Goal: Task Accomplishment & Management: Use online tool/utility

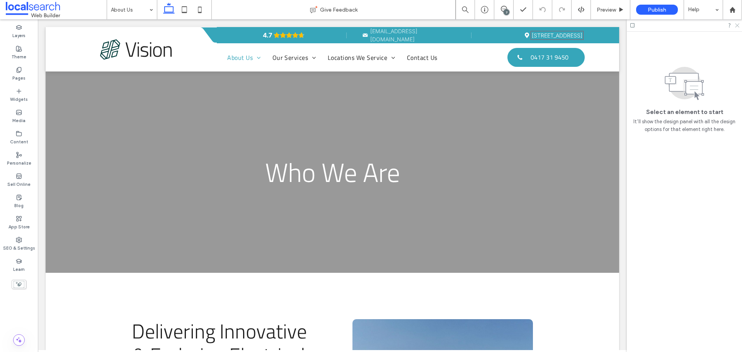
click at [738, 25] on use at bounding box center [737, 26] width 4 height 4
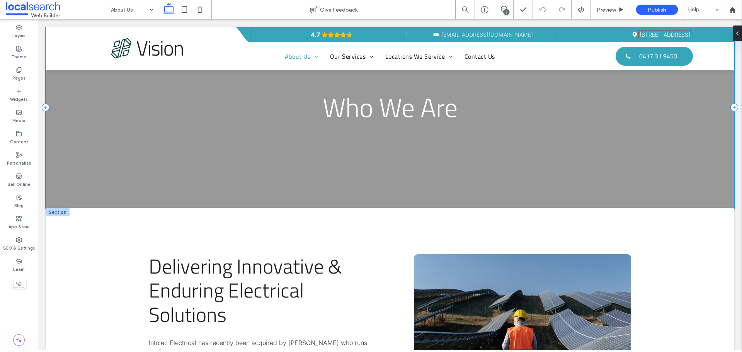
scroll to position [193, 0]
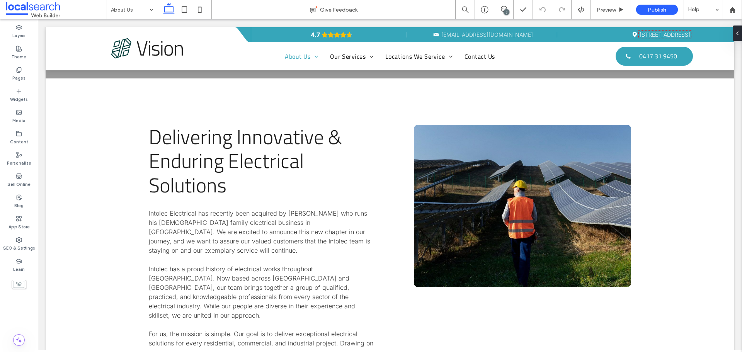
click at [507, 12] on div "7" at bounding box center [507, 12] width 6 height 6
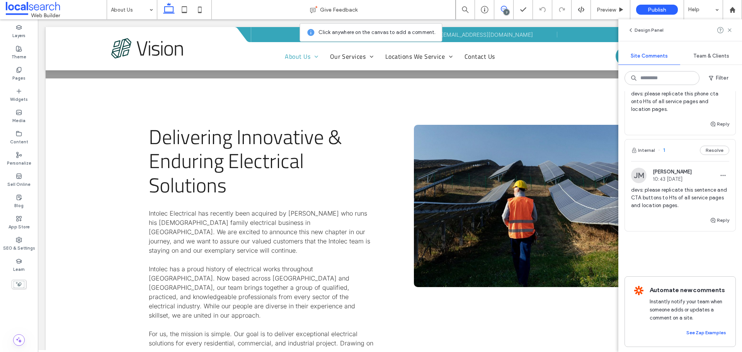
scroll to position [530, 0]
click at [691, 185] on span "devs: please replicate this sentence and CTA buttons to H1s of all service page…" at bounding box center [680, 196] width 98 height 23
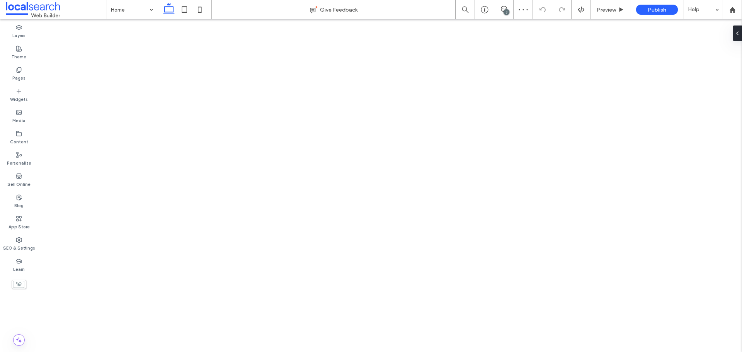
click at [507, 10] on div "7" at bounding box center [507, 12] width 6 height 6
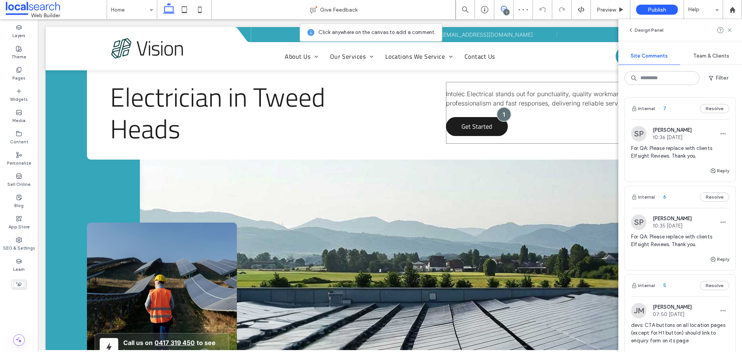
click at [499, 112] on div at bounding box center [504, 114] width 14 height 14
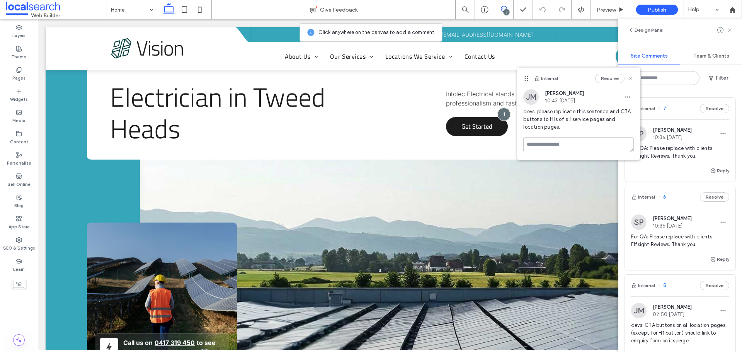
click at [631, 80] on use at bounding box center [630, 78] width 3 height 3
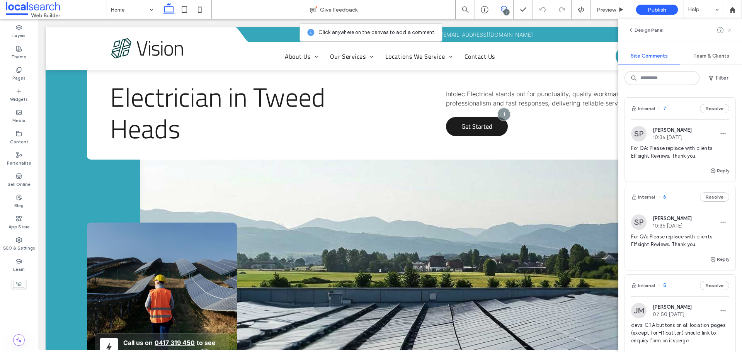
click at [728, 33] on icon at bounding box center [730, 30] width 6 height 6
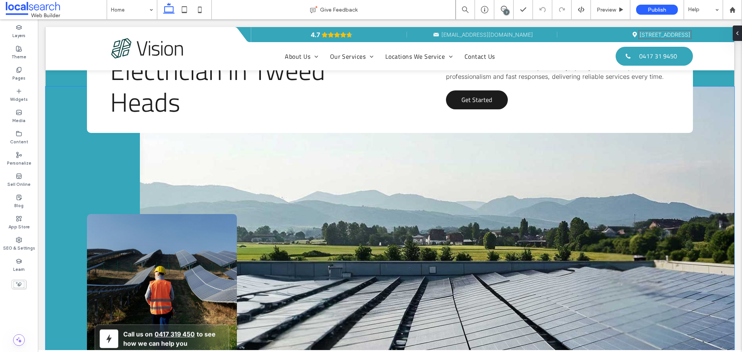
scroll to position [39, 0]
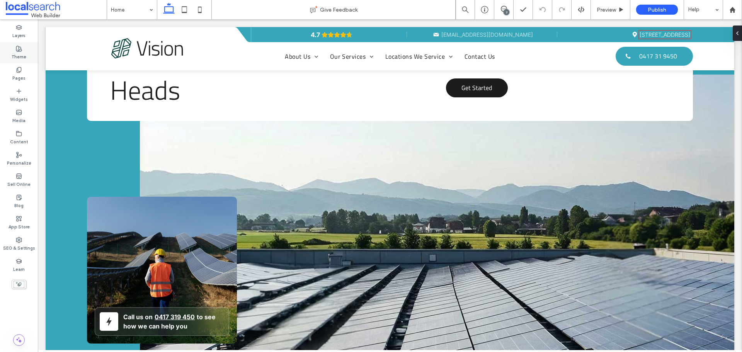
drag, startPoint x: 24, startPoint y: 58, endPoint x: 11, endPoint y: 105, distance: 49.3
click at [24, 58] on label "Theme" at bounding box center [19, 56] width 15 height 9
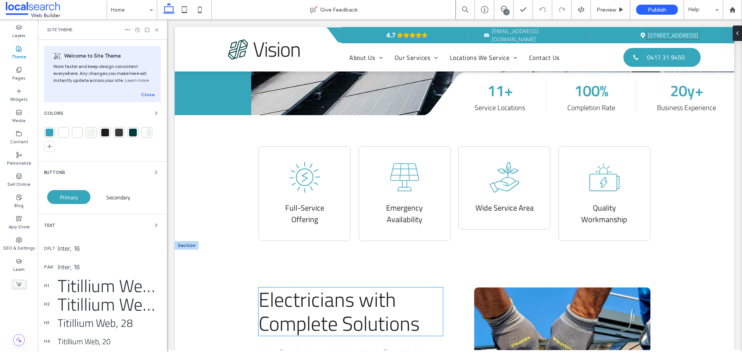
scroll to position [464, 0]
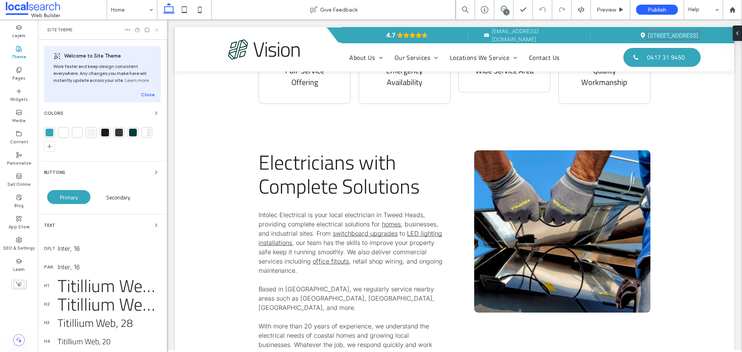
drag, startPoint x: 157, startPoint y: 29, endPoint x: 319, endPoint y: 171, distance: 216.4
click at [157, 29] on icon at bounding box center [157, 30] width 6 height 6
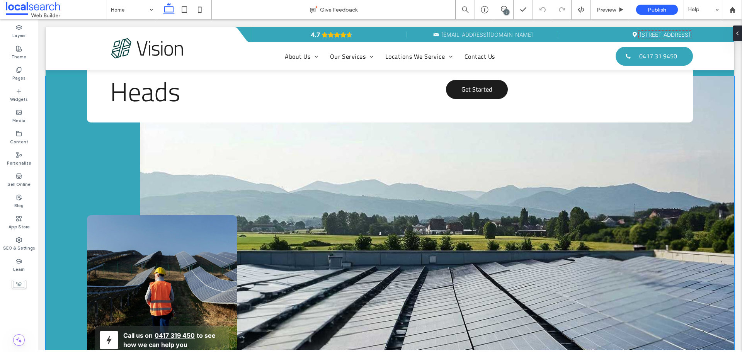
scroll to position [0, 0]
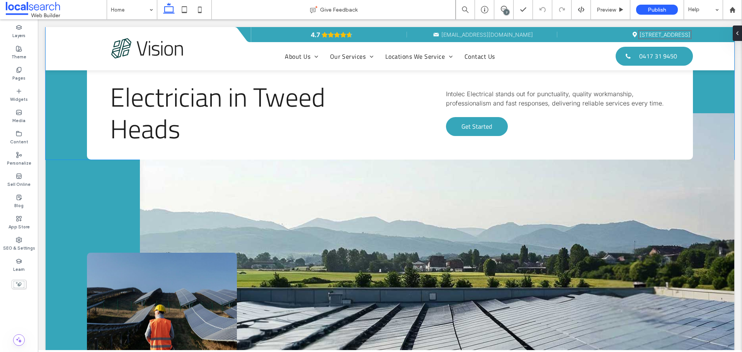
click at [471, 129] on span "Get Started" at bounding box center [476, 126] width 31 height 17
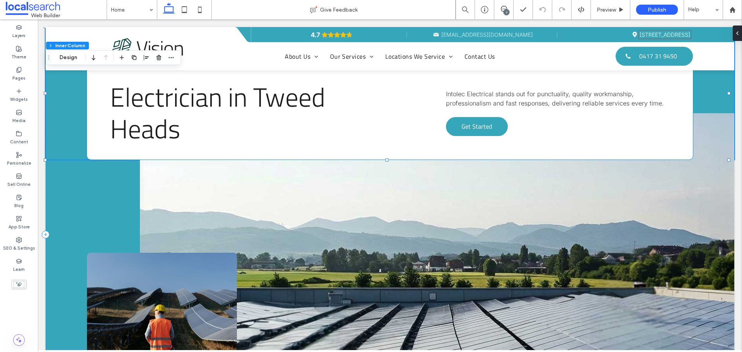
click at [450, 126] on link "Get Started" at bounding box center [477, 126] width 62 height 19
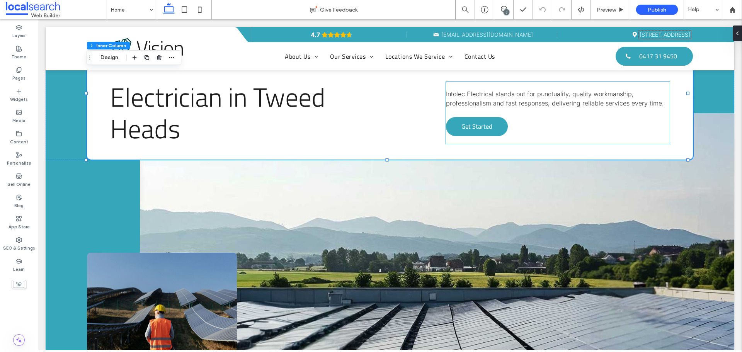
click at [461, 123] on span "Get Started" at bounding box center [476, 126] width 31 height 17
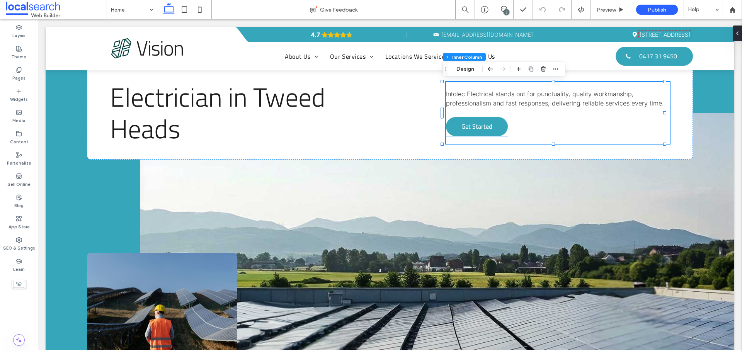
click at [484, 132] on span "Get Started" at bounding box center [476, 126] width 31 height 17
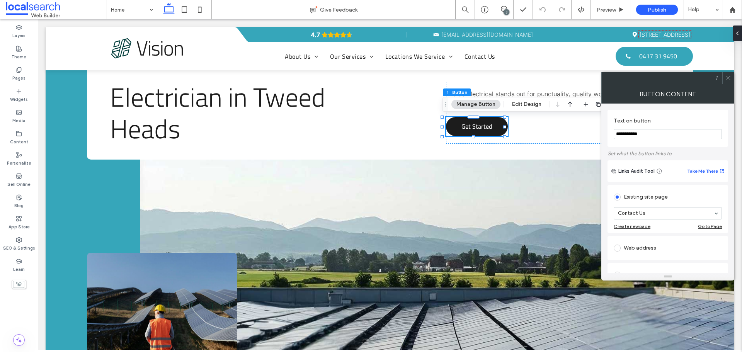
click at [727, 77] on icon at bounding box center [728, 78] width 6 height 6
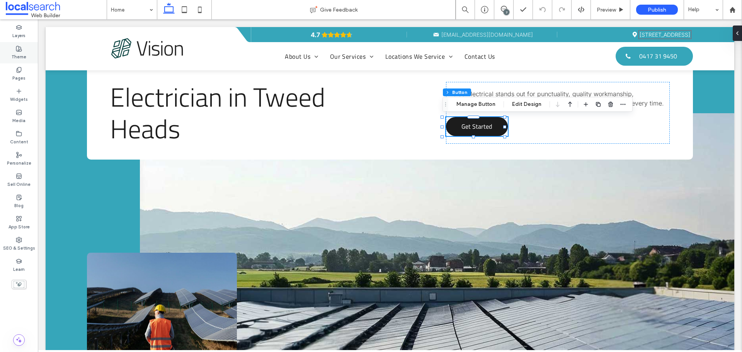
click at [22, 56] on label "Theme" at bounding box center [19, 56] width 15 height 9
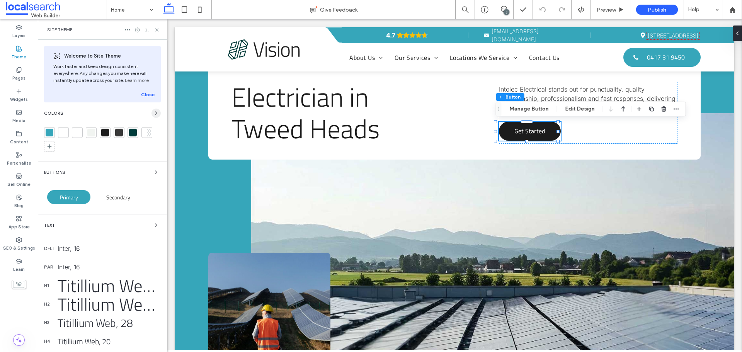
click at [153, 114] on icon "button" at bounding box center [156, 113] width 6 height 6
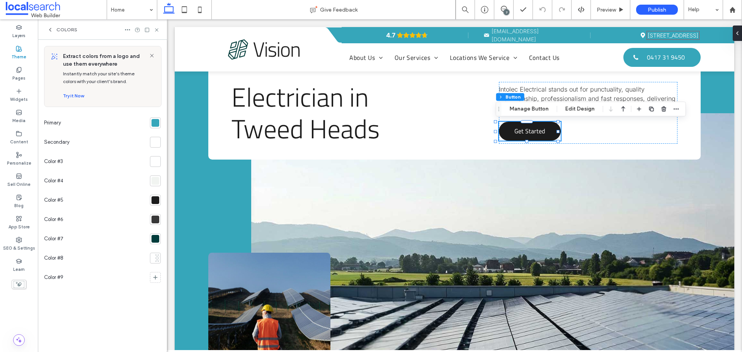
click at [151, 123] on div at bounding box center [155, 122] width 11 height 11
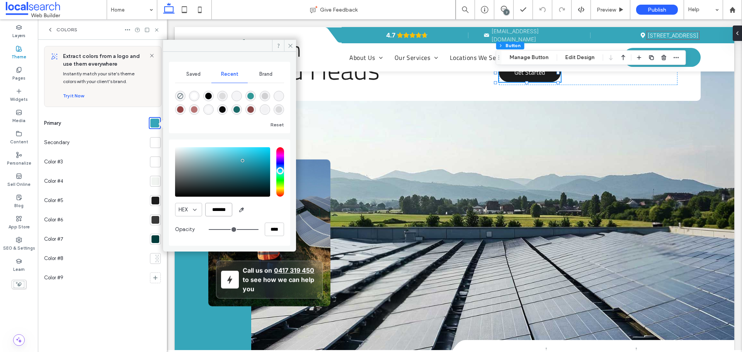
click at [223, 208] on input "*******" at bounding box center [218, 210] width 27 height 14
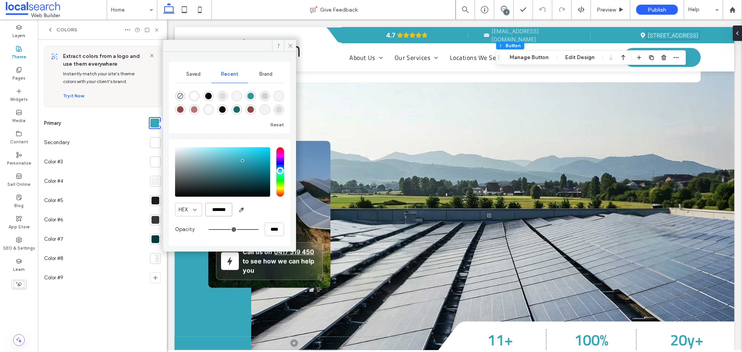
click at [223, 208] on input "*******" at bounding box center [218, 210] width 27 height 14
click at [289, 46] on icon at bounding box center [291, 46] width 6 height 6
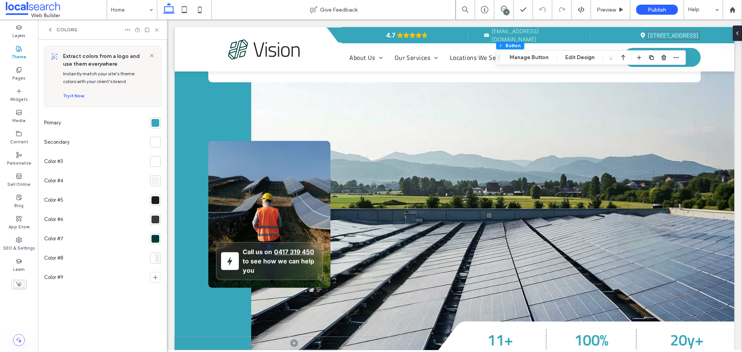
drag, startPoint x: 48, startPoint y: 29, endPoint x: 108, endPoint y: 109, distance: 99.7
click at [48, 29] on icon at bounding box center [50, 30] width 6 height 6
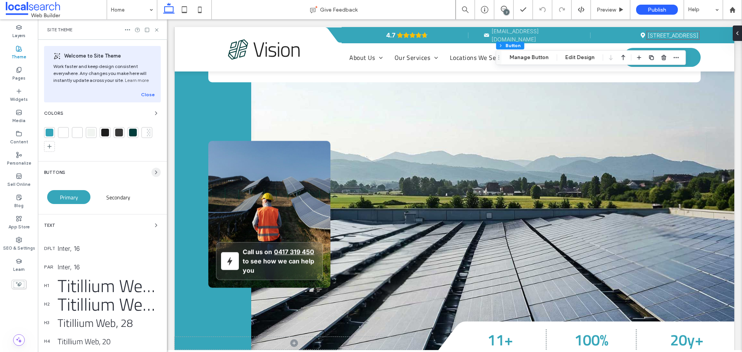
click at [155, 173] on use "button" at bounding box center [156, 172] width 2 height 3
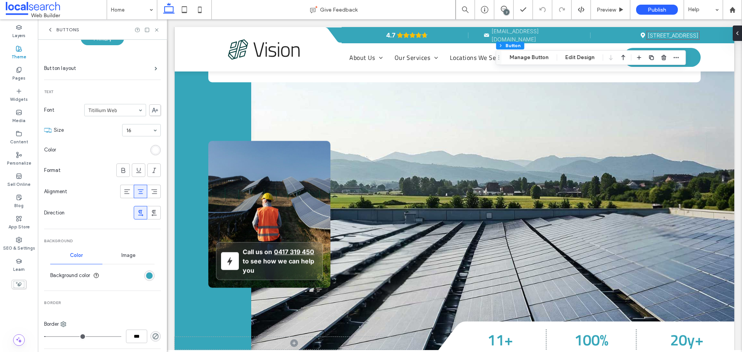
scroll to position [116, 0]
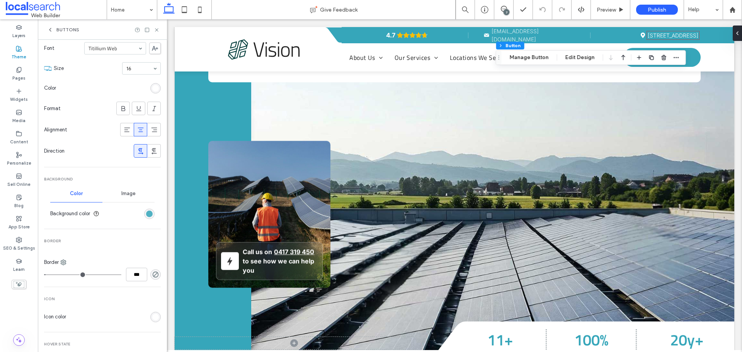
click at [148, 214] on div "rgb(54, 166, 186)" at bounding box center [149, 214] width 7 height 7
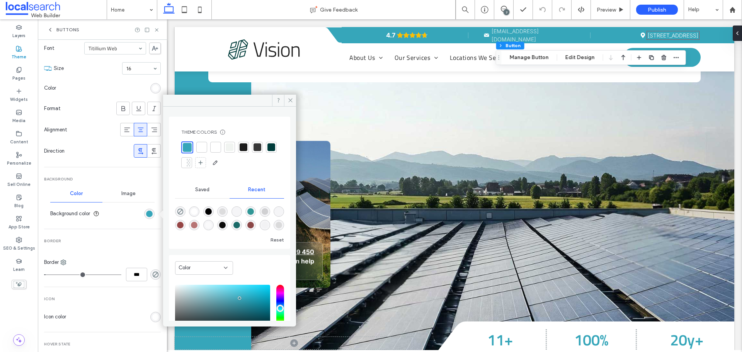
click at [186, 148] on div at bounding box center [187, 147] width 9 height 9
drag, startPoint x: 291, startPoint y: 99, endPoint x: 14, endPoint y: 83, distance: 277.9
click at [291, 99] on icon at bounding box center [291, 100] width 6 height 6
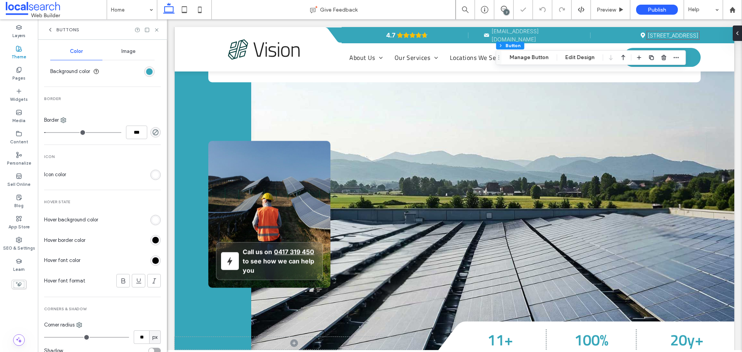
scroll to position [271, 0]
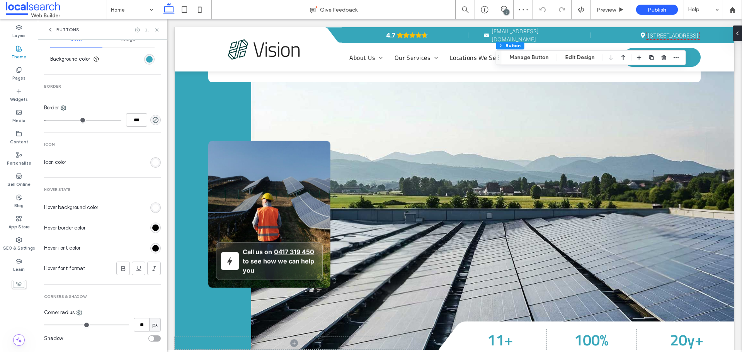
click at [152, 208] on div "rgb(255, 255, 255)" at bounding box center [155, 207] width 7 height 7
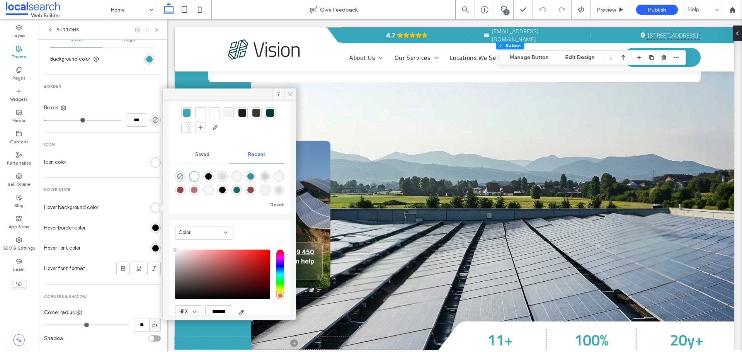
scroll to position [61, 0]
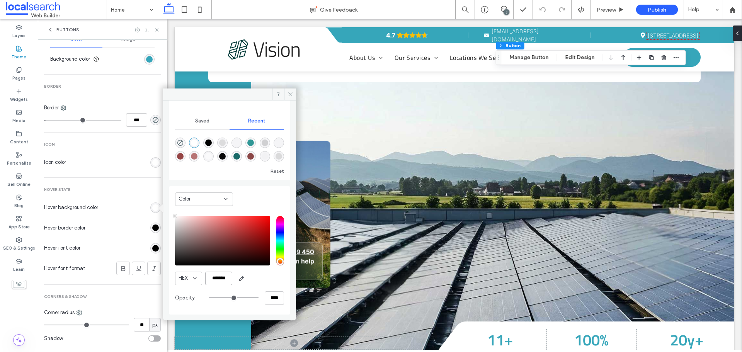
click at [221, 279] on input "*******" at bounding box center [218, 279] width 27 height 14
paste input "color picker textbox"
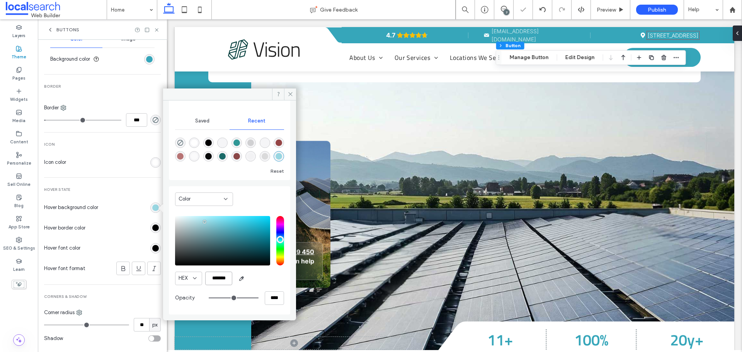
type input "*******"
click at [156, 31] on use at bounding box center [156, 29] width 3 height 3
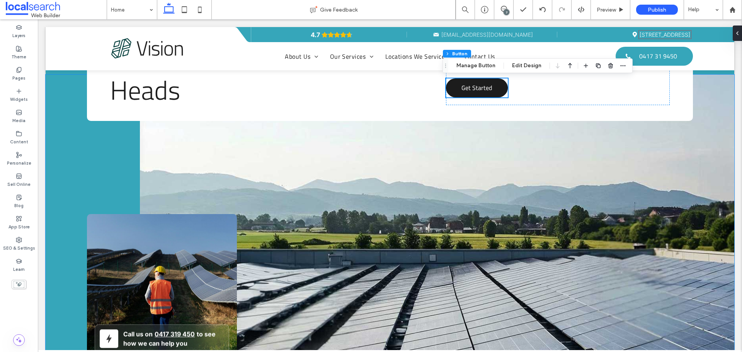
scroll to position [0, 0]
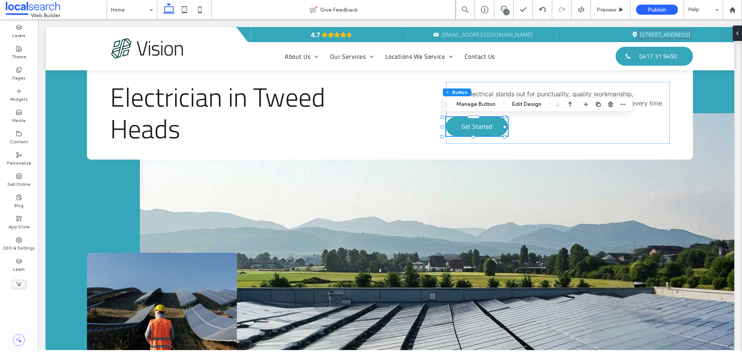
click at [461, 129] on span "Get Started" at bounding box center [476, 126] width 31 height 17
click at [534, 108] on button "Edit Design" at bounding box center [526, 104] width 39 height 9
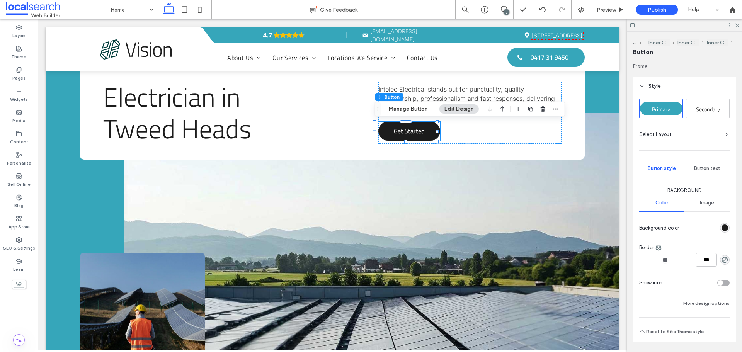
click at [657, 109] on span "Primary" at bounding box center [661, 109] width 18 height 8
click at [658, 111] on span "Primary" at bounding box center [661, 109] width 18 height 8
click at [674, 330] on button "Reset to Site Theme style" at bounding box center [671, 331] width 65 height 9
click at [22, 52] on label "Theme" at bounding box center [19, 56] width 15 height 9
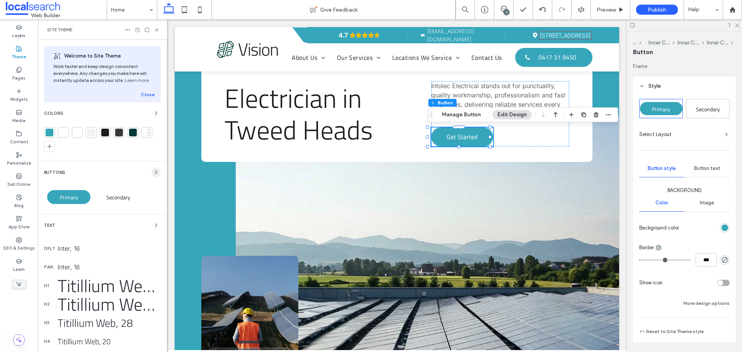
click at [153, 172] on icon "button" at bounding box center [156, 172] width 6 height 6
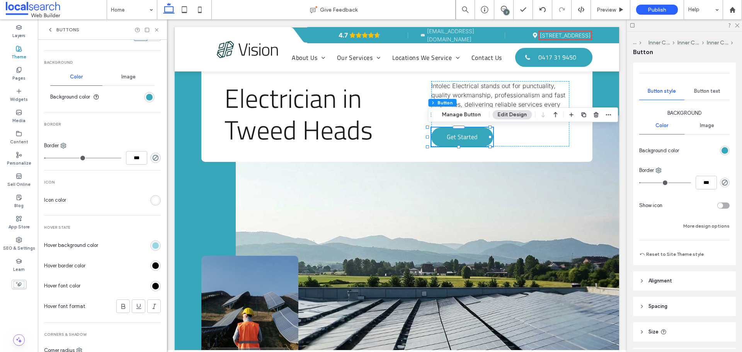
scroll to position [244, 0]
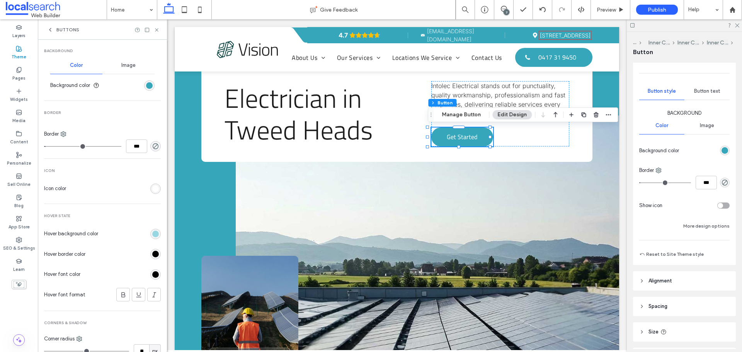
click at [152, 255] on div "rgb(0, 0, 0)" at bounding box center [155, 254] width 7 height 7
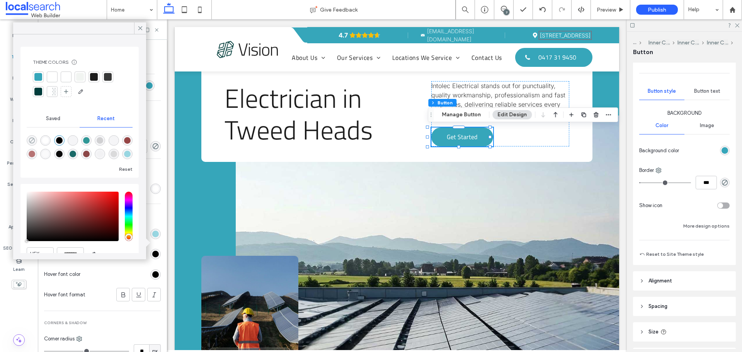
click at [29, 142] on icon "rgba(0, 0, 0, 0)" at bounding box center [32, 140] width 7 height 7
type input "*"
type input "**"
click at [141, 27] on icon at bounding box center [140, 28] width 7 height 7
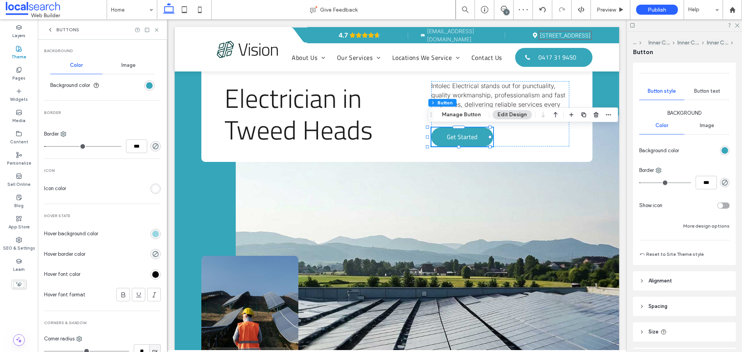
click at [160, 31] on div "Buttons" at bounding box center [102, 29] width 129 height 20
drag, startPoint x: 157, startPoint y: 32, endPoint x: 64, endPoint y: 12, distance: 94.4
click at [157, 32] on icon at bounding box center [157, 30] width 6 height 6
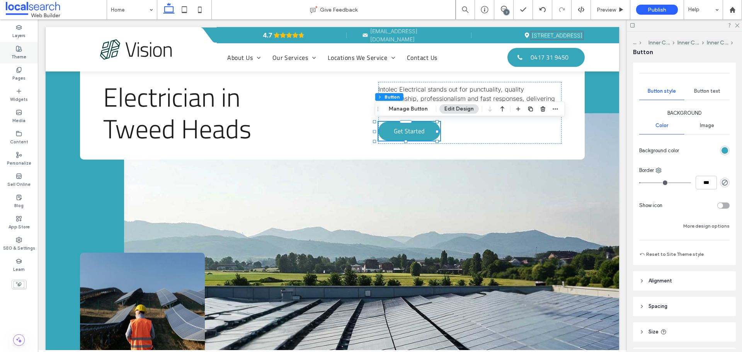
click at [30, 54] on div "Theme" at bounding box center [19, 52] width 38 height 21
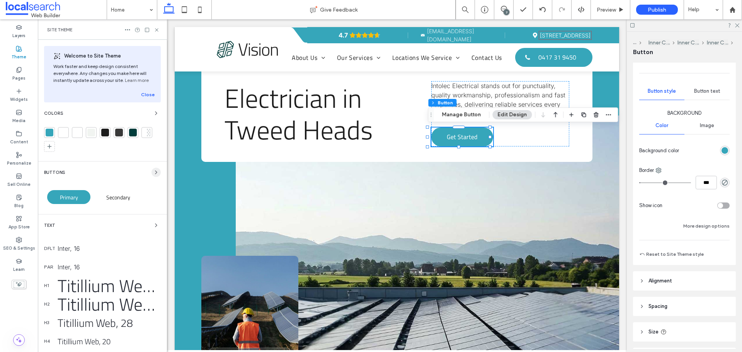
click at [155, 172] on use "button" at bounding box center [156, 172] width 2 height 3
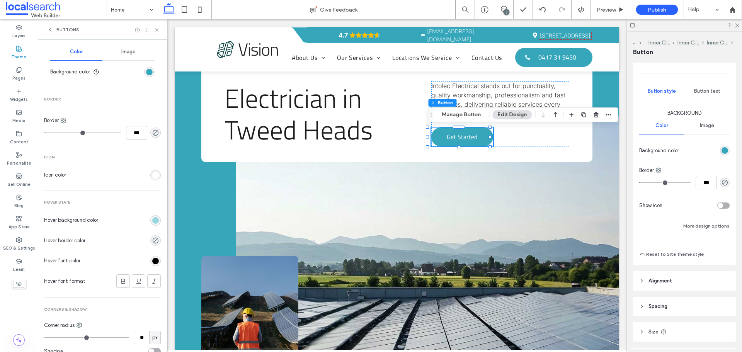
scroll to position [271, 0]
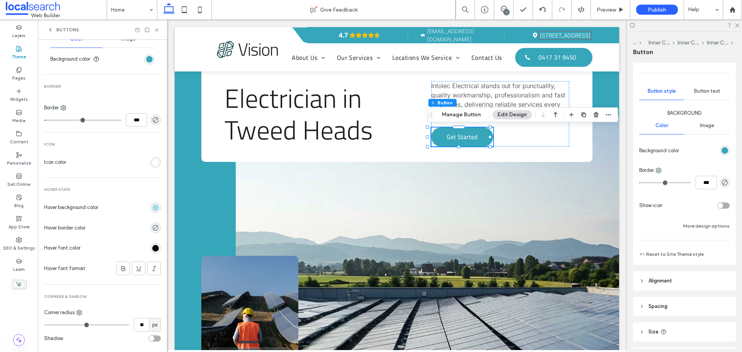
click at [152, 208] on div "rgb(152, 214, 225)" at bounding box center [155, 207] width 7 height 7
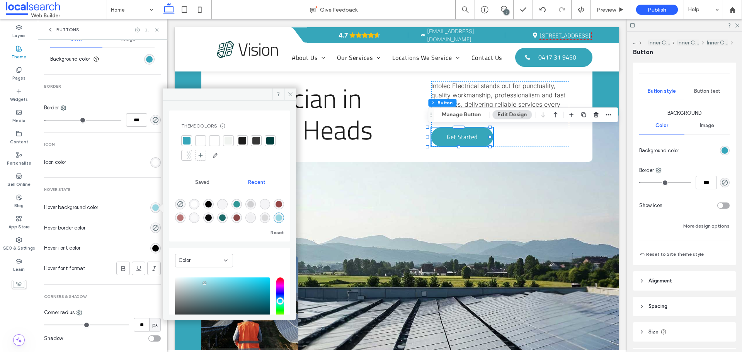
scroll to position [12, 0]
click at [156, 228] on div "rgba(0, 0, 0, 0)" at bounding box center [155, 228] width 10 height 10
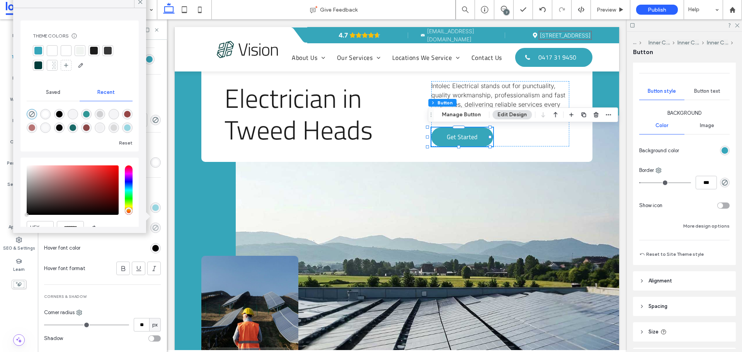
drag, startPoint x: 154, startPoint y: 221, endPoint x: 154, endPoint y: 226, distance: 4.6
click at [154, 222] on div at bounding box center [125, 228] width 72 height 14
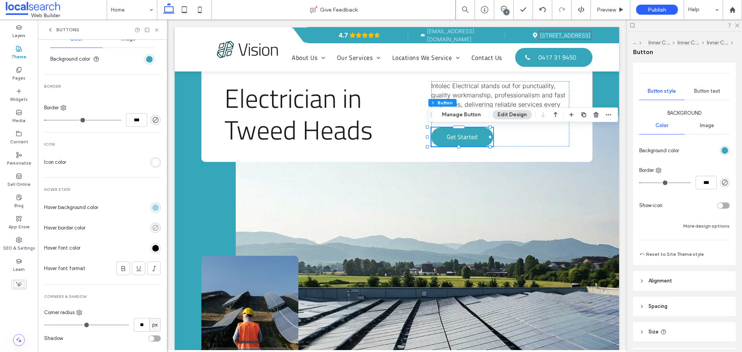
click at [154, 227] on use "rgba(0, 0, 0, 0)" at bounding box center [156, 228] width 6 height 6
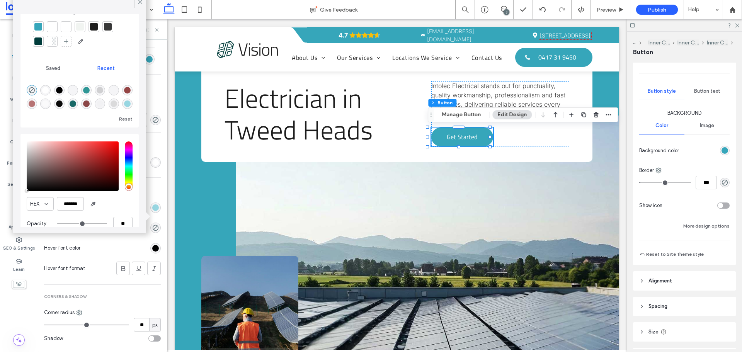
scroll to position [37, 0]
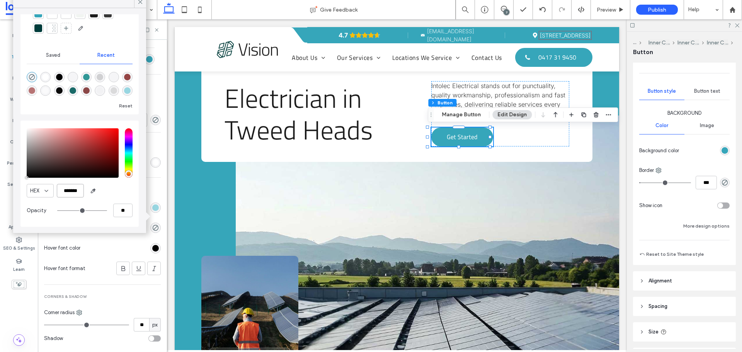
click at [66, 191] on input "*******" at bounding box center [70, 191] width 27 height 14
paste input "color picker textbox"
type input "*******"
type input "***"
type input "****"
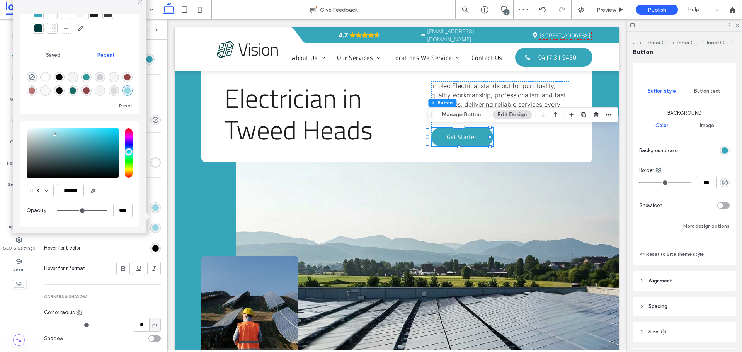
click at [141, 4] on icon at bounding box center [140, 1] width 7 height 7
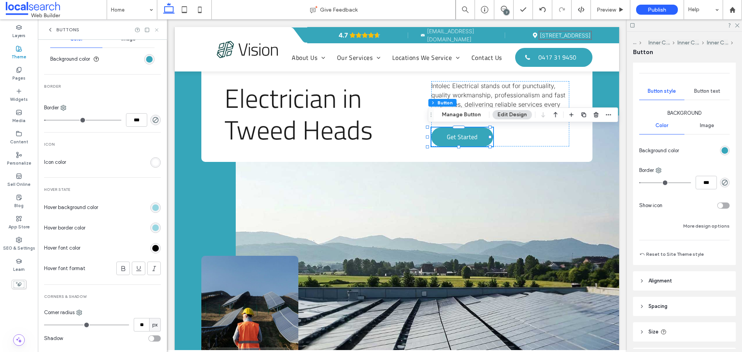
click at [159, 28] on icon at bounding box center [157, 30] width 6 height 6
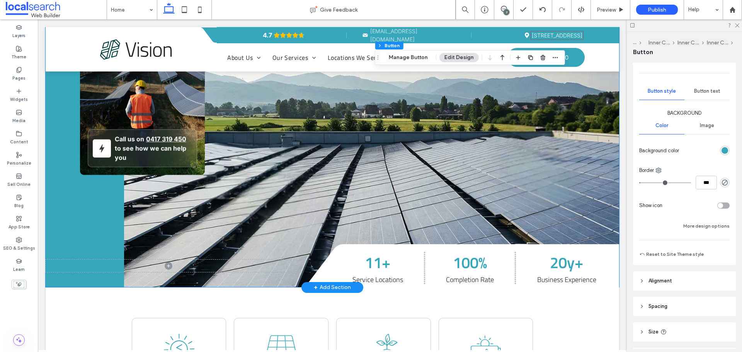
scroll to position [309, 0]
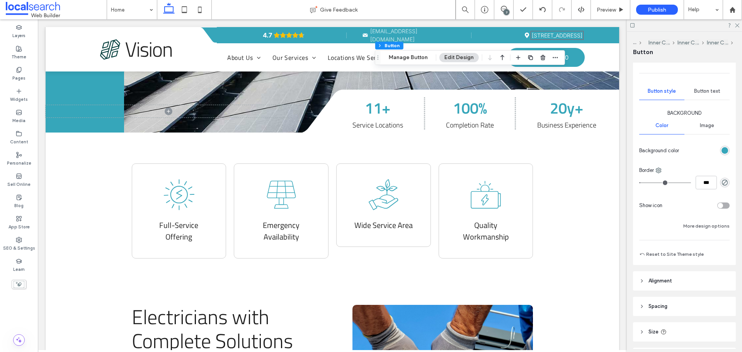
click at [507, 9] on div "7" at bounding box center [507, 12] width 6 height 6
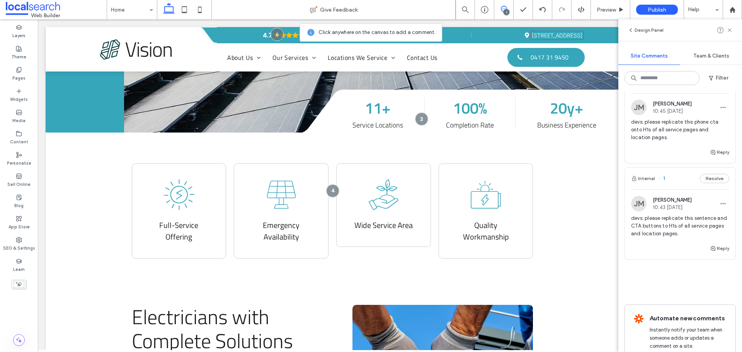
scroll to position [502, 0]
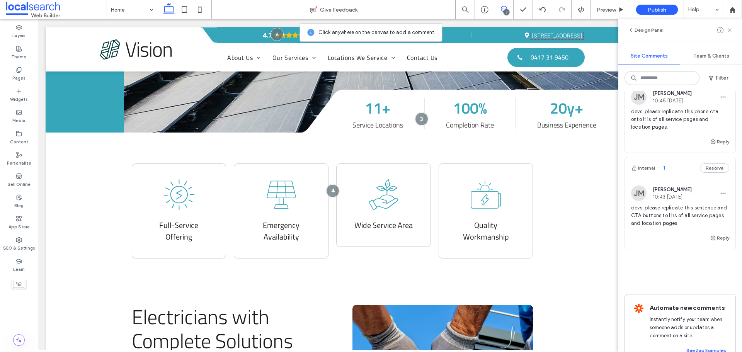
click at [707, 225] on span "devs: please replicate this sentence and CTA buttons to H1s of all service page…" at bounding box center [680, 215] width 98 height 23
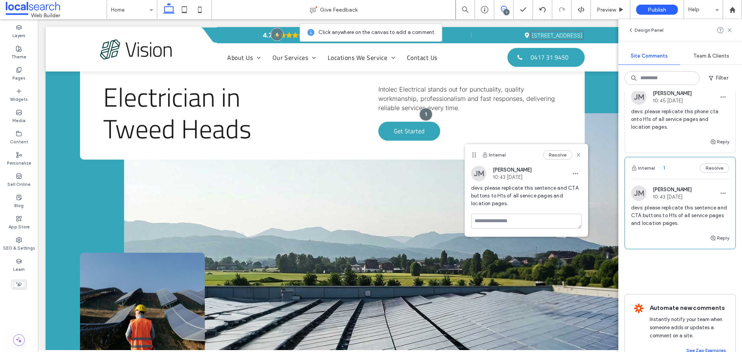
drag, startPoint x: 449, startPoint y: 79, endPoint x: 476, endPoint y: 155, distance: 80.5
click at [476, 155] on use at bounding box center [473, 155] width 3 height 5
click at [509, 10] on div "7" at bounding box center [507, 12] width 6 height 6
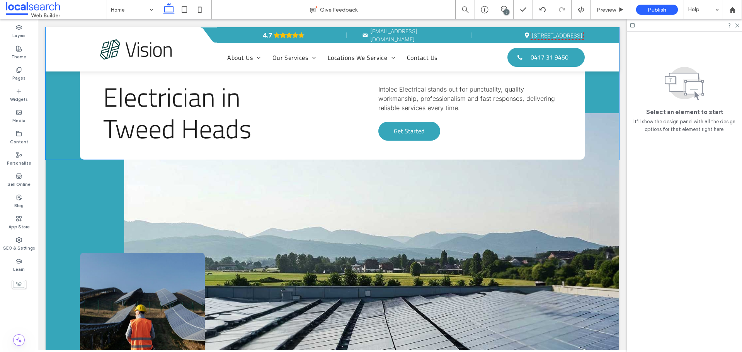
click at [465, 98] on span "Intolec Electrical stands out for punctuality, quality workmanship, professiona…" at bounding box center [466, 98] width 177 height 26
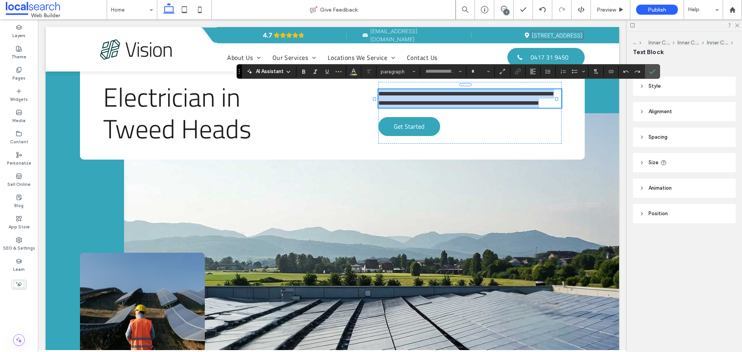
type input "*****"
type input "**"
copy span "**********"
click at [484, 108] on p "**********" at bounding box center [469, 98] width 183 height 19
copy span "**********"
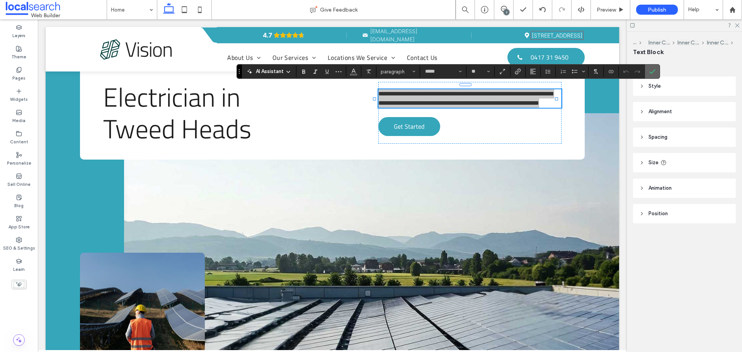
click at [651, 71] on icon "Confirm" at bounding box center [652, 71] width 6 height 6
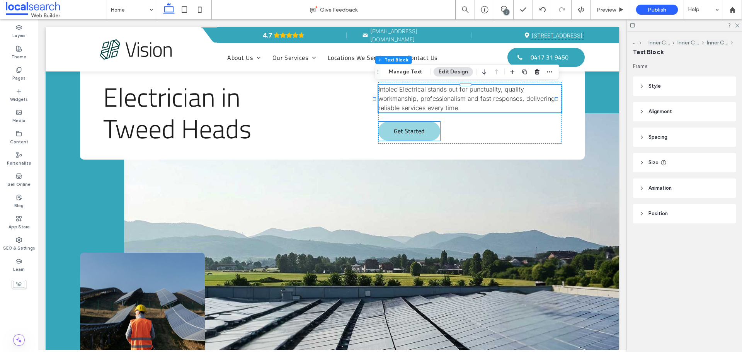
click at [417, 128] on span "Get Started" at bounding box center [409, 131] width 31 height 17
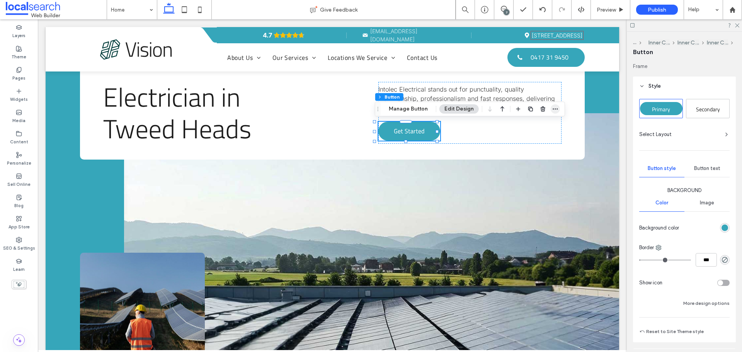
click at [556, 109] on use "button" at bounding box center [555, 109] width 5 height 1
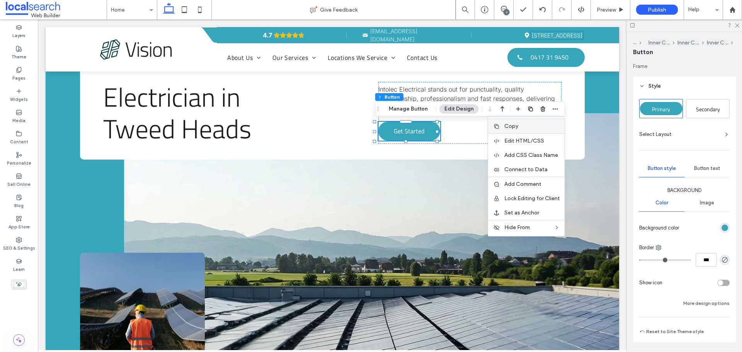
click at [514, 125] on span "Copy" at bounding box center [511, 126] width 14 height 7
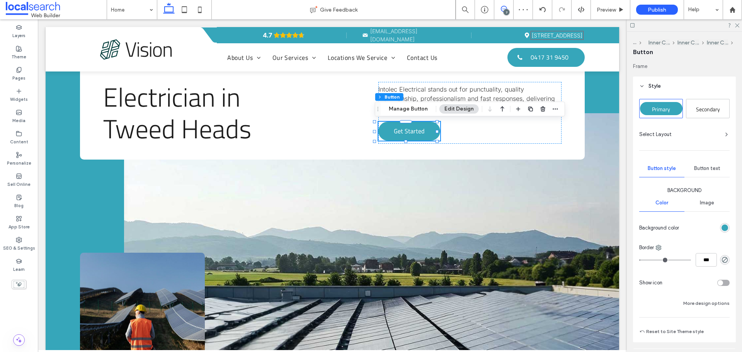
click at [503, 10] on icon at bounding box center [504, 9] width 6 height 6
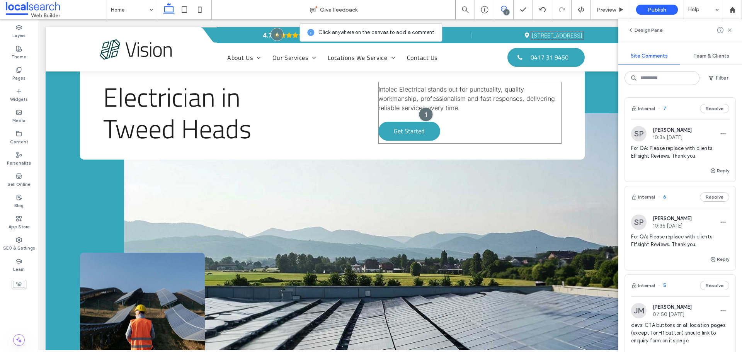
click at [423, 113] on div at bounding box center [426, 114] width 14 height 14
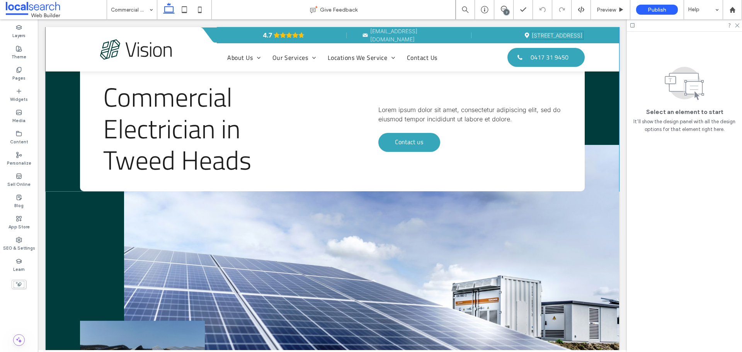
click at [405, 111] on span "Lorem ipsum dolor sit amet, consectetur adipiscing elit, sed do eiusmod tempor …" at bounding box center [469, 114] width 182 height 17
click at [405, 112] on span "Lorem ipsum dolor sit amet, consectetur adipiscing elit, sed do eiusmod tempor …" at bounding box center [469, 114] width 182 height 17
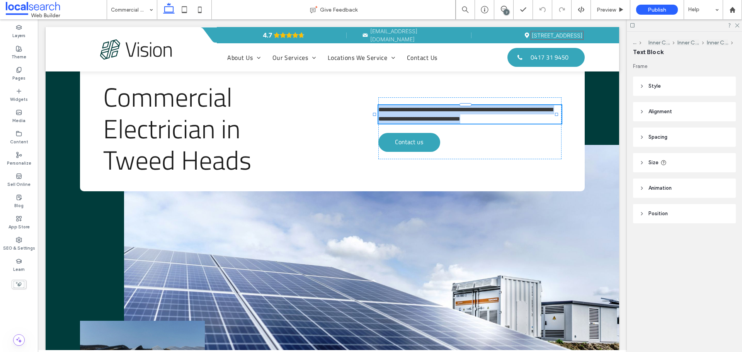
type input "*****"
type input "**"
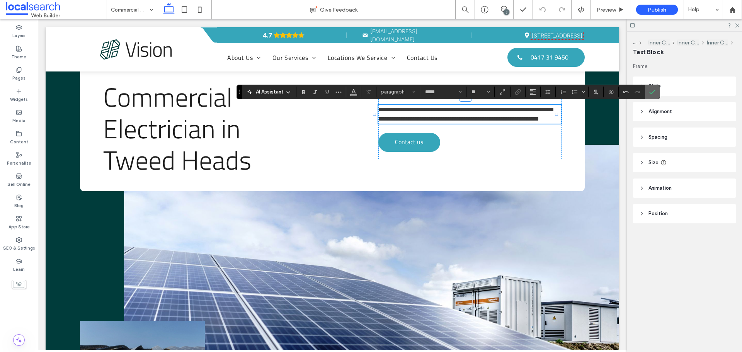
click at [654, 94] on icon "Confirm" at bounding box center [652, 92] width 6 height 6
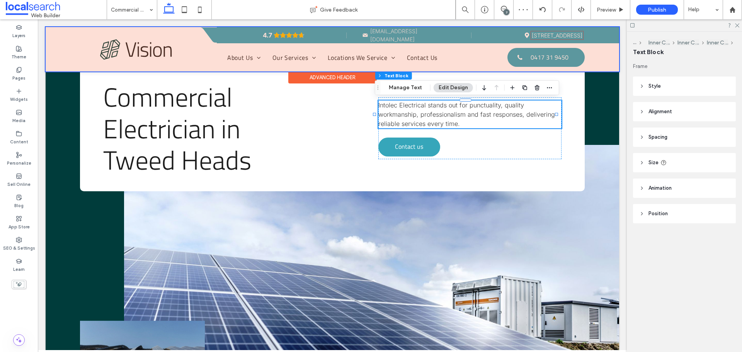
click at [431, 38] on div at bounding box center [333, 49] width 574 height 44
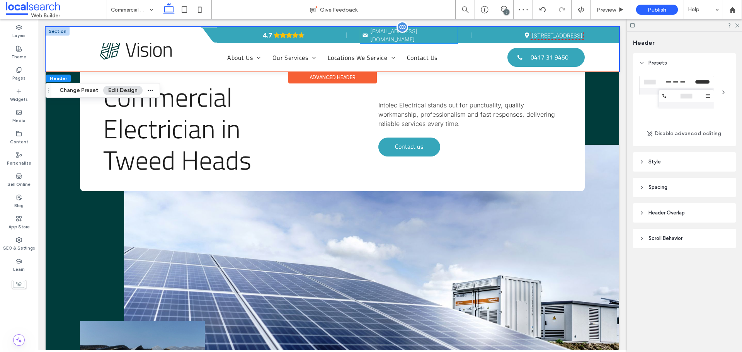
click at [417, 31] on p "[EMAIL_ADDRESS][DOMAIN_NAME]" at bounding box center [413, 35] width 87 height 16
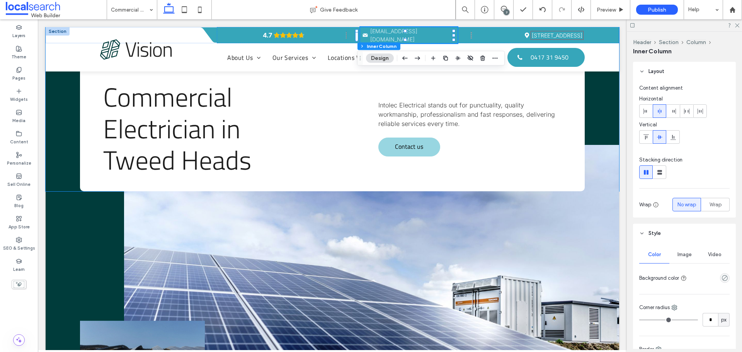
drag, startPoint x: 425, startPoint y: 152, endPoint x: 430, endPoint y: 148, distance: 6.3
click at [425, 152] on link "Contact us" at bounding box center [409, 147] width 62 height 19
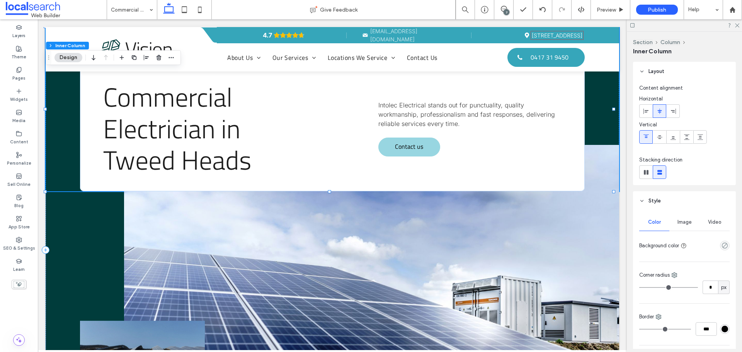
click at [431, 147] on link "Contact us" at bounding box center [409, 147] width 62 height 19
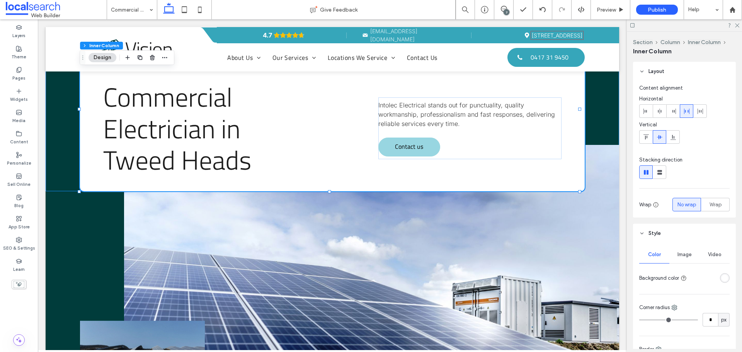
click at [427, 142] on link "Contact us" at bounding box center [409, 147] width 62 height 19
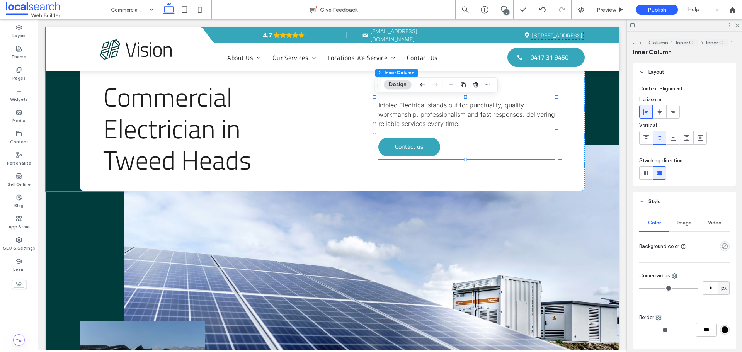
click at [493, 137] on div "Intolec Electrical stands out for punctuality, quality workmanship, professiona…" at bounding box center [469, 128] width 183 height 62
click at [425, 139] on link "Contact us" at bounding box center [409, 147] width 62 height 19
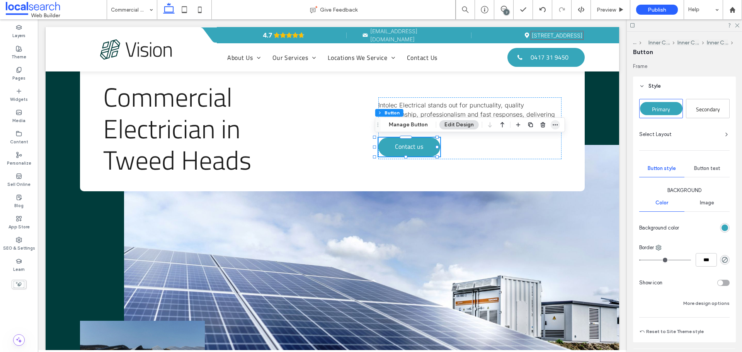
click at [553, 122] on icon "button" at bounding box center [555, 125] width 6 height 6
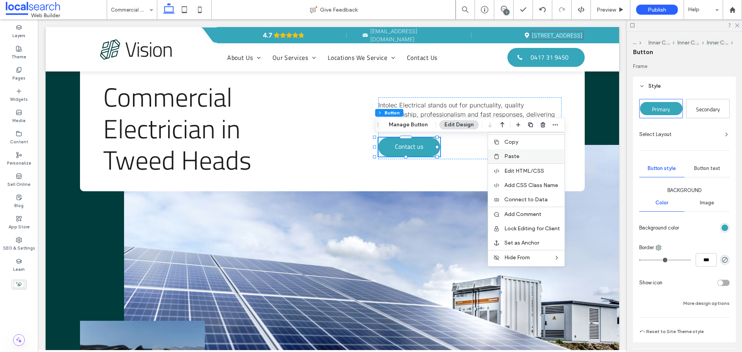
click at [530, 155] on label "Paste" at bounding box center [532, 156] width 56 height 7
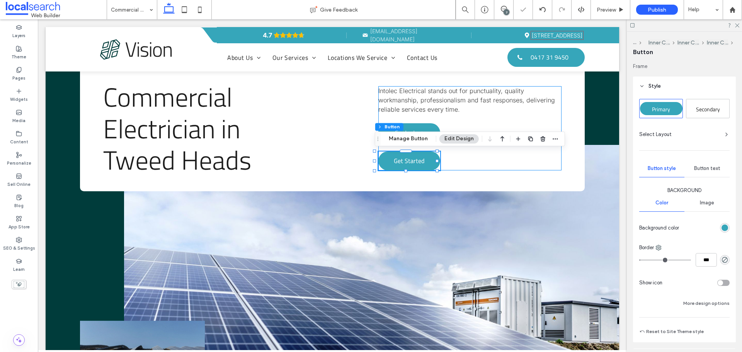
click at [465, 161] on div "Intolec Electrical stands out for punctuality, quality workmanship, professiona…" at bounding box center [469, 128] width 183 height 84
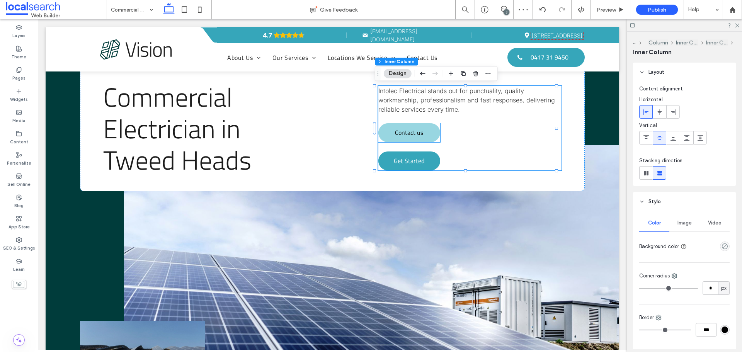
click at [431, 132] on link "Contact us" at bounding box center [409, 132] width 62 height 19
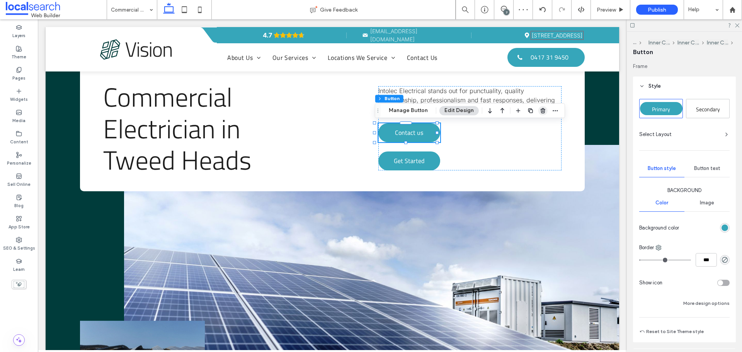
click at [538, 113] on span "button" at bounding box center [542, 110] width 9 height 9
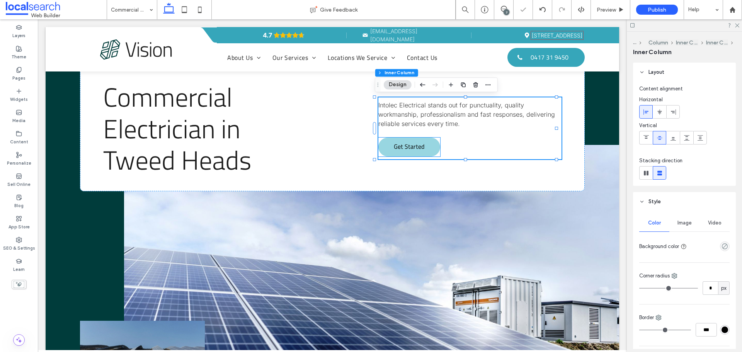
click at [395, 144] on span "Get Started" at bounding box center [409, 146] width 31 height 17
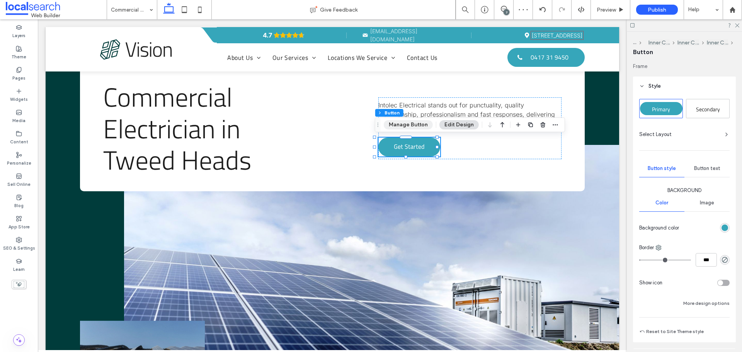
click at [425, 124] on button "Manage Button" at bounding box center [408, 124] width 49 height 9
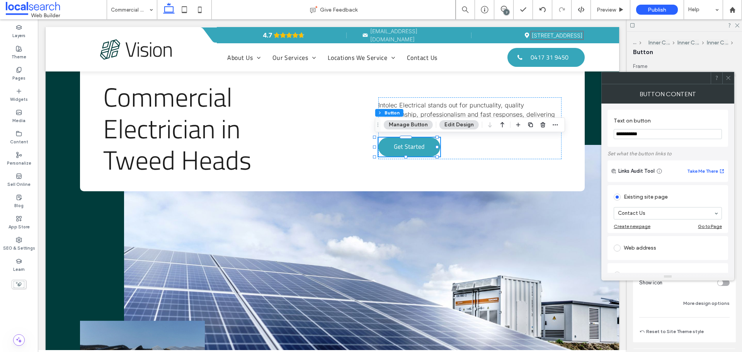
click at [728, 78] on use at bounding box center [728, 78] width 4 height 4
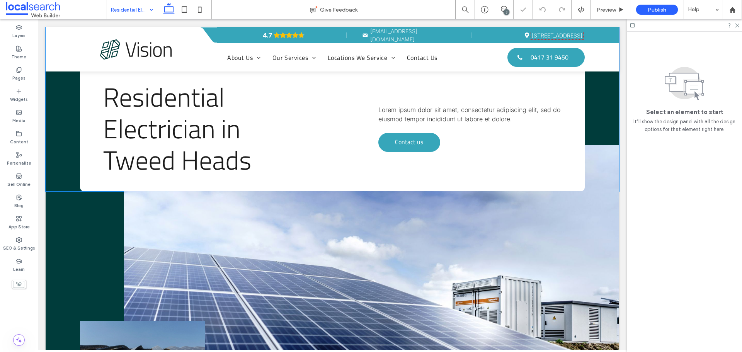
click at [464, 112] on span "Lorem ipsum dolor sit amet, consectetur adipiscing elit, sed do eiusmod tempor …" at bounding box center [469, 114] width 182 height 17
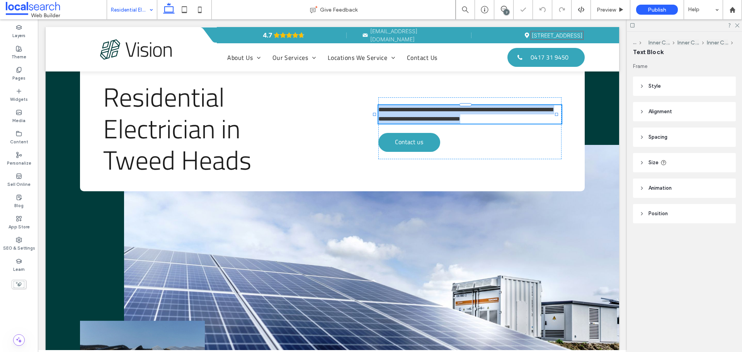
type input "*****"
type input "**"
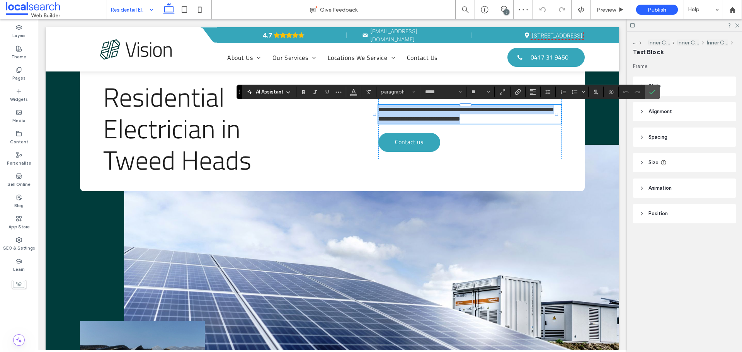
paste div
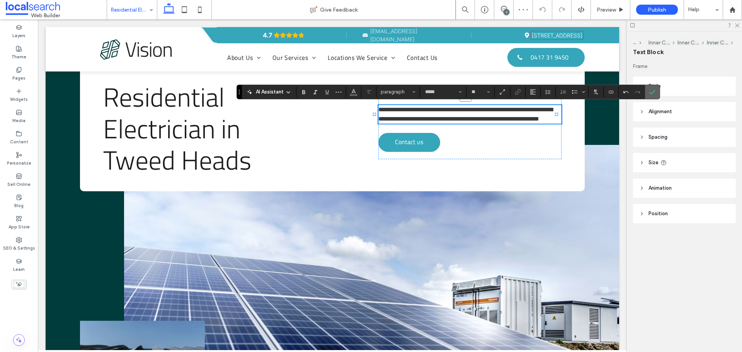
click at [657, 91] on label "Confirm" at bounding box center [653, 92] width 12 height 14
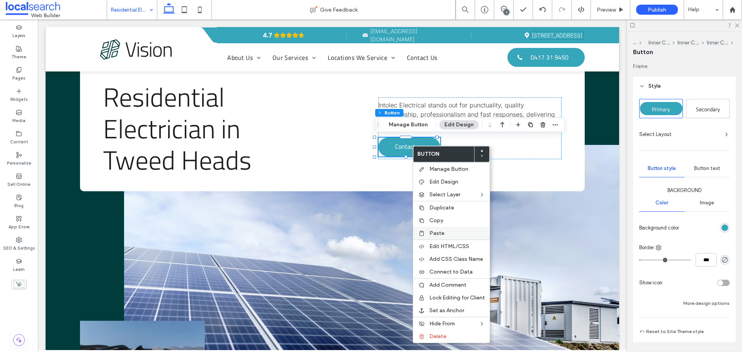
click at [448, 227] on div "Paste" at bounding box center [451, 233] width 77 height 13
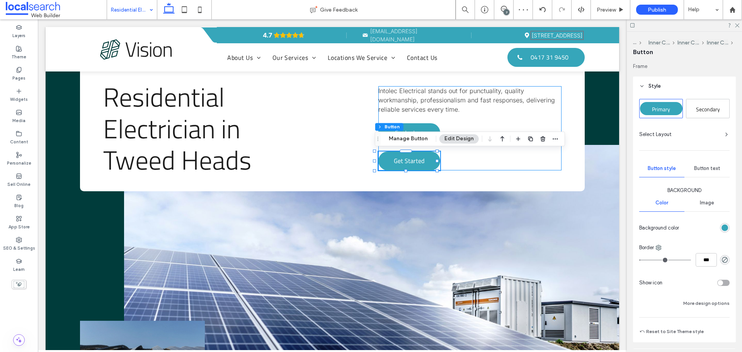
click at [470, 126] on div "Intolec Electrical stands out for punctuality, quality workmanship, professiona…" at bounding box center [469, 128] width 183 height 84
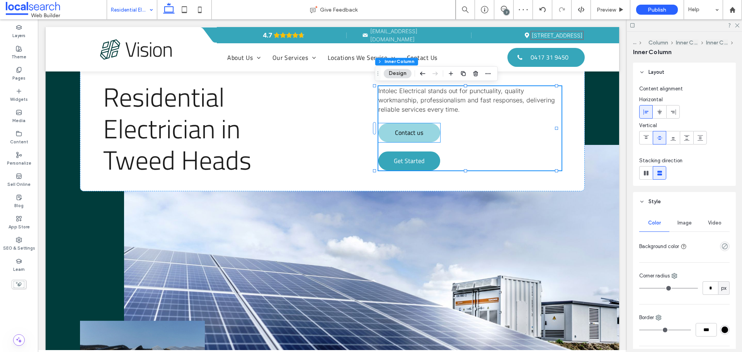
click at [426, 129] on link "Contact us" at bounding box center [409, 132] width 62 height 19
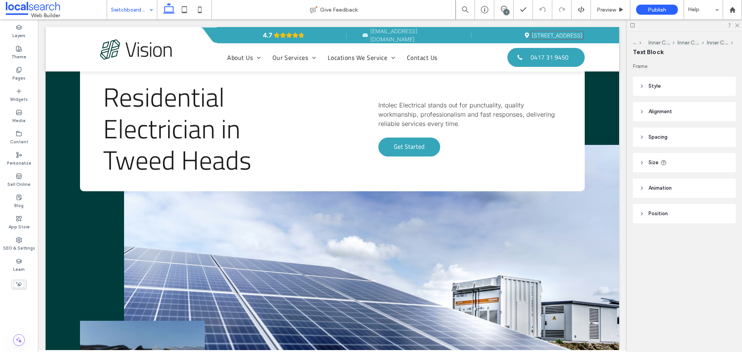
type input "*****"
type input "**"
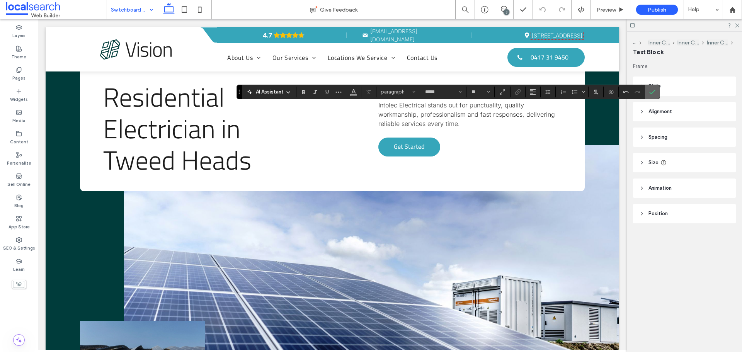
click at [650, 91] on icon "Confirm" at bounding box center [652, 92] width 6 height 6
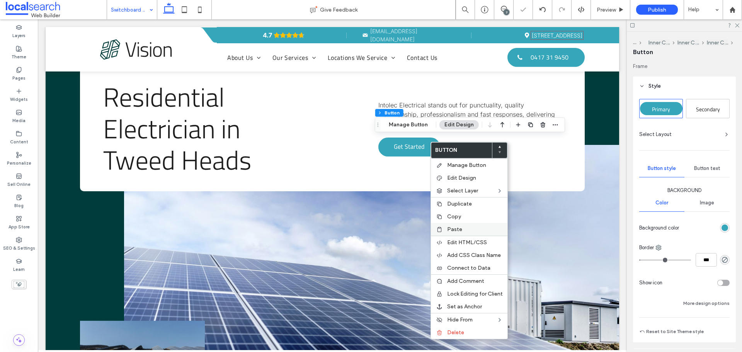
click at [451, 226] on span "Paste" at bounding box center [454, 229] width 15 height 7
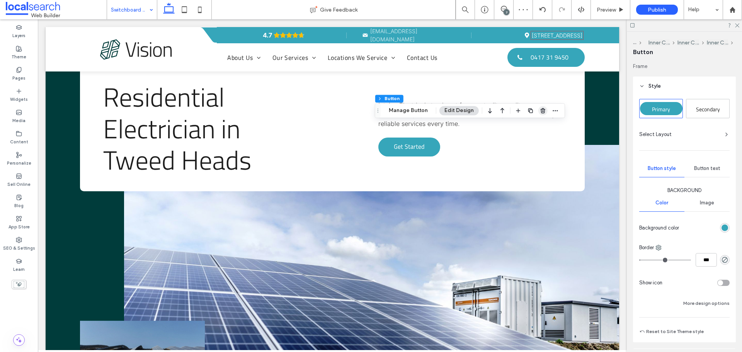
click at [545, 111] on span "button" at bounding box center [542, 110] width 9 height 9
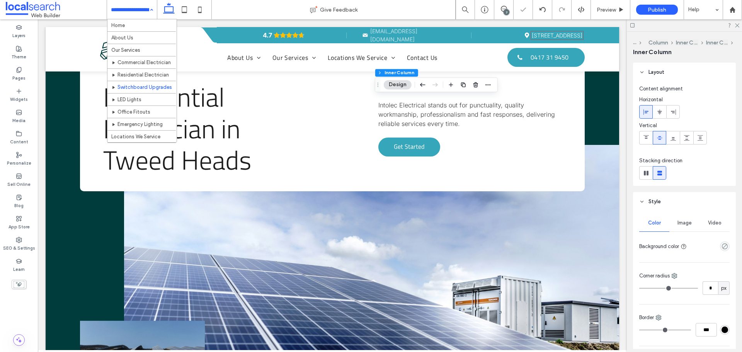
scroll to position [39, 0]
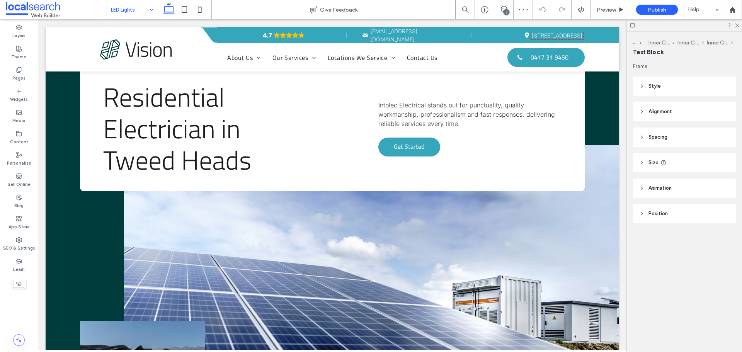
type input "*****"
type input "**"
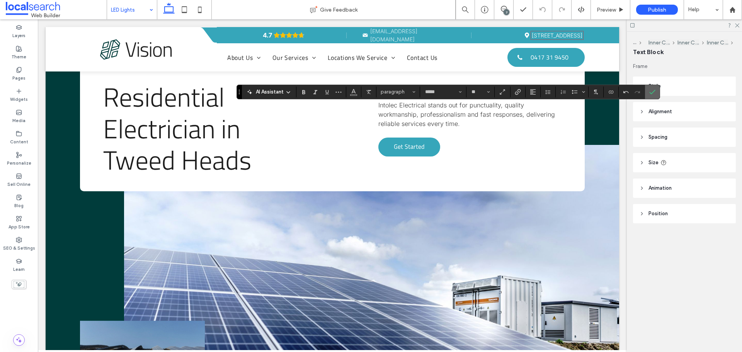
click at [652, 90] on icon "Confirm" at bounding box center [652, 92] width 6 height 6
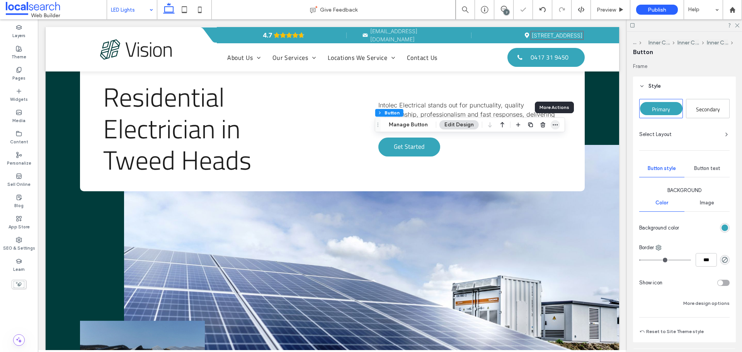
click at [555, 125] on icon "button" at bounding box center [555, 125] width 6 height 6
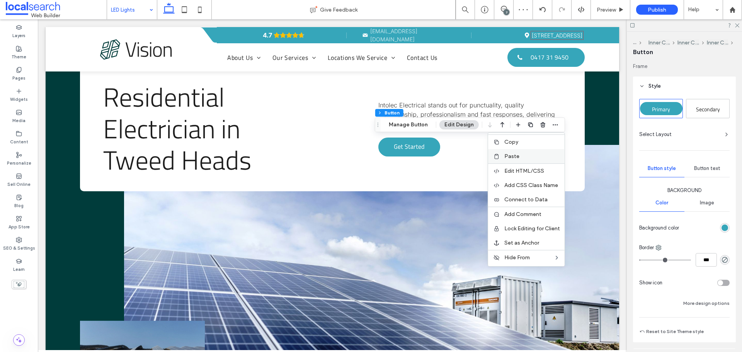
click at [512, 156] on span "Paste" at bounding box center [511, 156] width 15 height 7
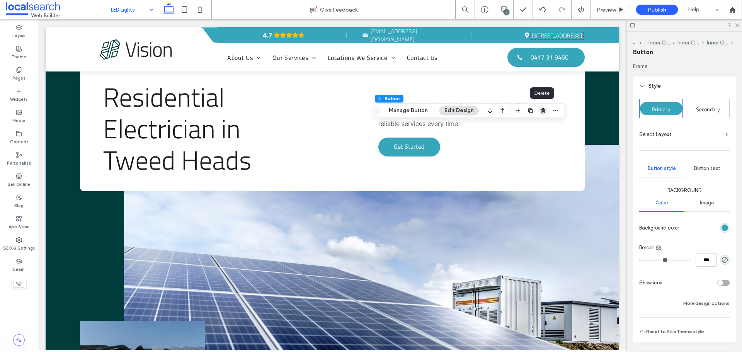
click at [545, 112] on span "button" at bounding box center [542, 110] width 9 height 9
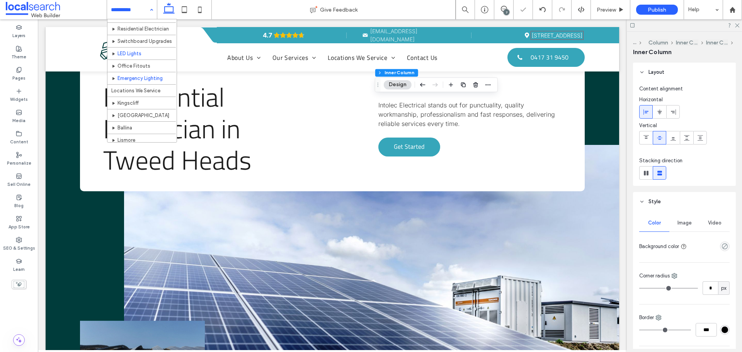
scroll to position [77, 0]
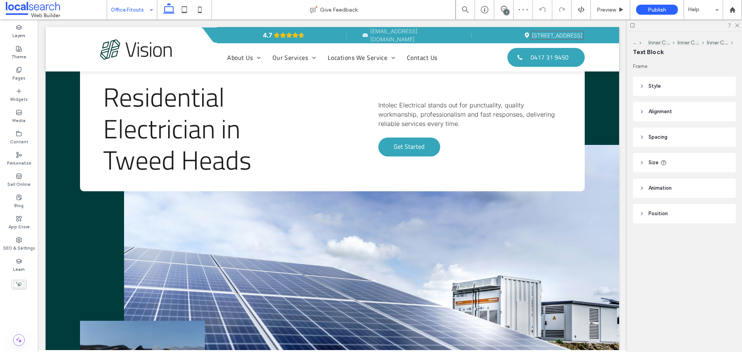
type input "*****"
type input "**"
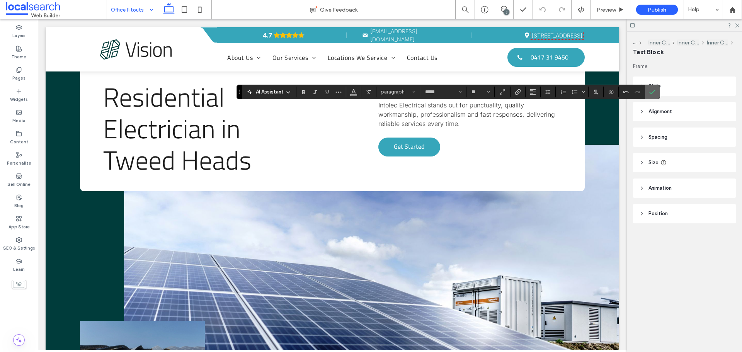
click at [650, 91] on icon "Confirm" at bounding box center [652, 92] width 6 height 6
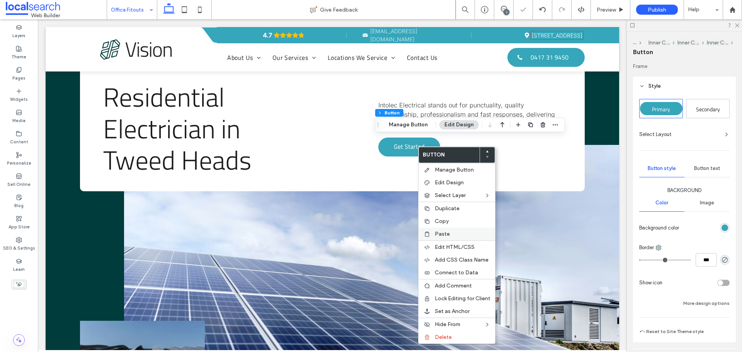
click at [449, 233] on span "Paste" at bounding box center [442, 234] width 15 height 7
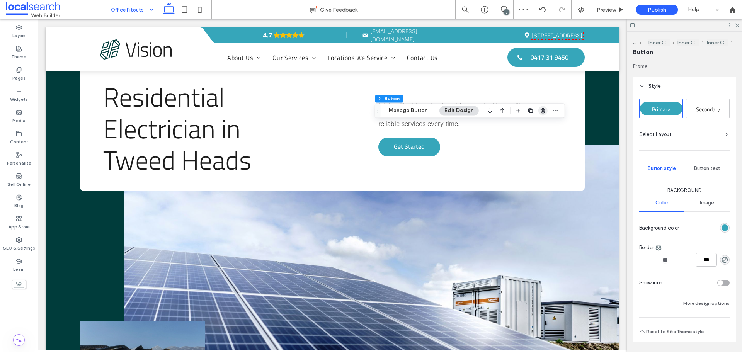
click at [543, 110] on icon "button" at bounding box center [543, 110] width 6 height 6
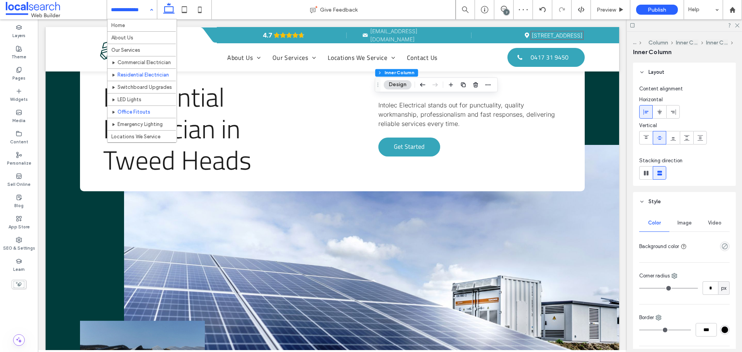
scroll to position [39, 0]
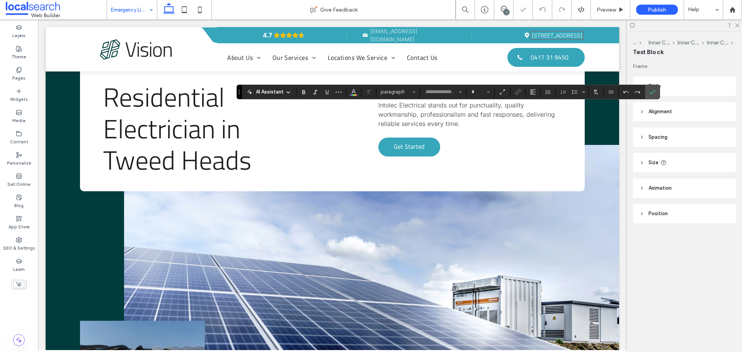
type input "*****"
type input "**"
click at [651, 94] on use "Confirm" at bounding box center [653, 92] width 6 height 5
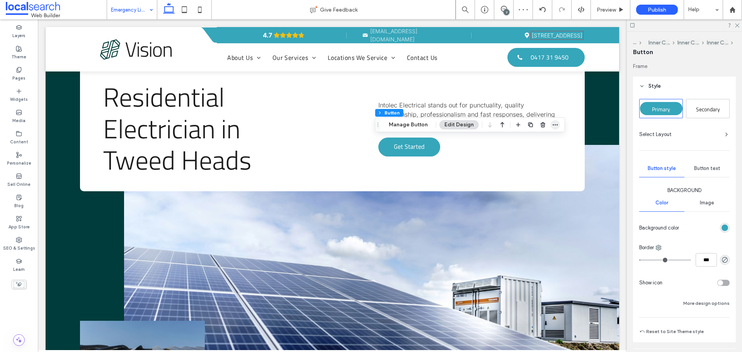
click at [553, 125] on icon "button" at bounding box center [555, 125] width 6 height 6
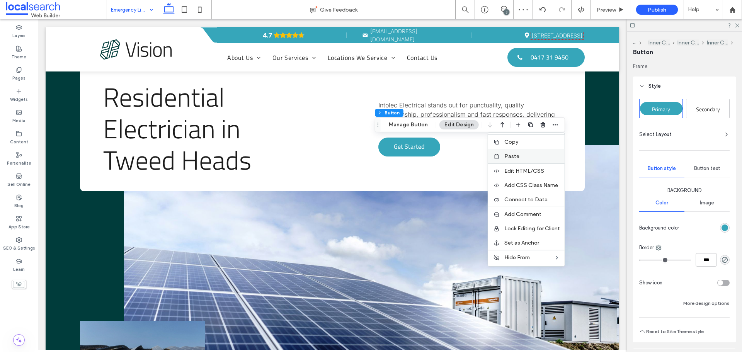
click at [510, 158] on span "Paste" at bounding box center [511, 156] width 15 height 7
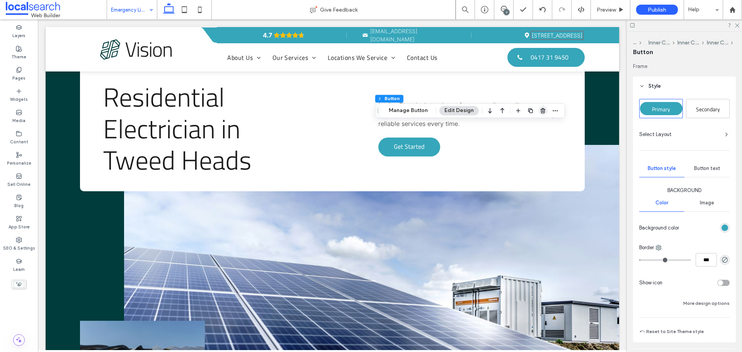
click at [540, 111] on icon "button" at bounding box center [543, 110] width 6 height 6
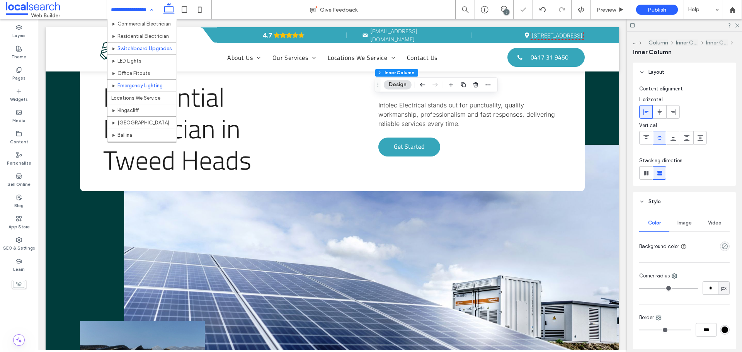
scroll to position [77, 0]
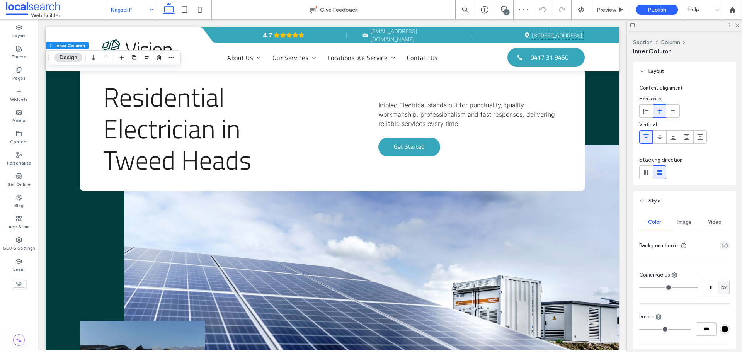
click at [633, 26] on icon at bounding box center [633, 25] width 6 height 6
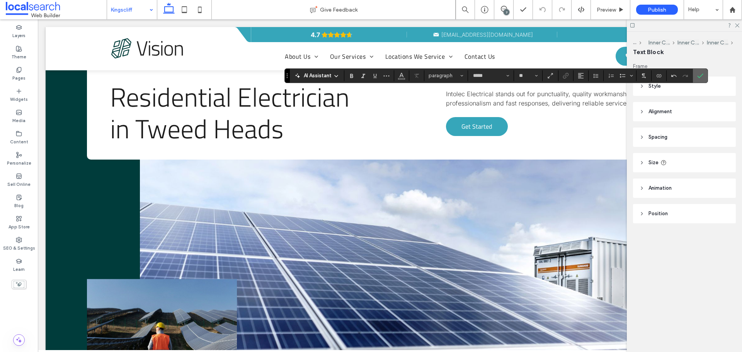
click at [698, 74] on icon "Confirm" at bounding box center [700, 76] width 6 height 6
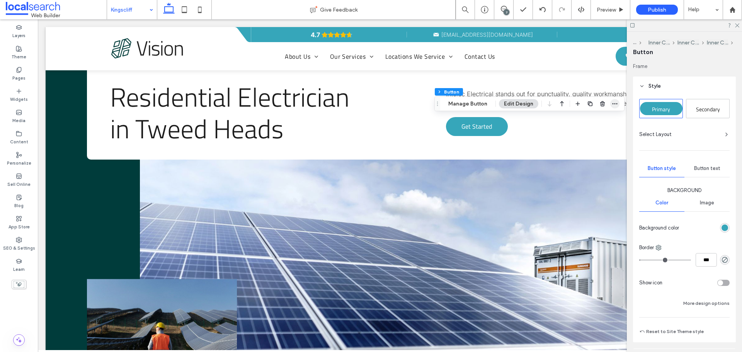
click at [616, 105] on icon "button" at bounding box center [615, 104] width 6 height 6
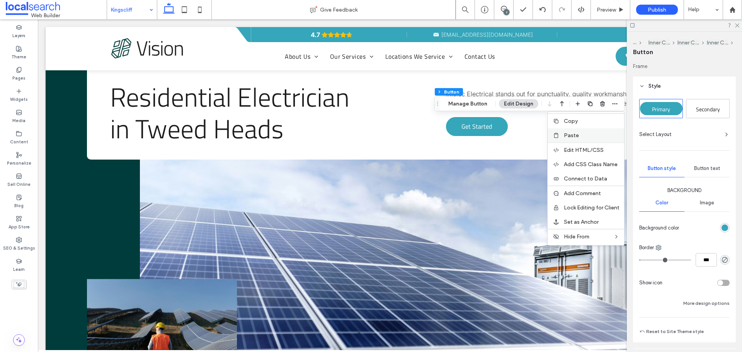
click at [561, 138] on div "Paste" at bounding box center [586, 135] width 77 height 14
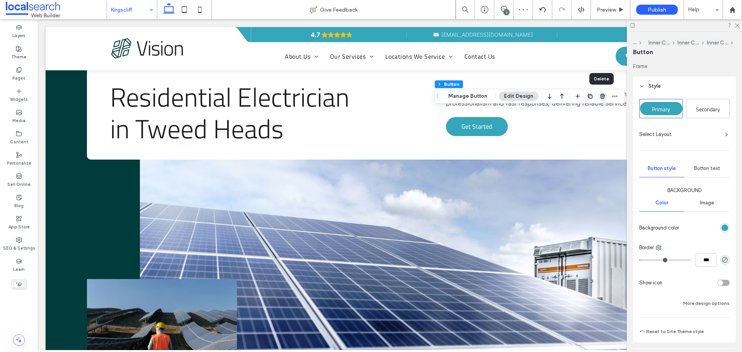
click at [603, 95] on use "button" at bounding box center [602, 96] width 5 height 5
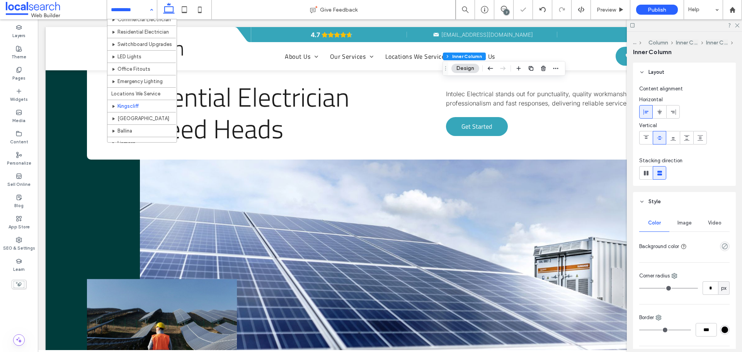
scroll to position [77, 0]
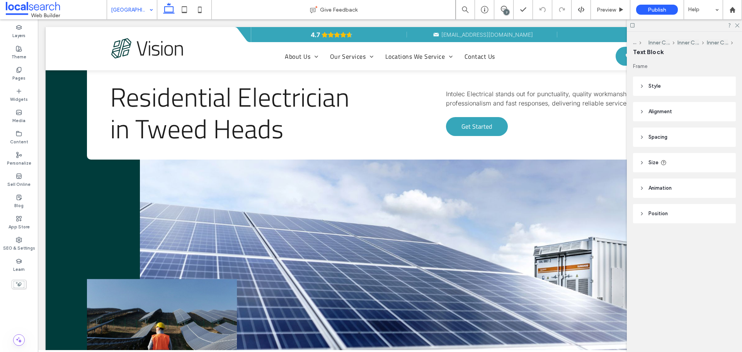
type input "*****"
type input "**"
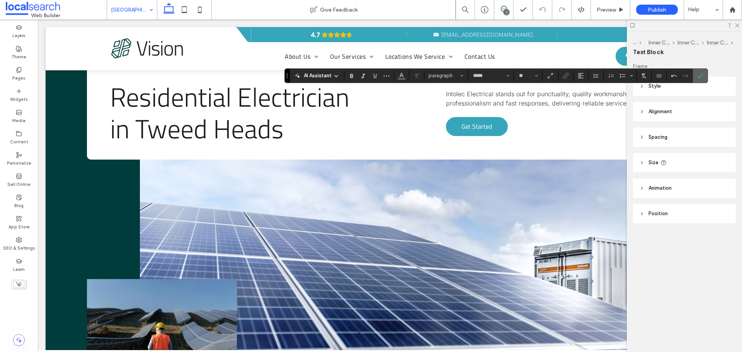
click at [698, 77] on icon "Confirm" at bounding box center [700, 76] width 6 height 6
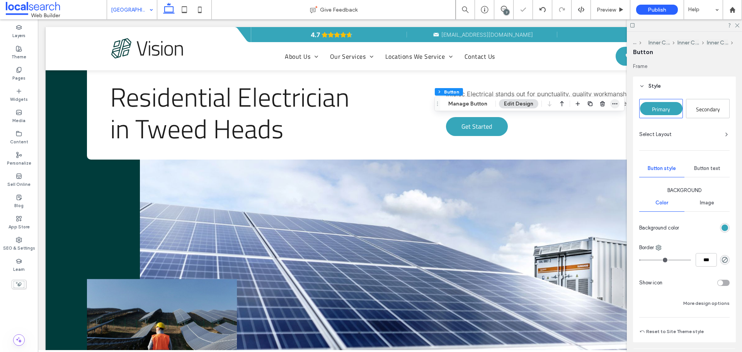
click at [612, 101] on icon "button" at bounding box center [615, 104] width 6 height 6
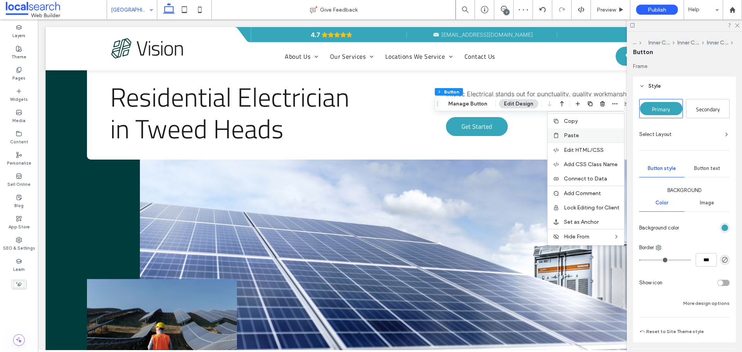
click at [556, 133] on icon at bounding box center [556, 135] width 6 height 6
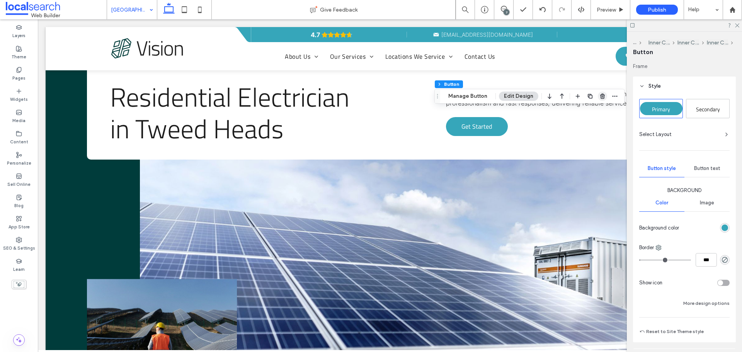
click at [604, 98] on icon "button" at bounding box center [602, 96] width 6 height 6
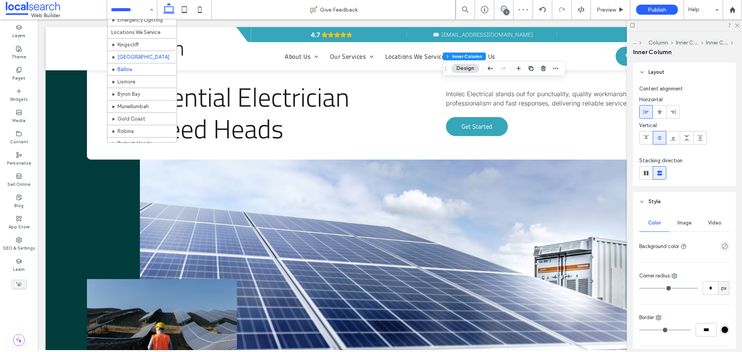
scroll to position [116, 0]
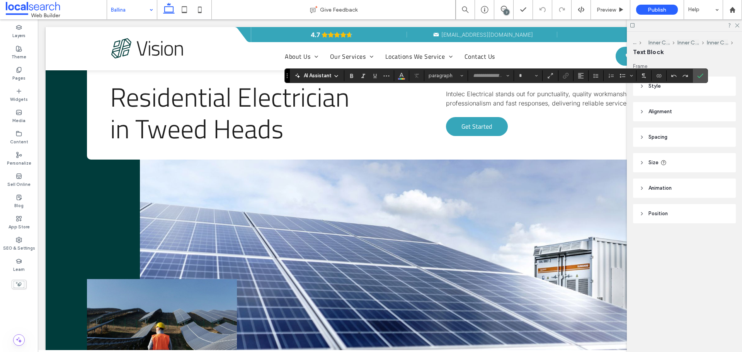
type input "*****"
type input "**"
drag, startPoint x: 701, startPoint y: 75, endPoint x: 694, endPoint y: 75, distance: 6.2
click at [701, 75] on icon "Confirm" at bounding box center [700, 76] width 6 height 6
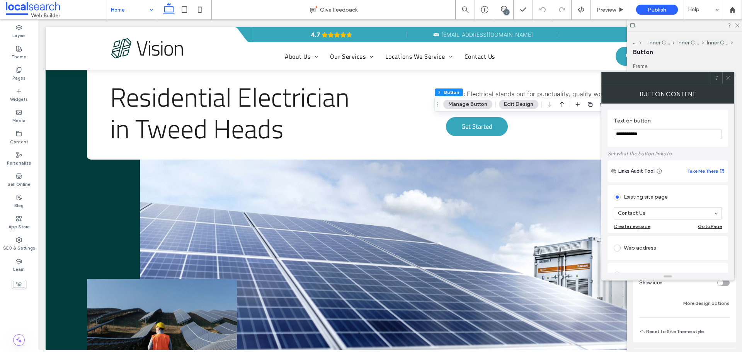
click at [728, 78] on use at bounding box center [728, 78] width 4 height 4
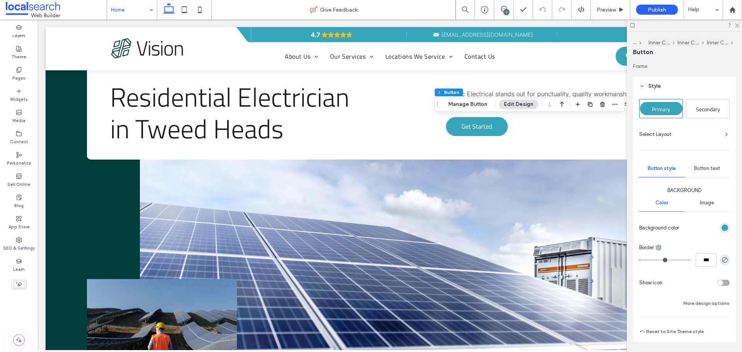
click at [504, 14] on div "7" at bounding box center [507, 12] width 6 height 6
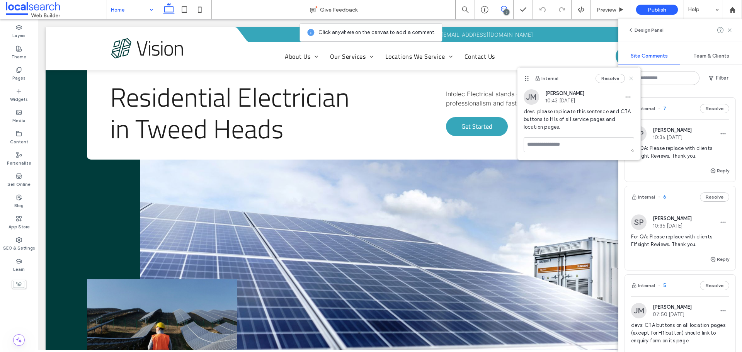
click at [634, 80] on icon at bounding box center [631, 78] width 6 height 6
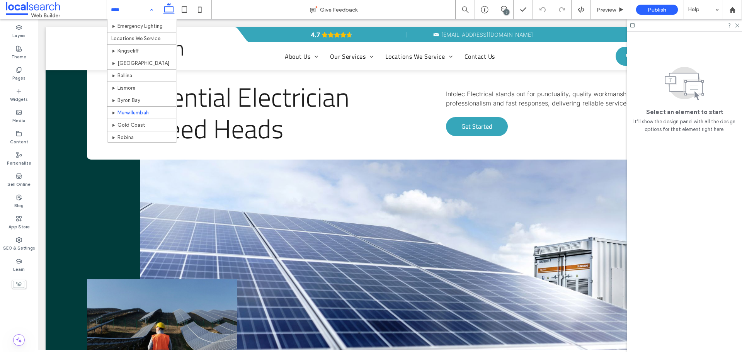
scroll to position [88, 0]
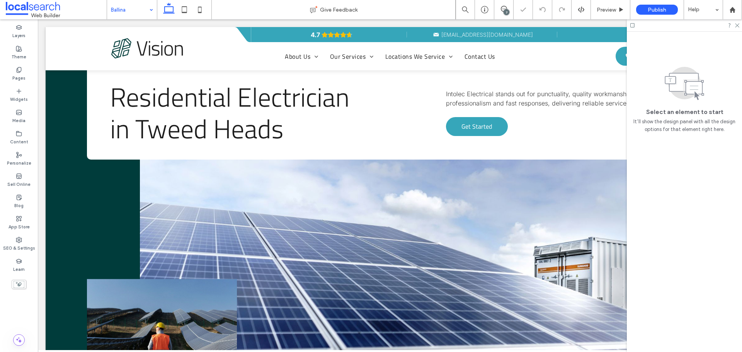
click at [140, 6] on input at bounding box center [130, 9] width 38 height 19
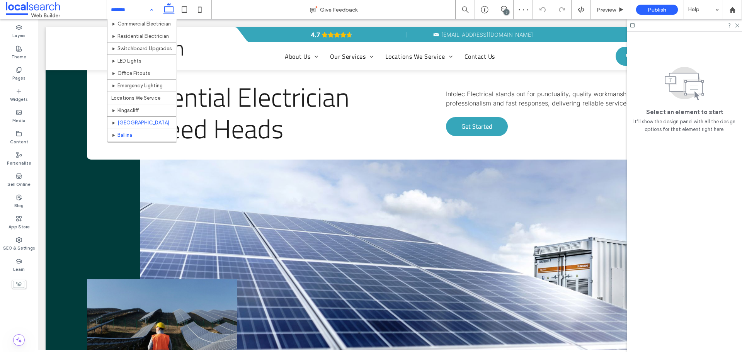
scroll to position [116, 0]
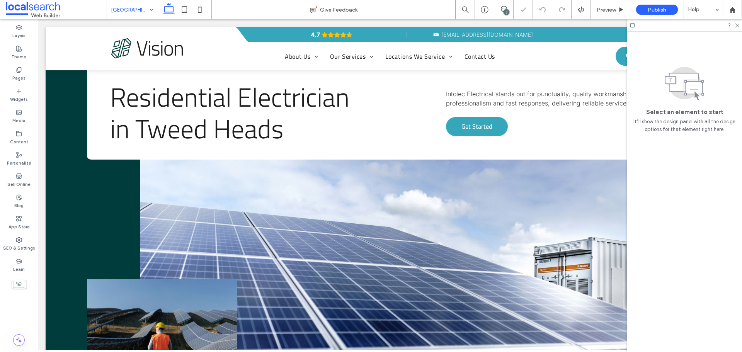
click at [130, 5] on input at bounding box center [130, 9] width 38 height 19
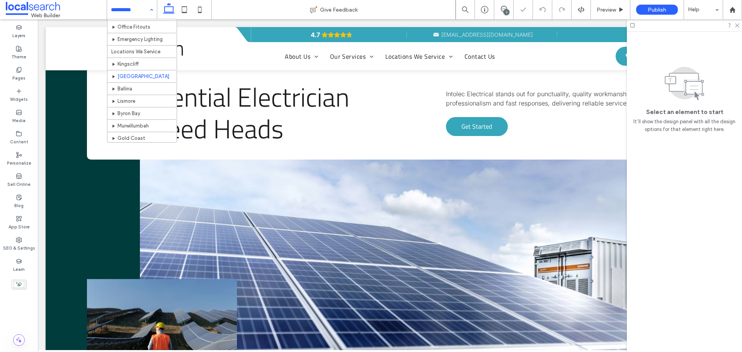
scroll to position [116, 0]
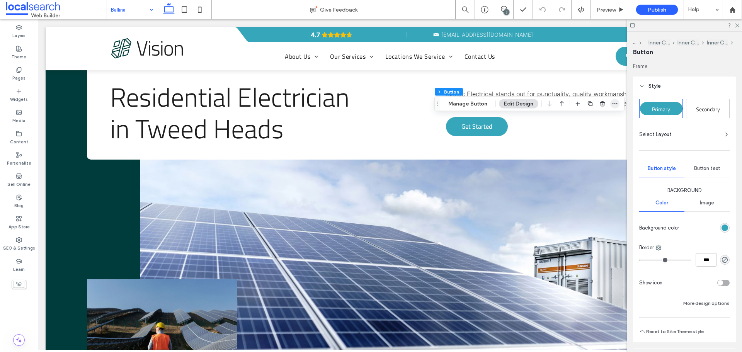
click at [614, 104] on use "button" at bounding box center [615, 103] width 5 height 1
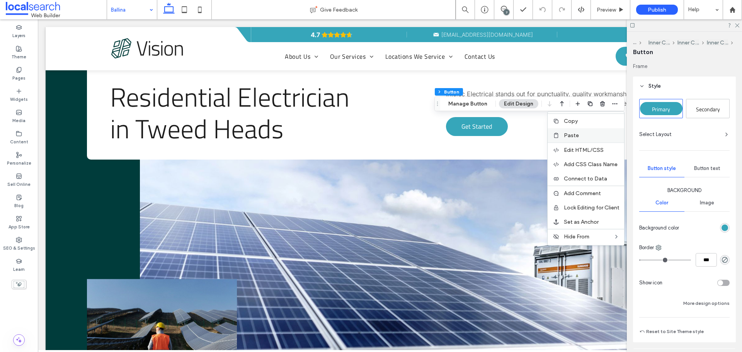
click at [571, 134] on span "Paste" at bounding box center [571, 135] width 15 height 7
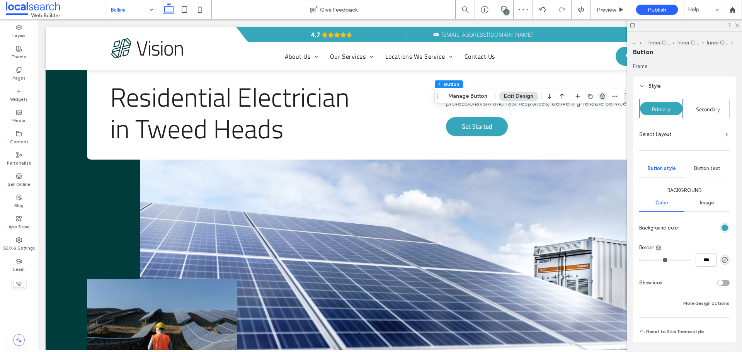
click at [601, 97] on use "button" at bounding box center [602, 96] width 5 height 5
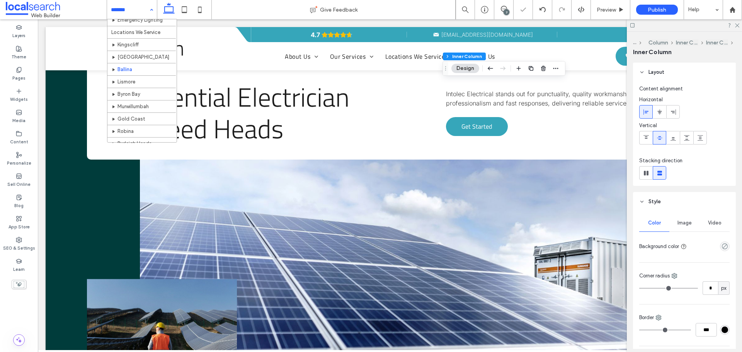
scroll to position [116, 0]
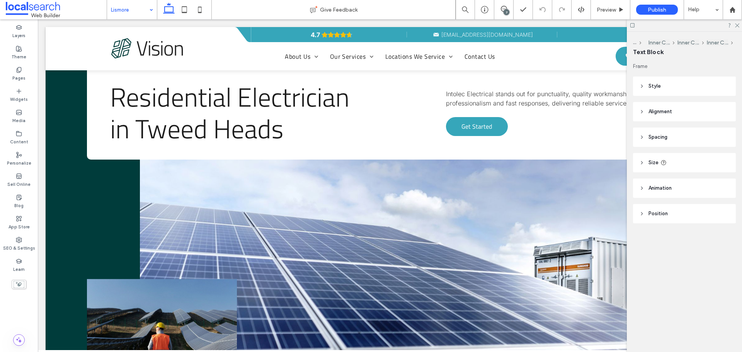
type input "*****"
type input "**"
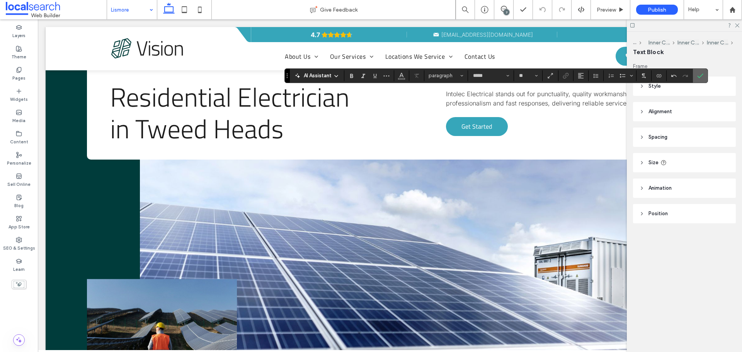
click at [701, 76] on icon "Confirm" at bounding box center [700, 76] width 6 height 6
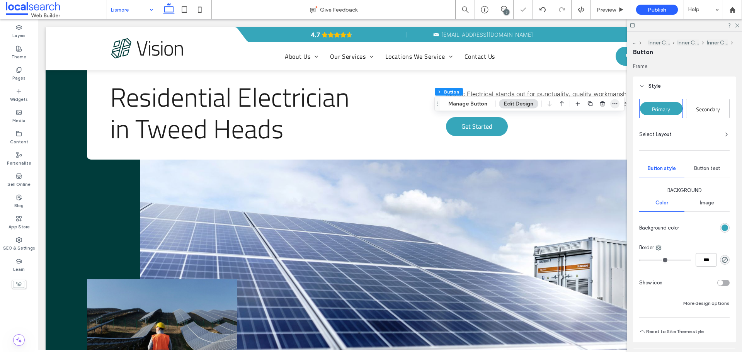
click at [613, 105] on icon "button" at bounding box center [615, 104] width 6 height 6
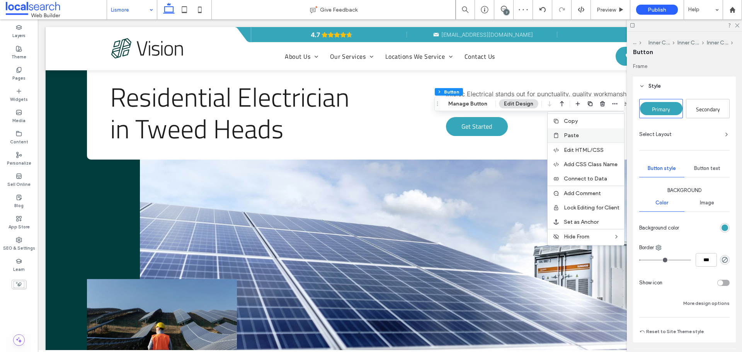
click at [587, 134] on label "Paste" at bounding box center [592, 135] width 56 height 7
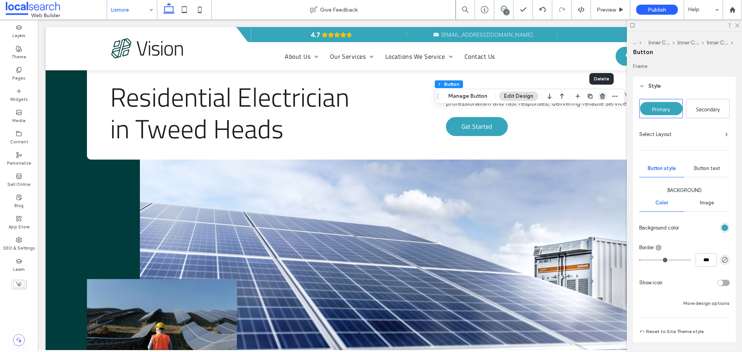
click at [601, 97] on use "button" at bounding box center [602, 96] width 5 height 5
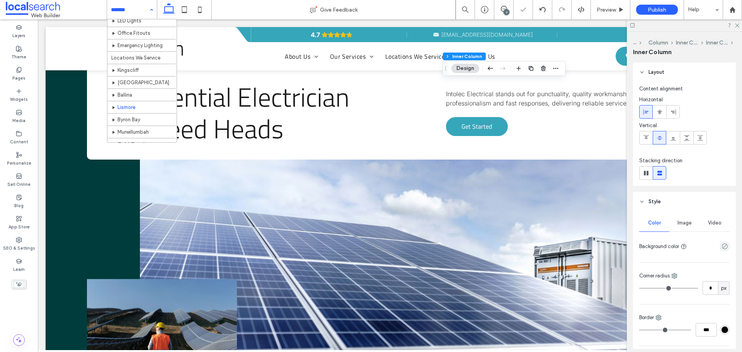
scroll to position [116, 0]
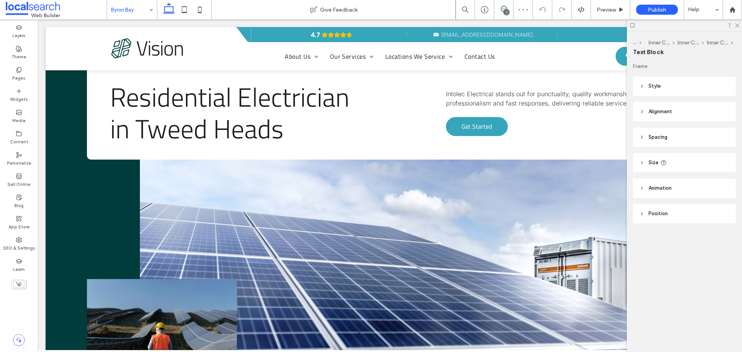
type input "*****"
type input "**"
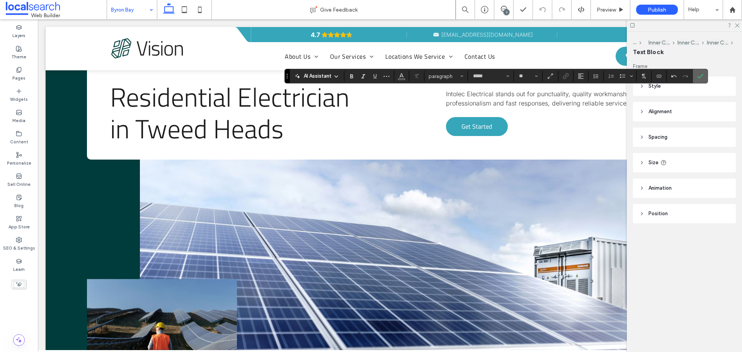
click at [700, 74] on icon "Confirm" at bounding box center [700, 76] width 6 height 6
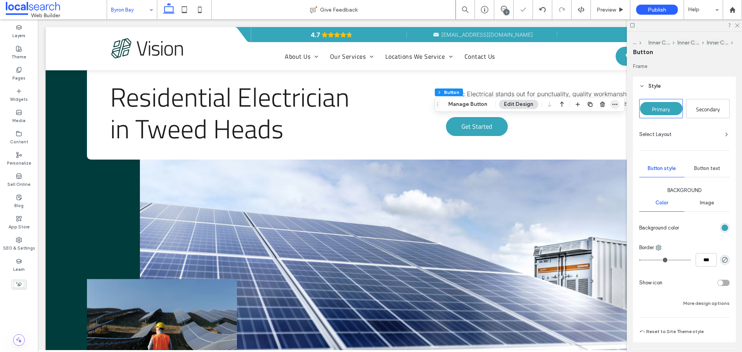
click at [612, 104] on icon "button" at bounding box center [615, 104] width 6 height 6
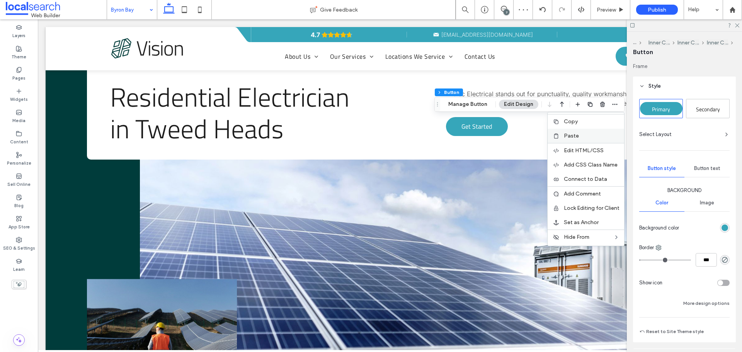
click at [594, 137] on label "Paste" at bounding box center [592, 136] width 56 height 7
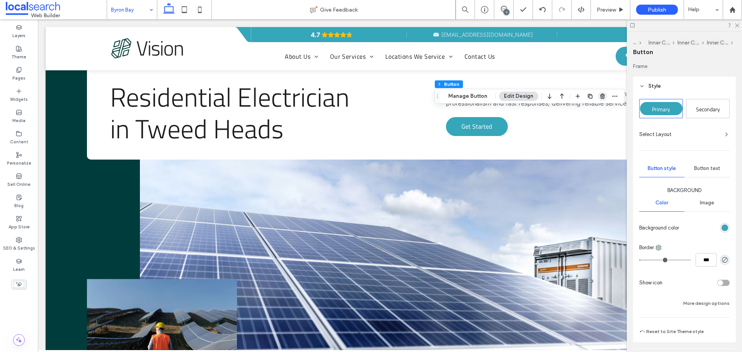
click at [601, 97] on icon "button" at bounding box center [602, 96] width 6 height 6
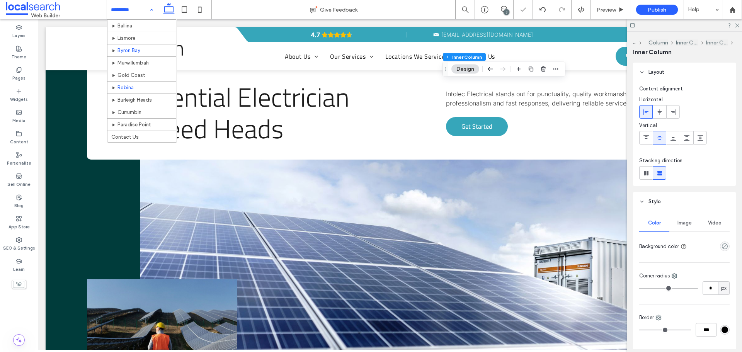
scroll to position [155, 0]
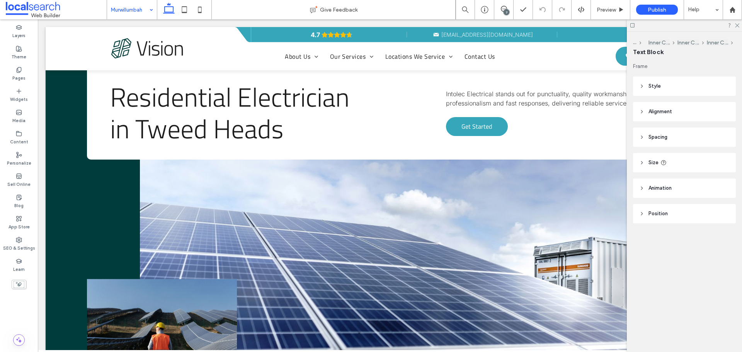
type input "*****"
type input "**"
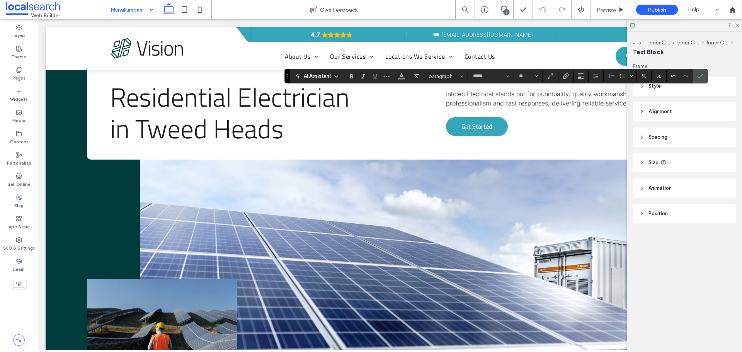
click at [699, 75] on icon "Confirm" at bounding box center [700, 76] width 6 height 6
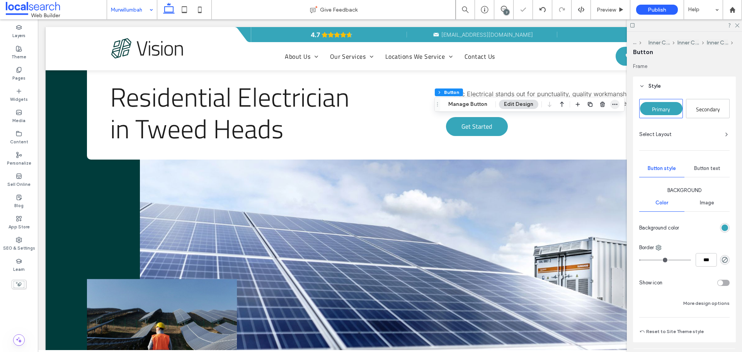
click at [615, 104] on icon "button" at bounding box center [615, 104] width 6 height 6
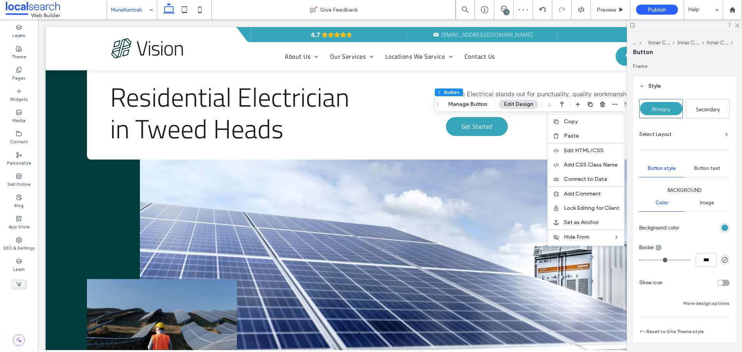
click at [581, 137] on label "Paste" at bounding box center [592, 136] width 56 height 7
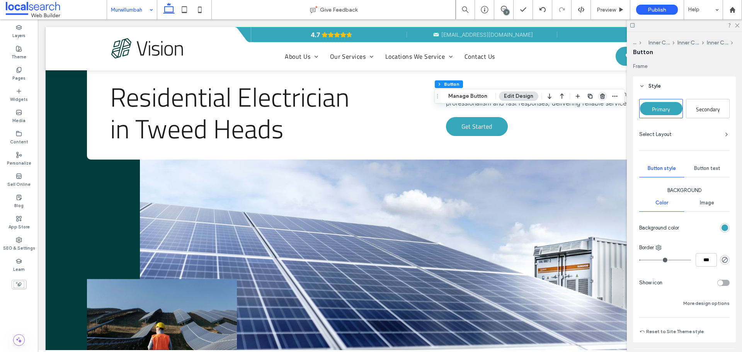
click at [599, 97] on icon "button" at bounding box center [602, 96] width 6 height 6
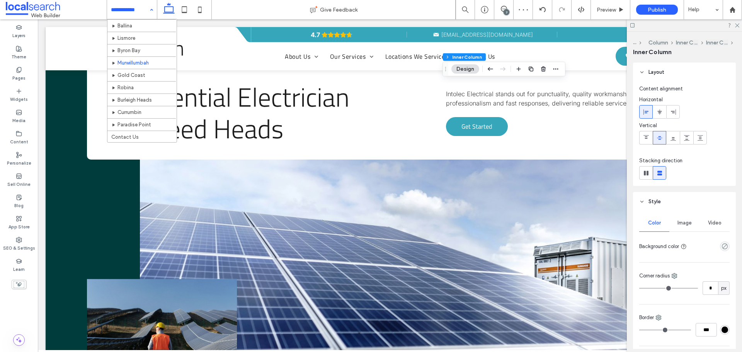
scroll to position [165, 0]
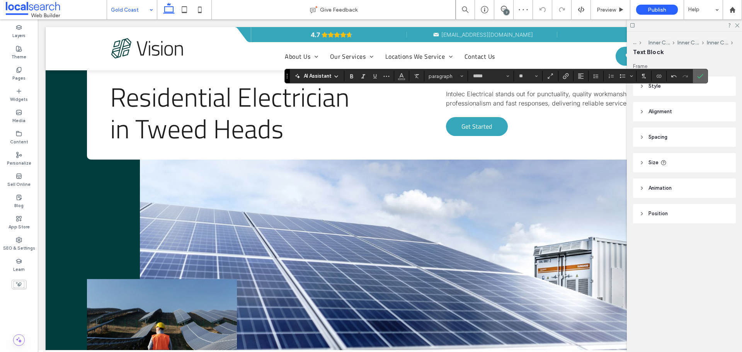
click at [701, 78] on icon "Confirm" at bounding box center [700, 76] width 6 height 6
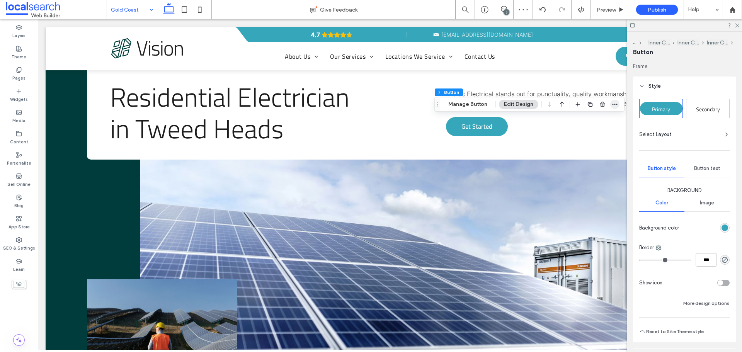
click at [612, 102] on icon "button" at bounding box center [615, 104] width 6 height 6
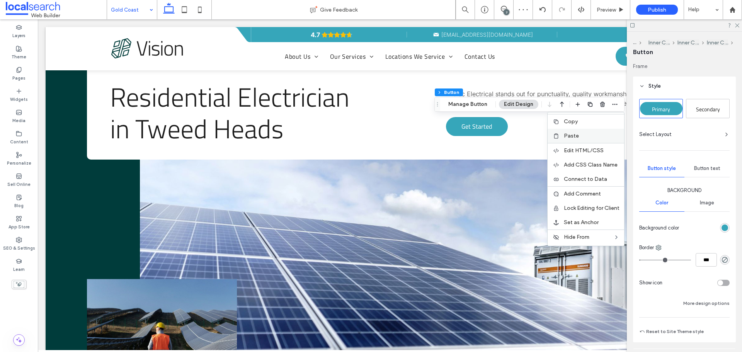
click at [581, 134] on label "Paste" at bounding box center [592, 136] width 56 height 7
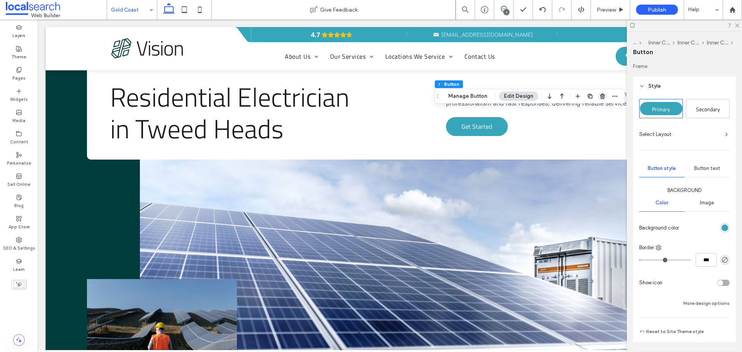
click at [598, 96] on span "button" at bounding box center [602, 96] width 9 height 9
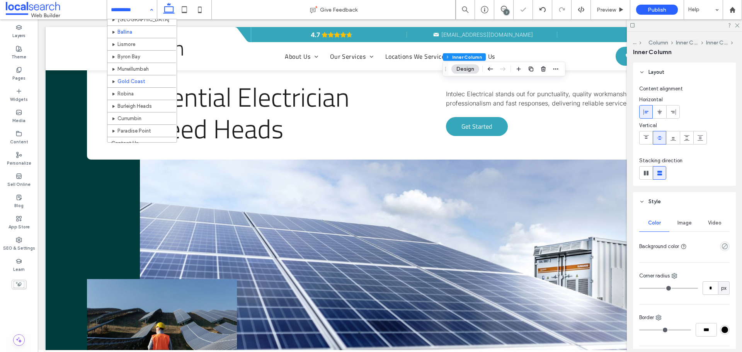
scroll to position [155, 0]
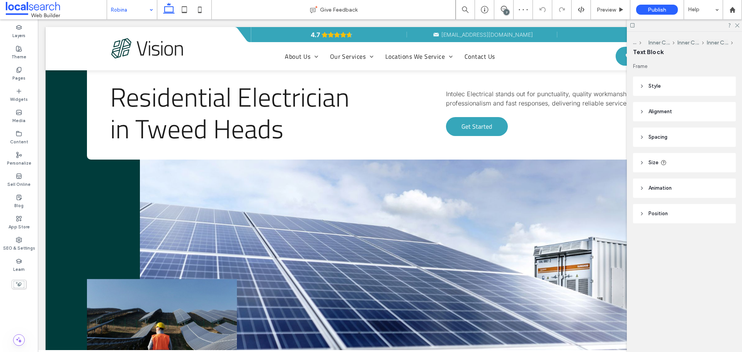
type input "*****"
type input "**"
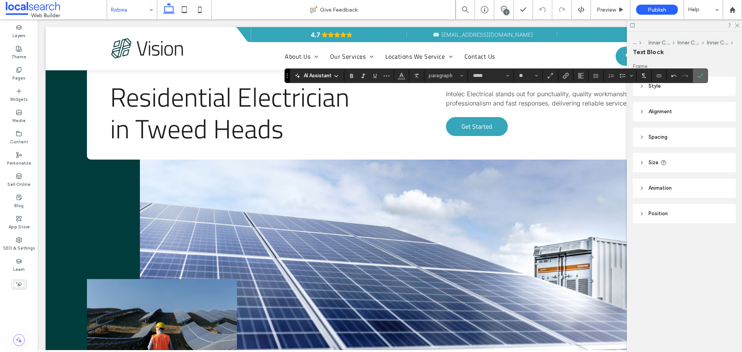
click at [703, 74] on icon "Confirm" at bounding box center [700, 76] width 6 height 6
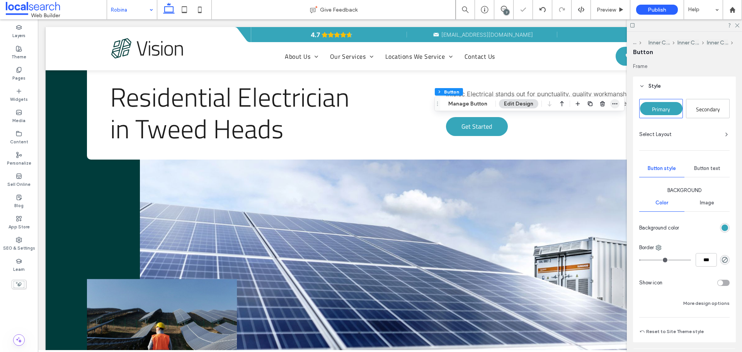
click at [612, 103] on icon "button" at bounding box center [615, 104] width 6 height 6
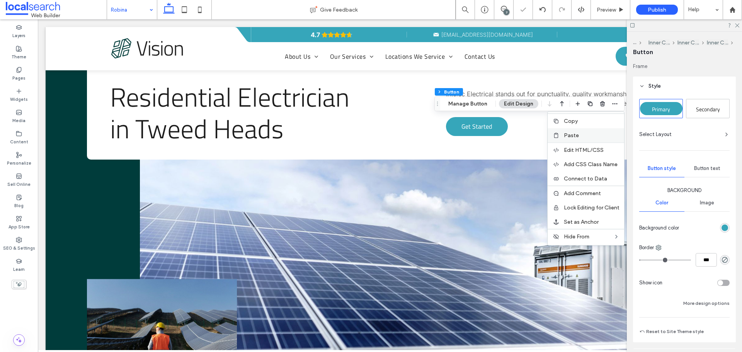
click at [579, 136] on label "Paste" at bounding box center [592, 135] width 56 height 7
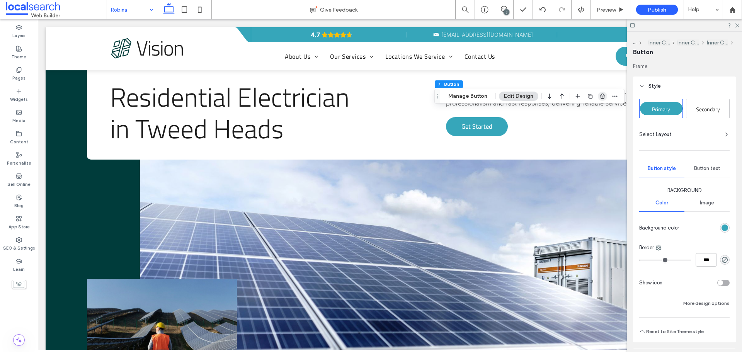
click at [600, 96] on icon "button" at bounding box center [602, 96] width 6 height 6
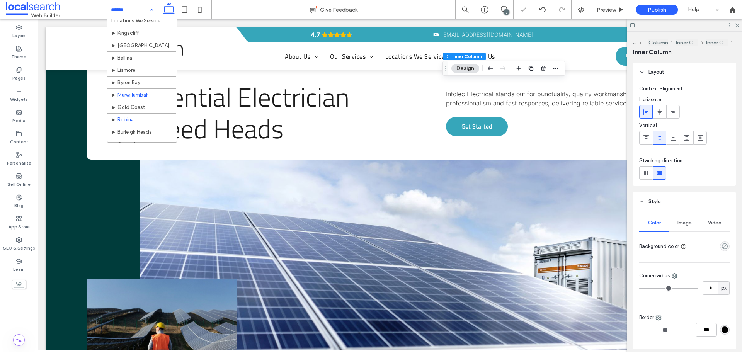
scroll to position [155, 0]
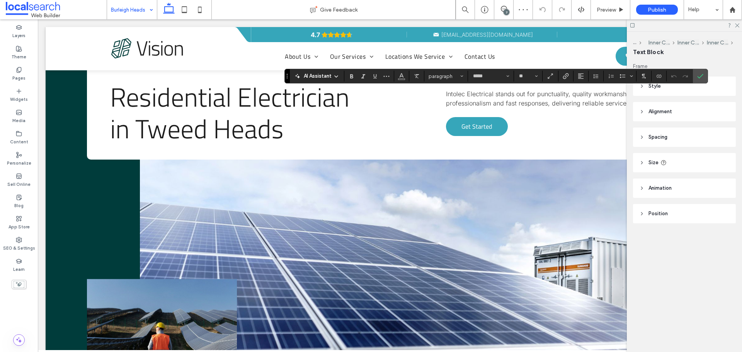
type input "*****"
type input "**"
click at [701, 74] on icon "Confirm" at bounding box center [700, 76] width 6 height 6
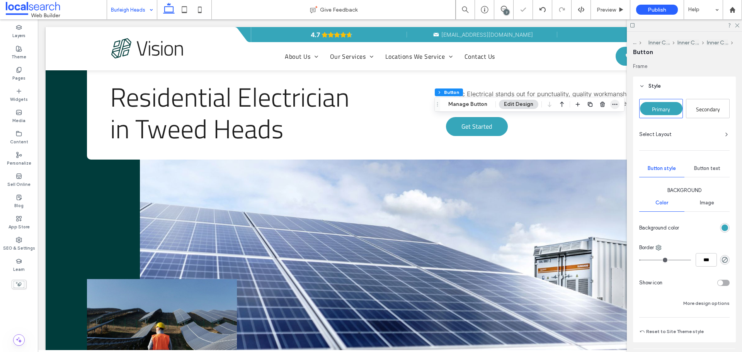
click at [610, 104] on span "button" at bounding box center [614, 104] width 9 height 9
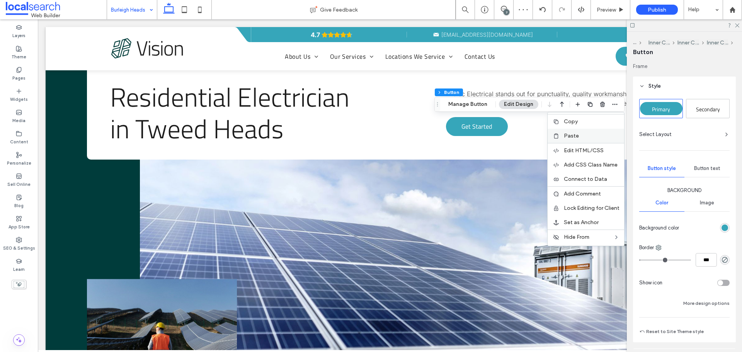
click at [568, 137] on span "Paste" at bounding box center [571, 136] width 15 height 7
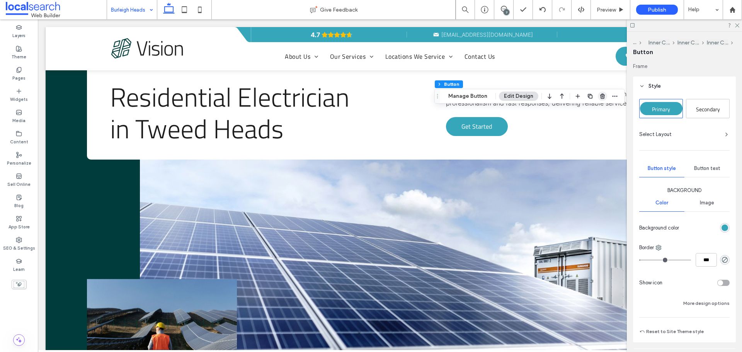
click at [601, 97] on use "button" at bounding box center [602, 96] width 5 height 5
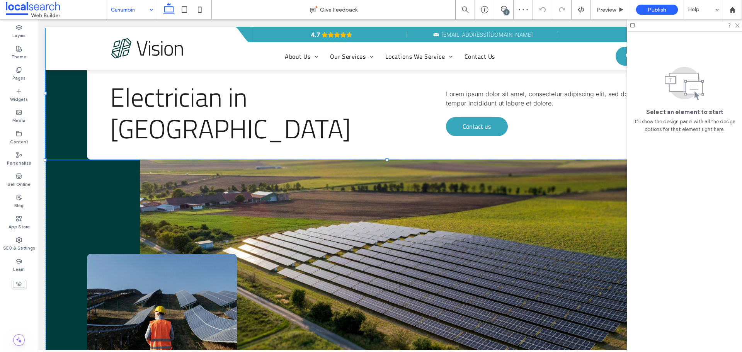
click at [497, 100] on span "Lorem ipsum dolor sit amet, consectetur adipiscing elit, sed do eiusmod tempor …" at bounding box center [550, 98] width 208 height 17
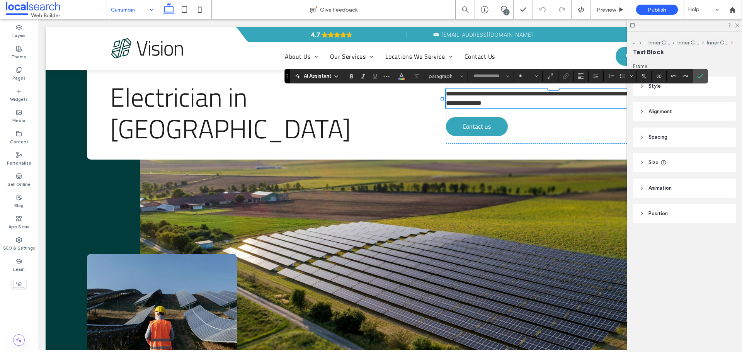
type input "*****"
type input "**"
click at [701, 75] on icon "Confirm" at bounding box center [700, 76] width 6 height 6
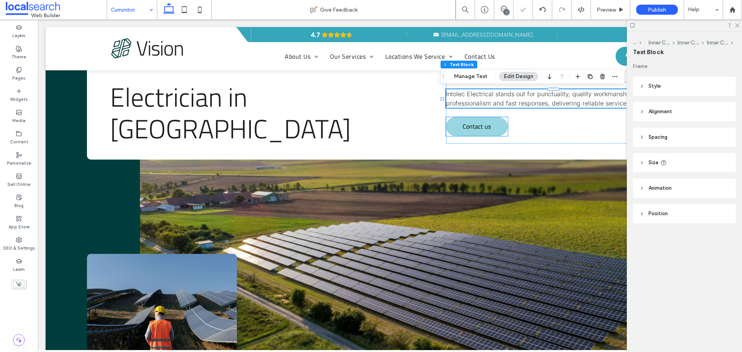
click at [501, 125] on link "Contact us" at bounding box center [477, 126] width 62 height 19
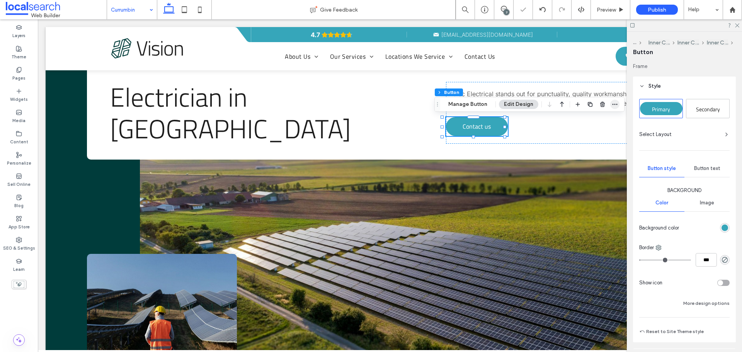
click at [614, 106] on icon "button" at bounding box center [615, 104] width 6 height 6
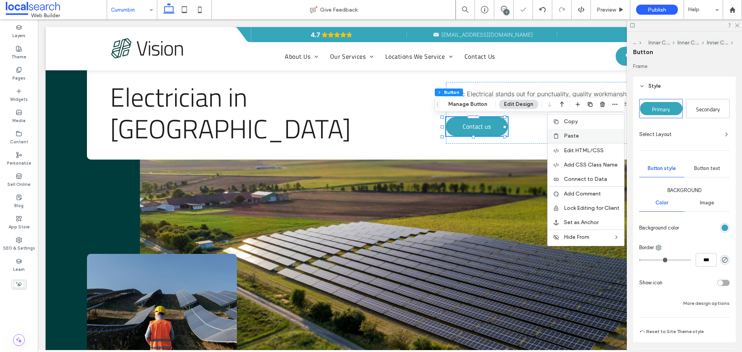
click at [570, 133] on span "Paste" at bounding box center [571, 136] width 15 height 7
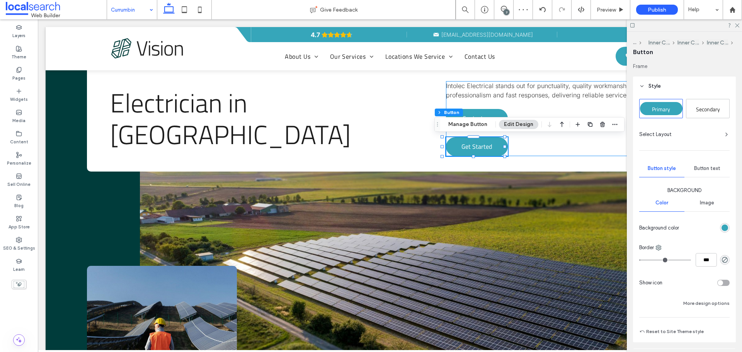
click at [558, 145] on div "Intolec Electrical stands out for punctuality, quality workmanship, professiona…" at bounding box center [558, 118] width 224 height 75
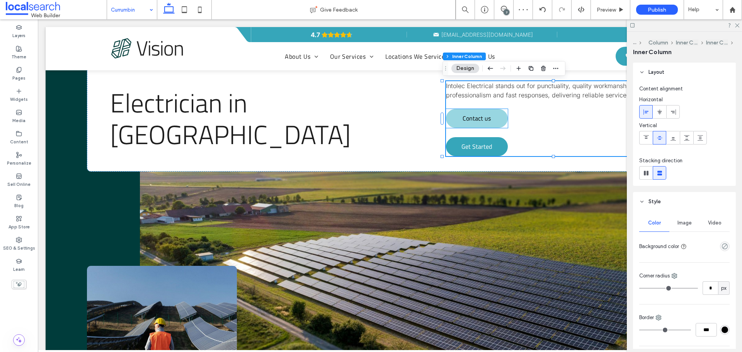
click at [493, 113] on link "Contact us" at bounding box center [477, 118] width 62 height 19
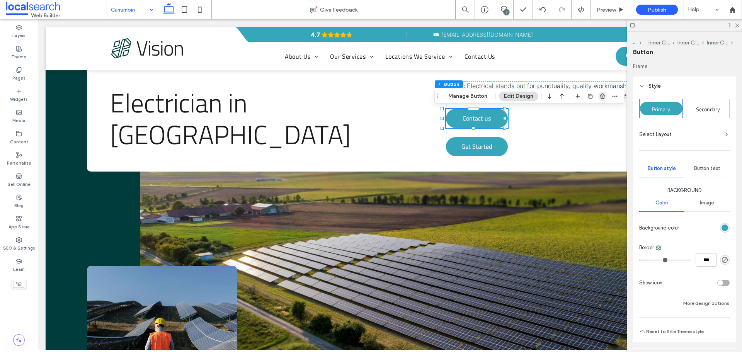
click at [603, 97] on icon "button" at bounding box center [602, 96] width 6 height 6
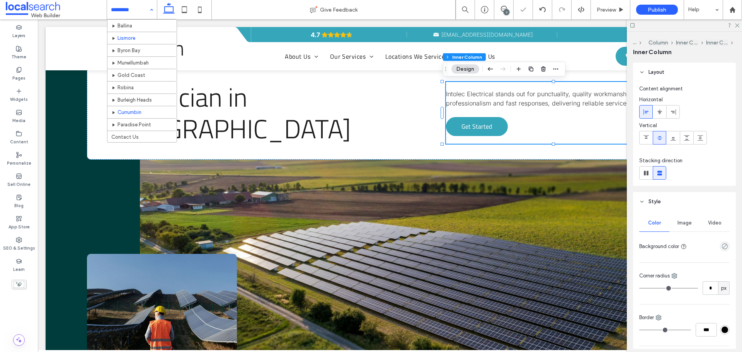
scroll to position [165, 0]
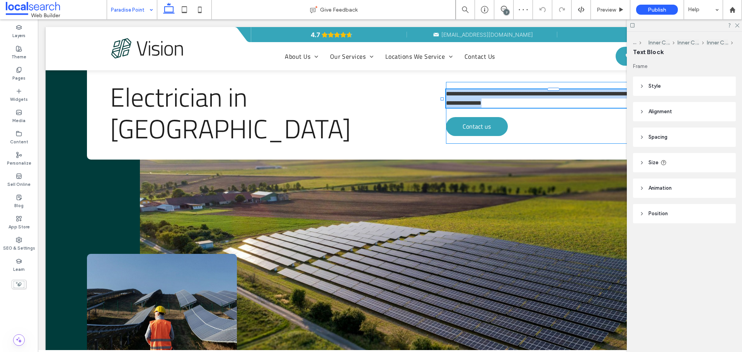
type input "*****"
type input "**"
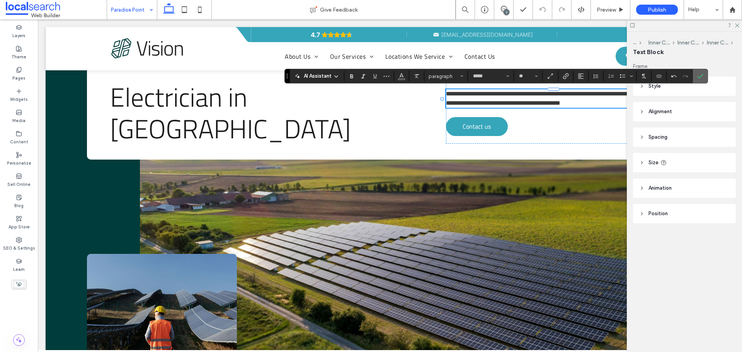
click at [701, 75] on use "Confirm" at bounding box center [700, 76] width 6 height 5
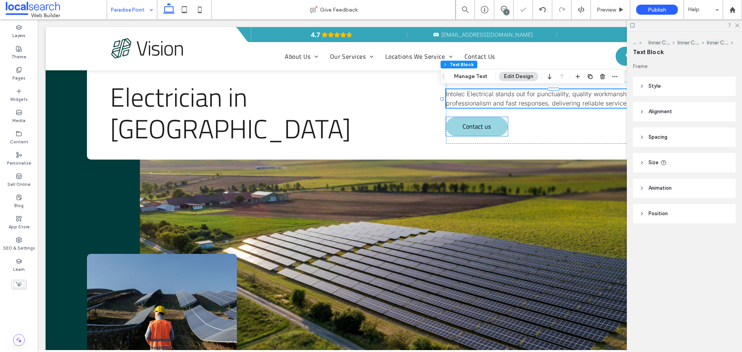
click at [494, 129] on link "Contact us" at bounding box center [477, 126] width 62 height 19
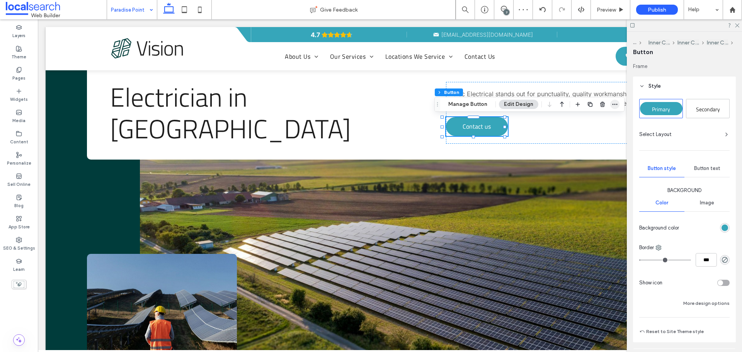
click at [612, 105] on icon "button" at bounding box center [615, 104] width 6 height 6
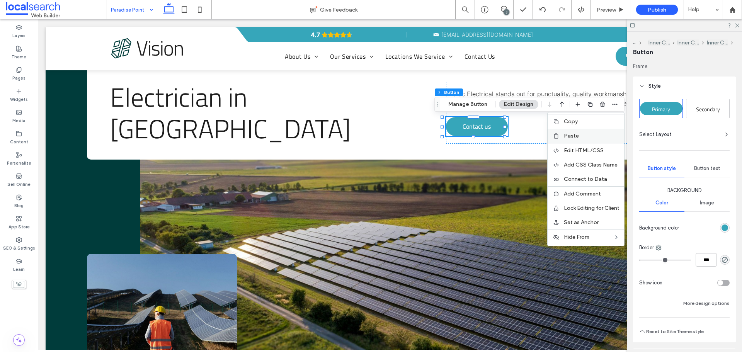
click at [577, 131] on div "Paste" at bounding box center [586, 136] width 77 height 14
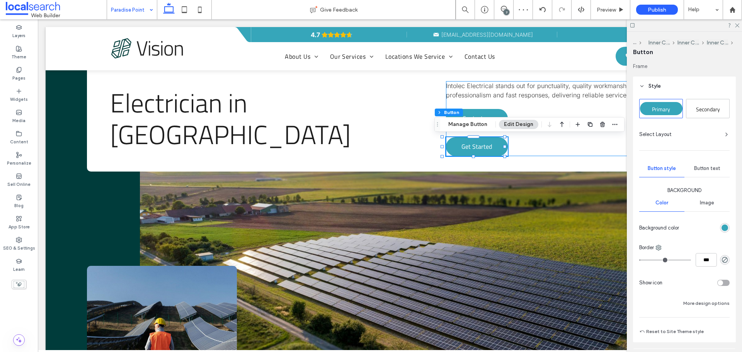
click at [568, 146] on div "Intolec Electrical stands out for punctuality, quality workmanship, professiona…" at bounding box center [558, 118] width 224 height 75
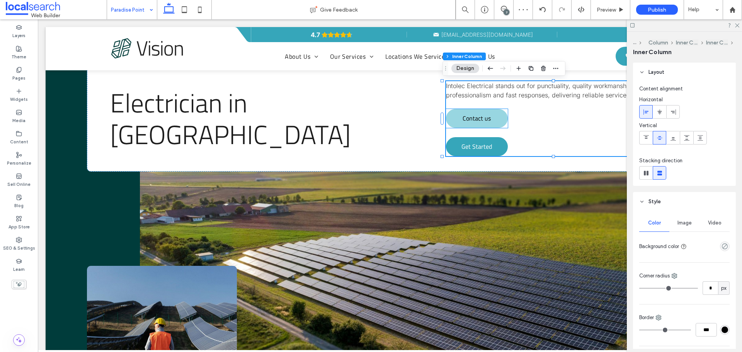
click at [492, 120] on link "Contact us" at bounding box center [477, 118] width 62 height 19
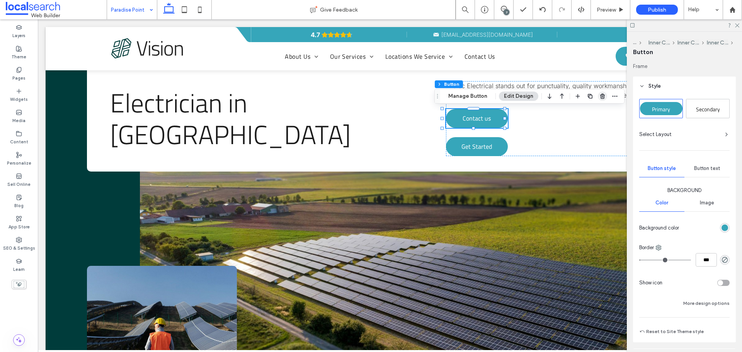
click at [599, 98] on icon "button" at bounding box center [602, 96] width 6 height 6
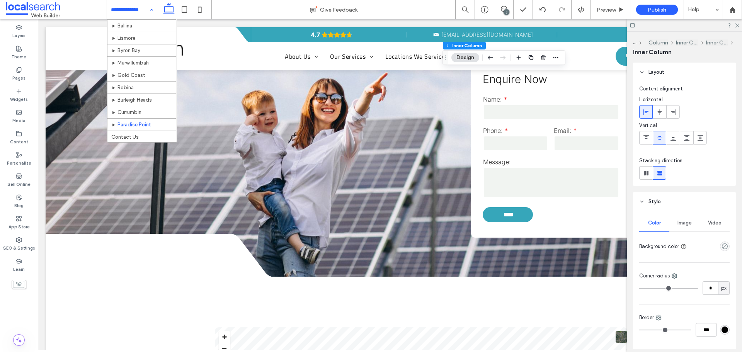
scroll to position [165, 0]
click at [738, 27] on icon at bounding box center [736, 24] width 5 height 5
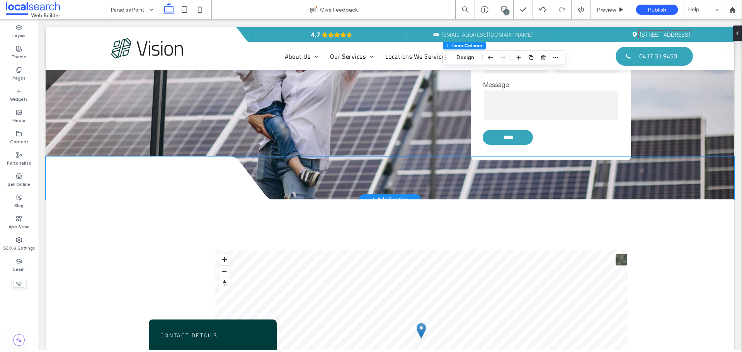
scroll to position [1082, 0]
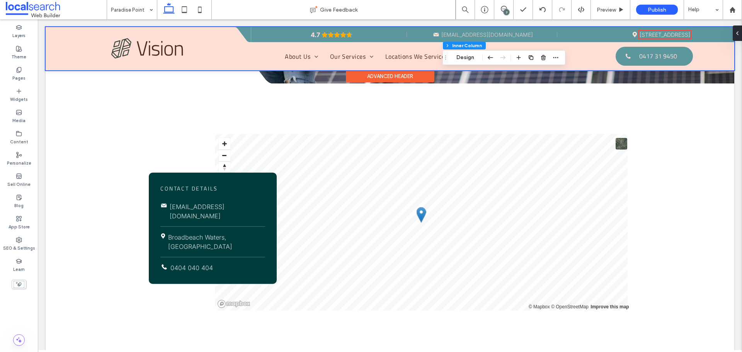
click at [486, 34] on div at bounding box center [390, 48] width 689 height 43
click at [486, 34] on span "[EMAIL_ADDRESS][DOMAIN_NAME]" at bounding box center [487, 34] width 92 height 7
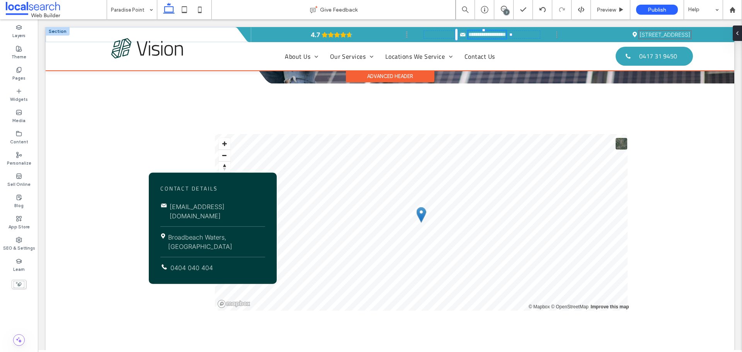
type input "*****"
type input "**"
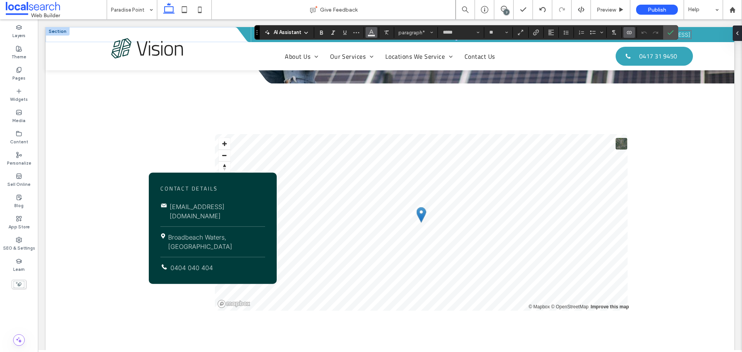
click at [376, 37] on button "Color" at bounding box center [372, 32] width 12 height 11
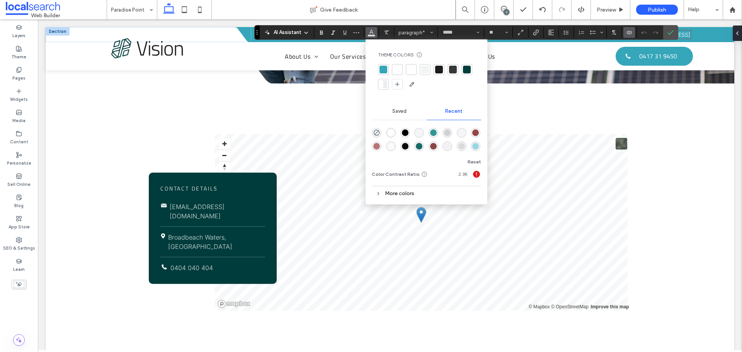
click at [392, 133] on div "rgba(255, 255, 255, 1)" at bounding box center [391, 132] width 7 height 7
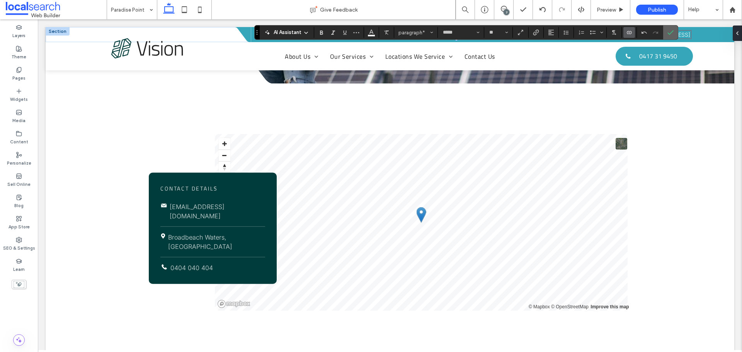
click at [666, 33] on label "Confirm" at bounding box center [671, 33] width 12 height 14
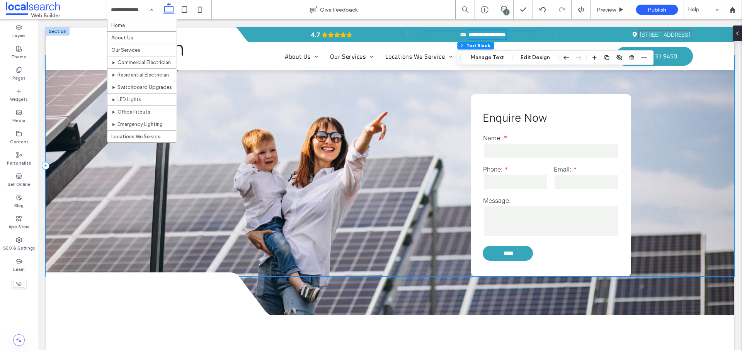
scroll to position [1005, 0]
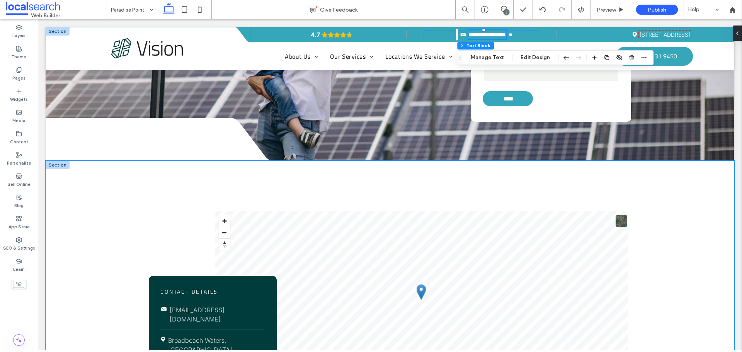
click at [109, 196] on div "Contact Details m service@intolec.com Map icon Broadbeach Waters, Gold Coast Ph…" at bounding box center [390, 298] width 689 height 274
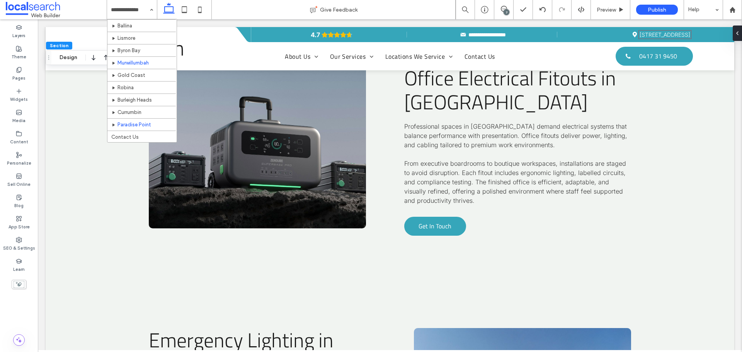
scroll to position [165, 0]
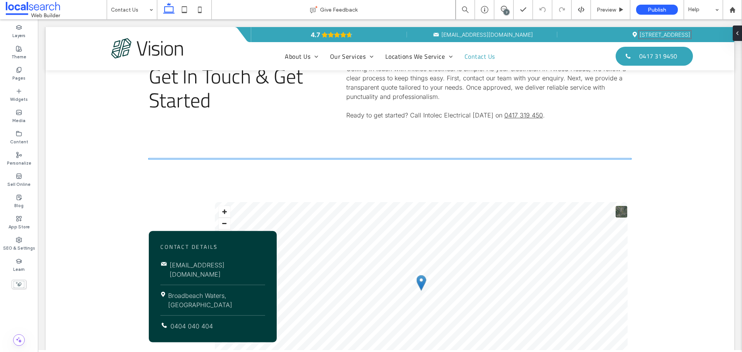
scroll to position [348, 0]
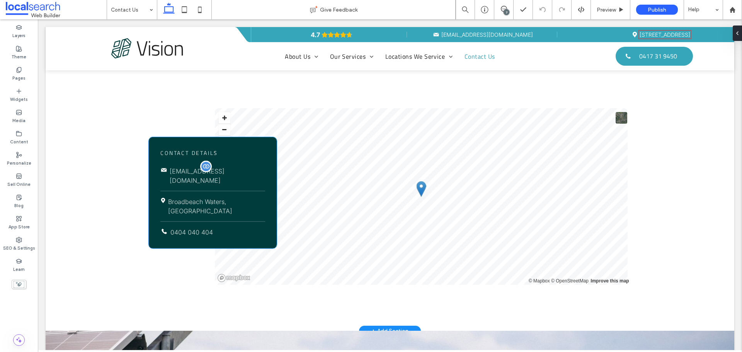
click at [203, 183] on span "[EMAIL_ADDRESS][DOMAIN_NAME]" at bounding box center [197, 175] width 55 height 17
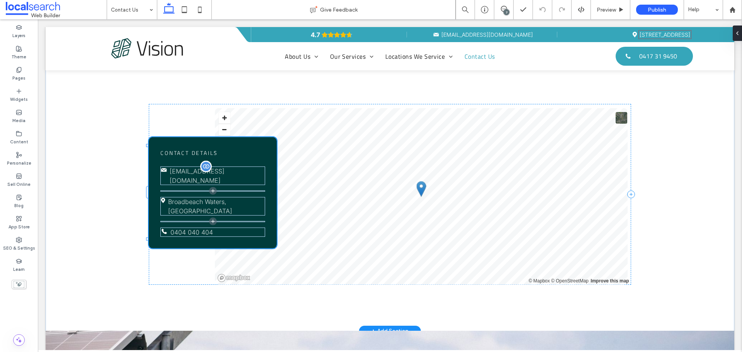
click at [203, 183] on span "[EMAIL_ADDRESS][DOMAIN_NAME]" at bounding box center [197, 175] width 55 height 17
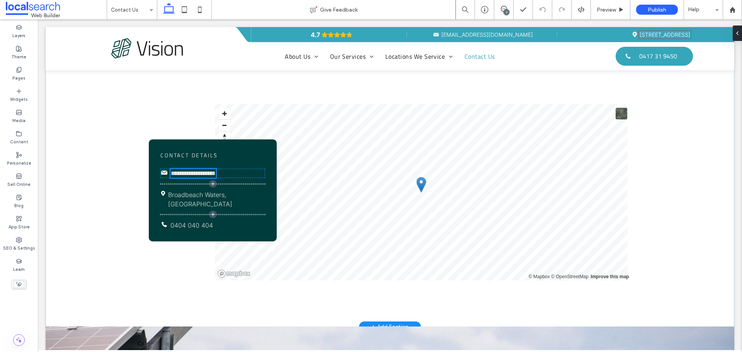
type input "*****"
type input "**"
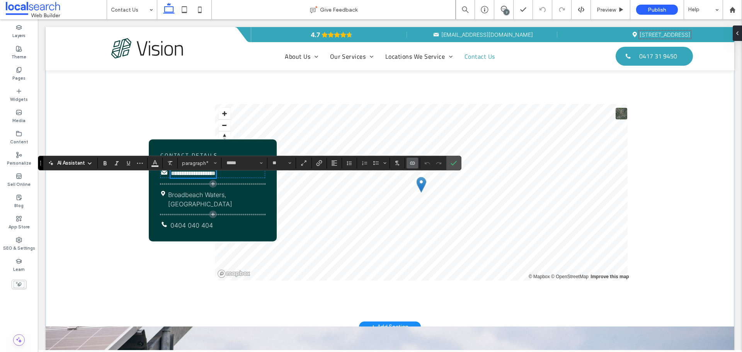
click at [413, 161] on icon "Connect To Data" at bounding box center [412, 163] width 6 height 6
click at [458, 117] on span "Change Connection" at bounding box center [436, 115] width 46 height 8
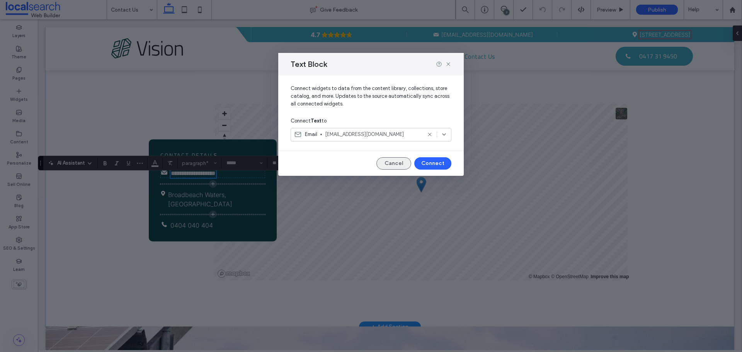
click at [394, 162] on button "Cancel" at bounding box center [393, 163] width 35 height 12
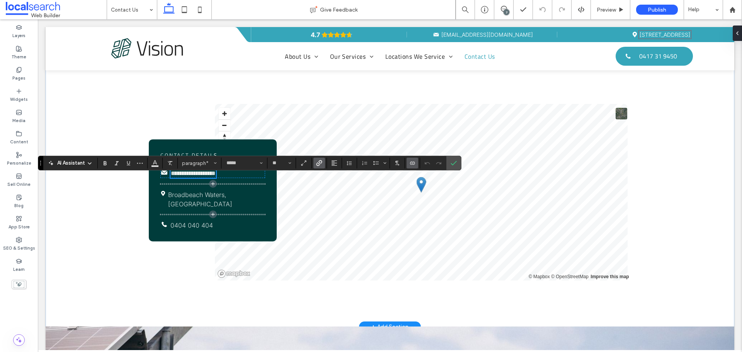
click at [319, 160] on icon "Link" at bounding box center [319, 163] width 6 height 6
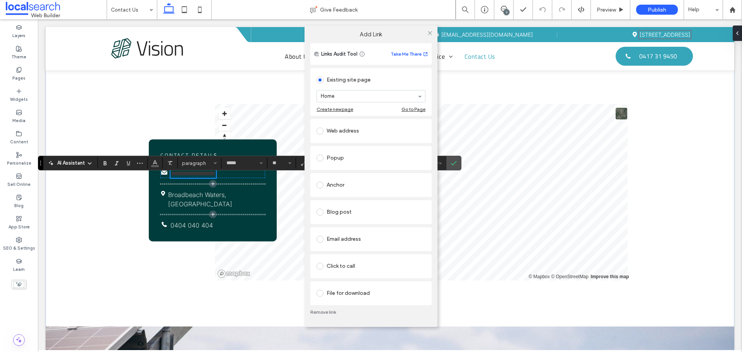
click at [348, 239] on div "Email address" at bounding box center [371, 239] width 109 height 12
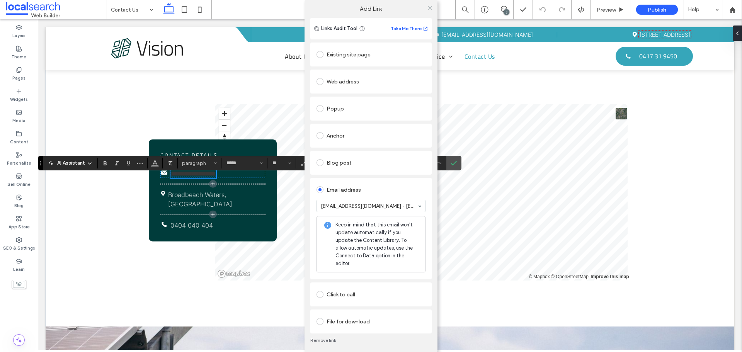
click at [431, 10] on use at bounding box center [430, 8] width 4 height 4
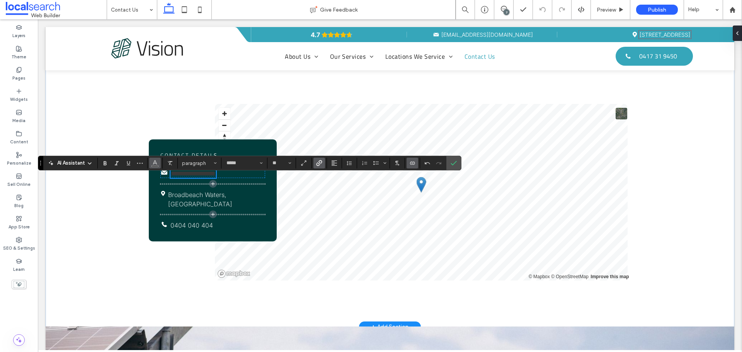
click at [156, 167] on span "Color" at bounding box center [155, 162] width 6 height 10
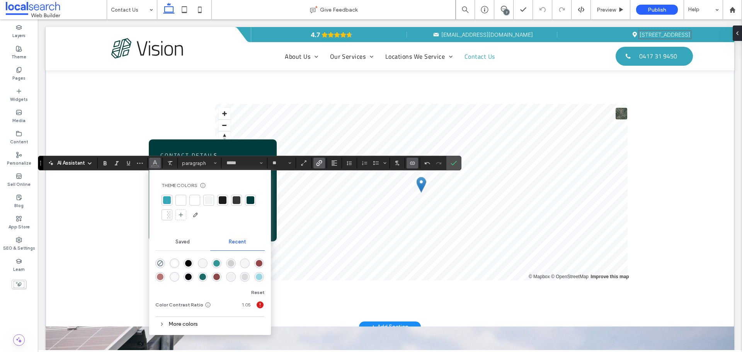
click at [173, 262] on div "rgba(255, 255, 255, 1)" at bounding box center [174, 263] width 7 height 7
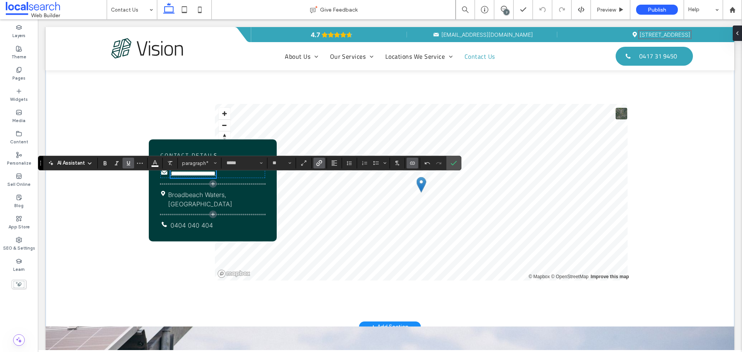
click at [127, 161] on icon "Underline" at bounding box center [128, 163] width 6 height 6
click at [127, 162] on use "Underline" at bounding box center [128, 163] width 3 height 4
click at [454, 168] on span "Confirm" at bounding box center [454, 163] width 6 height 13
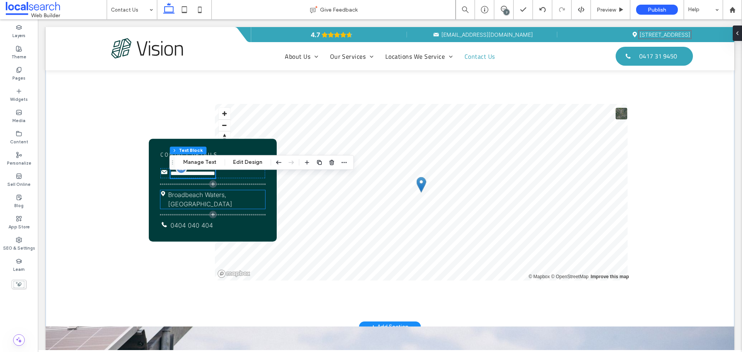
click at [232, 204] on link "Broadbeach Waters, [GEOGRAPHIC_DATA]" at bounding box center [200, 199] width 64 height 17
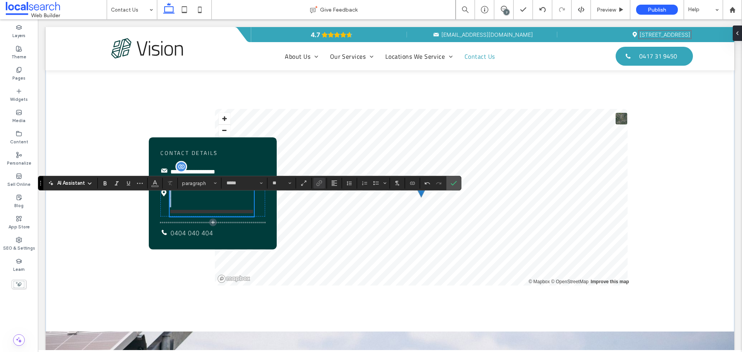
scroll to position [0, 0]
click at [173, 214] on span "**********" at bounding box center [212, 212] width 84 height 6
click at [170, 214] on span "**********" at bounding box center [212, 212] width 84 height 6
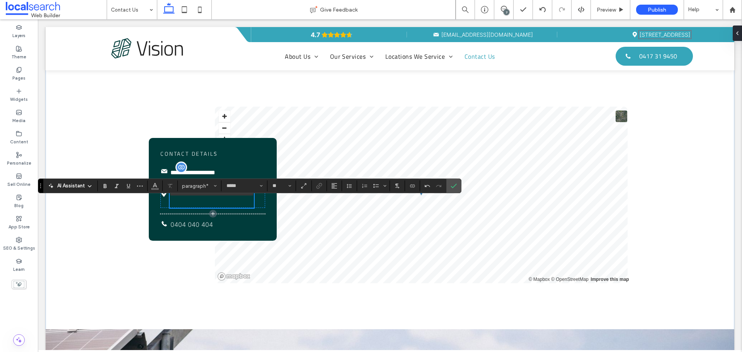
click at [177, 208] on p "﻿" at bounding box center [212, 203] width 84 height 9
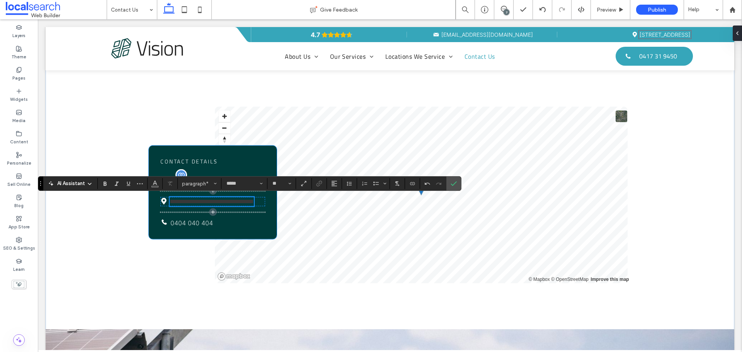
scroll to position [347, 0]
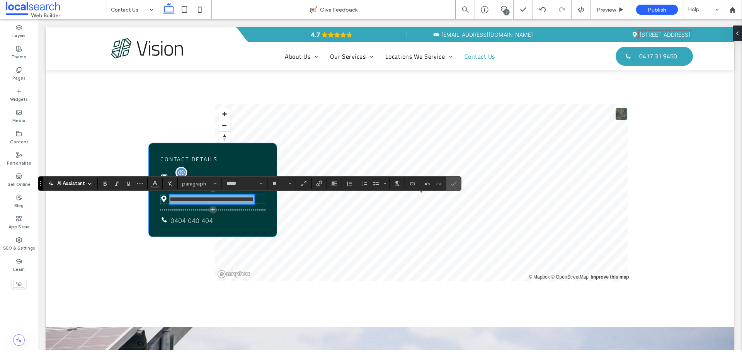
drag, startPoint x: 210, startPoint y: 203, endPoint x: 192, endPoint y: 208, distance: 18.2
click at [158, 189] on div "**********" at bounding box center [213, 190] width 128 height 94
click at [154, 189] on button "Color" at bounding box center [155, 183] width 12 height 11
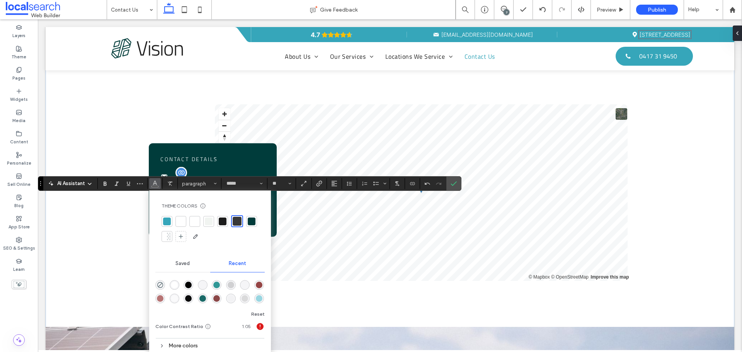
click at [173, 284] on div "rgba(255, 255, 255, 1)" at bounding box center [174, 285] width 7 height 7
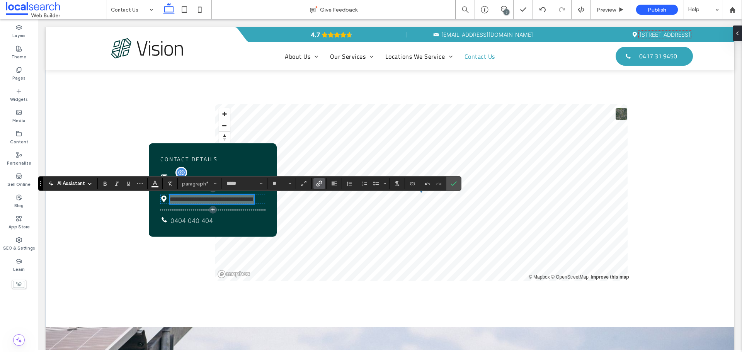
click at [323, 186] on label "Link" at bounding box center [319, 183] width 12 height 11
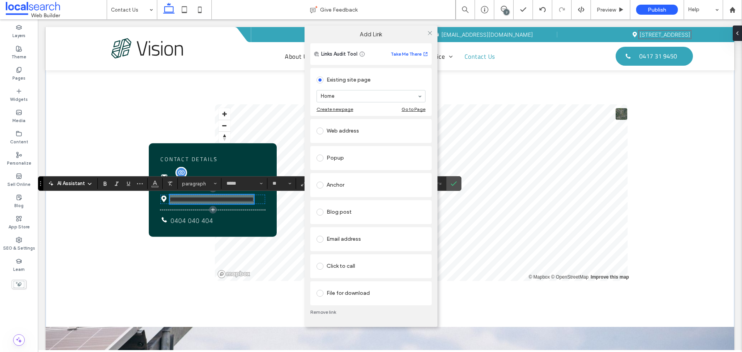
click at [342, 128] on div "Web address" at bounding box center [371, 131] width 109 height 12
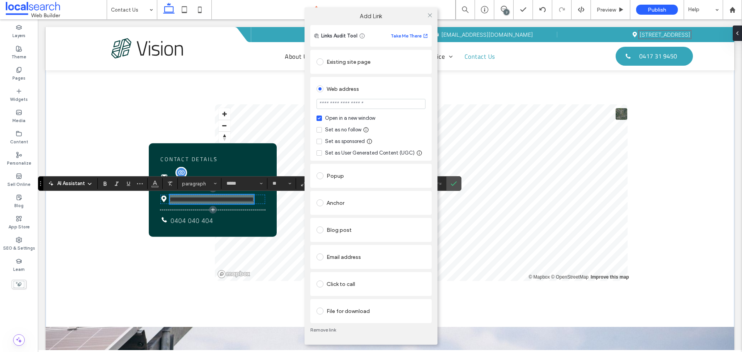
click at [355, 102] on input "url" at bounding box center [371, 104] width 109 height 10
type input "**********"
click at [340, 129] on div "Set as no follow" at bounding box center [343, 130] width 36 height 8
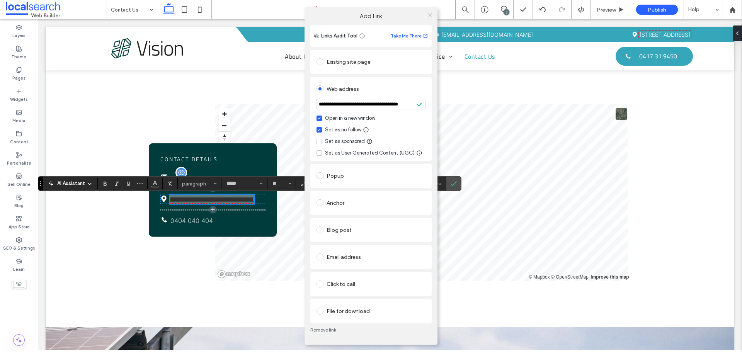
click at [432, 15] on icon at bounding box center [430, 15] width 6 height 6
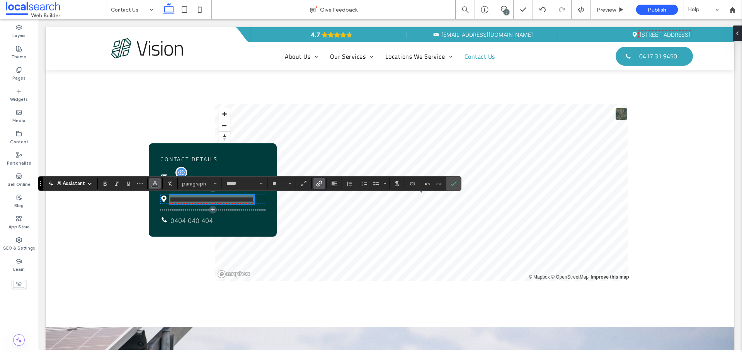
click at [154, 186] on icon "Color" at bounding box center [155, 183] width 6 height 6
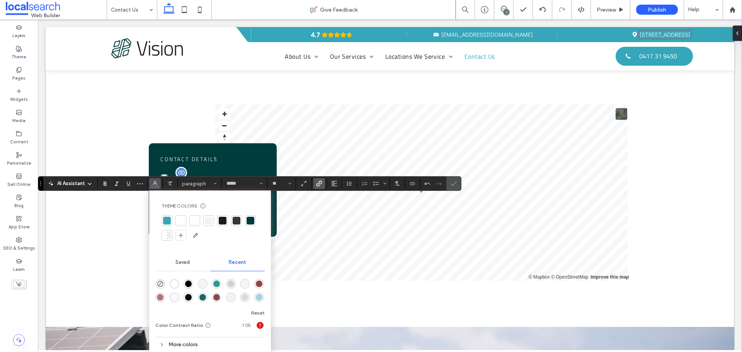
drag, startPoint x: 174, startPoint y: 284, endPoint x: 136, endPoint y: 262, distance: 44.0
click at [174, 284] on div "rgba(255, 255, 255, 1)" at bounding box center [174, 284] width 7 height 7
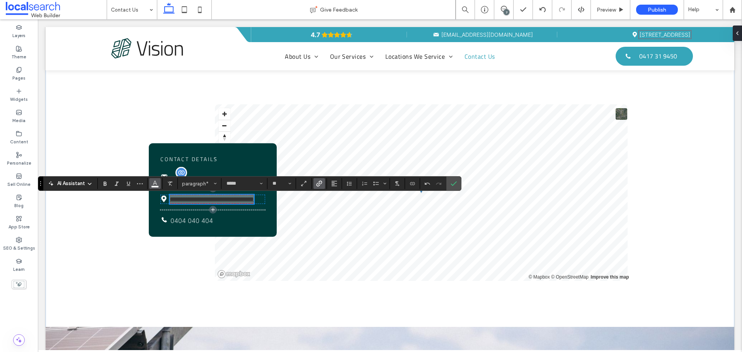
click at [156, 186] on span "Color" at bounding box center [155, 183] width 6 height 10
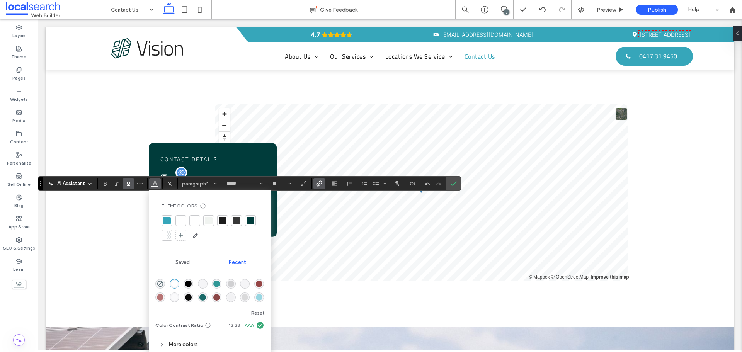
click at [128, 182] on use "Underline" at bounding box center [128, 184] width 3 height 4
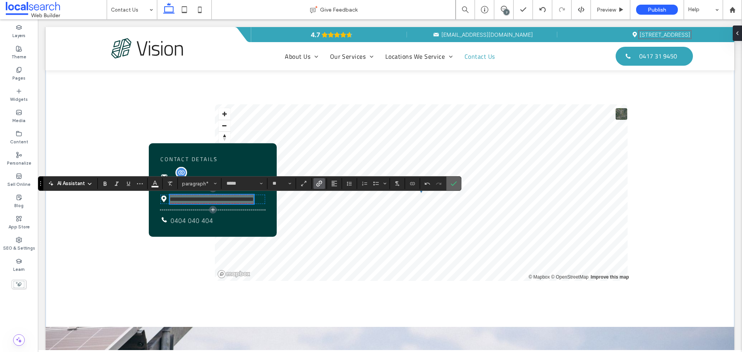
click at [456, 182] on use "Confirm" at bounding box center [454, 184] width 6 height 5
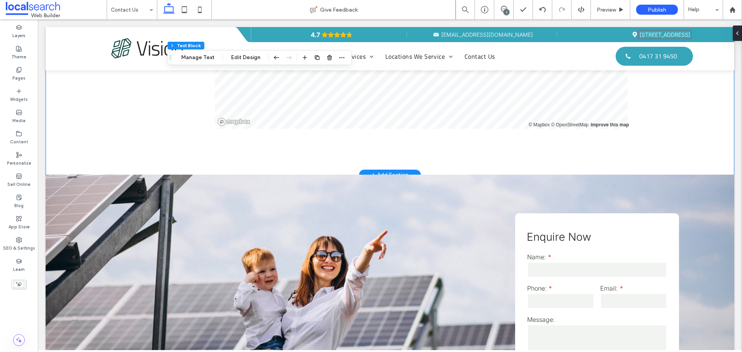
scroll to position [502, 0]
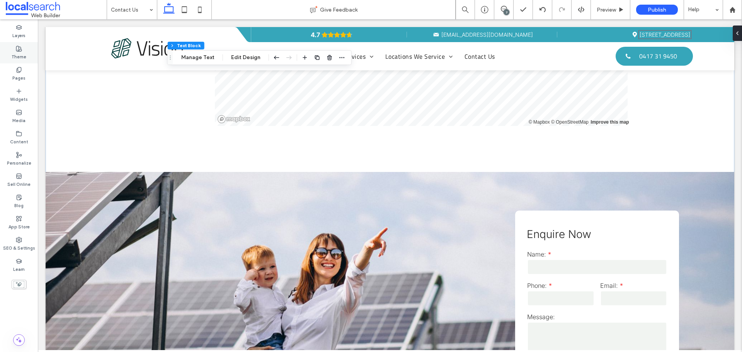
drag, startPoint x: 30, startPoint y: 70, endPoint x: 26, endPoint y: 45, distance: 25.1
click at [30, 70] on div "Pages" at bounding box center [19, 73] width 38 height 21
click at [26, 45] on div "Theme" at bounding box center [19, 52] width 38 height 21
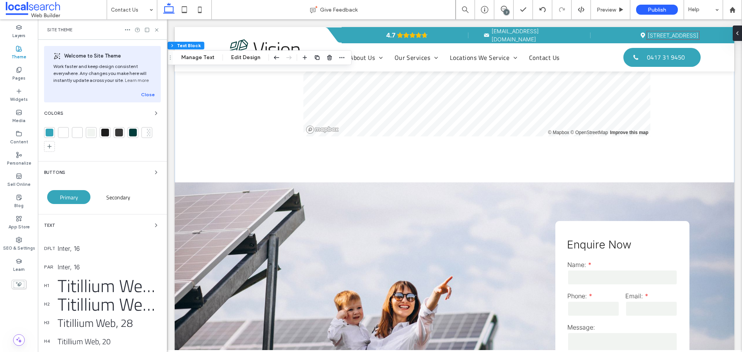
click at [19, 49] on use at bounding box center [18, 48] width 5 height 5
click at [157, 28] on icon at bounding box center [157, 30] width 6 height 6
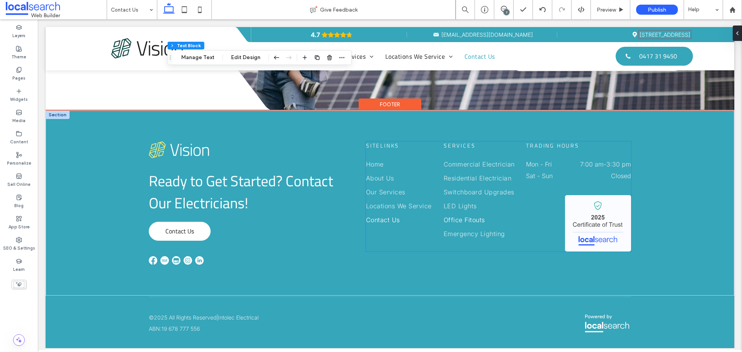
scroll to position [827, 0]
click at [196, 330] on span "ABN:19 678 777 556" at bounding box center [174, 328] width 51 height 7
click at [196, 330] on div "ABN:19 678 777 556" at bounding box center [269, 329] width 241 height 8
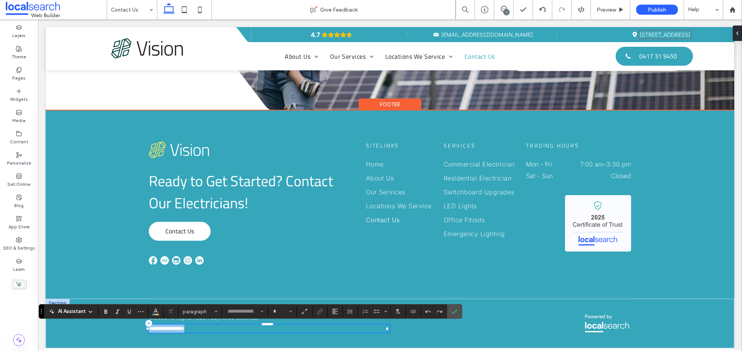
type input "*****"
type input "**"
click at [155, 310] on icon "Color" at bounding box center [156, 311] width 6 height 6
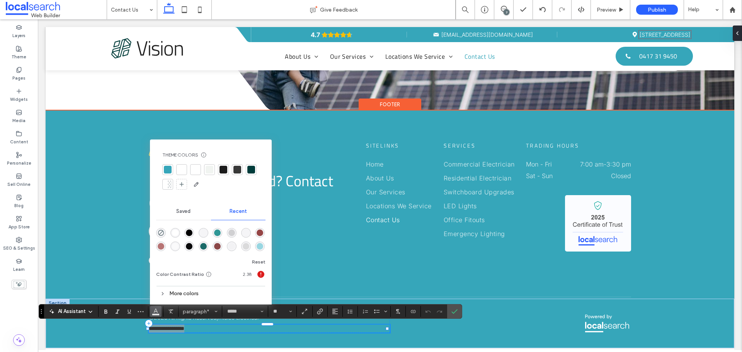
click at [173, 230] on div "rgba(255, 255, 255, 1)" at bounding box center [175, 233] width 7 height 7
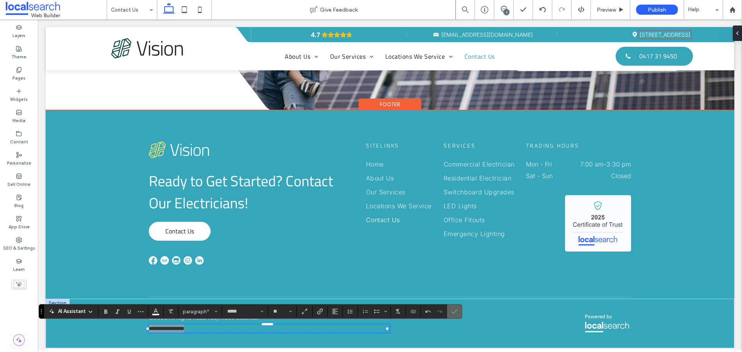
click at [461, 313] on section at bounding box center [454, 312] width 15 height 14
click at [458, 311] on icon "Confirm" at bounding box center [454, 311] width 6 height 6
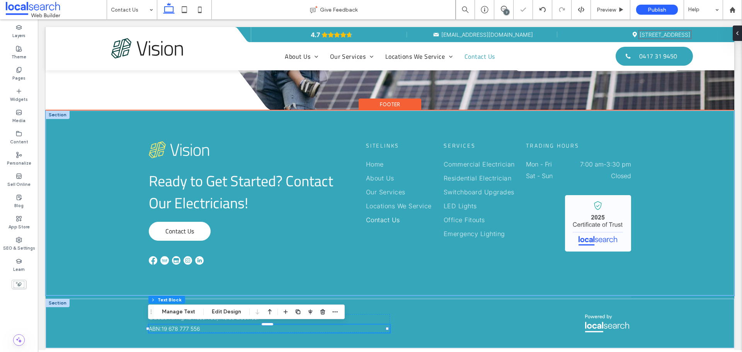
click at [371, 277] on div "Ready to Get Started? Contact Our Electricians! Contact Us Sitelinks Home About…" at bounding box center [390, 203] width 689 height 185
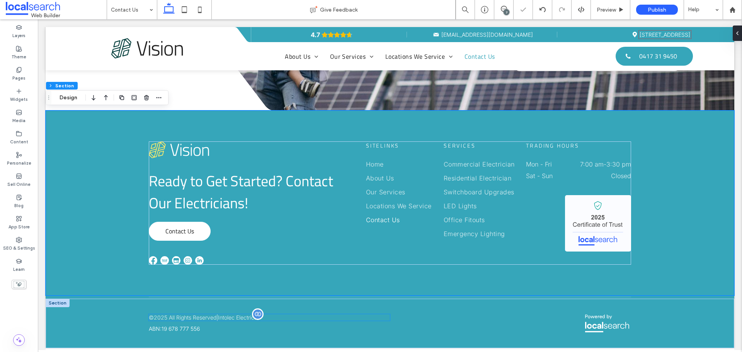
click at [185, 320] on span "All Rights Reserved" at bounding box center [193, 317] width 48 height 7
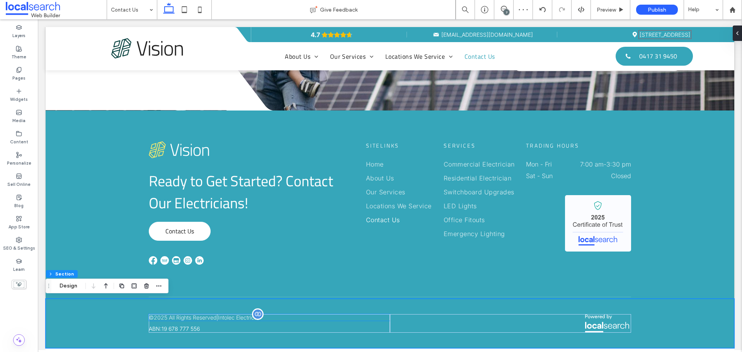
click at [173, 319] on span "All Rights Reserved" at bounding box center [193, 317] width 48 height 7
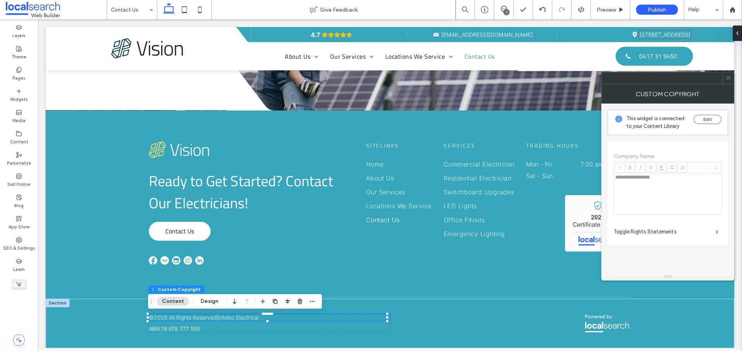
click at [730, 78] on icon at bounding box center [728, 78] width 6 height 6
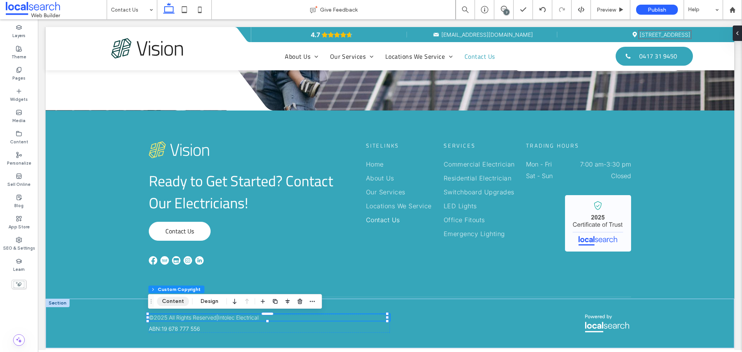
click at [172, 300] on button "Content" at bounding box center [173, 301] width 32 height 9
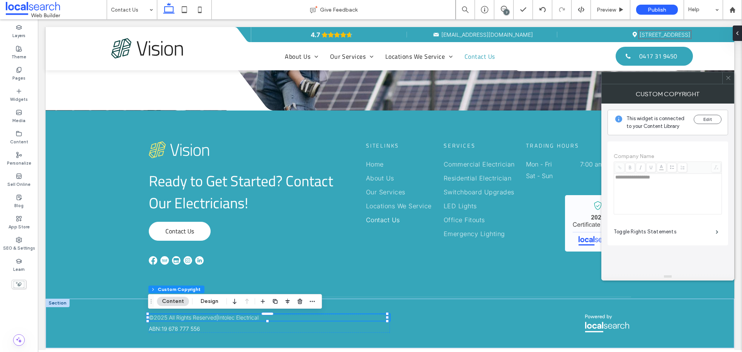
drag, startPoint x: 204, startPoint y: 298, endPoint x: 207, endPoint y: 294, distance: 4.5
click at [204, 299] on button "Design" at bounding box center [210, 301] width 28 height 9
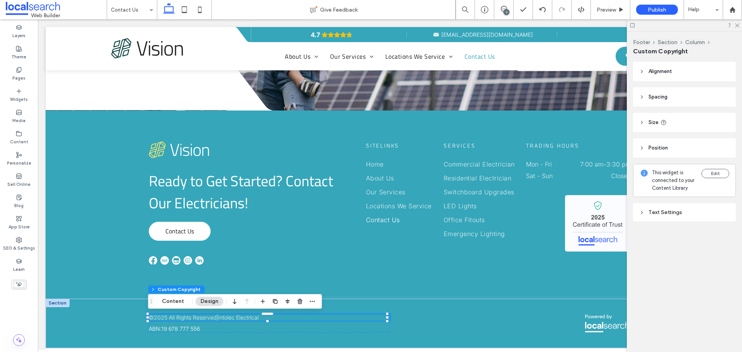
click at [708, 210] on div "Text Settings" at bounding box center [684, 212] width 90 height 7
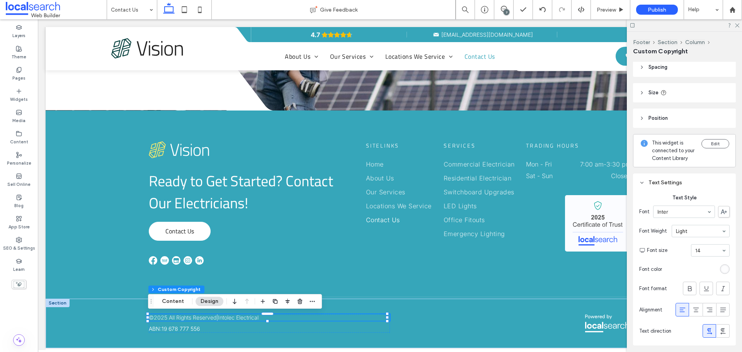
scroll to position [69, 0]
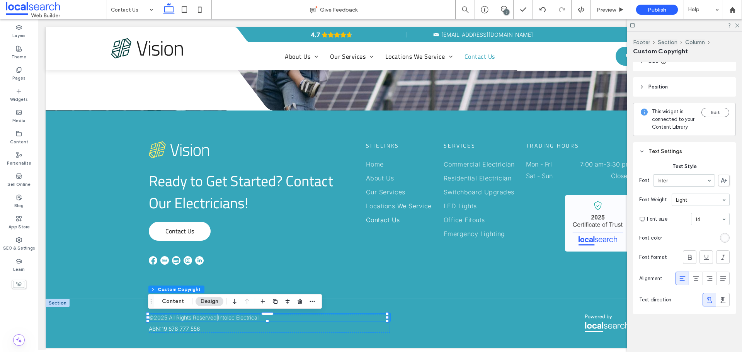
click at [720, 234] on div "rgba(255, 255, 255, 0.8)" at bounding box center [725, 238] width 10 height 10
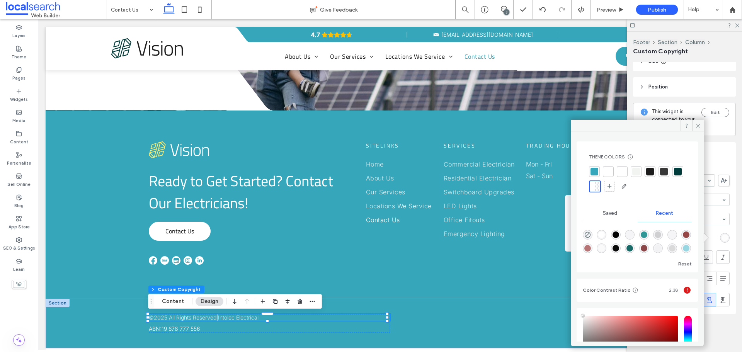
click at [601, 234] on div "rgba(255, 255, 255, 1)" at bounding box center [601, 234] width 7 height 7
type input "***"
type input "****"
click at [696, 124] on icon at bounding box center [698, 126] width 6 height 6
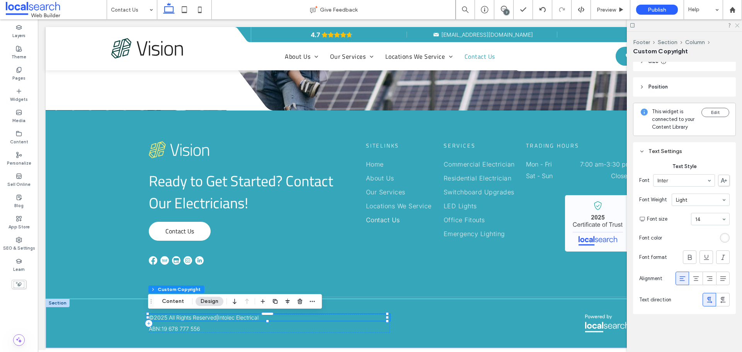
click at [738, 25] on use at bounding box center [737, 26] width 4 height 4
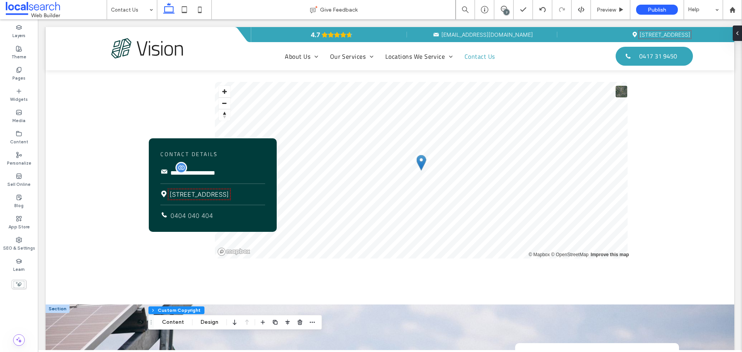
scroll to position [286, 0]
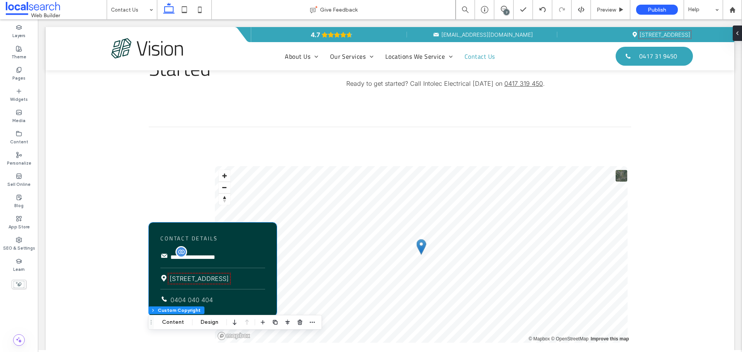
drag, startPoint x: 259, startPoint y: 232, endPoint x: 262, endPoint y: 228, distance: 5.3
click at [259, 232] on div "**********" at bounding box center [213, 270] width 128 height 94
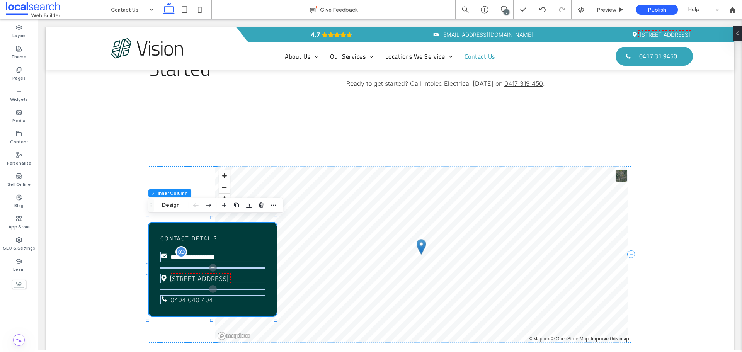
click at [262, 228] on div "**********" at bounding box center [213, 270] width 128 height 94
click at [175, 205] on button "Design" at bounding box center [171, 205] width 28 height 9
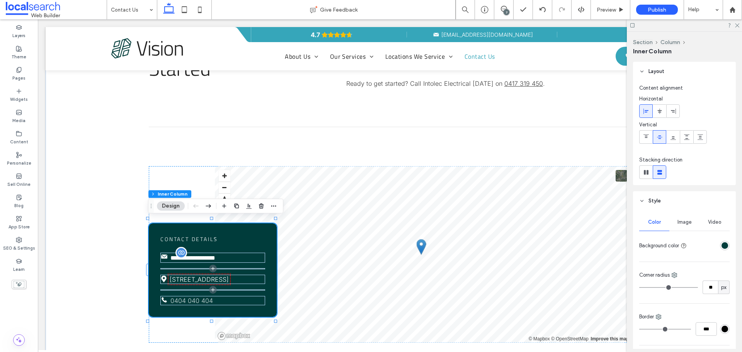
click at [722, 244] on div "rgba(0, 60, 59, 1)" at bounding box center [725, 245] width 7 height 7
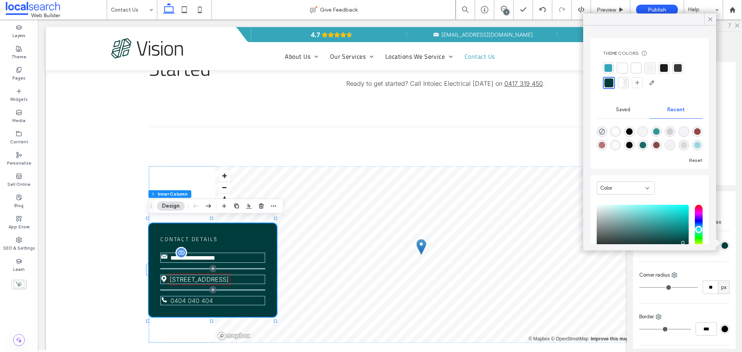
click at [608, 68] on div at bounding box center [608, 68] width 8 height 8
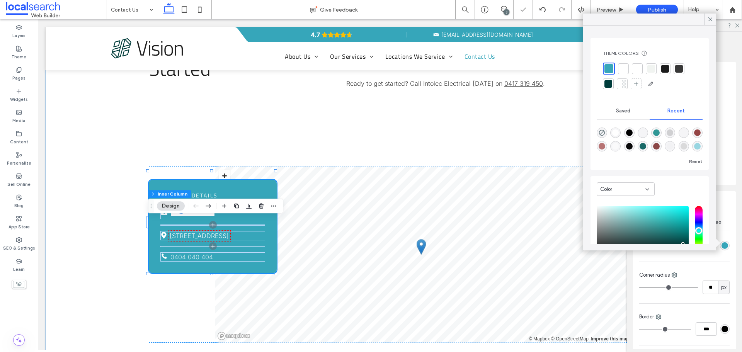
click at [308, 129] on div "**********" at bounding box center [390, 187] width 689 height 403
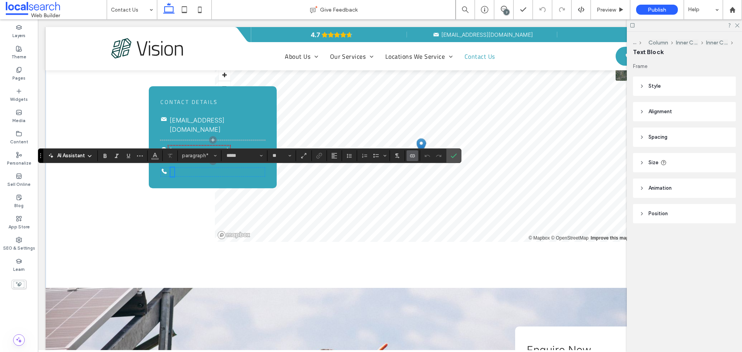
click at [412, 156] on icon "Connect To Data" at bounding box center [412, 156] width 6 height 6
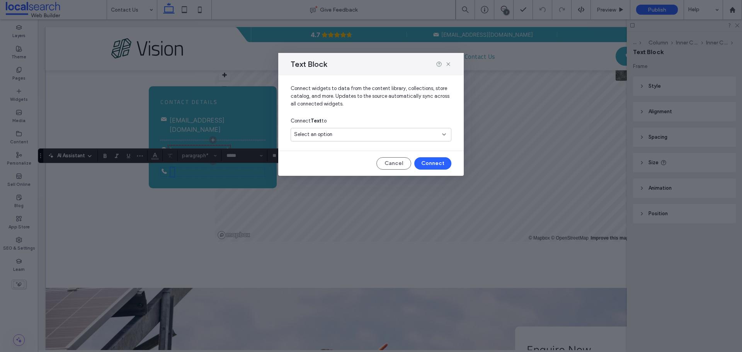
click at [344, 137] on div "Select an option" at bounding box center [366, 135] width 145 height 8
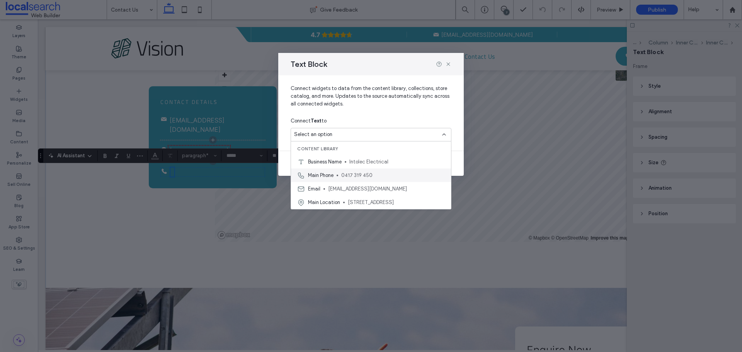
click at [355, 173] on span "0417 319 450" at bounding box center [393, 176] width 104 height 8
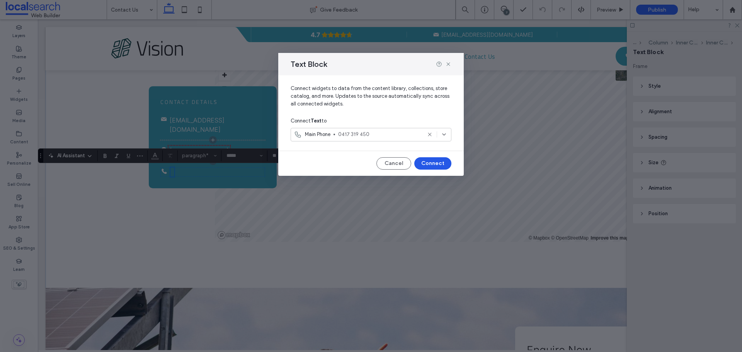
click at [425, 160] on button "Connect" at bounding box center [432, 163] width 37 height 12
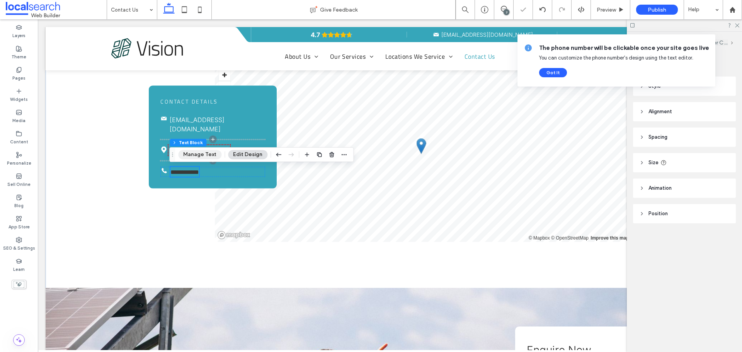
click at [203, 156] on button "Manage Text" at bounding box center [199, 154] width 43 height 9
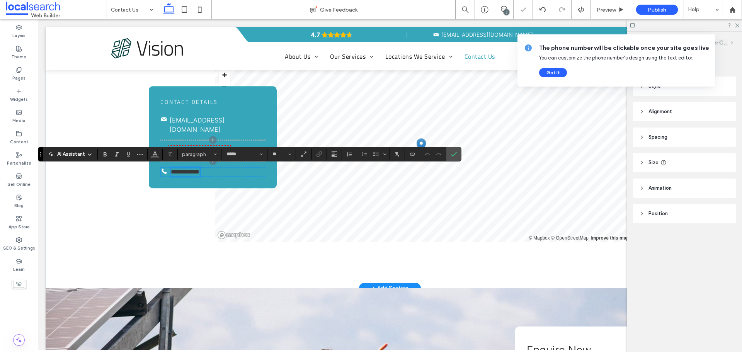
click at [191, 173] on span "**********" at bounding box center [185, 172] width 29 height 6
click at [155, 157] on icon "Color" at bounding box center [155, 153] width 6 height 6
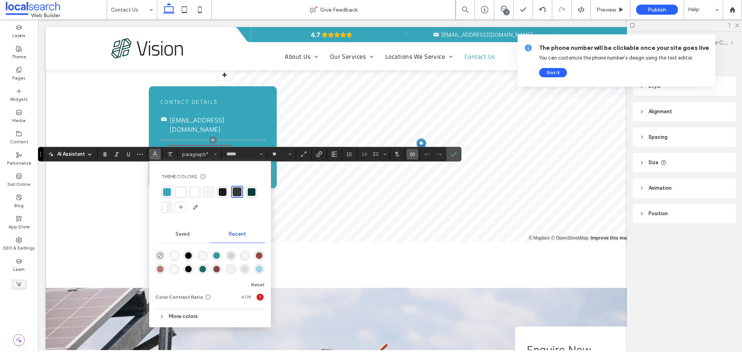
click at [177, 255] on div "rgba(255, 255, 255, 1)" at bounding box center [174, 255] width 7 height 7
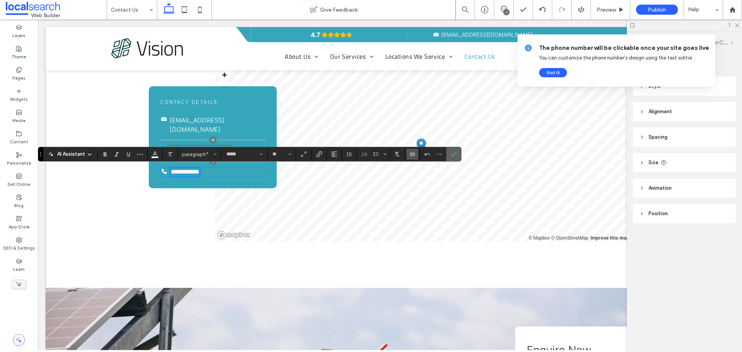
click at [452, 155] on use "Confirm" at bounding box center [454, 154] width 6 height 5
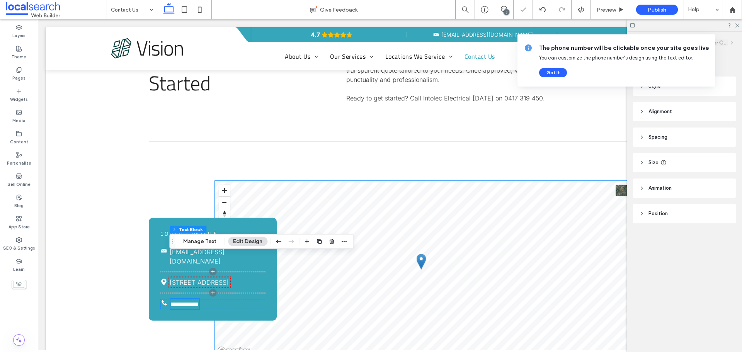
scroll to position [271, 0]
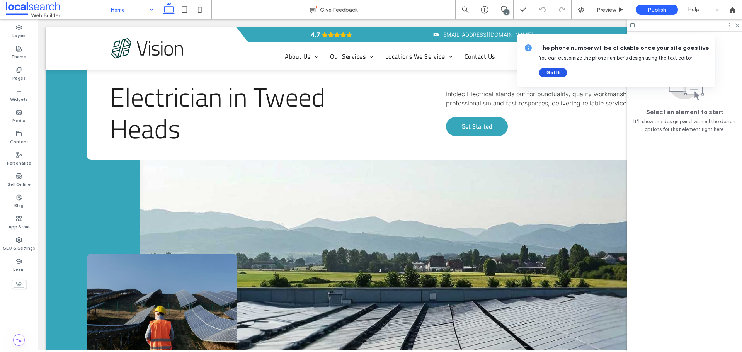
click at [560, 74] on button "Got It" at bounding box center [553, 72] width 28 height 9
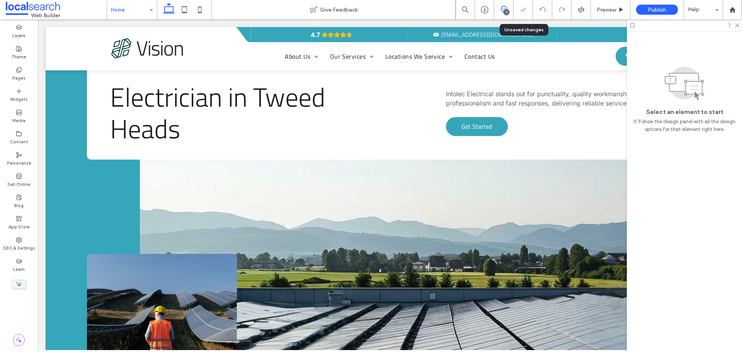
click at [505, 9] on icon at bounding box center [504, 9] width 6 height 6
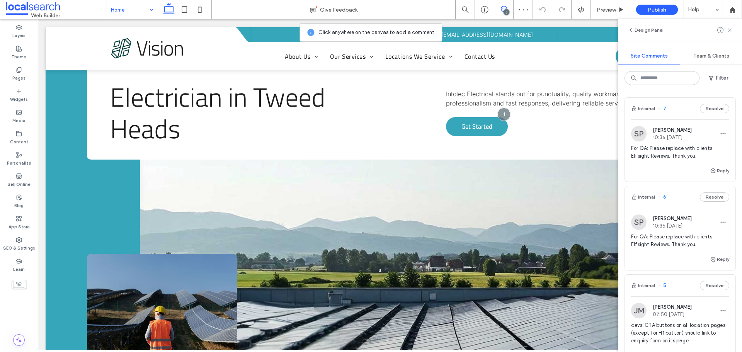
scroll to position [77, 0]
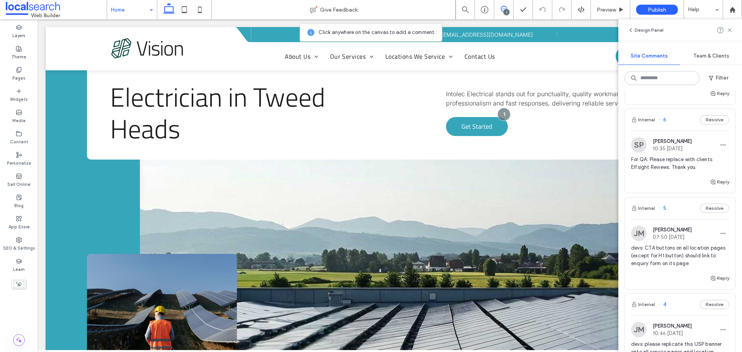
click at [504, 8] on icon at bounding box center [504, 9] width 6 height 6
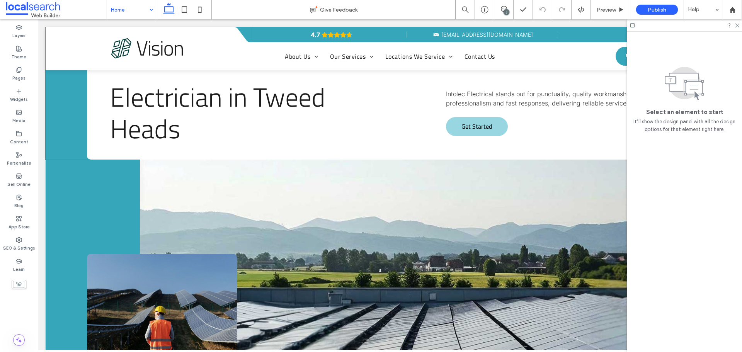
click at [488, 131] on link "Get Started" at bounding box center [477, 126] width 62 height 19
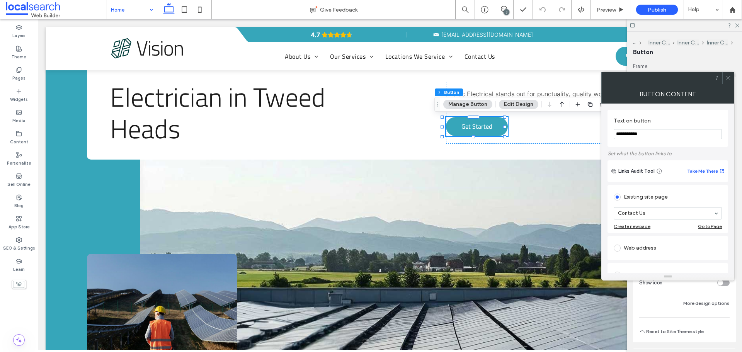
click at [727, 78] on icon at bounding box center [728, 78] width 6 height 6
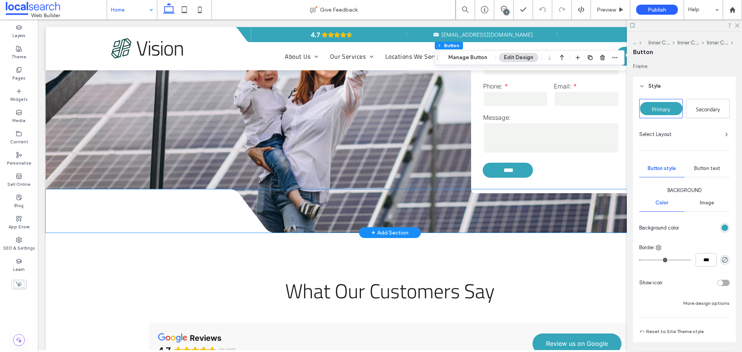
scroll to position [1585, 0]
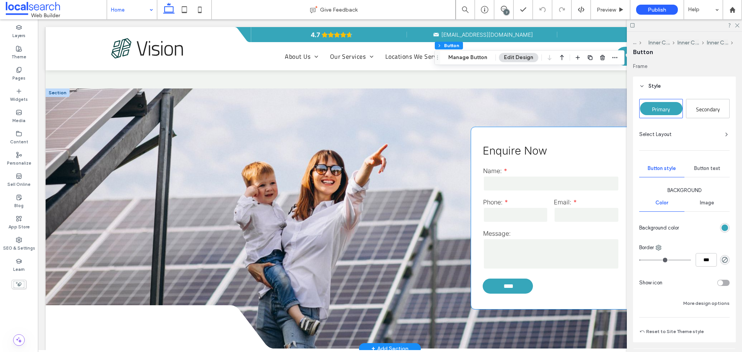
click at [567, 143] on p "Enquire Now" at bounding box center [551, 151] width 137 height 16
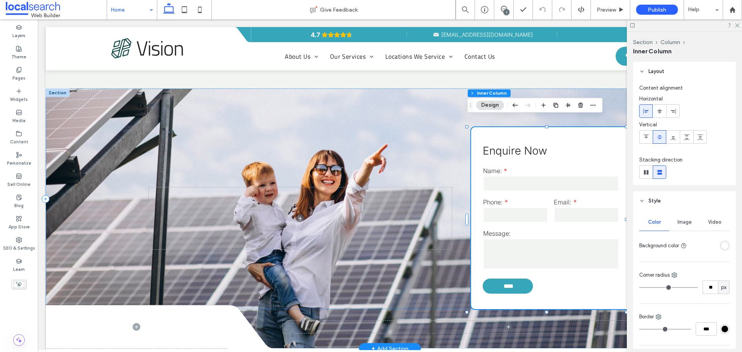
click at [581, 127] on div "Enquire Now Name: Phone: Email: Message: **** Thank you for contacting us. We w…" at bounding box center [551, 218] width 160 height 182
click at [596, 105] on span "button" at bounding box center [592, 104] width 9 height 9
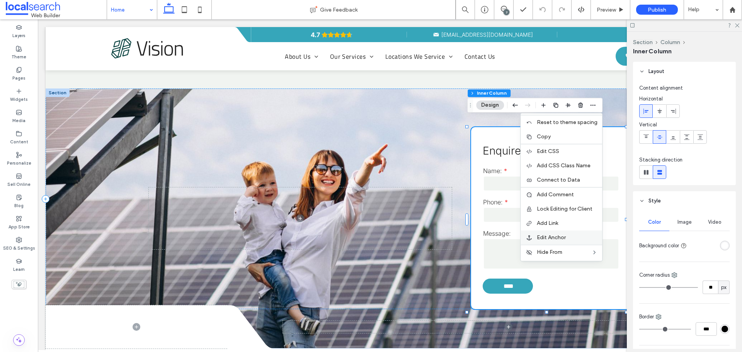
click at [557, 234] on div "Edit Anchor" at bounding box center [562, 237] width 82 height 14
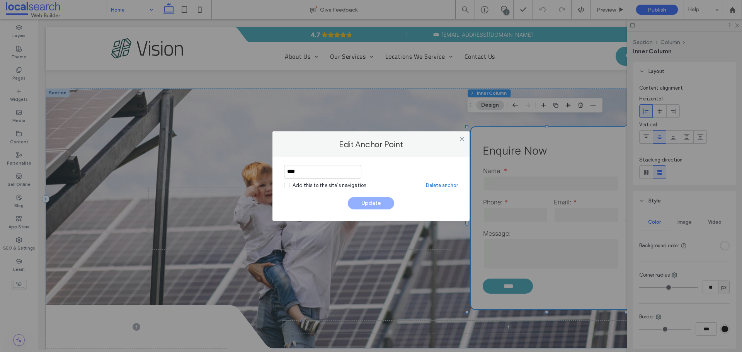
click at [310, 173] on input "****" at bounding box center [322, 172] width 77 height 14
click at [463, 138] on icon at bounding box center [462, 139] width 6 height 6
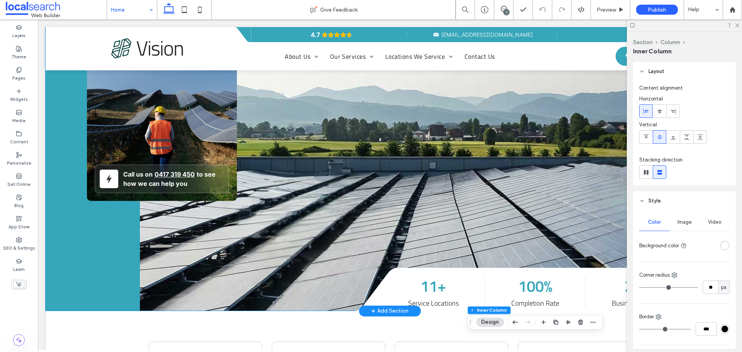
scroll to position [0, 0]
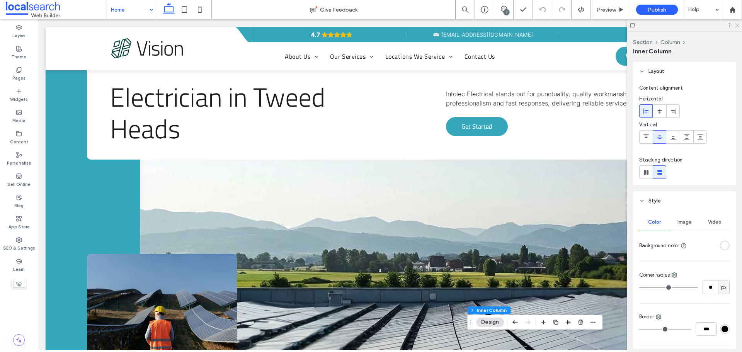
click at [739, 25] on icon at bounding box center [736, 24] width 5 height 5
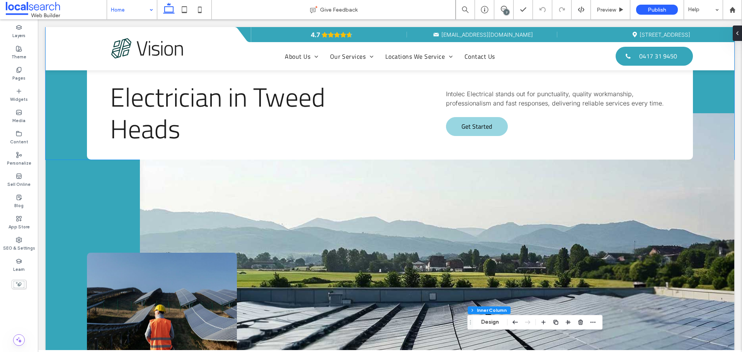
click at [465, 129] on span "Get Started" at bounding box center [476, 126] width 31 height 17
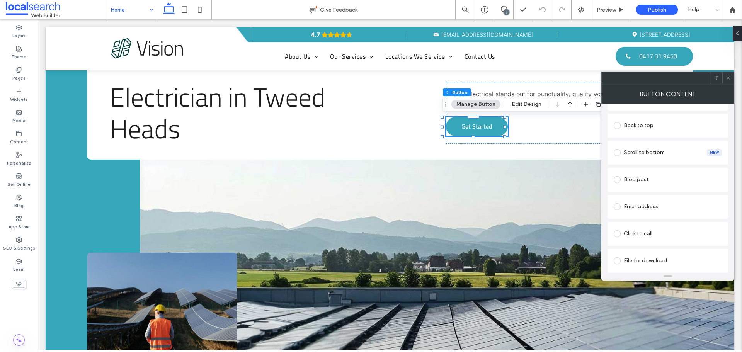
click at [653, 228] on div "Click to call" at bounding box center [668, 234] width 108 height 12
click at [654, 229] on div "Click to call" at bounding box center [668, 233] width 108 height 12
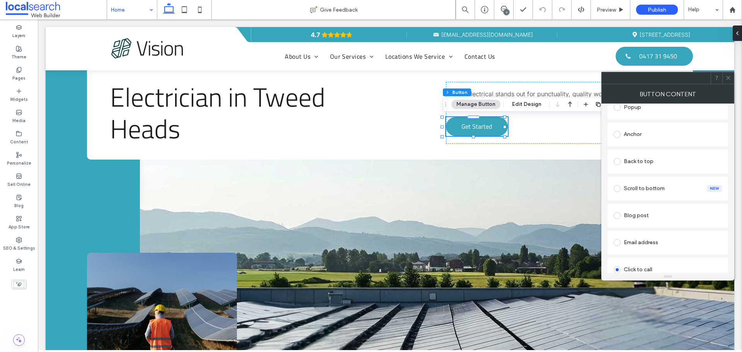
scroll to position [98, 0]
click at [658, 184] on div "Anchor" at bounding box center [668, 180] width 108 height 12
click at [728, 79] on icon at bounding box center [728, 78] width 6 height 6
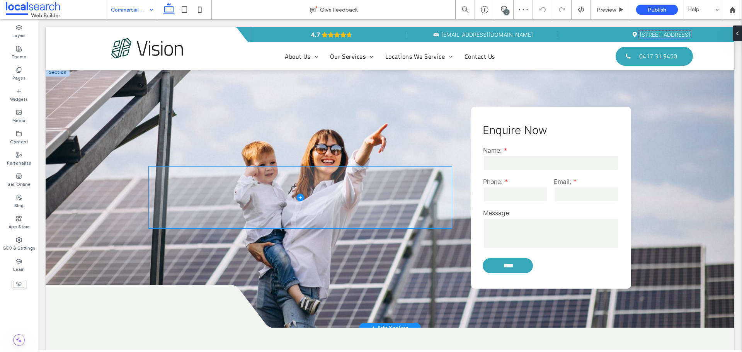
scroll to position [966, 0]
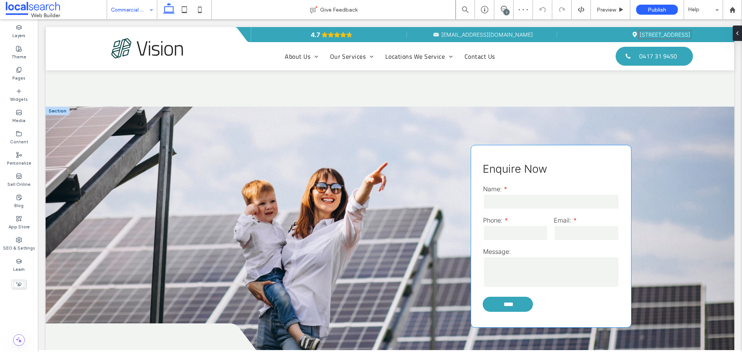
click at [572, 168] on p "Enquire Now" at bounding box center [551, 169] width 137 height 16
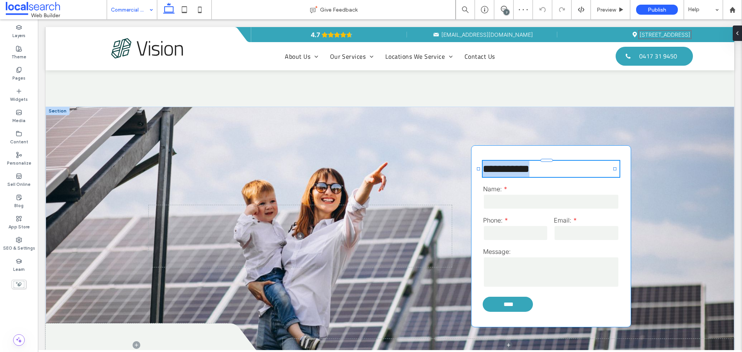
type input "*****"
type input "**"
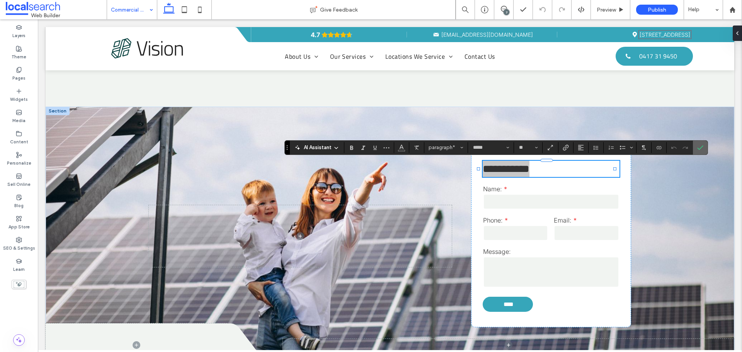
click at [706, 147] on label "Confirm" at bounding box center [700, 148] width 12 height 14
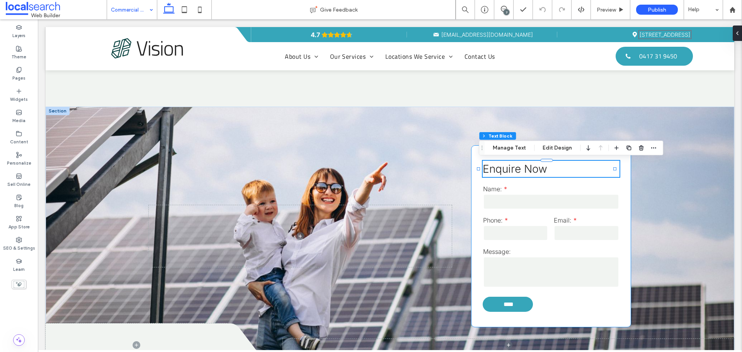
click at [621, 178] on div "Enquire Now Name: Phone: Email: Message: **** Thank you for contacting us. We w…" at bounding box center [551, 236] width 160 height 182
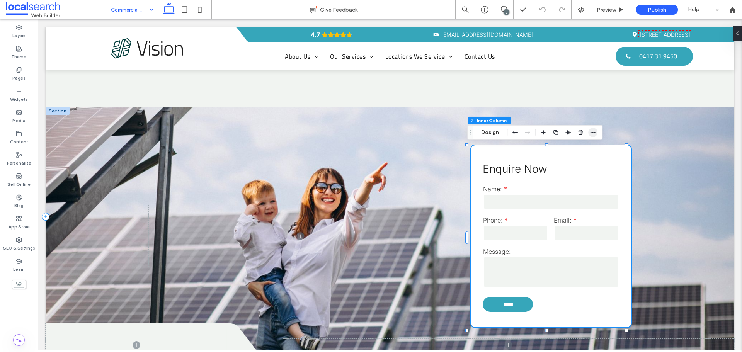
click at [595, 132] on use "button" at bounding box center [593, 132] width 5 height 1
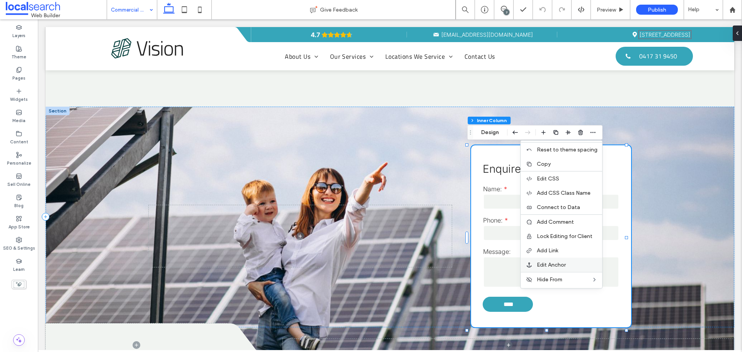
click at [545, 263] on span "Edit Anchor" at bounding box center [551, 265] width 29 height 7
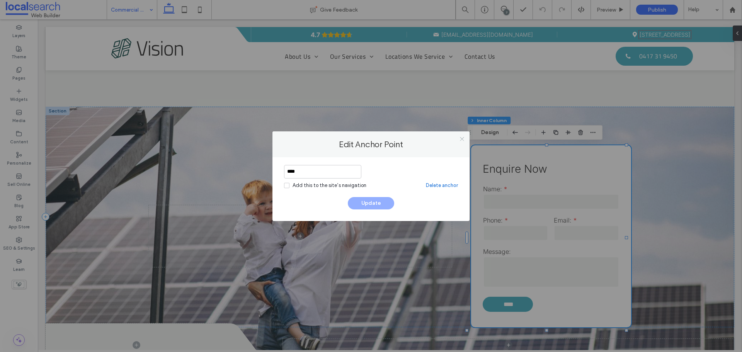
click at [463, 139] on icon at bounding box center [462, 139] width 6 height 6
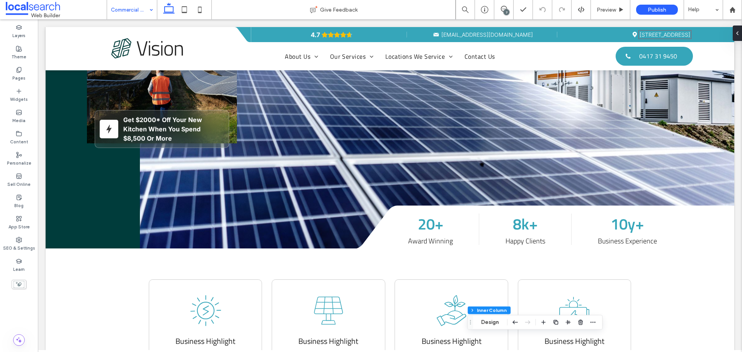
scroll to position [0, 0]
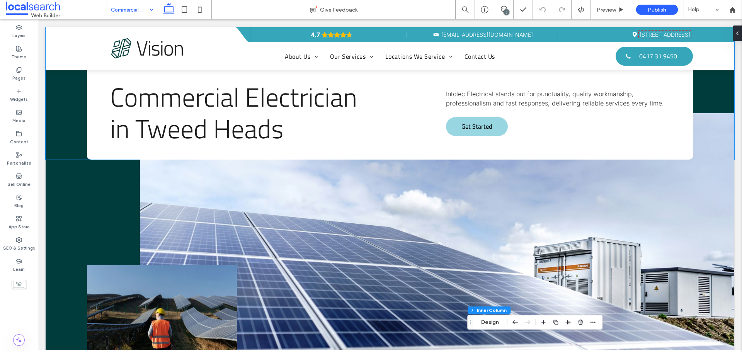
click at [485, 128] on span "Get Started" at bounding box center [476, 126] width 31 height 17
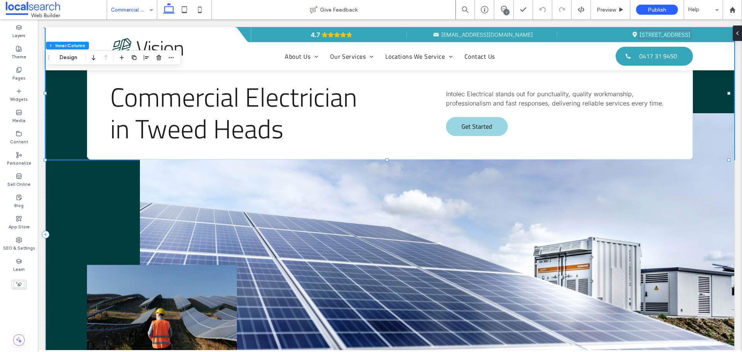
click at [485, 128] on span "Get Started" at bounding box center [476, 126] width 31 height 17
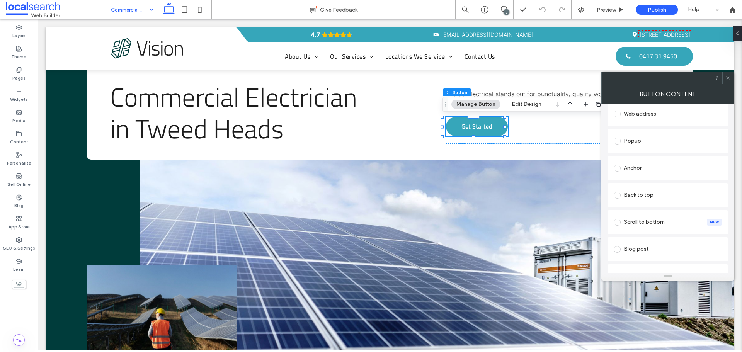
scroll to position [155, 0]
click at [666, 156] on div "Anchor" at bounding box center [668, 148] width 121 height 24
click at [669, 150] on div "Anchor" at bounding box center [668, 147] width 108 height 12
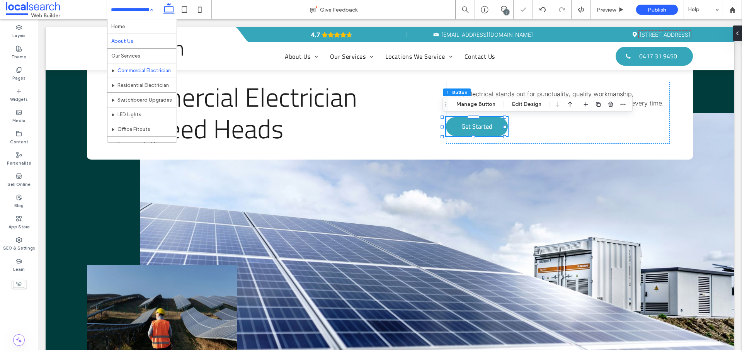
scroll to position [39, 0]
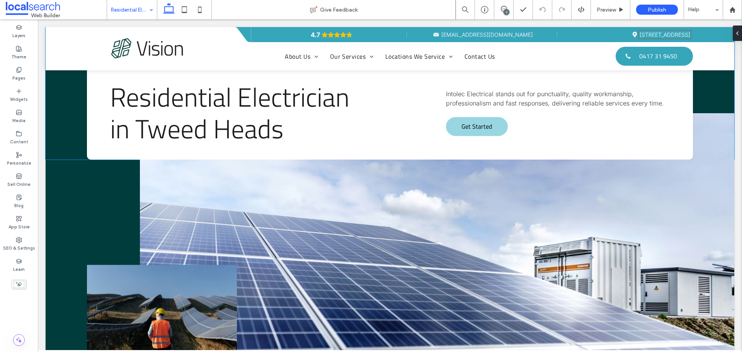
click at [481, 128] on span "Get Started" at bounding box center [476, 126] width 31 height 17
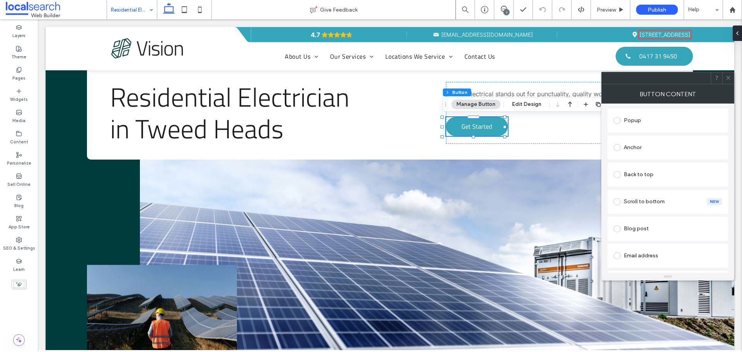
click at [669, 149] on div "Anchor" at bounding box center [668, 147] width 108 height 12
click at [730, 77] on icon at bounding box center [728, 78] width 6 height 6
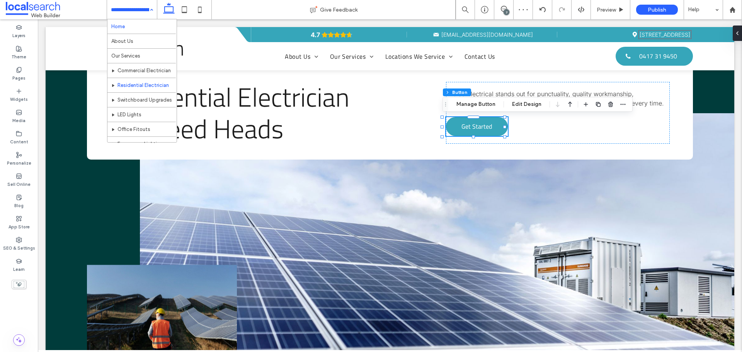
scroll to position [39, 0]
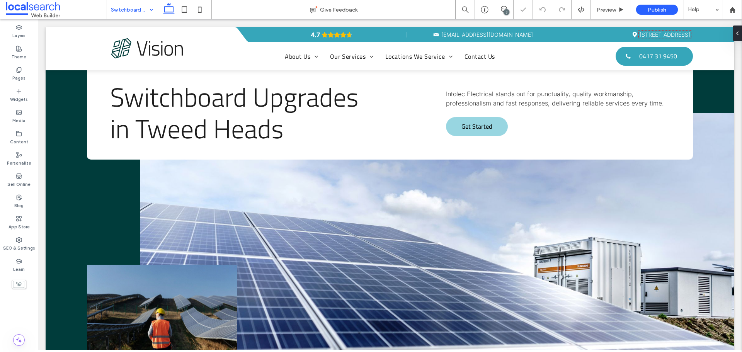
click at [477, 127] on span "Get Started" at bounding box center [476, 126] width 31 height 17
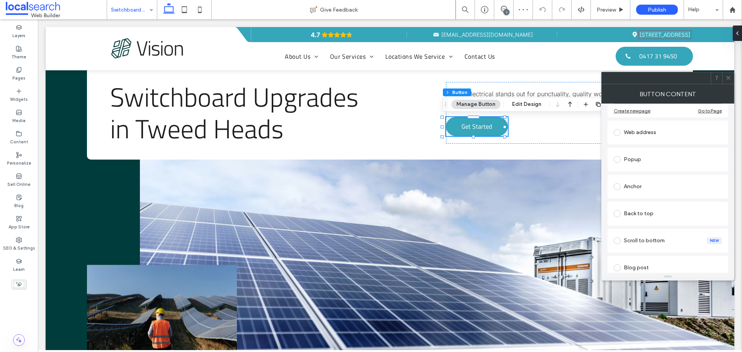
scroll to position [116, 0]
click at [666, 184] on div "Anchor" at bounding box center [668, 186] width 108 height 12
click at [727, 78] on icon at bounding box center [728, 78] width 6 height 6
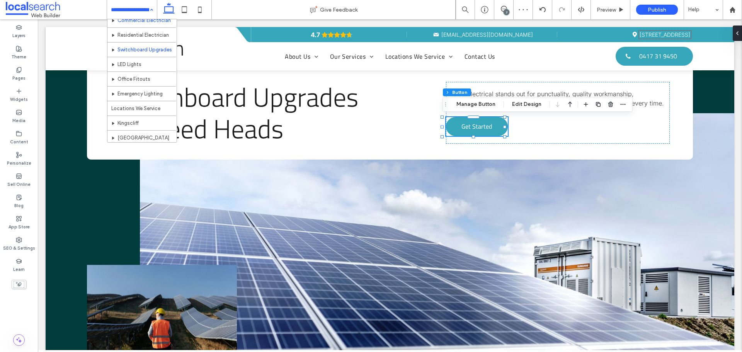
scroll to position [39, 0]
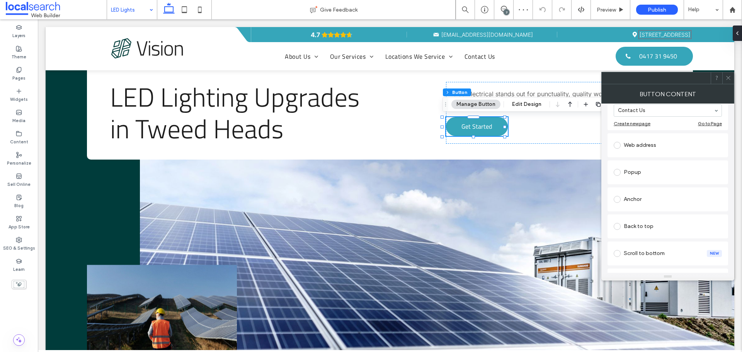
scroll to position [116, 0]
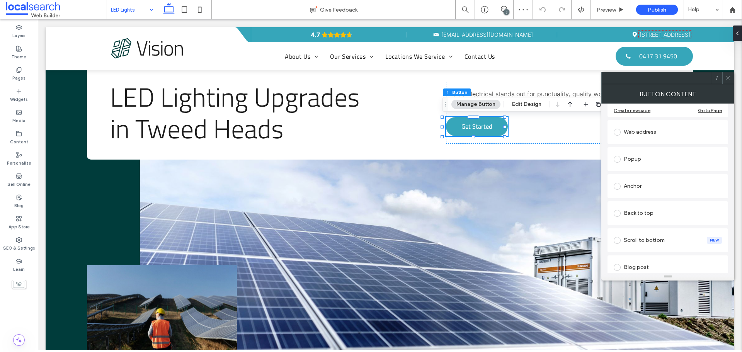
click at [650, 188] on div "Anchor" at bounding box center [668, 186] width 108 height 12
click at [727, 77] on use at bounding box center [728, 78] width 4 height 4
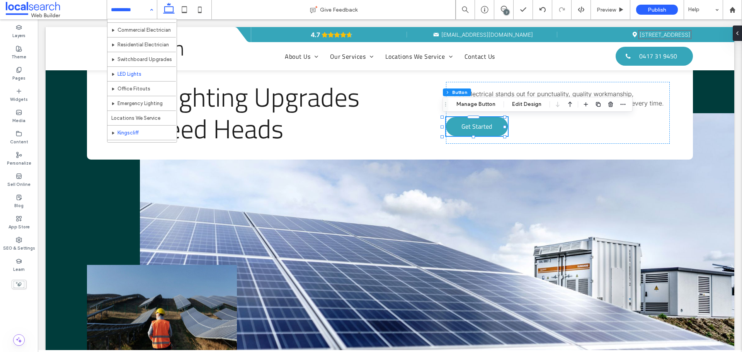
scroll to position [39, 0]
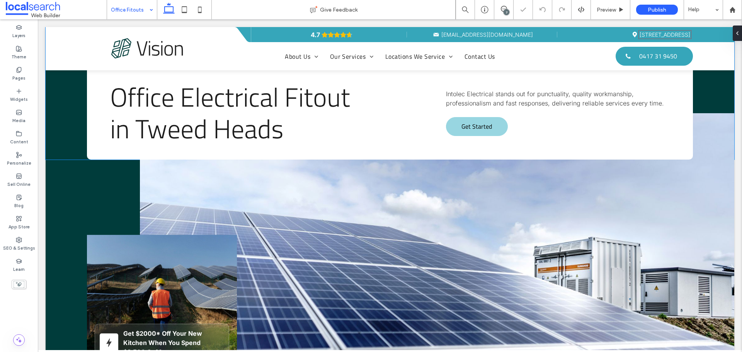
click at [484, 126] on span "Get Started" at bounding box center [476, 126] width 31 height 17
click at [467, 129] on span "Get Started" at bounding box center [476, 126] width 31 height 17
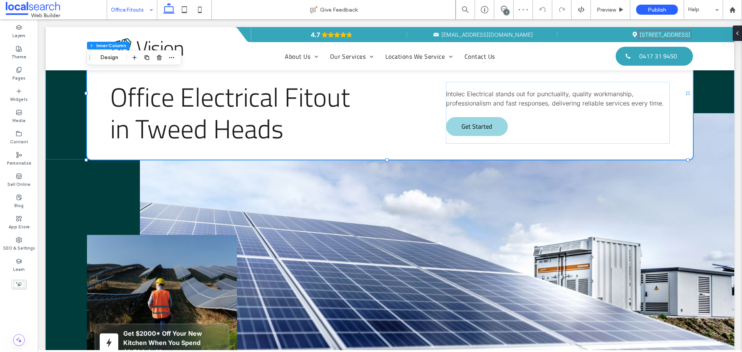
click at [478, 121] on span "Get Started" at bounding box center [476, 126] width 31 height 17
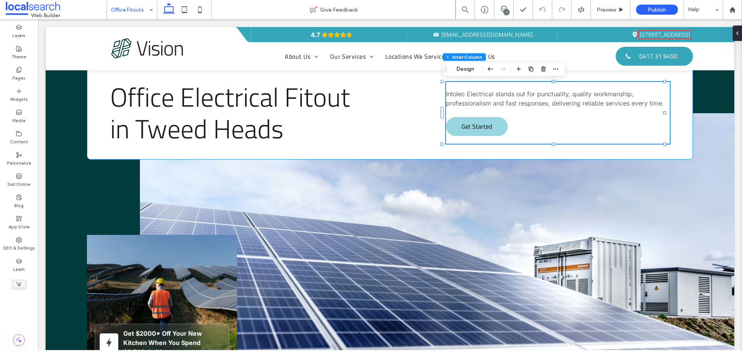
click at [487, 119] on span "Get Started" at bounding box center [476, 126] width 31 height 17
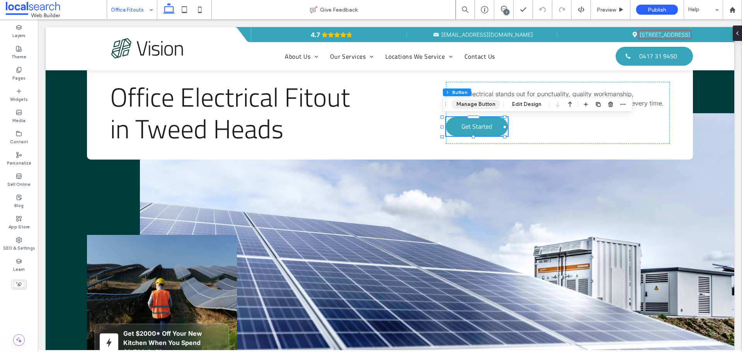
drag, startPoint x: 477, startPoint y: 100, endPoint x: 482, endPoint y: 100, distance: 4.3
click at [477, 100] on button "Manage Button" at bounding box center [475, 104] width 49 height 9
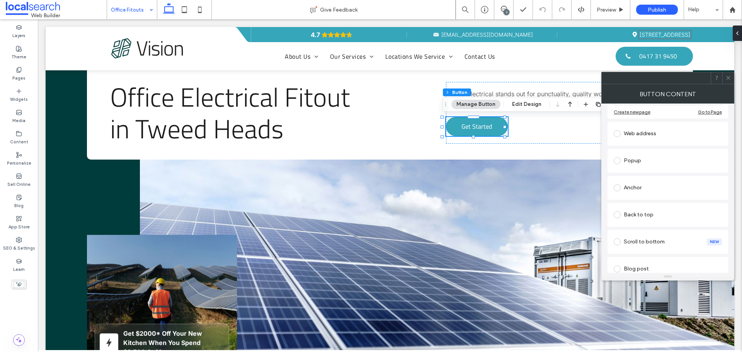
scroll to position [127, 0]
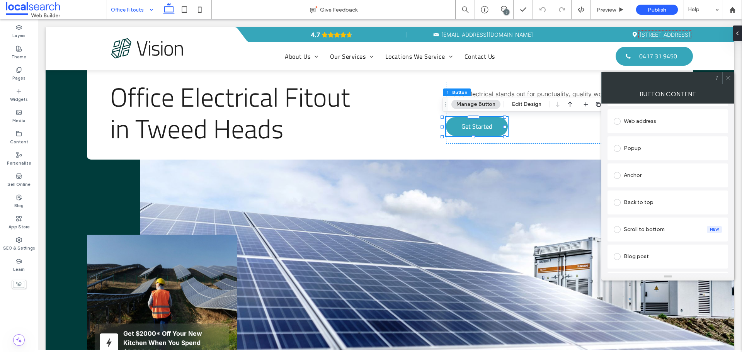
click at [671, 179] on div "Anchor" at bounding box center [668, 175] width 108 height 12
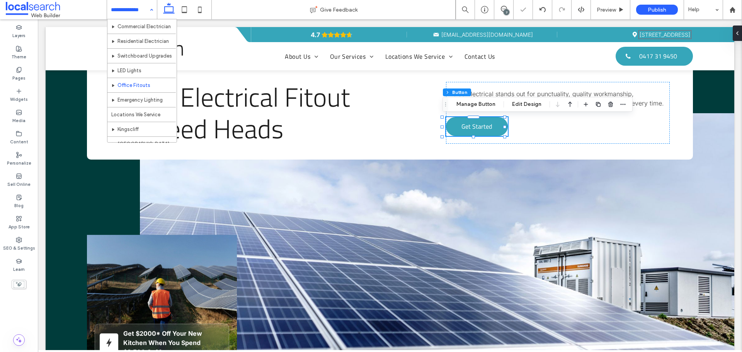
scroll to position [77, 0]
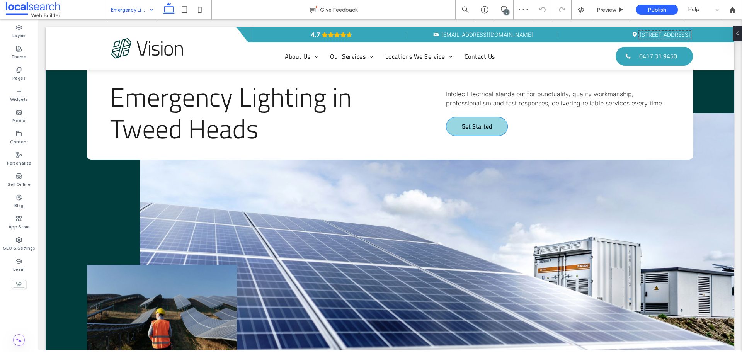
click at [482, 124] on span "Get Started" at bounding box center [476, 126] width 31 height 17
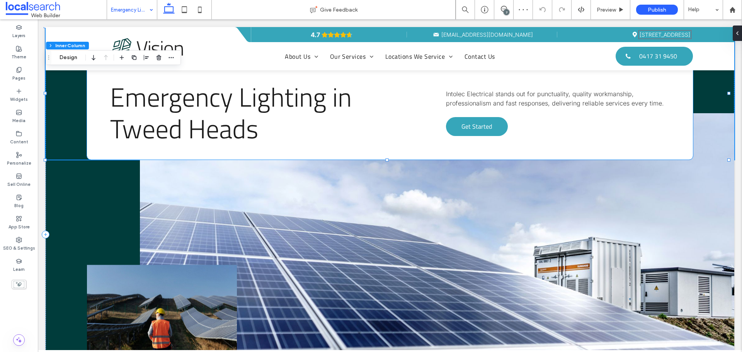
click at [477, 116] on div "Intolec Electrical stands out for punctuality, quality workmanship, professiona…" at bounding box center [558, 113] width 224 height 62
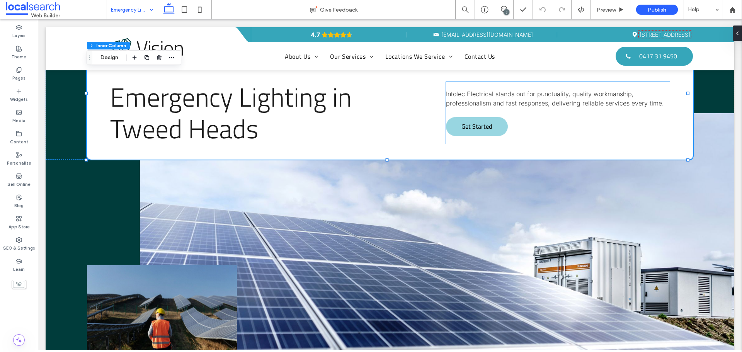
click at [477, 118] on span "Get Started" at bounding box center [476, 126] width 31 height 17
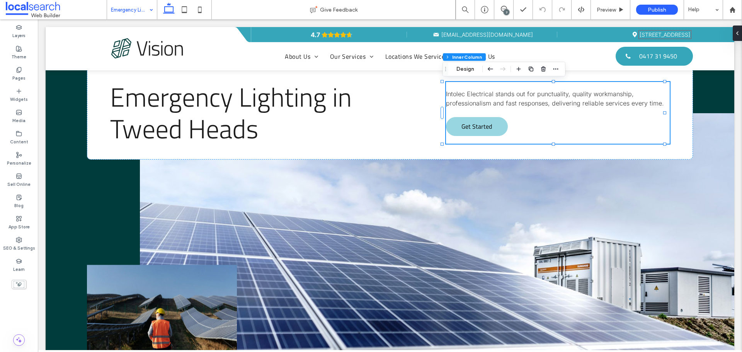
click at [477, 119] on span "Get Started" at bounding box center [476, 126] width 31 height 17
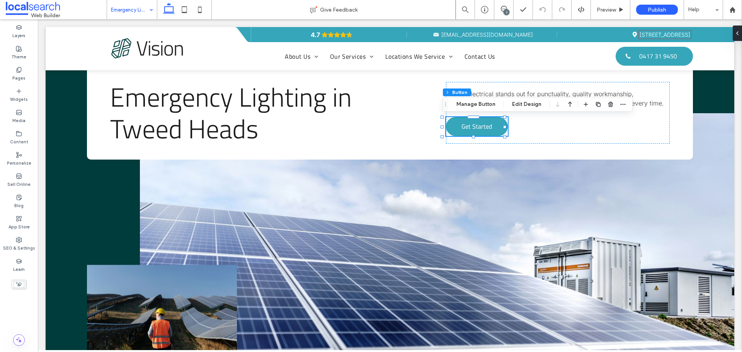
click at [472, 105] on button "Manage Button" at bounding box center [475, 104] width 49 height 9
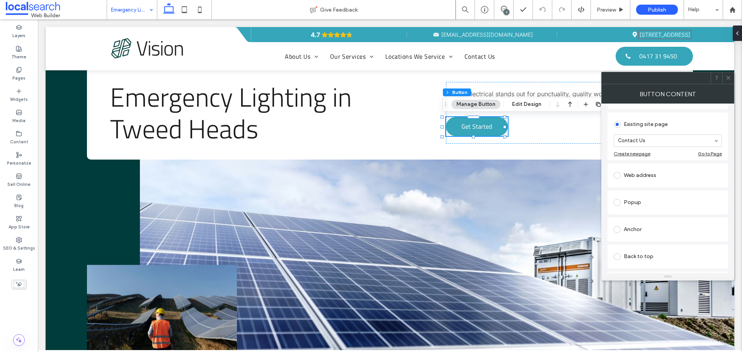
scroll to position [116, 0]
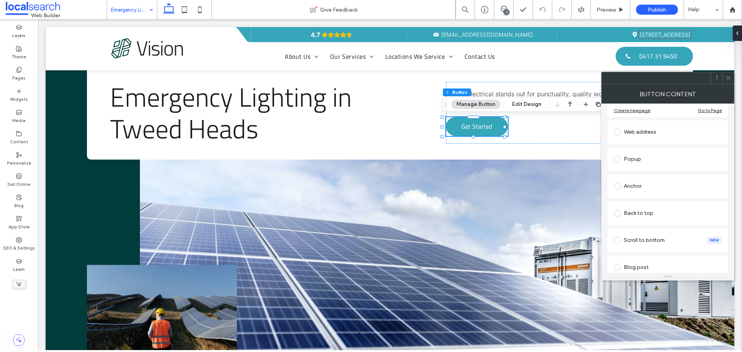
click at [647, 186] on div "Anchor" at bounding box center [668, 186] width 108 height 12
click at [728, 79] on icon at bounding box center [728, 78] width 6 height 6
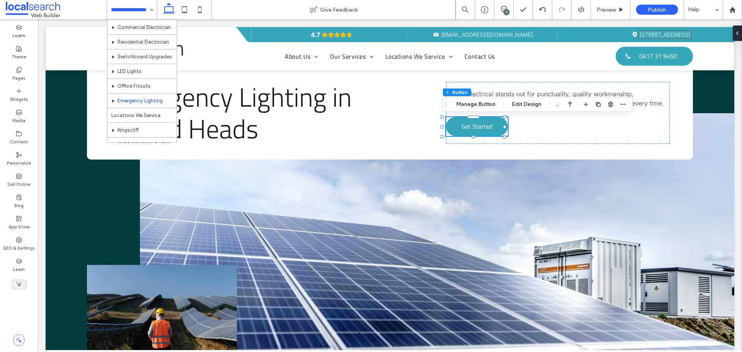
scroll to position [77, 0]
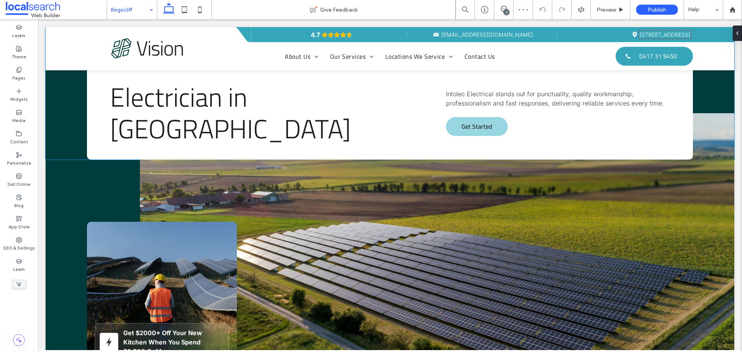
click at [473, 125] on span "Get Started" at bounding box center [476, 126] width 31 height 17
click at [485, 119] on span "Get Started" at bounding box center [476, 126] width 31 height 17
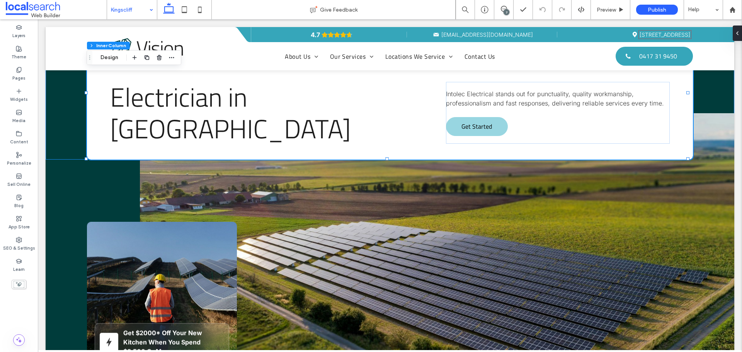
click at [485, 119] on span "Get Started" at bounding box center [476, 126] width 31 height 17
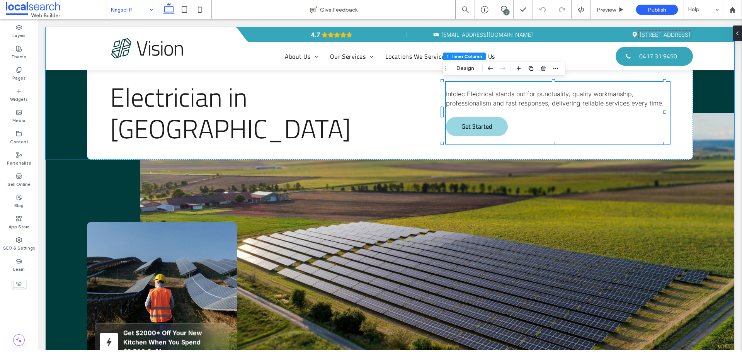
click at [483, 121] on span "Get Started" at bounding box center [476, 126] width 31 height 17
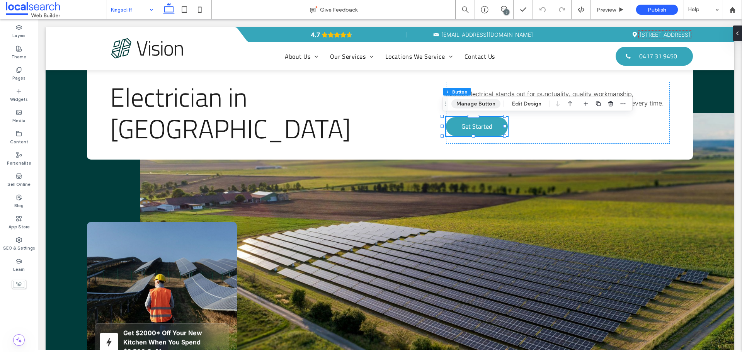
click at [475, 102] on button "Manage Button" at bounding box center [475, 103] width 49 height 9
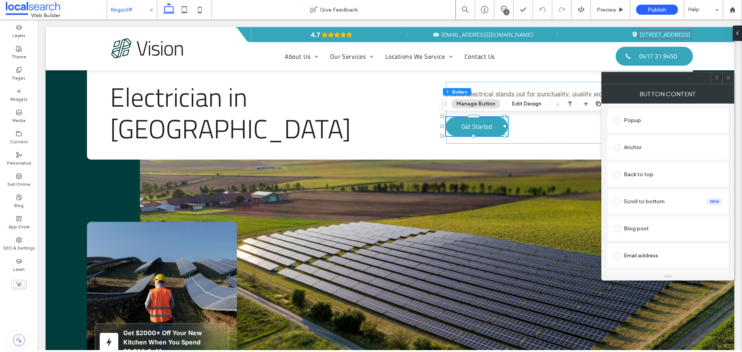
click at [657, 146] on div "Anchor" at bounding box center [668, 147] width 108 height 12
click at [729, 77] on use at bounding box center [728, 78] width 4 height 4
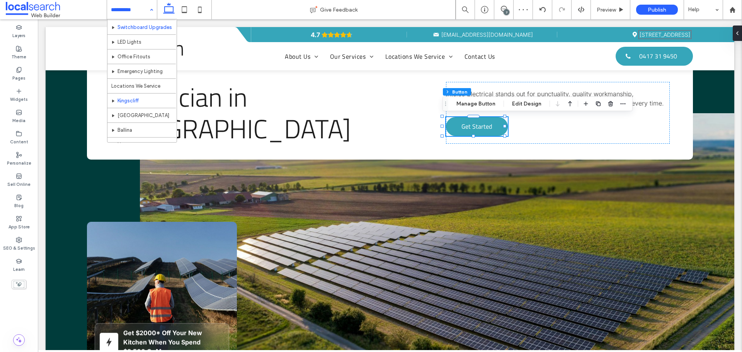
scroll to position [116, 0]
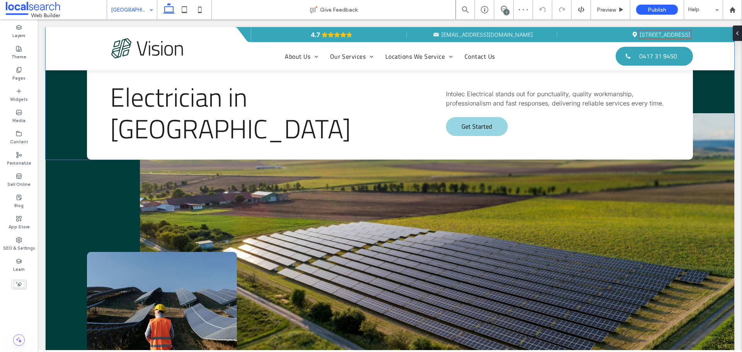
drag, startPoint x: 470, startPoint y: 128, endPoint x: 494, endPoint y: 117, distance: 25.9
click at [470, 128] on span "Get Started" at bounding box center [476, 126] width 31 height 17
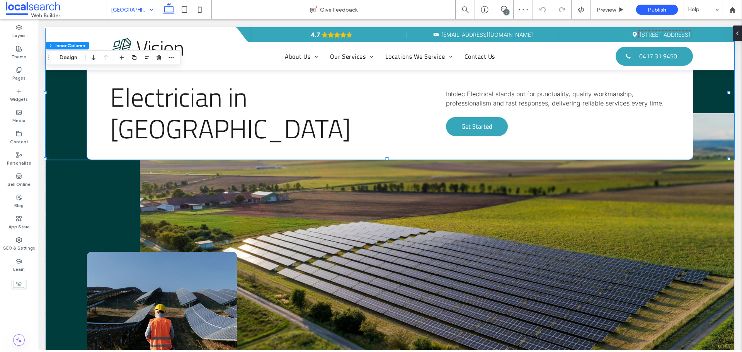
click at [499, 117] on div "Get Started" at bounding box center [477, 126] width 62 height 19
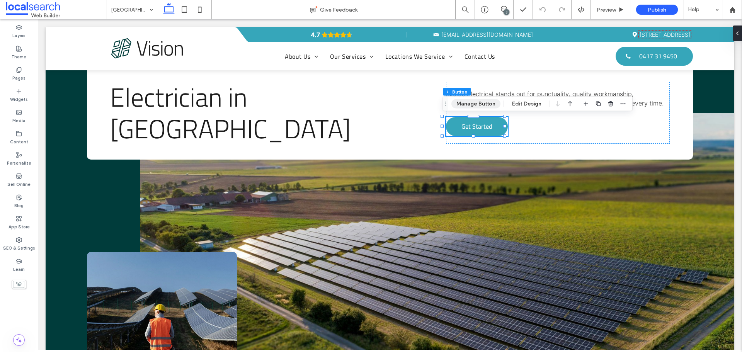
click at [489, 102] on button "Manage Button" at bounding box center [475, 103] width 49 height 9
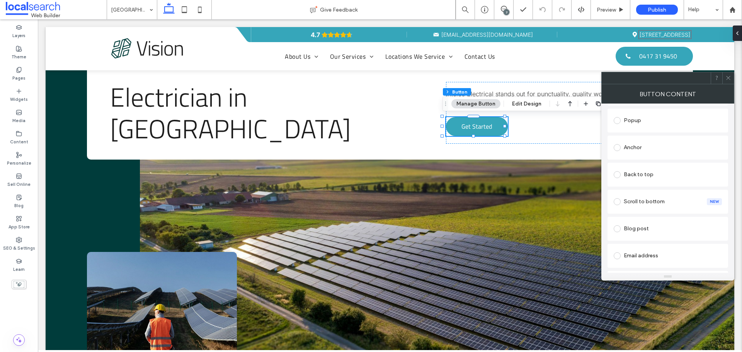
click at [667, 151] on div "Anchor" at bounding box center [668, 147] width 108 height 12
click at [730, 77] on icon at bounding box center [728, 78] width 6 height 6
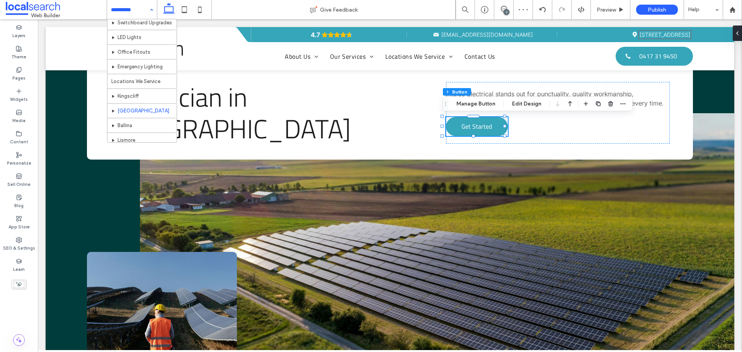
scroll to position [116, 0]
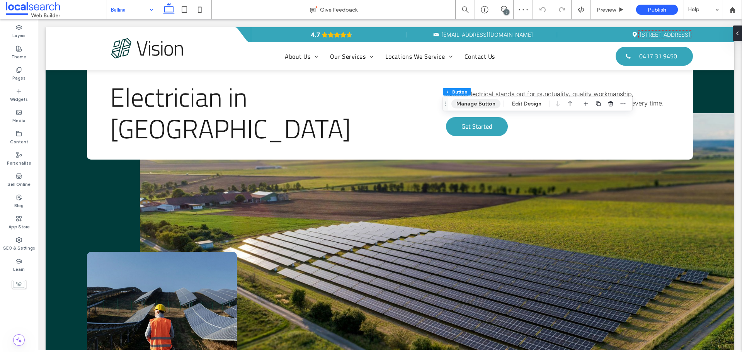
click at [491, 107] on button "Manage Button" at bounding box center [475, 103] width 49 height 9
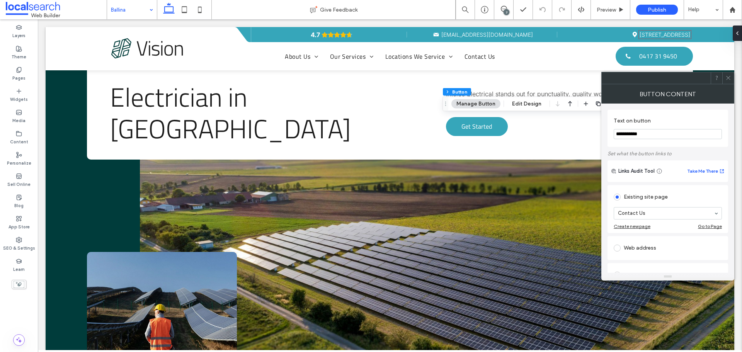
scroll to position [155, 0]
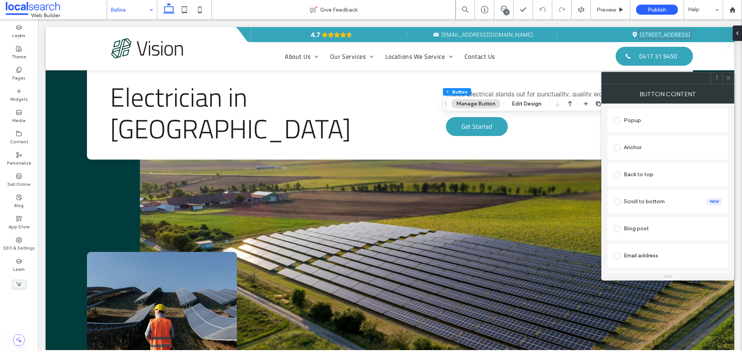
click at [652, 152] on div "Anchor" at bounding box center [668, 147] width 108 height 12
click at [725, 76] on div at bounding box center [728, 78] width 12 height 12
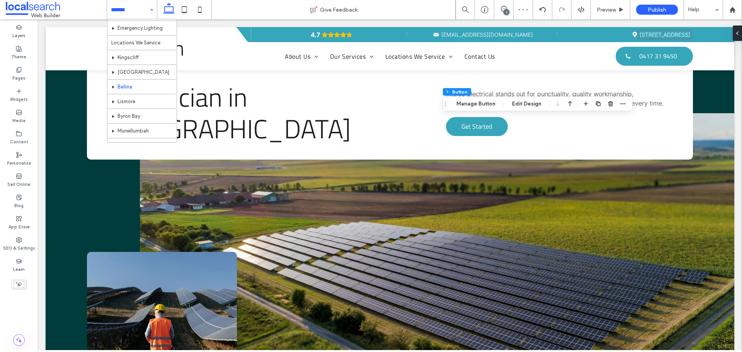
scroll to position [155, 0]
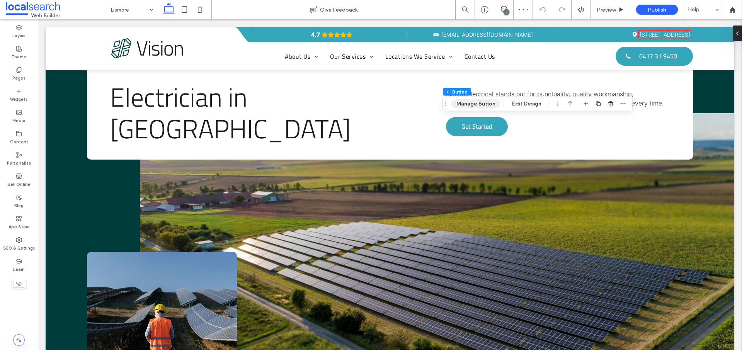
click at [485, 103] on button "Manage Button" at bounding box center [475, 103] width 49 height 9
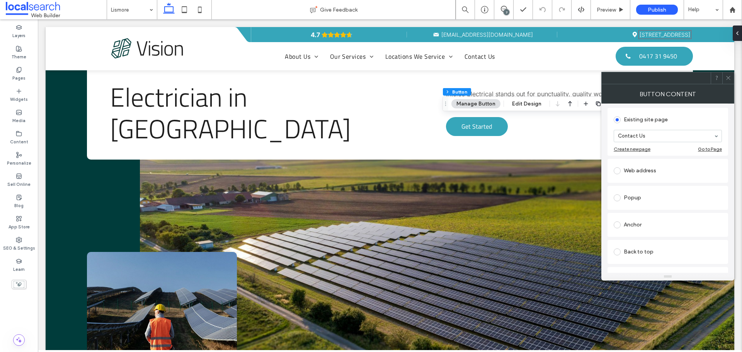
scroll to position [116, 0]
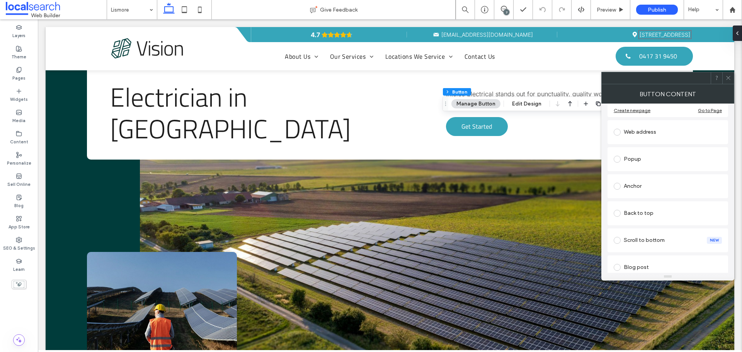
click at [669, 189] on div "Anchor" at bounding box center [668, 186] width 108 height 12
click at [726, 78] on icon at bounding box center [728, 78] width 6 height 6
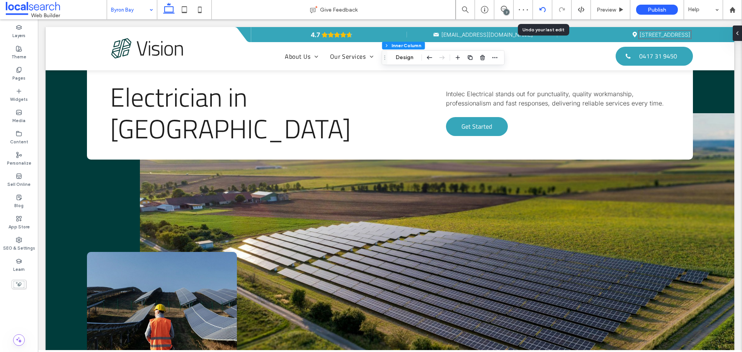
click at [544, 10] on icon at bounding box center [543, 10] width 6 height 6
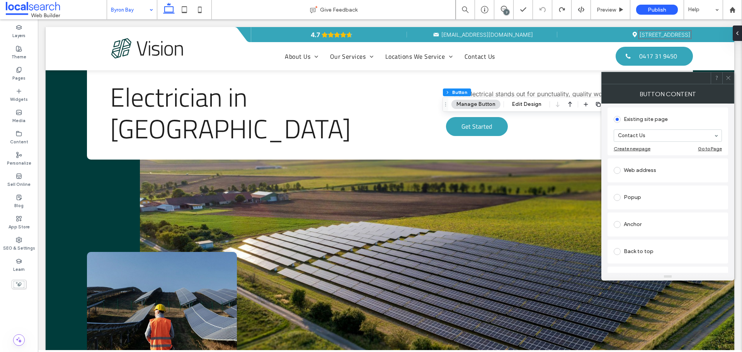
scroll to position [116, 0]
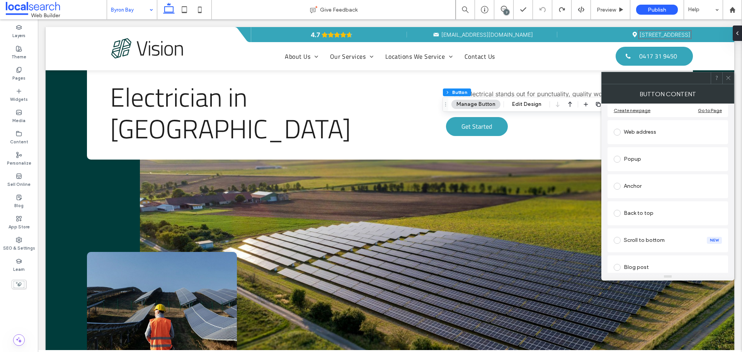
click at [665, 187] on div "Anchor" at bounding box center [668, 186] width 108 height 12
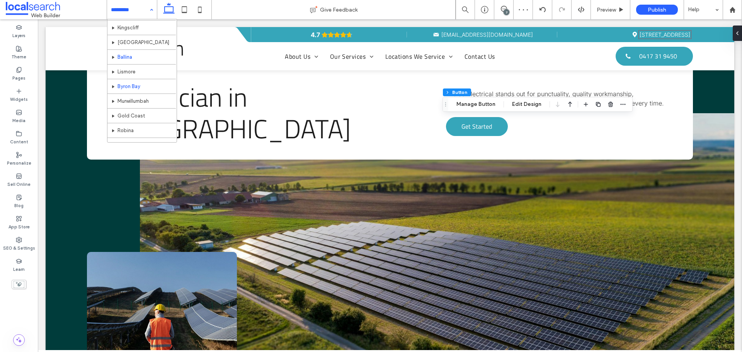
scroll to position [155, 0]
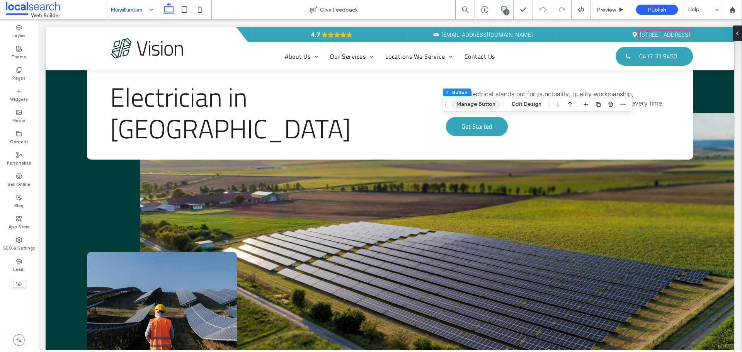
click at [488, 103] on button "Manage Button" at bounding box center [475, 104] width 49 height 9
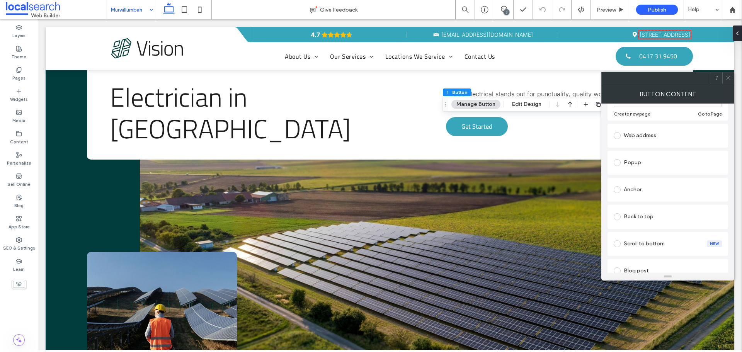
scroll to position [116, 0]
click at [669, 189] on div "Anchor" at bounding box center [668, 186] width 108 height 12
click at [728, 77] on icon at bounding box center [728, 78] width 6 height 6
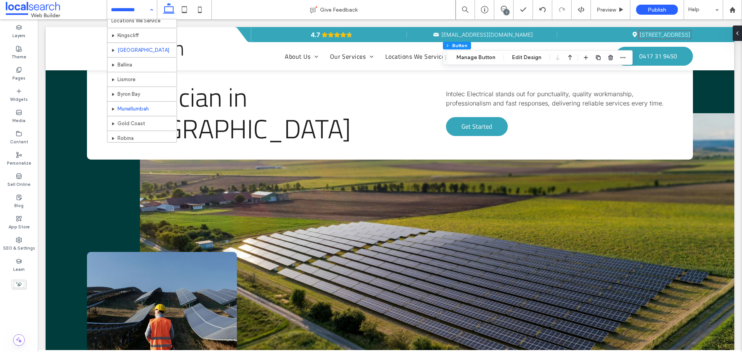
scroll to position [155, 0]
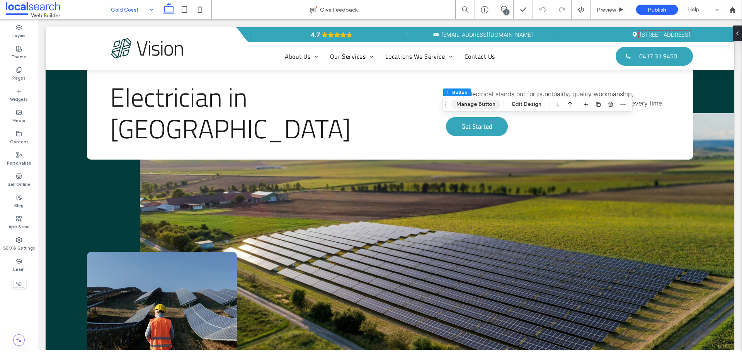
click at [483, 102] on button "Manage Button" at bounding box center [475, 104] width 49 height 9
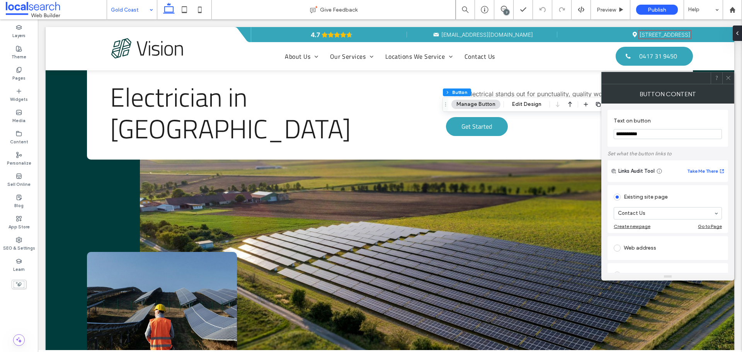
scroll to position [116, 0]
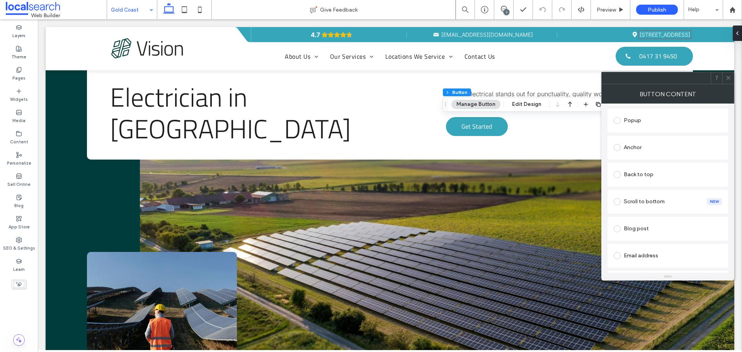
click at [669, 147] on div "Anchor" at bounding box center [668, 147] width 108 height 12
click at [728, 77] on icon at bounding box center [728, 78] width 6 height 6
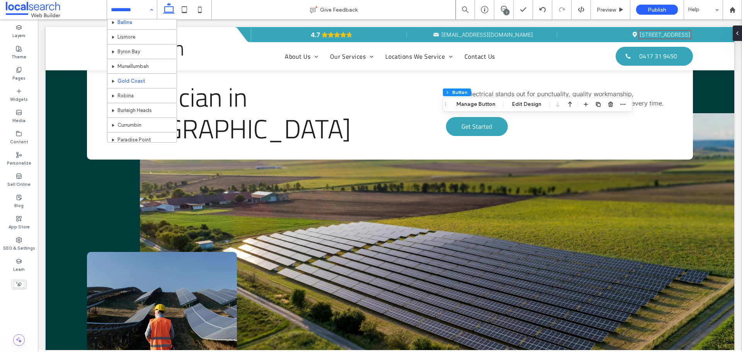
scroll to position [199, 0]
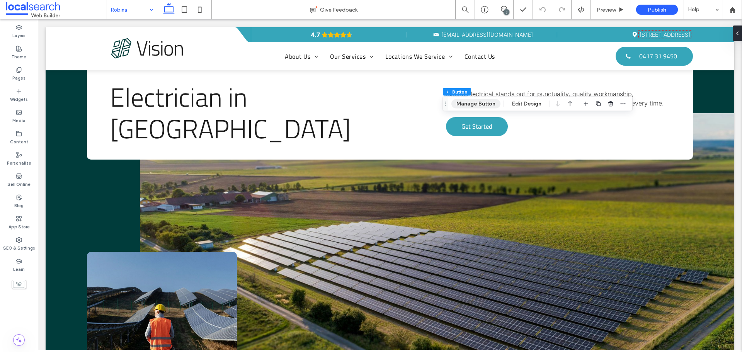
click at [483, 100] on button "Manage Button" at bounding box center [475, 103] width 49 height 9
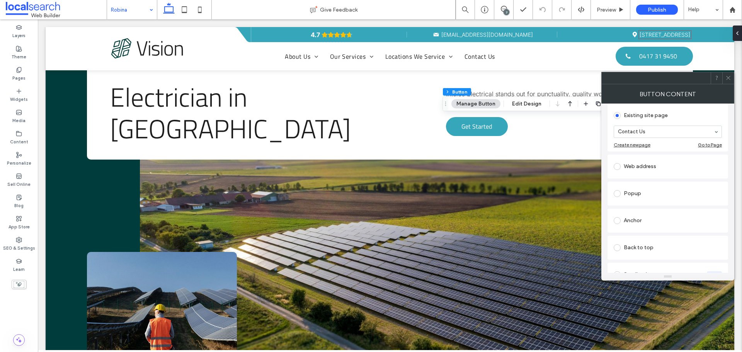
scroll to position [116, 0]
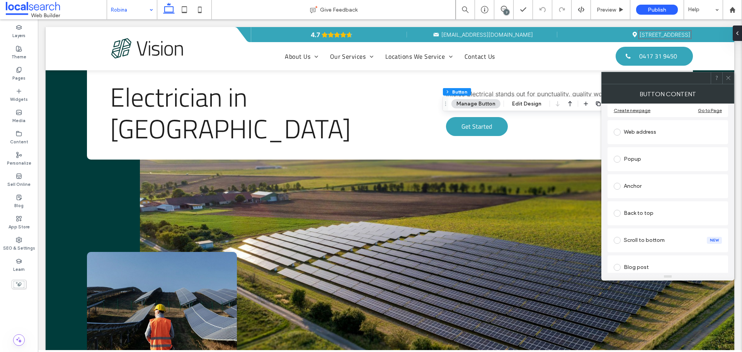
click at [671, 191] on div "Anchor" at bounding box center [668, 186] width 108 height 12
click at [728, 77] on use at bounding box center [728, 78] width 4 height 4
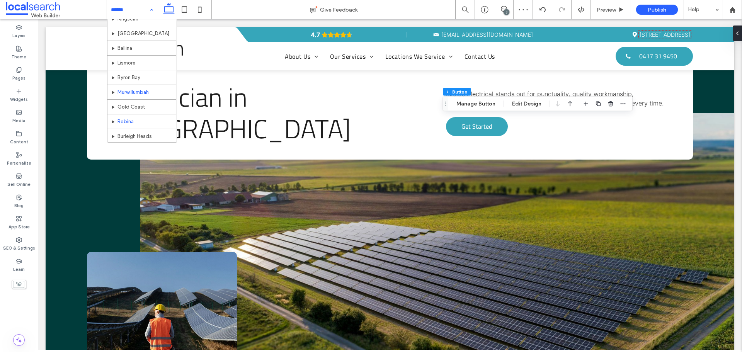
scroll to position [193, 0]
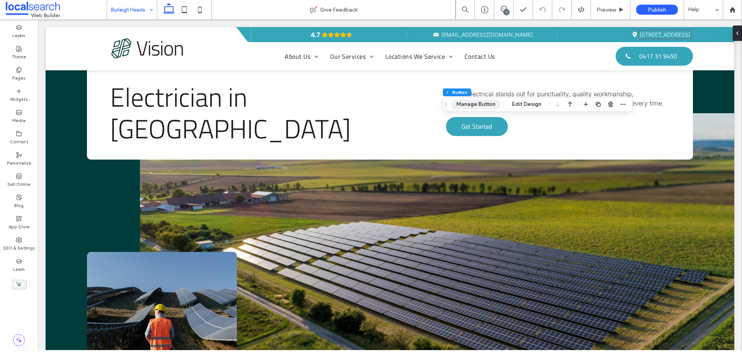
click at [482, 106] on button "Manage Button" at bounding box center [475, 104] width 49 height 9
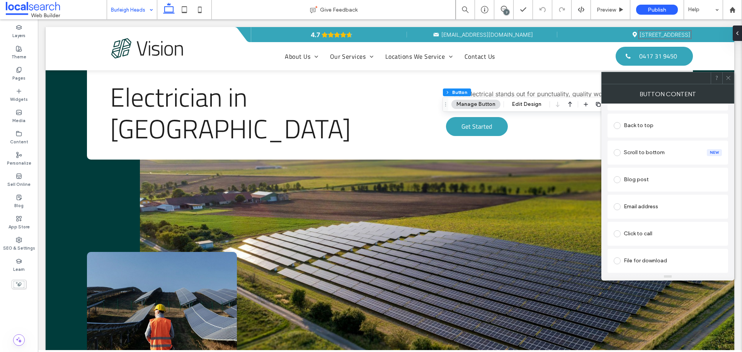
scroll to position [88, 0]
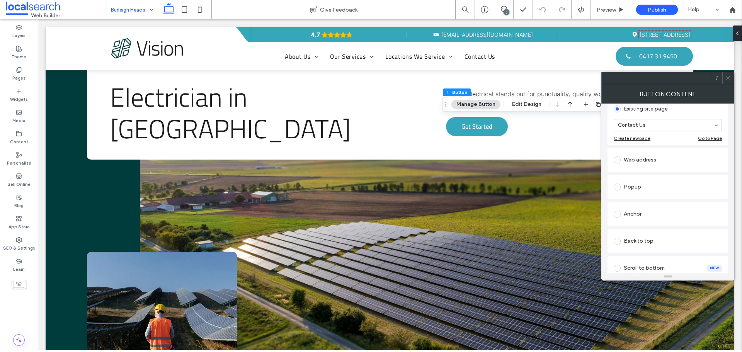
click at [649, 213] on div "Anchor" at bounding box center [668, 214] width 108 height 12
drag, startPoint x: 642, startPoint y: 259, endPoint x: 643, endPoint y: 254, distance: 5.4
click at [728, 77] on icon at bounding box center [728, 78] width 6 height 6
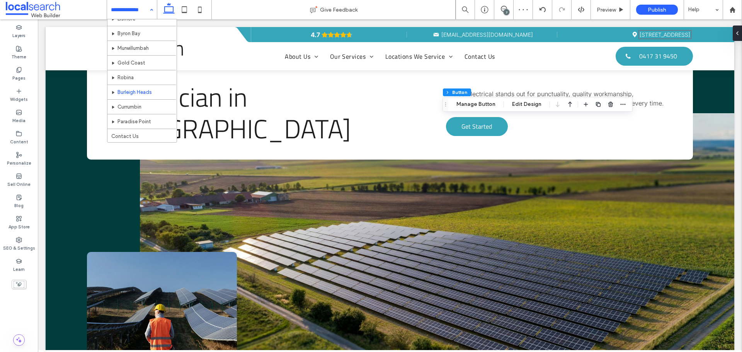
scroll to position [199, 0]
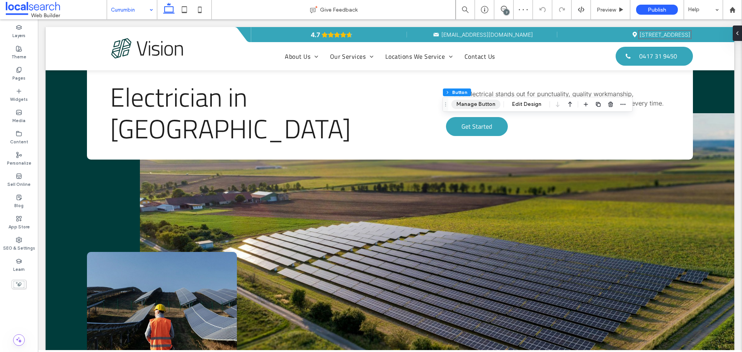
click at [485, 104] on button "Manage Button" at bounding box center [475, 104] width 49 height 9
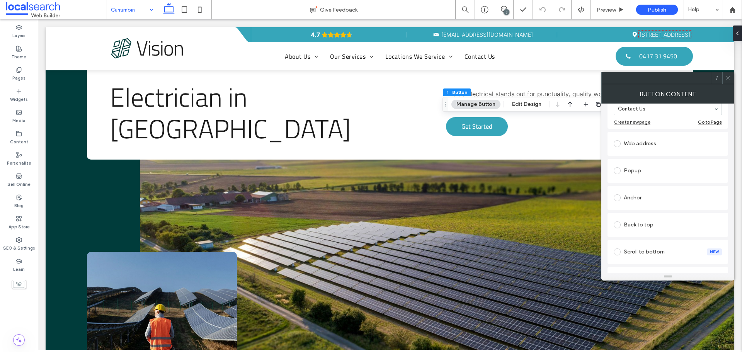
scroll to position [116, 0]
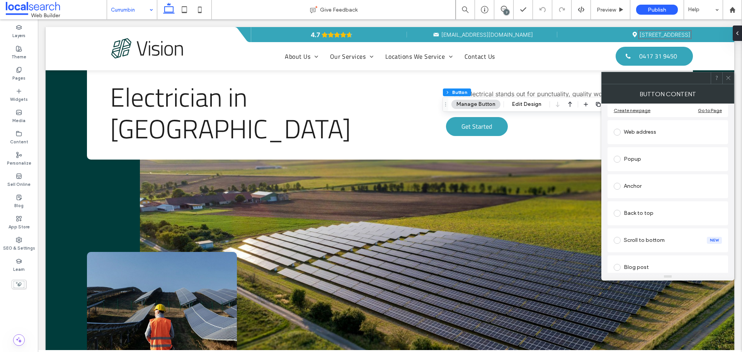
click at [663, 185] on div "Anchor" at bounding box center [668, 186] width 108 height 12
click at [727, 75] on icon at bounding box center [728, 78] width 6 height 6
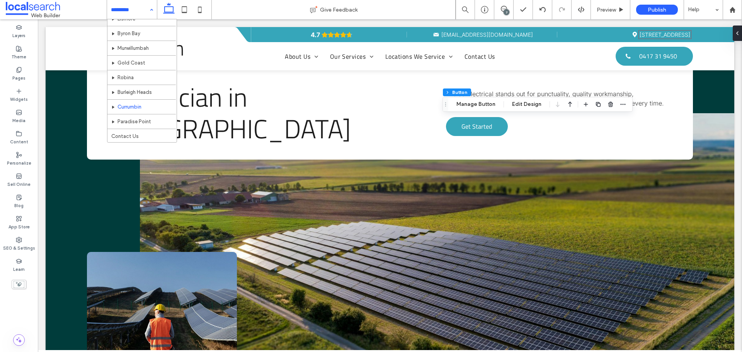
scroll to position [199, 0]
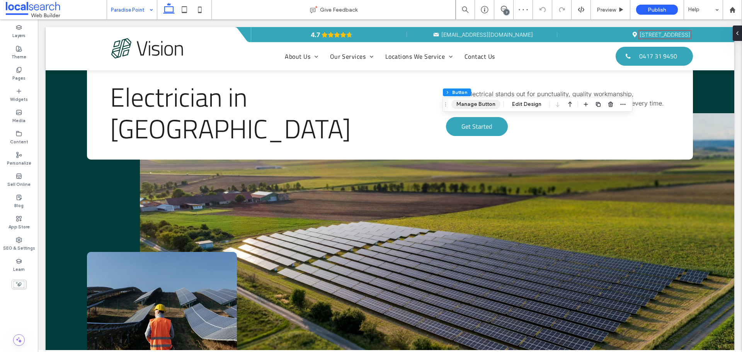
click at [482, 103] on button "Manage Button" at bounding box center [475, 104] width 49 height 9
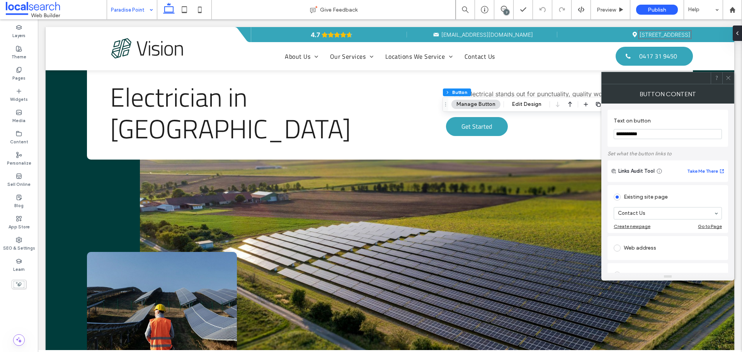
scroll to position [116, 0]
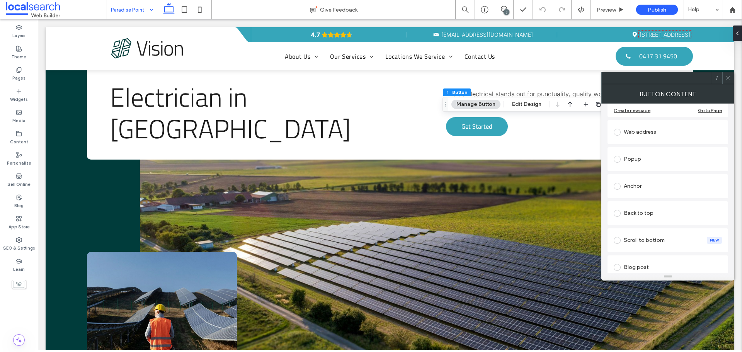
click at [676, 194] on div "Anchor" at bounding box center [668, 186] width 108 height 16
click at [729, 78] on icon at bounding box center [728, 78] width 6 height 6
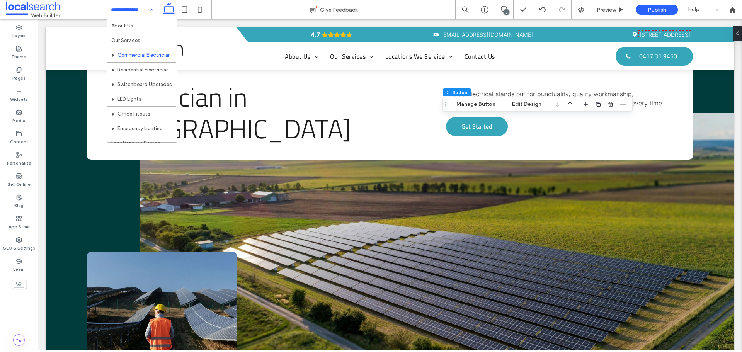
scroll to position [0, 0]
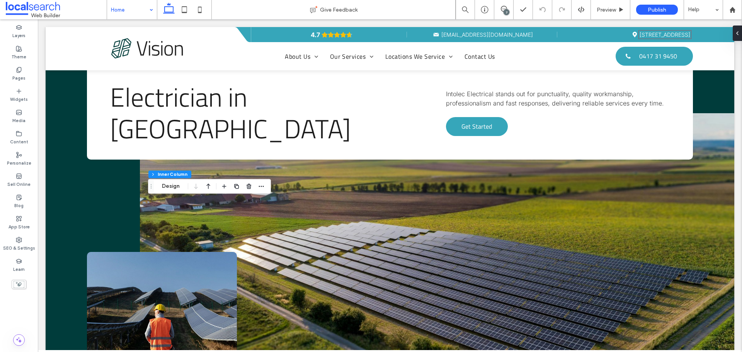
click at [156, 180] on div "Section Column Inner Column Inner Column Inner Column Design" at bounding box center [209, 186] width 123 height 15
click at [174, 185] on button "Design" at bounding box center [171, 186] width 28 height 9
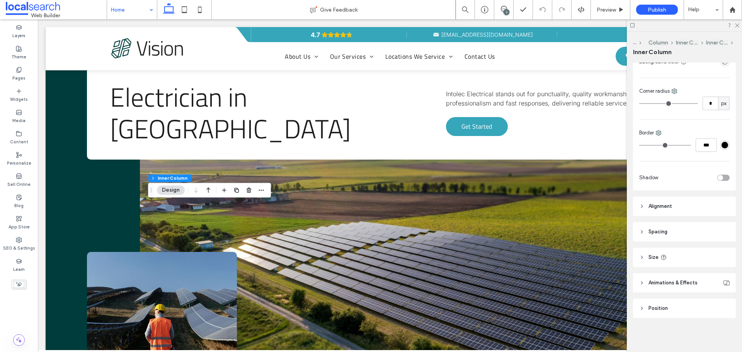
click at [698, 261] on header "Size" at bounding box center [684, 257] width 103 height 19
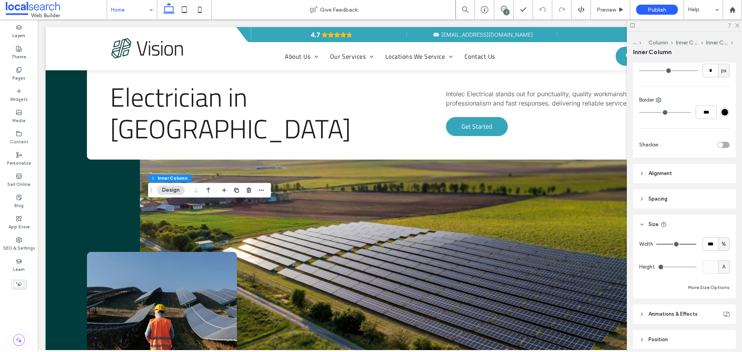
scroll to position [223, 0]
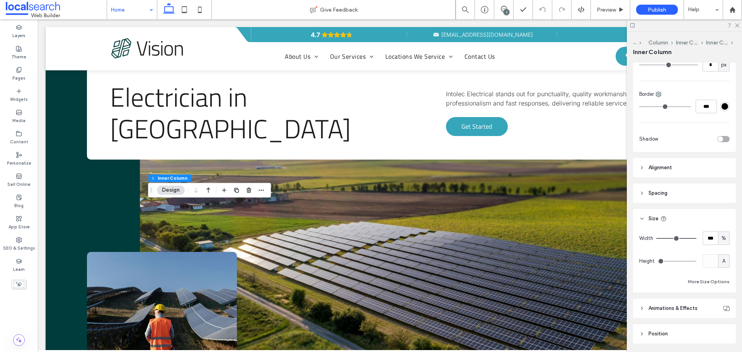
click at [722, 259] on span "A" at bounding box center [723, 261] width 3 height 8
click at [720, 273] on span "px" at bounding box center [719, 275] width 5 height 8
type input "***"
type input "*****"
click at [709, 262] on input "*****" at bounding box center [710, 261] width 15 height 14
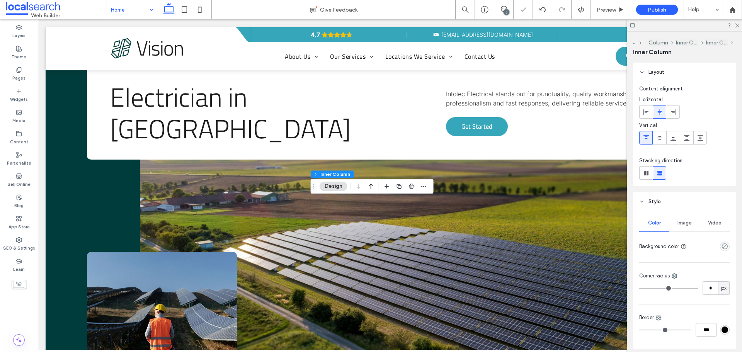
scroll to position [193, 0]
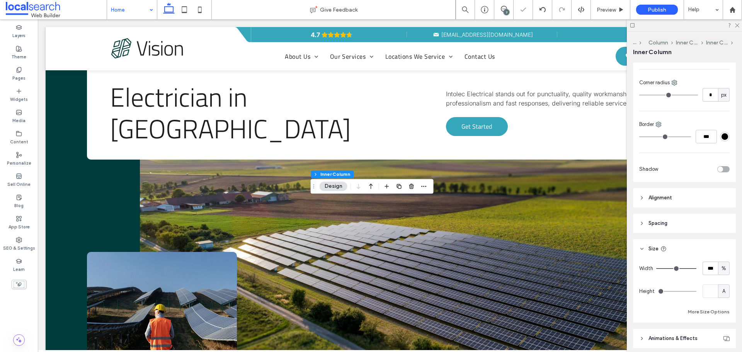
click at [719, 285] on div "A" at bounding box center [724, 291] width 12 height 14
click at [721, 225] on span "px" at bounding box center [719, 224] width 5 height 8
type input "***"
click at [703, 289] on input "*****" at bounding box center [710, 291] width 15 height 14
paste input "number-input"
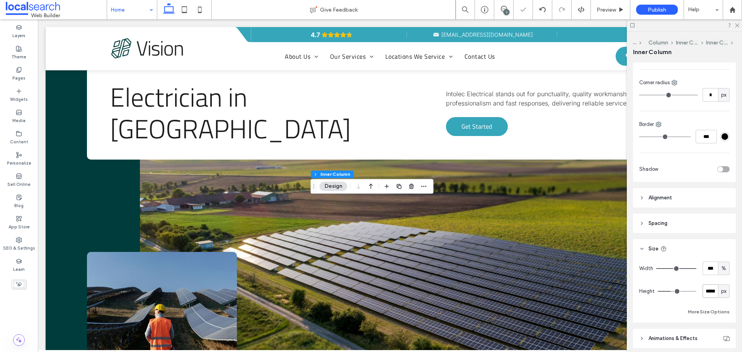
type input "*****"
type input "***"
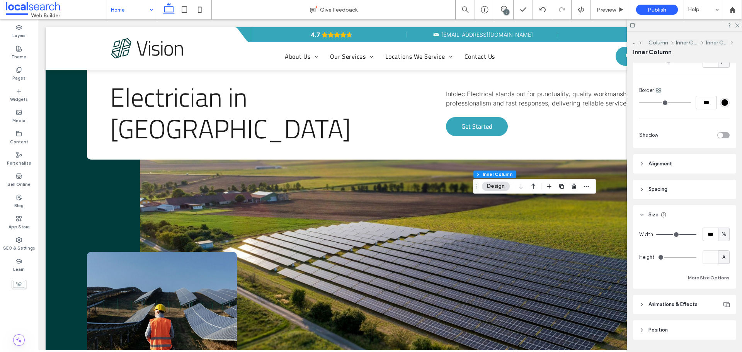
scroll to position [232, 0]
click at [722, 256] on div "A" at bounding box center [724, 253] width 8 height 8
click at [719, 269] on span "px" at bounding box center [719, 266] width 5 height 8
type input "***"
click at [703, 252] on input "*****" at bounding box center [710, 253] width 15 height 14
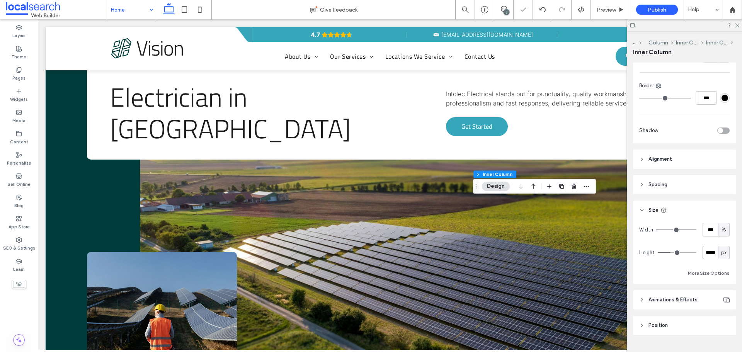
paste input "number-input"
type input "*****"
type input "***"
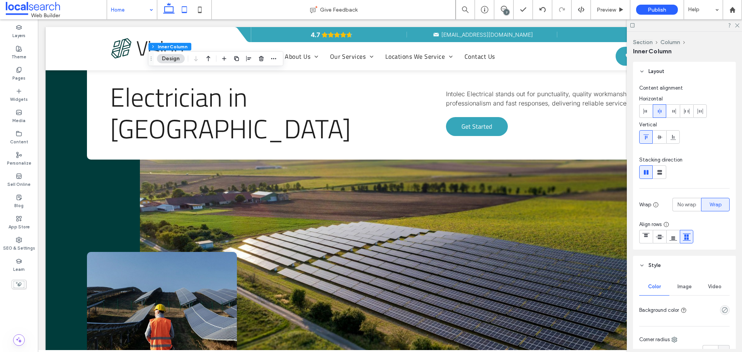
click at [191, 9] on icon at bounding box center [184, 9] width 15 height 15
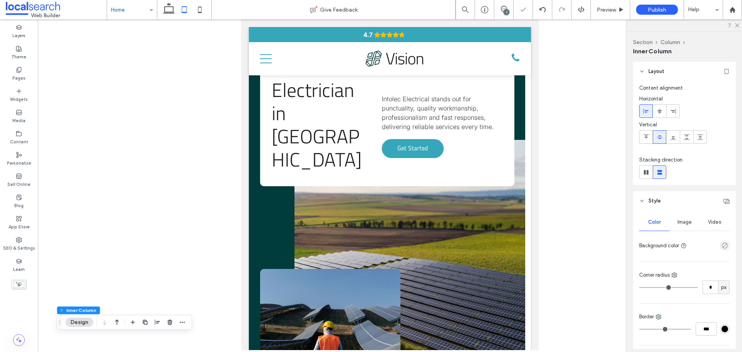
type input "**"
type input "****"
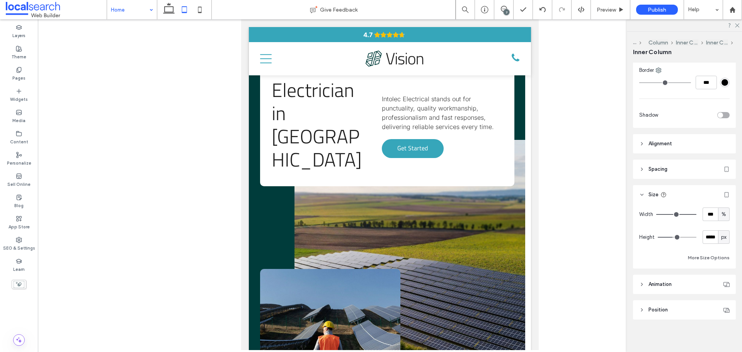
scroll to position [249, 0]
type input "***"
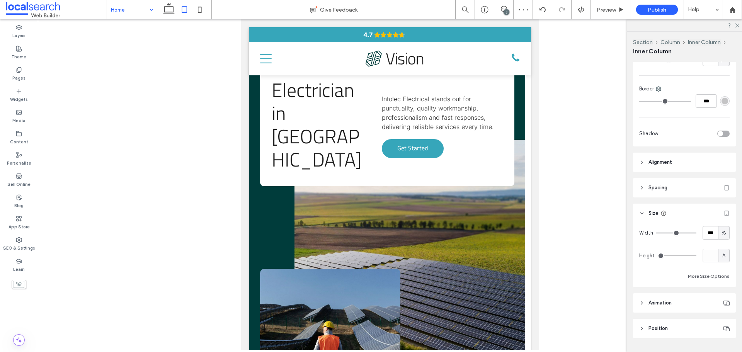
scroll to position [248, 0]
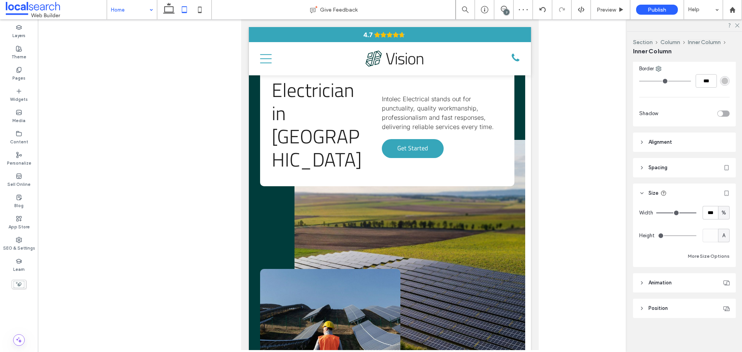
type input "***"
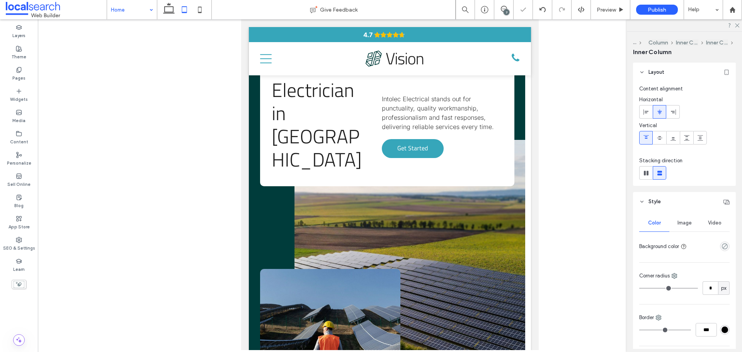
scroll to position [249, 0]
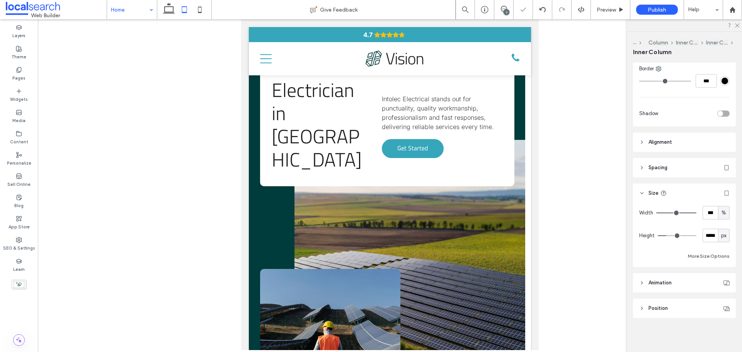
type input "***"
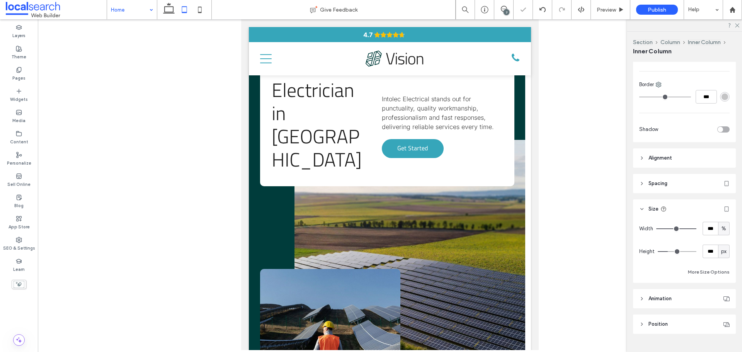
scroll to position [248, 0]
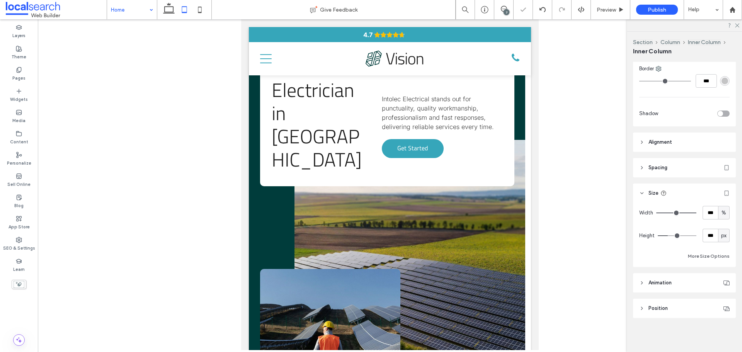
type input "***"
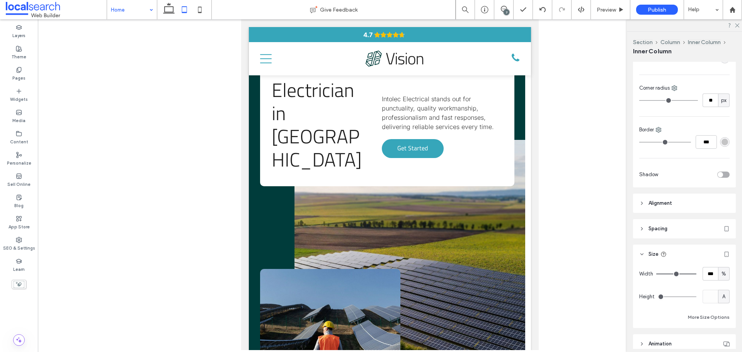
type input "***"
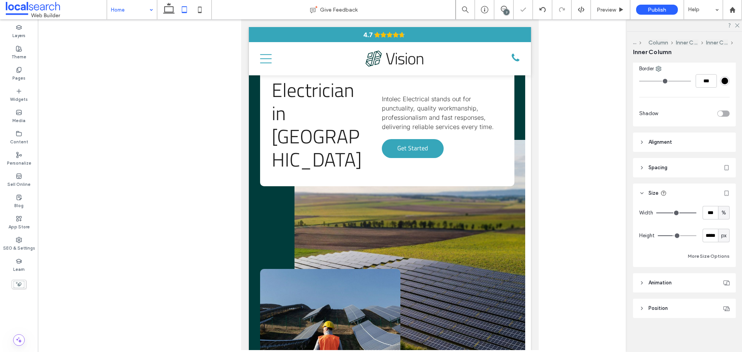
type input "***"
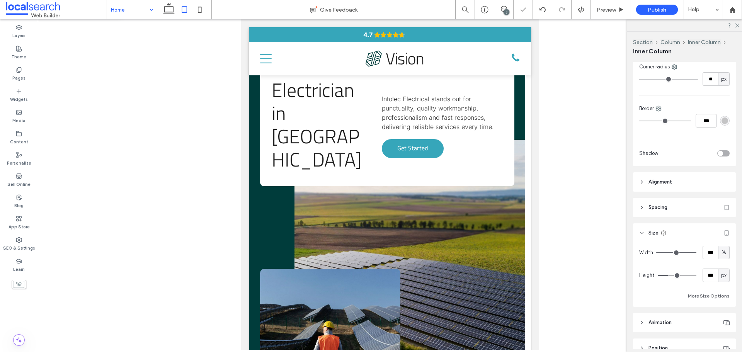
scroll to position [248, 0]
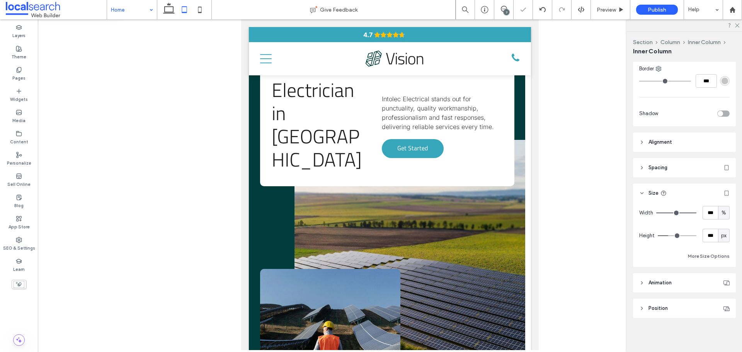
type input "***"
click at [200, 10] on icon at bounding box center [199, 9] width 15 height 15
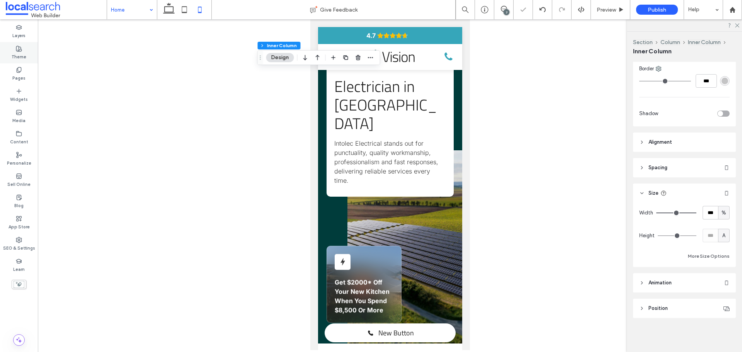
type input "*"
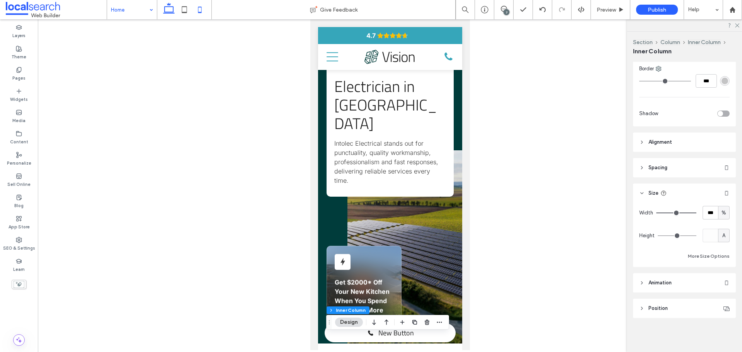
click at [171, 11] on icon at bounding box center [168, 9] width 15 height 15
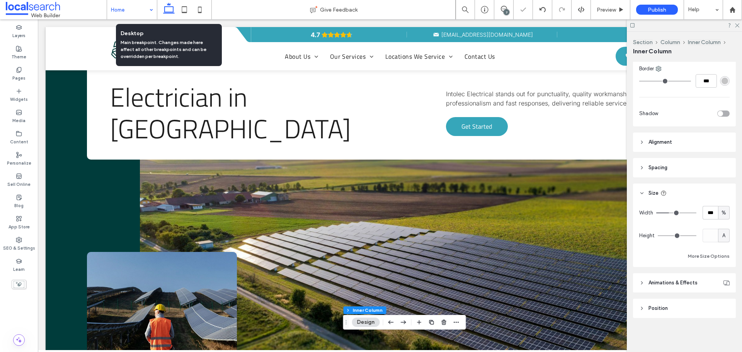
type input "**"
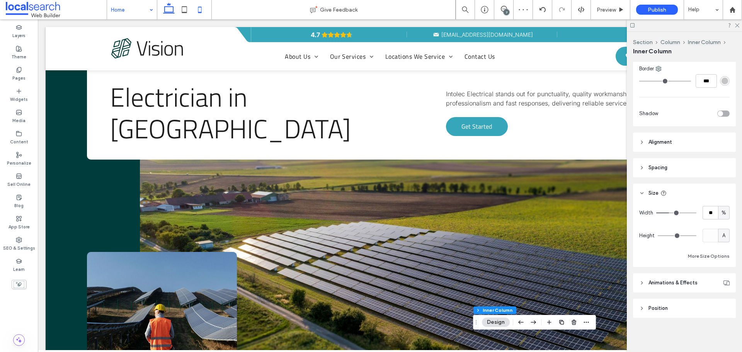
click at [198, 10] on use at bounding box center [199, 10] width 3 height 6
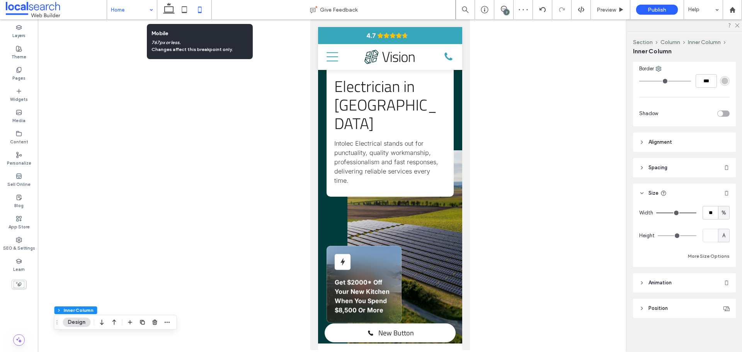
type input "***"
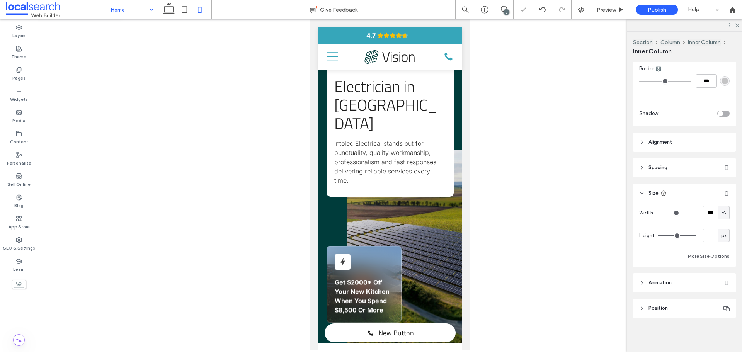
type input "***"
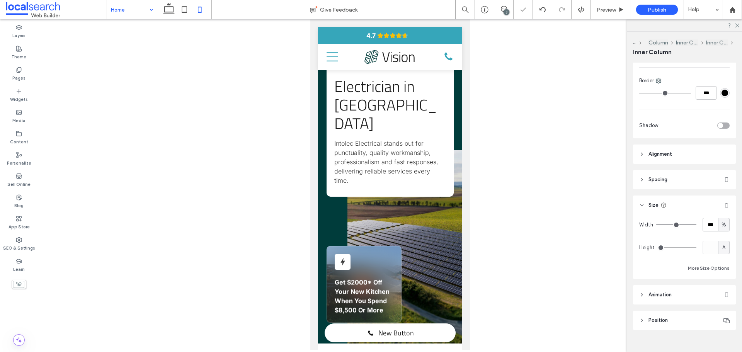
scroll to position [249, 0]
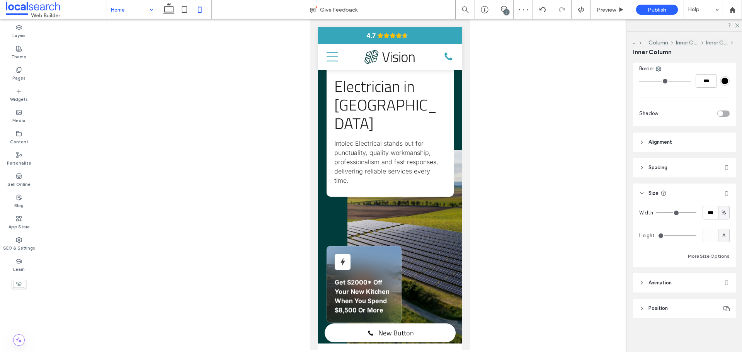
type input "***"
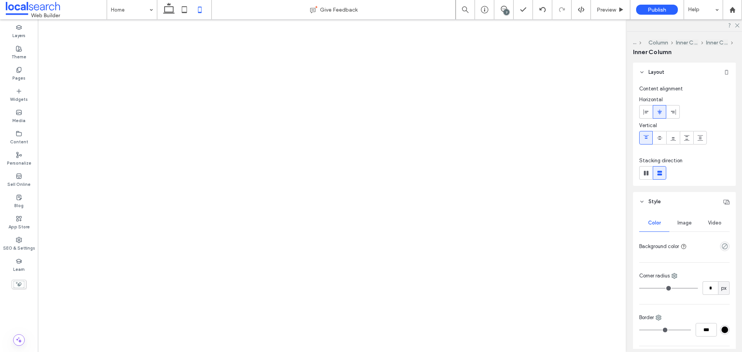
type input "***"
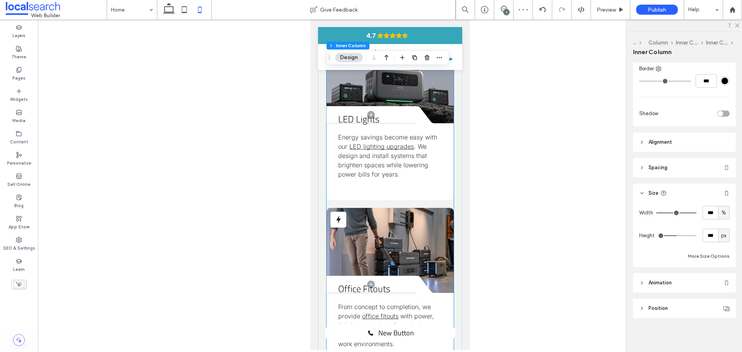
scroll to position [1925, 0]
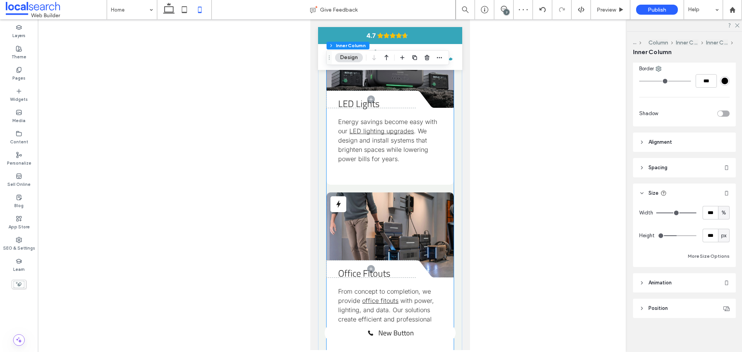
click at [400, 165] on div "LED Lights Energy savings become easy with our LED lighting upgrades . We desig…" at bounding box center [389, 146] width 127 height 77
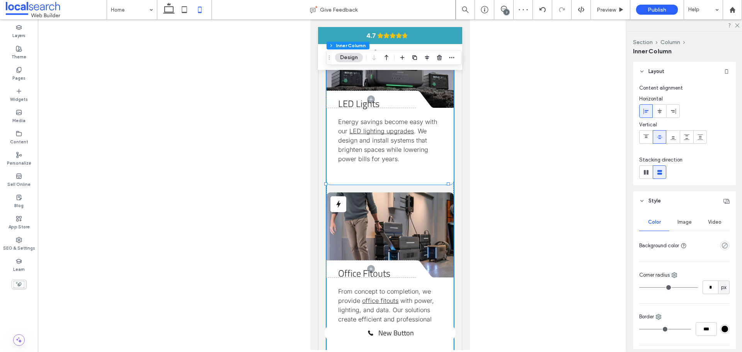
click at [402, 163] on p "Energy savings become easy with our LED lighting upgrades . We design and insta…" at bounding box center [390, 140] width 104 height 46
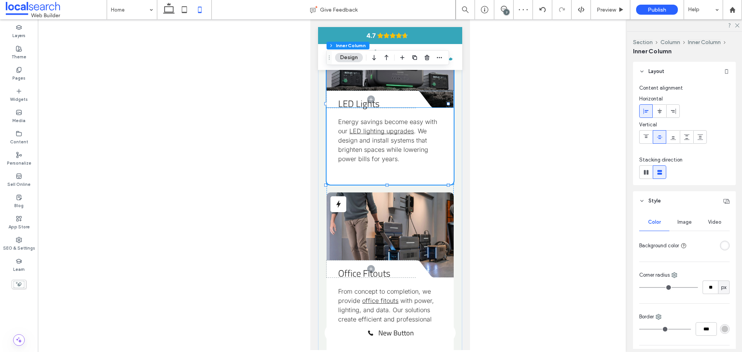
click at [400, 170] on div "LED Lights Energy savings become easy with our LED lighting upgrades . We desig…" at bounding box center [389, 146] width 127 height 77
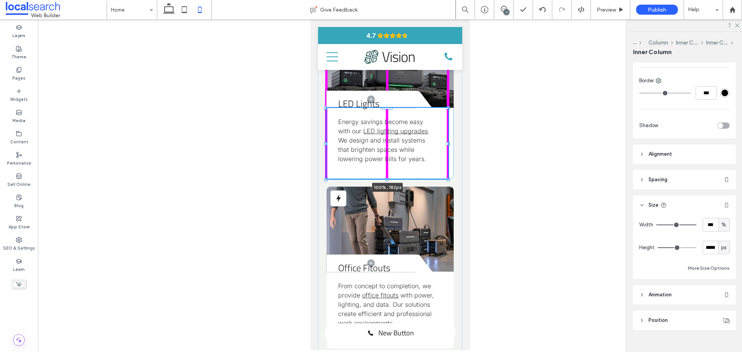
scroll to position [249, 0]
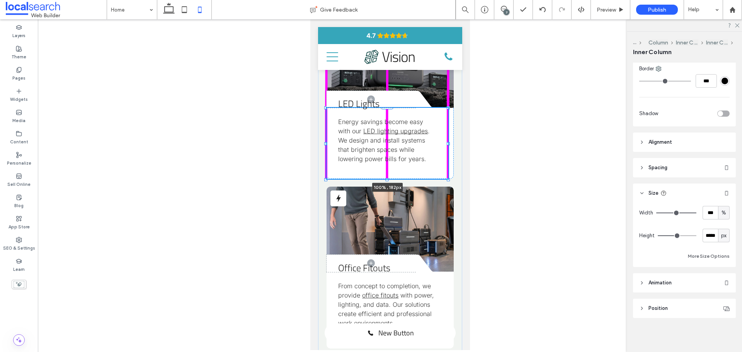
drag, startPoint x: 388, startPoint y: 185, endPoint x: 389, endPoint y: 172, distance: 13.2
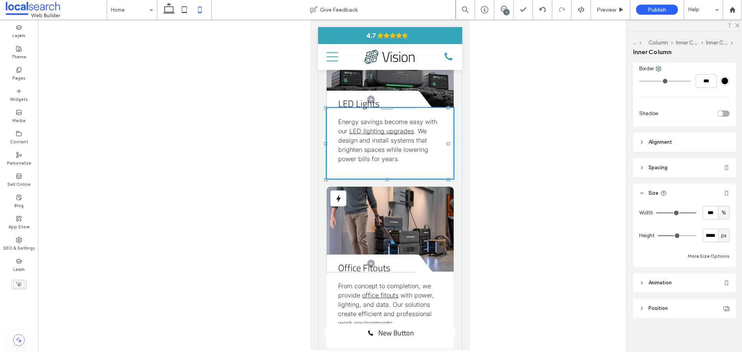
click at [416, 168] on div "LED Lights Energy savings become easy with our LED lighting upgrades . We desig…" at bounding box center [389, 143] width 127 height 71
type input "***"
click at [398, 170] on div "LED Lights Energy savings become easy with our LED lighting upgrades . We desig…" at bounding box center [389, 143] width 127 height 71
click at [428, 164] on div "LED Lights Energy savings become easy with our LED lighting upgrades . We desig…" at bounding box center [389, 143] width 127 height 71
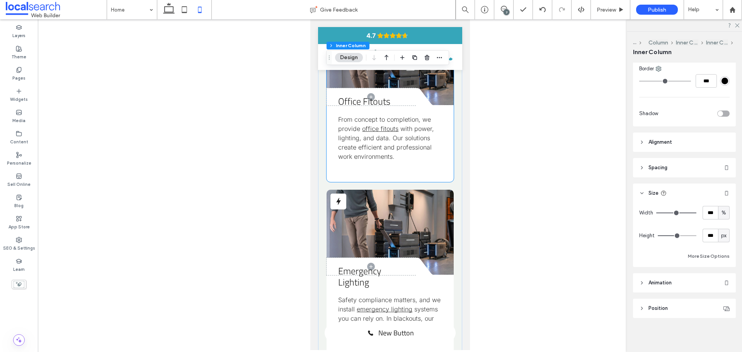
scroll to position [2041, 0]
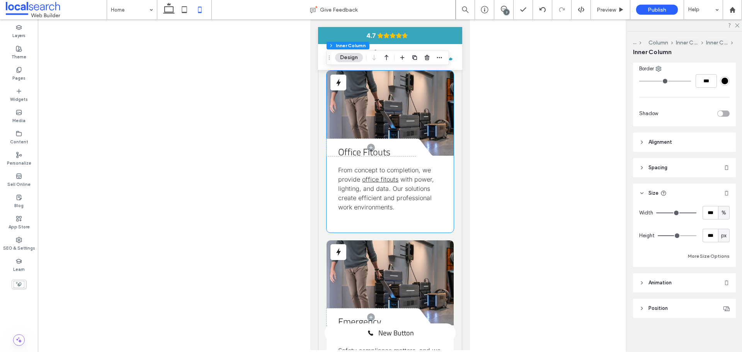
click at [417, 186] on span "with power, lighting, and data. Our solutions create efficient and professional…" at bounding box center [386, 193] width 96 height 36
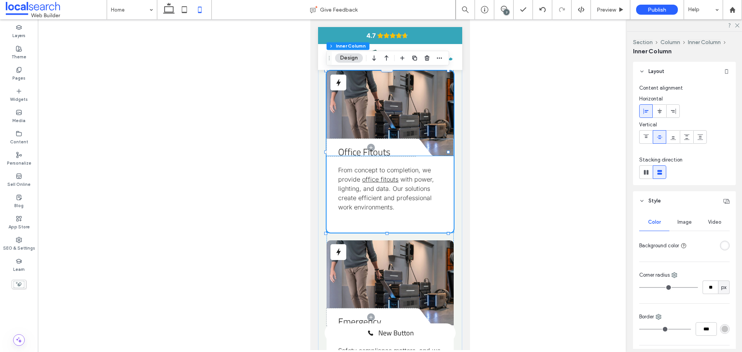
click at [432, 188] on p "From concept to completion, we provide office fitouts with power, lighting, and…" at bounding box center [390, 188] width 104 height 46
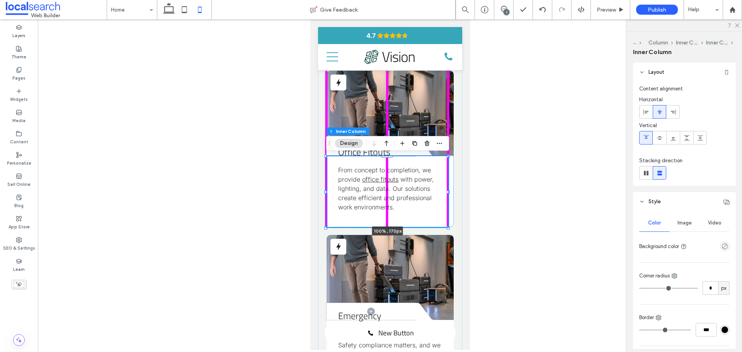
drag, startPoint x: 387, startPoint y: 233, endPoint x: 388, endPoint y: 221, distance: 12.5
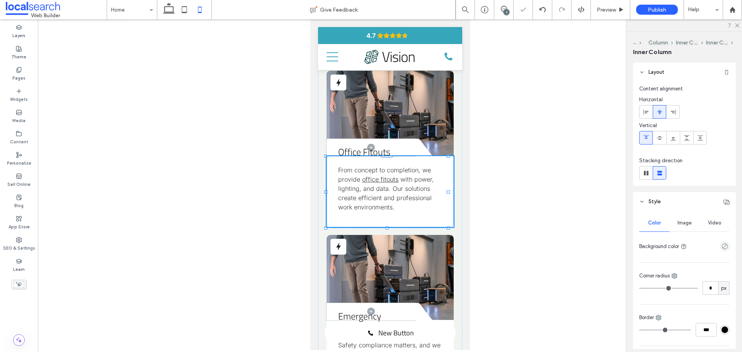
type input "***"
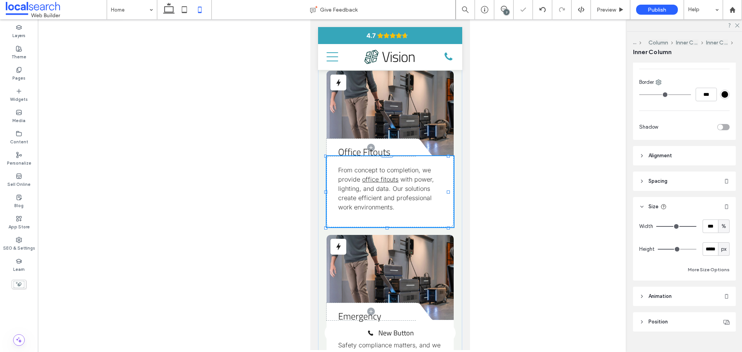
type input "***"
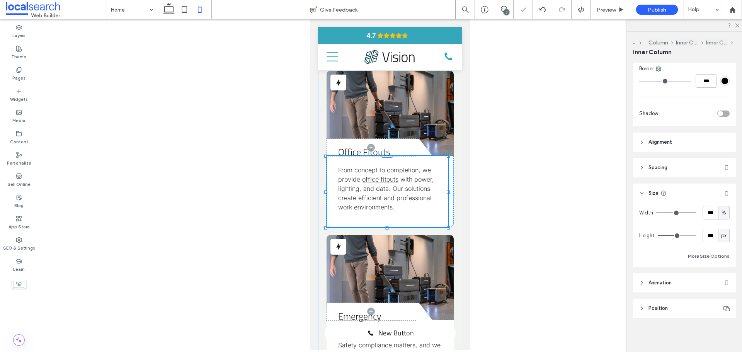
drag, startPoint x: 387, startPoint y: 228, endPoint x: 389, endPoint y: 215, distance: 13.3
click at [403, 214] on div "Office Fitouts From concept to completion, we provide office fitouts with power…" at bounding box center [389, 191] width 127 height 71
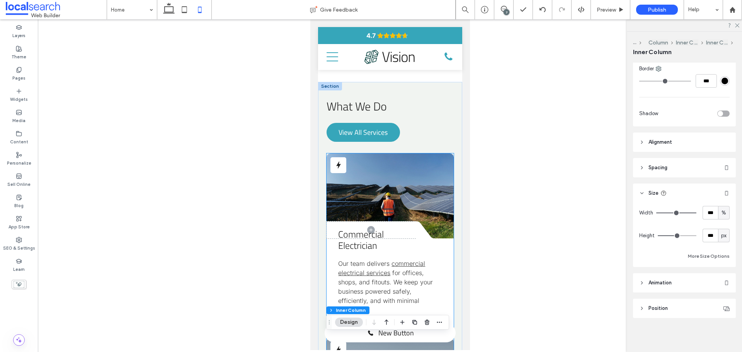
scroll to position [1152, 0]
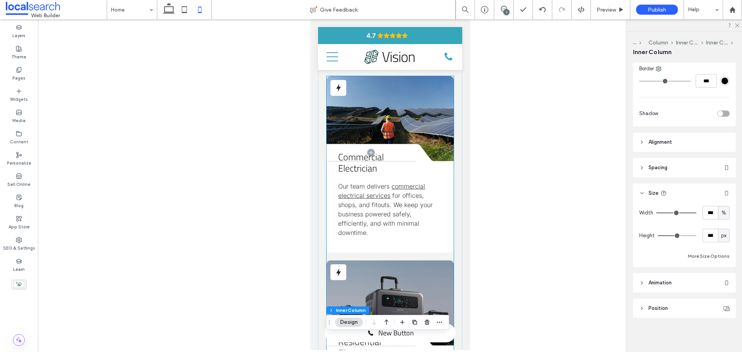
click at [387, 179] on div "Commercial Electrician Our team delivers commercial electrical services for off…" at bounding box center [389, 207] width 127 height 92
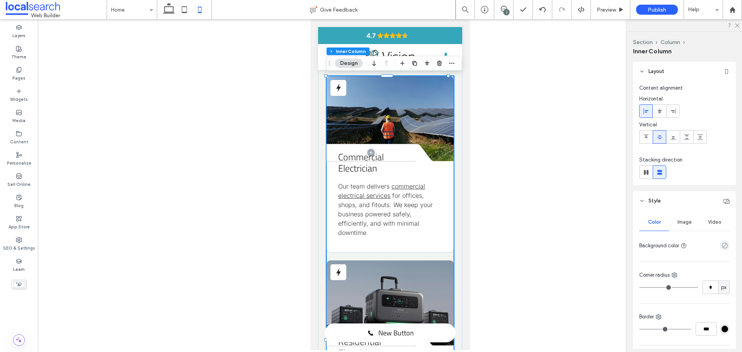
click at [387, 179] on div "Commercial Electrician Our team delivers commercial electrical services for off…" at bounding box center [389, 207] width 127 height 92
click at [383, 174] on div "Commercial Electrician Our team delivers commercial electrical services for off…" at bounding box center [389, 207] width 127 height 92
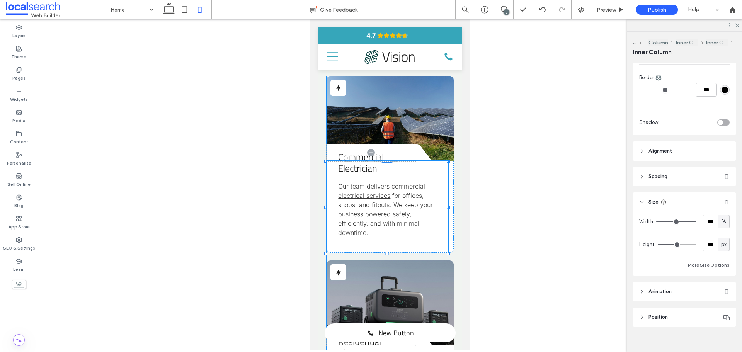
scroll to position [249, 0]
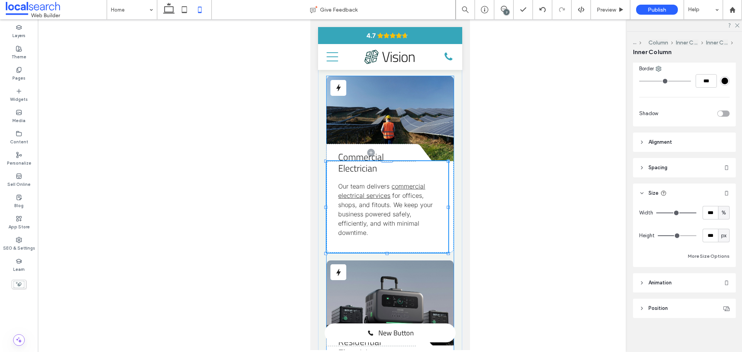
drag, startPoint x: 387, startPoint y: 254, endPoint x: 386, endPoint y: 239, distance: 14.3
click at [387, 233] on p "Our team delivers commercial electrical services for offices, shops, and fitout…" at bounding box center [390, 210] width 104 height 56
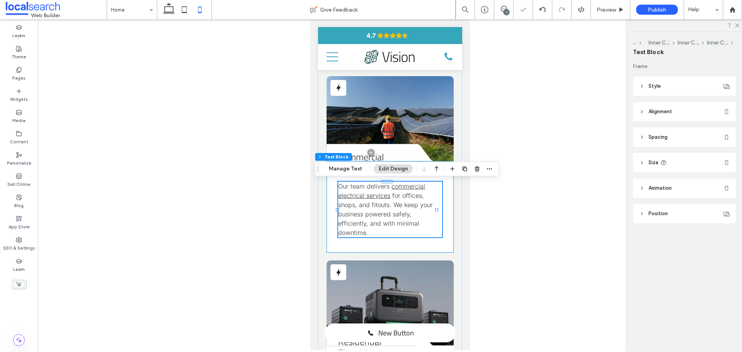
click at [388, 244] on div "Commercial Electrician Our team delivers commercial electrical services for off…" at bounding box center [389, 207] width 127 height 92
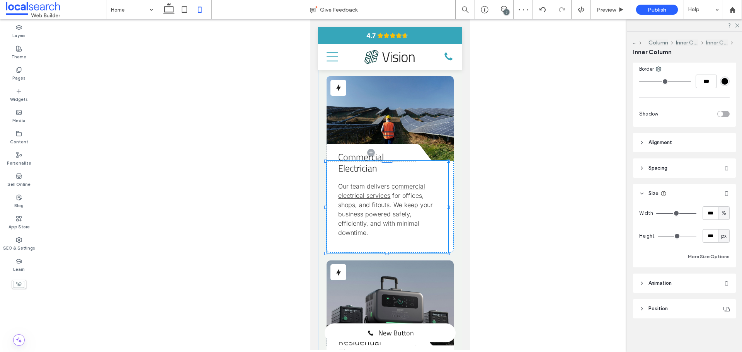
drag, startPoint x: 387, startPoint y: 255, endPoint x: 388, endPoint y: 243, distance: 12.1
click at [402, 238] on div "Commercial Electrician Our team delivers commercial electrical services for off…" at bounding box center [389, 207] width 127 height 92
click at [425, 216] on p "Our team delivers commercial electrical services for offices, shops, and fitout…" at bounding box center [390, 210] width 104 height 56
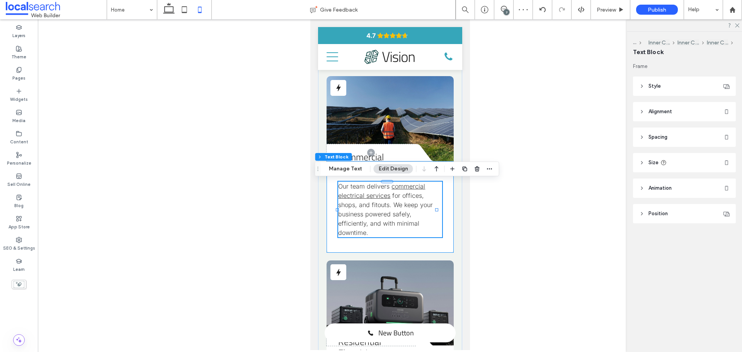
click at [442, 213] on div "Commercial Electrician Our team delivers commercial electrical services for off…" at bounding box center [389, 207] width 127 height 92
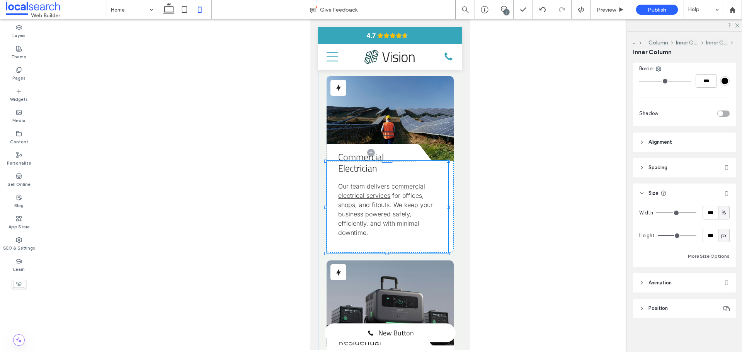
click at [398, 240] on div "Commercial Electrician Our team delivers commercial electrical services for off…" at bounding box center [389, 207] width 127 height 92
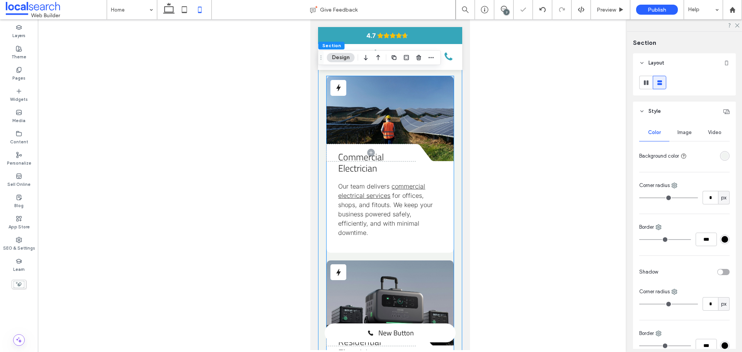
click at [439, 231] on div "Commercial Electrician Our team delivers commercial electrical services for off…" at bounding box center [389, 207] width 127 height 92
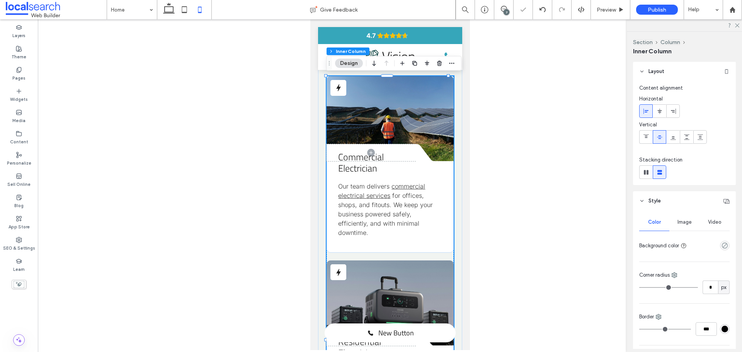
click at [440, 225] on div "Commercial Electrician Our team delivers commercial electrical services for off…" at bounding box center [389, 207] width 127 height 92
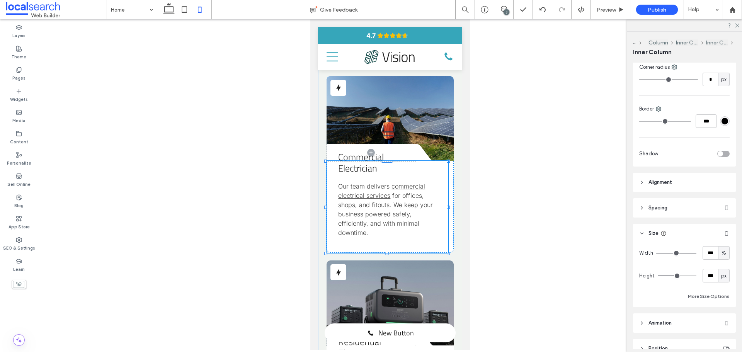
drag, startPoint x: 386, startPoint y: 254, endPoint x: 389, endPoint y: 235, distance: 18.7
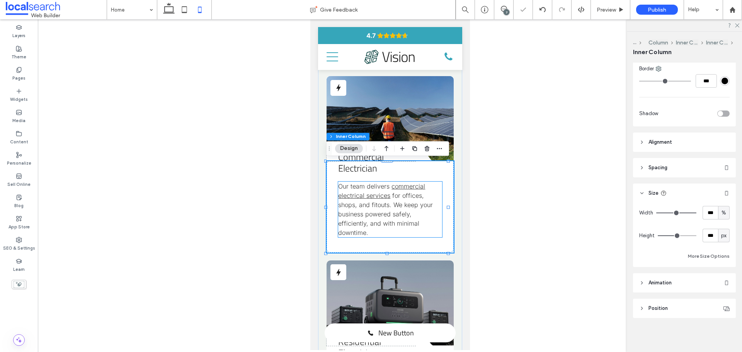
click at [400, 232] on p "Our team delivers commercial electrical services for offices, shops, and fitout…" at bounding box center [390, 210] width 104 height 56
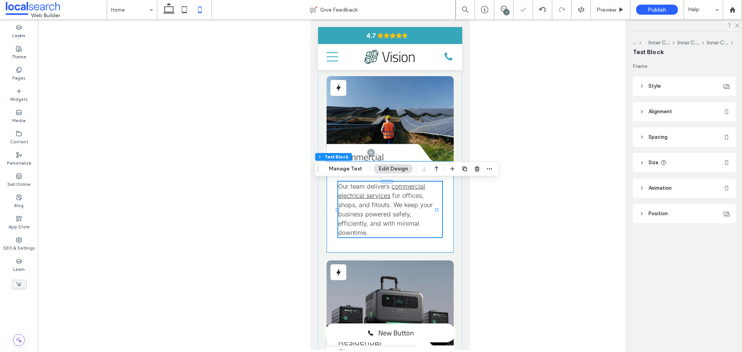
click at [401, 242] on div "Commercial Electrician Our team delivers commercial electrical services for off…" at bounding box center [389, 207] width 127 height 92
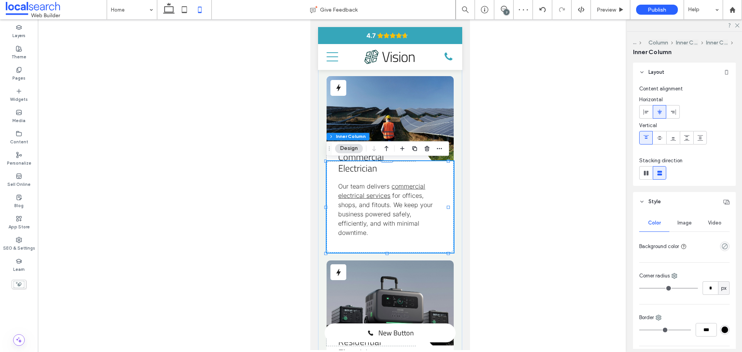
click at [415, 238] on div "Commercial Electrician Our team delivers commercial electrical services for off…" at bounding box center [389, 207] width 127 height 92
click at [417, 243] on div "Commercial Electrician Our team delivers commercial electrical services for off…" at bounding box center [389, 207] width 127 height 92
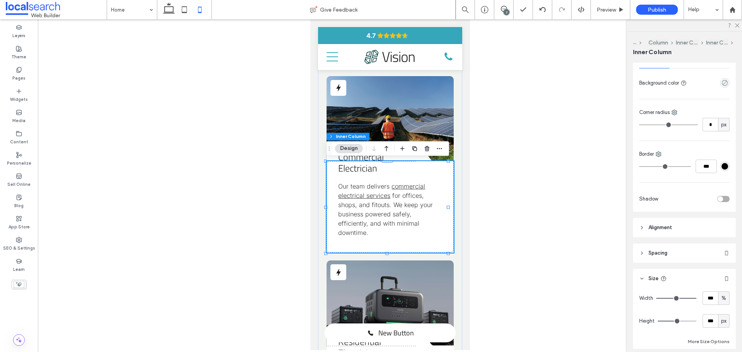
scroll to position [232, 0]
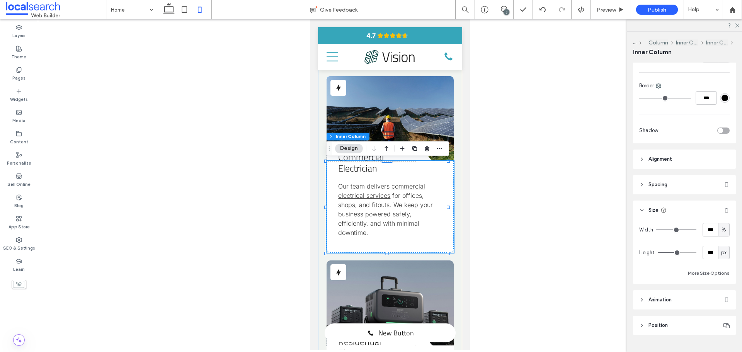
type input "***"
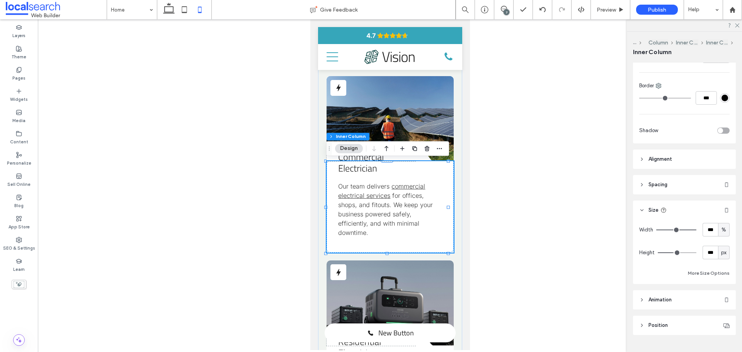
type input "***"
click at [672, 252] on input "range" at bounding box center [677, 252] width 39 height 1
type input "***"
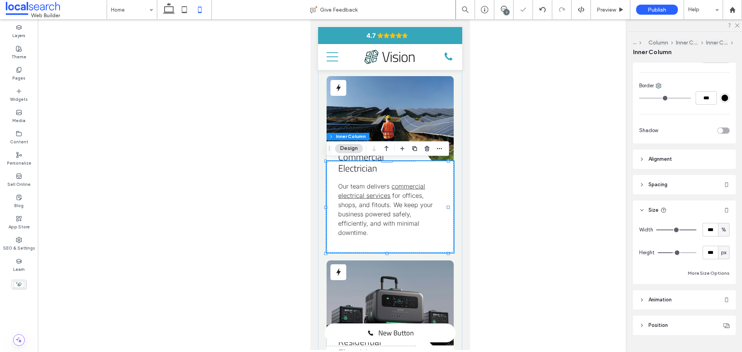
type input "***"
click at [670, 252] on input "range" at bounding box center [677, 252] width 39 height 1
click at [700, 274] on button "More Size Options" at bounding box center [709, 273] width 42 height 9
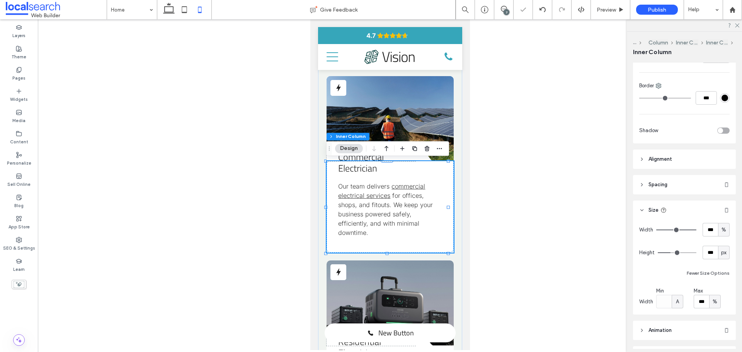
type input "***"
click at [670, 252] on input "range" at bounding box center [677, 252] width 39 height 1
click at [400, 247] on div "Commercial Electrician Our team delivers commercial electrical services for off…" at bounding box center [389, 207] width 127 height 92
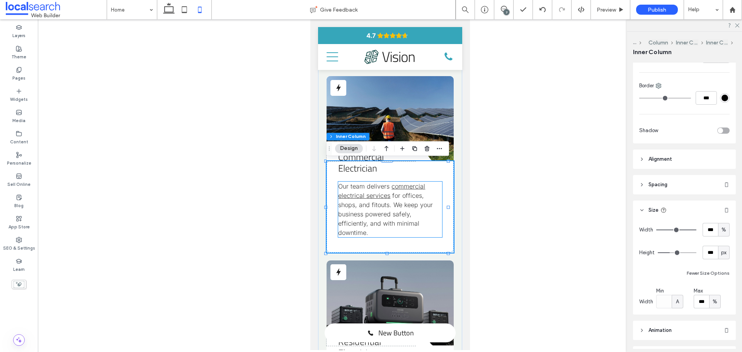
click at [432, 228] on p "Our team delivers commercial electrical services for offices, shops, and fitout…" at bounding box center [390, 210] width 104 height 56
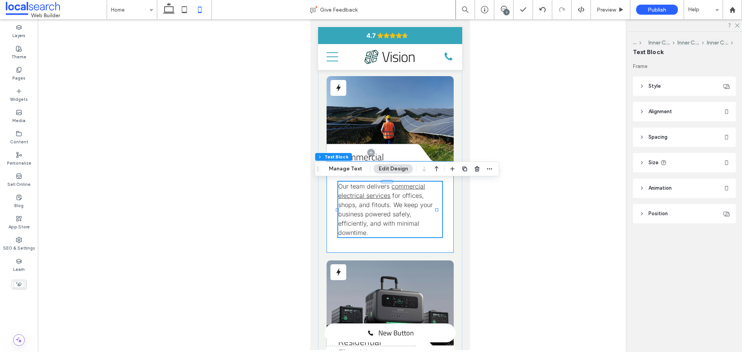
click at [421, 243] on div "Commercial Electrician Our team delivers commercial electrical services for off…" at bounding box center [389, 207] width 127 height 92
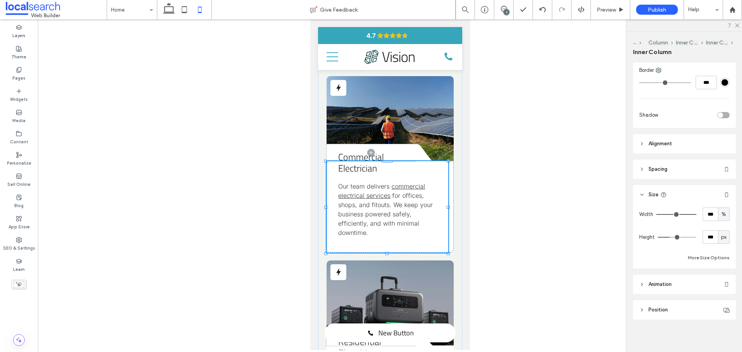
scroll to position [249, 0]
drag, startPoint x: 386, startPoint y: 253, endPoint x: 387, endPoint y: 245, distance: 8.1
click at [400, 240] on div "Commercial Electrician Our team delivers commercial electrical services for off…" at bounding box center [387, 207] width 122 height 92
type input "***"
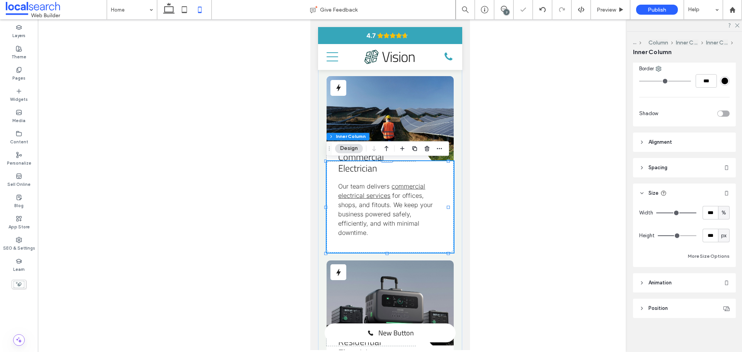
type input "***"
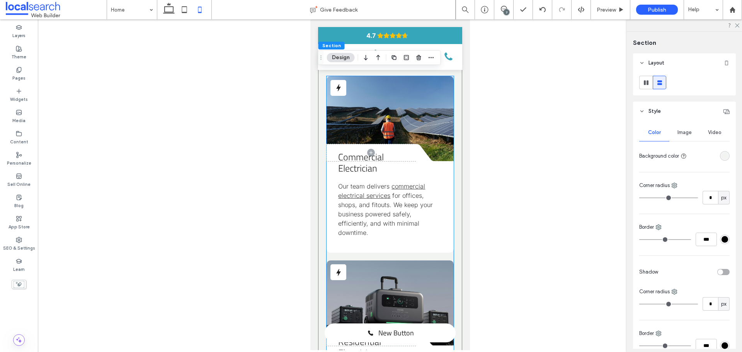
click at [447, 159] on div at bounding box center [389, 152] width 127 height 17
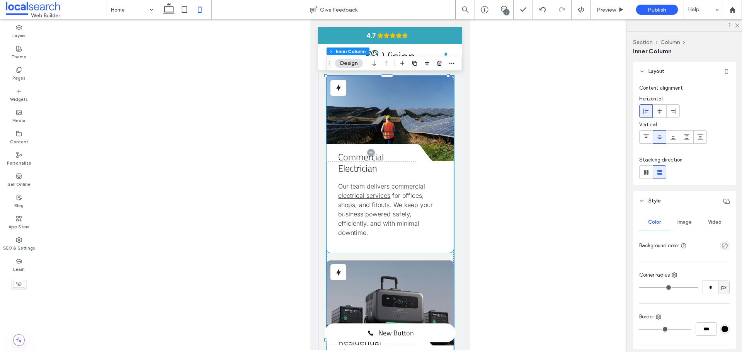
click at [437, 241] on div "Commercial Electrician Our team delivers commercial electrical services for off…" at bounding box center [389, 207] width 127 height 92
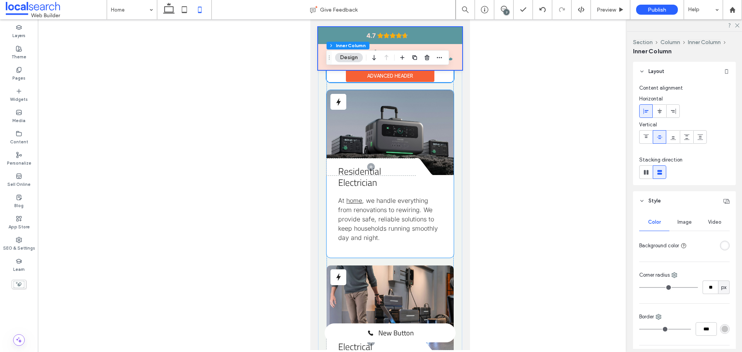
scroll to position [1384, 0]
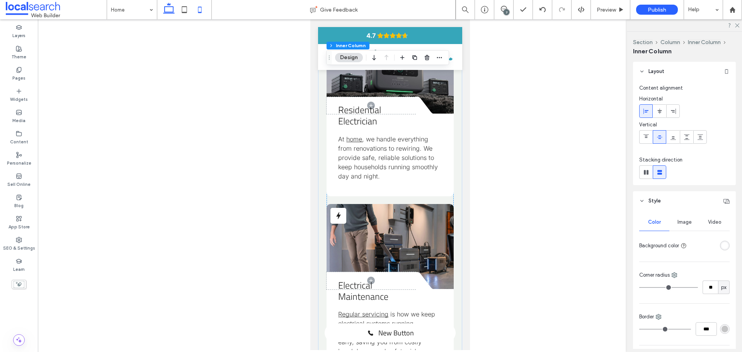
click at [165, 12] on use at bounding box center [169, 8] width 12 height 11
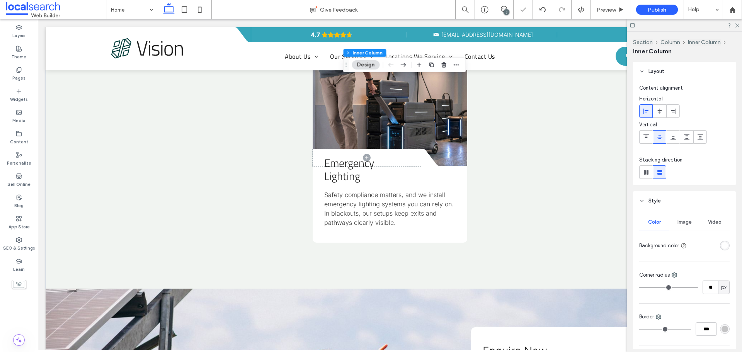
type input "**"
type input "*"
type input "**"
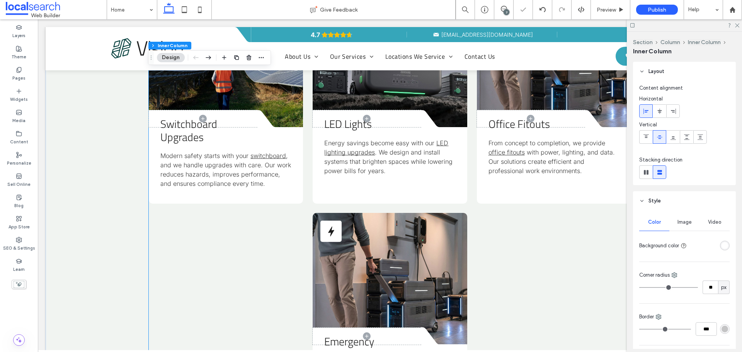
scroll to position [1206, 0]
click at [737, 26] on icon at bounding box center [736, 24] width 5 height 5
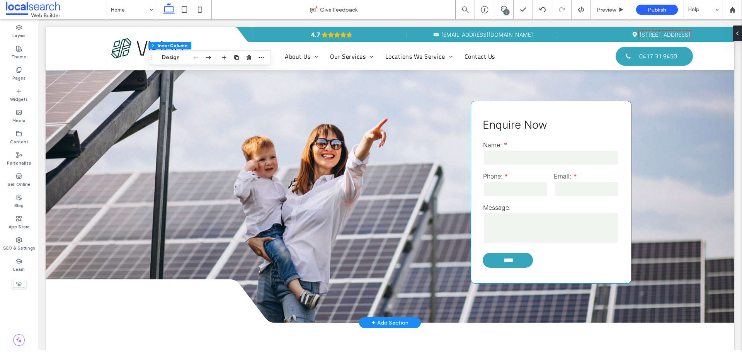
scroll to position [1593, 0]
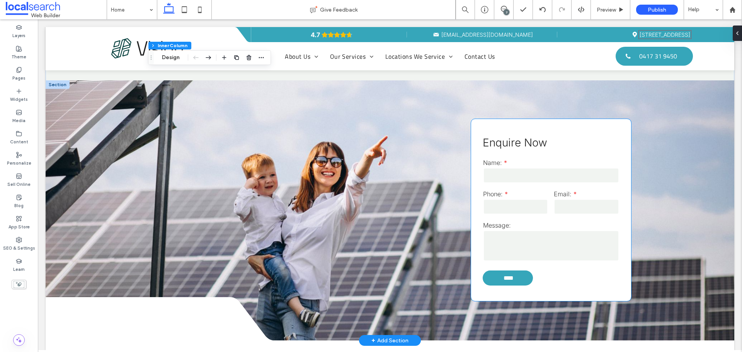
click at [563, 204] on input "email" at bounding box center [586, 206] width 65 height 15
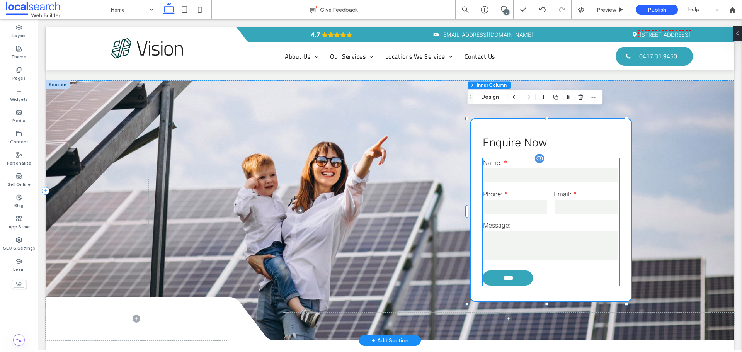
click at [563, 174] on input "text" at bounding box center [551, 175] width 136 height 15
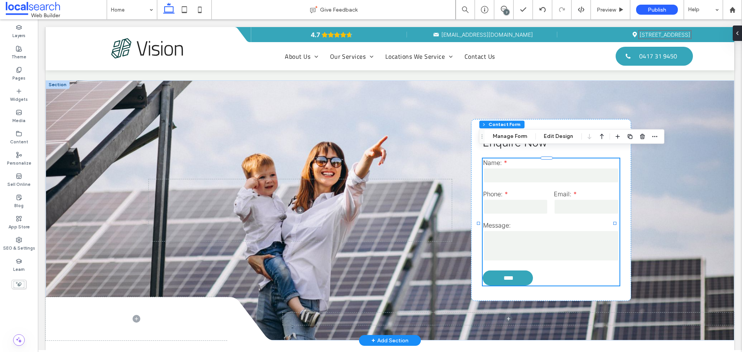
type input "*"
type input "***"
type input "*"
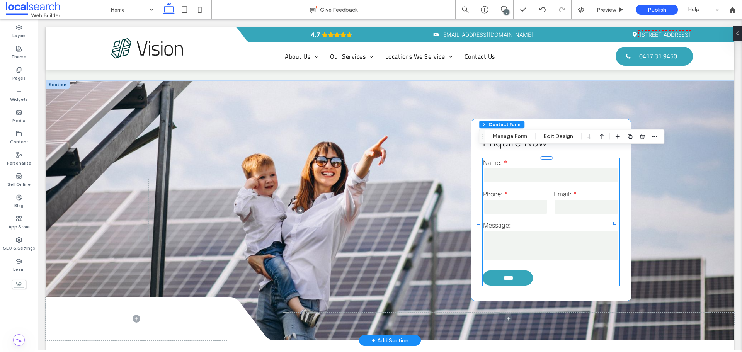
type input "***"
click at [655, 136] on icon "button" at bounding box center [655, 136] width 6 height 6
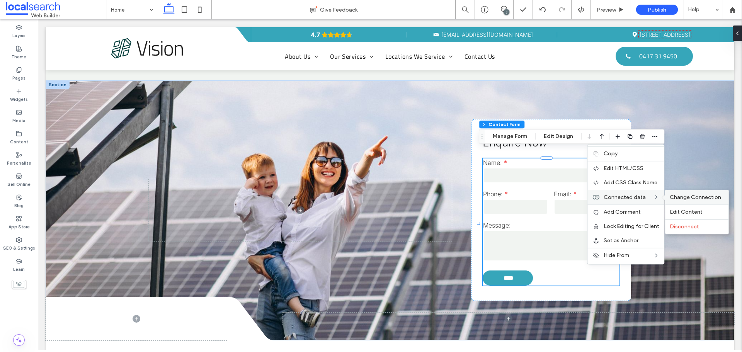
click at [682, 194] on span "Change Connection" at bounding box center [695, 197] width 51 height 7
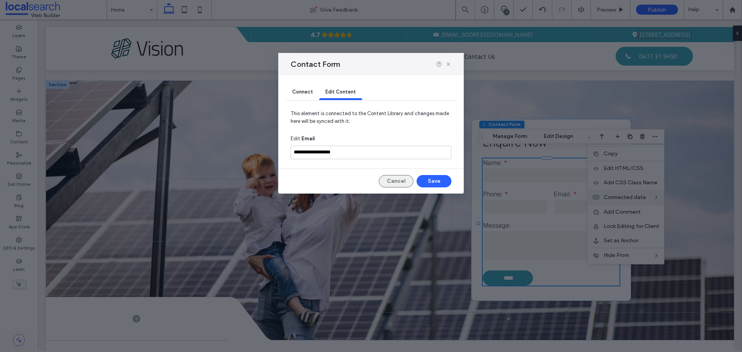
click at [395, 180] on button "Cancel" at bounding box center [396, 181] width 35 height 12
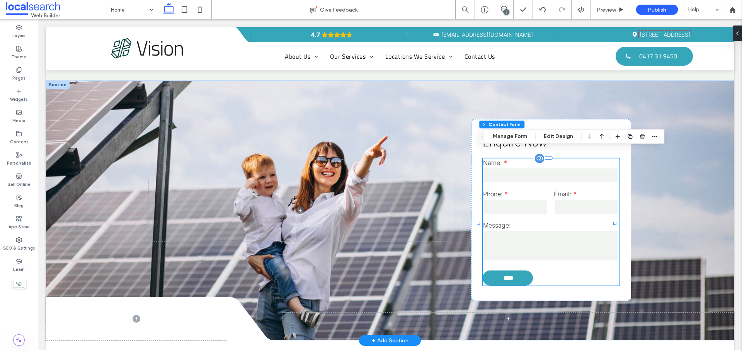
click at [542, 221] on label "Message:" at bounding box center [551, 225] width 136 height 8
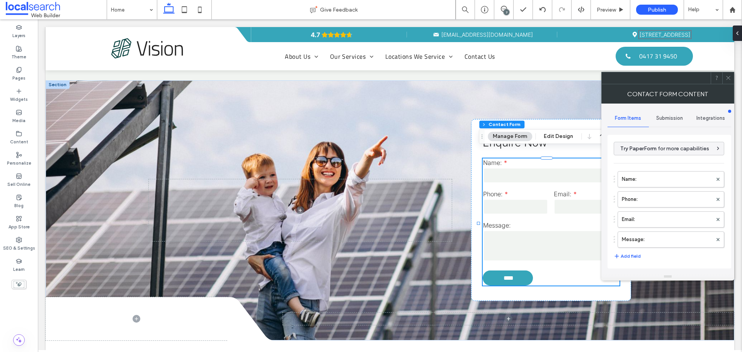
click at [514, 139] on button "Manage Form" at bounding box center [510, 136] width 44 height 9
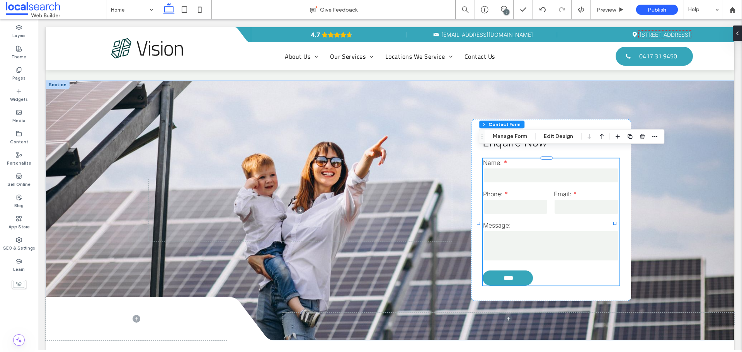
click at [521, 136] on button "Manage Form" at bounding box center [510, 136] width 44 height 9
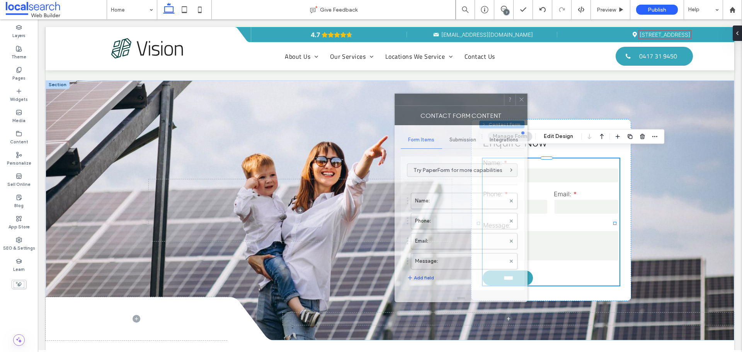
drag, startPoint x: 620, startPoint y: 81, endPoint x: 259, endPoint y: 139, distance: 365.9
click at [395, 106] on div at bounding box center [449, 100] width 109 height 12
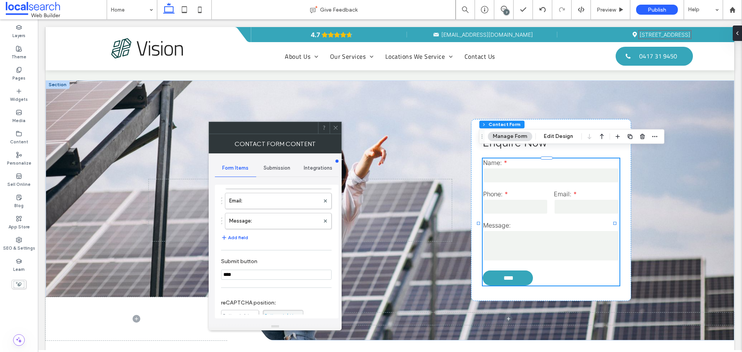
scroll to position [157, 0]
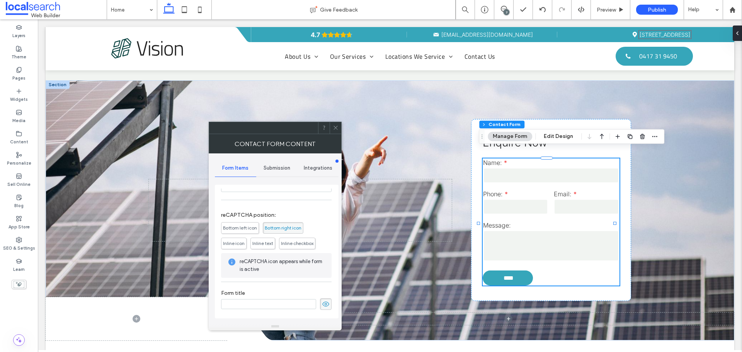
click at [320, 301] on span at bounding box center [326, 304] width 12 height 12
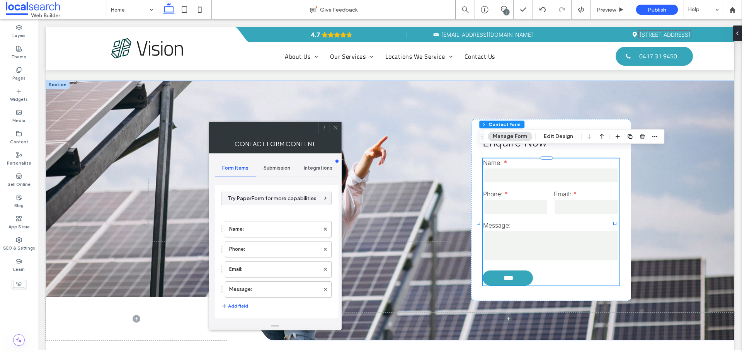
click at [277, 163] on div "Submission" at bounding box center [276, 168] width 41 height 17
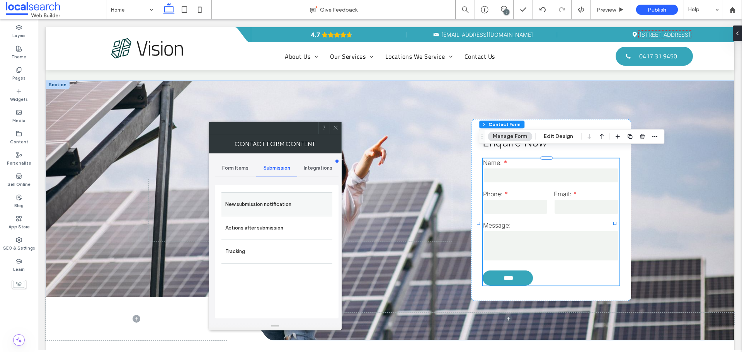
click at [283, 201] on label "New submission notification" at bounding box center [276, 204] width 103 height 15
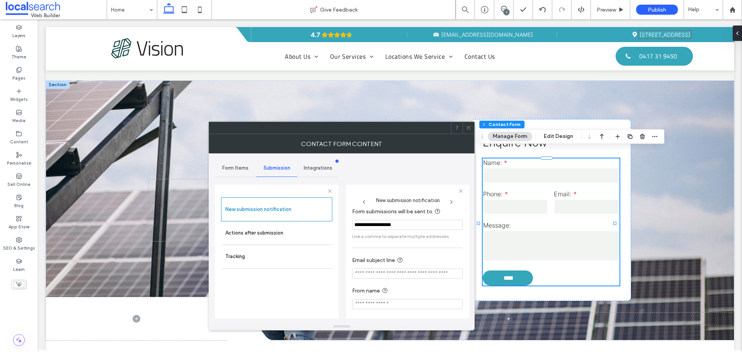
scroll to position [39, 0]
click at [424, 273] on input "Email subject line" at bounding box center [407, 272] width 111 height 10
click at [402, 274] on input "**********" at bounding box center [407, 272] width 111 height 10
paste input "**********"
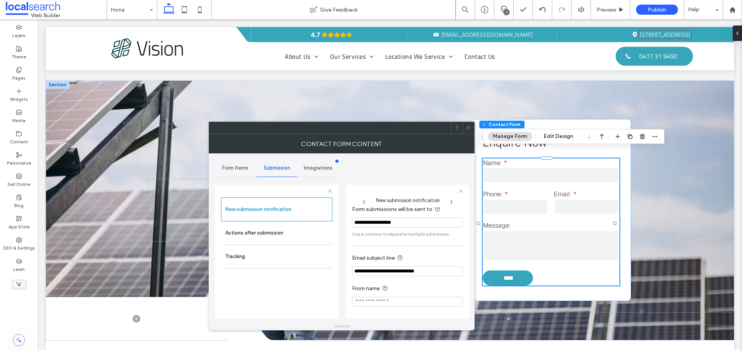
type input "**********"
click at [390, 298] on input "From name" at bounding box center [407, 302] width 111 height 10
paste input "**********"
type input "**********"
click at [410, 288] on label "From name" at bounding box center [405, 289] width 107 height 10
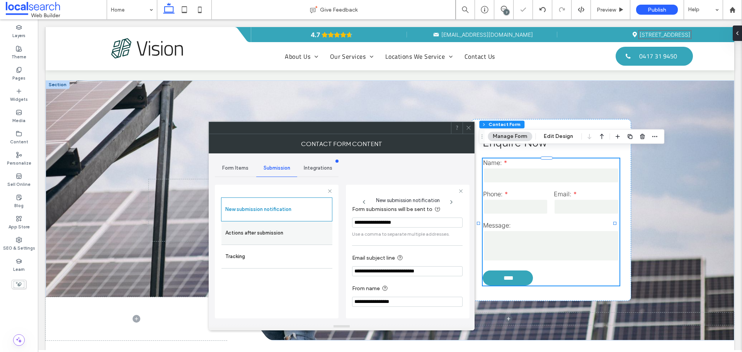
click at [308, 234] on label "Actions after submission" at bounding box center [276, 232] width 103 height 15
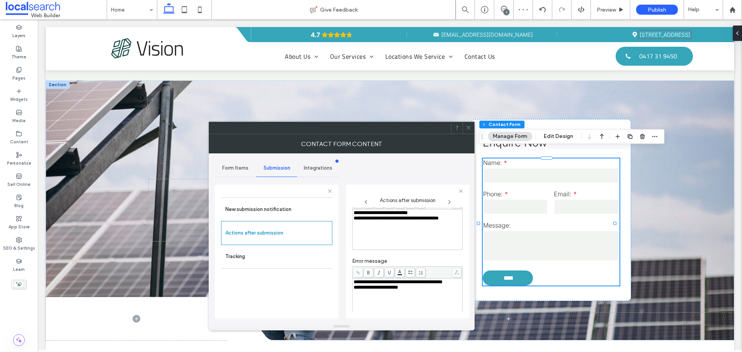
click at [408, 214] on span "**********" at bounding box center [381, 212] width 54 height 5
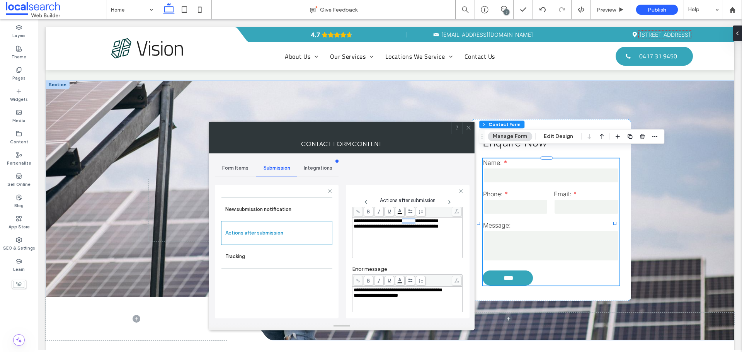
scroll to position [31, 0]
drag, startPoint x: 412, startPoint y: 213, endPoint x: 450, endPoint y: 225, distance: 39.8
click at [439, 225] on span "**********" at bounding box center [396, 222] width 85 height 5
click at [370, 213] on icon at bounding box center [368, 213] width 4 height 4
click at [453, 224] on div "**********" at bounding box center [408, 222] width 108 height 5
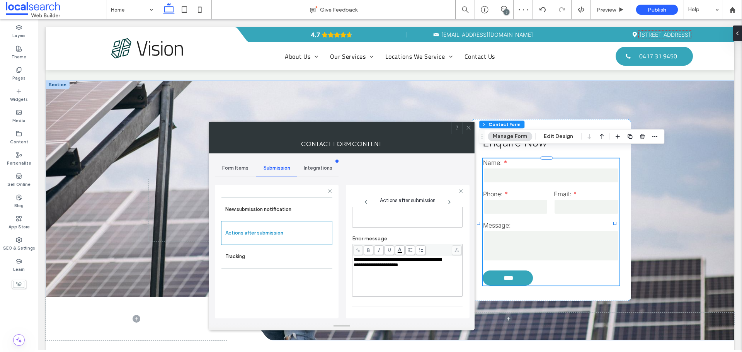
scroll to position [69, 0]
click at [388, 256] on div "**********" at bounding box center [408, 252] width 108 height 5
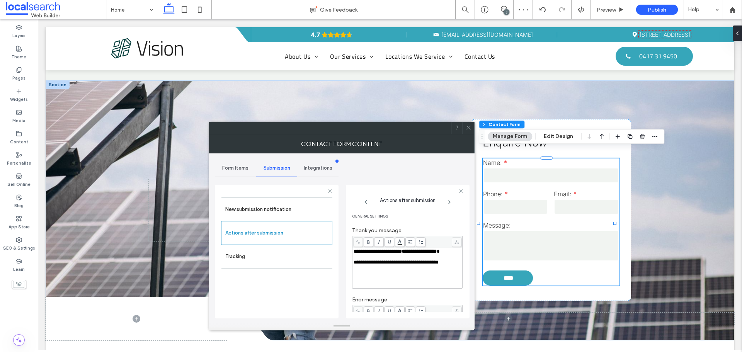
scroll to position [0, 0]
click at [565, 140] on button "Edit Design" at bounding box center [558, 136] width 39 height 9
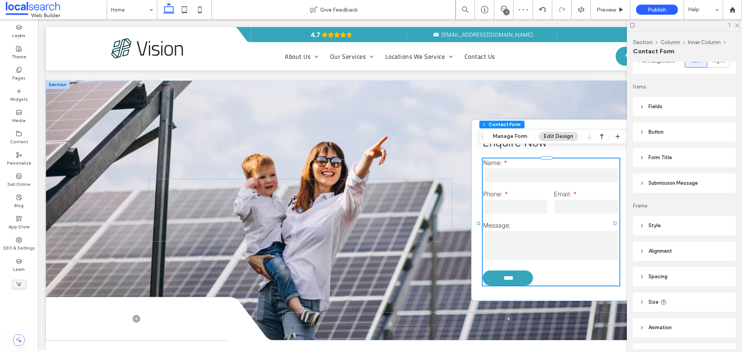
scroll to position [155, 0]
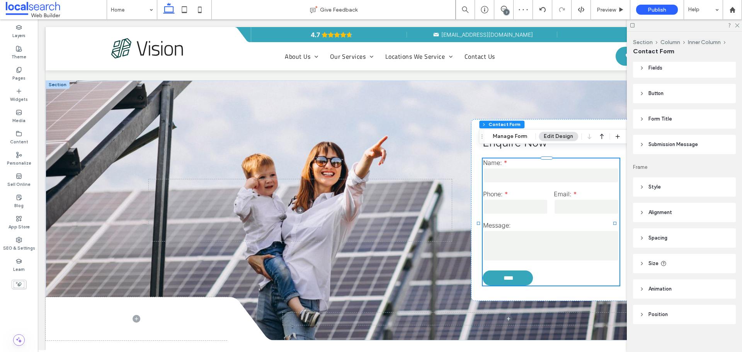
click at [669, 144] on span "Submission Message" at bounding box center [672, 145] width 49 height 8
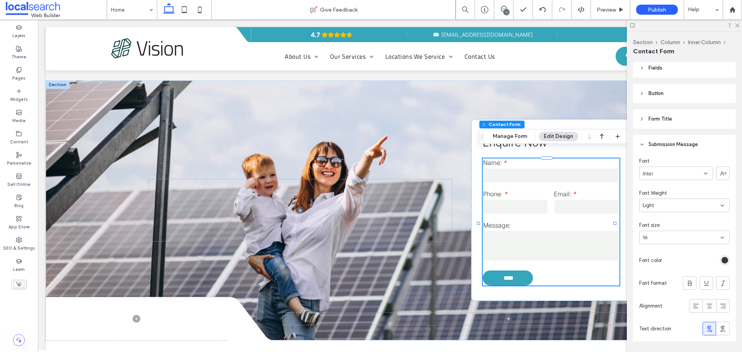
scroll to position [193, 0]
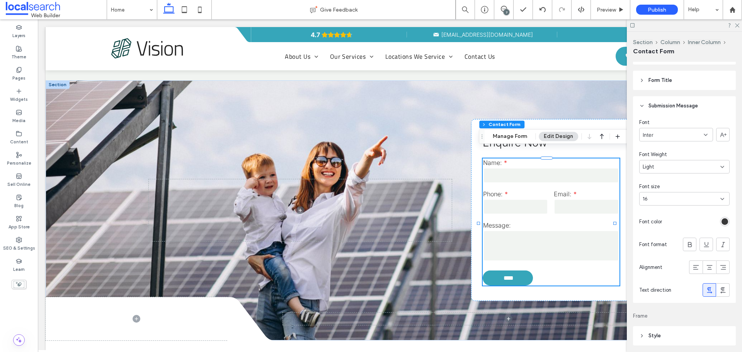
click at [722, 222] on div "rgb(56, 56, 56)" at bounding box center [725, 221] width 7 height 7
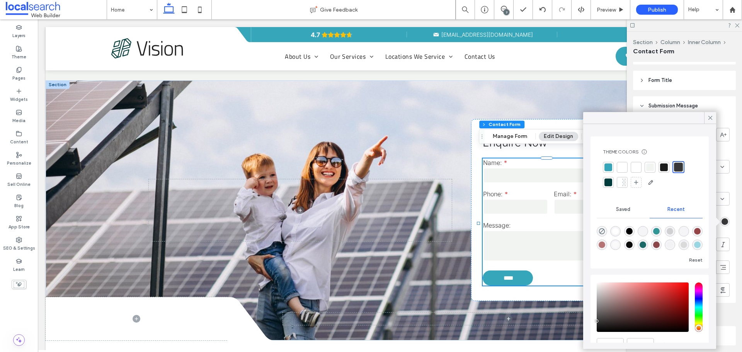
click at [631, 231] on div "rgba(0, 0, 0, 1)" at bounding box center [629, 231] width 7 height 7
type input "*******"
click at [710, 118] on icon at bounding box center [710, 117] width 7 height 7
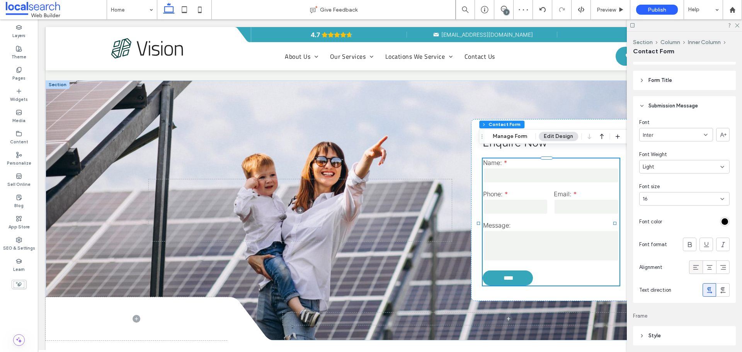
click at [692, 268] on icon at bounding box center [696, 268] width 8 height 8
click at [570, 123] on div "Enquire Now Name: Phone: Email: Message: **** Thank you for contacting Intolec …" at bounding box center [551, 210] width 160 height 182
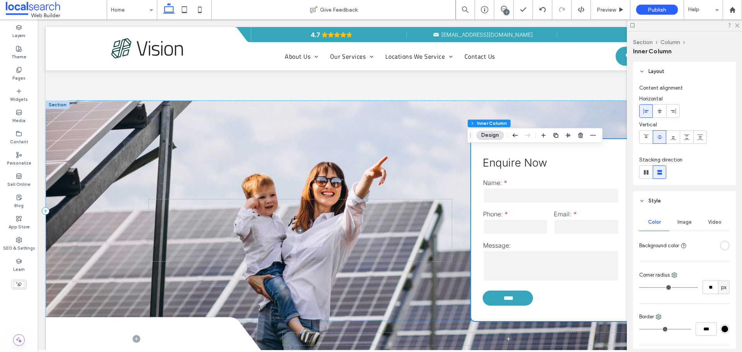
scroll to position [1554, 0]
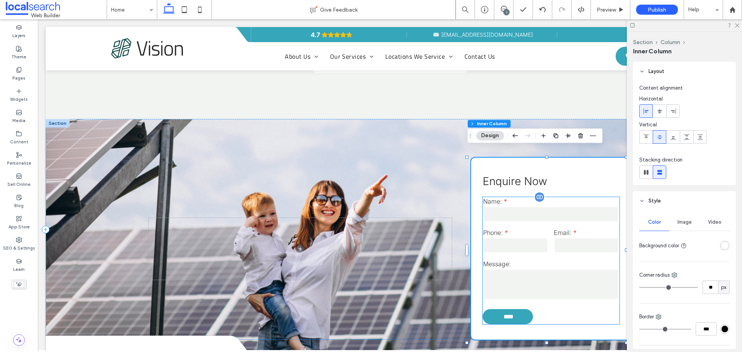
click at [590, 197] on label "Name:" at bounding box center [551, 201] width 136 height 8
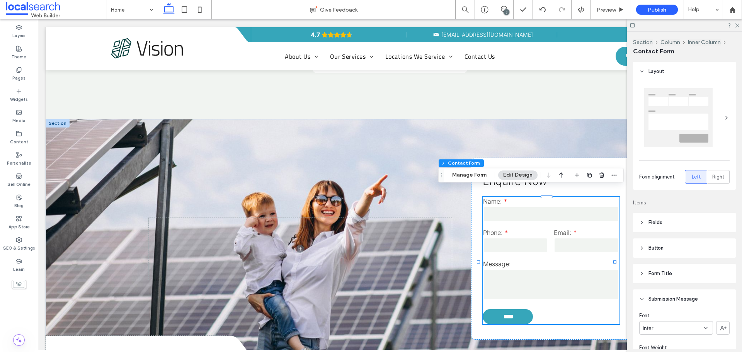
type input "*"
type input "***"
type input "*"
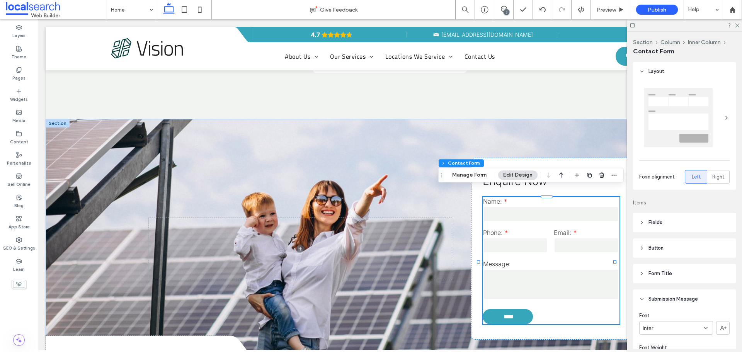
type input "***"
click at [614, 177] on icon "button" at bounding box center [614, 175] width 6 height 6
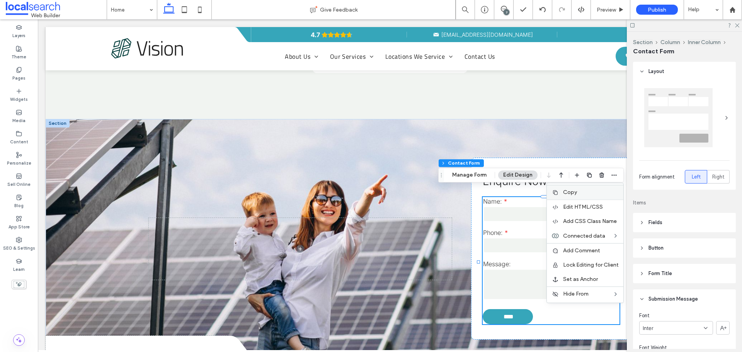
click at [597, 191] on label "Copy" at bounding box center [591, 192] width 56 height 7
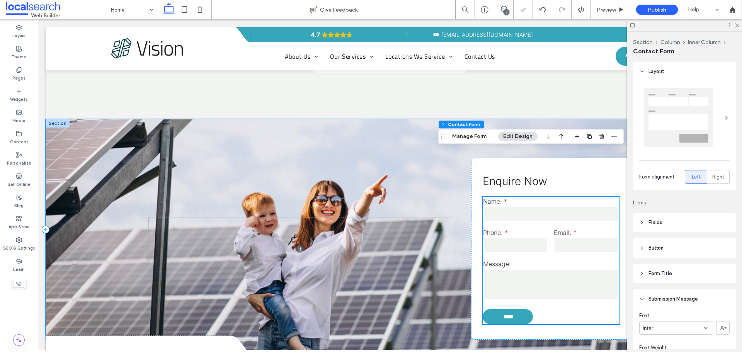
scroll to position [1593, 0]
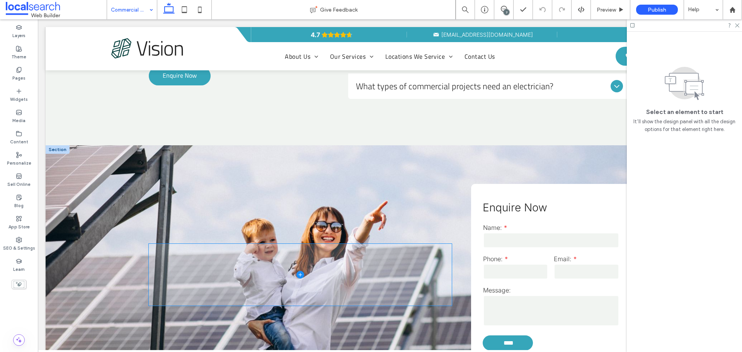
scroll to position [1005, 0]
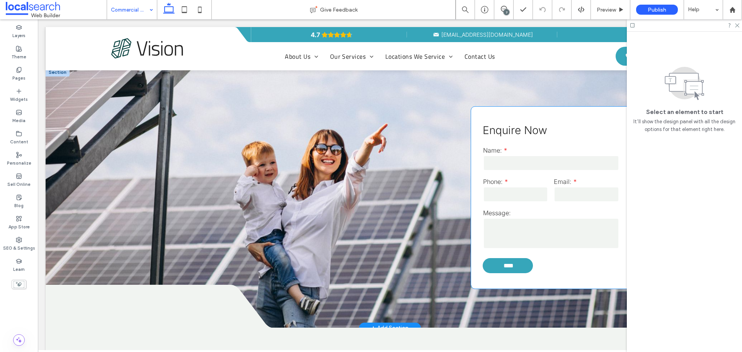
drag, startPoint x: 549, startPoint y: 184, endPoint x: 544, endPoint y: 177, distance: 8.9
click at [551, 184] on div "Email:" at bounding box center [586, 190] width 71 height 31
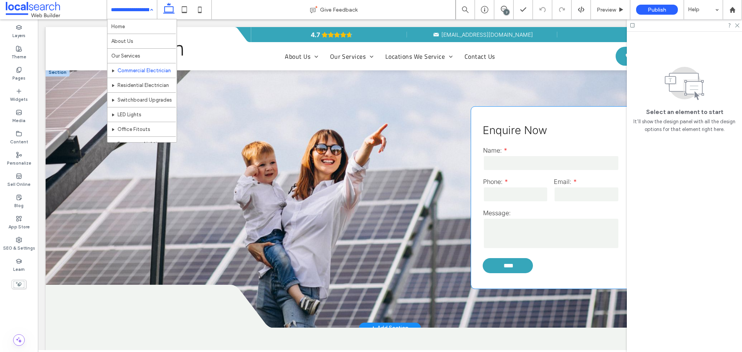
click at [550, 170] on input "text" at bounding box center [551, 162] width 136 height 15
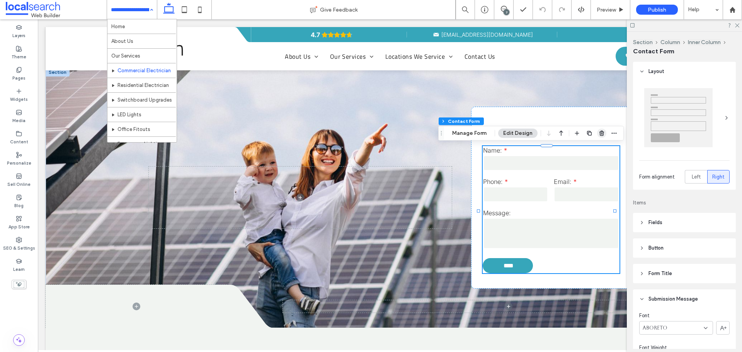
click at [602, 133] on icon "button" at bounding box center [602, 133] width 6 height 6
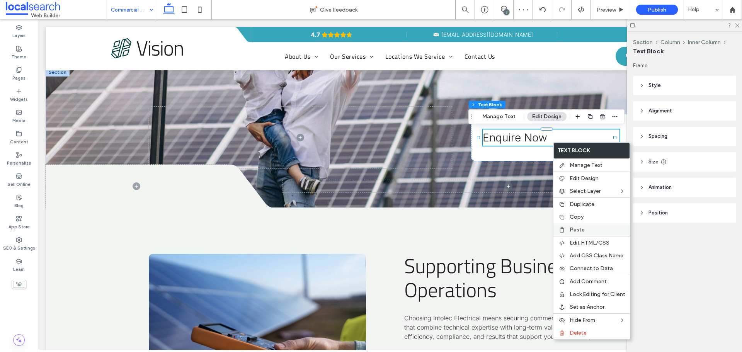
click at [578, 229] on span "Paste" at bounding box center [577, 229] width 15 height 7
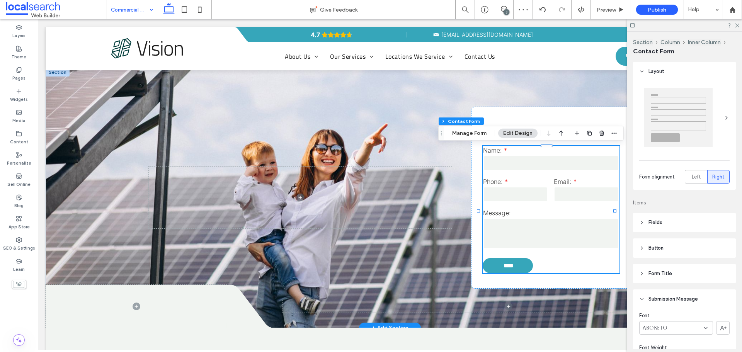
type input "*"
type input "***"
type input "*"
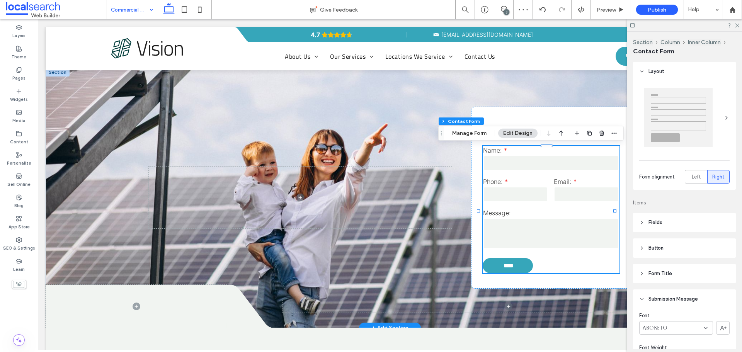
type input "***"
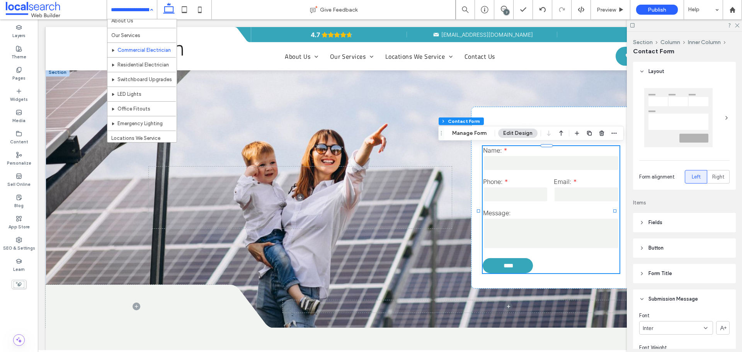
scroll to position [39, 0]
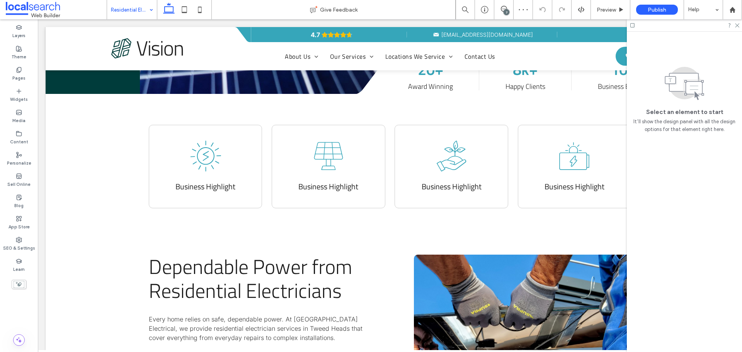
scroll to position [348, 0]
click at [736, 27] on use at bounding box center [737, 26] width 4 height 4
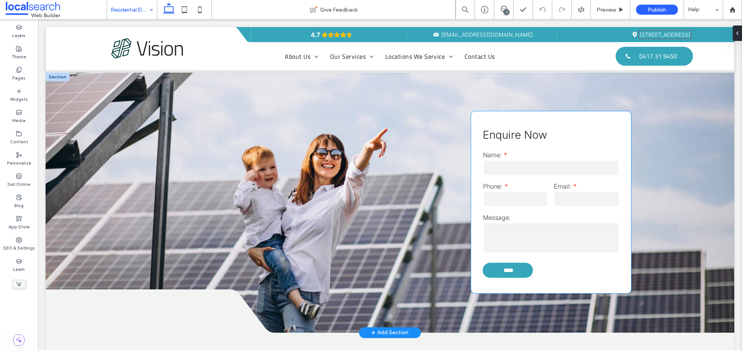
scroll to position [1121, 0]
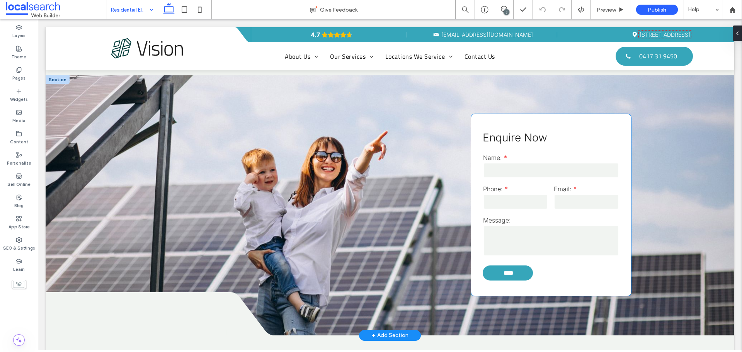
click at [516, 175] on input "text" at bounding box center [551, 170] width 136 height 15
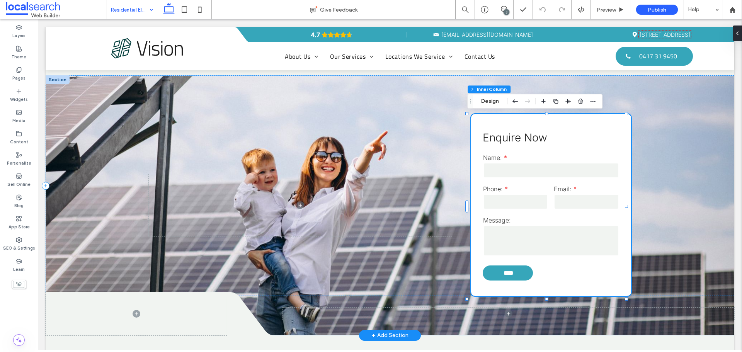
click at [528, 166] on input "text" at bounding box center [551, 170] width 136 height 15
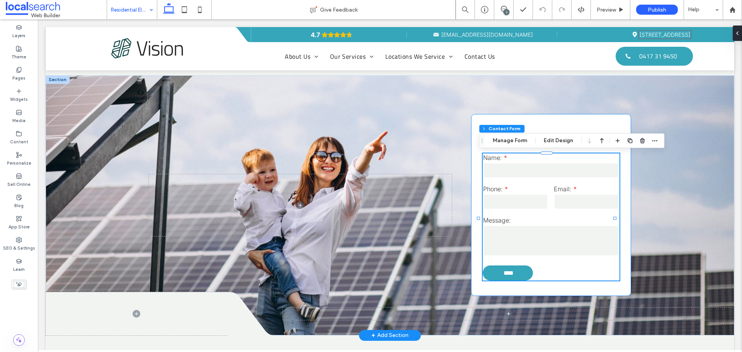
type input "*"
type input "***"
type input "*"
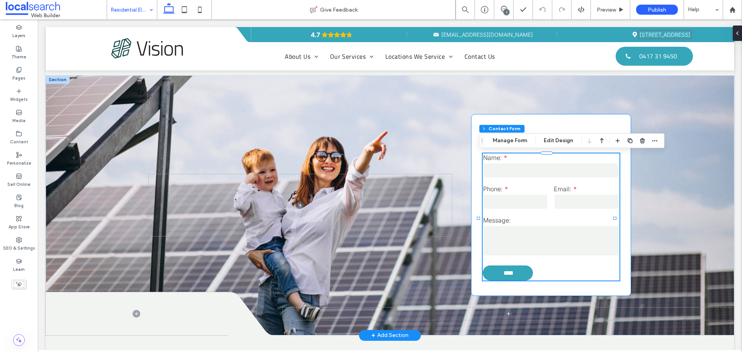
type input "***"
click at [641, 142] on icon "button" at bounding box center [642, 141] width 6 height 6
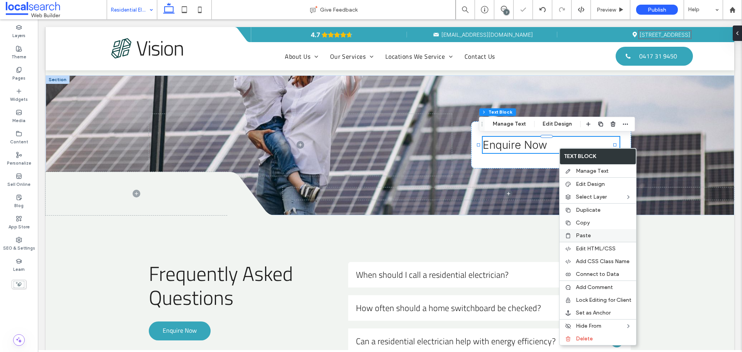
click at [589, 233] on span "Paste" at bounding box center [583, 235] width 15 height 7
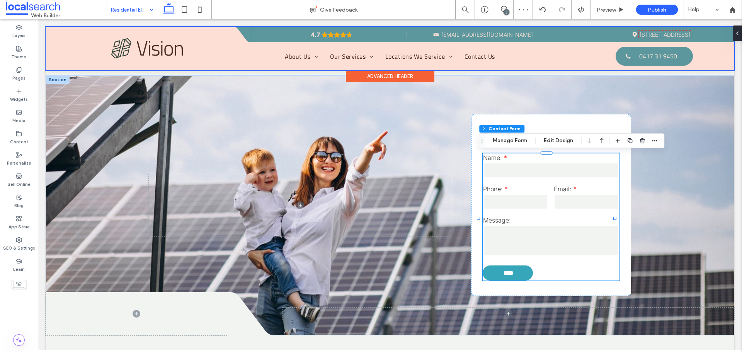
type input "*"
type input "***"
type input "*"
type input "***"
type input "*"
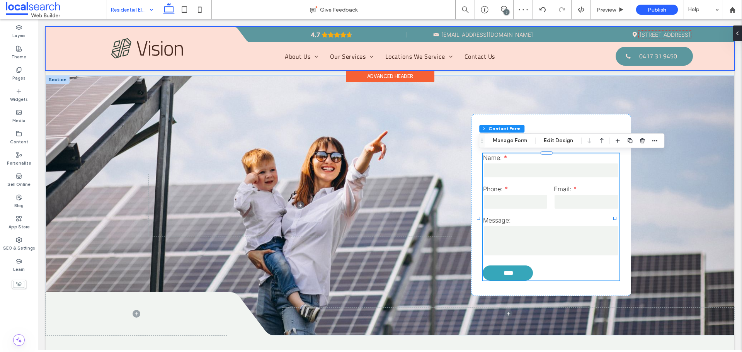
type input "*"
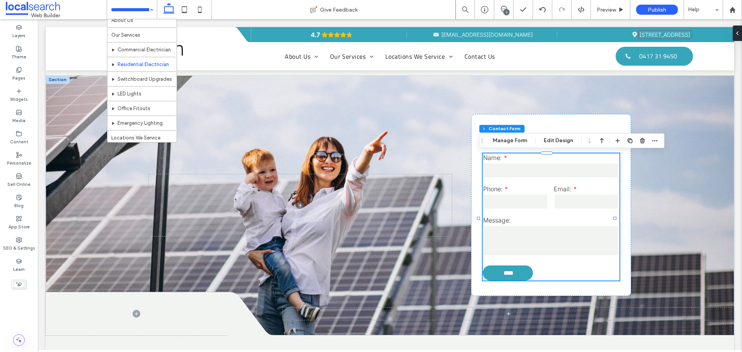
scroll to position [39, 0]
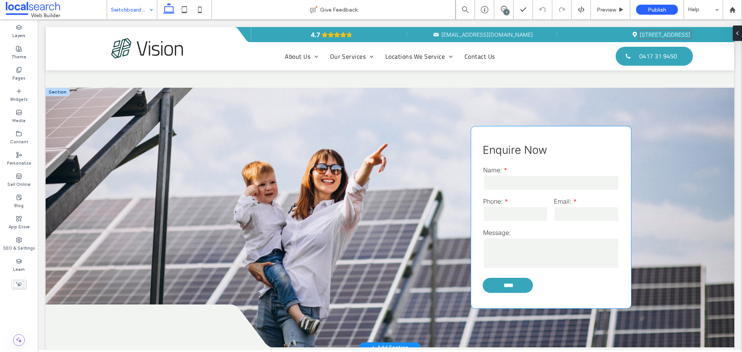
scroll to position [966, 0]
click at [546, 176] on input "text" at bounding box center [551, 182] width 136 height 15
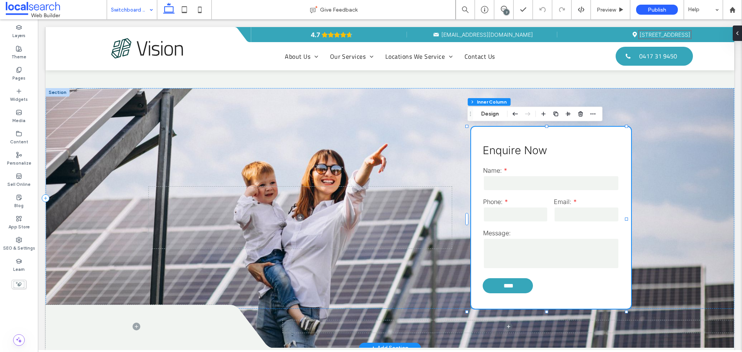
click at [562, 180] on input "text" at bounding box center [551, 182] width 136 height 15
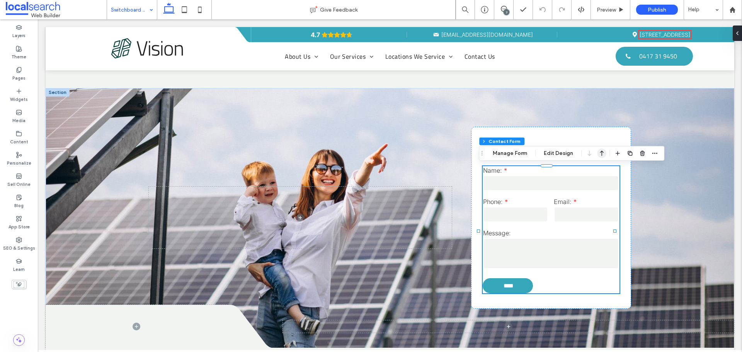
type input "*"
type input "***"
type input "*"
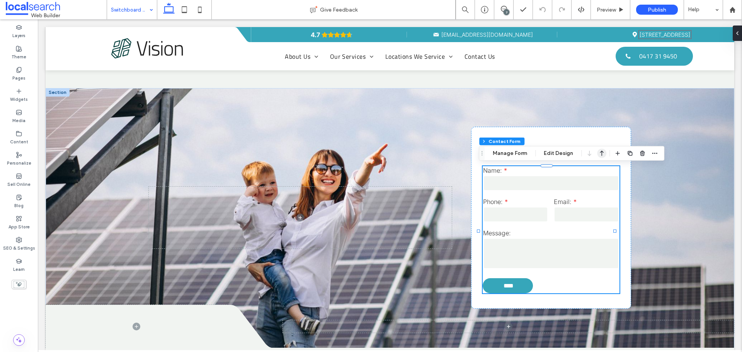
type input "***"
drag, startPoint x: 641, startPoint y: 153, endPoint x: 589, endPoint y: 136, distance: 54.5
click at [641, 153] on icon "button" at bounding box center [642, 153] width 6 height 6
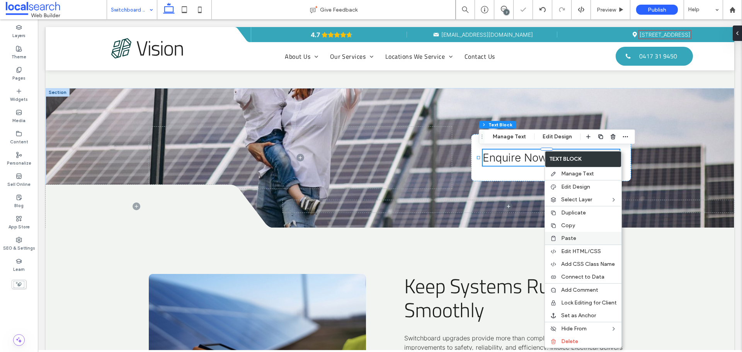
click at [586, 237] on label "Paste" at bounding box center [589, 238] width 56 height 7
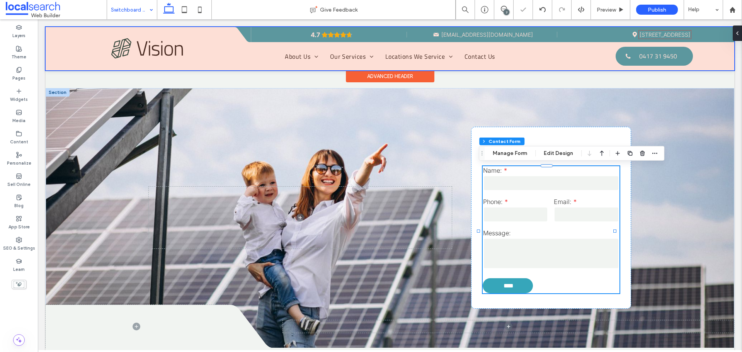
type input "*"
type input "***"
type input "*"
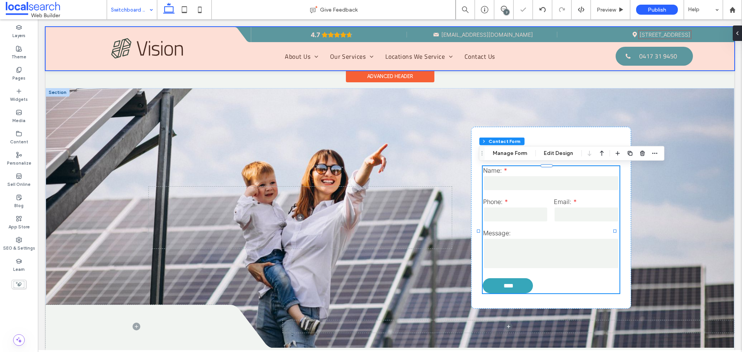
type input "***"
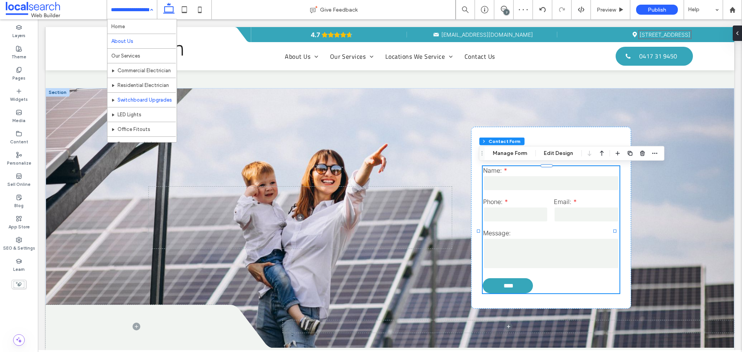
scroll to position [39, 0]
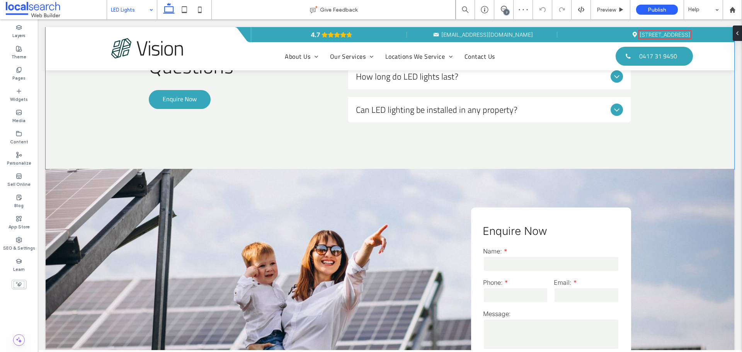
scroll to position [966, 0]
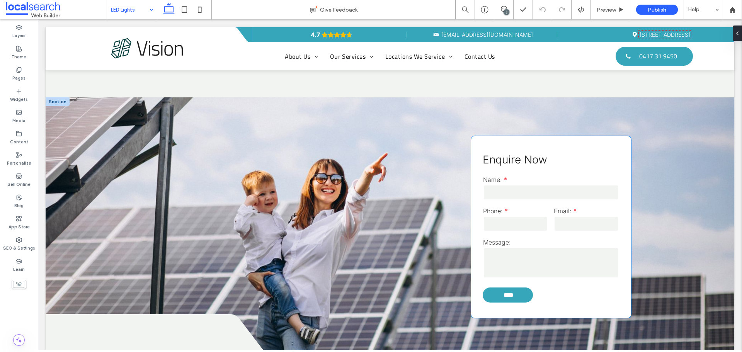
click at [569, 180] on label "Name:" at bounding box center [551, 180] width 136 height 8
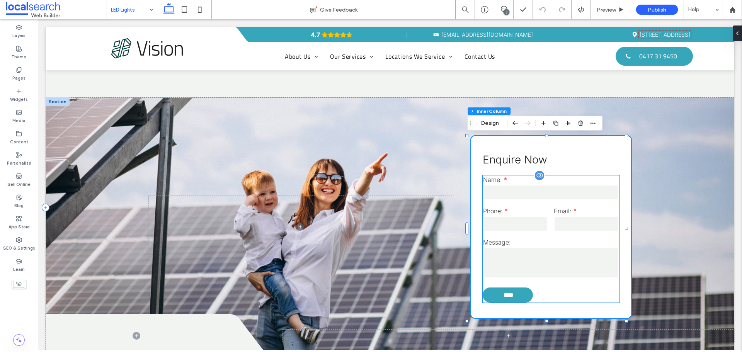
click at [563, 198] on input "text" at bounding box center [551, 192] width 136 height 15
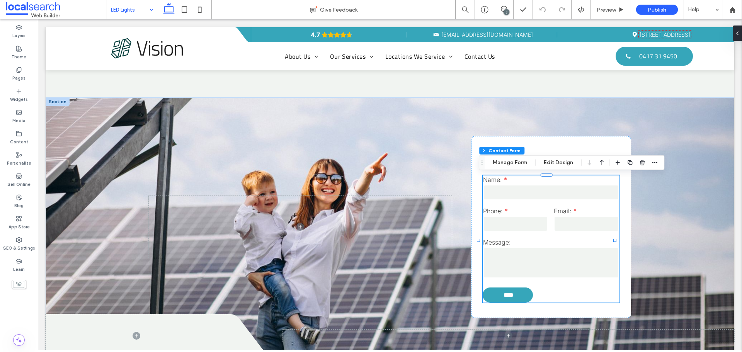
type input "*"
type input "***"
type input "*"
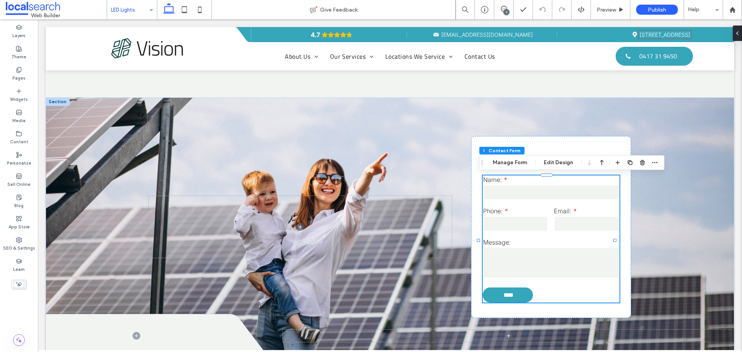
type input "***"
click at [638, 162] on span "button" at bounding box center [642, 162] width 9 height 9
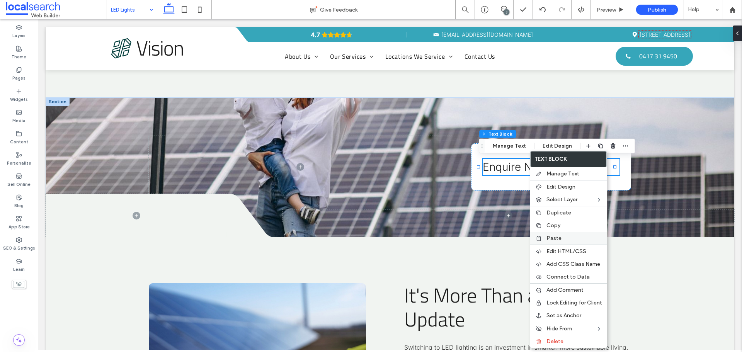
click at [566, 240] on label "Paste" at bounding box center [574, 238] width 56 height 7
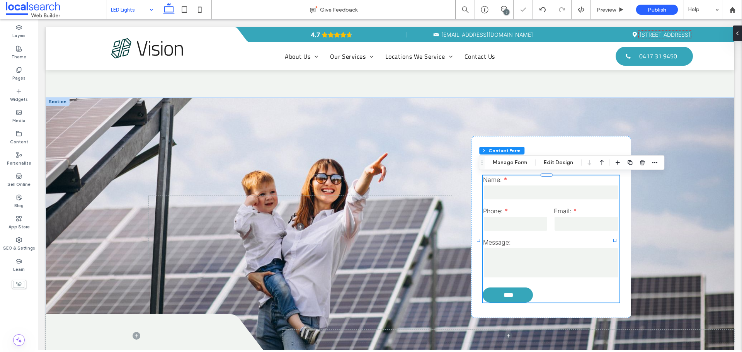
type input "*"
type input "***"
type input "*"
type input "***"
type input "*"
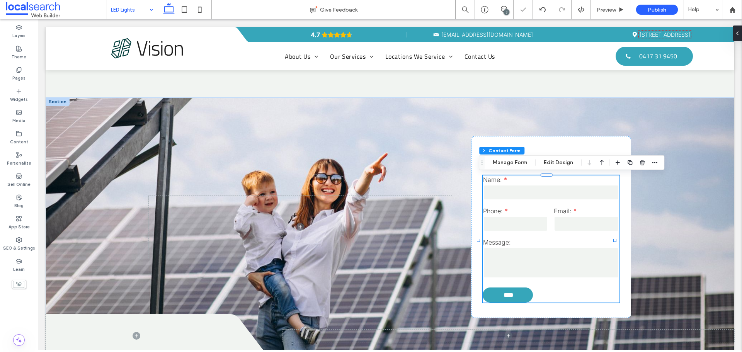
type input "*"
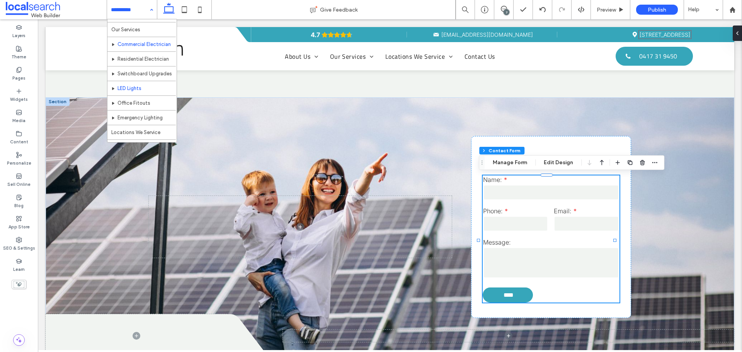
scroll to position [39, 0]
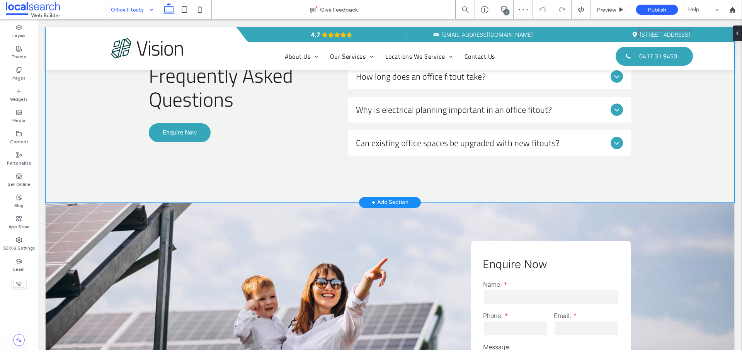
scroll to position [928, 0]
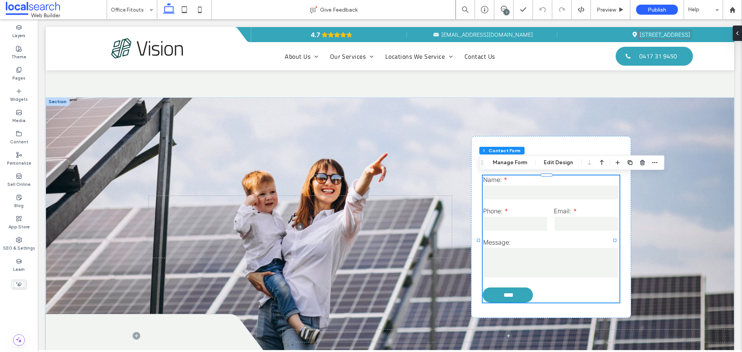
type input "*"
type input "***"
type input "*"
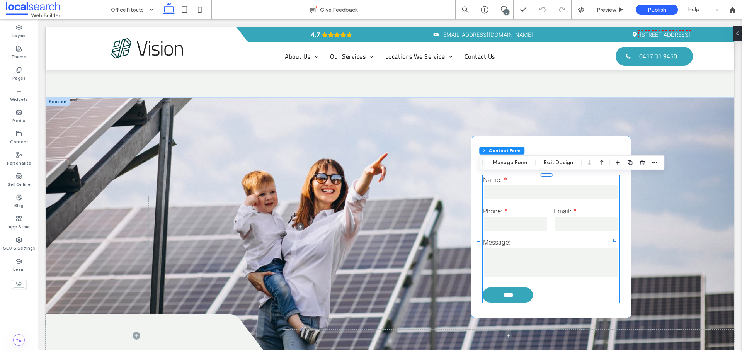
type input "***"
drag, startPoint x: 641, startPoint y: 162, endPoint x: 585, endPoint y: 146, distance: 58.5
click at [641, 162] on icon "button" at bounding box center [642, 163] width 6 height 6
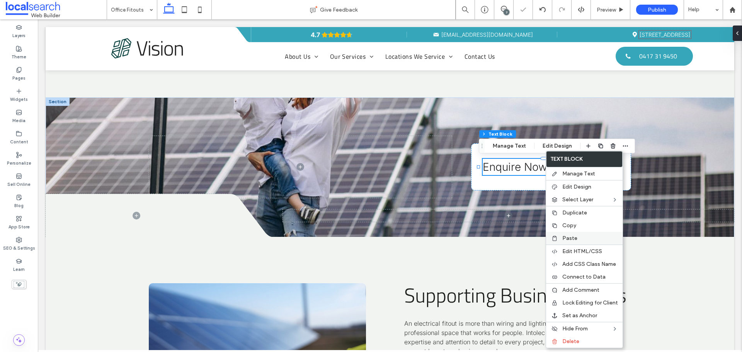
click at [583, 238] on label "Paste" at bounding box center [590, 238] width 56 height 7
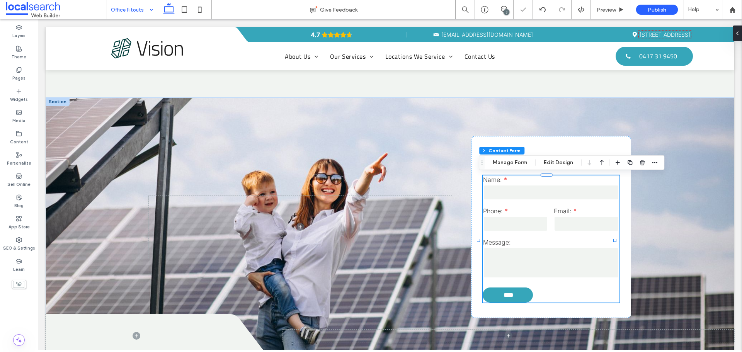
type input "*"
type input "***"
type input "*"
type input "***"
type input "*"
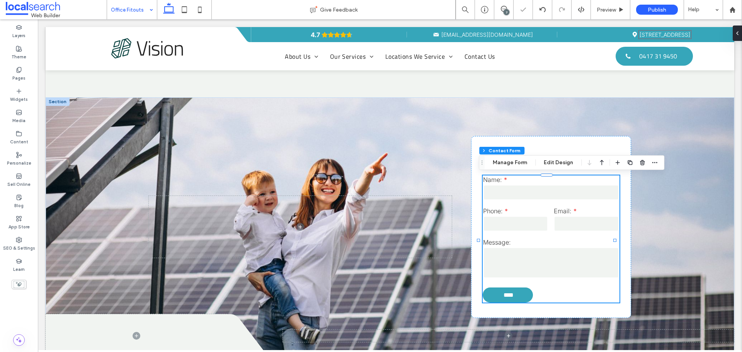
type input "*"
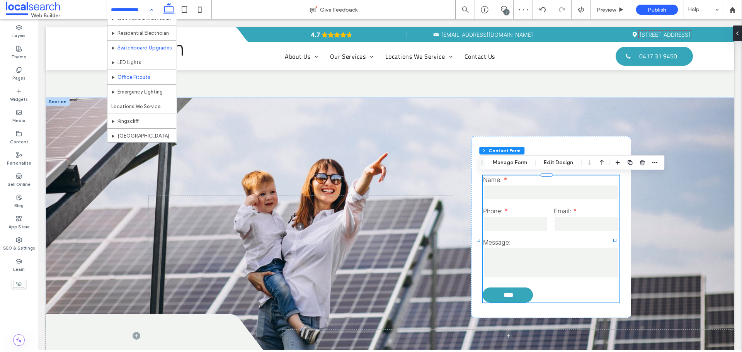
scroll to position [39, 0]
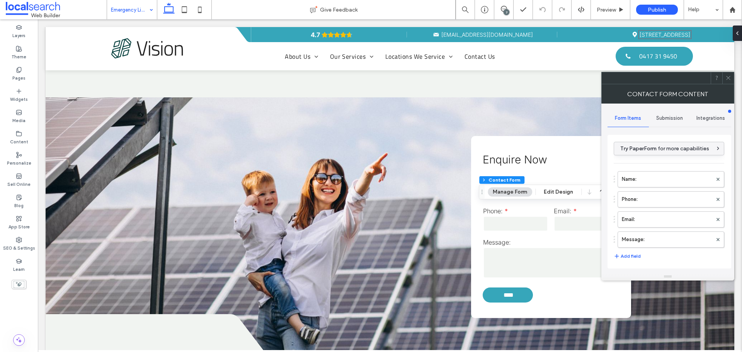
type input "****"
type input "*"
type input "***"
type input "*"
type input "***"
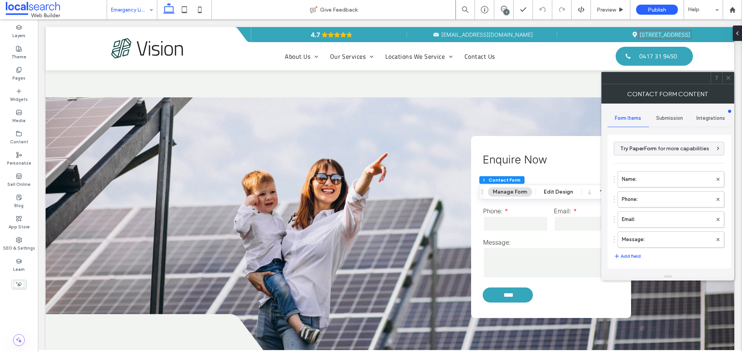
type input "*"
click at [727, 74] on span at bounding box center [728, 78] width 6 height 12
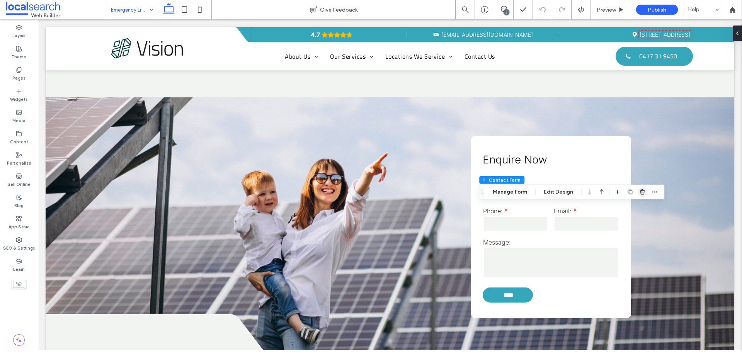
click at [642, 195] on icon "button" at bounding box center [642, 192] width 6 height 6
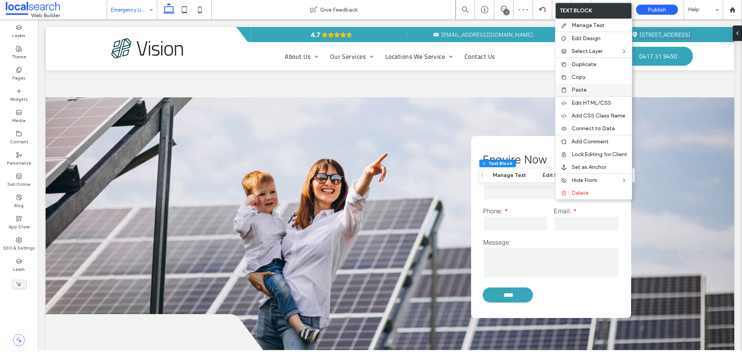
click at [586, 93] on div "Paste" at bounding box center [593, 89] width 77 height 13
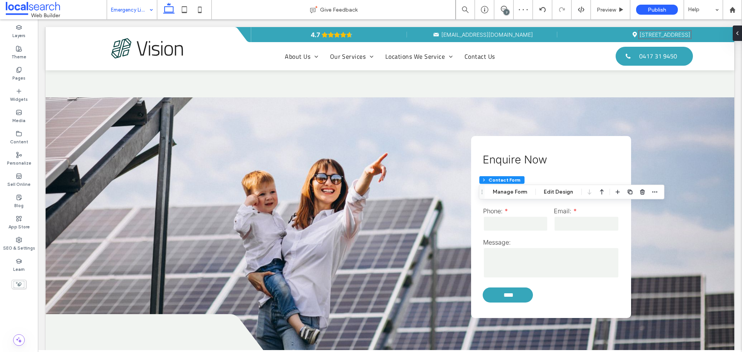
type input "*"
type input "***"
type input "*"
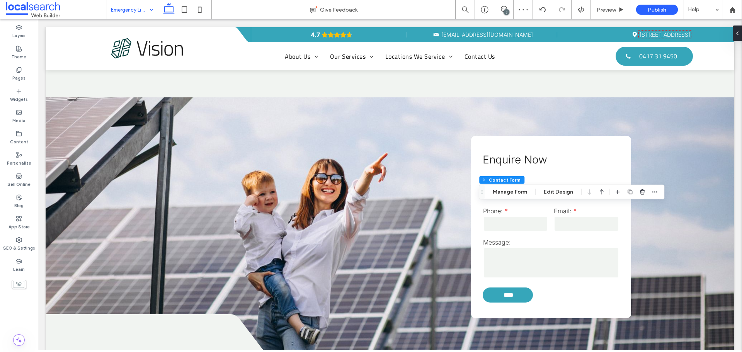
type input "***"
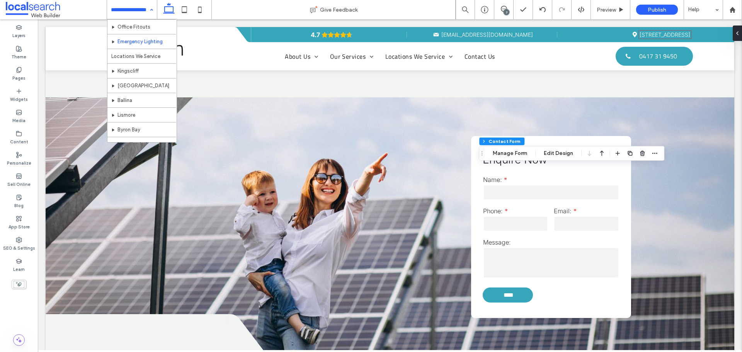
scroll to position [116, 0]
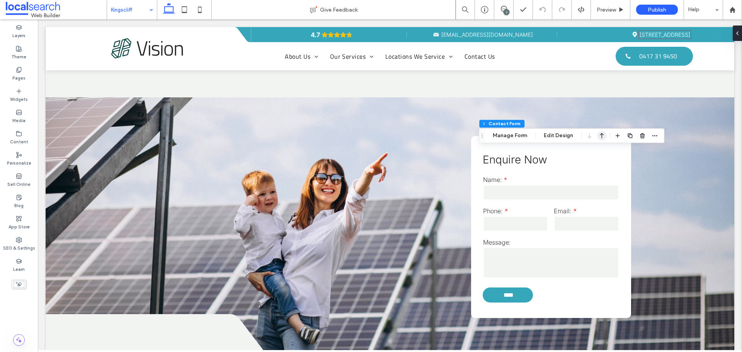
type input "*"
type input "***"
type input "*"
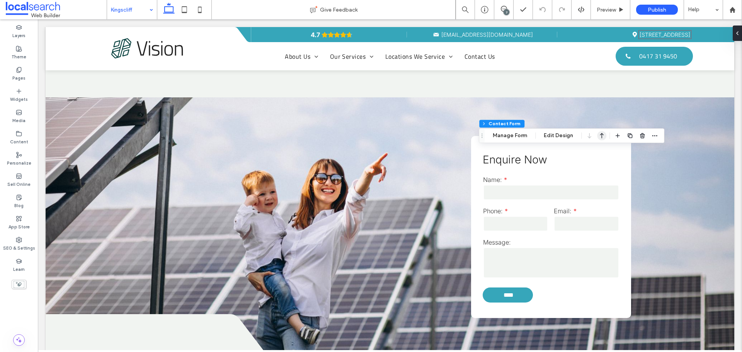
type input "***"
click at [640, 136] on icon "button" at bounding box center [642, 136] width 6 height 6
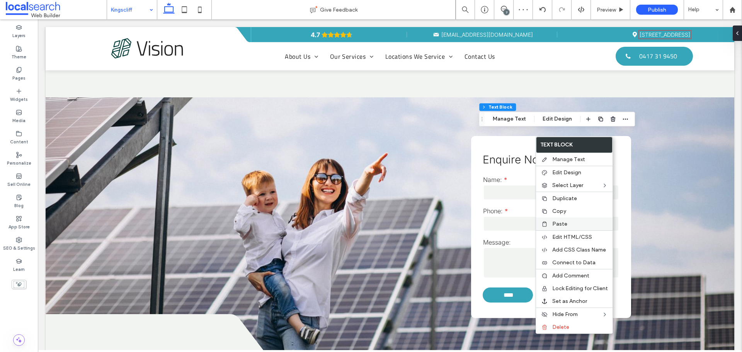
click at [567, 221] on label "Paste" at bounding box center [580, 224] width 56 height 7
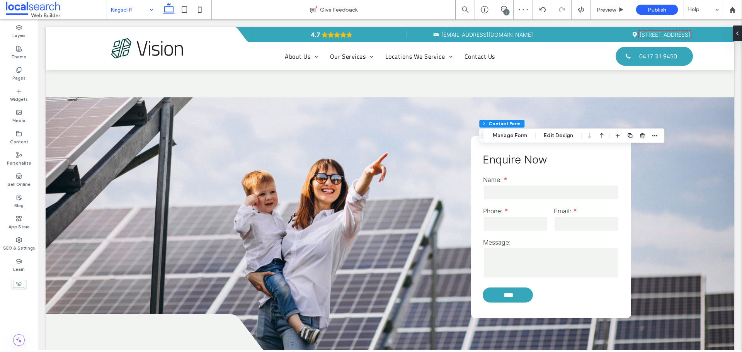
type input "*"
type input "***"
type input "*"
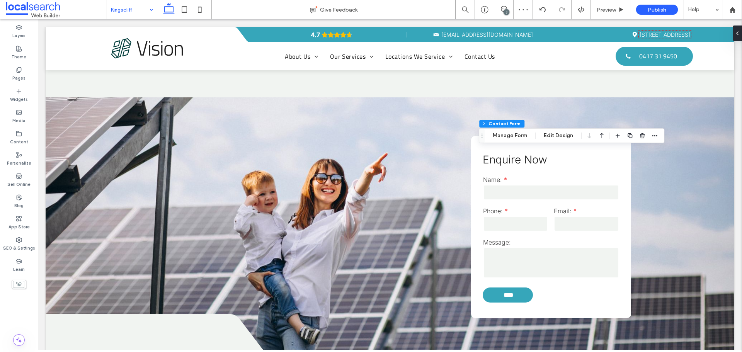
type input "***"
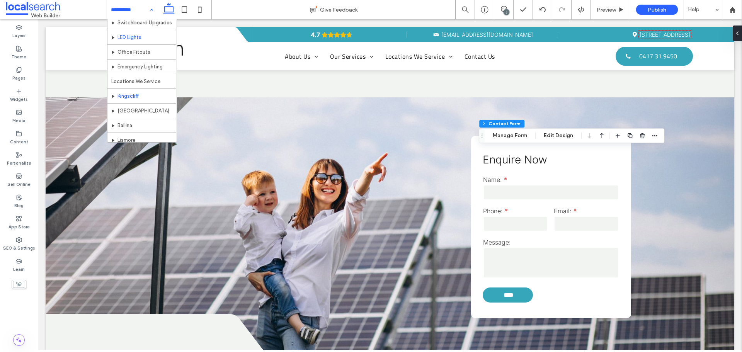
scroll to position [116, 0]
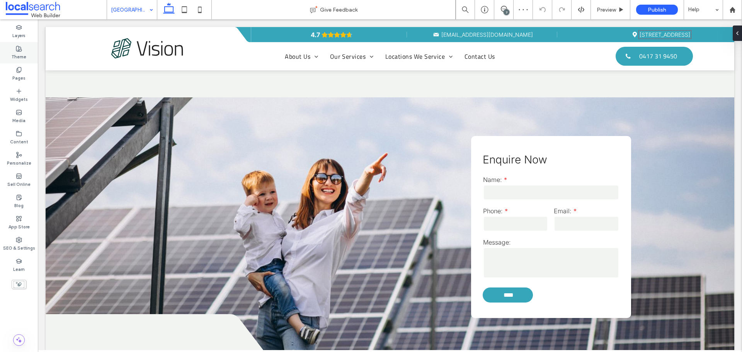
click at [23, 55] on label "Theme" at bounding box center [19, 56] width 15 height 9
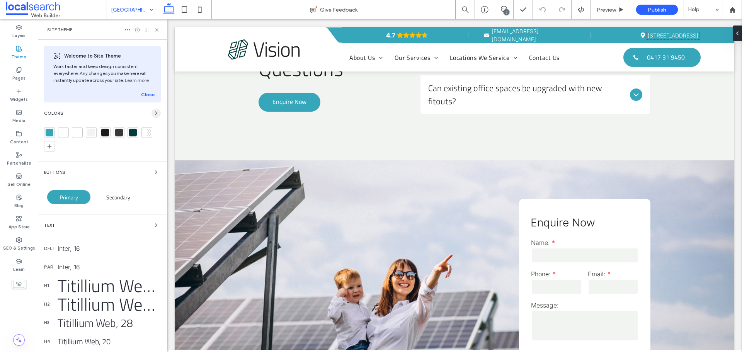
click at [153, 114] on icon "button" at bounding box center [156, 113] width 6 height 6
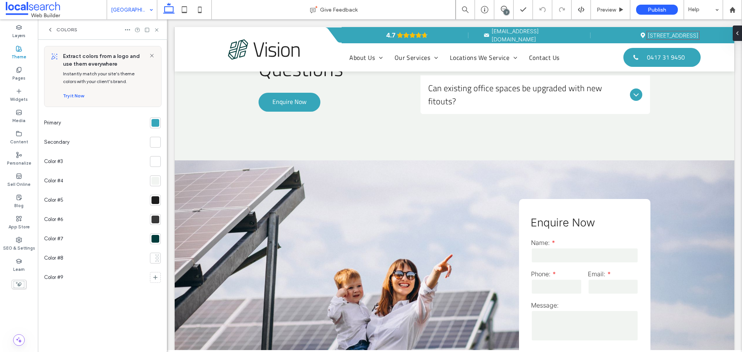
click at [154, 125] on div at bounding box center [155, 123] width 8 height 8
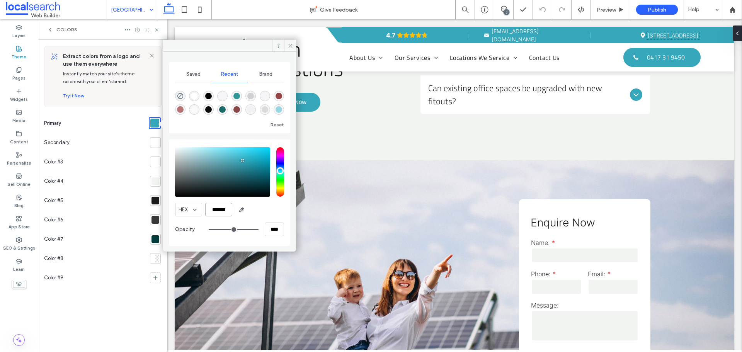
click at [222, 212] on input "*******" at bounding box center [218, 210] width 27 height 14
click at [154, 238] on div at bounding box center [155, 239] width 8 height 8
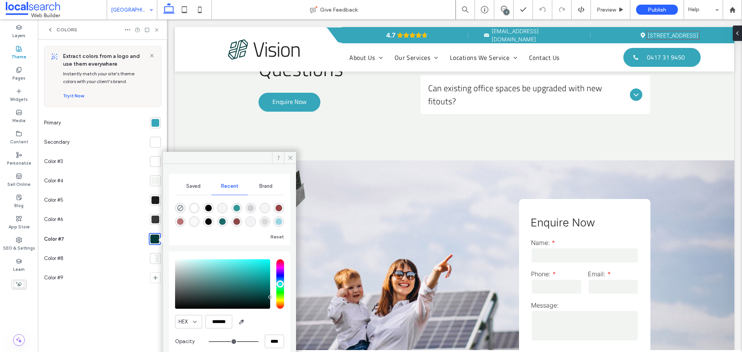
scroll to position [12, 0]
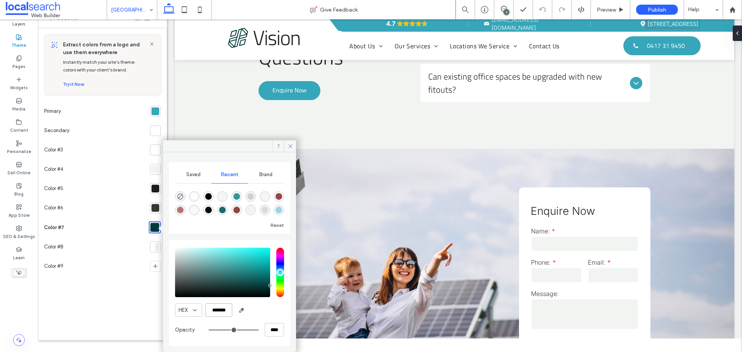
click at [219, 307] on input "*******" at bounding box center [218, 310] width 27 height 14
paste input "color picker textbox"
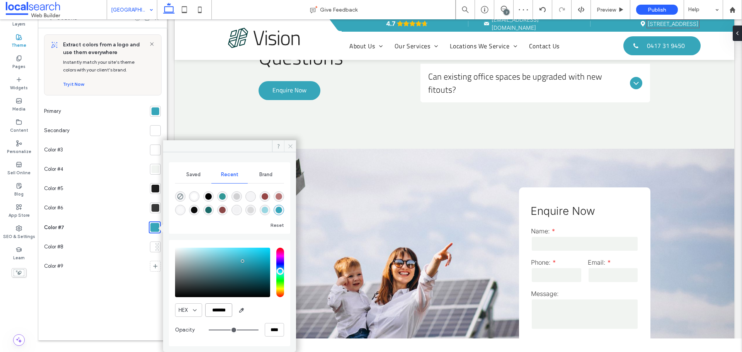
type input "*******"
click at [288, 147] on icon at bounding box center [291, 146] width 6 height 6
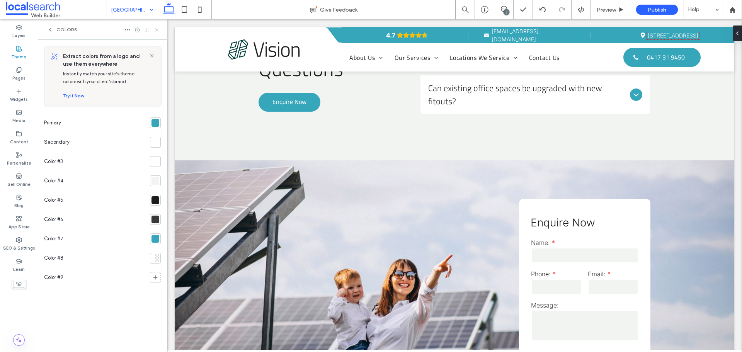
click at [158, 31] on icon at bounding box center [157, 30] width 6 height 6
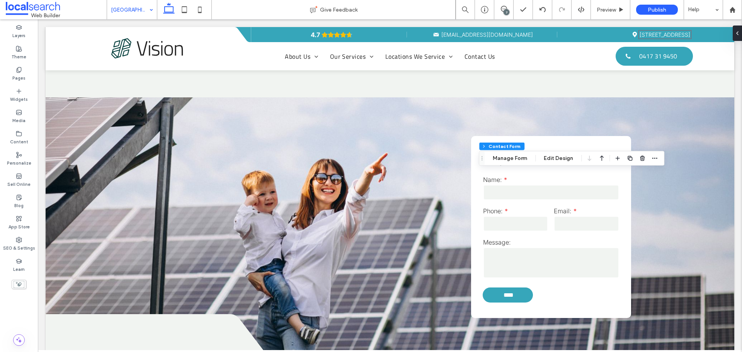
type input "*"
type input "***"
type input "*"
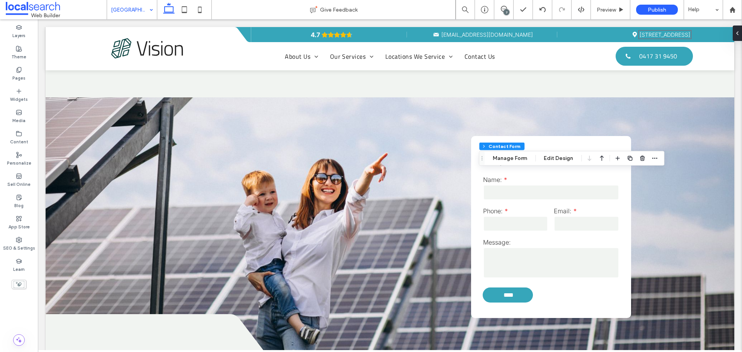
type input "***"
click at [638, 159] on span "button" at bounding box center [642, 158] width 9 height 9
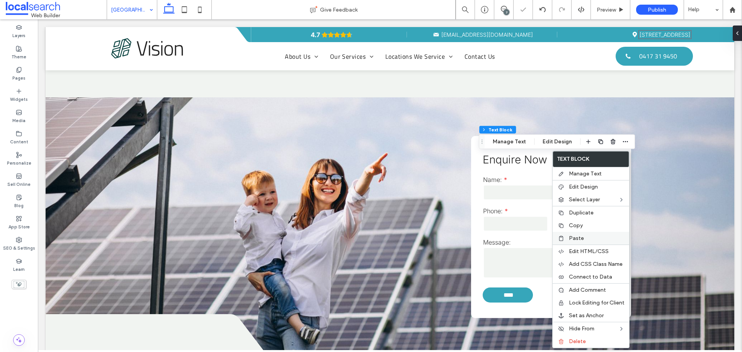
click at [582, 235] on div "Paste" at bounding box center [591, 238] width 77 height 13
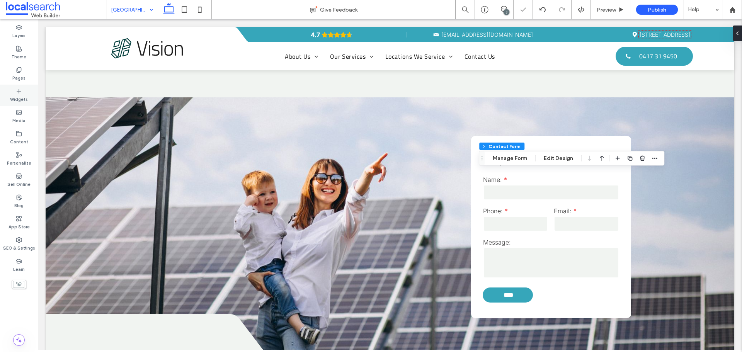
type input "*"
type input "***"
type input "*"
type input "***"
type input "*"
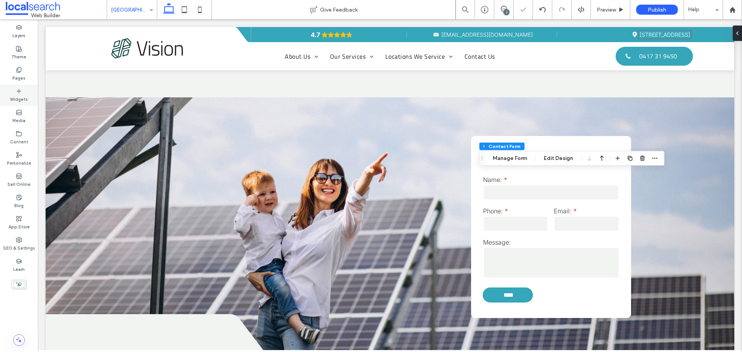
type input "*"
click at [522, 159] on button "Manage Form" at bounding box center [510, 158] width 44 height 9
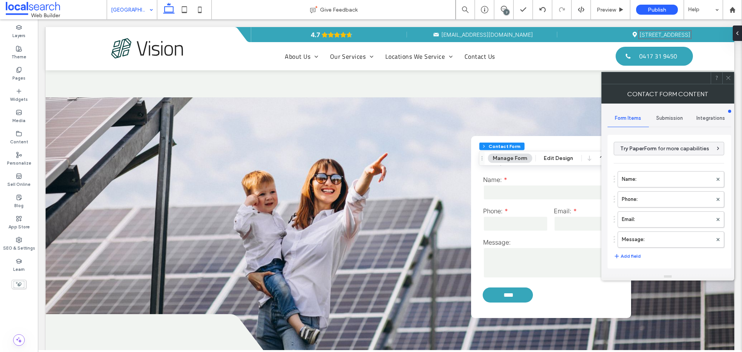
click at [667, 119] on span "Submission" at bounding box center [669, 118] width 27 height 6
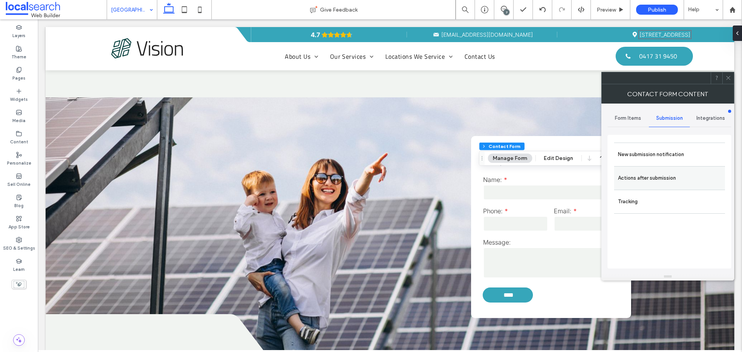
click at [667, 180] on label "Actions after submission" at bounding box center [669, 177] width 103 height 15
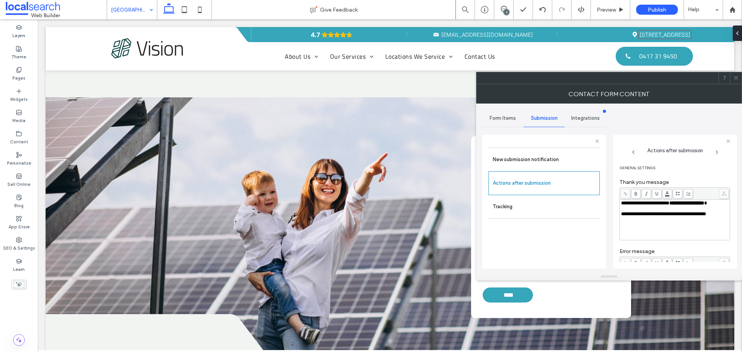
click at [737, 80] on icon at bounding box center [736, 78] width 6 height 6
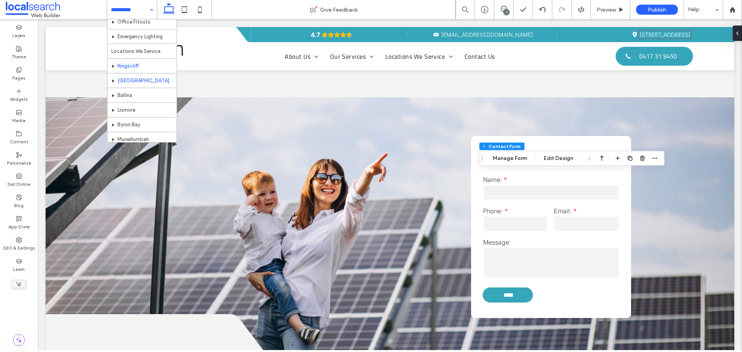
scroll to position [116, 0]
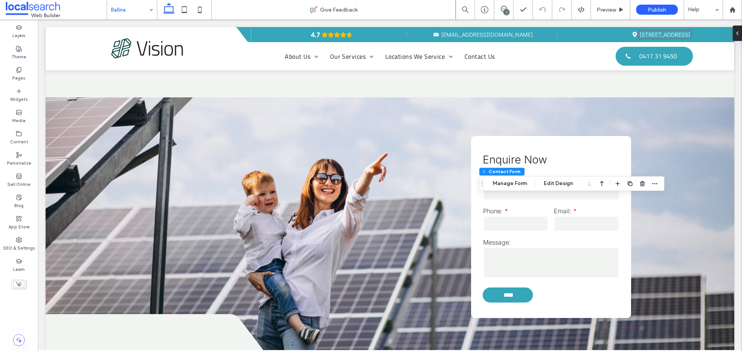
type input "*"
type input "***"
type input "*"
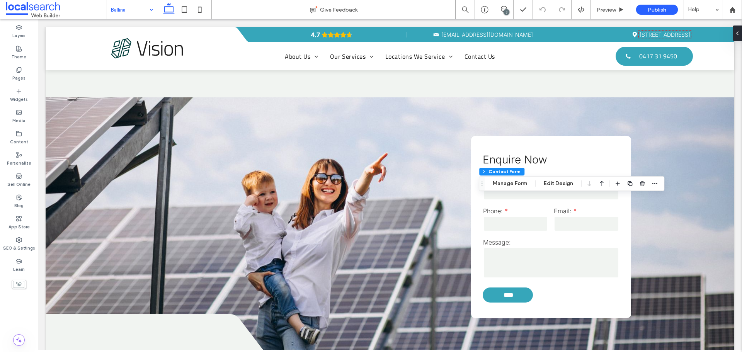
type input "***"
click at [640, 182] on icon "button" at bounding box center [642, 183] width 6 height 6
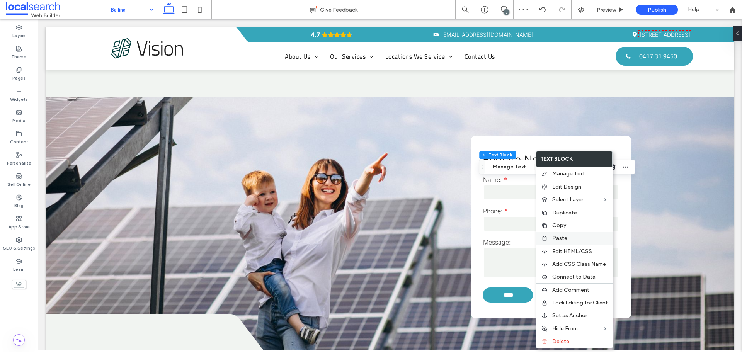
click at [557, 239] on span "Paste" at bounding box center [559, 238] width 15 height 7
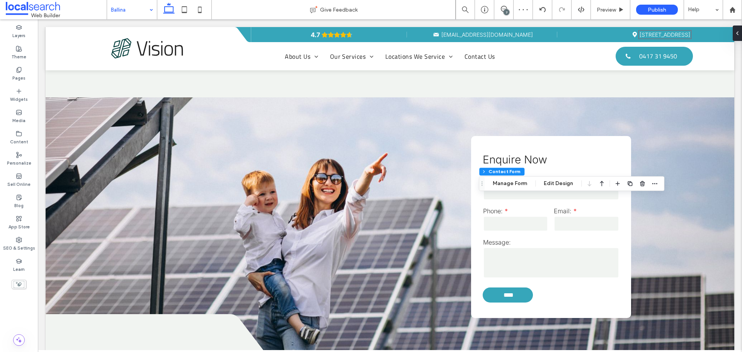
type input "*"
type input "***"
type input "*"
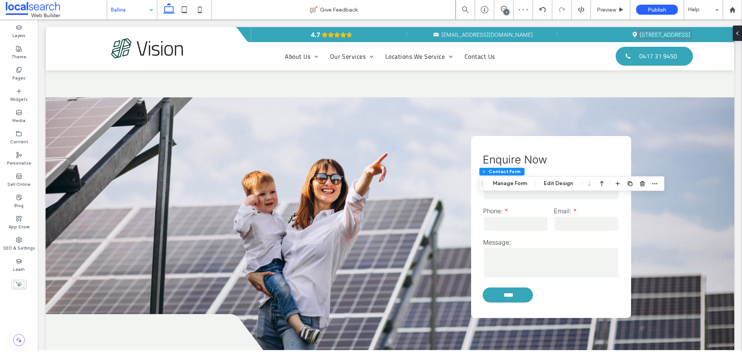
type input "***"
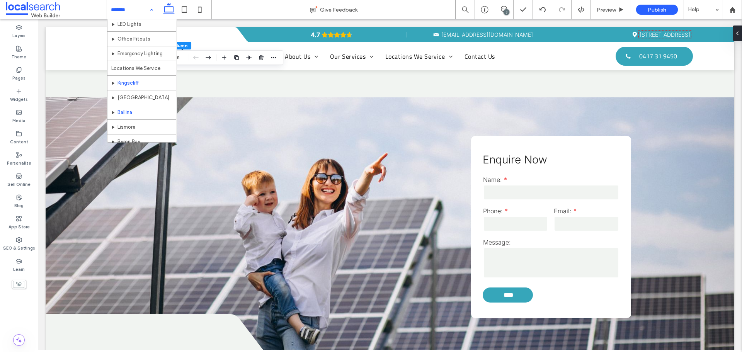
scroll to position [116, 0]
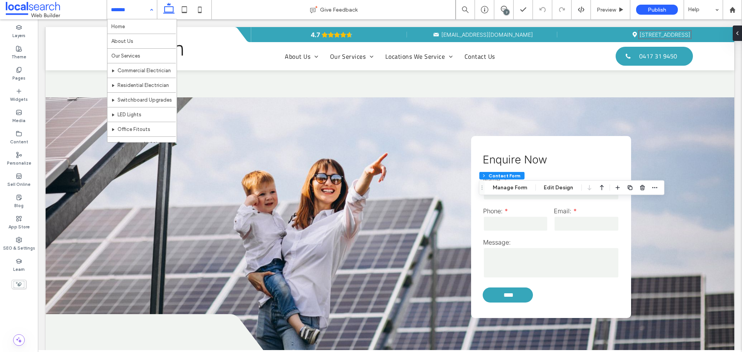
type input "*"
type input "***"
type input "*"
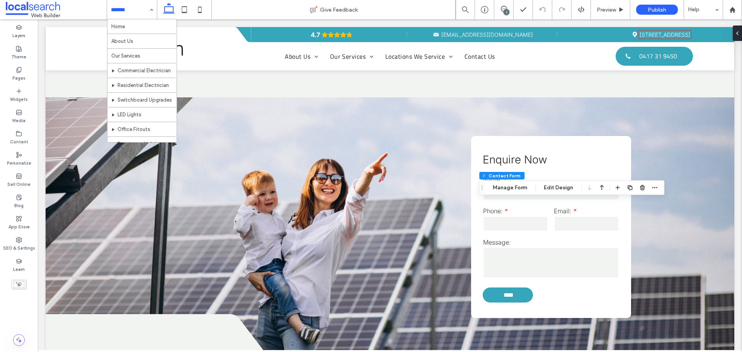
type input "***"
type input "*"
type input "***"
type input "*"
type input "***"
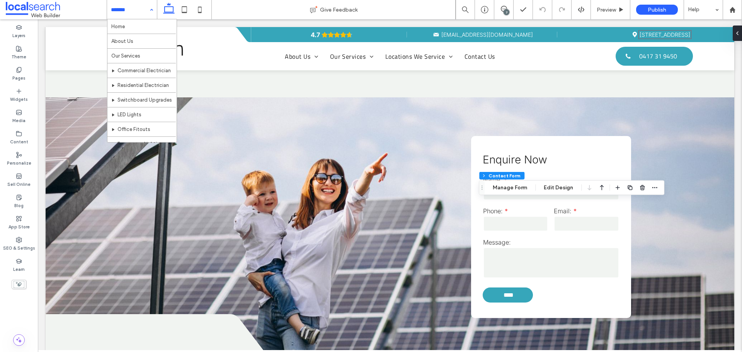
type input "*"
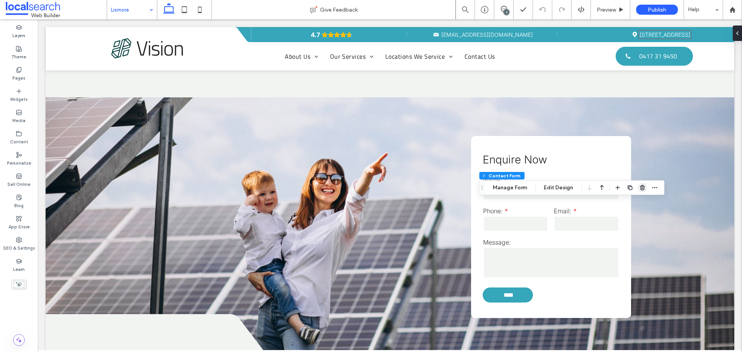
click at [640, 189] on use "button" at bounding box center [642, 187] width 5 height 5
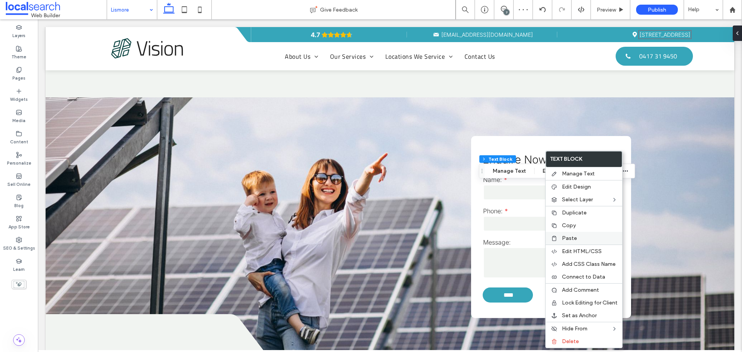
click at [579, 238] on label "Paste" at bounding box center [590, 238] width 56 height 7
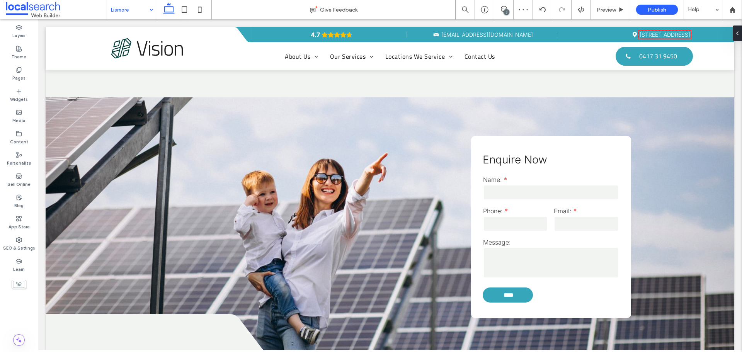
type input "*"
type input "***"
type input "*"
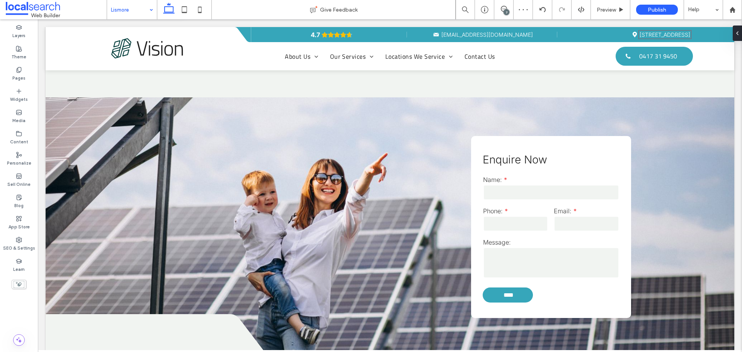
type input "***"
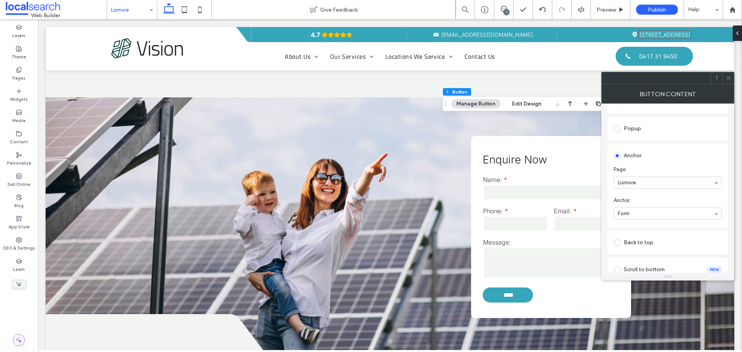
scroll to position [155, 0]
click at [726, 76] on icon at bounding box center [728, 78] width 6 height 6
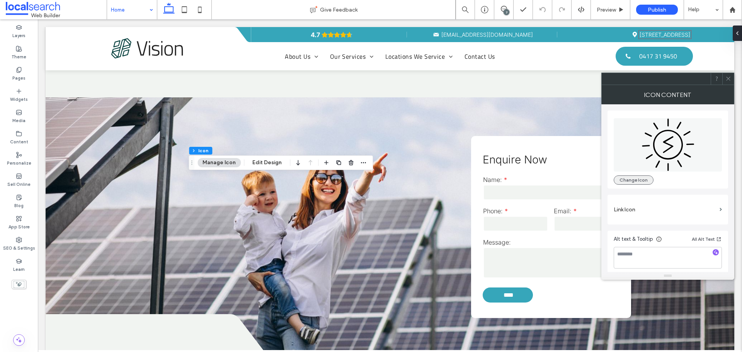
click at [627, 177] on button "Change Icon" at bounding box center [634, 179] width 40 height 9
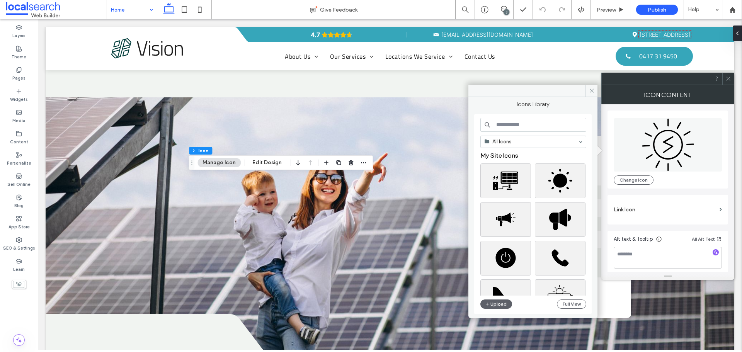
click at [525, 129] on input at bounding box center [533, 125] width 106 height 14
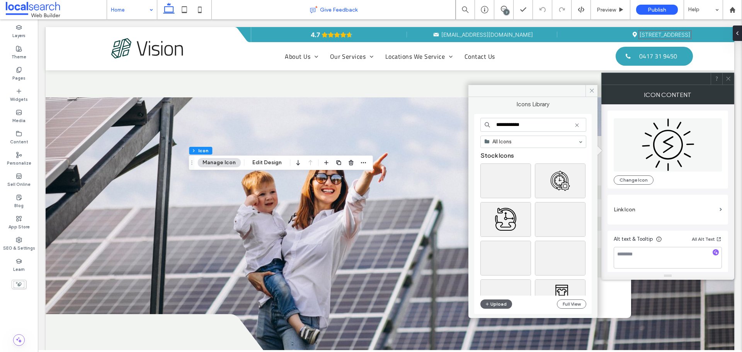
type input "**********"
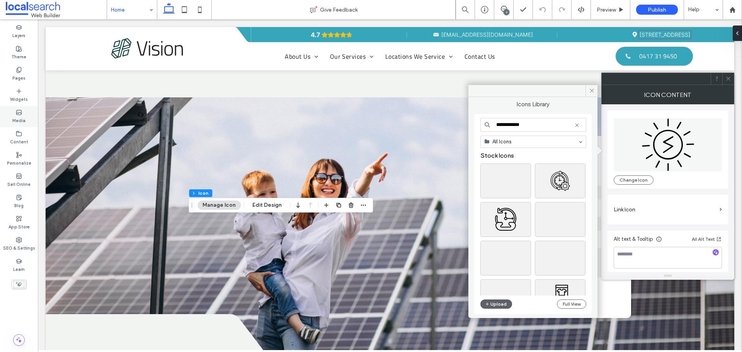
click at [15, 118] on label "Media" at bounding box center [18, 120] width 13 height 9
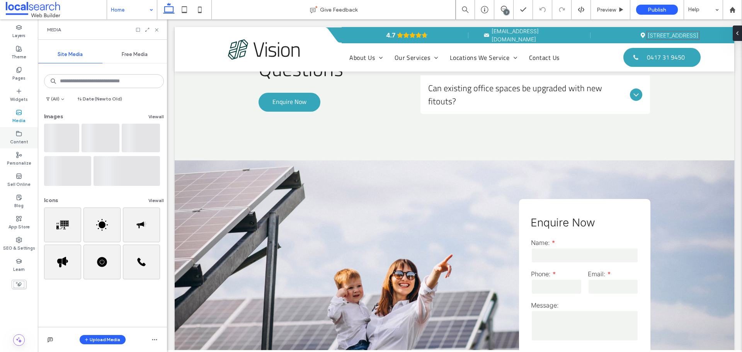
click at [29, 141] on div "Content" at bounding box center [19, 137] width 38 height 21
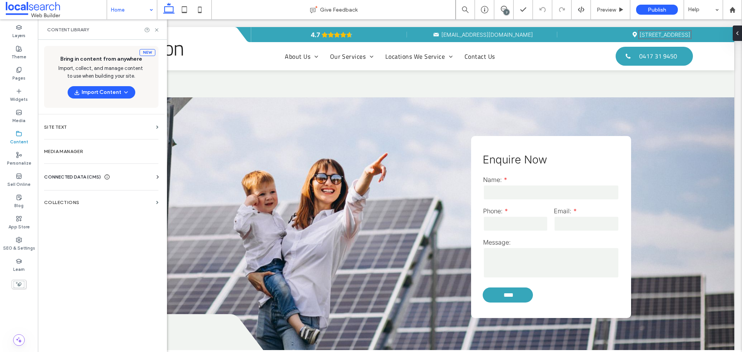
click at [155, 176] on icon at bounding box center [158, 177] width 8 height 8
click at [138, 201] on section "Business Info" at bounding box center [102, 196] width 117 height 18
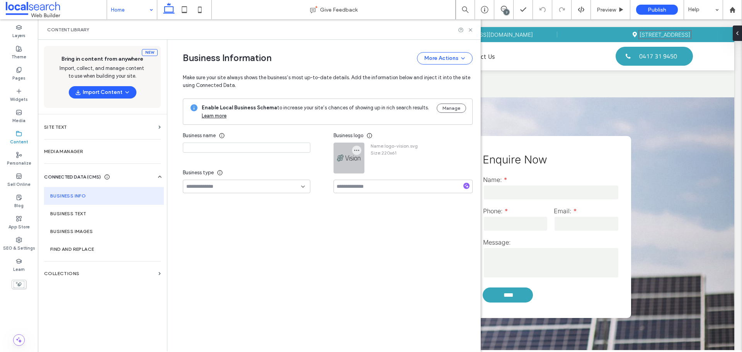
type input "**********"
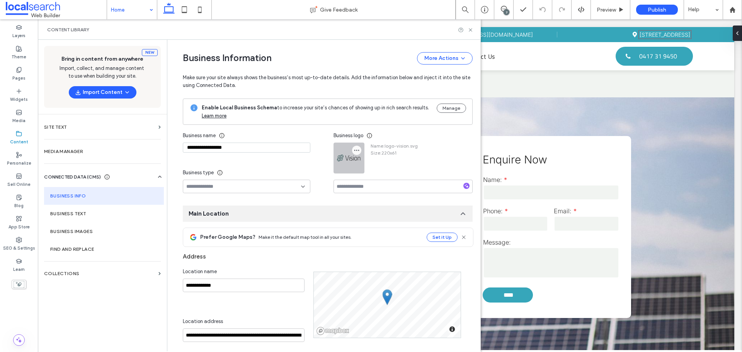
click at [357, 148] on span "button" at bounding box center [356, 150] width 9 height 9
click at [371, 172] on span "Replace Image" at bounding box center [381, 169] width 34 height 8
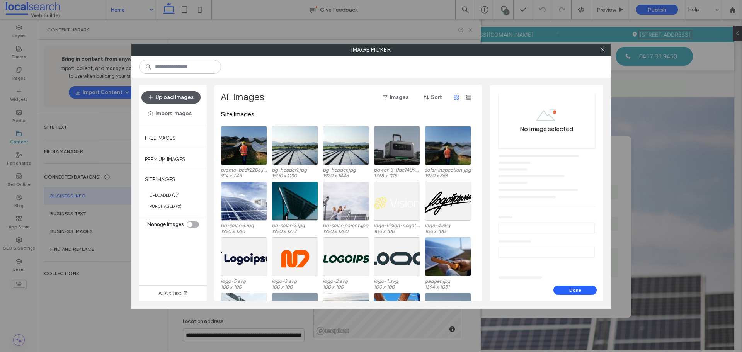
click at [186, 96] on button "Upload Images" at bounding box center [170, 97] width 59 height 12
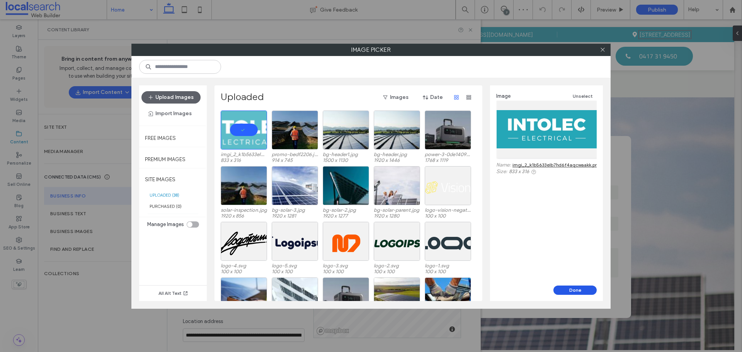
click at [584, 289] on button "Done" at bounding box center [574, 290] width 43 height 9
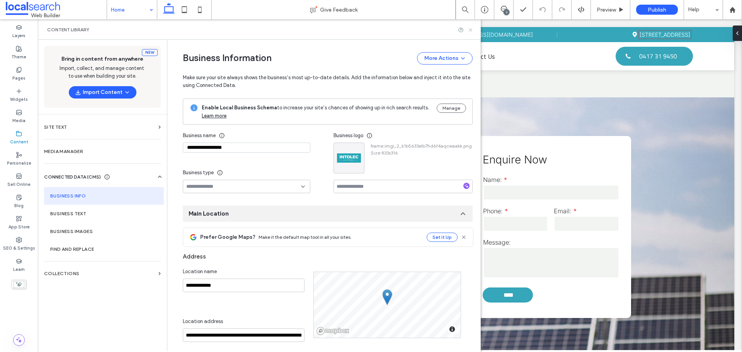
click at [470, 29] on icon at bounding box center [471, 30] width 6 height 6
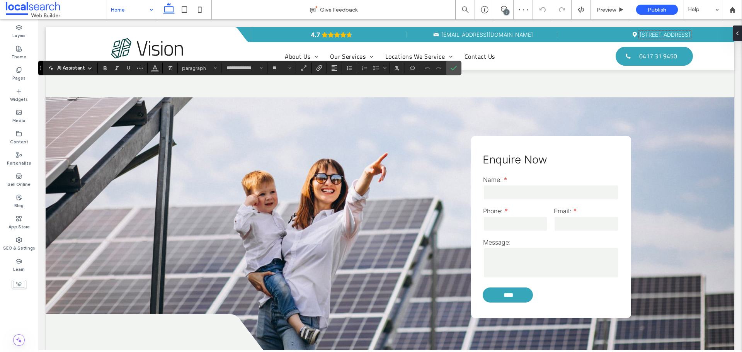
type input "**********"
type input "**"
click at [452, 71] on icon "Confirm" at bounding box center [454, 68] width 6 height 6
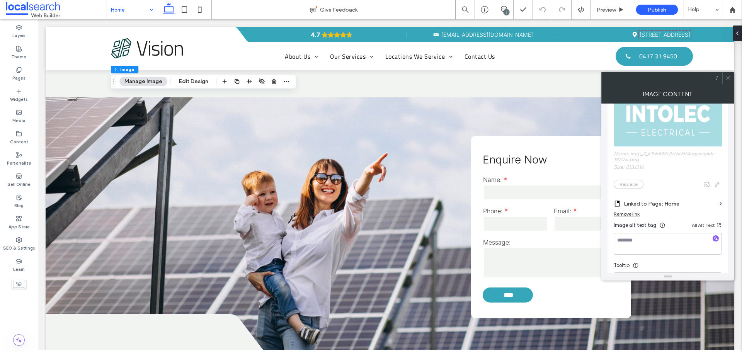
scroll to position [155, 0]
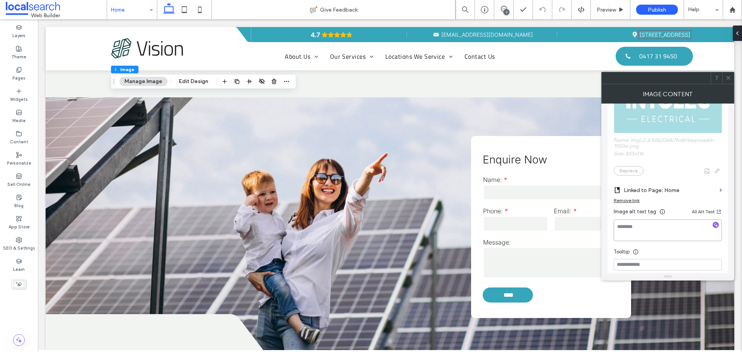
click at [650, 230] on textarea at bounding box center [668, 231] width 108 height 22
paste textarea "**********"
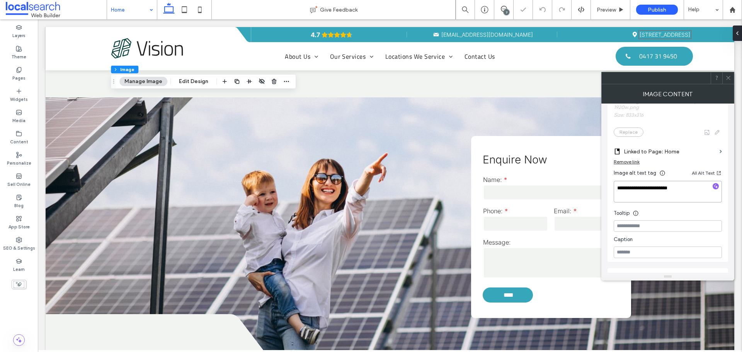
type textarea "**********"
click at [649, 229] on input at bounding box center [668, 226] width 108 height 12
paste input "**********"
type input "**********"
click at [655, 213] on div "Tooltip" at bounding box center [668, 212] width 108 height 12
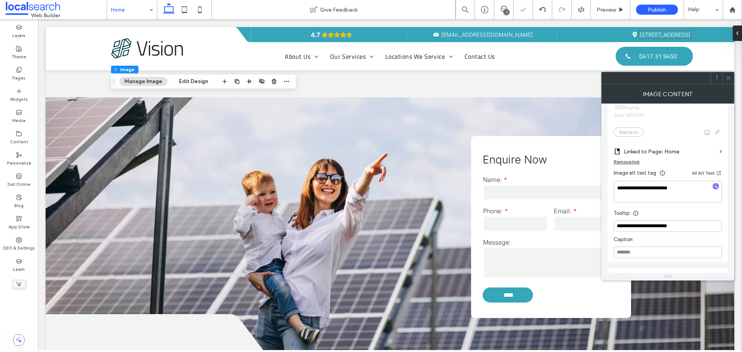
click at [728, 78] on icon at bounding box center [728, 78] width 6 height 6
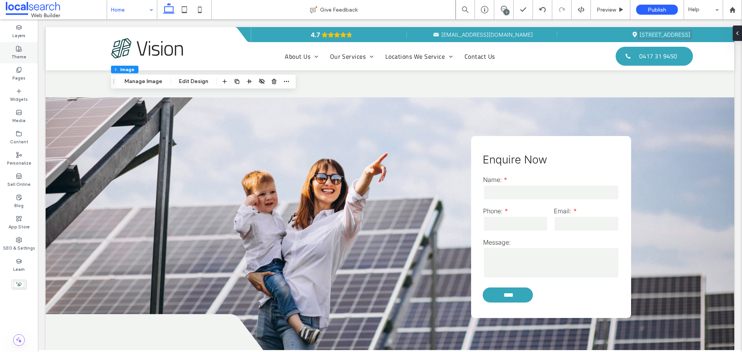
click at [27, 56] on div "Theme" at bounding box center [19, 52] width 38 height 21
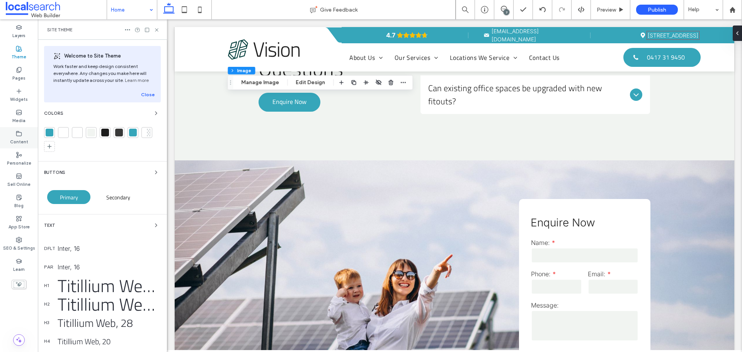
click at [27, 141] on label "Content" at bounding box center [19, 141] width 18 height 9
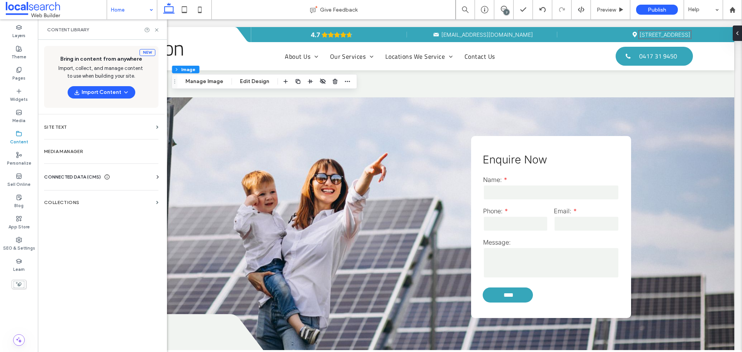
click at [156, 176] on icon at bounding box center [158, 177] width 8 height 8
click at [135, 192] on section "Business Info" at bounding box center [102, 196] width 117 height 18
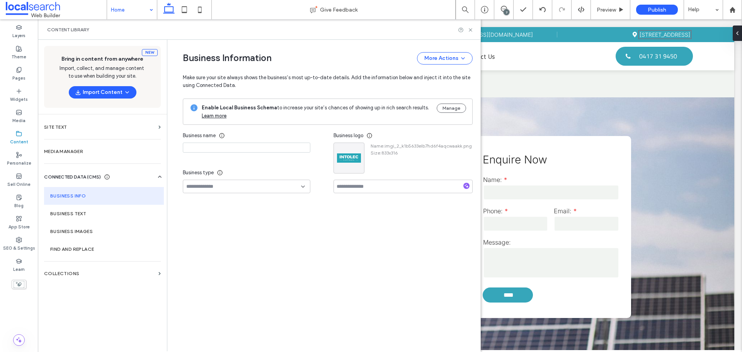
type input "**********"
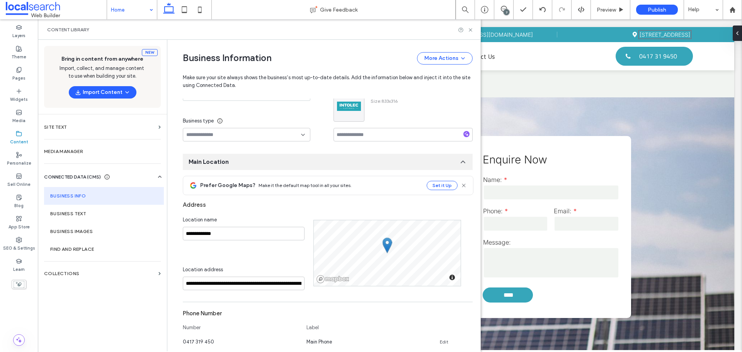
scroll to position [51, 0]
click at [374, 133] on input at bounding box center [403, 136] width 139 height 14
paste input "**********"
type input "**********"
click at [424, 120] on div "Name : imgi_2_k1b5633elb7hd6f4aqcwaakk.png Size : 833x316" at bounding box center [417, 107] width 107 height 31
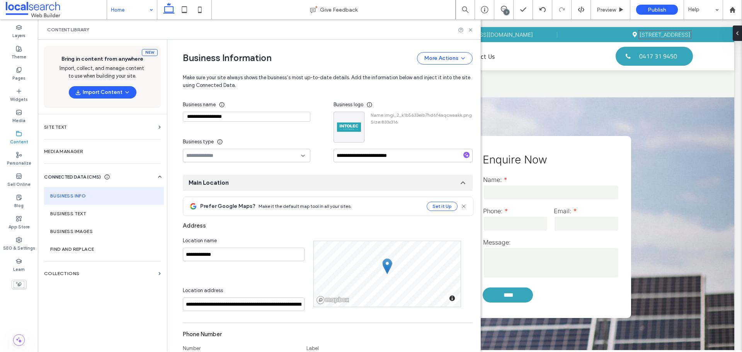
scroll to position [0, 0]
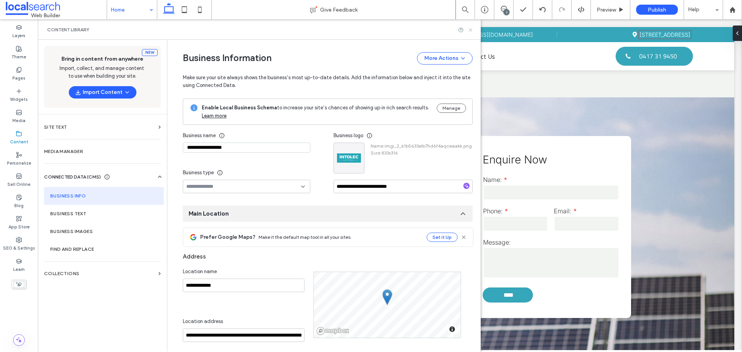
click at [470, 29] on use at bounding box center [470, 29] width 3 height 3
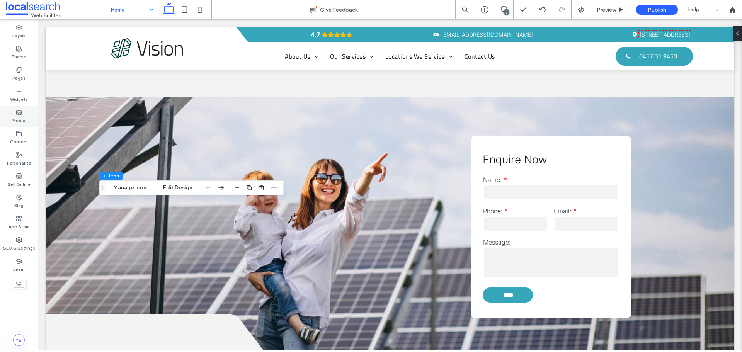
type input "****"
type input "**"
click at [135, 187] on button "Manage Icon" at bounding box center [129, 187] width 43 height 9
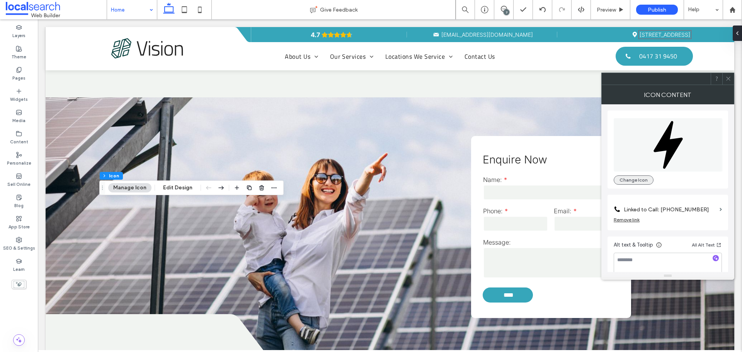
click at [642, 177] on button "Change Icon" at bounding box center [634, 179] width 40 height 9
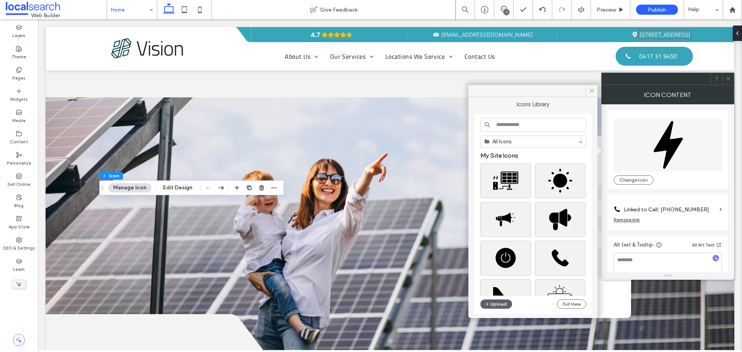
click at [541, 127] on input at bounding box center [533, 125] width 106 height 14
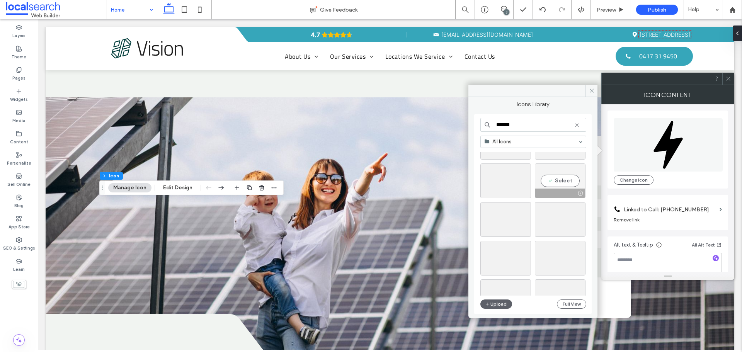
scroll to position [193, 0]
type input "*******"
click at [512, 218] on div "Select" at bounding box center [505, 219] width 51 height 35
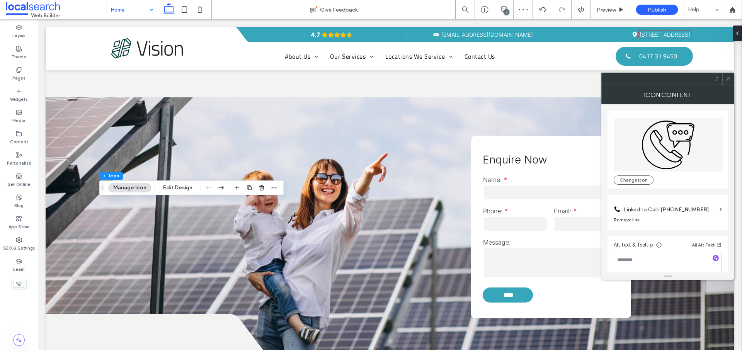
click at [631, 175] on div "Change Icon" at bounding box center [668, 149] width 108 height 70
click at [620, 180] on button "Change Icon" at bounding box center [634, 179] width 40 height 9
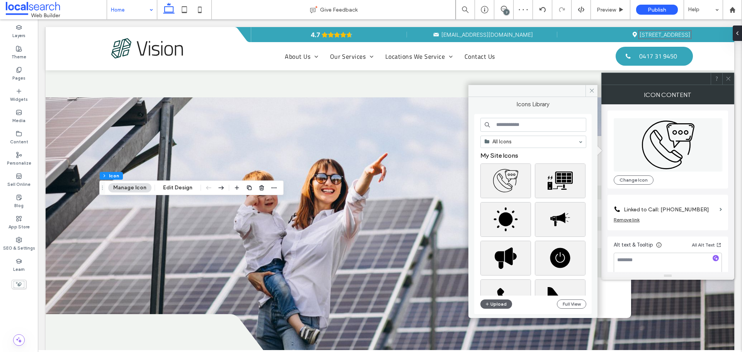
click at [526, 129] on input at bounding box center [533, 125] width 106 height 14
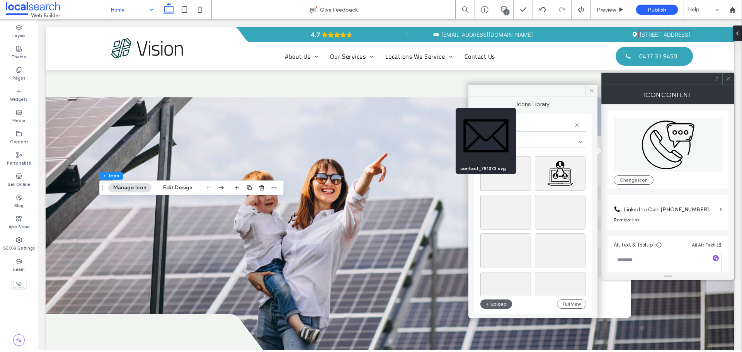
scroll to position [155, 0]
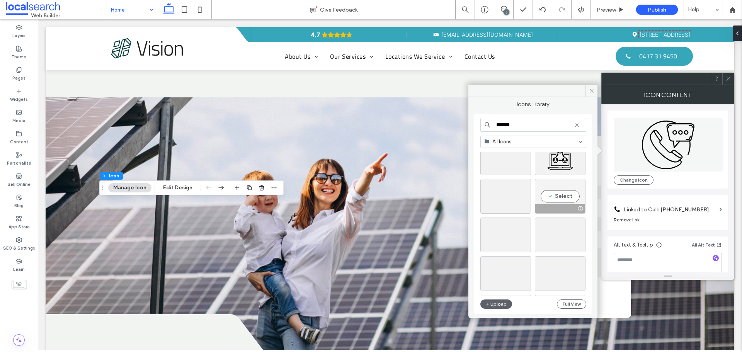
type input "*******"
click at [560, 192] on div "Select" at bounding box center [560, 196] width 51 height 35
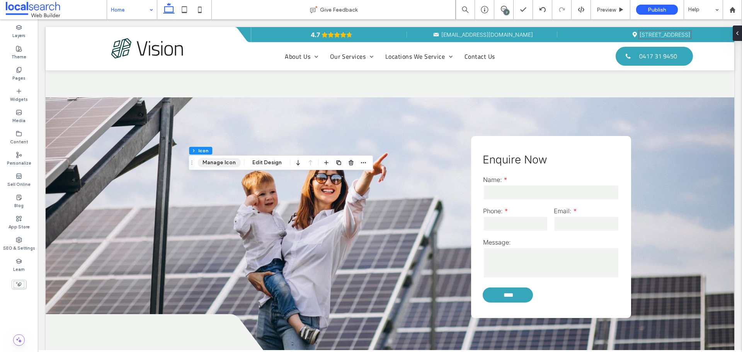
click at [216, 164] on button "Manage Icon" at bounding box center [218, 162] width 43 height 9
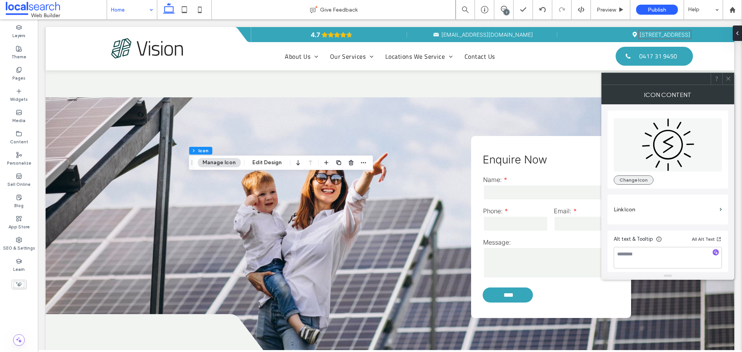
click at [640, 177] on button "Change Icon" at bounding box center [634, 179] width 40 height 9
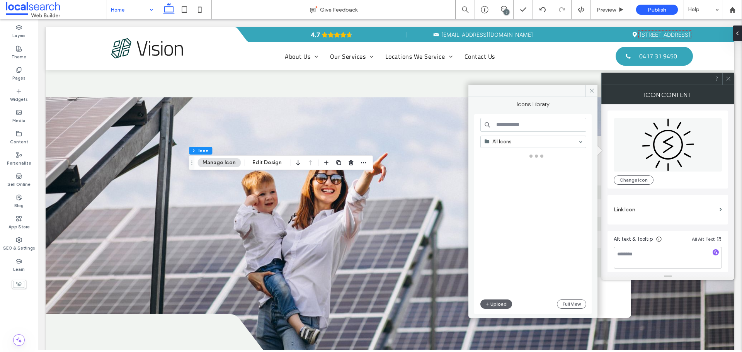
click at [544, 131] on input at bounding box center [533, 125] width 106 height 14
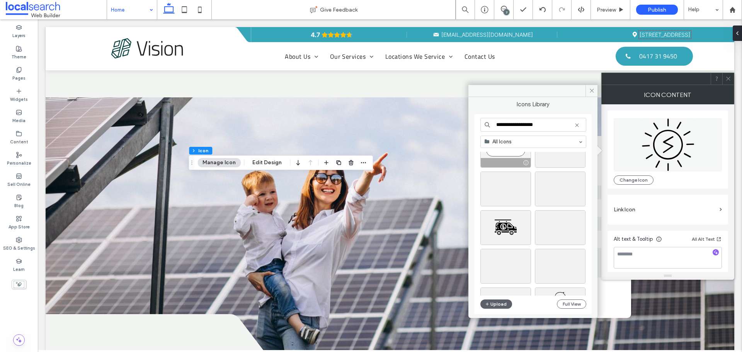
scroll to position [116, 0]
type input "**********"
click at [559, 181] on div "Select" at bounding box center [560, 180] width 51 height 35
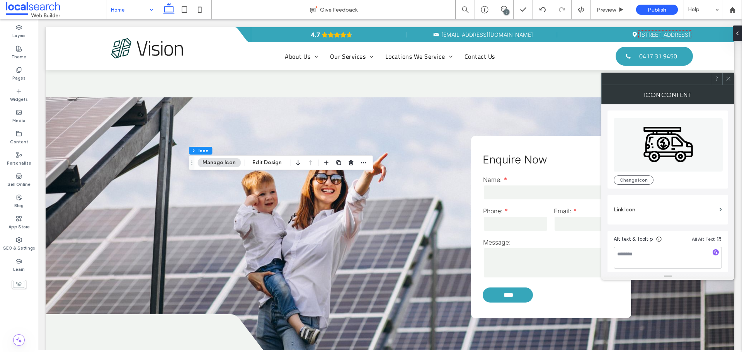
click at [634, 186] on div "Change Icon" at bounding box center [668, 150] width 121 height 78
click at [637, 177] on button "Change Icon" at bounding box center [634, 179] width 40 height 9
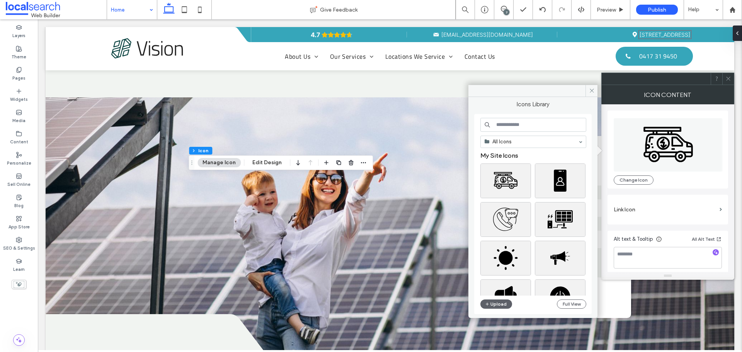
click at [522, 125] on input at bounding box center [533, 125] width 106 height 14
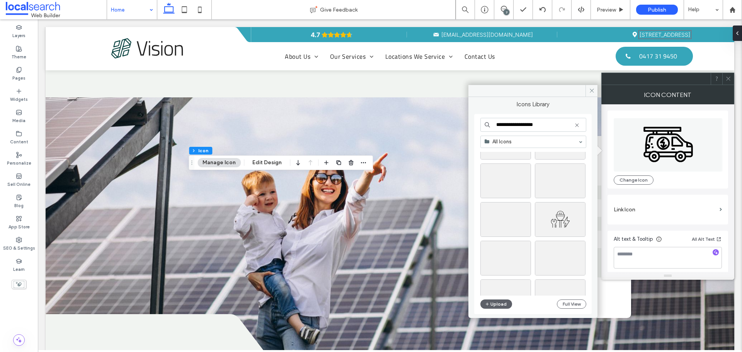
scroll to position [464, 0]
click at [514, 124] on input "**********" at bounding box center [533, 125] width 106 height 14
type input "**********"
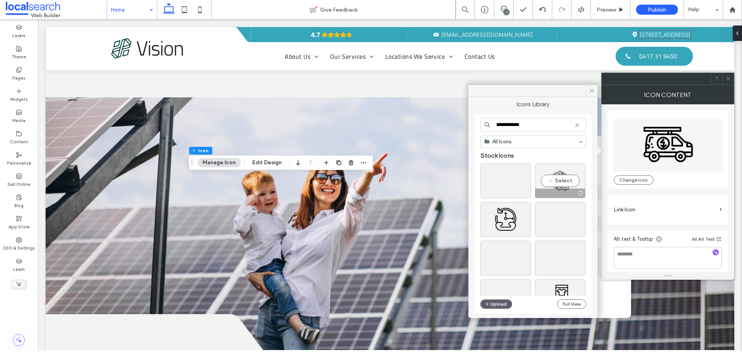
click at [561, 181] on div "Select" at bounding box center [560, 180] width 51 height 35
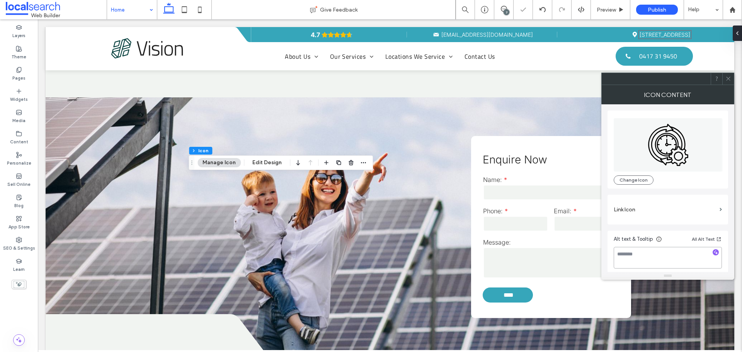
click at [643, 252] on textarea at bounding box center [668, 258] width 108 height 22
click at [638, 254] on textarea at bounding box center [668, 258] width 108 height 22
click at [717, 255] on icon "button" at bounding box center [715, 252] width 5 height 5
type textarea "**********"
drag, startPoint x: 690, startPoint y: 255, endPoint x: 604, endPoint y: 250, distance: 85.9
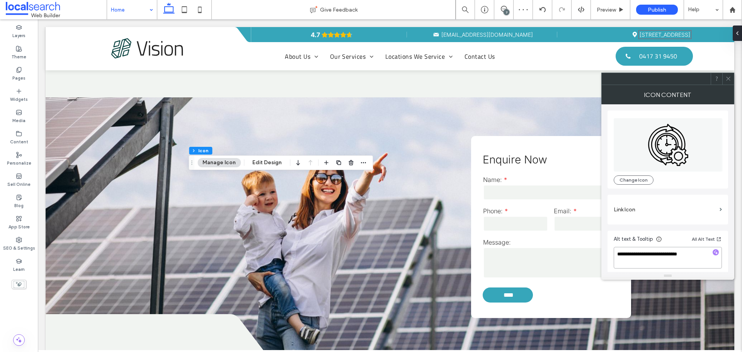
click at [604, 252] on div "**********" at bounding box center [667, 188] width 133 height 168
type textarea "**********"
click at [640, 227] on div "**********" at bounding box center [668, 189] width 121 height 171
click at [727, 80] on icon at bounding box center [728, 79] width 6 height 6
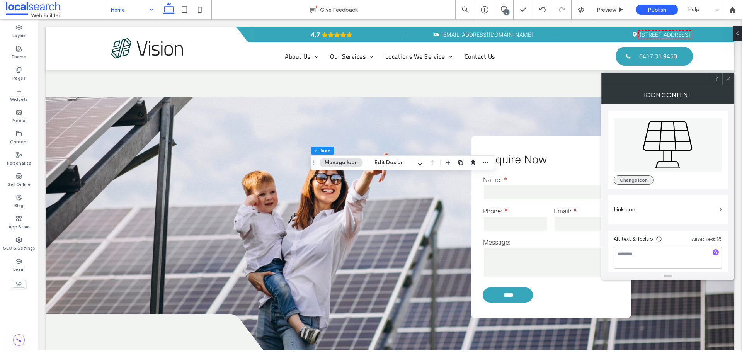
click at [633, 180] on button "Change Icon" at bounding box center [634, 179] width 40 height 9
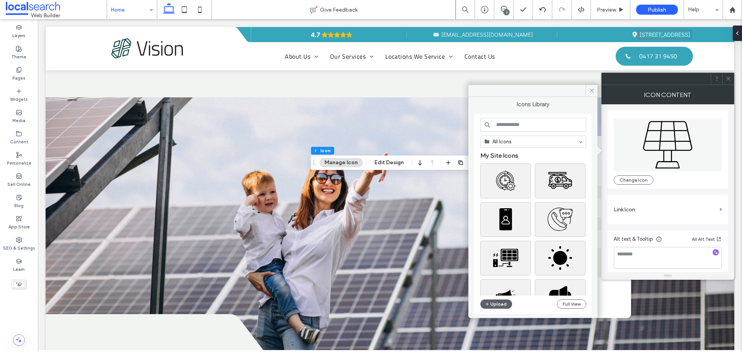
click at [507, 128] on input at bounding box center [533, 125] width 106 height 14
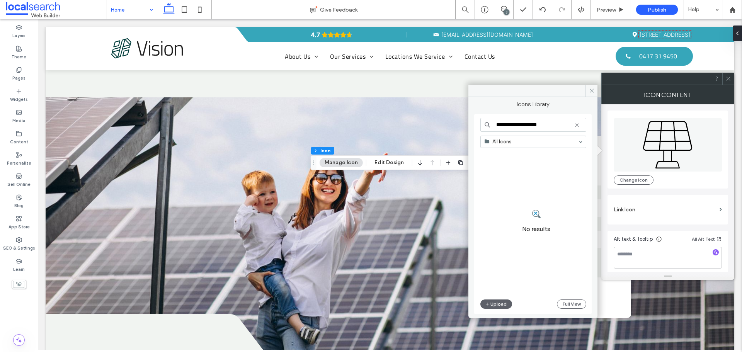
type input "**********"
click at [533, 128] on input "**********" at bounding box center [533, 125] width 106 height 14
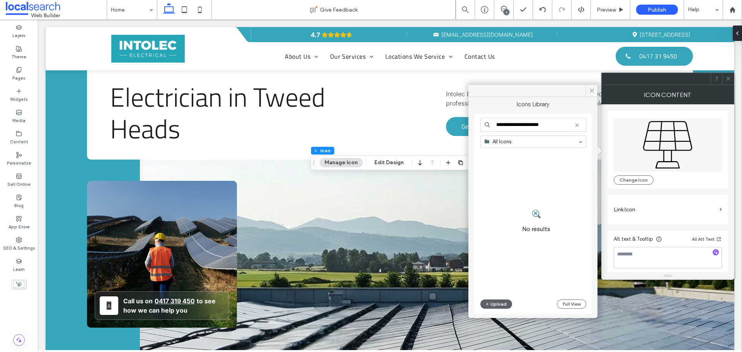
scroll to position [309, 0]
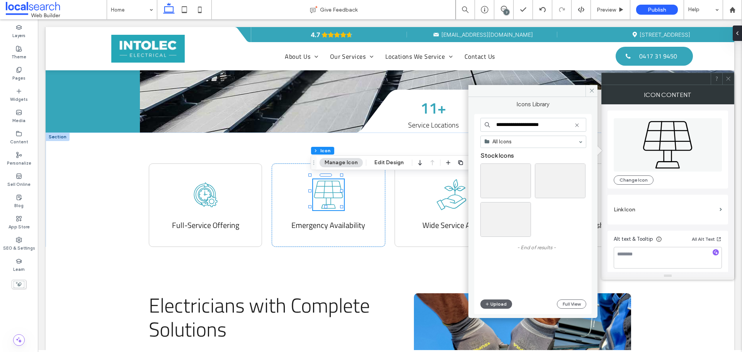
type input "**********"
click at [559, 247] on label "- End of results -" at bounding box center [536, 248] width 112 height 14
click at [518, 219] on div "Select" at bounding box center [505, 219] width 51 height 35
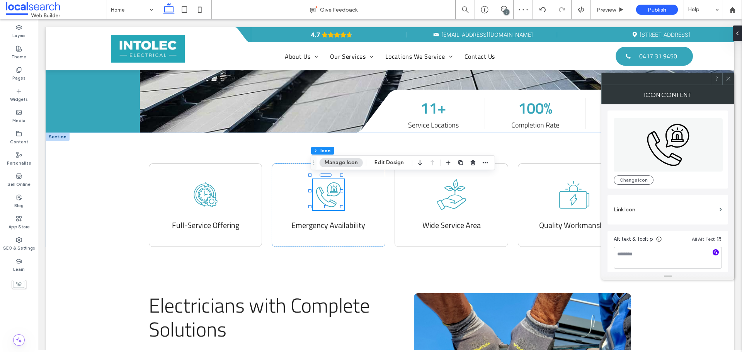
click at [717, 250] on icon "button" at bounding box center [715, 252] width 5 height 5
click at [729, 79] on icon at bounding box center [728, 79] width 6 height 6
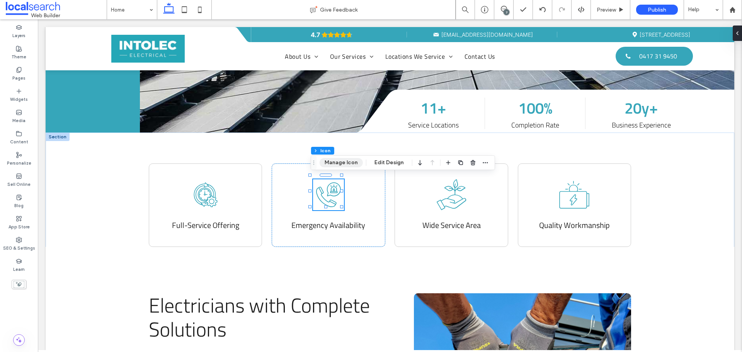
click at [342, 162] on button "Manage Icon" at bounding box center [341, 162] width 43 height 9
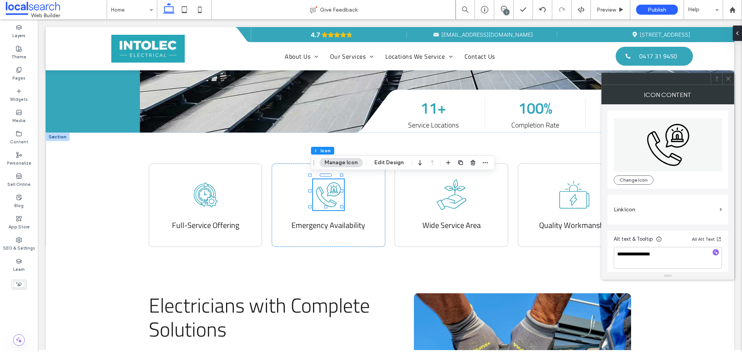
scroll to position [3, 0]
click at [715, 248] on icon "button" at bounding box center [715, 248] width 5 height 5
drag, startPoint x: 700, startPoint y: 258, endPoint x: 643, endPoint y: 252, distance: 57.5
click at [643, 252] on textarea "**********" at bounding box center [668, 254] width 108 height 22
type textarea "**********"
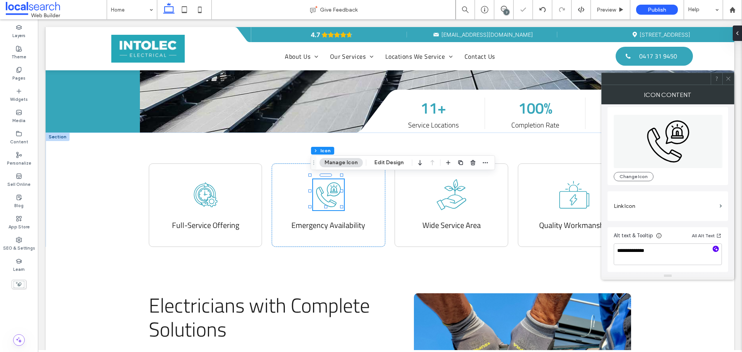
click at [662, 223] on div "**********" at bounding box center [668, 186] width 121 height 171
click at [729, 78] on use at bounding box center [728, 79] width 4 height 4
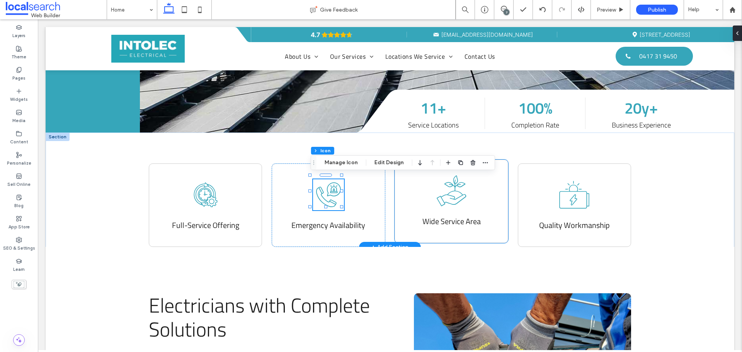
click at [451, 197] on icon ".cls-1-1330527609-1330527609 { fill-rule: evenodd; }" at bounding box center [451, 190] width 31 height 31
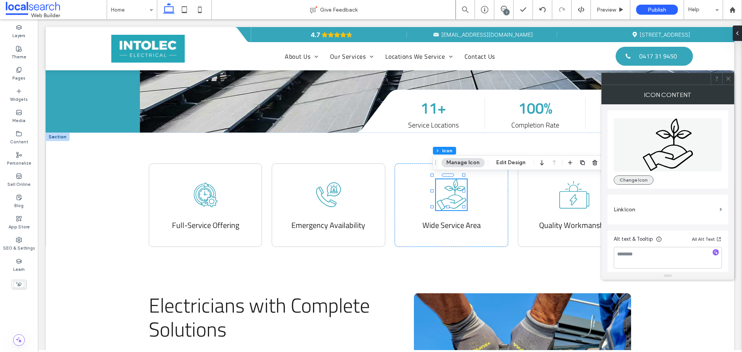
click at [634, 182] on button "Change Icon" at bounding box center [634, 179] width 40 height 9
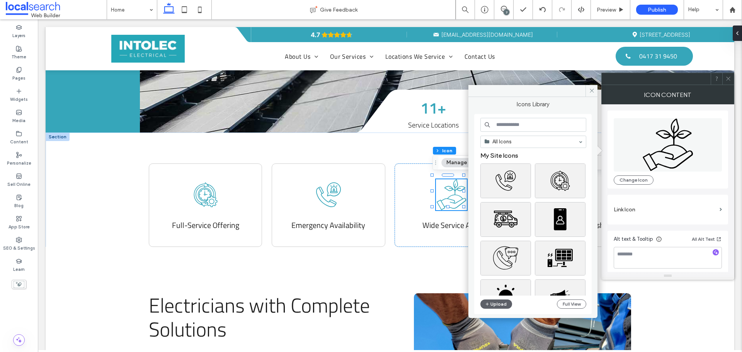
click at [513, 126] on input at bounding box center [533, 125] width 106 height 14
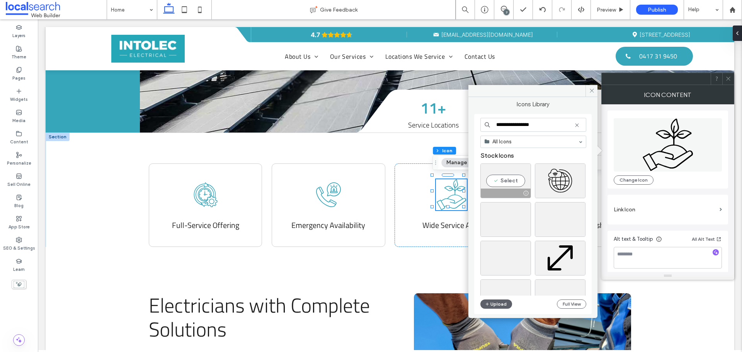
scroll to position [39, 0]
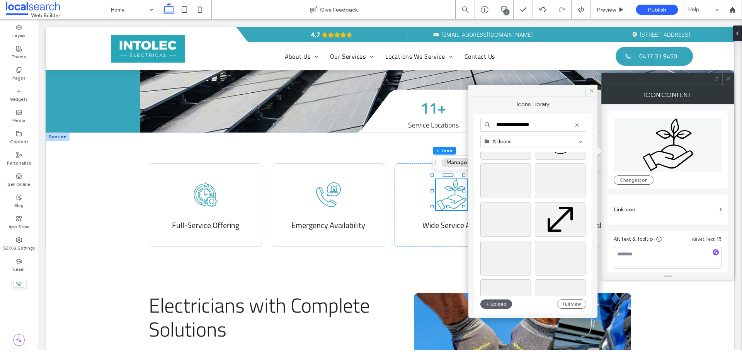
type input "**********"
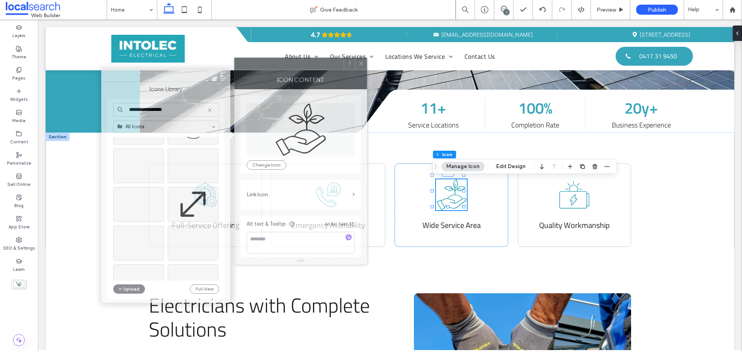
drag, startPoint x: 645, startPoint y: 80, endPoint x: 279, endPoint y: 64, distance: 366.3
click at [279, 64] on div at bounding box center [289, 64] width 109 height 12
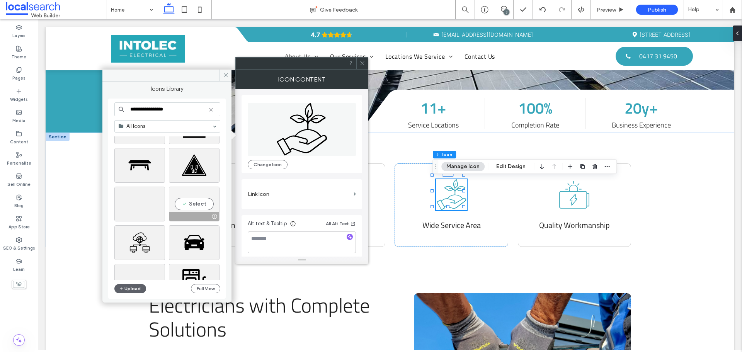
scroll to position [502, 0]
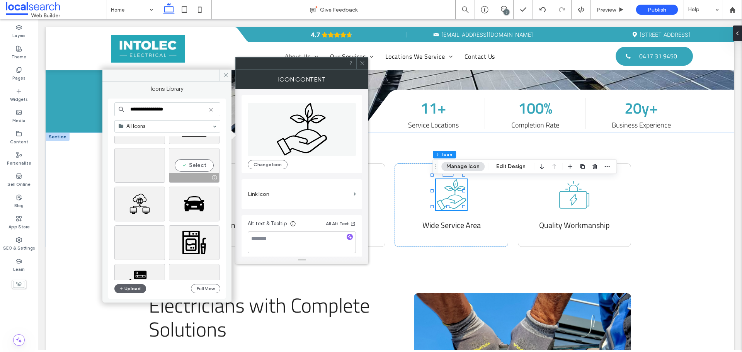
click at [193, 165] on div "Select" at bounding box center [194, 165] width 51 height 35
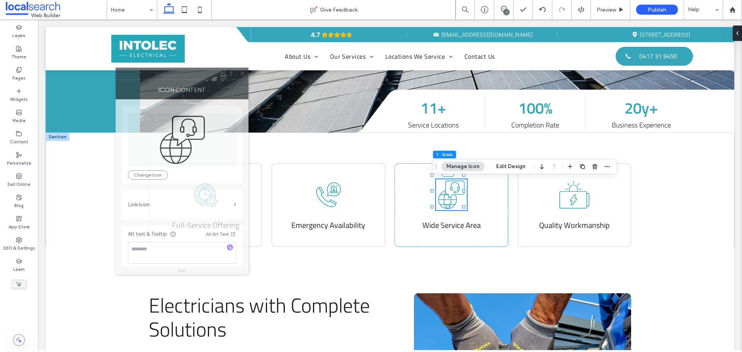
drag, startPoint x: 225, startPoint y: 66, endPoint x: 168, endPoint y: 74, distance: 58.2
click at [168, 74] on div at bounding box center [170, 74] width 109 height 12
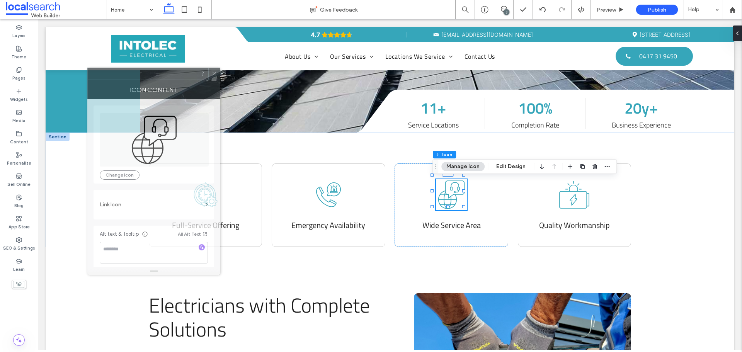
click at [170, 74] on div at bounding box center [142, 74] width 109 height 12
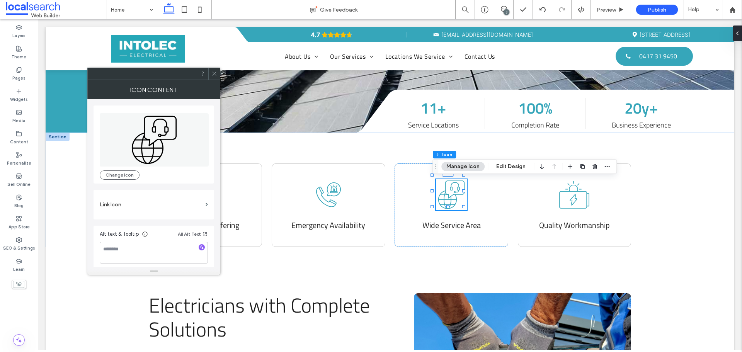
click at [202, 250] on div at bounding box center [202, 247] width 6 height 7
click at [202, 250] on span "button" at bounding box center [202, 247] width 6 height 6
type textarea "**********"
drag, startPoint x: 189, startPoint y: 253, endPoint x: 90, endPoint y: 239, distance: 100.7
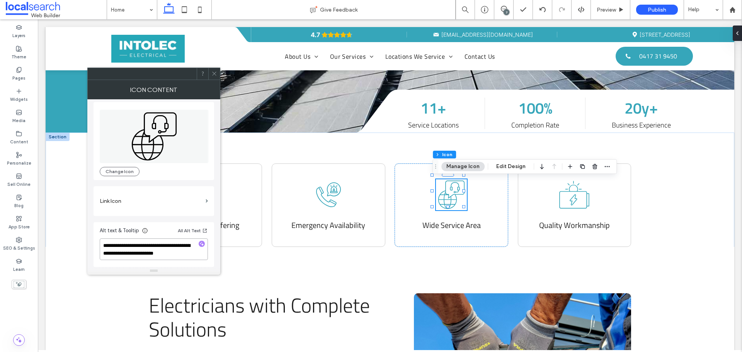
click at [90, 239] on div "**********" at bounding box center [153, 183] width 133 height 168
click at [125, 219] on div "Change Icon Link Icon Alt text & Tooltip All Alt Text" at bounding box center [154, 181] width 121 height 171
click at [130, 255] on textarea at bounding box center [154, 249] width 108 height 22
click at [141, 220] on div "Change Icon Link Icon Alt text & Tooltip All Alt Text" at bounding box center [154, 181] width 121 height 171
click at [143, 251] on textarea at bounding box center [154, 249] width 108 height 22
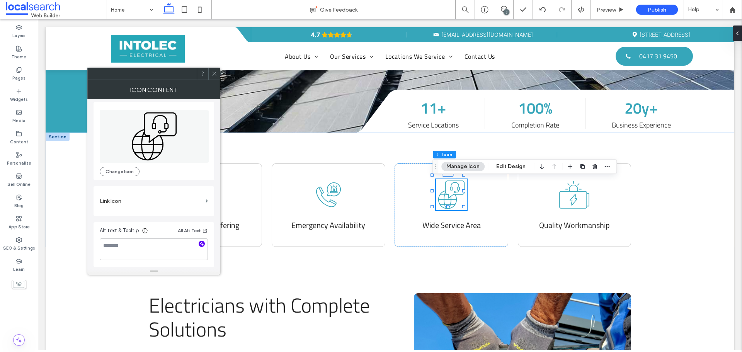
click at [150, 220] on div "Change Icon Link Icon Alt text & Tooltip All Alt Text" at bounding box center [154, 181] width 121 height 171
click at [147, 252] on textarea at bounding box center [154, 249] width 108 height 22
click at [156, 222] on div "Alt text & Tooltip All Alt Text" at bounding box center [154, 244] width 121 height 45
click at [151, 242] on textarea at bounding box center [154, 249] width 108 height 22
click at [160, 221] on div "Change Icon Link Icon Alt text & Tooltip All Alt Text" at bounding box center [154, 181] width 121 height 171
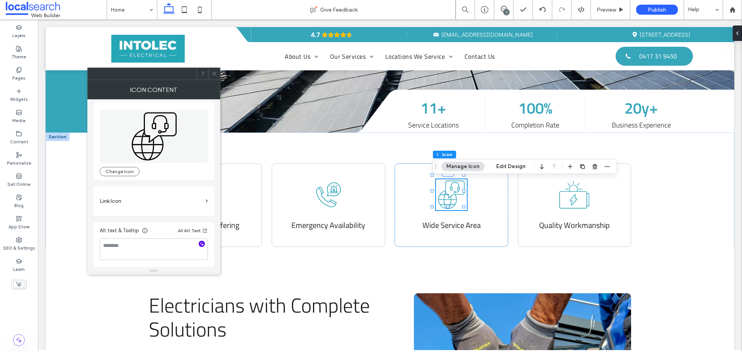
click at [215, 76] on icon at bounding box center [214, 74] width 6 height 6
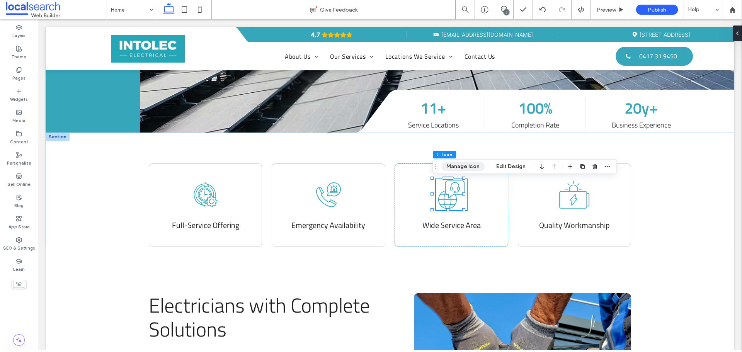
click at [467, 166] on button "Manage Icon" at bounding box center [462, 166] width 43 height 9
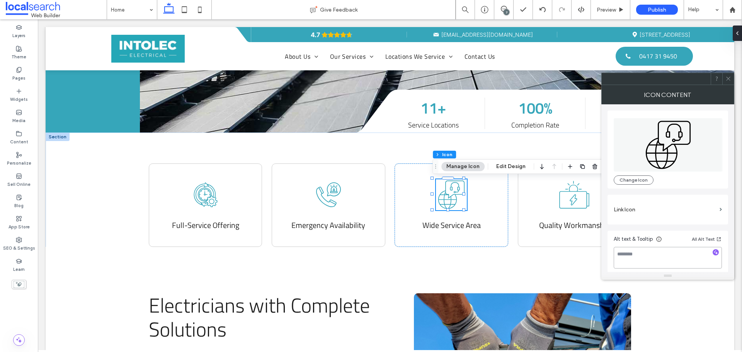
click at [654, 255] on textarea at bounding box center [668, 258] width 108 height 22
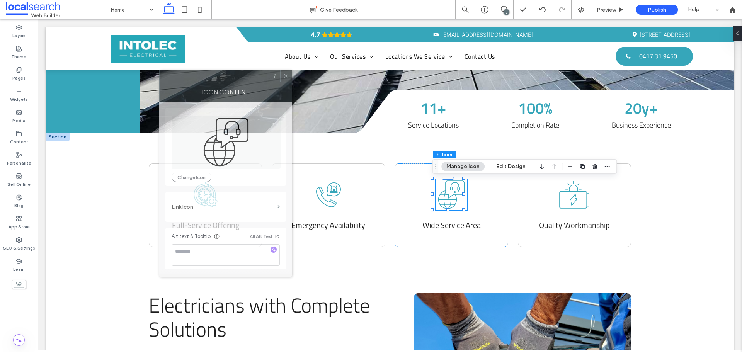
drag, startPoint x: 628, startPoint y: 79, endPoint x: 166, endPoint y: 82, distance: 462.2
click at [167, 82] on div at bounding box center [214, 76] width 109 height 12
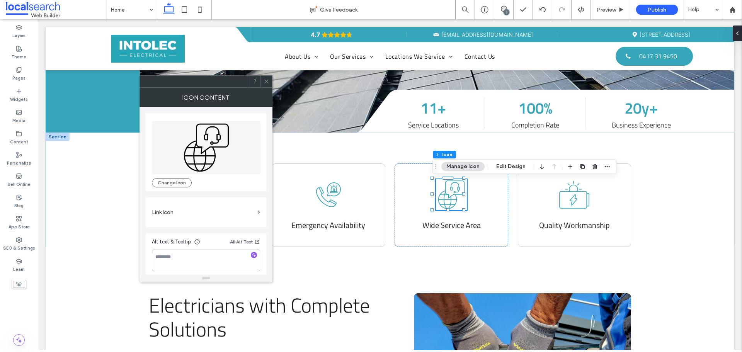
click at [211, 264] on textarea at bounding box center [206, 261] width 108 height 22
type textarea "**********"
click at [221, 230] on div "**********" at bounding box center [206, 192] width 121 height 171
drag, startPoint x: 269, startPoint y: 82, endPoint x: 236, endPoint y: 64, distance: 37.2
click at [269, 82] on icon at bounding box center [267, 81] width 6 height 6
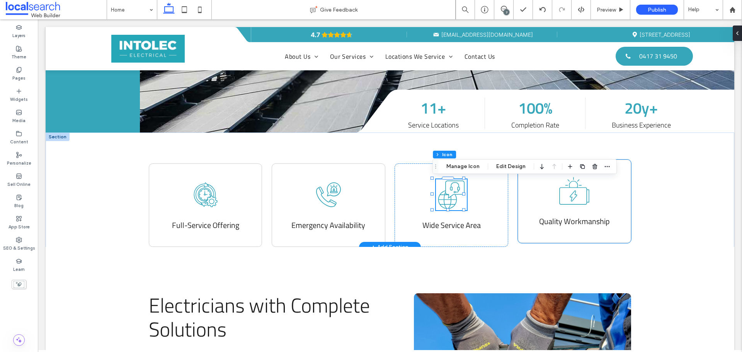
click at [573, 195] on icon at bounding box center [574, 190] width 31 height 31
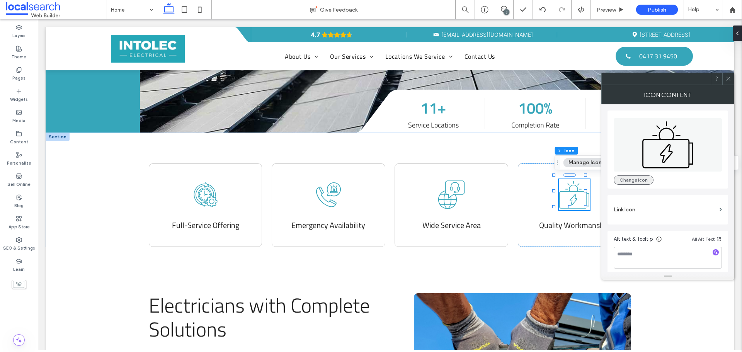
click at [627, 184] on button "Change Icon" at bounding box center [634, 179] width 40 height 9
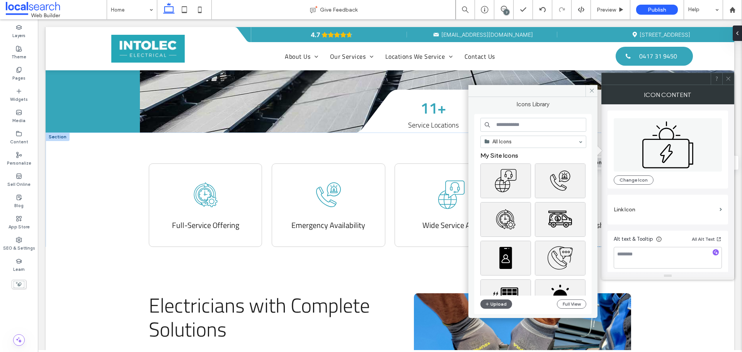
click at [547, 127] on input at bounding box center [533, 125] width 106 height 14
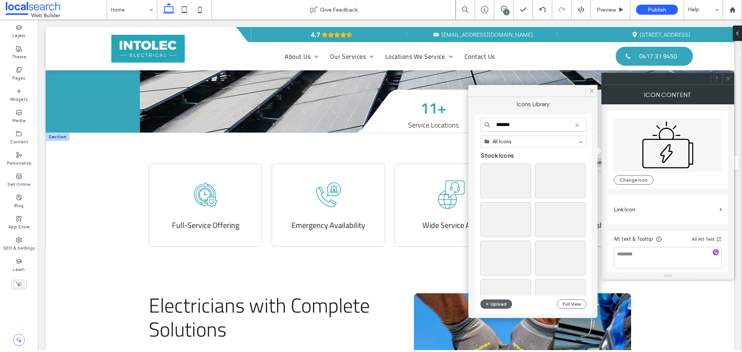
type input "*******"
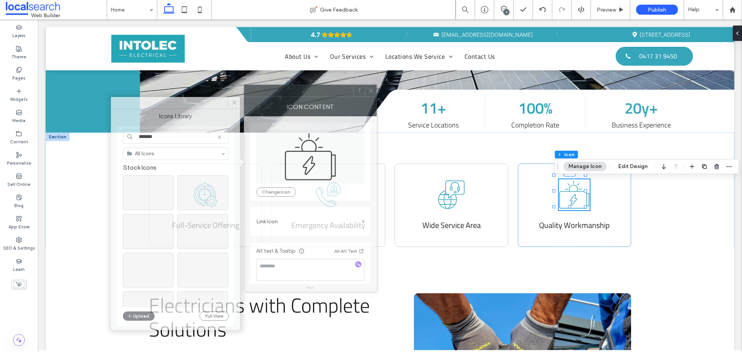
drag, startPoint x: 622, startPoint y: 80, endPoint x: 266, endPoint y: 87, distance: 356.0
click at [266, 87] on div at bounding box center [298, 91] width 109 height 12
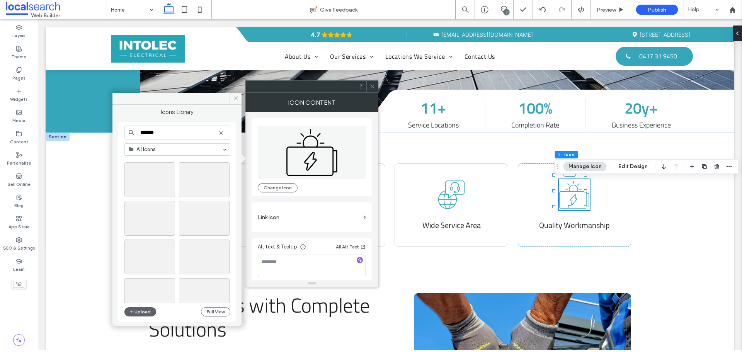
scroll to position [39, 0]
click at [157, 189] on div "Select" at bounding box center [149, 188] width 51 height 35
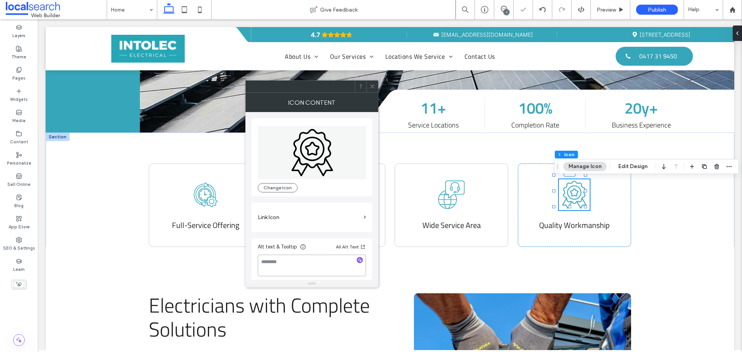
click at [304, 261] on textarea at bounding box center [312, 266] width 108 height 22
type textarea "**********"
click at [373, 88] on icon at bounding box center [372, 86] width 6 height 6
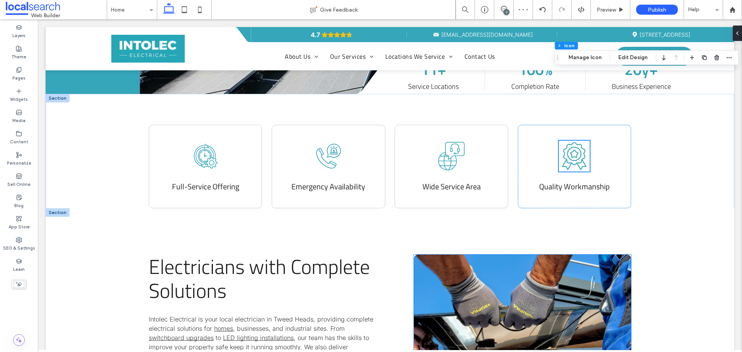
scroll to position [502, 0]
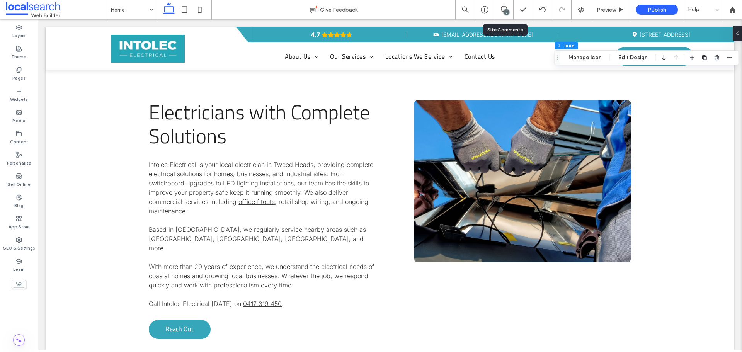
click at [500, 4] on div "7" at bounding box center [503, 9] width 19 height 19
drag, startPoint x: 504, startPoint y: 9, endPoint x: 507, endPoint y: 41, distance: 32.3
click at [504, 9] on icon at bounding box center [504, 9] width 6 height 6
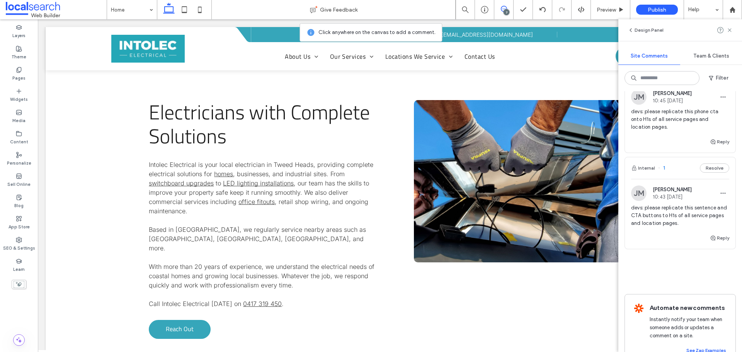
scroll to position [530, 0]
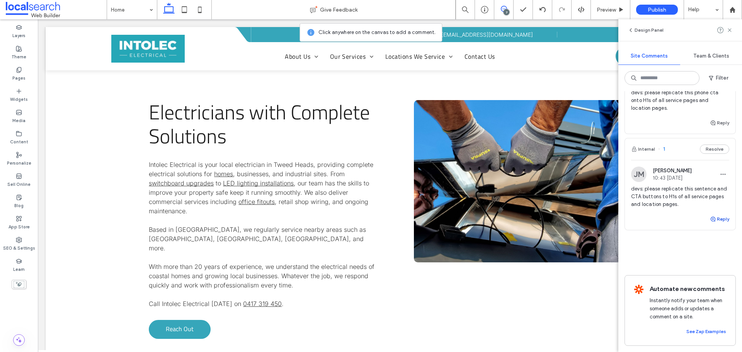
click at [716, 214] on button "Reply" at bounding box center [719, 218] width 19 height 9
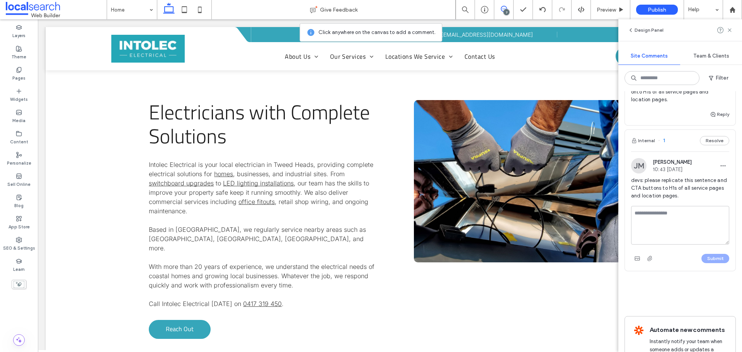
click at [687, 214] on textarea at bounding box center [680, 225] width 98 height 39
type textarea "**********"
click at [711, 256] on button "Submit" at bounding box center [715, 258] width 28 height 9
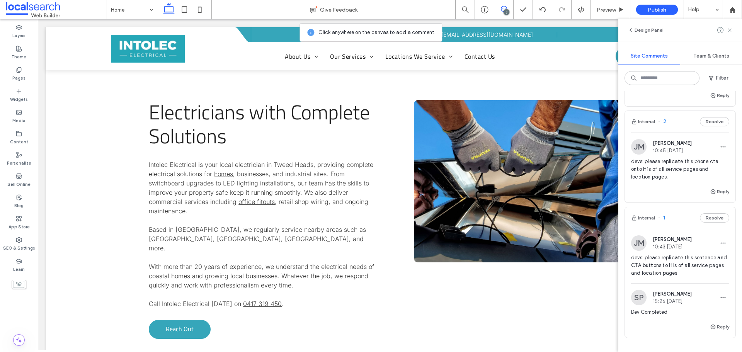
click at [683, 177] on span "devs: please replicate this phone cta onto H1s of all service pages and locatio…" at bounding box center [680, 169] width 98 height 23
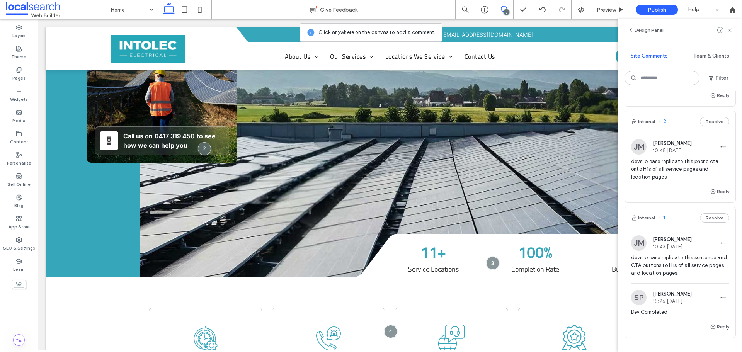
scroll to position [120, 0]
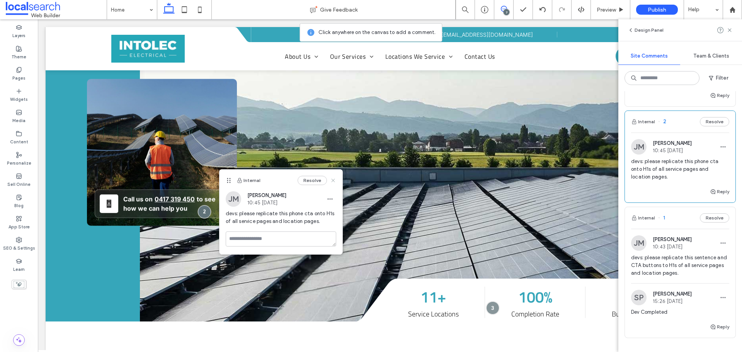
click at [333, 179] on icon at bounding box center [333, 180] width 6 height 6
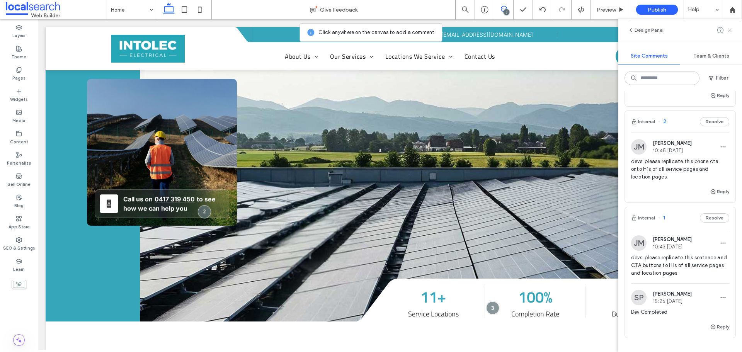
click at [728, 30] on icon at bounding box center [730, 30] width 6 height 6
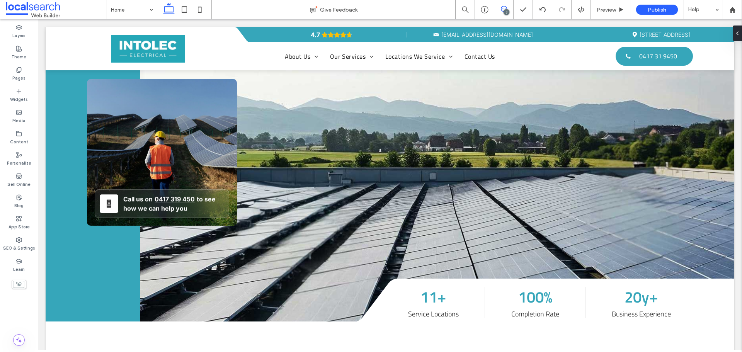
drag, startPoint x: 503, startPoint y: 9, endPoint x: 165, endPoint y: 232, distance: 405.8
click at [503, 9] on icon at bounding box center [504, 9] width 6 height 6
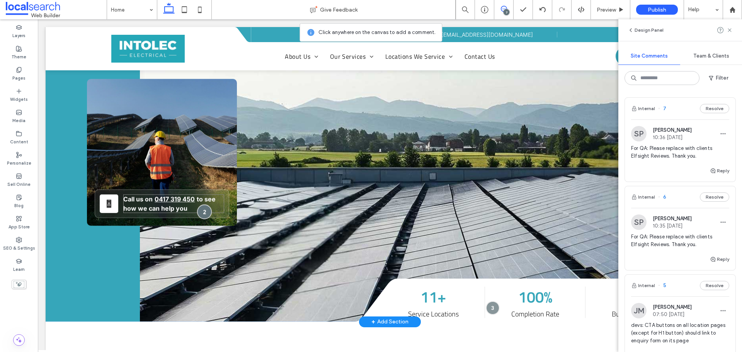
click at [203, 213] on div at bounding box center [204, 211] width 14 height 14
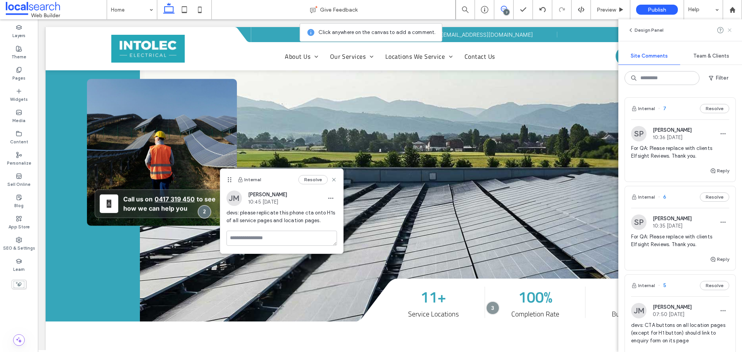
click at [729, 31] on use at bounding box center [729, 29] width 3 height 3
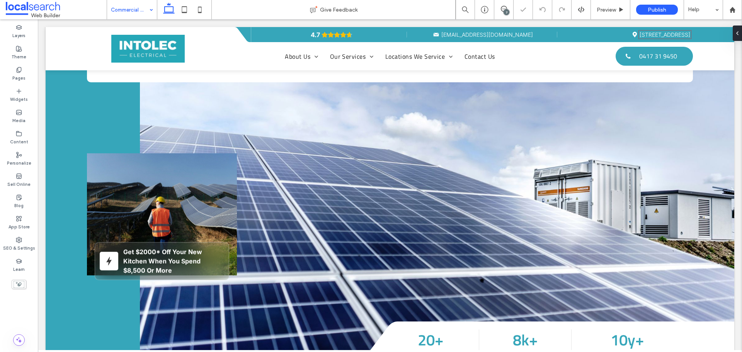
scroll to position [77, 0]
click at [132, 7] on input at bounding box center [130, 9] width 38 height 19
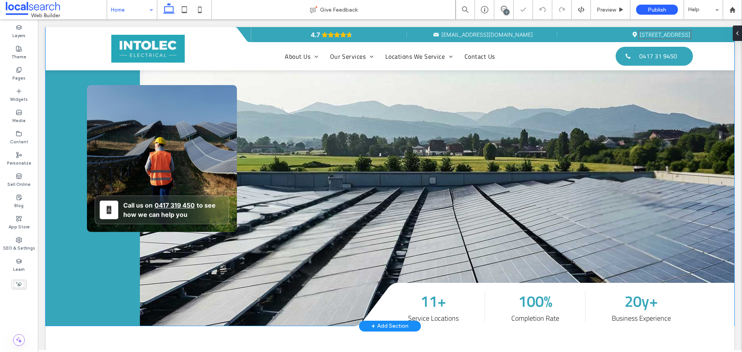
click at [221, 215] on p "Call us on 0417 319 450 to see how we can help you" at bounding box center [173, 210] width 100 height 19
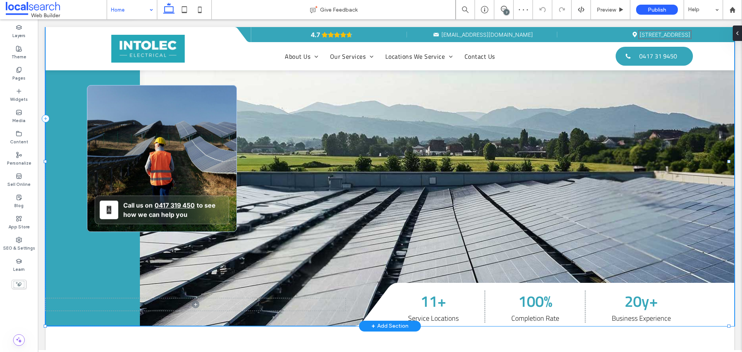
scroll to position [116, 0]
click at [222, 211] on p "Call us on 0417 319 450 to see how we can help you" at bounding box center [173, 210] width 100 height 19
click at [218, 201] on p "Call us on 0417 319 450 to see how we can help you" at bounding box center [173, 210] width 100 height 19
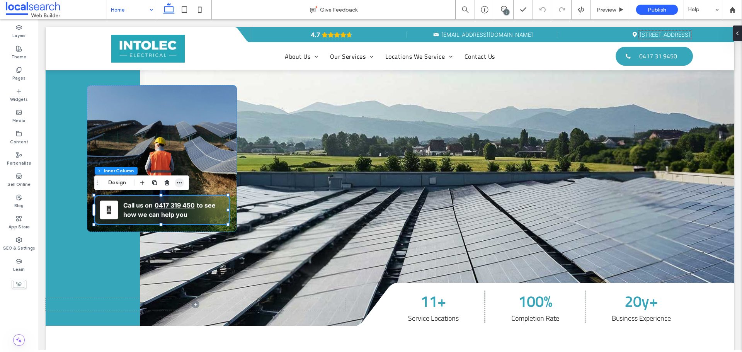
click at [182, 184] on icon "button" at bounding box center [179, 183] width 6 height 6
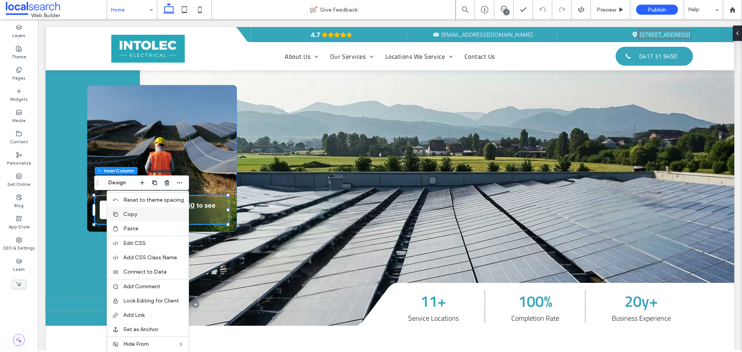
click at [155, 214] on label "Copy" at bounding box center [153, 214] width 61 height 7
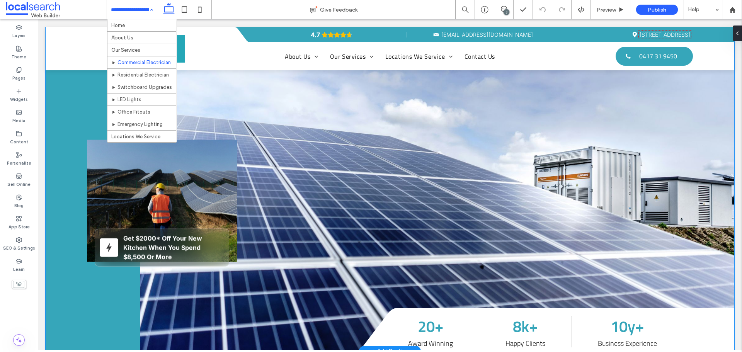
scroll to position [77, 0]
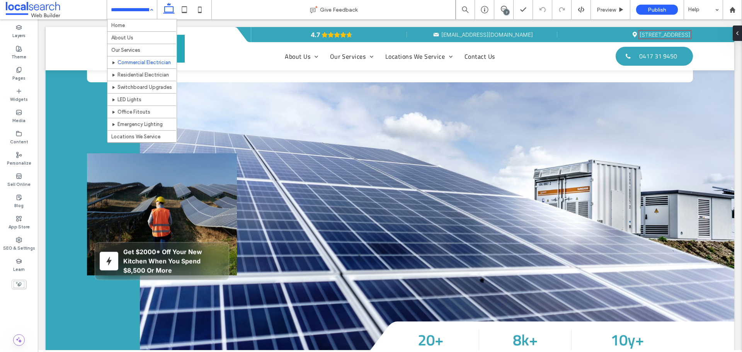
click at [150, 8] on div "Home About Us Our Services Commercial Electrician Residential Electrician Switc…" at bounding box center [132, 9] width 50 height 19
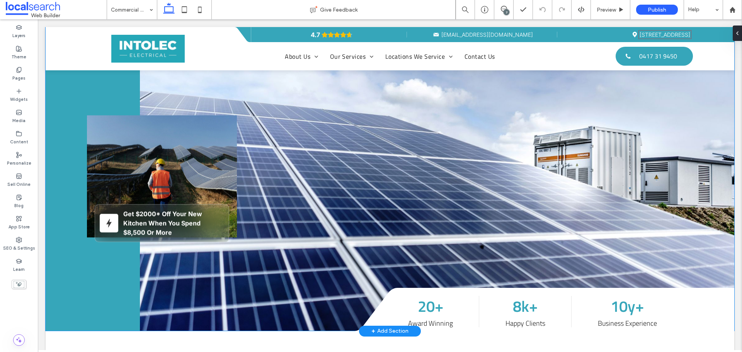
scroll to position [155, 0]
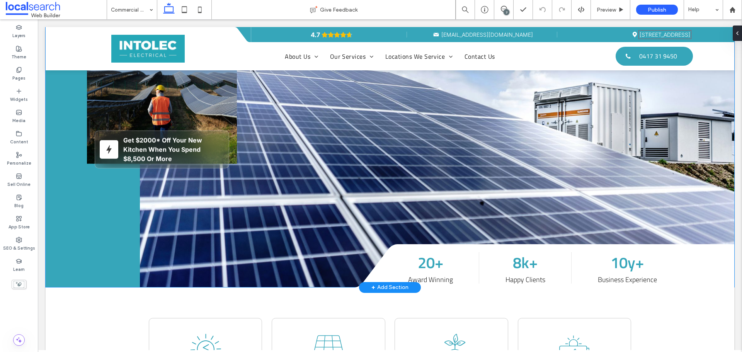
click at [196, 150] on strong "Get $2000* Off Your New Kitchen When You Spend $8,500 Or More" at bounding box center [162, 149] width 79 height 26
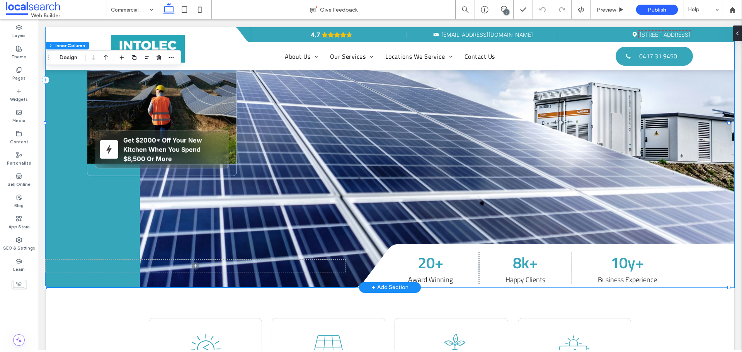
click at [188, 146] on strong "Get $2000* Off Your New Kitchen When You Spend $8,500 Or More" at bounding box center [162, 149] width 79 height 26
type input "**"
type input "****"
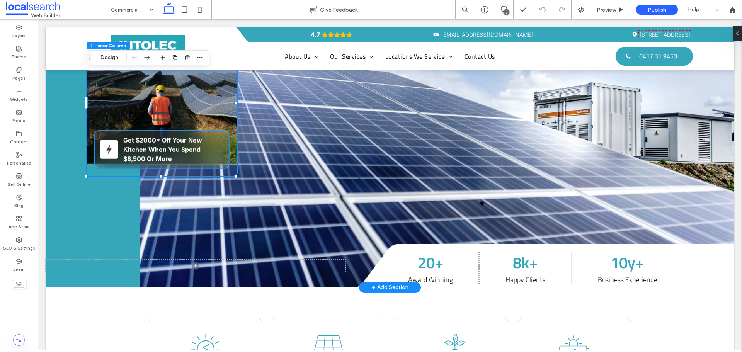
click at [193, 143] on strong "Get $2000* Off Your New Kitchen When You Spend $8,500 Or More" at bounding box center [162, 149] width 79 height 26
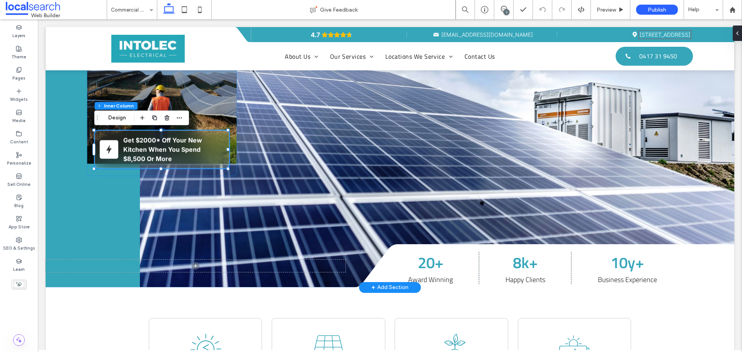
click at [174, 140] on strong "Get $2000* Off Your New Kitchen When You Spend $8,500 Or More" at bounding box center [162, 149] width 79 height 26
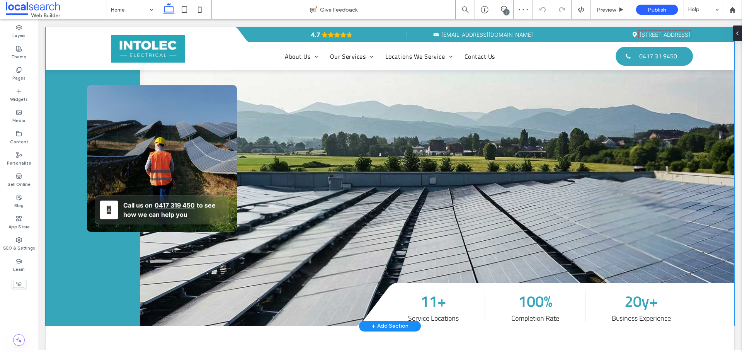
click at [204, 211] on p "Call us on 0417 319 450 to see how we can help you" at bounding box center [173, 210] width 100 height 19
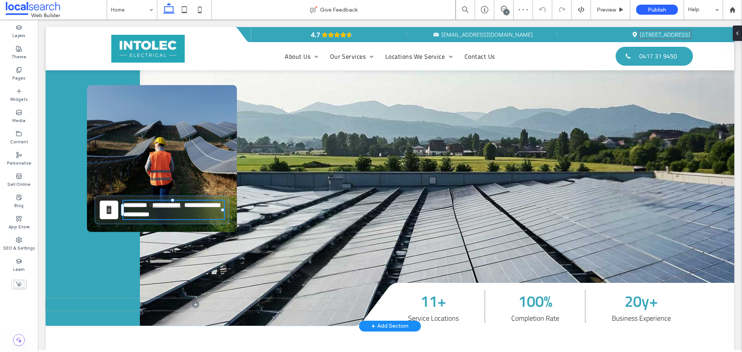
scroll to position [116, 0]
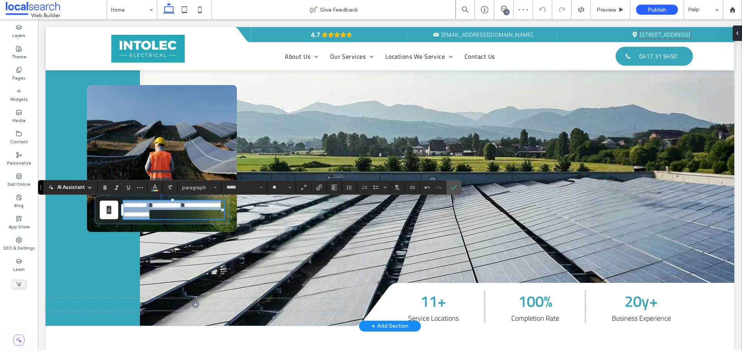
type input "*****"
type input "**"
click at [459, 191] on label "Confirm" at bounding box center [454, 187] width 12 height 14
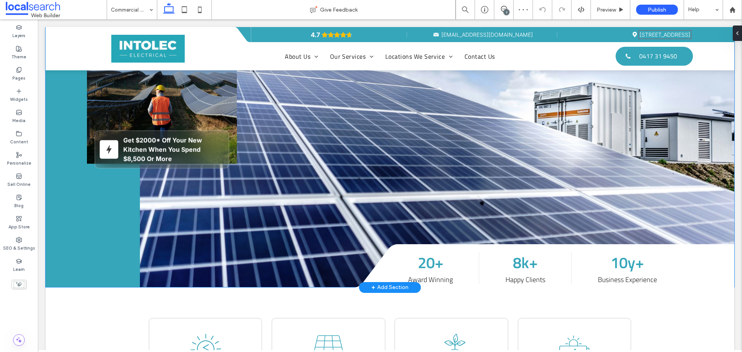
click at [163, 153] on p "Get $2000* Off Your New Kitchen When You Spend $8,500 Or More" at bounding box center [173, 150] width 100 height 28
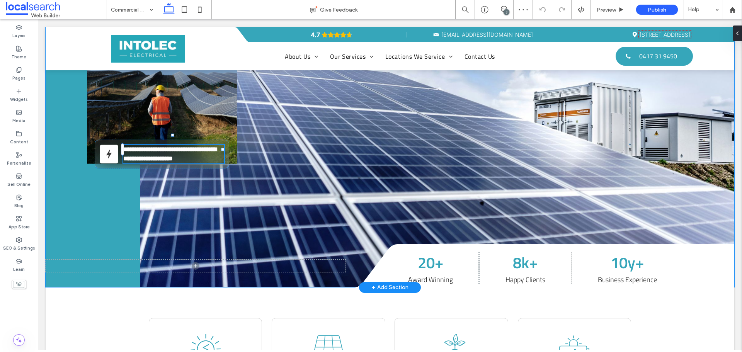
scroll to position [155, 0]
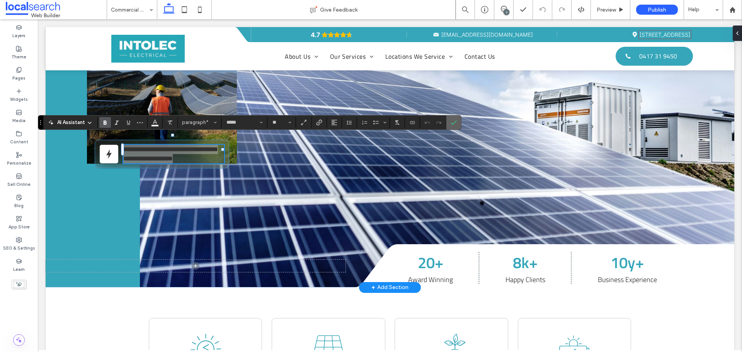
click at [457, 123] on label "Confirm" at bounding box center [454, 123] width 12 height 14
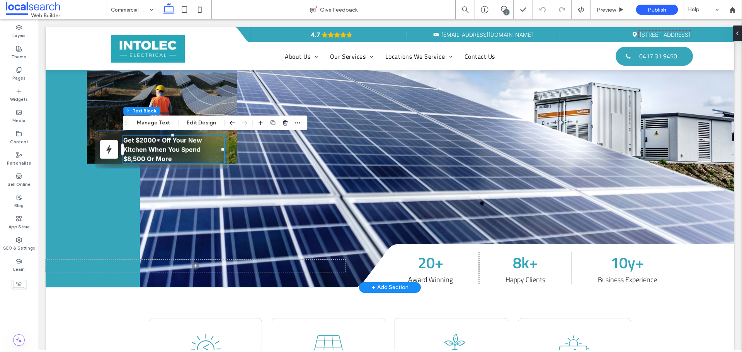
click at [225, 133] on div "Get $2000* Off Your New Kitchen When You Spend $8,500 Or More" at bounding box center [162, 150] width 134 height 38
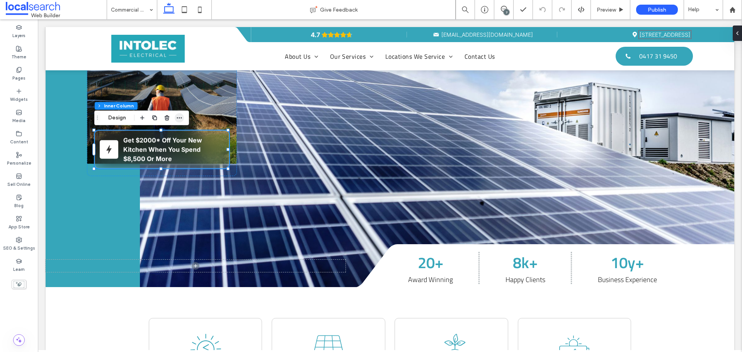
click at [179, 118] on use "button" at bounding box center [179, 117] width 5 height 1
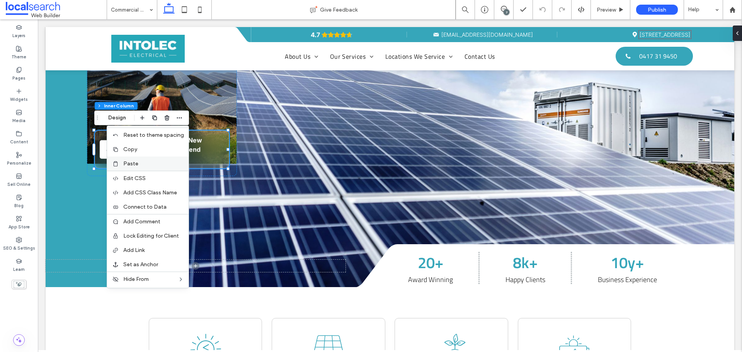
click at [161, 158] on div "Paste" at bounding box center [148, 164] width 82 height 14
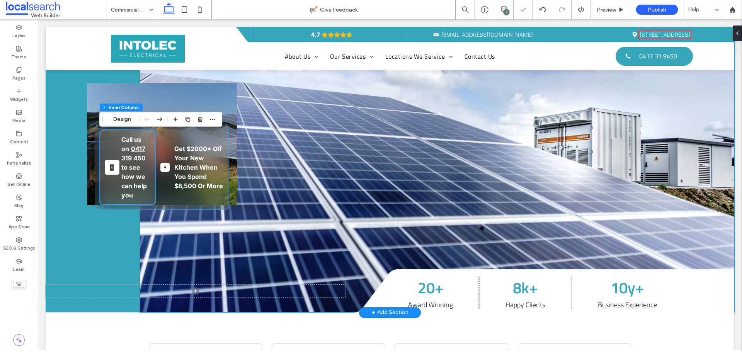
scroll to position [116, 0]
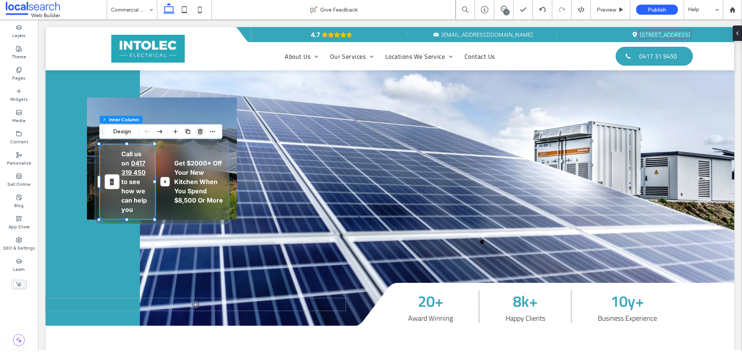
click at [201, 133] on icon "button" at bounding box center [200, 131] width 6 height 6
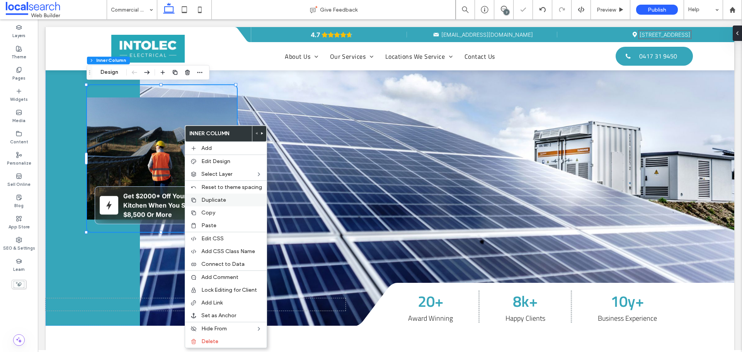
type input "**"
type input "****"
click at [216, 222] on label "Paste" at bounding box center [231, 225] width 61 height 7
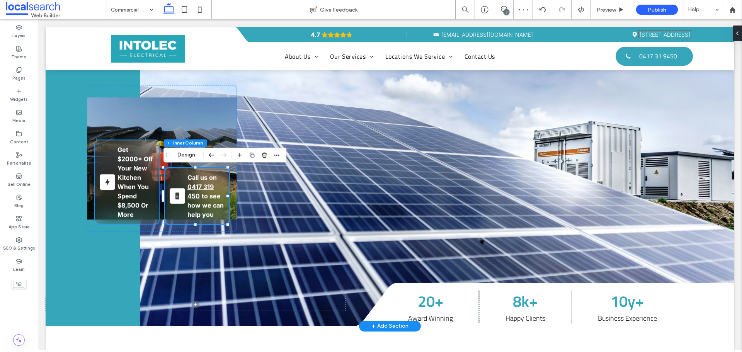
click at [145, 170] on strong "Get $2000* Off Your New Kitchen When You Spend $8,500 Or More" at bounding box center [134, 182] width 35 height 73
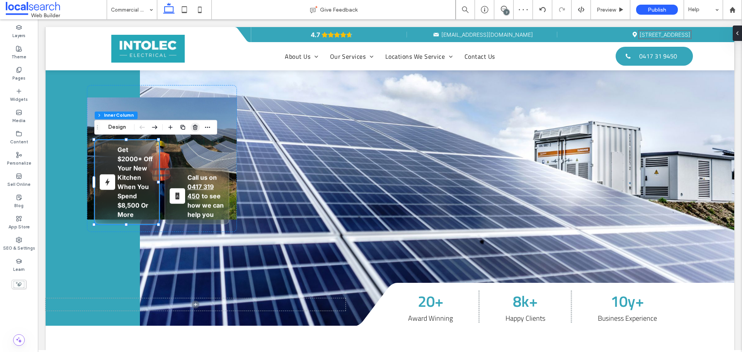
click at [193, 127] on icon "button" at bounding box center [195, 127] width 6 height 6
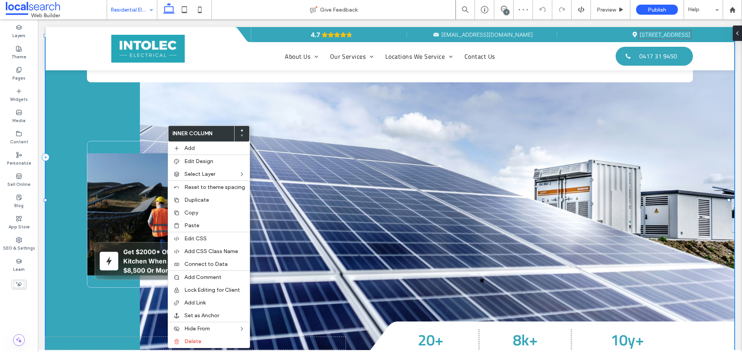
scroll to position [77, 0]
click at [205, 225] on label "Paste" at bounding box center [214, 225] width 61 height 7
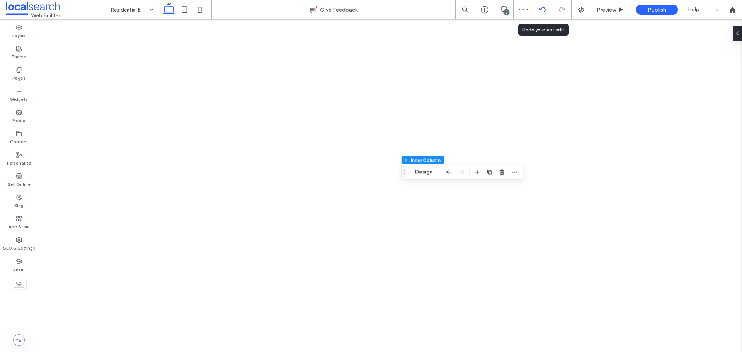
click at [542, 9] on icon at bounding box center [543, 10] width 6 height 6
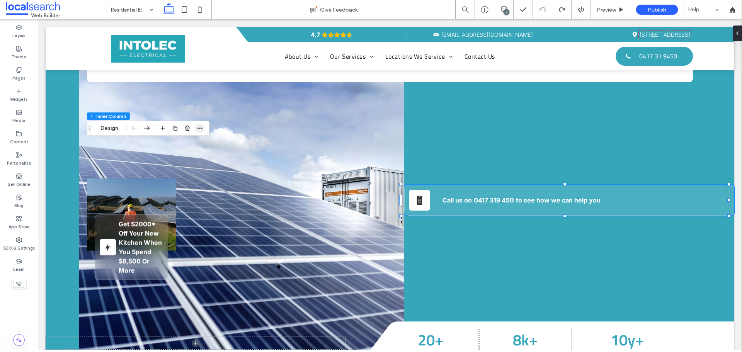
click at [202, 129] on icon "button" at bounding box center [200, 128] width 6 height 6
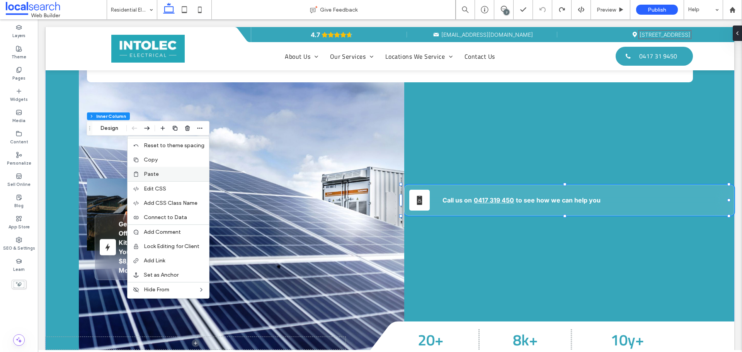
click at [178, 179] on div "Paste" at bounding box center [169, 174] width 82 height 14
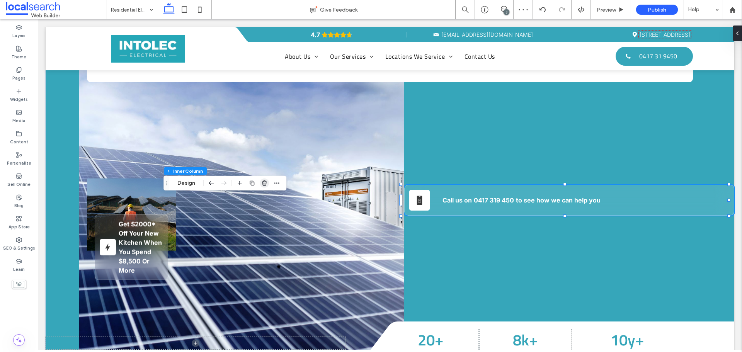
click at [263, 186] on use "button" at bounding box center [264, 182] width 5 height 5
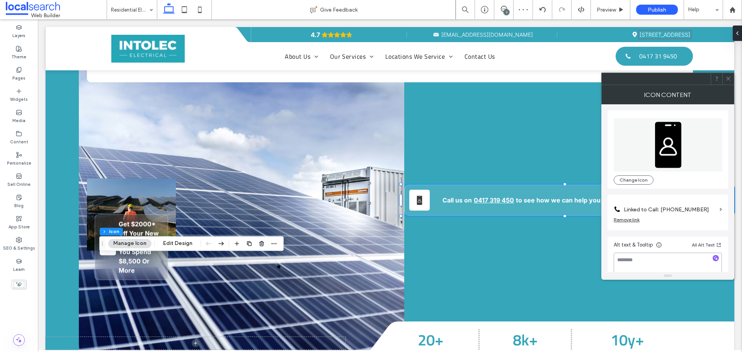
drag, startPoint x: 664, startPoint y: 256, endPoint x: 661, endPoint y: 260, distance: 4.7
click at [664, 257] on textarea at bounding box center [668, 264] width 108 height 22
type textarea "**********"
click at [728, 77] on icon at bounding box center [728, 79] width 6 height 6
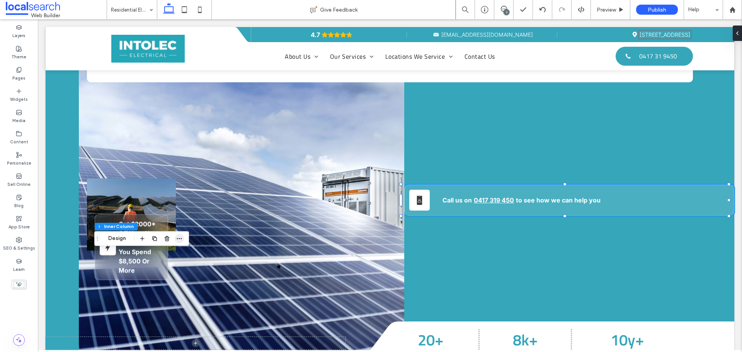
click at [180, 238] on use "button" at bounding box center [179, 238] width 5 height 1
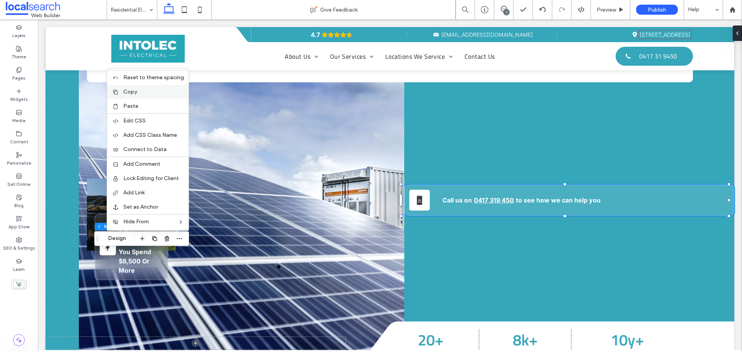
click at [136, 92] on span "Copy" at bounding box center [130, 92] width 14 height 7
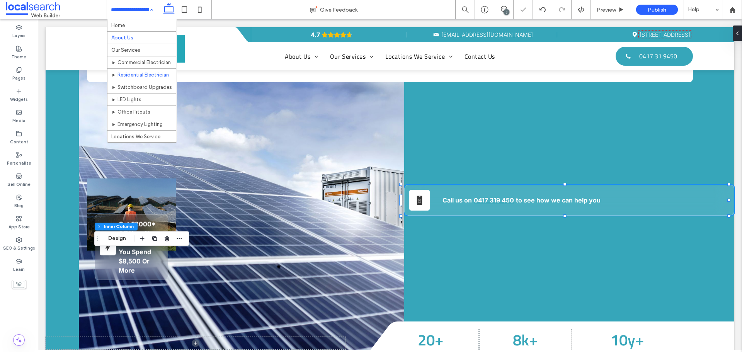
scroll to position [39, 0]
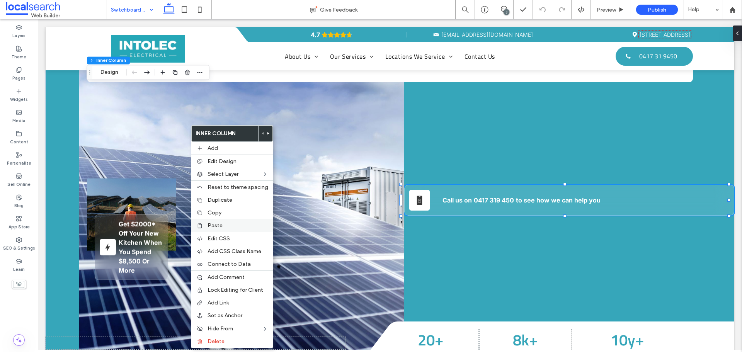
click at [215, 222] on div "Paste" at bounding box center [232, 225] width 82 height 13
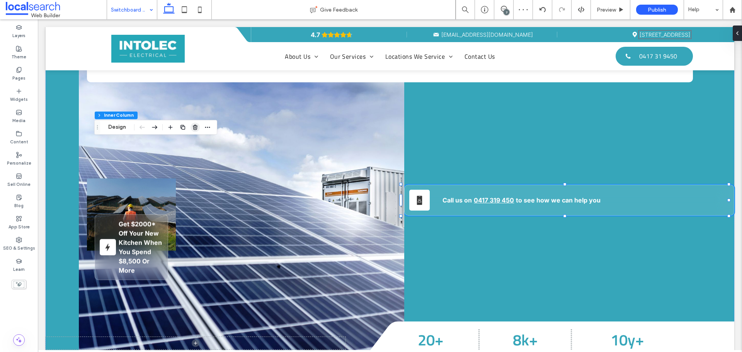
click at [194, 129] on use "button" at bounding box center [195, 127] width 5 height 5
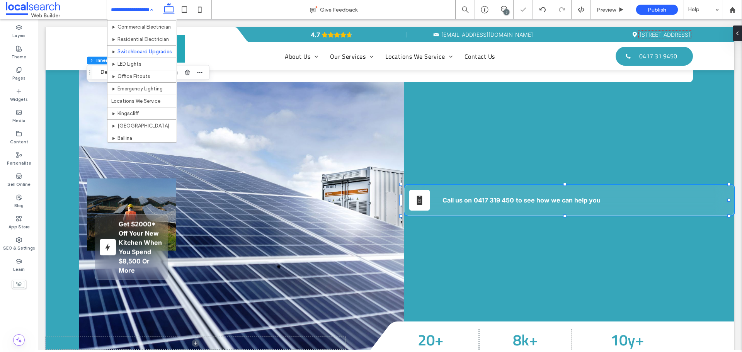
scroll to position [39, 0]
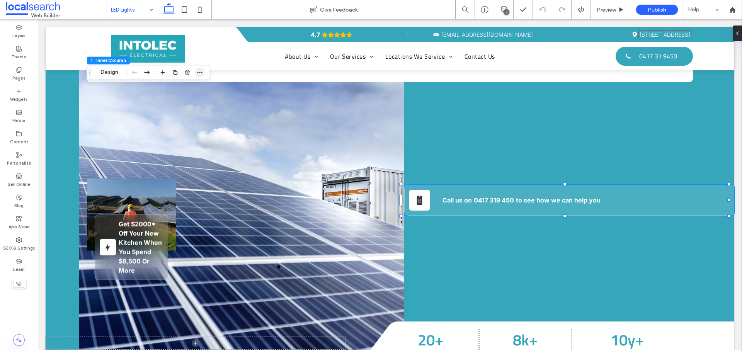
click at [199, 73] on icon "button" at bounding box center [200, 72] width 6 height 6
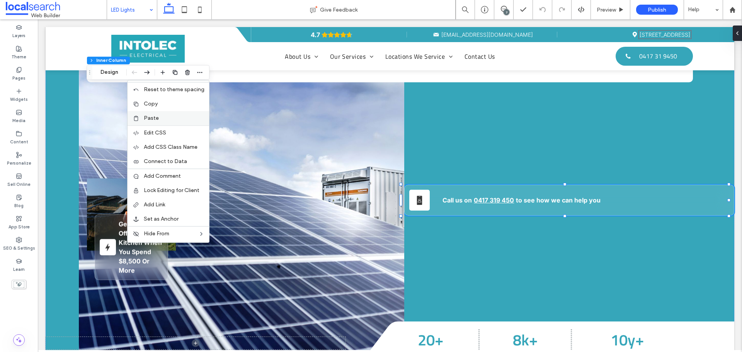
click at [171, 115] on label "Paste" at bounding box center [174, 118] width 61 height 7
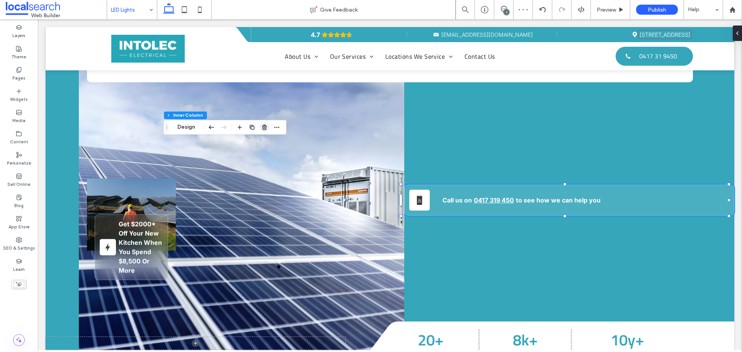
click at [264, 125] on use "button" at bounding box center [264, 127] width 5 height 5
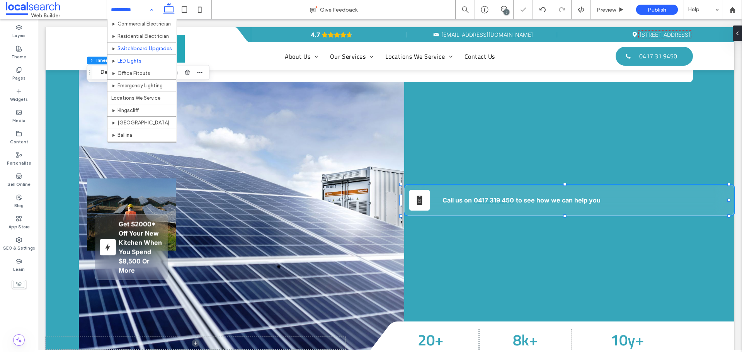
scroll to position [77, 0]
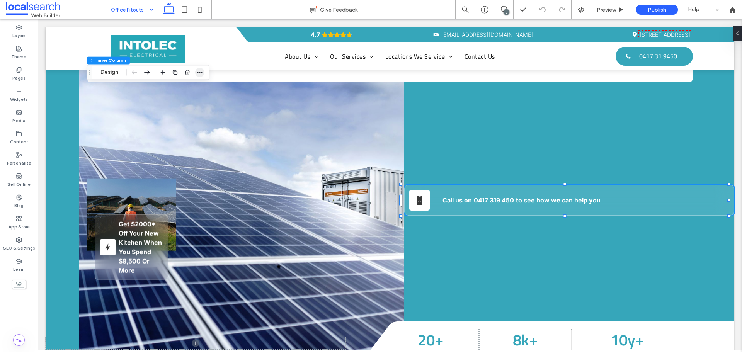
click at [197, 74] on icon "button" at bounding box center [200, 72] width 6 height 6
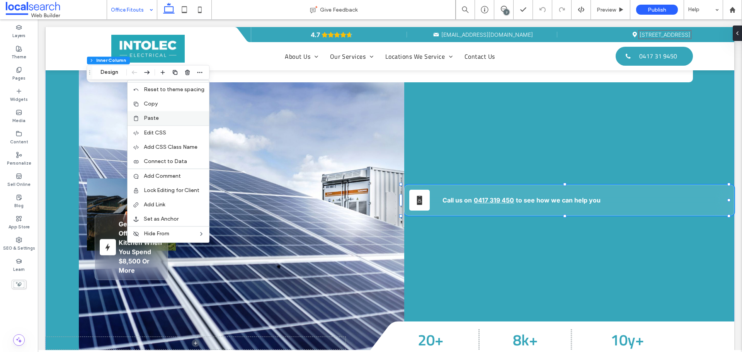
click at [174, 118] on label "Paste" at bounding box center [174, 118] width 61 height 7
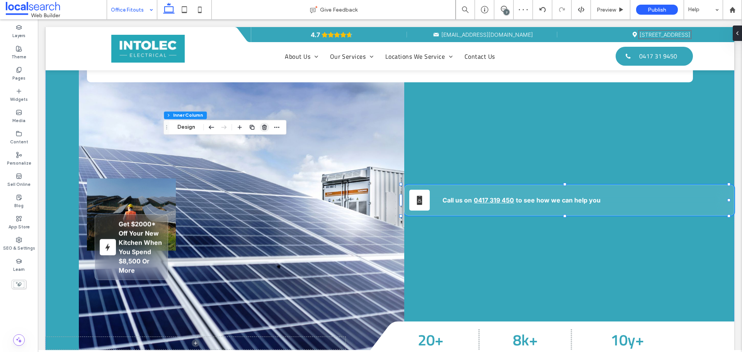
click at [265, 128] on use "button" at bounding box center [264, 127] width 5 height 5
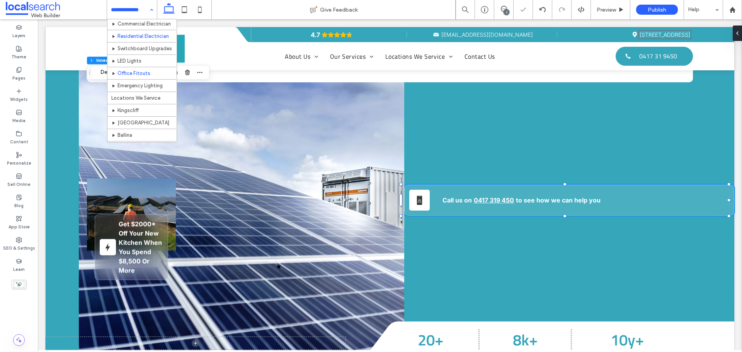
scroll to position [77, 0]
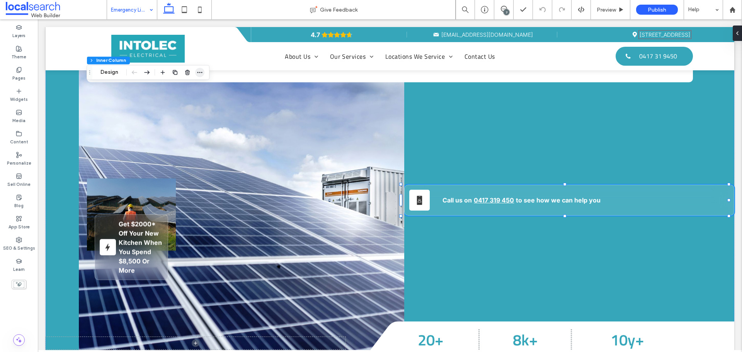
click at [201, 74] on icon "button" at bounding box center [200, 72] width 6 height 6
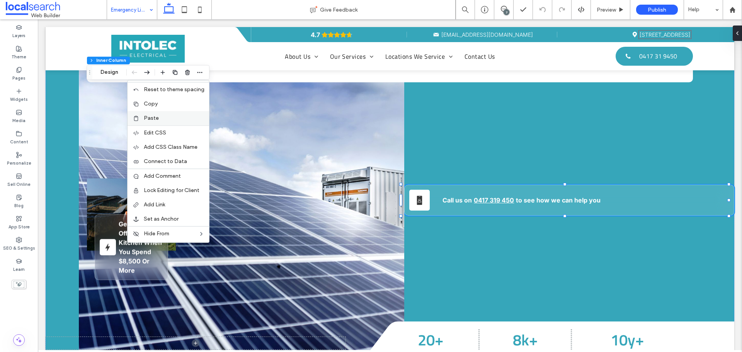
click at [183, 111] on div "Paste" at bounding box center [169, 118] width 82 height 14
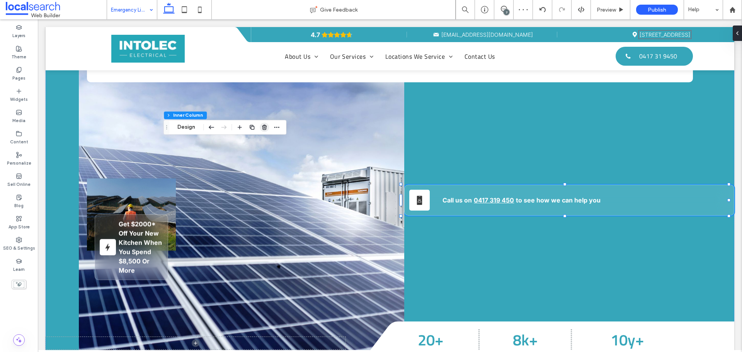
click at [262, 128] on icon "button" at bounding box center [264, 127] width 6 height 6
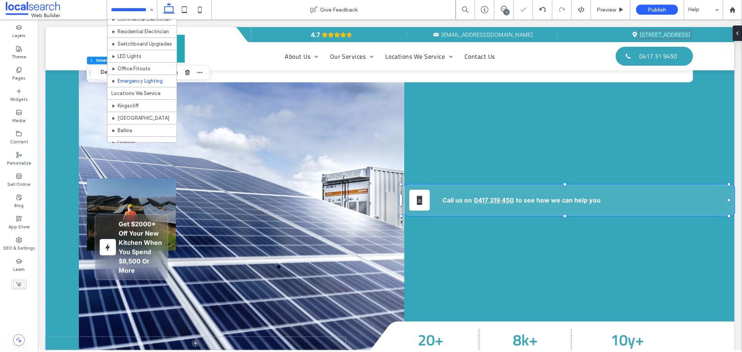
scroll to position [77, 0]
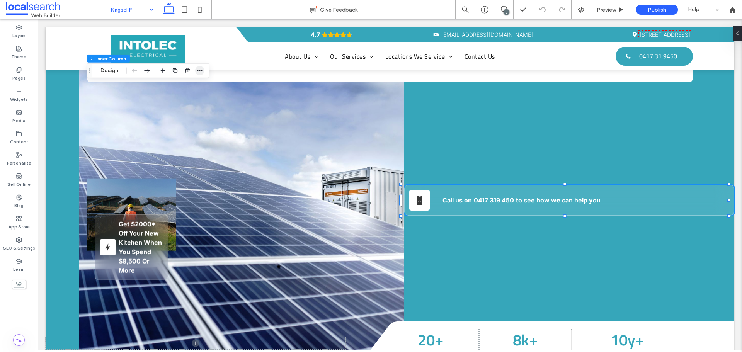
click at [200, 71] on icon "button" at bounding box center [200, 71] width 6 height 6
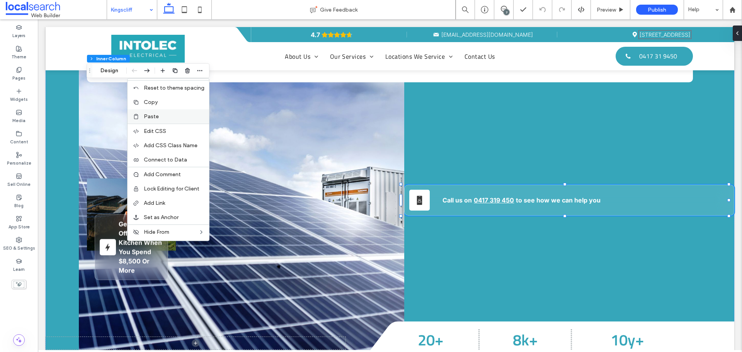
click at [160, 113] on label "Paste" at bounding box center [174, 116] width 61 height 7
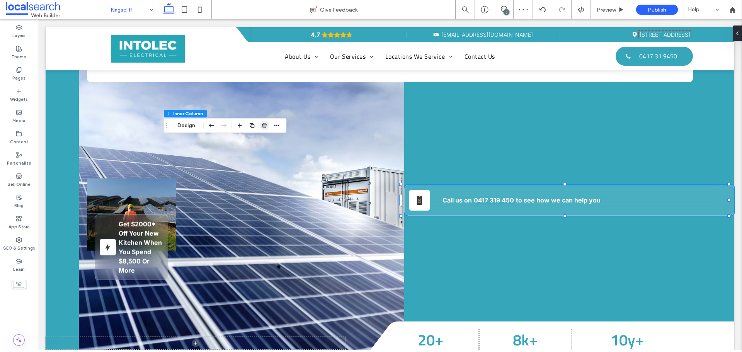
click at [266, 126] on use "button" at bounding box center [264, 125] width 5 height 5
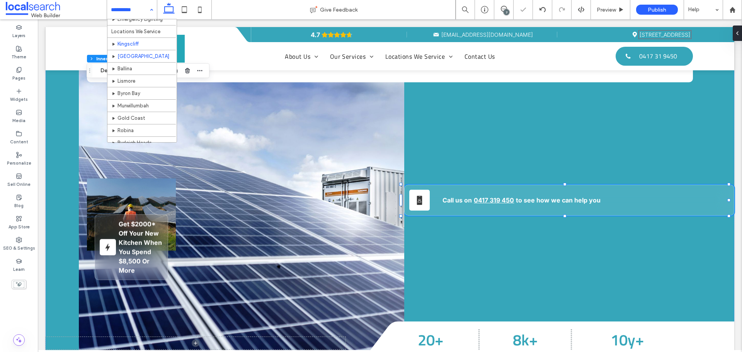
scroll to position [116, 0]
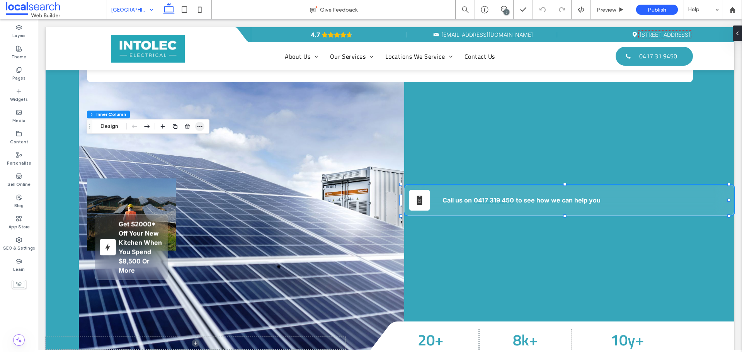
click at [201, 128] on icon "button" at bounding box center [200, 126] width 6 height 6
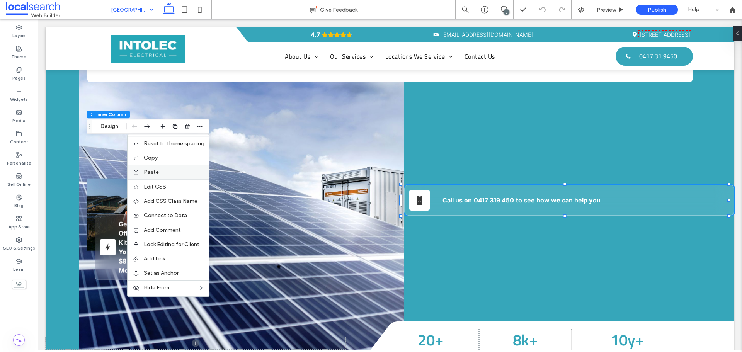
click at [162, 169] on label "Paste" at bounding box center [174, 172] width 61 height 7
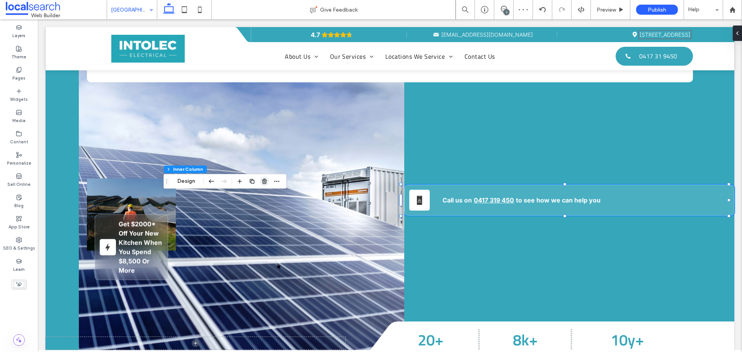
click at [266, 181] on icon "button" at bounding box center [264, 181] width 6 height 6
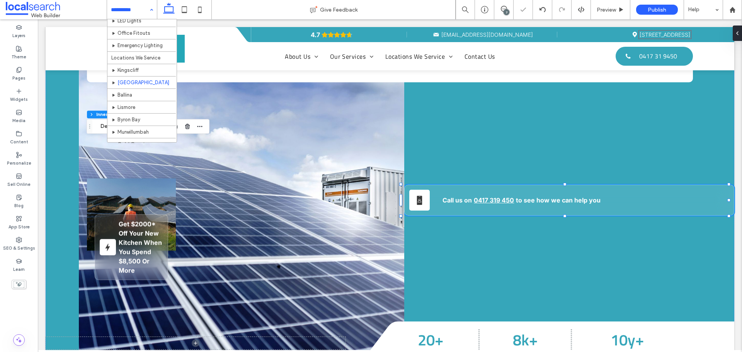
scroll to position [116, 0]
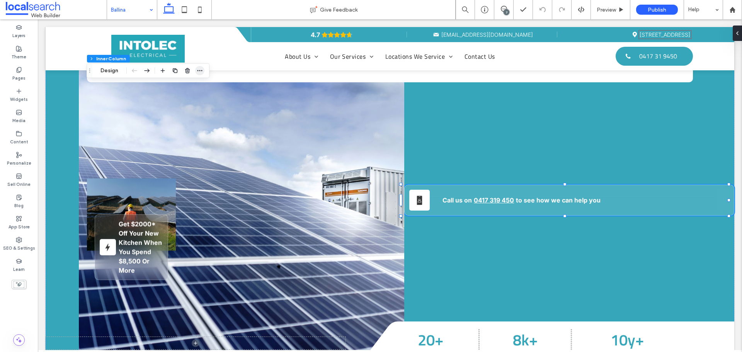
click at [198, 70] on icon "button" at bounding box center [200, 71] width 6 height 6
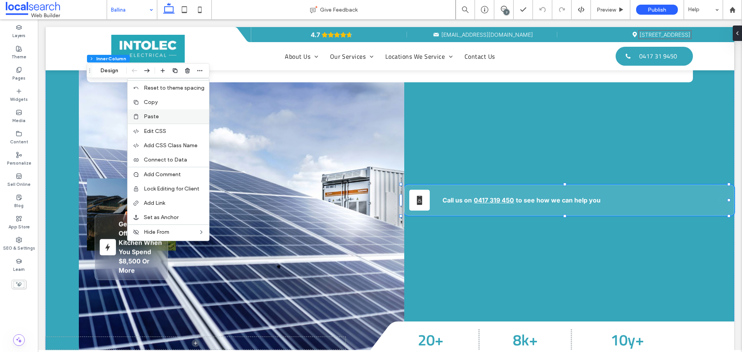
click at [159, 113] on span "Paste" at bounding box center [151, 116] width 15 height 7
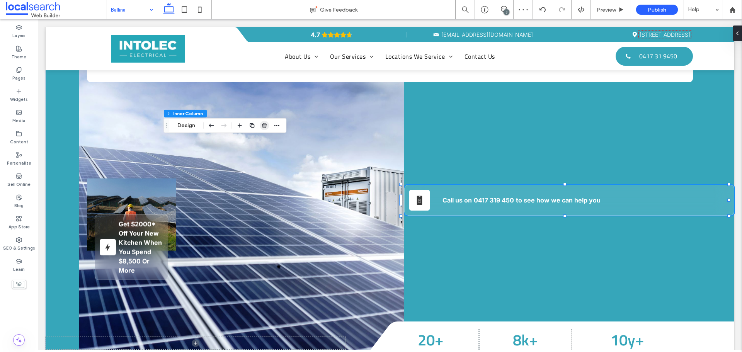
click at [262, 127] on icon "button" at bounding box center [264, 126] width 6 height 6
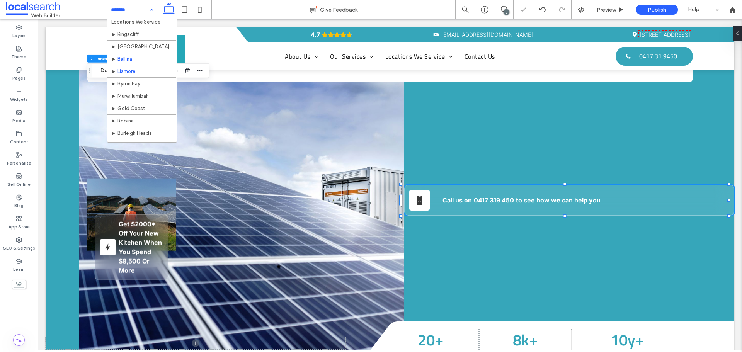
scroll to position [116, 0]
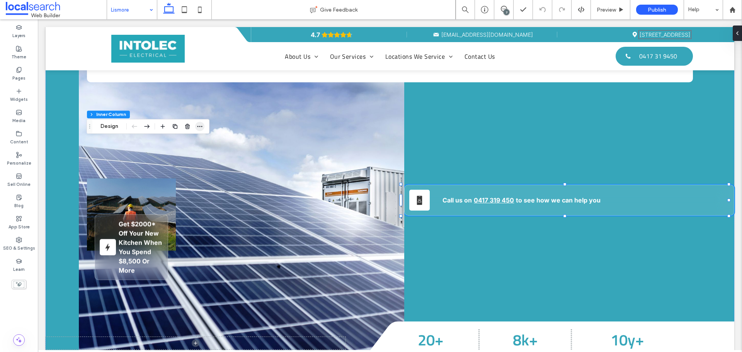
click at [201, 126] on icon "button" at bounding box center [200, 126] width 6 height 6
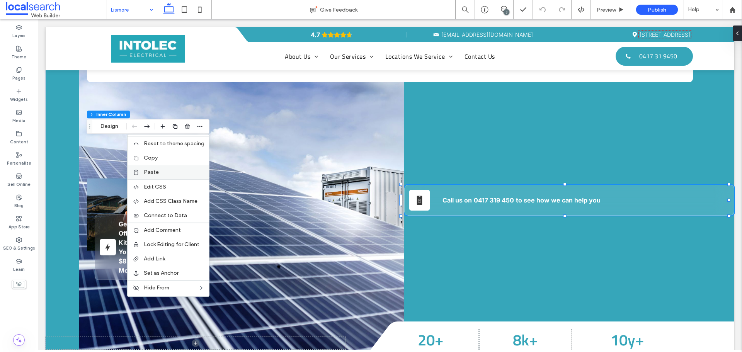
click at [172, 167] on div "Paste" at bounding box center [169, 172] width 82 height 14
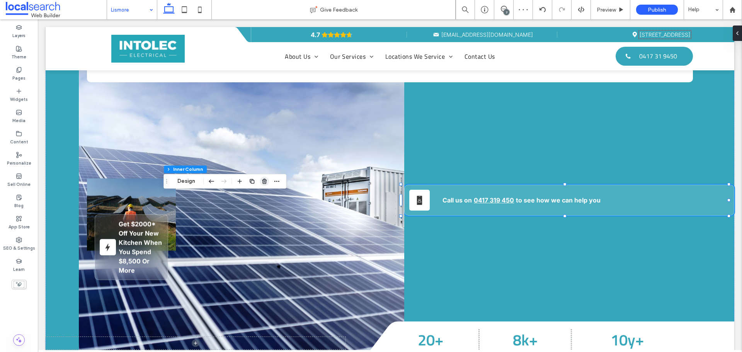
click at [261, 180] on span "button" at bounding box center [264, 181] width 9 height 9
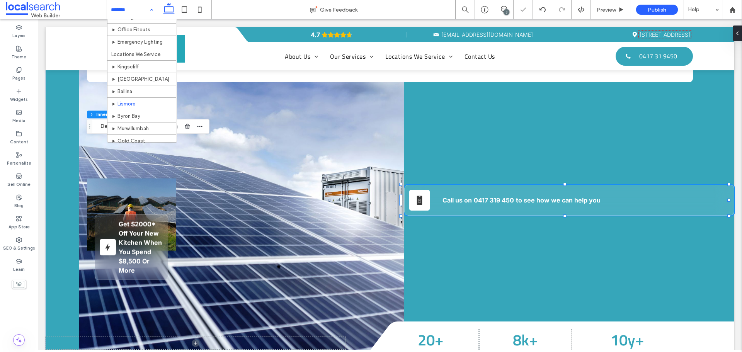
scroll to position [116, 0]
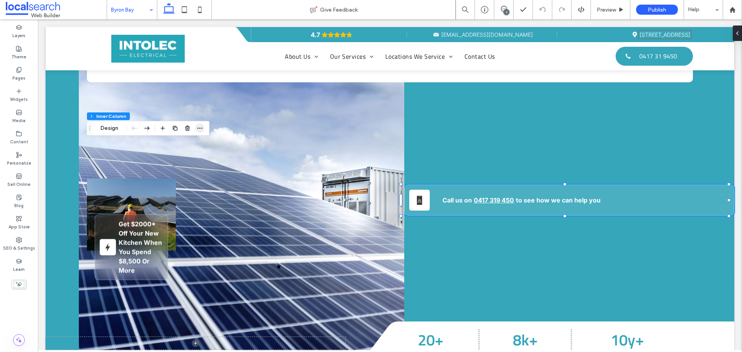
click at [200, 130] on icon "button" at bounding box center [200, 128] width 6 height 6
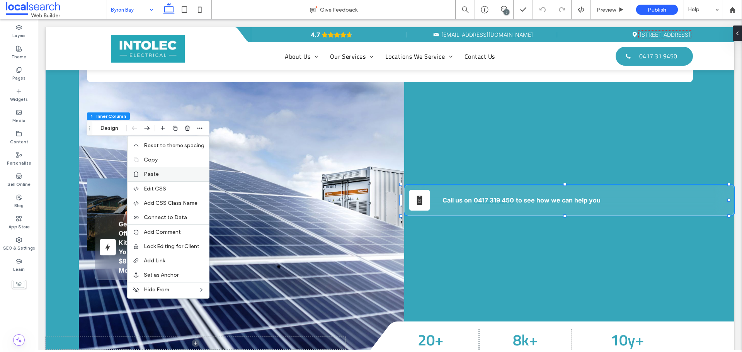
click at [165, 171] on label "Paste" at bounding box center [174, 174] width 61 height 7
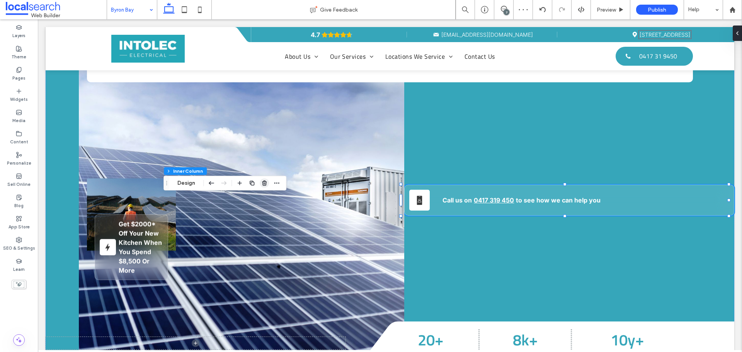
click at [263, 182] on use "button" at bounding box center [264, 182] width 5 height 5
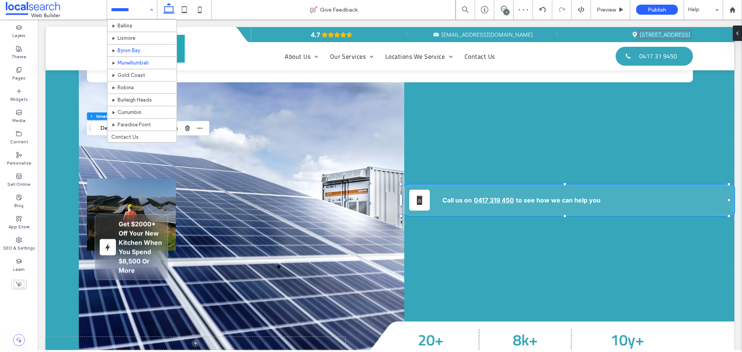
scroll to position [165, 0]
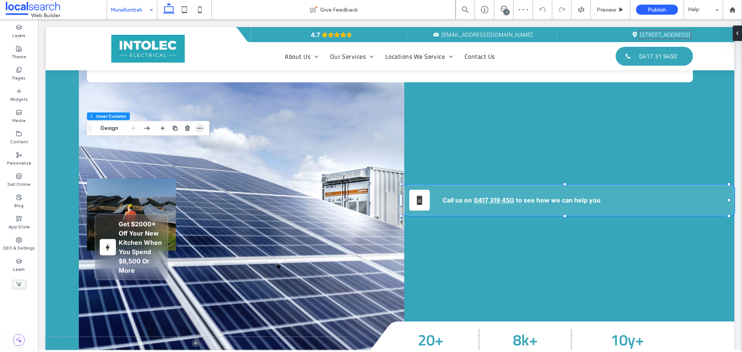
click at [202, 131] on span "button" at bounding box center [199, 128] width 9 height 9
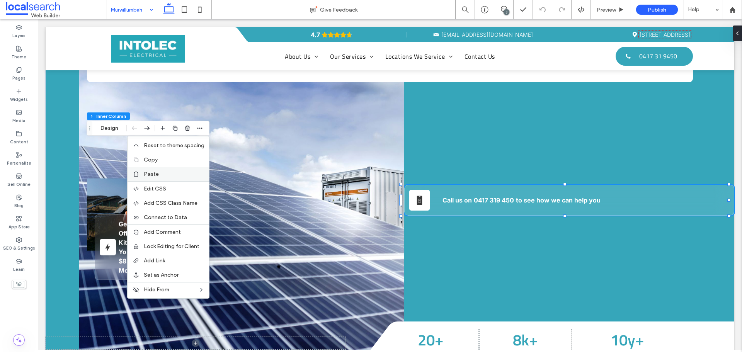
click at [163, 169] on div "Paste" at bounding box center [169, 174] width 82 height 14
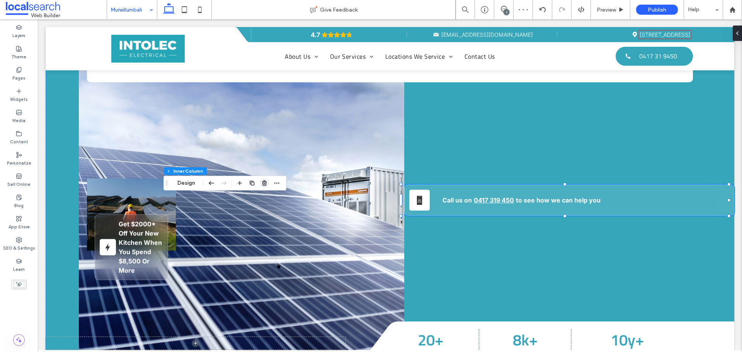
click at [265, 183] on use "button" at bounding box center [264, 182] width 5 height 5
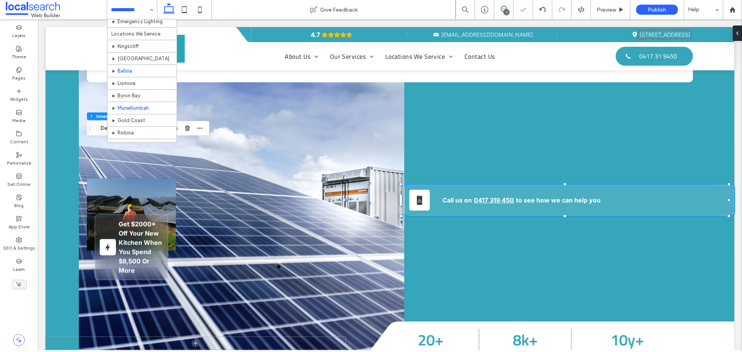
scroll to position [116, 0]
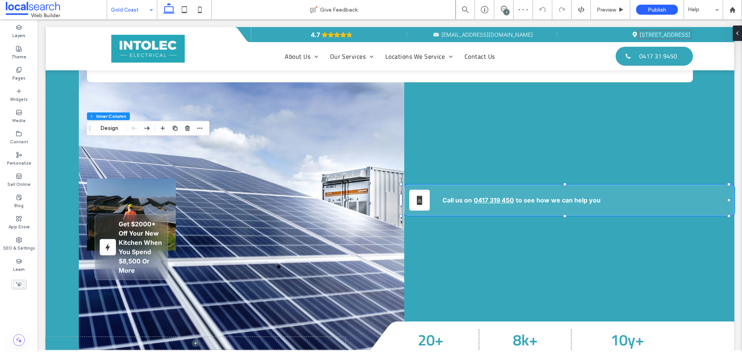
type input "**"
type input "****"
click at [199, 129] on icon "button" at bounding box center [200, 128] width 6 height 6
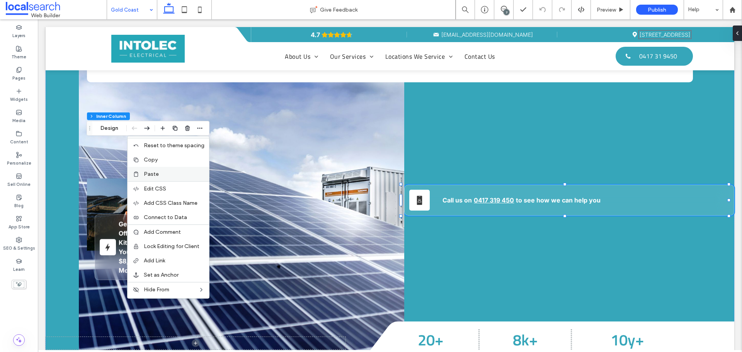
click at [166, 168] on div "Paste" at bounding box center [169, 174] width 82 height 14
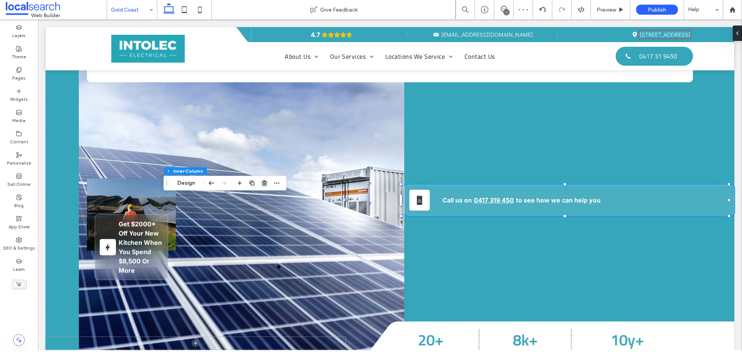
click at [264, 183] on icon "button" at bounding box center [264, 183] width 6 height 6
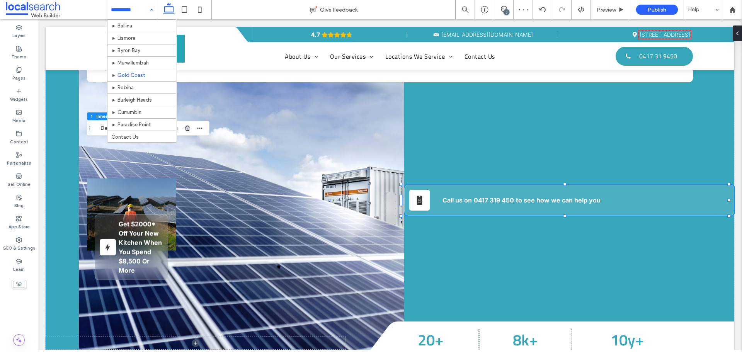
scroll to position [165, 0]
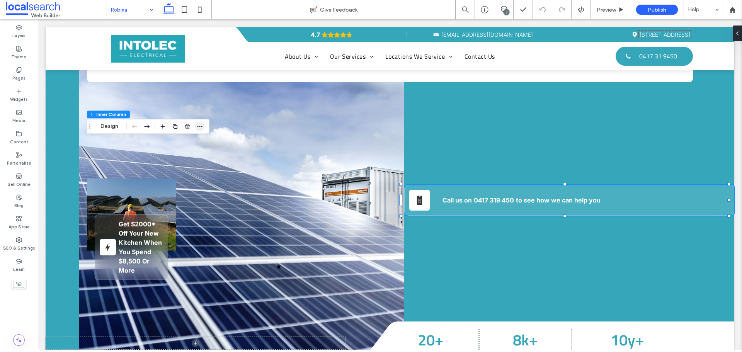
click at [200, 129] on icon "button" at bounding box center [200, 126] width 6 height 6
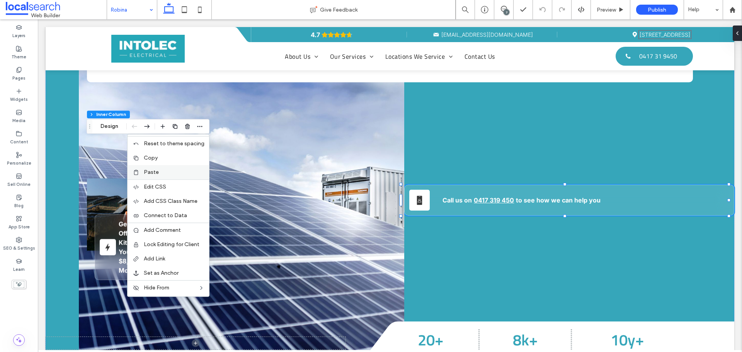
click at [175, 175] on label "Paste" at bounding box center [174, 172] width 61 height 7
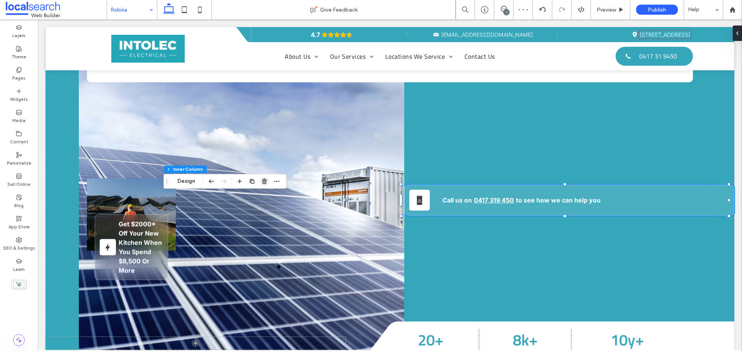
click at [263, 181] on use "button" at bounding box center [264, 181] width 5 height 5
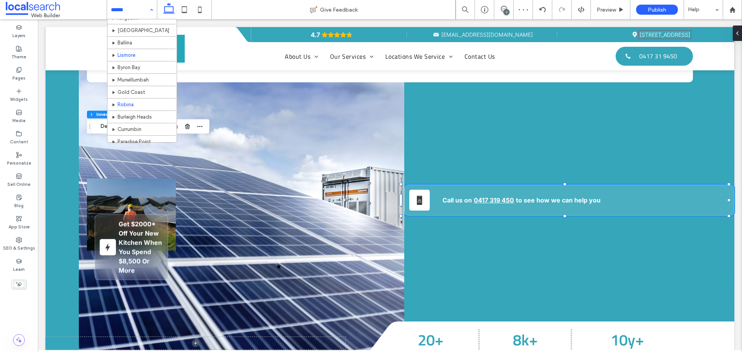
scroll to position [155, 0]
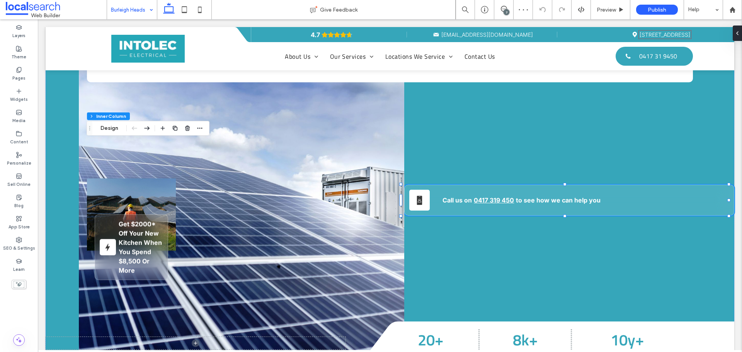
type input "**"
type input "****"
click at [200, 129] on icon "button" at bounding box center [200, 128] width 6 height 6
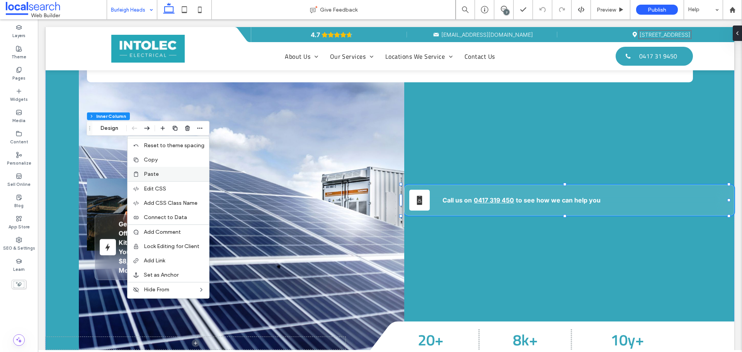
click at [172, 172] on label "Paste" at bounding box center [174, 174] width 61 height 7
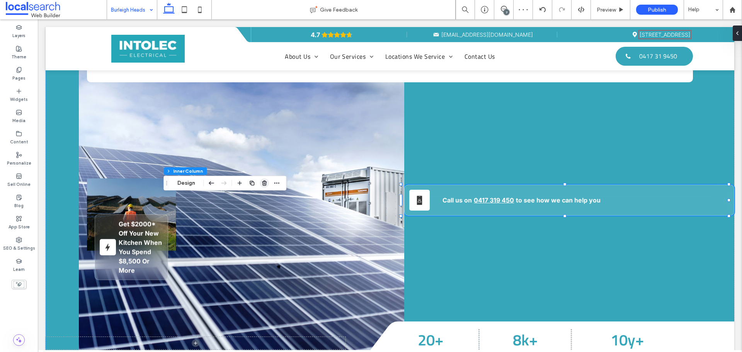
click at [263, 184] on use "button" at bounding box center [264, 182] width 5 height 5
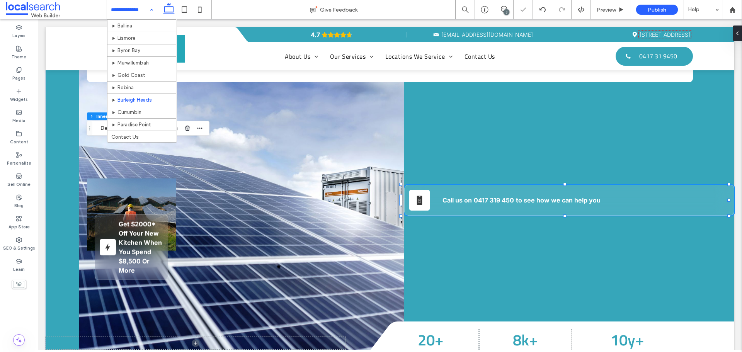
scroll to position [165, 0]
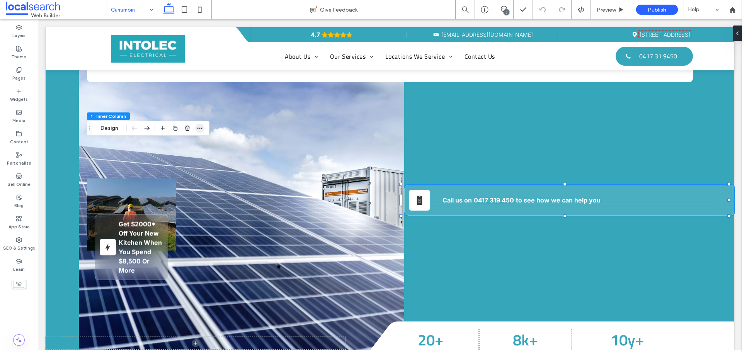
click at [203, 130] on icon "button" at bounding box center [200, 128] width 6 height 6
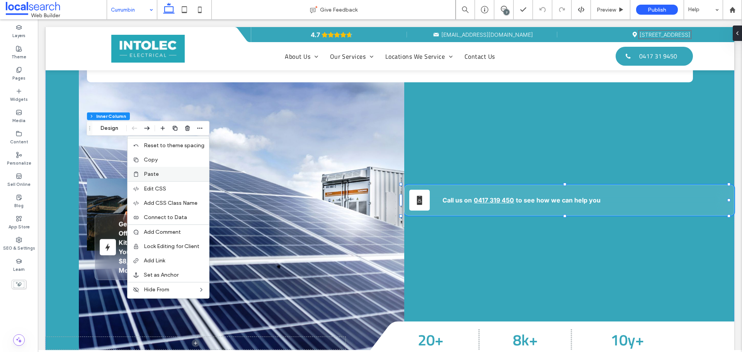
click at [175, 172] on label "Paste" at bounding box center [174, 174] width 61 height 7
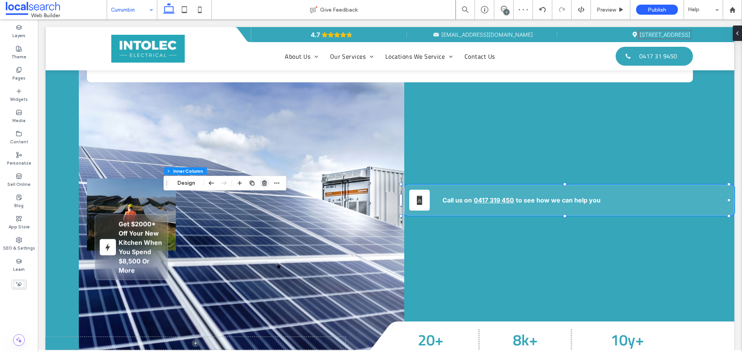
click at [263, 184] on use "button" at bounding box center [264, 182] width 5 height 5
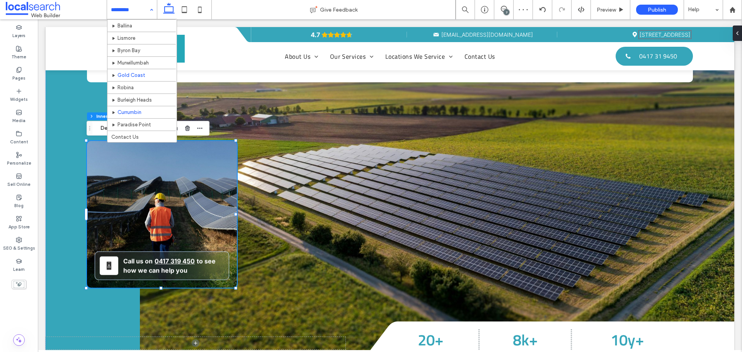
scroll to position [165, 0]
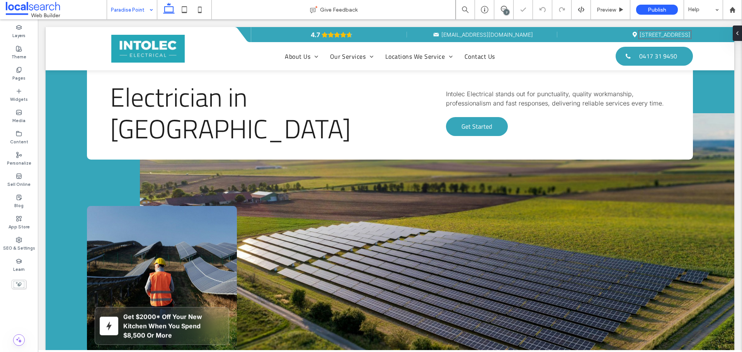
scroll to position [116, 0]
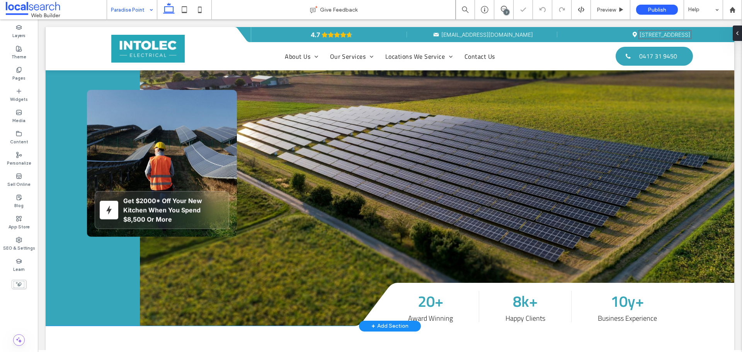
click at [198, 157] on div "Get $2000* Off Your New Kitchen When You Spend $8,500 Or More" at bounding box center [162, 163] width 150 height 147
click at [184, 112] on div "Get $2000* Off Your New Kitchen When You Spend $8,500 Or More" at bounding box center [162, 163] width 150 height 147
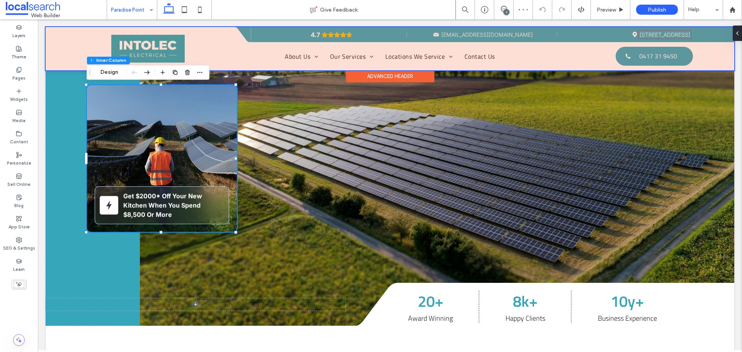
type input "**"
type input "****"
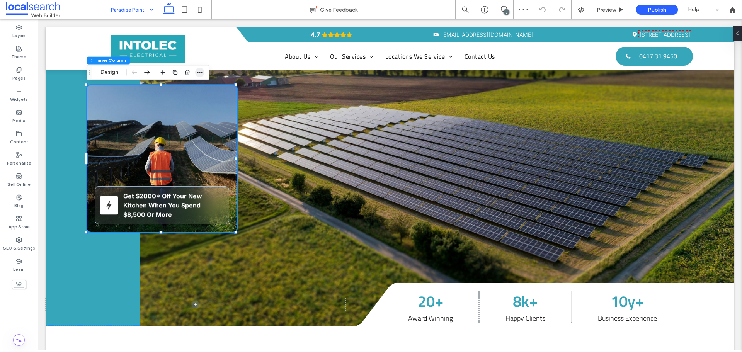
click at [199, 71] on icon "button" at bounding box center [200, 72] width 6 height 6
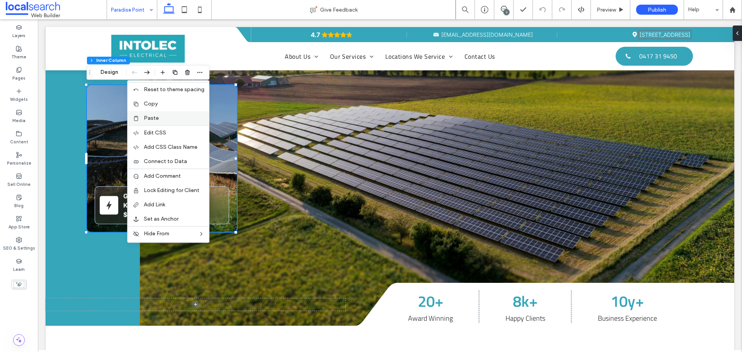
click at [179, 122] on div "Paste" at bounding box center [169, 118] width 82 height 14
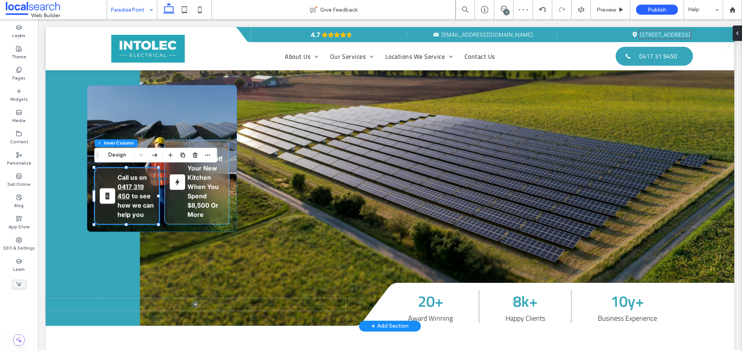
click at [213, 176] on p "Get $2000* Off Your New Kitchen When You Spend $8,500 Or More" at bounding box center [205, 182] width 37 height 74
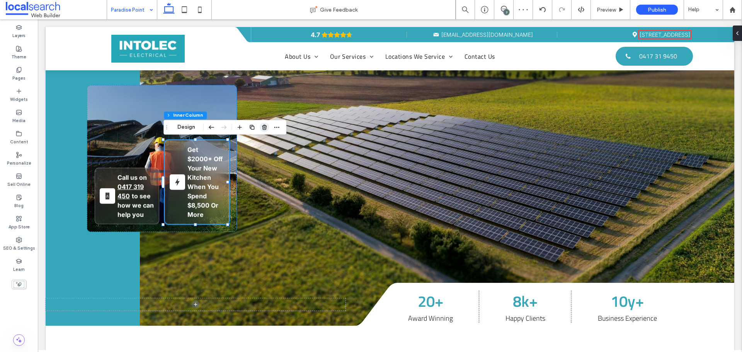
click at [261, 128] on icon "button" at bounding box center [264, 127] width 6 height 6
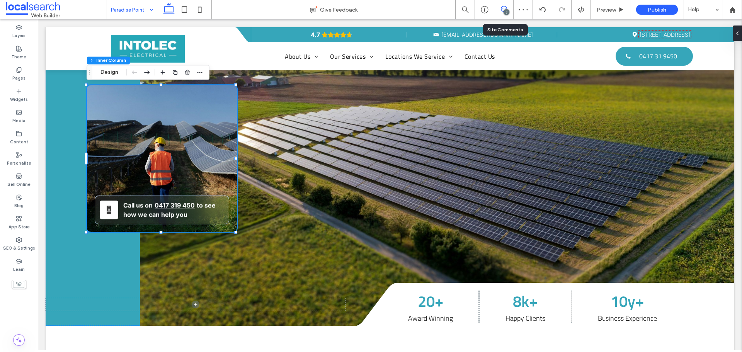
click at [509, 13] on div "7" at bounding box center [507, 12] width 6 height 6
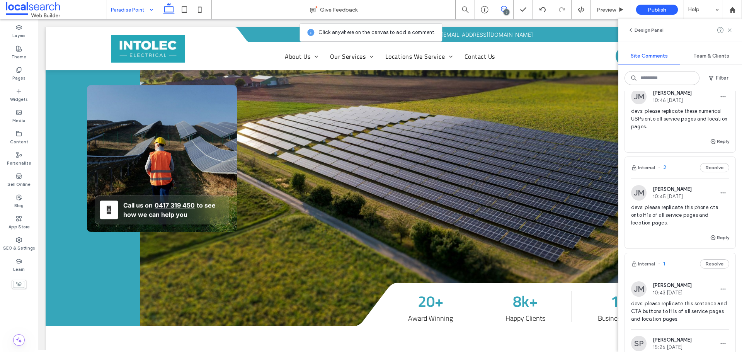
scroll to position [425, 0]
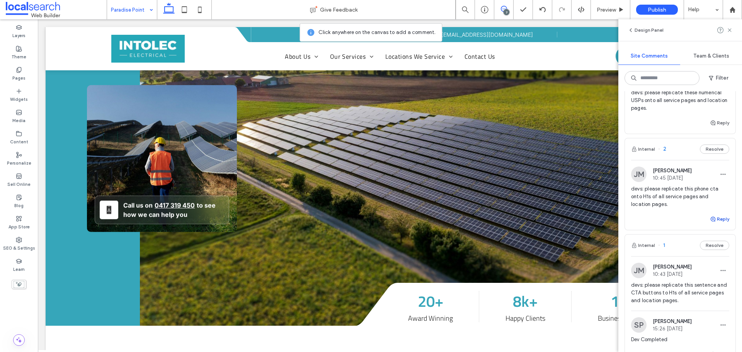
click at [714, 218] on button "Reply" at bounding box center [719, 218] width 19 height 9
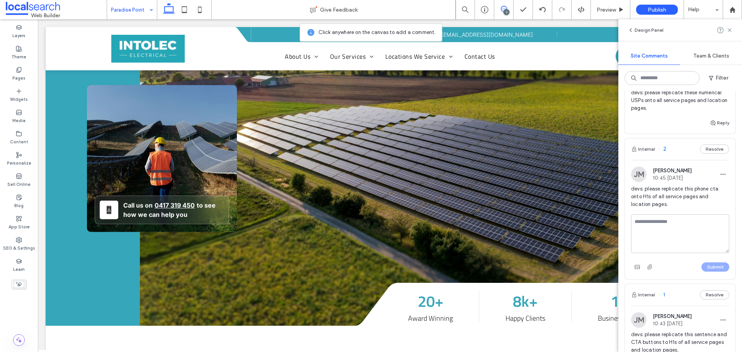
click at [692, 226] on textarea at bounding box center [680, 233] width 98 height 39
type textarea "**********"
click at [705, 269] on button "Submit" at bounding box center [715, 266] width 28 height 9
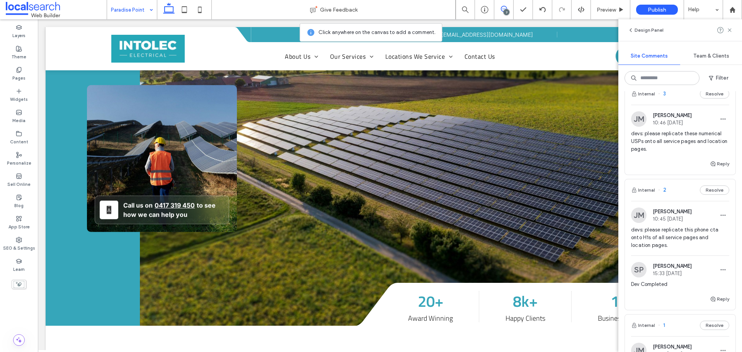
scroll to position [348, 0]
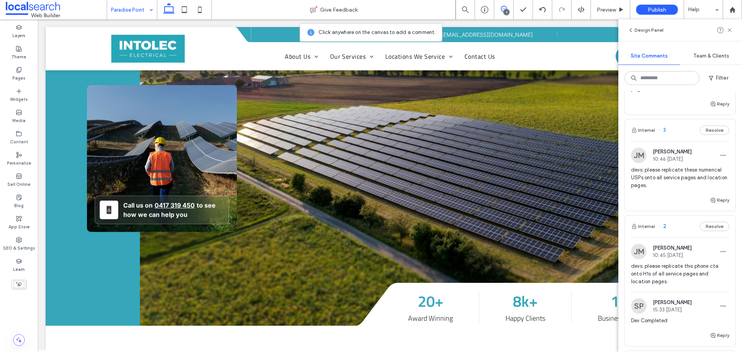
click at [683, 184] on span "devs: please replicate these numerical USPs onto all service pages and location…" at bounding box center [680, 177] width 98 height 23
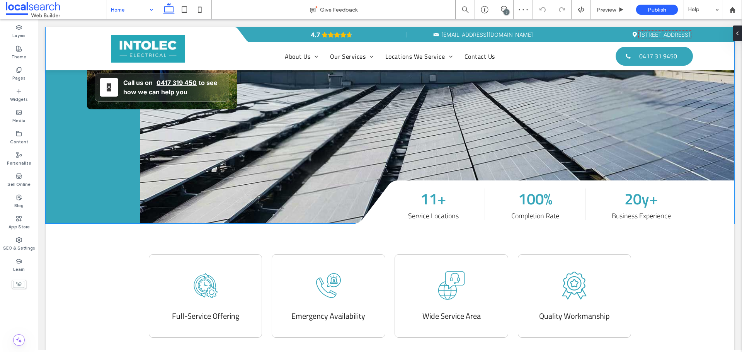
scroll to position [218, 0]
click at [506, 13] on div "7" at bounding box center [507, 12] width 6 height 6
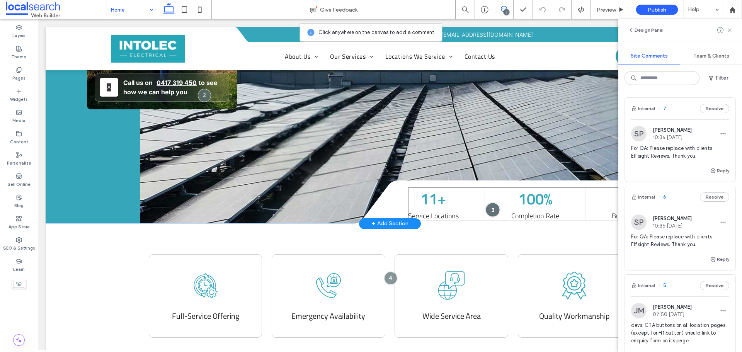
click at [490, 211] on div at bounding box center [493, 210] width 14 height 14
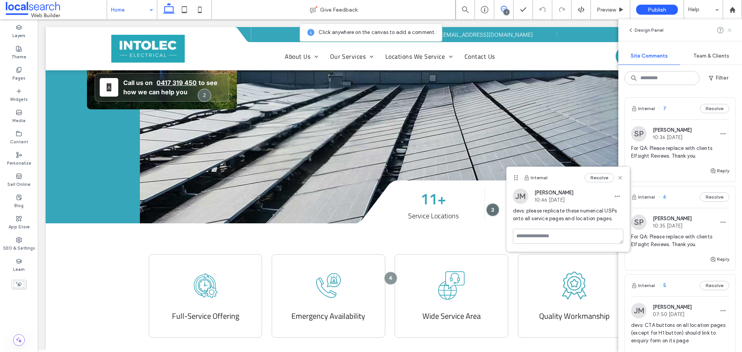
click at [730, 30] on use at bounding box center [729, 29] width 3 height 3
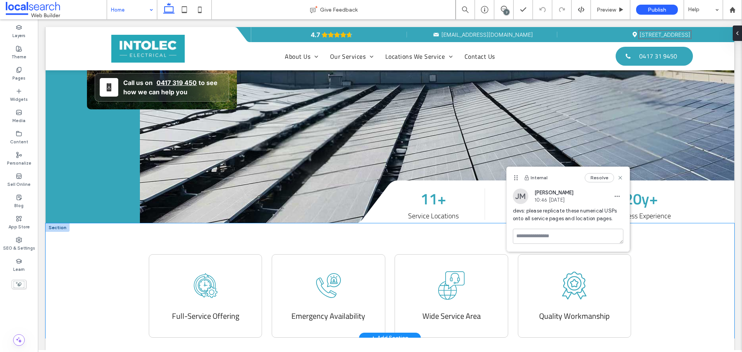
click at [674, 226] on div "Clock Icon Full-Service Offering Telephone Icon Emergency Availability Service …" at bounding box center [390, 280] width 689 height 115
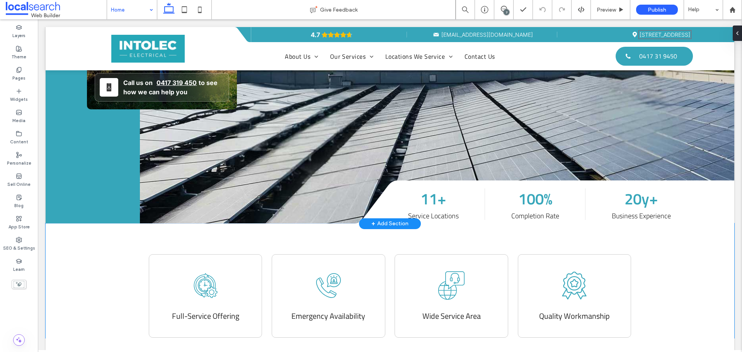
click at [683, 196] on div "11+ Service Locations 100% Completion Rate 20y+ Business Experience" at bounding box center [571, 204] width 326 height 34
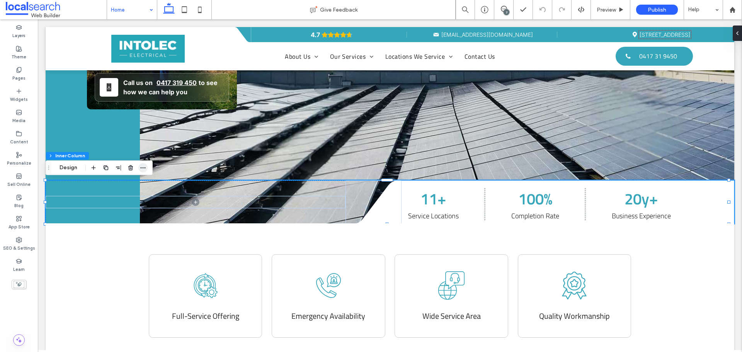
click at [143, 167] on icon "button" at bounding box center [143, 168] width 6 height 6
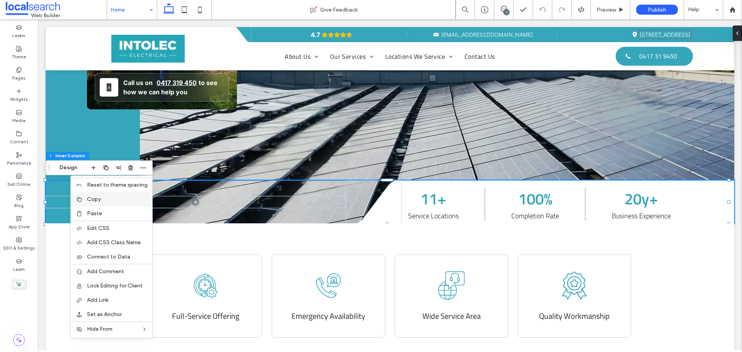
click at [120, 197] on label "Copy" at bounding box center [117, 199] width 61 height 7
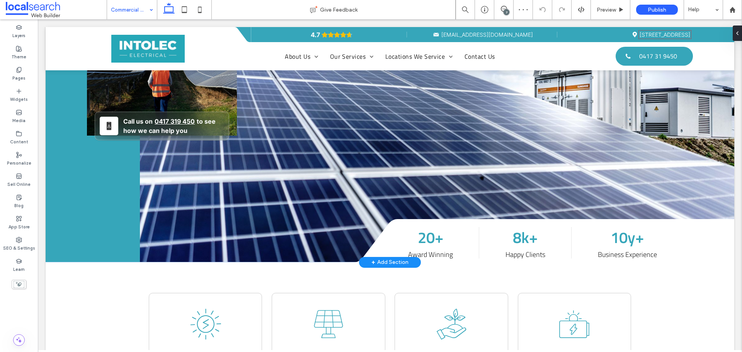
scroll to position [193, 0]
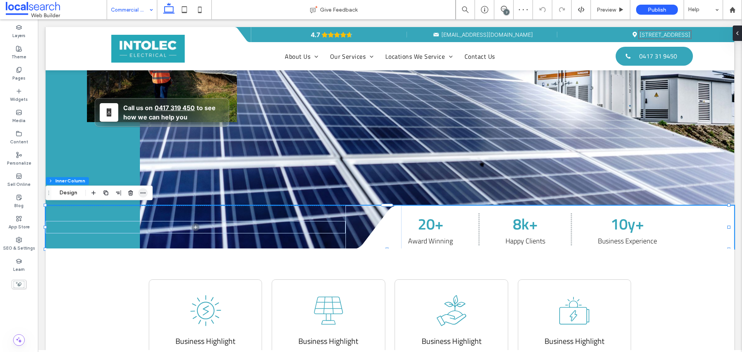
click at [147, 192] on span "button" at bounding box center [142, 192] width 9 height 9
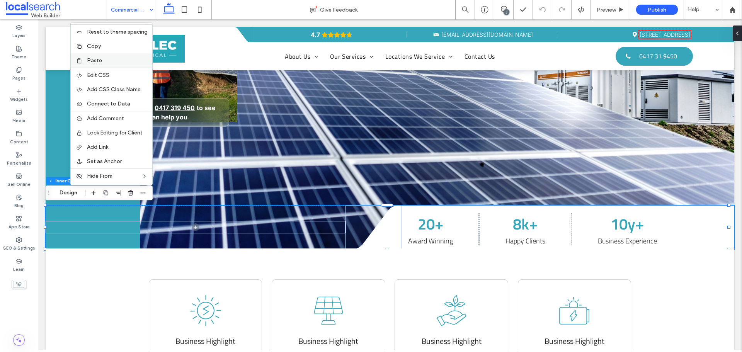
click at [106, 62] on label "Paste" at bounding box center [117, 60] width 61 height 7
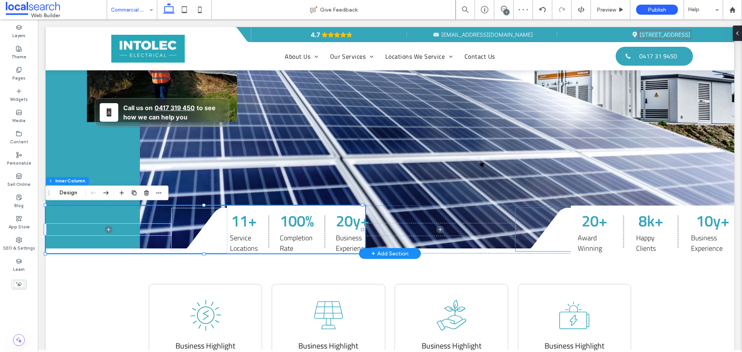
click at [556, 224] on icon at bounding box center [543, 229] width 55 height 43
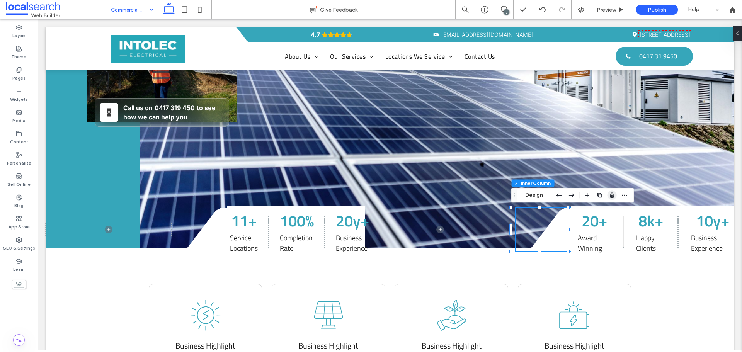
click at [609, 193] on icon "button" at bounding box center [612, 195] width 6 height 6
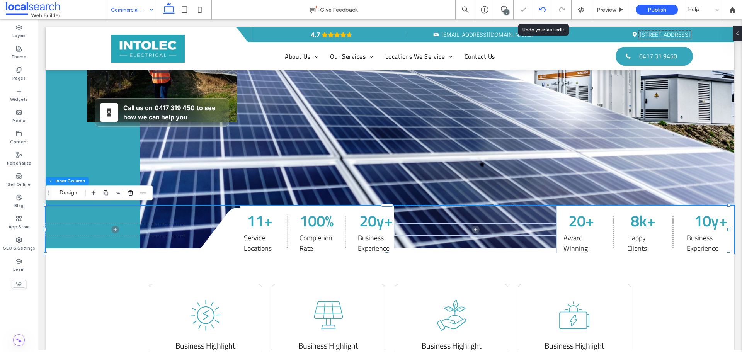
click at [542, 9] on icon at bounding box center [543, 10] width 6 height 6
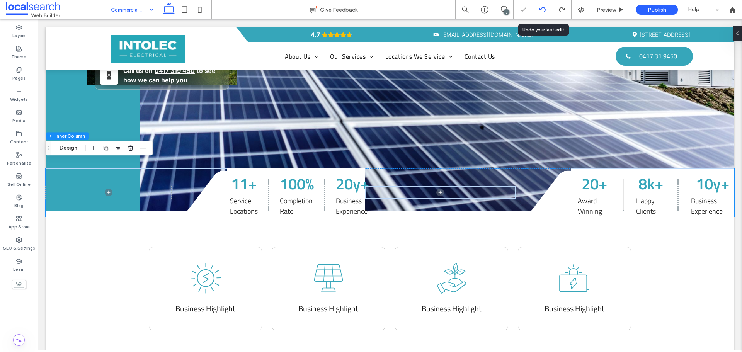
scroll to position [238, 0]
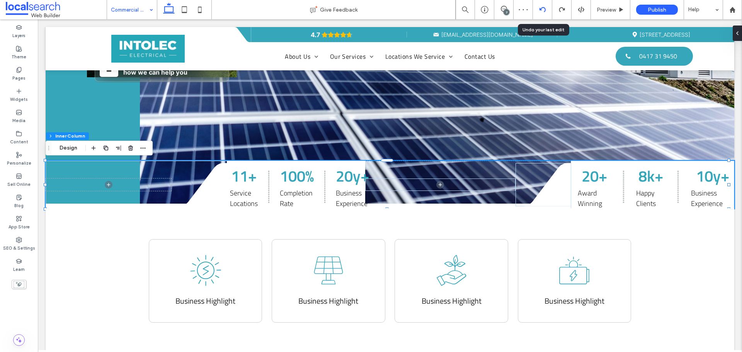
click at [542, 9] on icon at bounding box center [543, 10] width 6 height 6
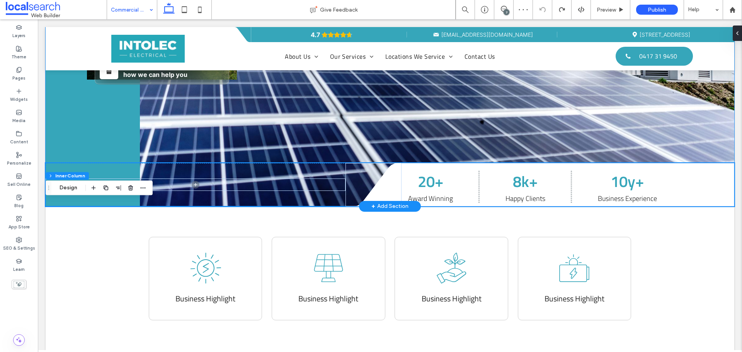
scroll to position [197, 0]
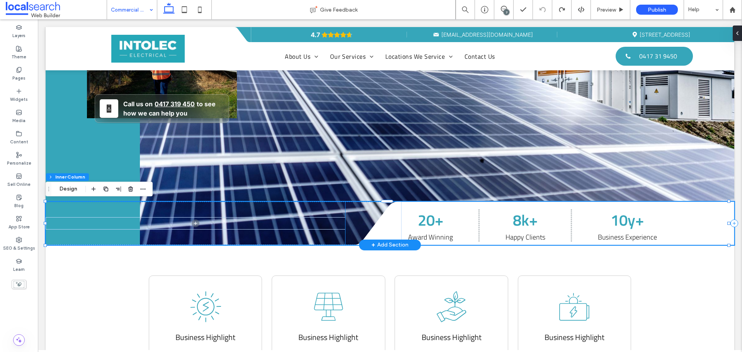
click at [357, 209] on icon at bounding box center [374, 223] width 56 height 43
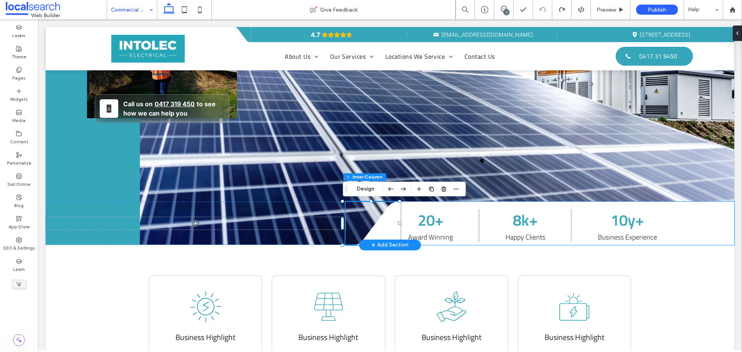
click at [427, 208] on span "20+" at bounding box center [431, 220] width 26 height 24
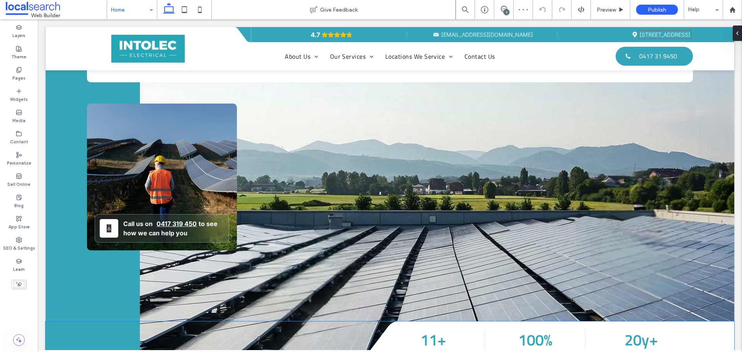
click at [431, 328] on span "11+" at bounding box center [433, 340] width 26 height 24
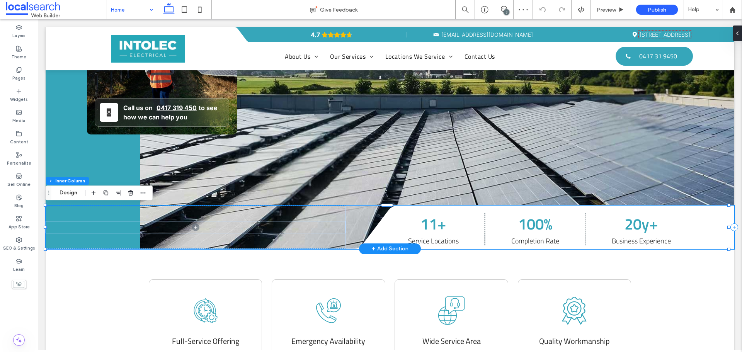
click at [458, 214] on div "11+ Service Locations 100% Completion Rate 20y+ Business Experience" at bounding box center [571, 230] width 326 height 34
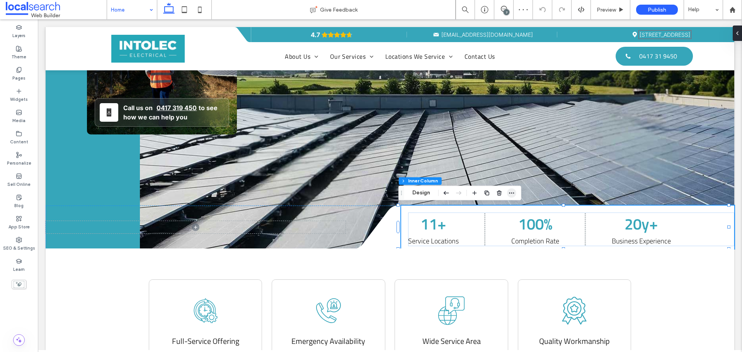
click at [511, 192] on icon "button" at bounding box center [512, 193] width 6 height 6
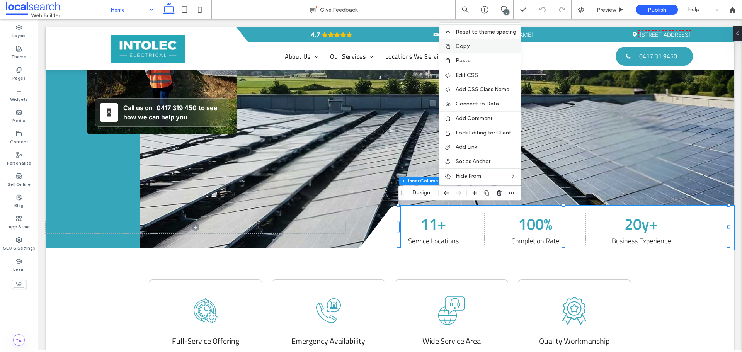
click at [476, 46] on label "Copy" at bounding box center [486, 46] width 61 height 7
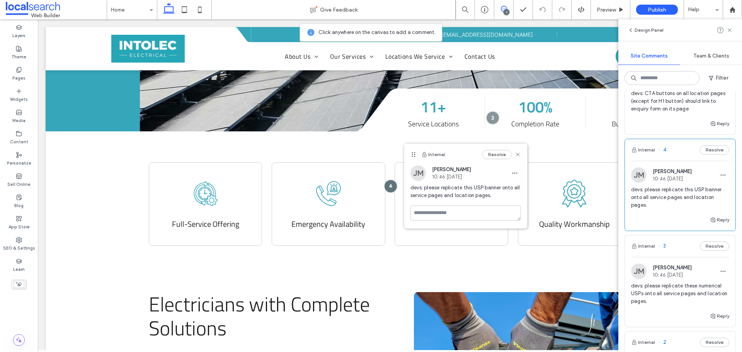
scroll to position [310, 0]
click at [90, 154] on div "Clock Icon Full-Service Offering Telephone Icon Emergency Availability Service …" at bounding box center [390, 188] width 689 height 115
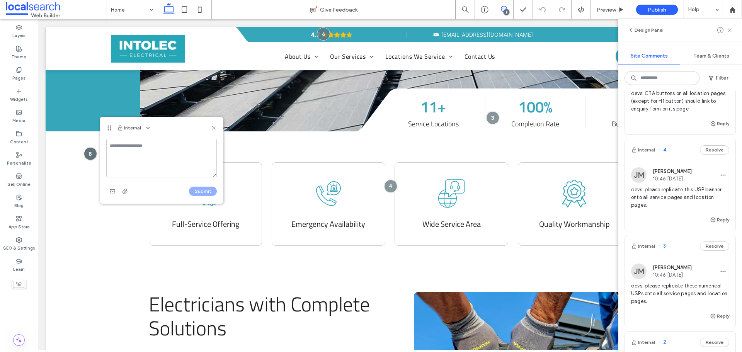
click at [504, 6] on use at bounding box center [504, 9] width 6 height 6
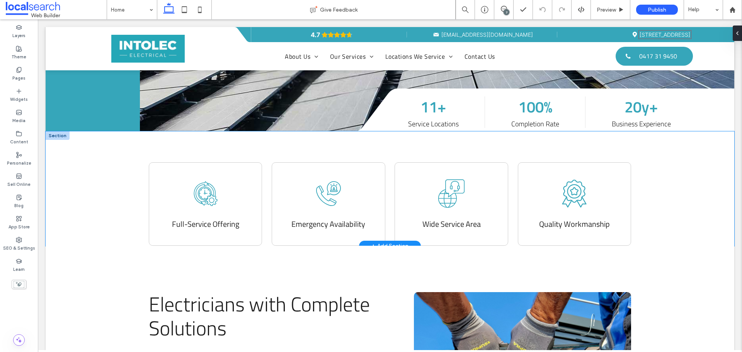
click at [102, 180] on div "Clock Icon Full-Service Offering Telephone Icon Emergency Availability Service …" at bounding box center [390, 188] width 689 height 115
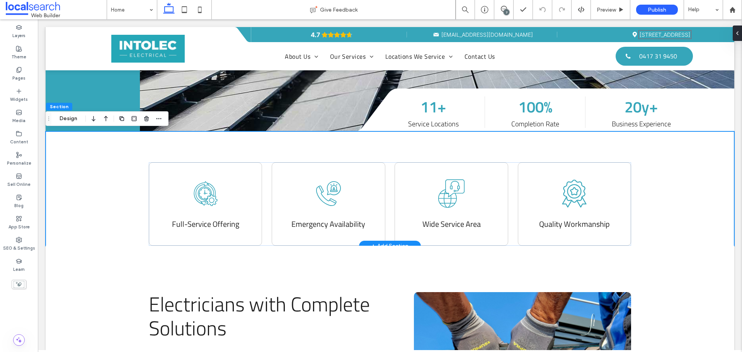
click at [94, 158] on div "Clock Icon Full-Service Offering Telephone Icon Emergency Availability Service …" at bounding box center [390, 188] width 689 height 115
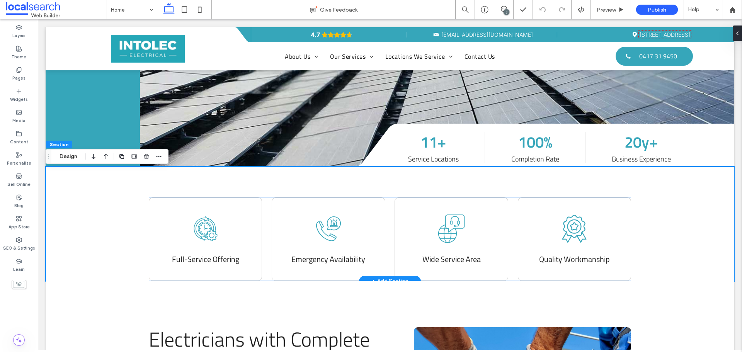
scroll to position [272, 0]
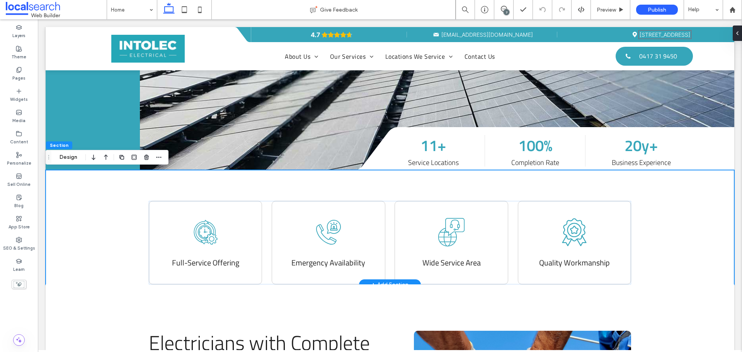
click at [120, 187] on div "Clock Icon Full-Service Offering Telephone Icon Emergency Availability Service …" at bounding box center [390, 227] width 689 height 115
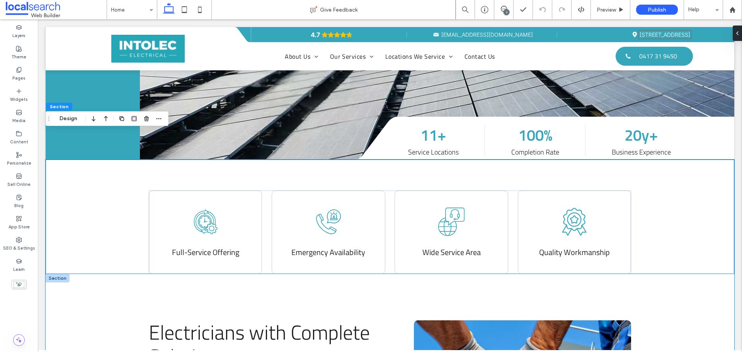
scroll to position [310, 0]
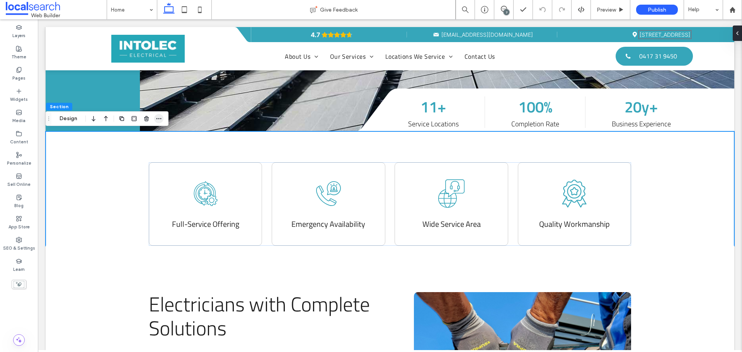
click at [159, 119] on icon "button" at bounding box center [159, 119] width 6 height 6
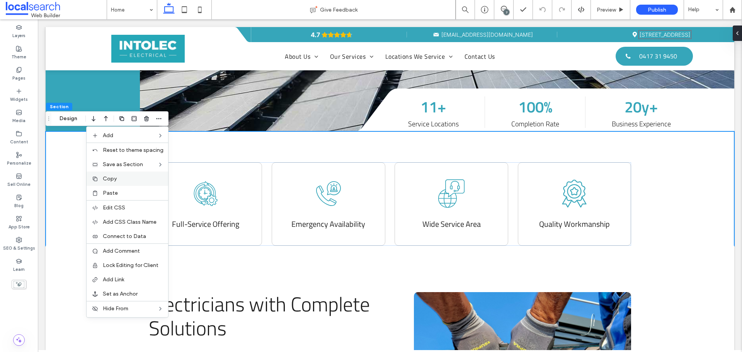
click at [126, 178] on label "Copy" at bounding box center [133, 178] width 61 height 7
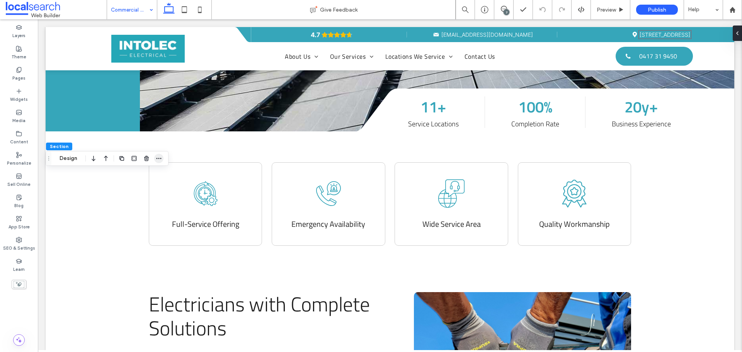
click at [158, 160] on icon "button" at bounding box center [159, 158] width 6 height 6
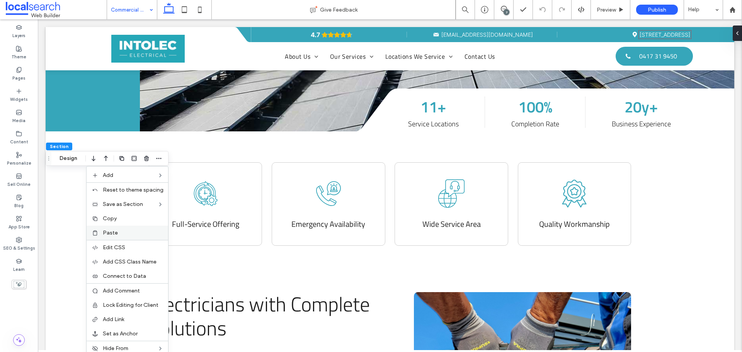
click at [124, 230] on label "Paste" at bounding box center [133, 233] width 61 height 7
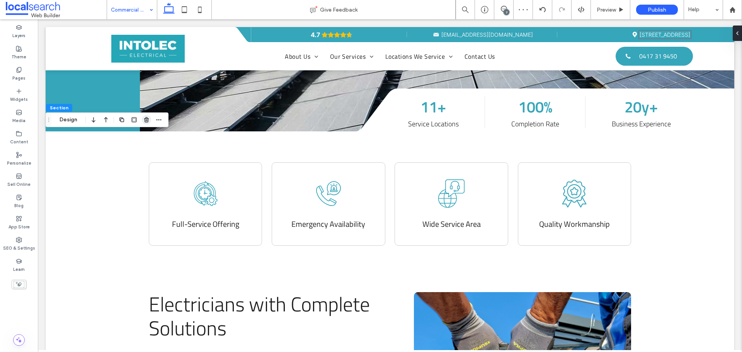
click at [146, 122] on icon "button" at bounding box center [146, 120] width 6 height 6
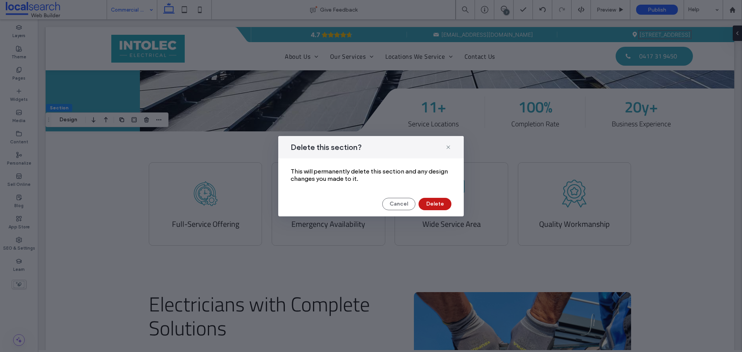
click at [426, 198] on button "Delete" at bounding box center [435, 204] width 33 height 12
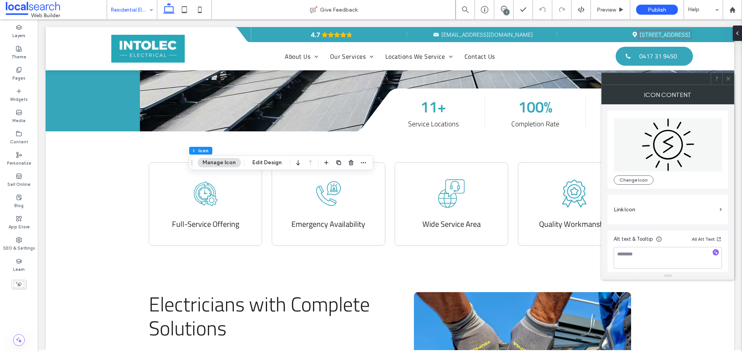
click at [730, 79] on icon at bounding box center [728, 79] width 6 height 6
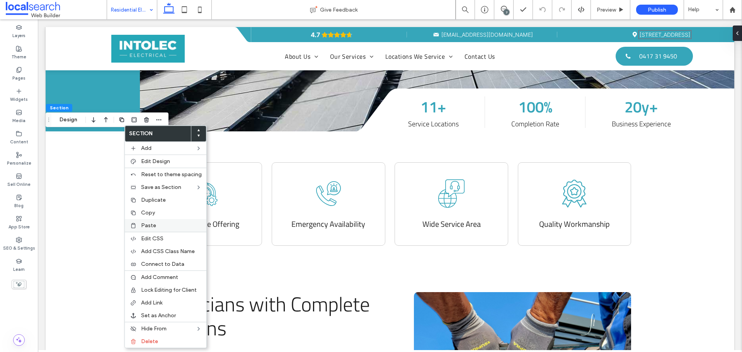
click at [157, 226] on label "Paste" at bounding box center [171, 225] width 61 height 7
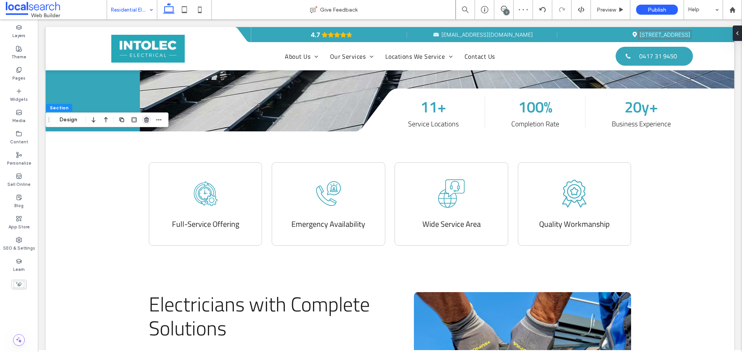
click at [145, 121] on icon "button" at bounding box center [146, 120] width 6 height 6
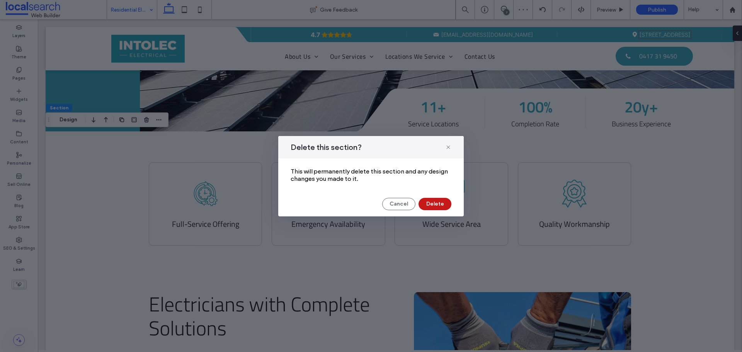
click at [436, 203] on button "Delete" at bounding box center [435, 204] width 33 height 12
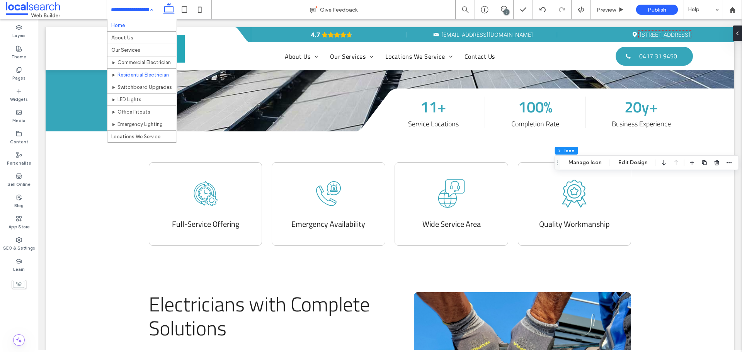
drag, startPoint x: 135, startPoint y: 11, endPoint x: 132, endPoint y: 21, distance: 10.6
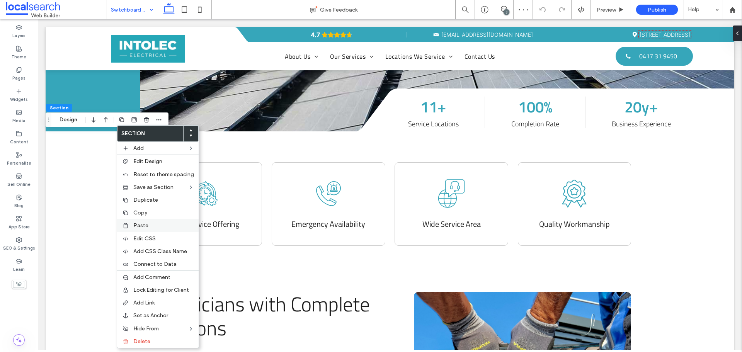
click at [159, 226] on label "Paste" at bounding box center [163, 225] width 61 height 7
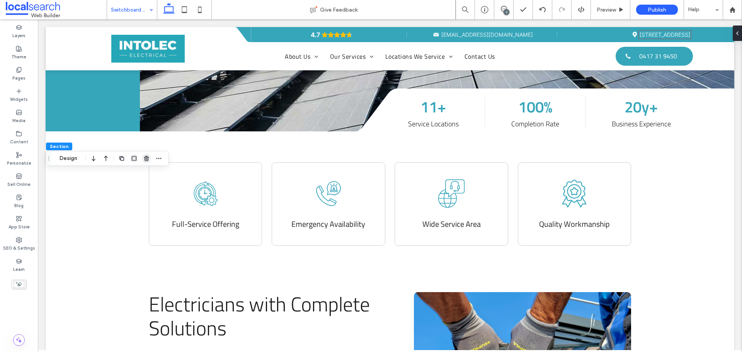
click at [149, 160] on icon "button" at bounding box center [146, 158] width 6 height 6
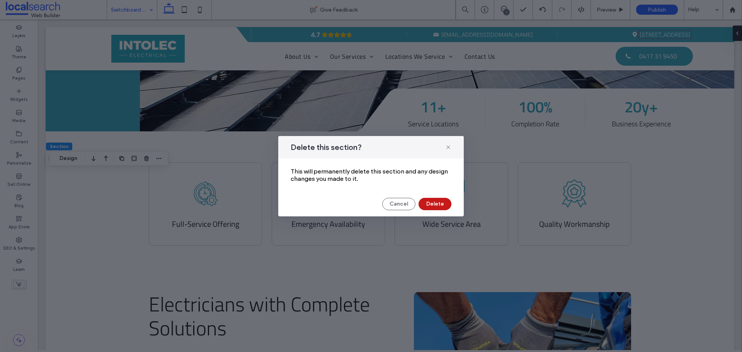
click at [435, 201] on button "Delete" at bounding box center [435, 204] width 33 height 12
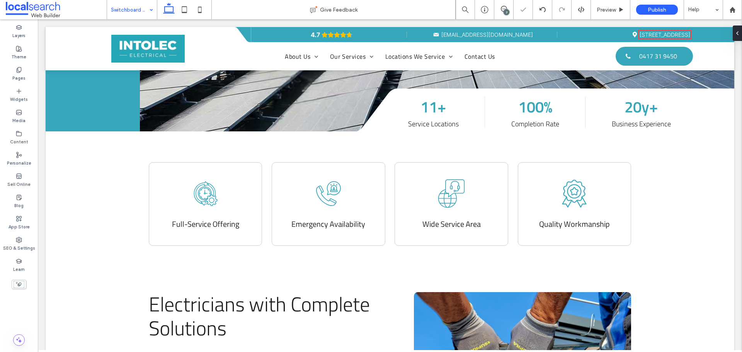
drag, startPoint x: 134, startPoint y: 11, endPoint x: 134, endPoint y: 18, distance: 7.0
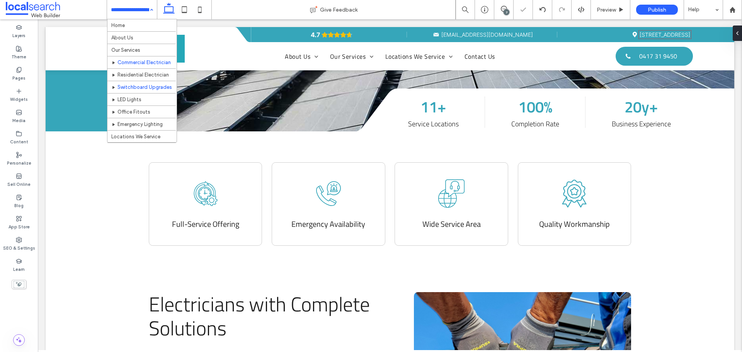
scroll to position [39, 0]
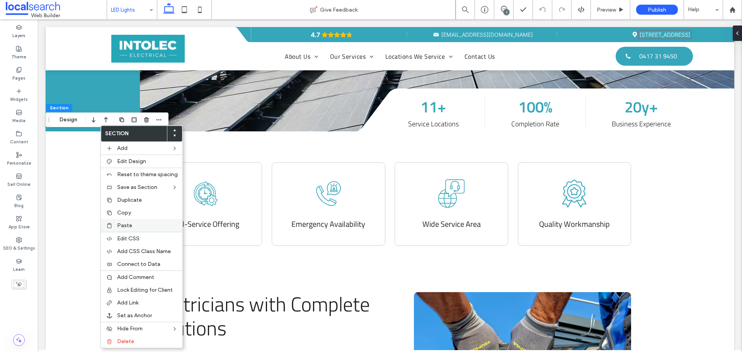
click at [131, 228] on label "Paste" at bounding box center [147, 225] width 61 height 7
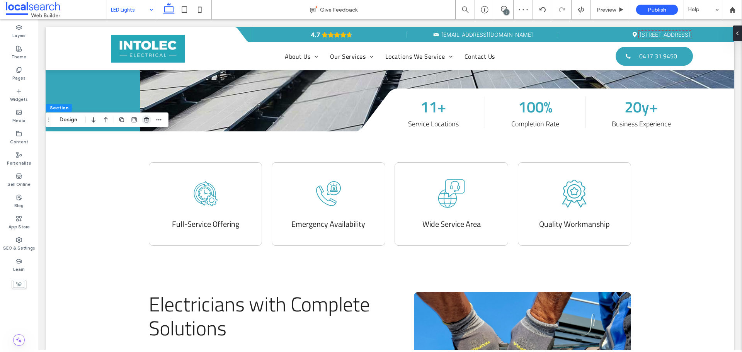
click at [149, 123] on icon "button" at bounding box center [146, 120] width 6 height 6
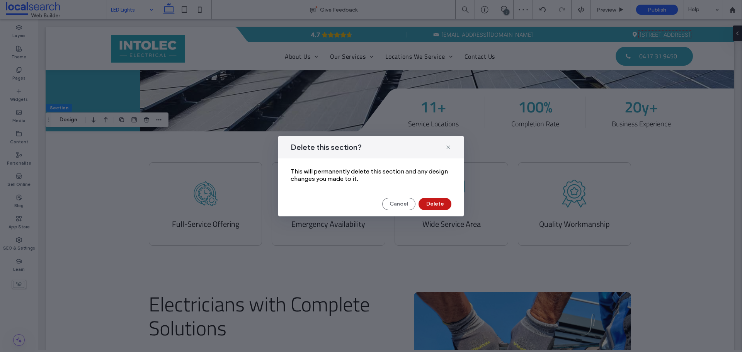
click at [431, 201] on button "Delete" at bounding box center [435, 204] width 33 height 12
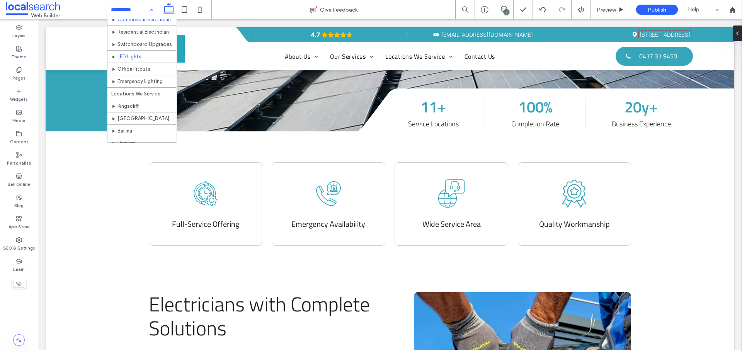
scroll to position [77, 0]
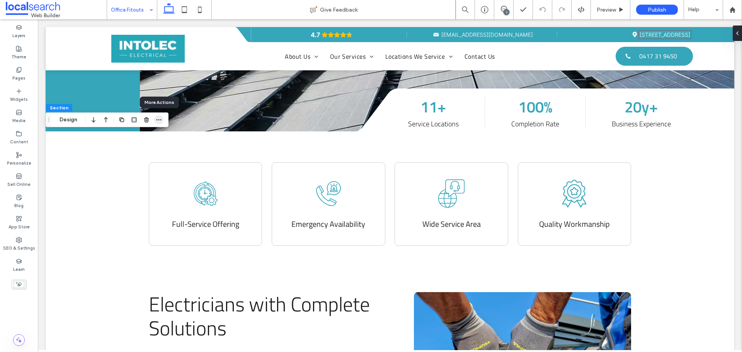
click at [159, 123] on span "button" at bounding box center [158, 119] width 9 height 9
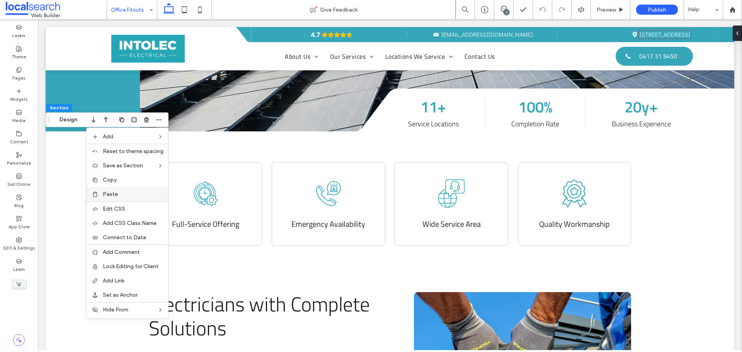
click at [122, 191] on label "Paste" at bounding box center [133, 194] width 61 height 7
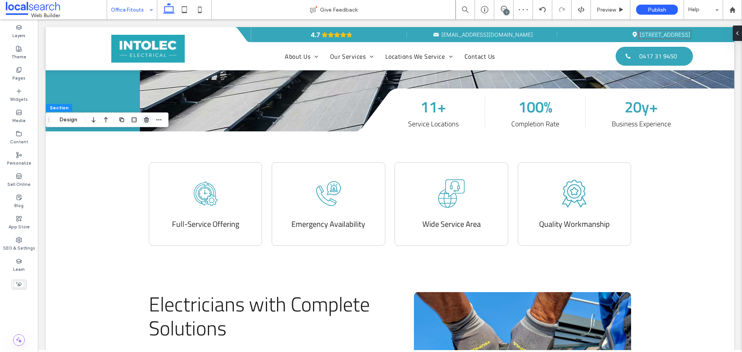
click at [146, 121] on use "button" at bounding box center [146, 119] width 5 height 5
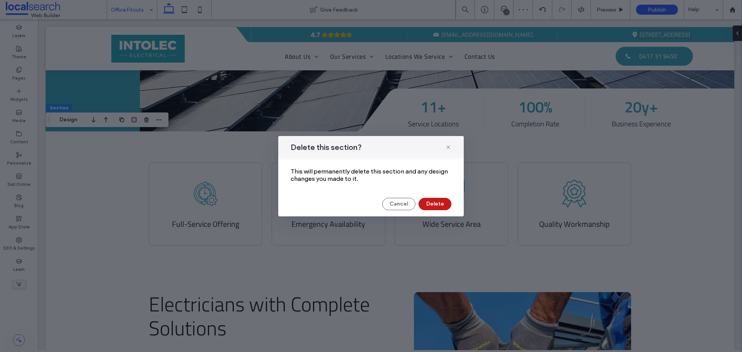
click at [431, 204] on button "Delete" at bounding box center [435, 204] width 33 height 12
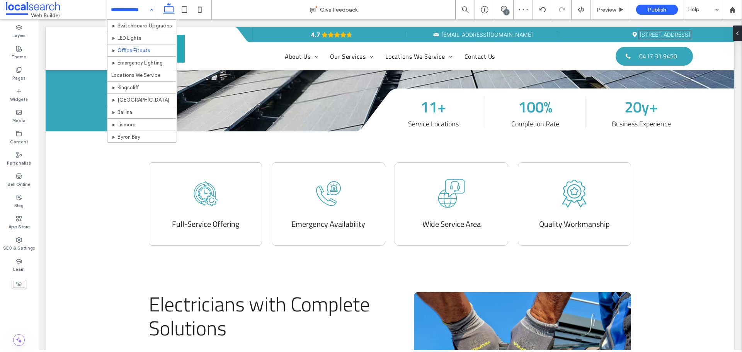
scroll to position [77, 0]
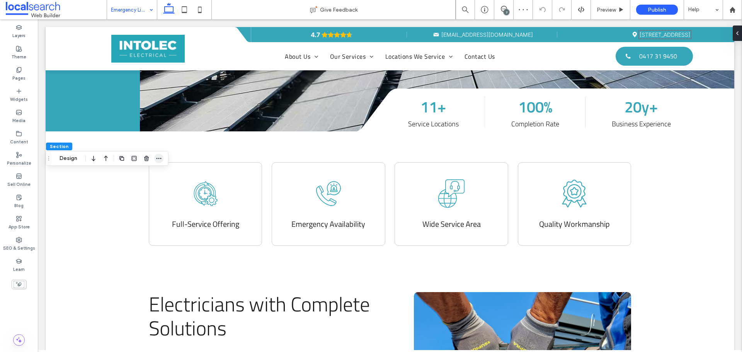
click at [162, 158] on span "button" at bounding box center [158, 158] width 9 height 9
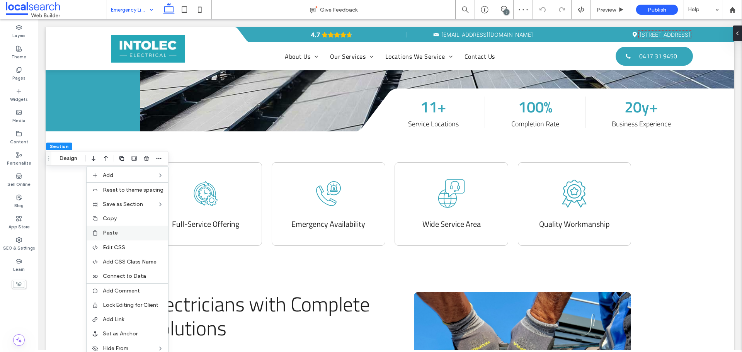
click at [128, 232] on label "Paste" at bounding box center [133, 233] width 61 height 7
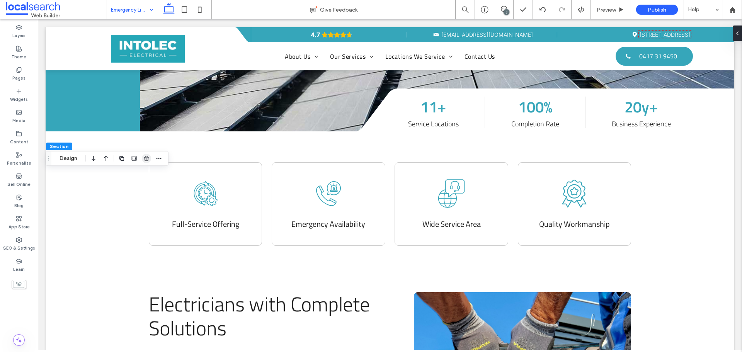
click at [146, 162] on span "button" at bounding box center [146, 158] width 9 height 9
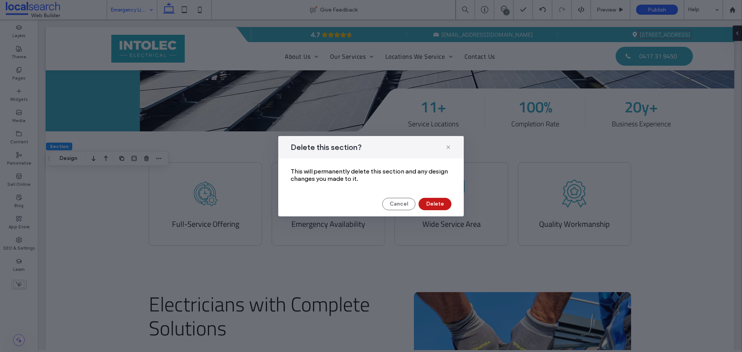
click at [431, 203] on button "Delete" at bounding box center [435, 204] width 33 height 12
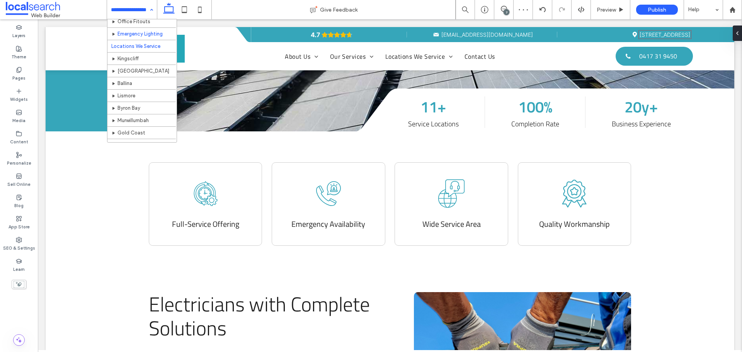
scroll to position [77, 0]
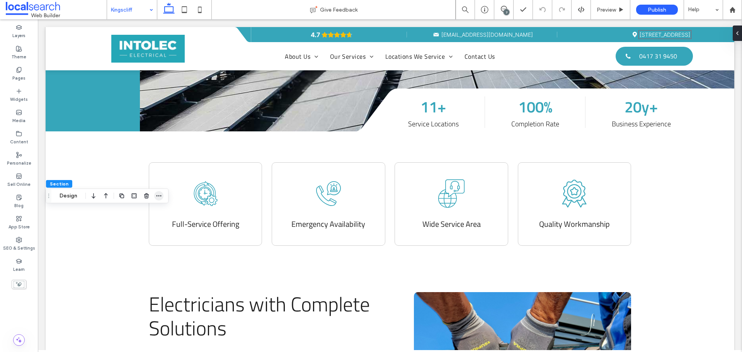
click at [161, 196] on icon "button" at bounding box center [159, 196] width 6 height 6
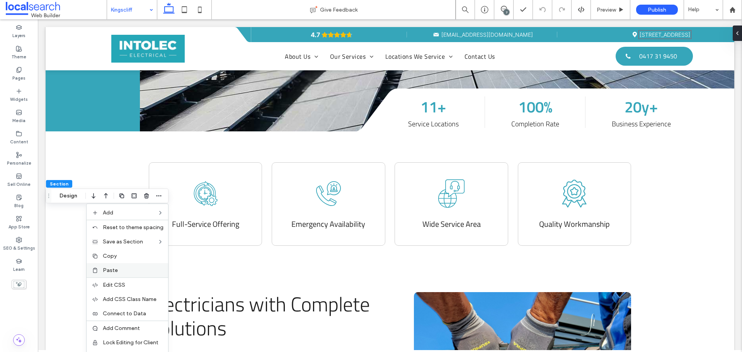
click at [123, 269] on label "Paste" at bounding box center [133, 270] width 61 height 7
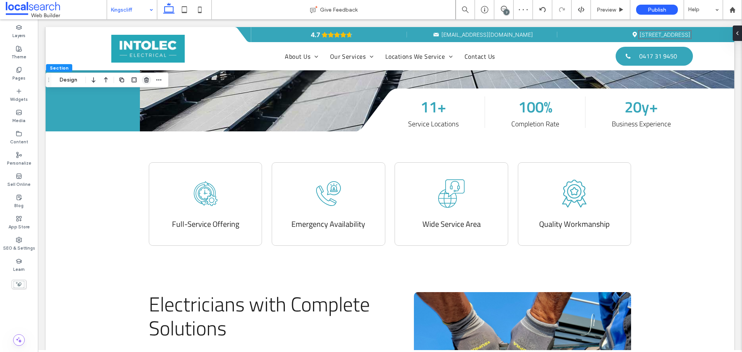
click at [144, 81] on icon "button" at bounding box center [146, 80] width 6 height 6
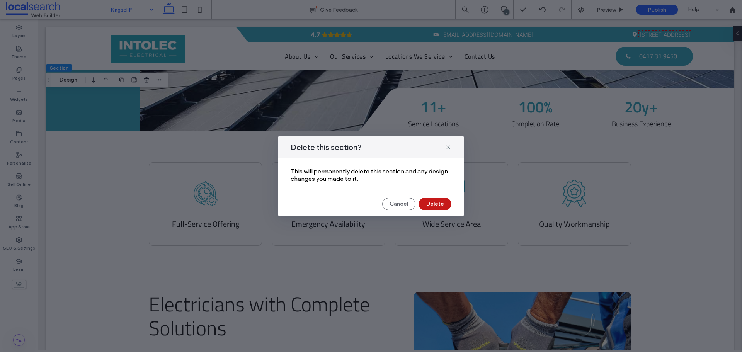
click at [426, 201] on button "Delete" at bounding box center [435, 204] width 33 height 12
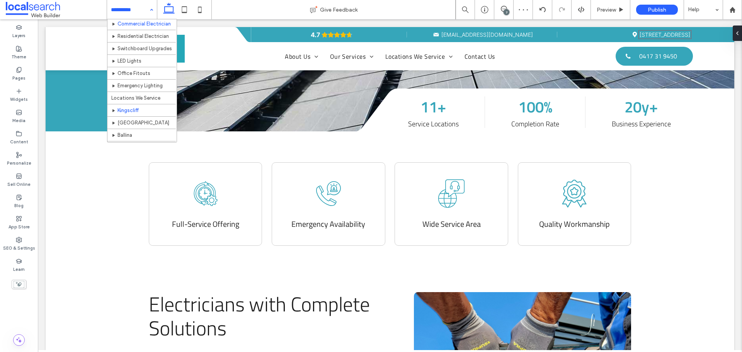
scroll to position [77, 0]
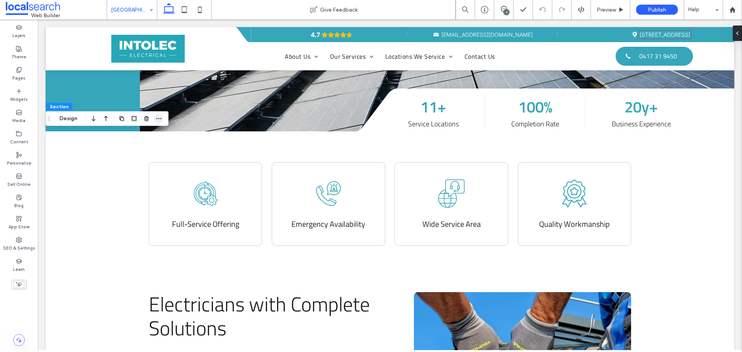
click at [160, 121] on icon "button" at bounding box center [159, 119] width 6 height 6
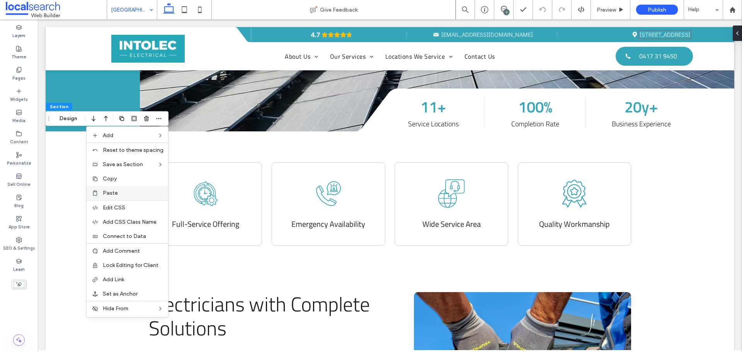
click at [125, 190] on label "Paste" at bounding box center [133, 193] width 61 height 7
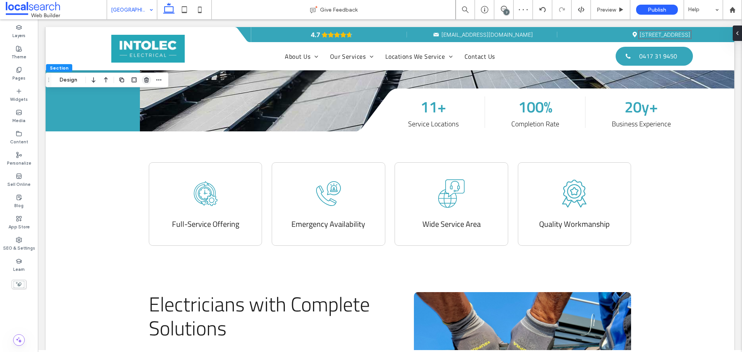
click at [147, 80] on use "button" at bounding box center [146, 79] width 5 height 5
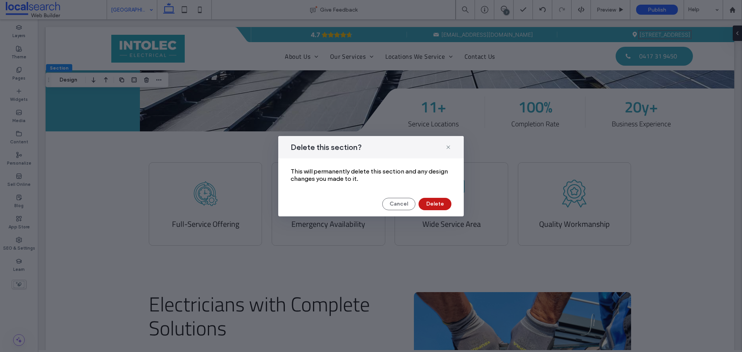
click at [437, 203] on button "Delete" at bounding box center [435, 204] width 33 height 12
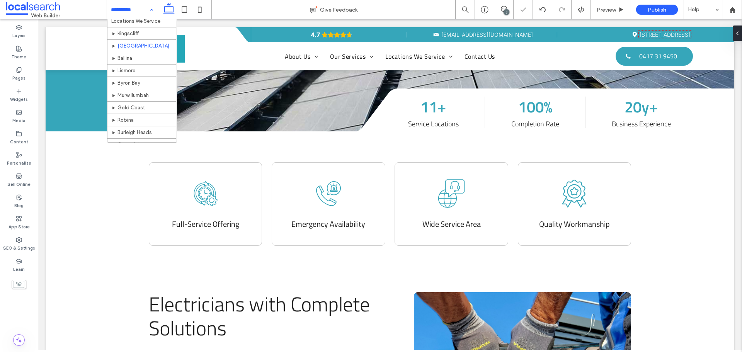
scroll to position [116, 0]
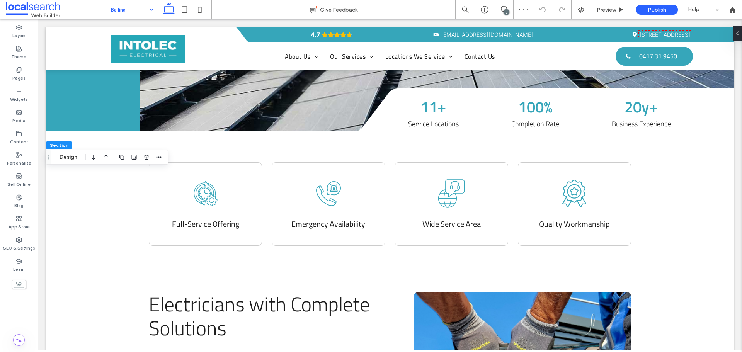
click at [161, 162] on div at bounding box center [158, 157] width 9 height 14
click at [161, 159] on icon "button" at bounding box center [159, 157] width 6 height 6
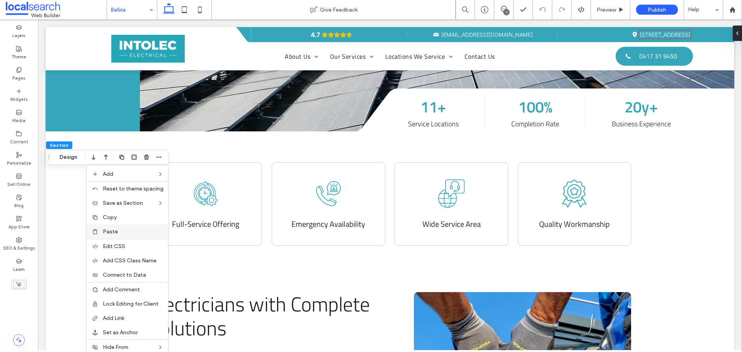
click at [124, 229] on label "Paste" at bounding box center [133, 231] width 61 height 7
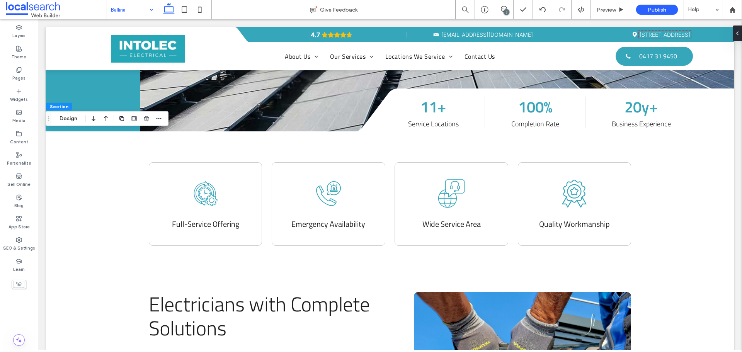
click at [150, 123] on div at bounding box center [146, 119] width 9 height 14
click at [148, 121] on icon "button" at bounding box center [146, 119] width 6 height 6
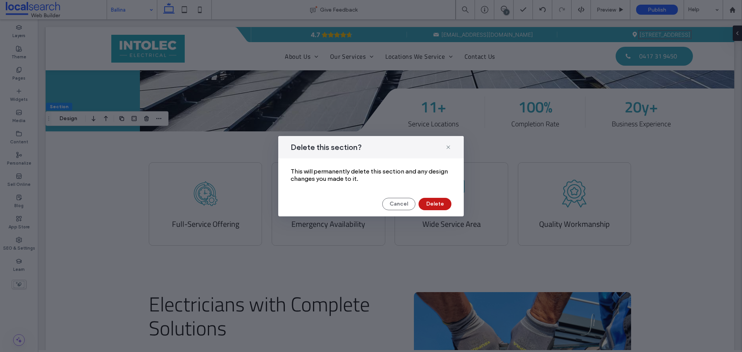
click at [429, 204] on button "Delete" at bounding box center [435, 204] width 33 height 12
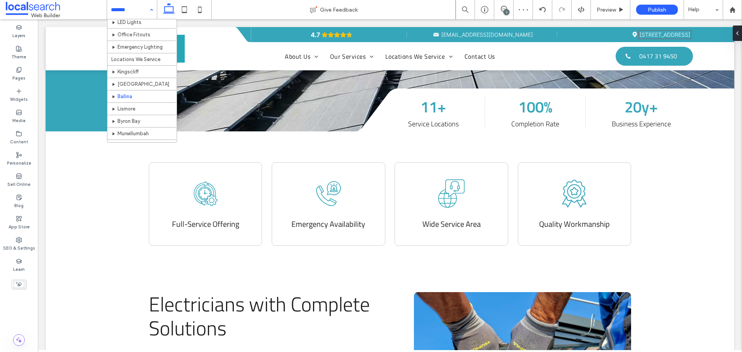
scroll to position [116, 0]
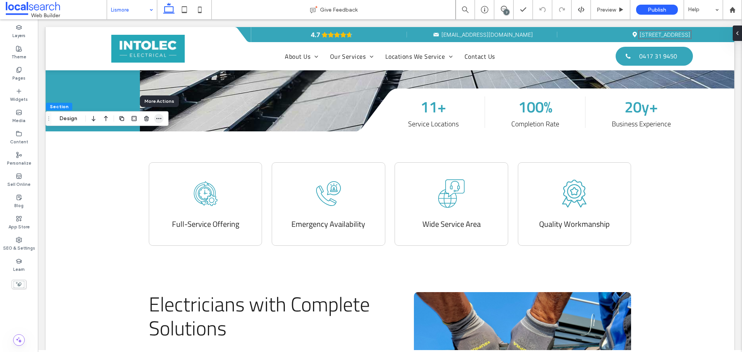
click at [162, 121] on span "button" at bounding box center [158, 118] width 9 height 9
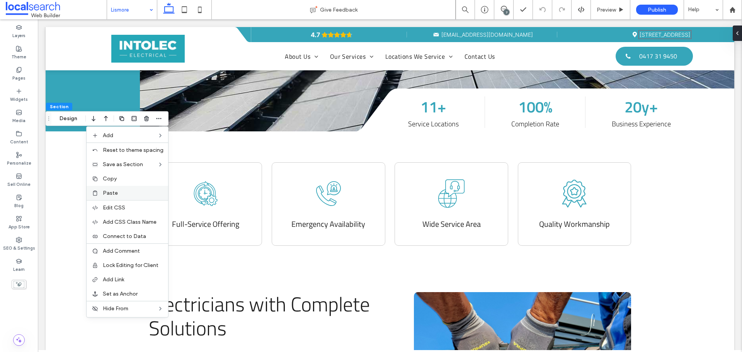
click at [126, 192] on label "Paste" at bounding box center [133, 193] width 61 height 7
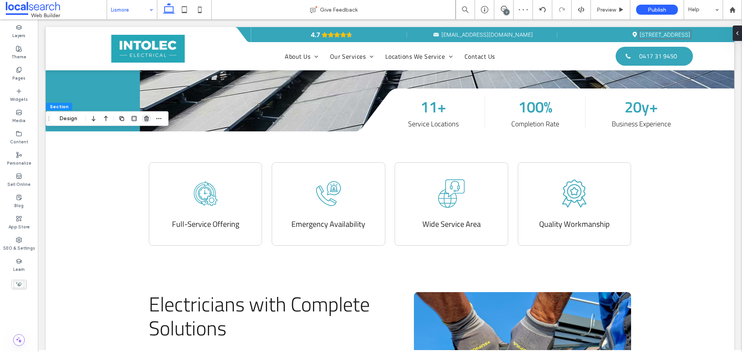
click at [146, 120] on icon "button" at bounding box center [146, 119] width 6 height 6
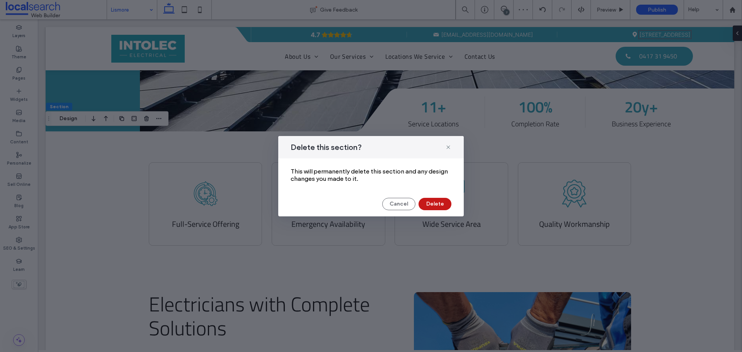
click at [438, 203] on button "Delete" at bounding box center [435, 204] width 33 height 12
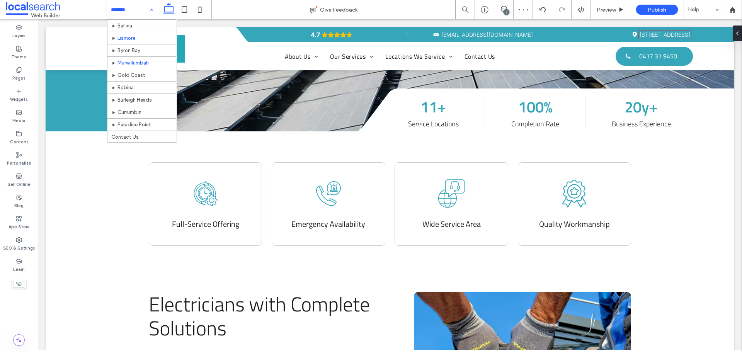
scroll to position [116, 0]
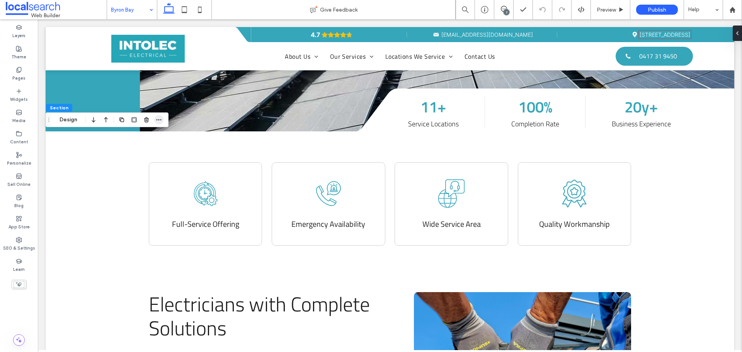
click at [157, 121] on icon "button" at bounding box center [159, 120] width 6 height 6
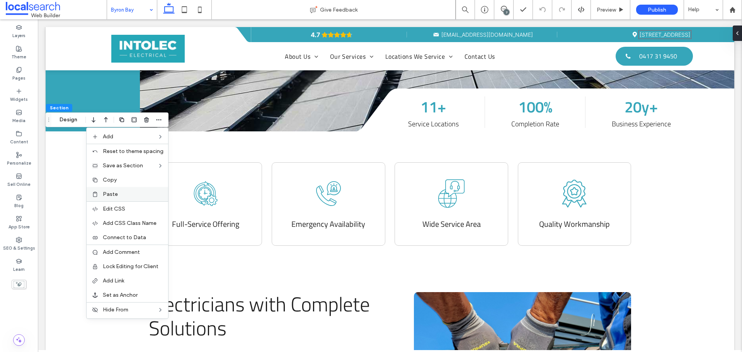
click at [126, 189] on div "Paste" at bounding box center [128, 194] width 82 height 14
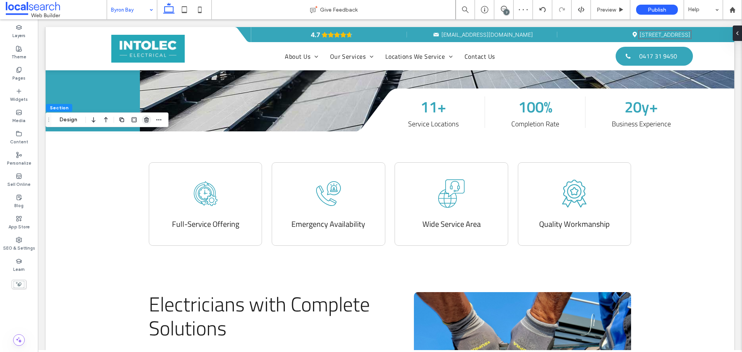
click at [146, 121] on icon "button" at bounding box center [146, 120] width 6 height 6
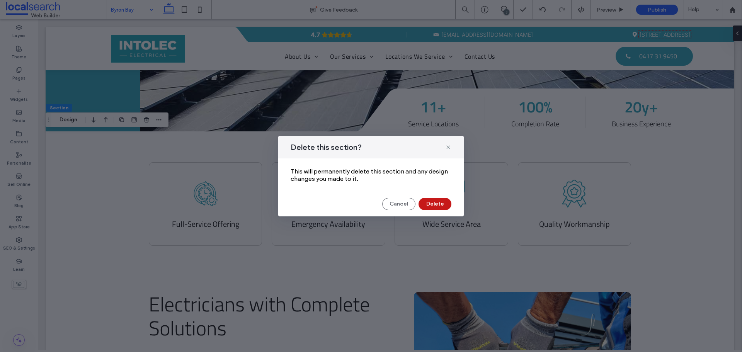
click at [433, 203] on button "Delete" at bounding box center [435, 204] width 33 height 12
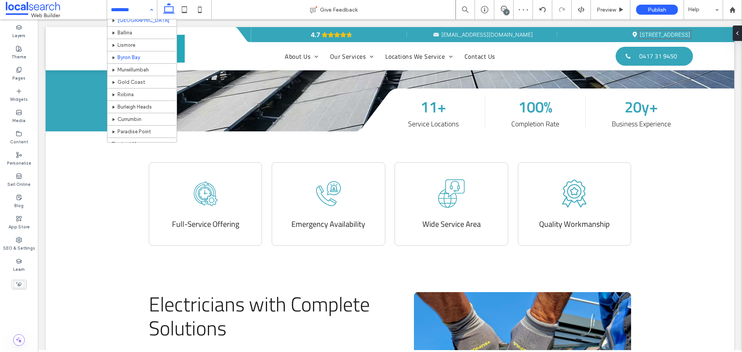
scroll to position [155, 0]
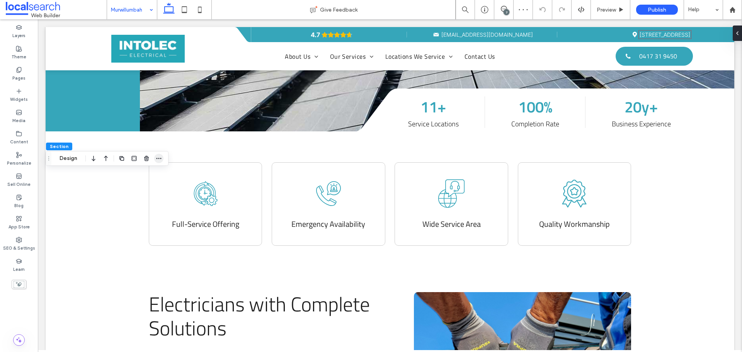
click at [157, 158] on use "button" at bounding box center [159, 158] width 5 height 1
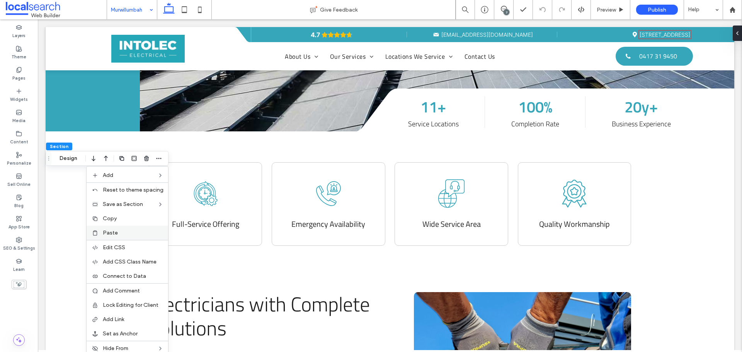
click at [128, 228] on div "Paste" at bounding box center [128, 233] width 82 height 14
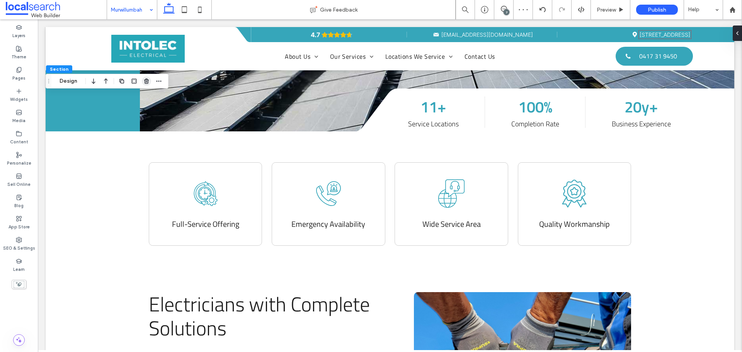
click at [145, 80] on use "button" at bounding box center [146, 80] width 5 height 5
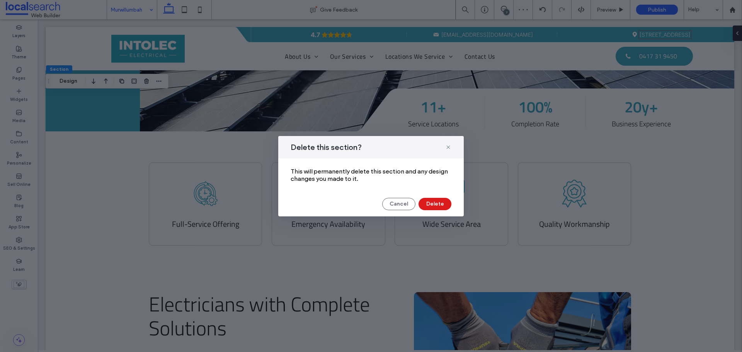
click at [438, 195] on div "Delete this section? This will permanently delete this section and any design c…" at bounding box center [371, 176] width 186 height 80
click at [438, 203] on button "Delete" at bounding box center [435, 204] width 33 height 12
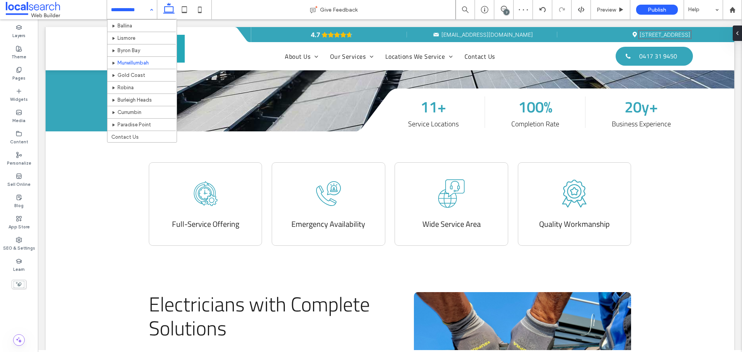
scroll to position [165, 0]
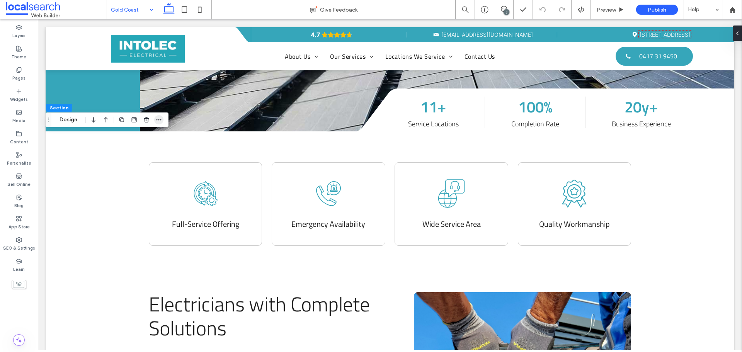
click at [158, 120] on icon "button" at bounding box center [159, 120] width 6 height 6
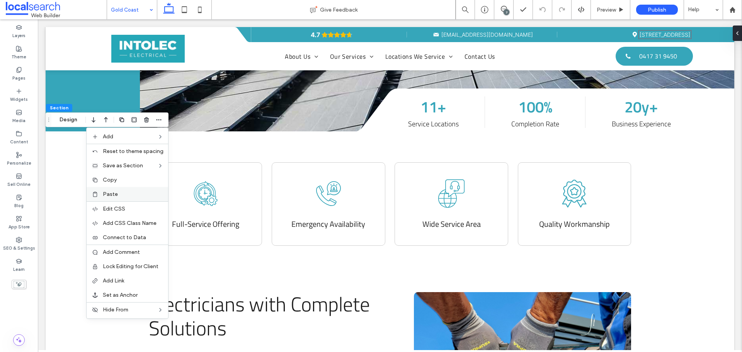
click at [134, 191] on label "Paste" at bounding box center [133, 194] width 61 height 7
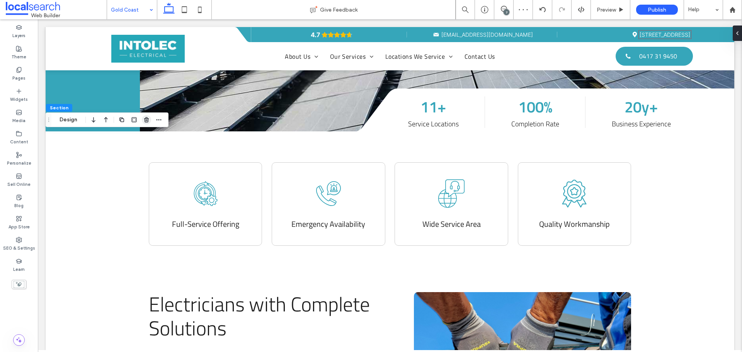
click at [146, 120] on use "button" at bounding box center [146, 119] width 5 height 5
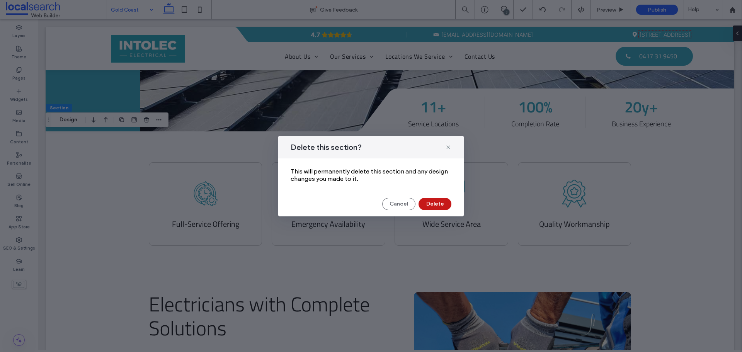
click at [440, 203] on button "Delete" at bounding box center [435, 204] width 33 height 12
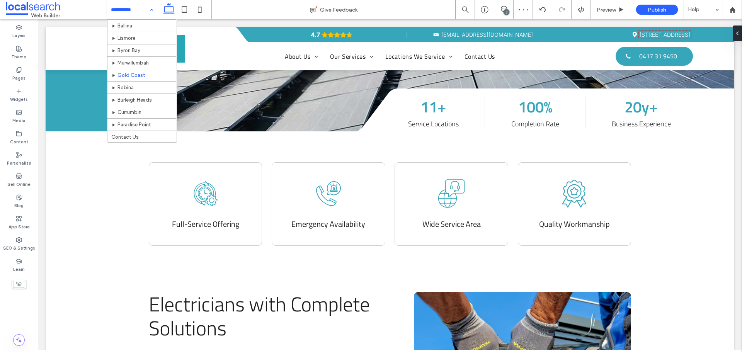
scroll to position [165, 0]
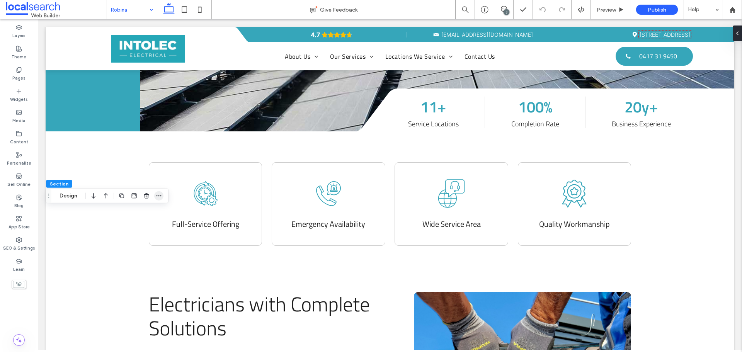
click at [160, 197] on icon "button" at bounding box center [159, 196] width 6 height 6
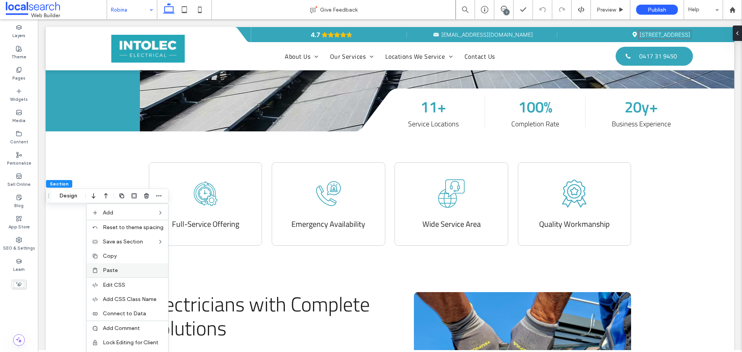
click at [129, 267] on label "Paste" at bounding box center [133, 270] width 61 height 7
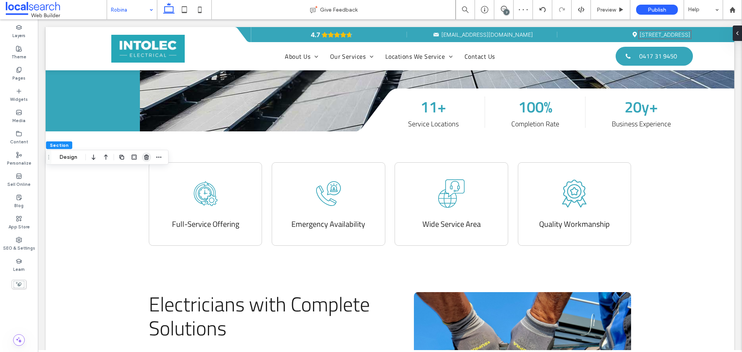
click at [146, 158] on use "button" at bounding box center [146, 157] width 5 height 5
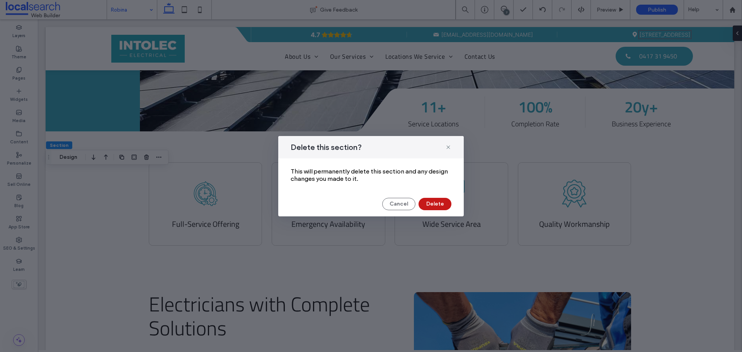
click at [431, 204] on button "Delete" at bounding box center [435, 204] width 33 height 12
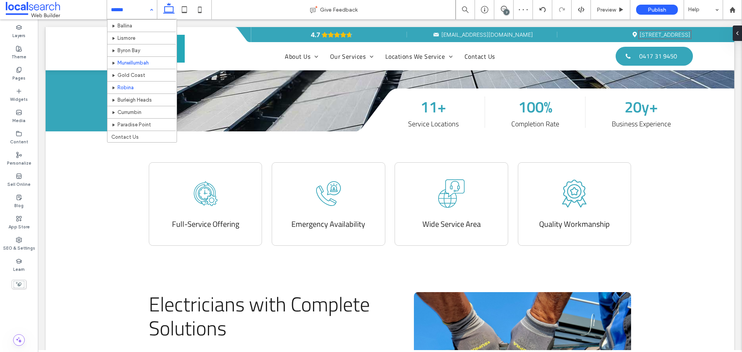
scroll to position [165, 0]
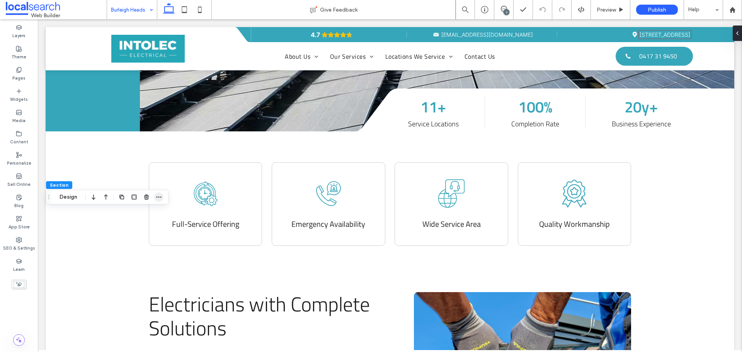
click at [158, 198] on icon "button" at bounding box center [159, 197] width 6 height 6
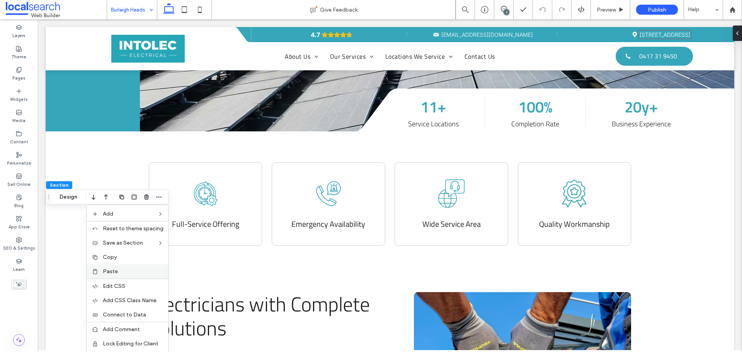
click at [133, 267] on div "Paste" at bounding box center [128, 271] width 82 height 14
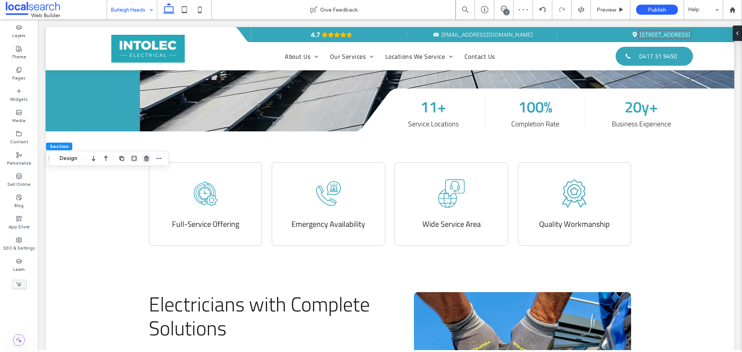
click at [146, 160] on icon "button" at bounding box center [146, 158] width 6 height 6
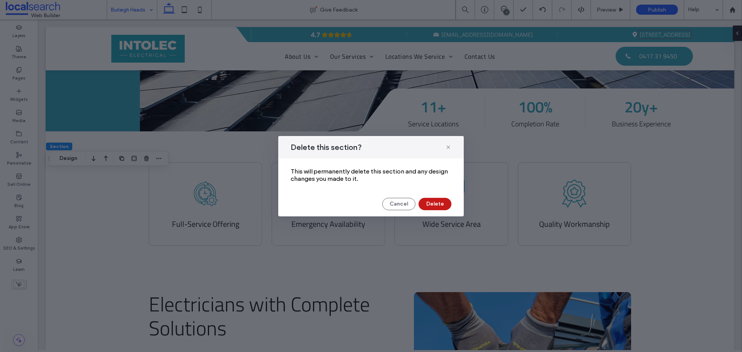
click at [432, 203] on button "Delete" at bounding box center [435, 204] width 33 height 12
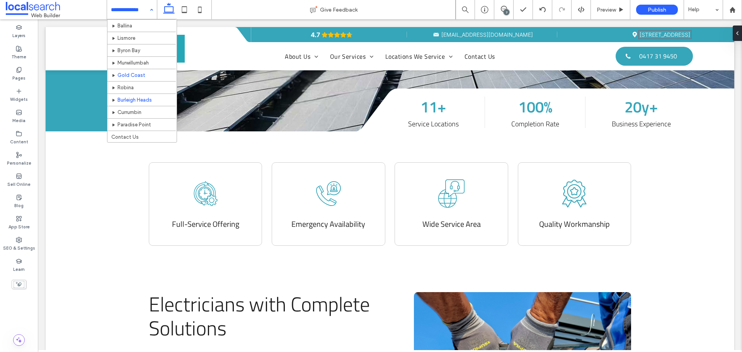
scroll to position [165, 0]
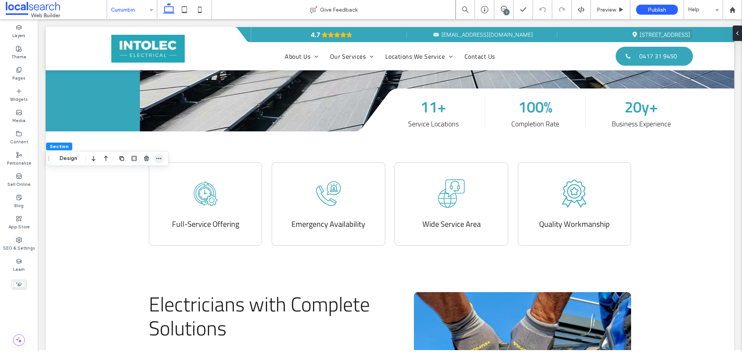
click at [158, 157] on icon "button" at bounding box center [159, 158] width 6 height 6
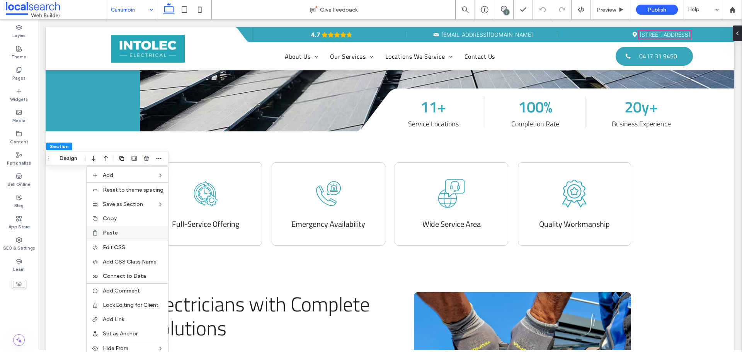
click at [129, 228] on div "Paste" at bounding box center [128, 233] width 82 height 14
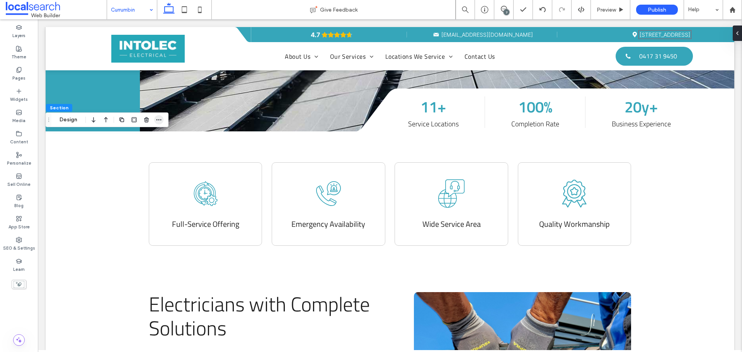
click at [157, 120] on use "button" at bounding box center [159, 119] width 5 height 1
click at [146, 122] on icon "button" at bounding box center [146, 120] width 6 height 6
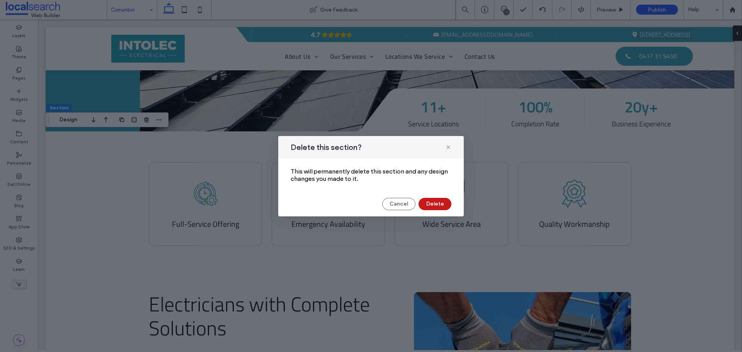
click at [436, 205] on button "Delete" at bounding box center [435, 204] width 33 height 12
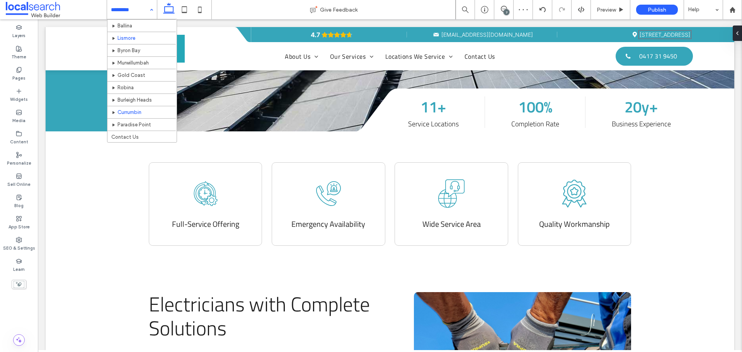
scroll to position [165, 0]
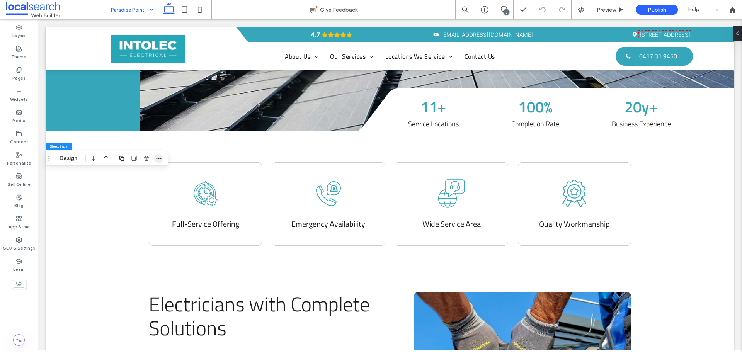
click at [158, 161] on icon "button" at bounding box center [159, 158] width 6 height 6
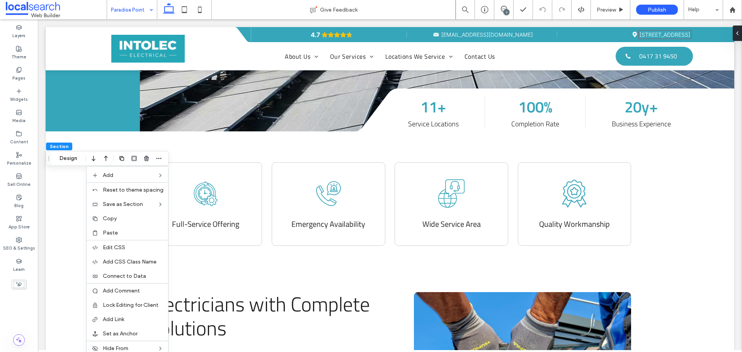
click at [124, 230] on label "Paste" at bounding box center [133, 233] width 61 height 7
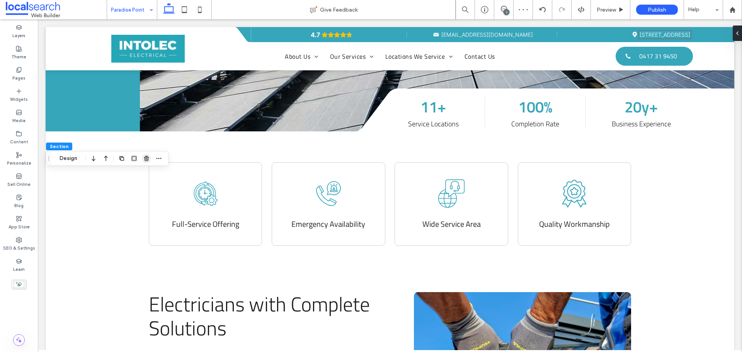
click at [146, 162] on span "button" at bounding box center [146, 158] width 9 height 9
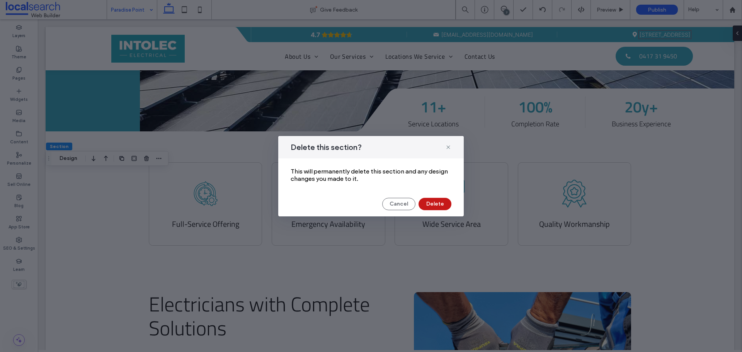
click at [437, 203] on button "Delete" at bounding box center [435, 204] width 33 height 12
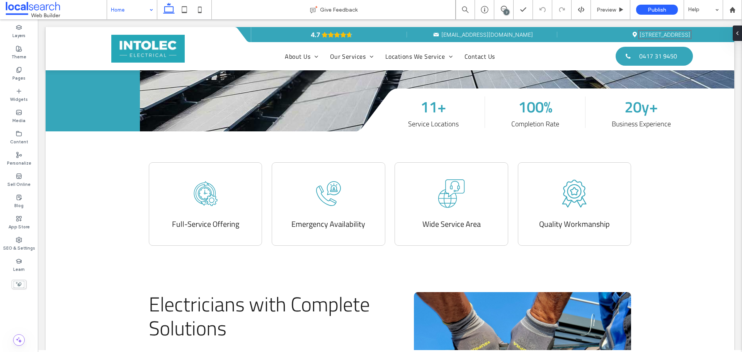
click at [504, 11] on div "7" at bounding box center [507, 12] width 6 height 6
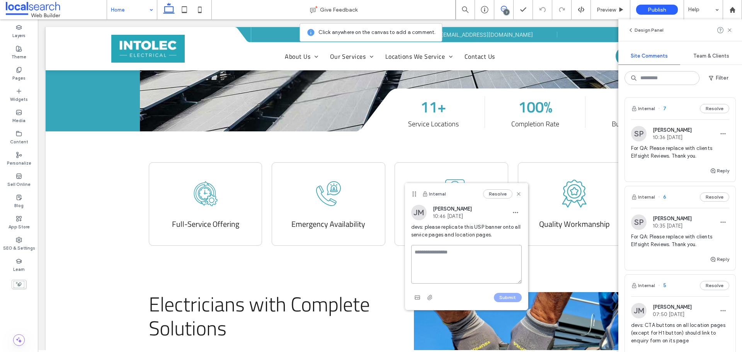
click at [440, 253] on textarea at bounding box center [466, 264] width 111 height 39
type textarea "**********"
click at [508, 298] on button "Submit" at bounding box center [508, 297] width 28 height 9
click at [730, 29] on use at bounding box center [729, 29] width 3 height 3
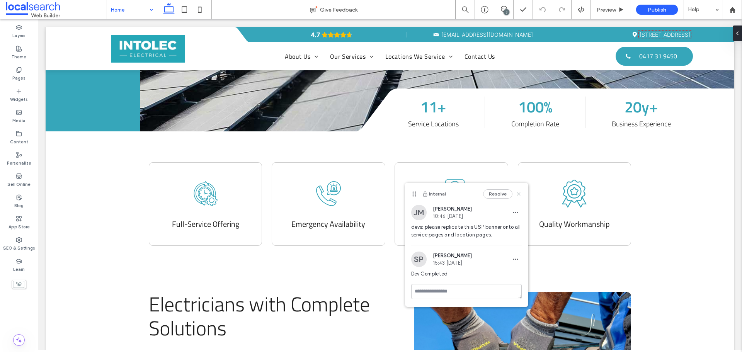
click at [518, 193] on icon at bounding box center [519, 194] width 6 height 6
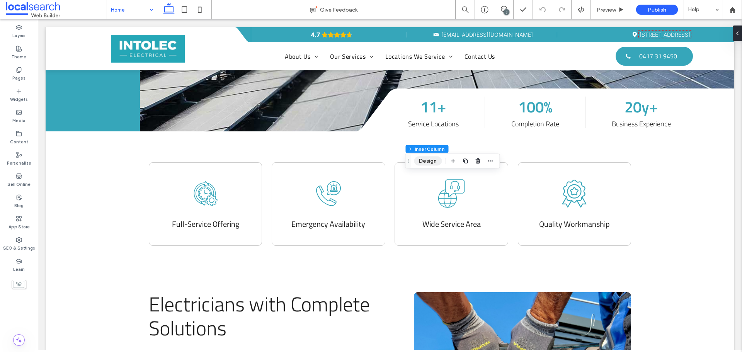
click at [428, 157] on button "Design" at bounding box center [428, 161] width 28 height 9
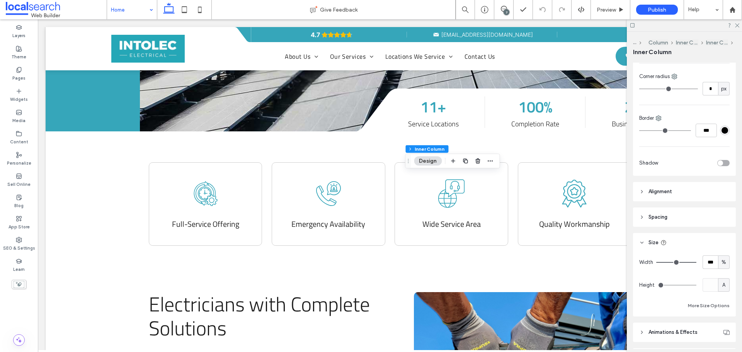
scroll to position [271, 0]
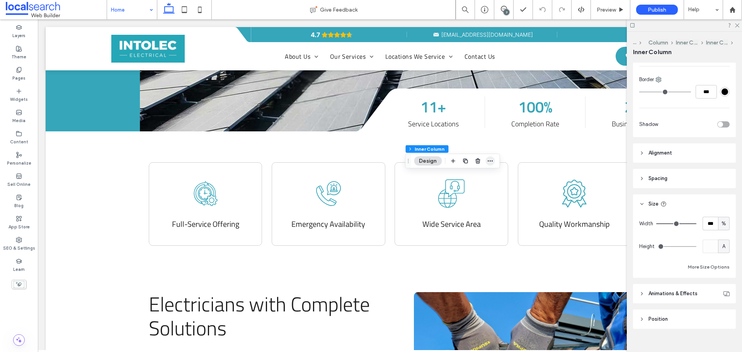
click at [488, 160] on icon "button" at bounding box center [490, 161] width 6 height 6
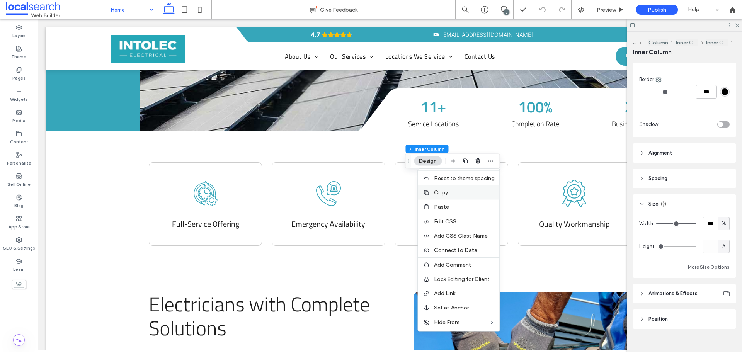
click at [465, 192] on label "Copy" at bounding box center [464, 192] width 61 height 7
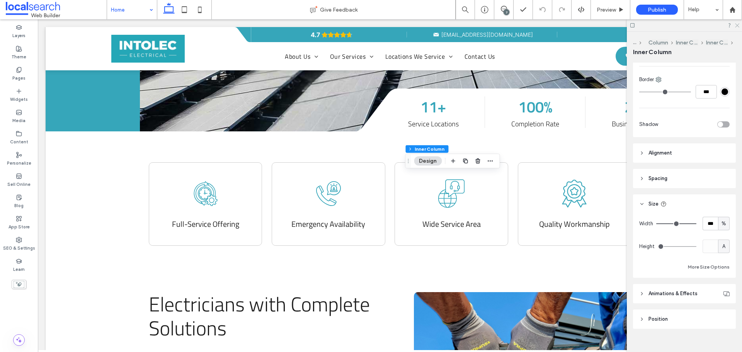
click at [737, 26] on use at bounding box center [737, 26] width 4 height 4
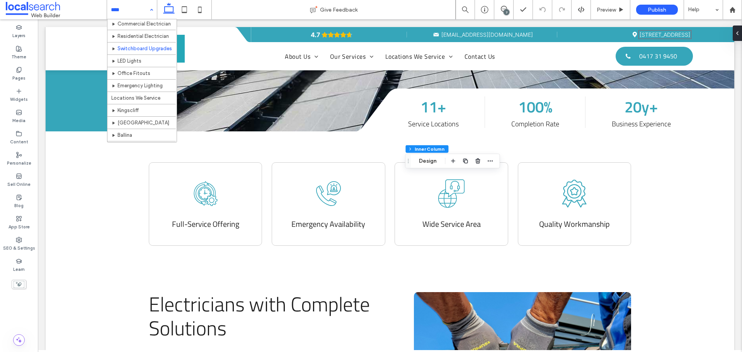
scroll to position [0, 0]
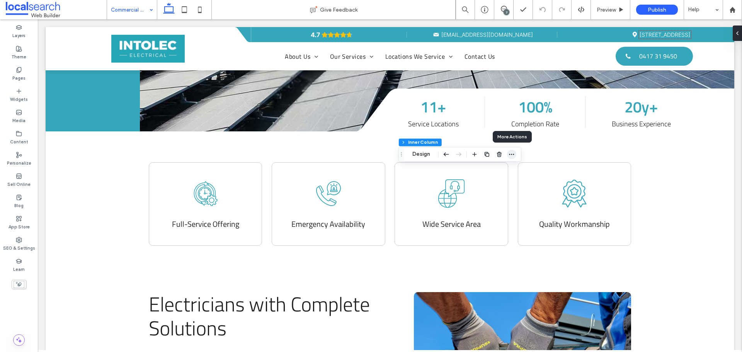
click at [509, 155] on icon "button" at bounding box center [512, 154] width 6 height 6
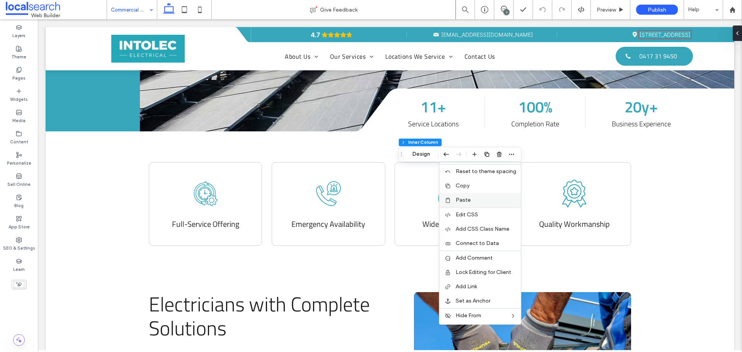
click at [477, 201] on label "Paste" at bounding box center [486, 200] width 61 height 7
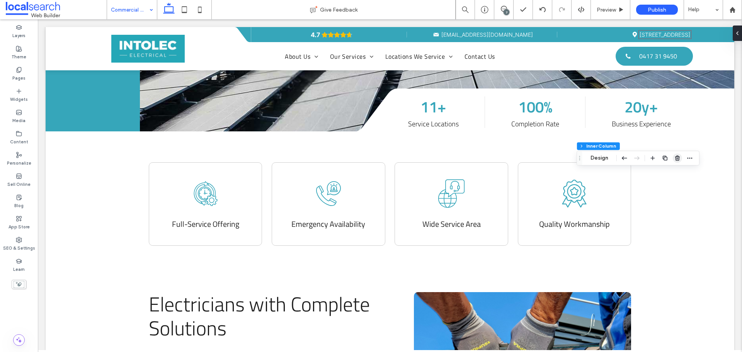
click at [679, 159] on icon "button" at bounding box center [677, 158] width 6 height 6
click at [510, 191] on icon "button" at bounding box center [512, 193] width 6 height 6
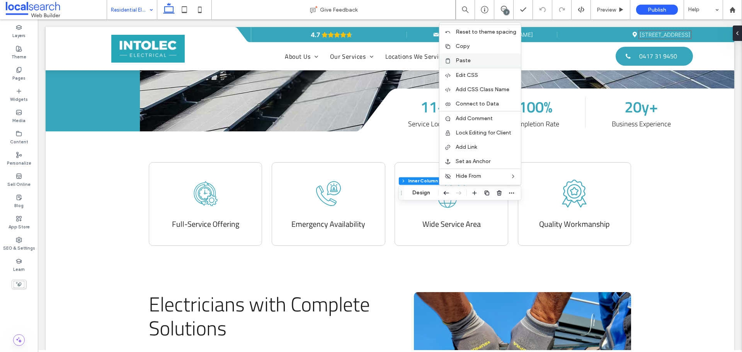
click at [480, 59] on label "Paste" at bounding box center [486, 60] width 61 height 7
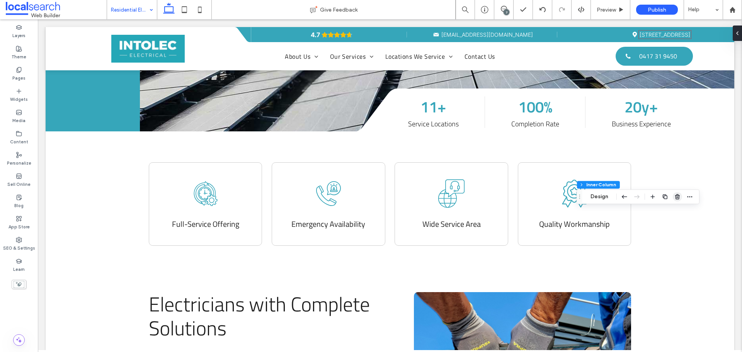
click at [679, 197] on icon "button" at bounding box center [677, 197] width 6 height 6
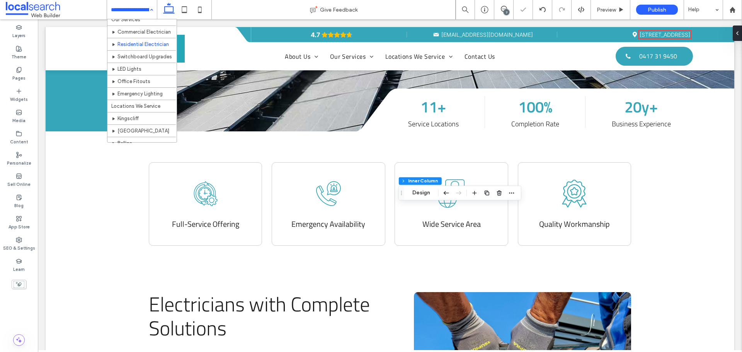
scroll to position [39, 0]
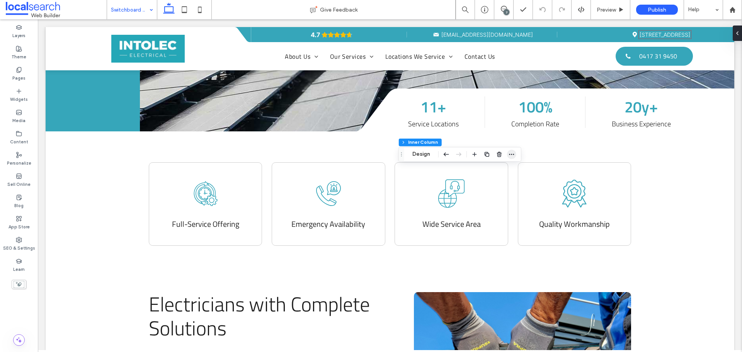
click at [511, 154] on use "button" at bounding box center [511, 154] width 5 height 1
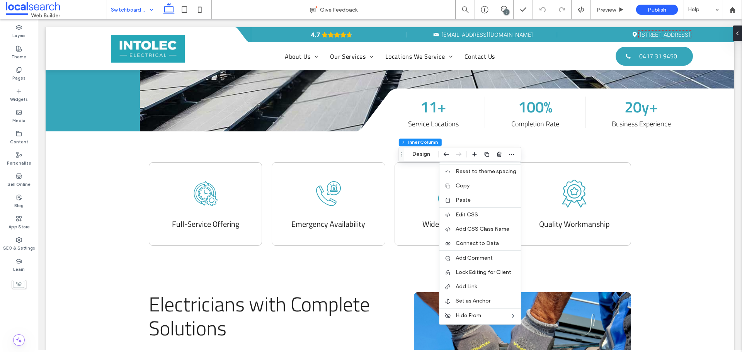
click at [463, 196] on div "Paste" at bounding box center [480, 200] width 82 height 14
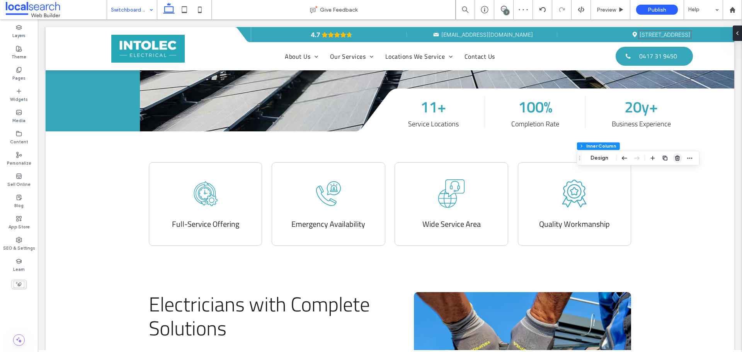
click at [681, 158] on span "button" at bounding box center [677, 157] width 9 height 9
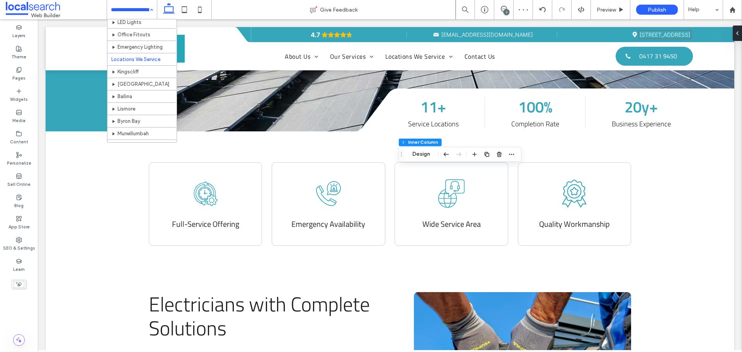
scroll to position [39, 0]
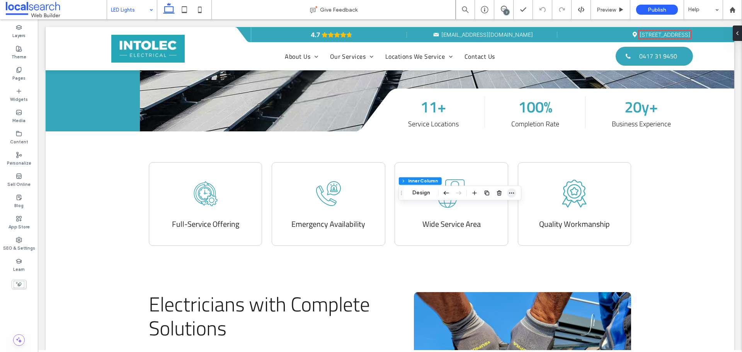
click at [513, 194] on icon "button" at bounding box center [512, 193] width 6 height 6
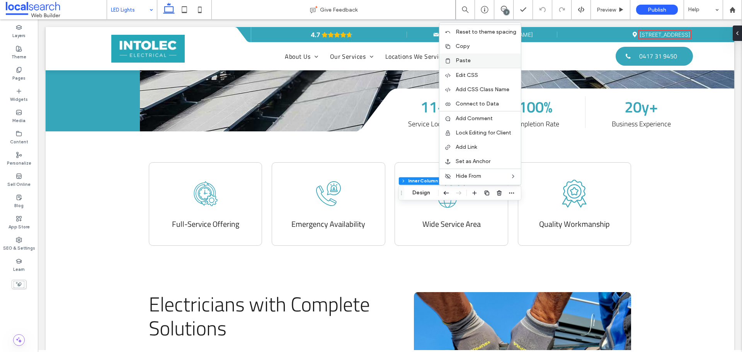
click at [472, 60] on label "Paste" at bounding box center [486, 60] width 61 height 7
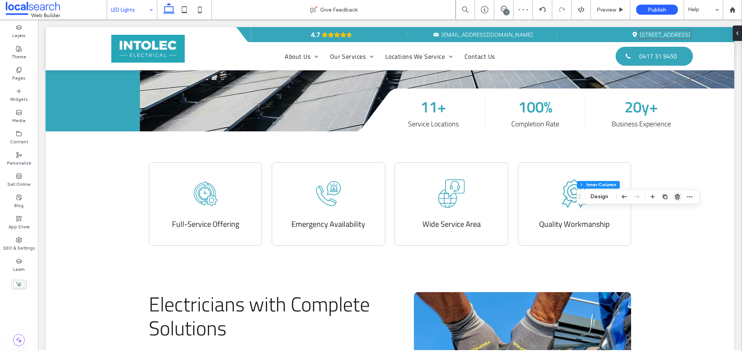
click at [682, 196] on span "button" at bounding box center [677, 196] width 9 height 9
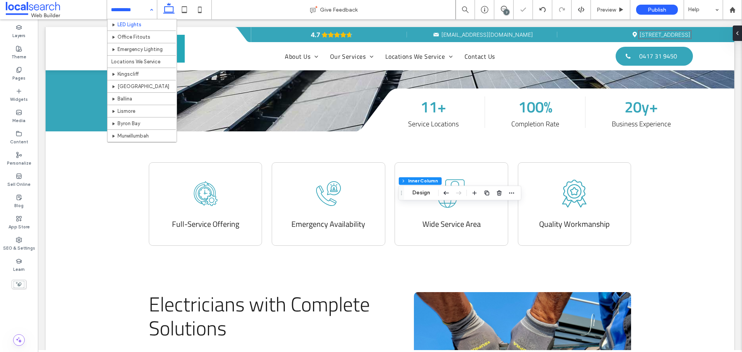
scroll to position [77, 0]
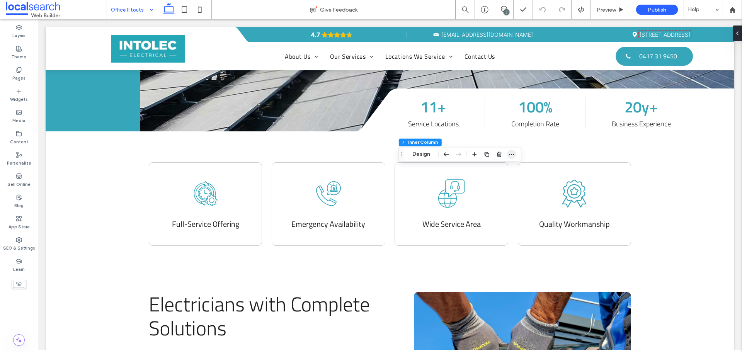
click at [512, 155] on icon "button" at bounding box center [512, 154] width 6 height 6
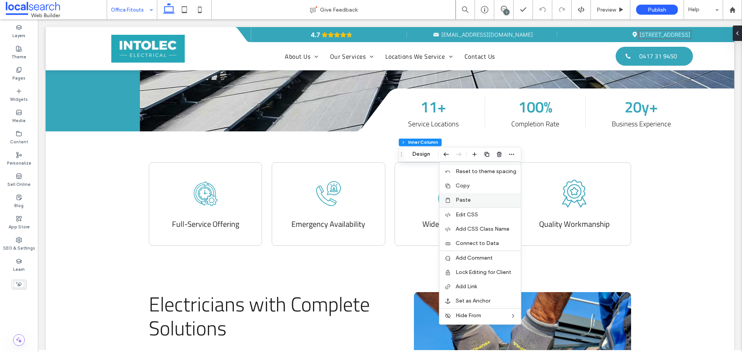
click at [482, 201] on label "Paste" at bounding box center [486, 200] width 61 height 7
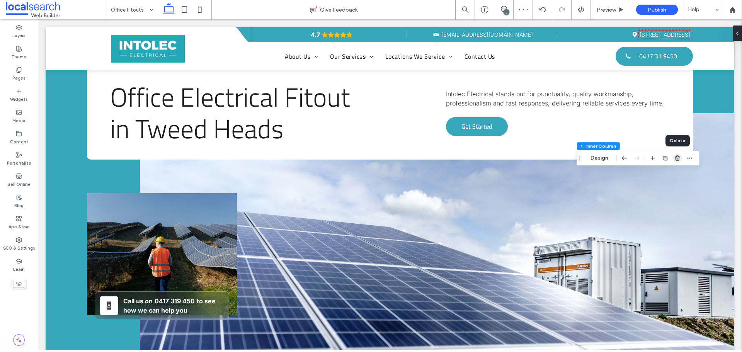
click at [676, 158] on use "button" at bounding box center [677, 157] width 5 height 5
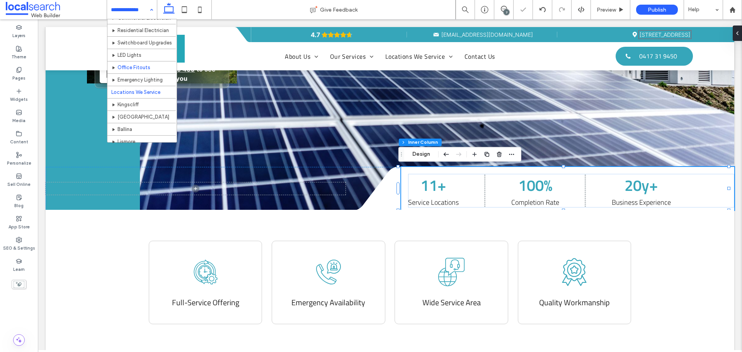
scroll to position [77, 0]
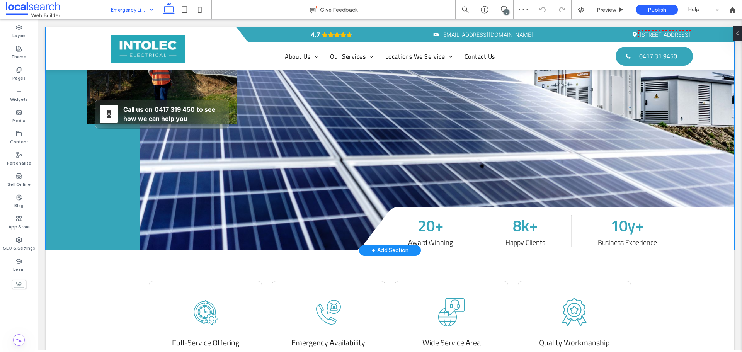
scroll to position [193, 0]
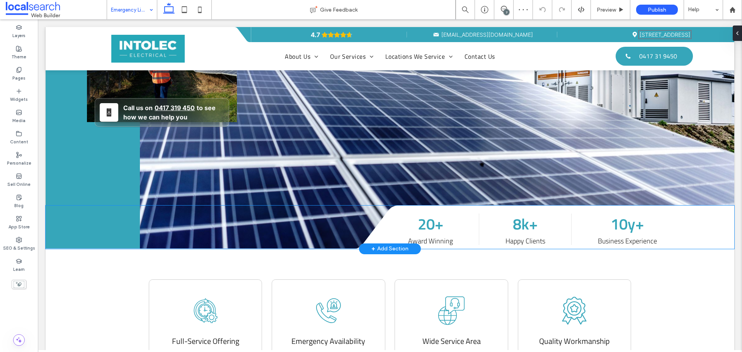
click at [466, 214] on div "20+ Award Winning 8k+ Happy Clients 10y+ Business Experience" at bounding box center [571, 230] width 326 height 34
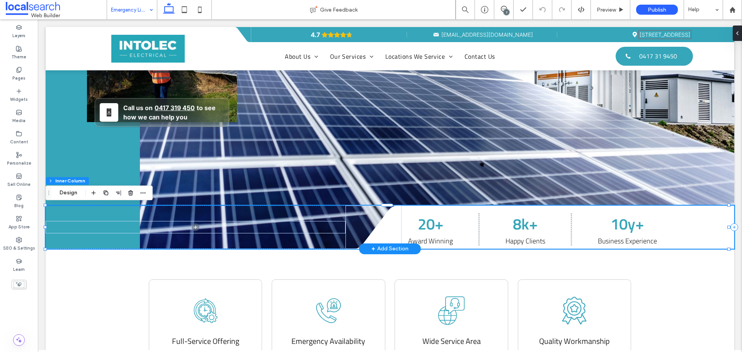
click at [464, 215] on div "20+ Award Winning 8k+ Happy Clients 10y+ Business Experience" at bounding box center [571, 230] width 326 height 34
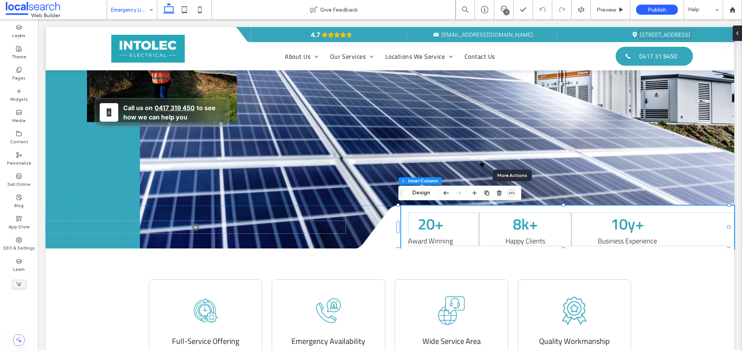
click at [515, 194] on span "button" at bounding box center [511, 192] width 9 height 9
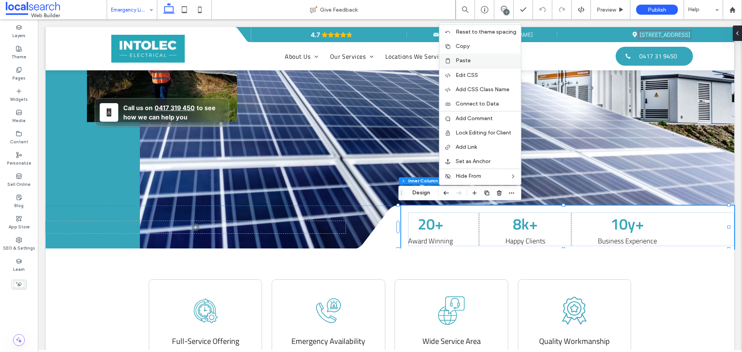
click at [476, 60] on label "Paste" at bounding box center [486, 60] width 61 height 7
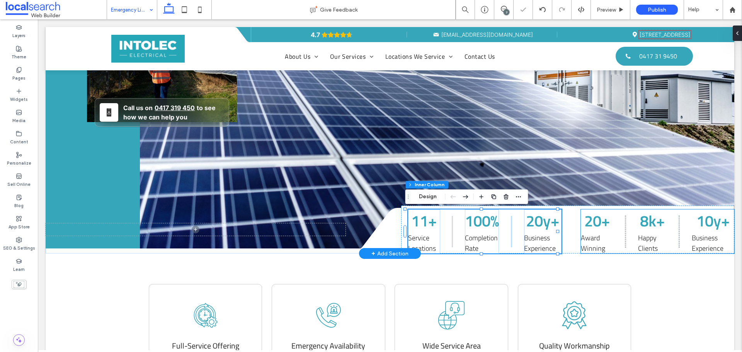
click at [584, 223] on span "20+" at bounding box center [597, 221] width 26 height 24
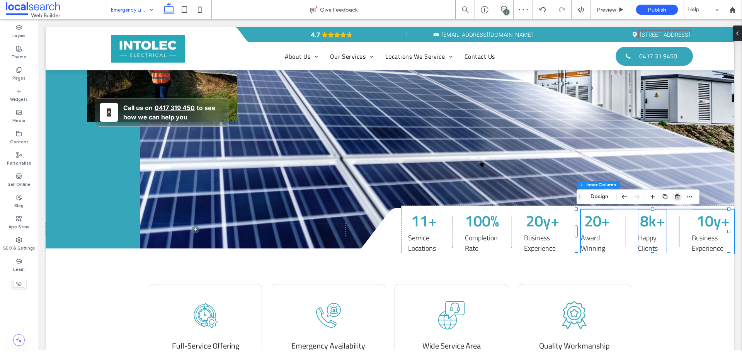
click at [679, 196] on use "button" at bounding box center [677, 196] width 5 height 5
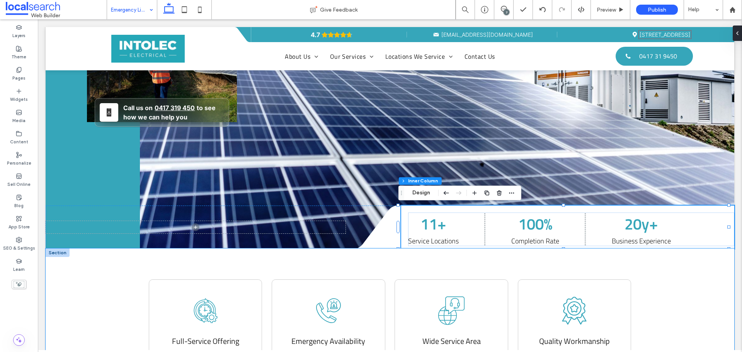
click at [683, 262] on div "Clock Icon Full-Service Offering Telephone Icon Emergency Availability Service …" at bounding box center [390, 305] width 689 height 115
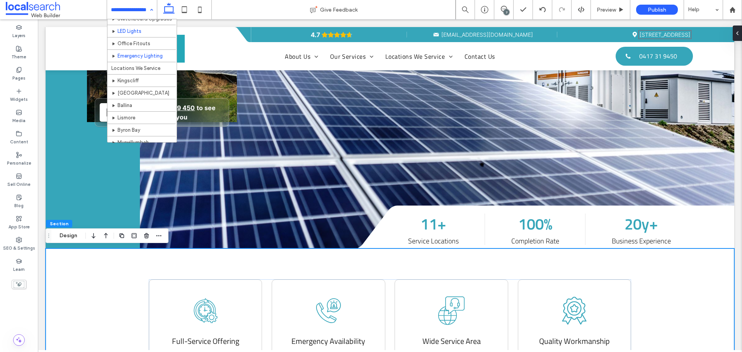
scroll to position [77, 0]
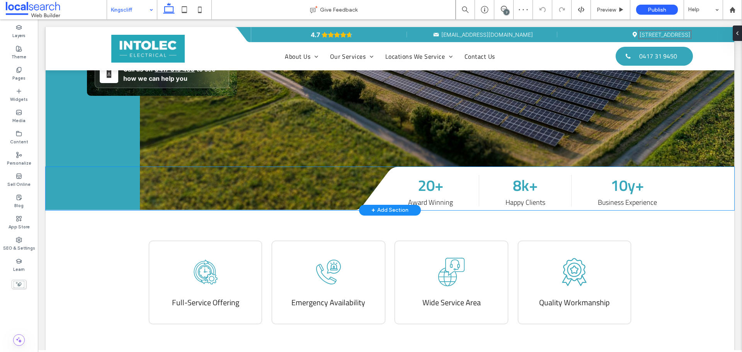
click at [465, 207] on div "20+ Award Winning 8k+ Happy Clients 10y+ Business Experience" at bounding box center [567, 188] width 333 height 43
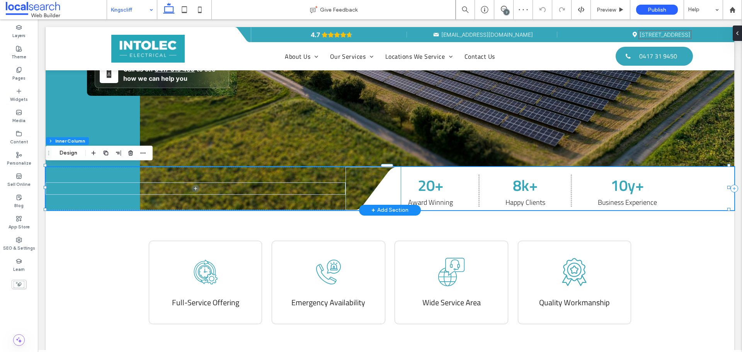
scroll to position [232, 0]
click at [466, 186] on div "20+ Award Winning 8k+ Happy Clients 10y+ Business Experience" at bounding box center [571, 191] width 326 height 34
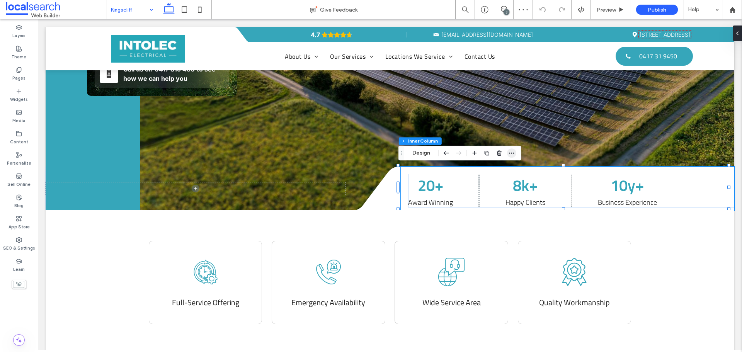
click at [511, 153] on use "button" at bounding box center [511, 153] width 5 height 1
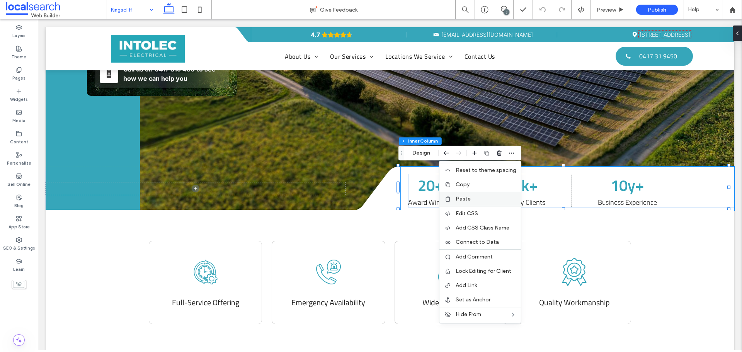
click at [476, 196] on label "Paste" at bounding box center [486, 199] width 61 height 7
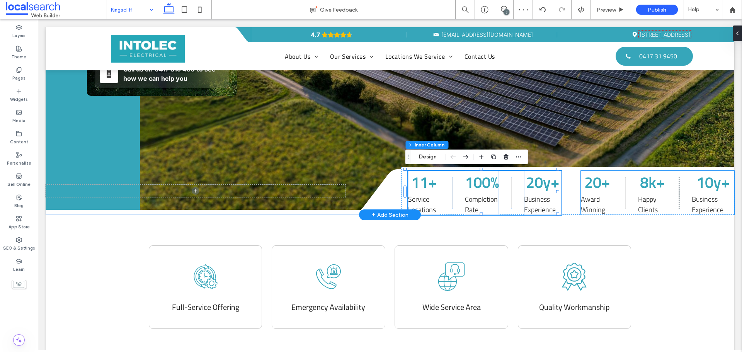
click at [584, 186] on span "20+" at bounding box center [597, 182] width 26 height 24
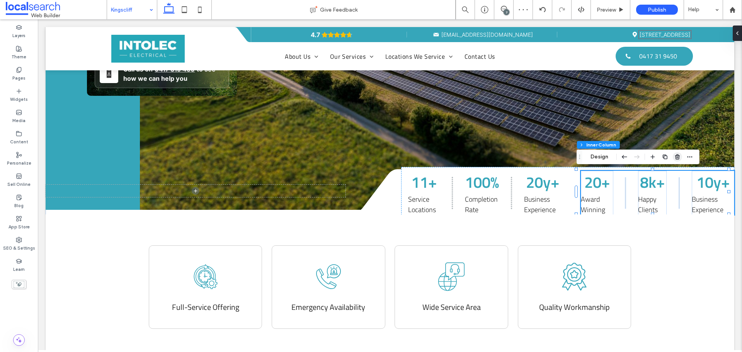
click at [676, 157] on icon "button" at bounding box center [677, 157] width 6 height 6
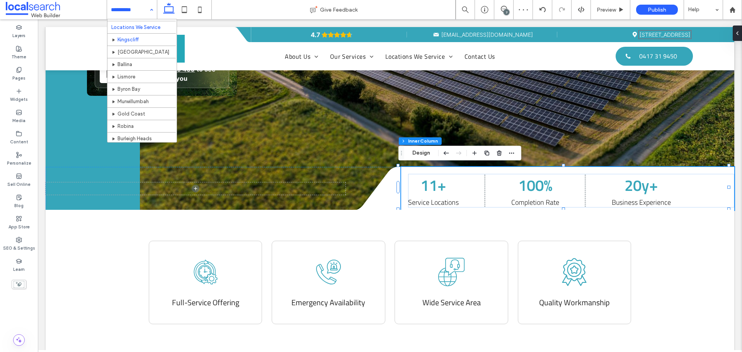
scroll to position [116, 0]
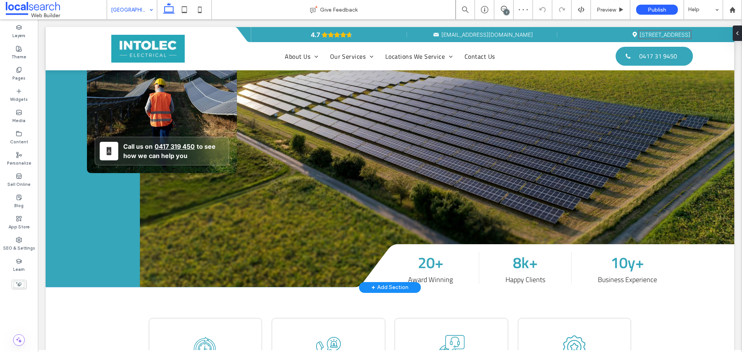
scroll to position [232, 0]
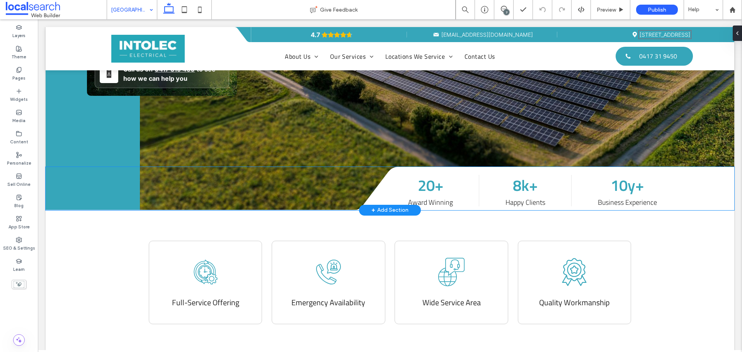
click at [472, 175] on div "20+ Award Winning 8k+ Happy Clients 10y+ Business Experience" at bounding box center [571, 191] width 326 height 34
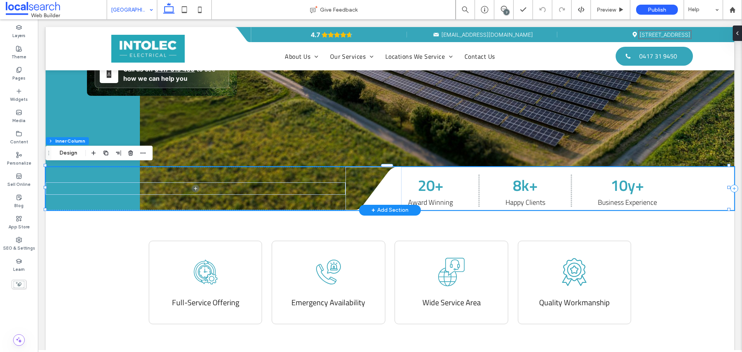
click at [464, 179] on div "20+ Award Winning 8k+ Happy Clients 10y+ Business Experience" at bounding box center [571, 191] width 326 height 34
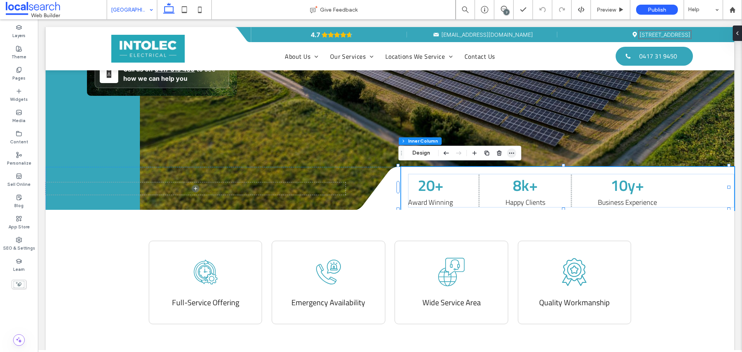
click at [513, 155] on icon "button" at bounding box center [512, 153] width 6 height 6
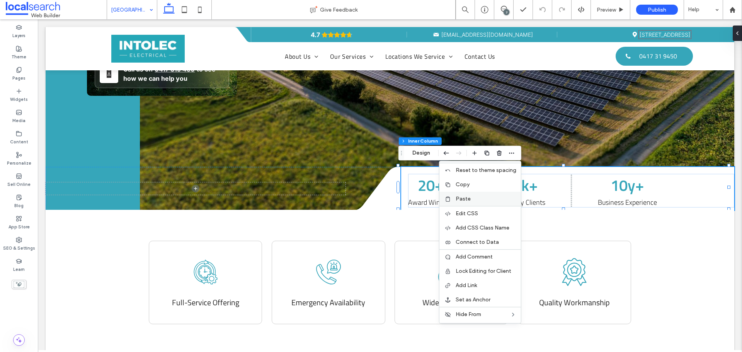
click at [488, 194] on div "Paste" at bounding box center [480, 199] width 82 height 14
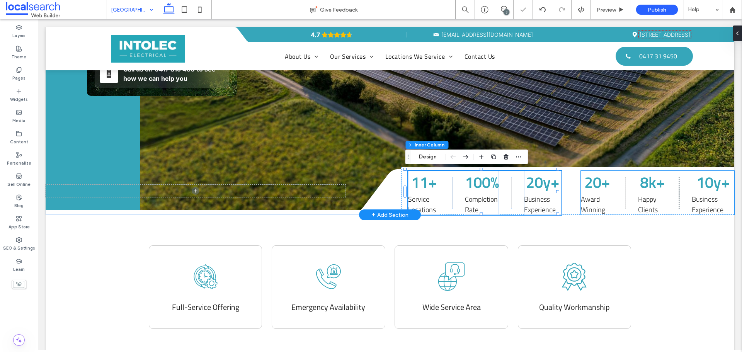
click at [606, 184] on div "20+ Award Winning" at bounding box center [597, 193] width 32 height 44
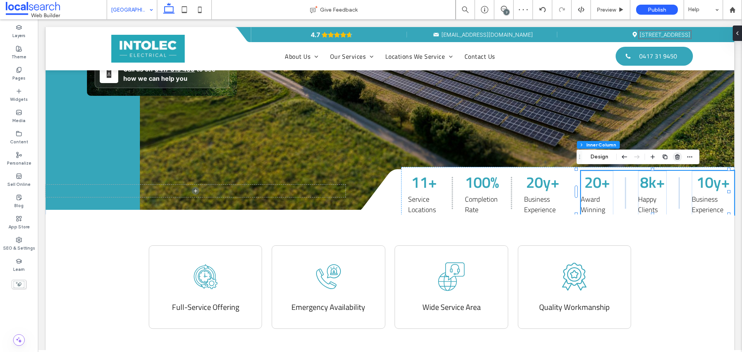
click at [677, 157] on use "button" at bounding box center [677, 156] width 5 height 5
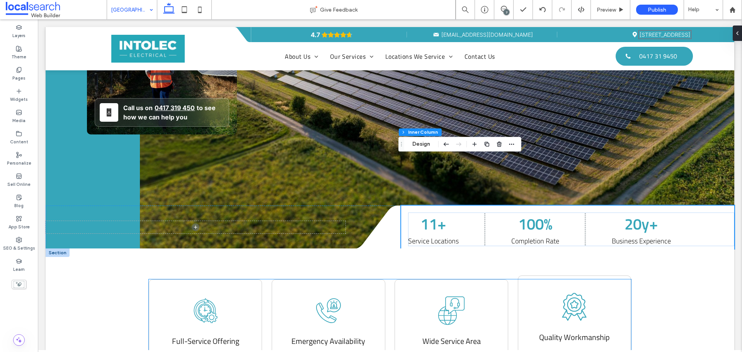
scroll to position [271, 0]
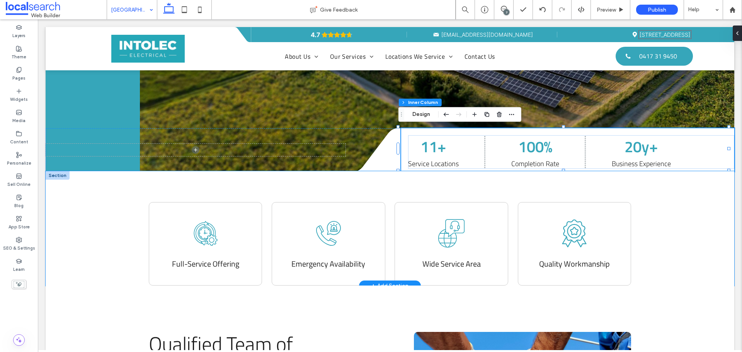
click at [650, 231] on div "Clock Icon Full-Service Offering Telephone Icon Emergency Availability Service …" at bounding box center [390, 228] width 689 height 115
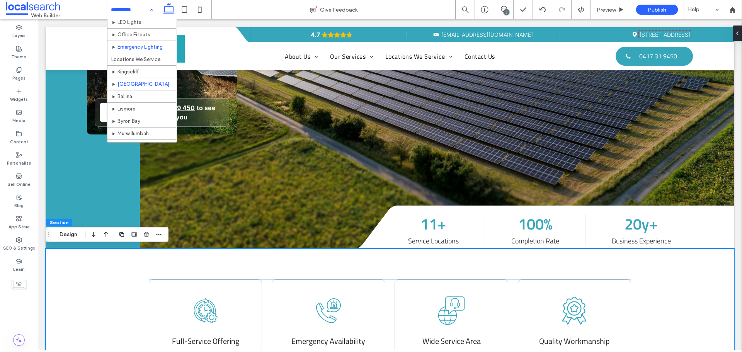
scroll to position [116, 0]
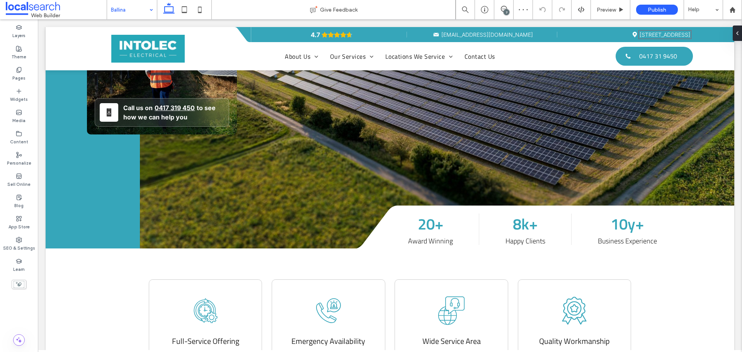
scroll to position [193, 0]
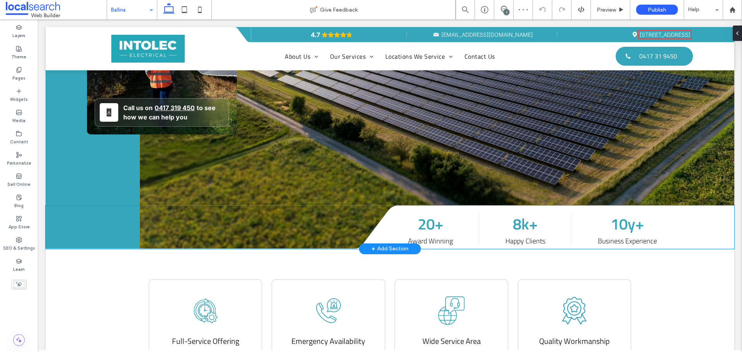
click at [462, 220] on div "20+ Award Winning 8k+ Happy Clients 10y+ Business Experience" at bounding box center [571, 230] width 326 height 34
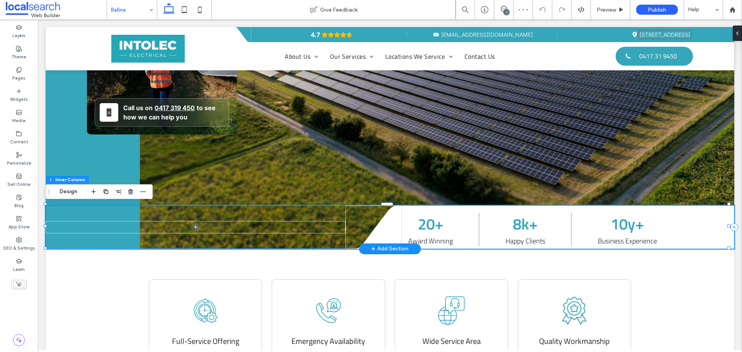
click at [461, 221] on div "20+ Award Winning 8k+ Happy Clients 10y+ Business Experience" at bounding box center [571, 230] width 326 height 34
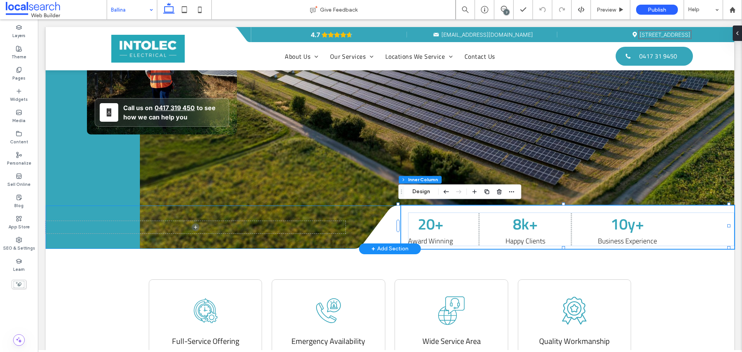
click at [476, 208] on div "20+ Award Winning 8k+ Happy Clients 10y+ Business Experience" at bounding box center [567, 227] width 333 height 43
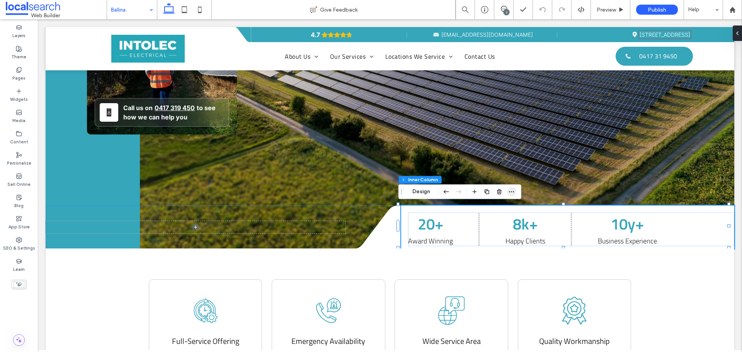
click at [515, 193] on span "button" at bounding box center [511, 191] width 9 height 9
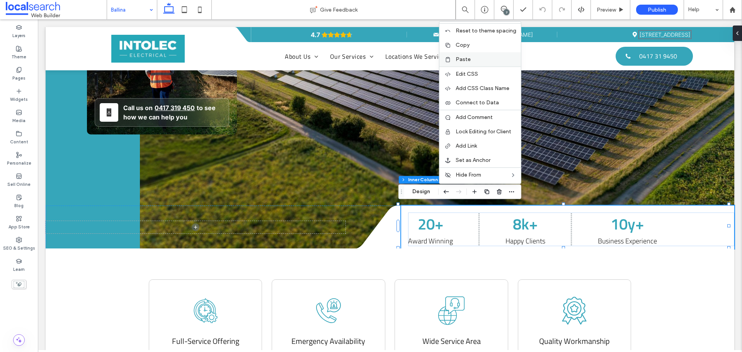
click at [488, 62] on label "Paste" at bounding box center [486, 59] width 61 height 7
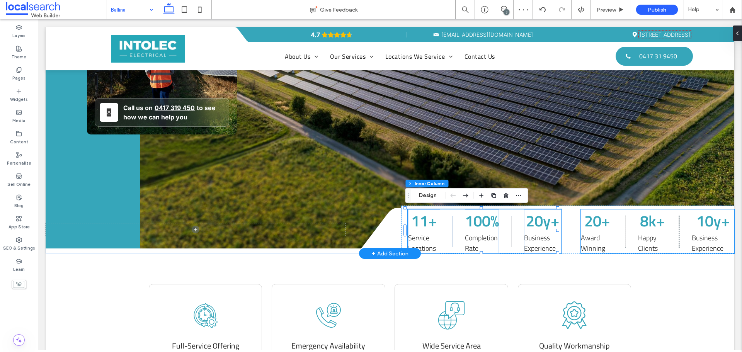
click at [605, 224] on span "20+" at bounding box center [597, 221] width 26 height 24
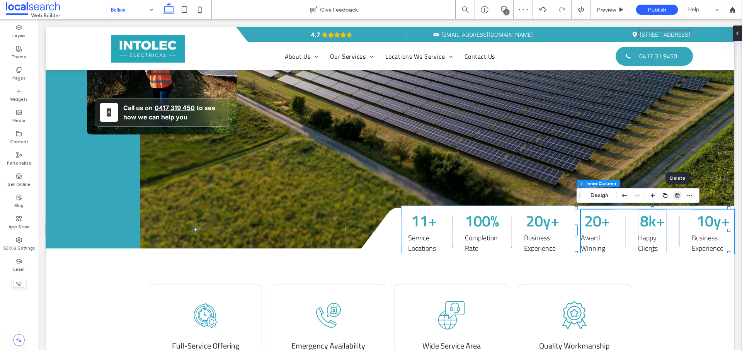
click at [674, 194] on icon "button" at bounding box center [677, 195] width 6 height 6
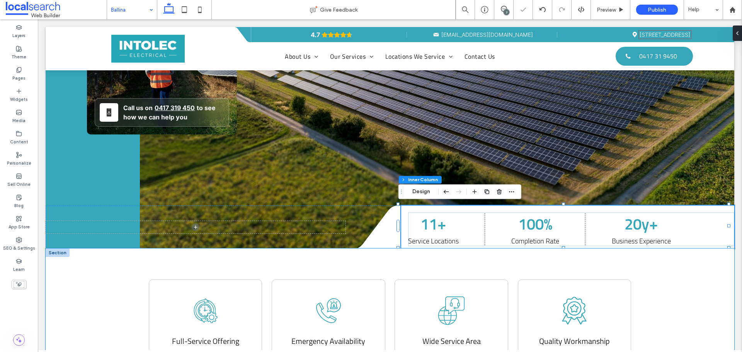
click at [663, 271] on div "Clock Icon Full-Service Offering Telephone Icon Emergency Availability Service …" at bounding box center [390, 305] width 689 height 115
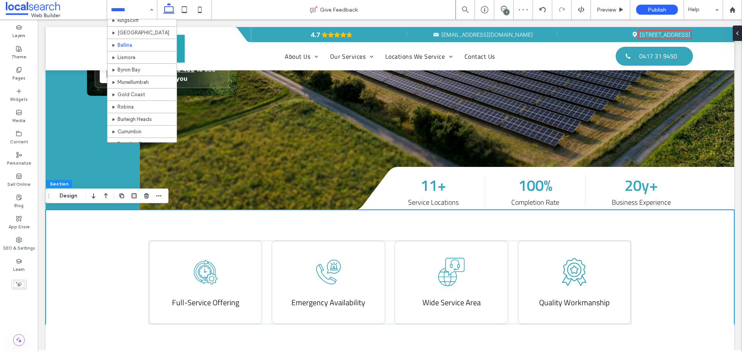
scroll to position [127, 0]
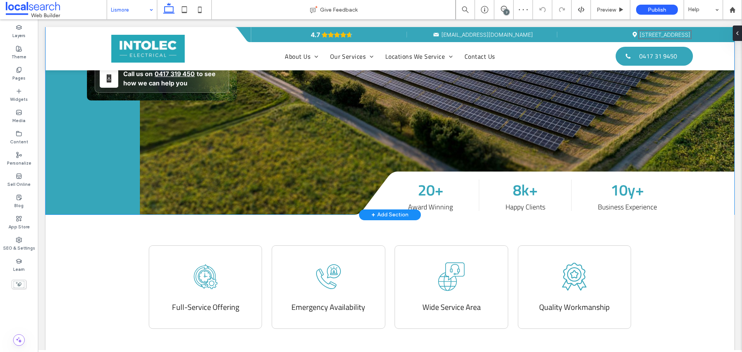
scroll to position [232, 0]
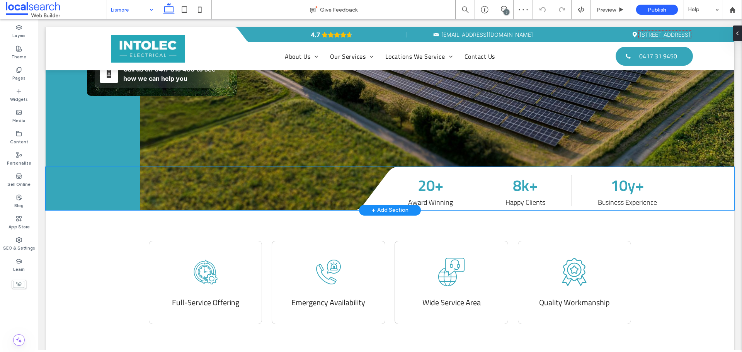
click at [484, 186] on div "20+ Award Winning 8k+ Happy Clients 10y+ Business Experience" at bounding box center [571, 191] width 326 height 34
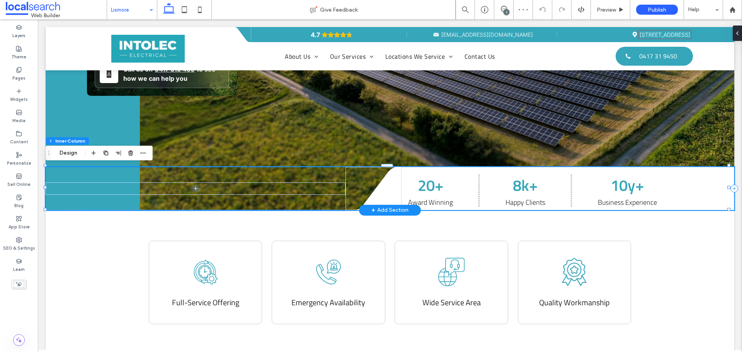
click at [457, 182] on div "20+ Award Winning 8k+ Happy Clients 10y+ Business Experience" at bounding box center [571, 191] width 326 height 34
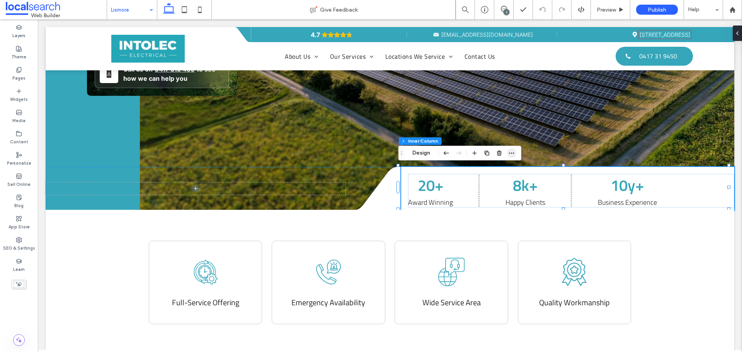
click at [513, 155] on icon "button" at bounding box center [512, 153] width 6 height 6
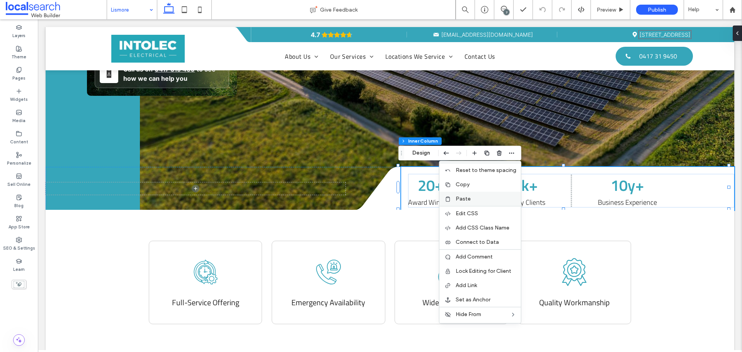
click at [478, 200] on label "Paste" at bounding box center [486, 199] width 61 height 7
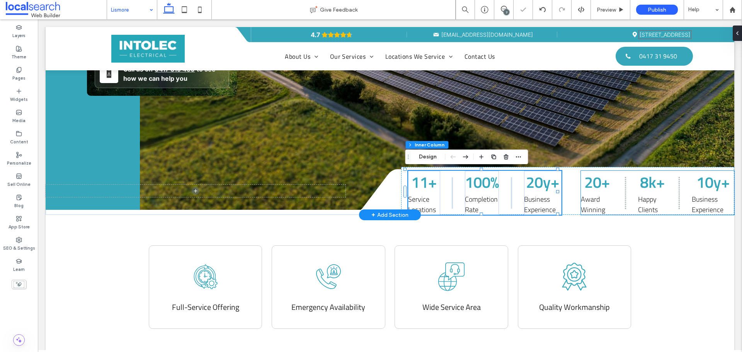
click at [609, 192] on div "20+ Award Winning 8k+ Happy Clients 10y+ Business Experience" at bounding box center [657, 193] width 153 height 44
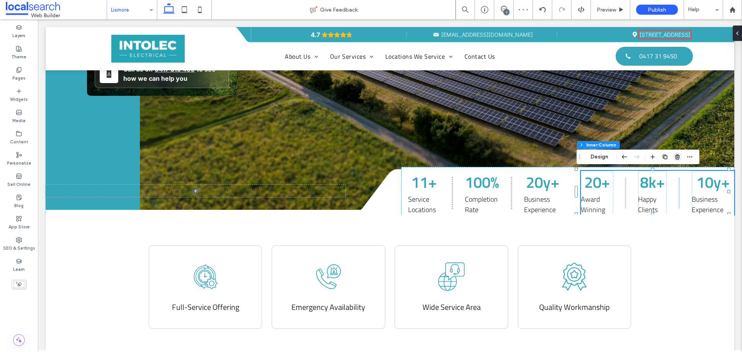
click at [677, 158] on use "button" at bounding box center [677, 156] width 5 height 5
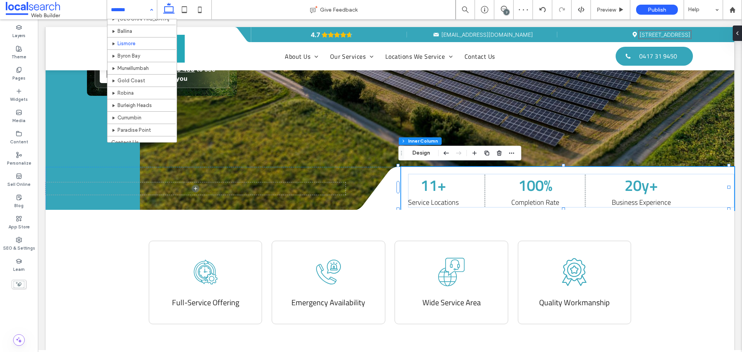
scroll to position [155, 0]
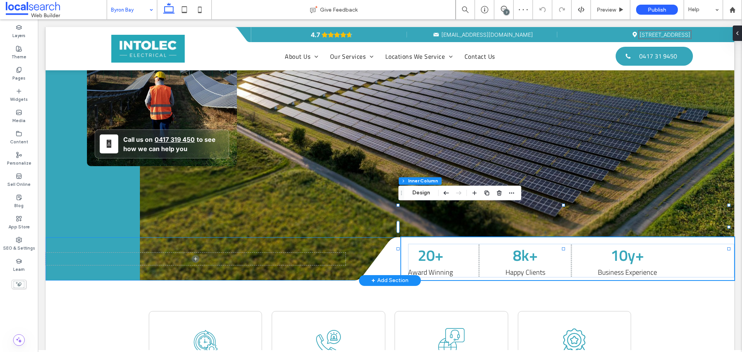
scroll to position [193, 0]
click at [450, 237] on div "20+ Award Winning 8k+ Happy Clients 10y+ Business Experience" at bounding box center [567, 258] width 333 height 43
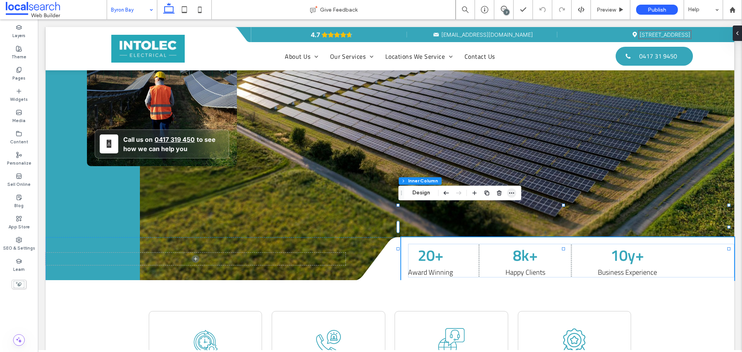
click at [514, 195] on icon "button" at bounding box center [512, 193] width 6 height 6
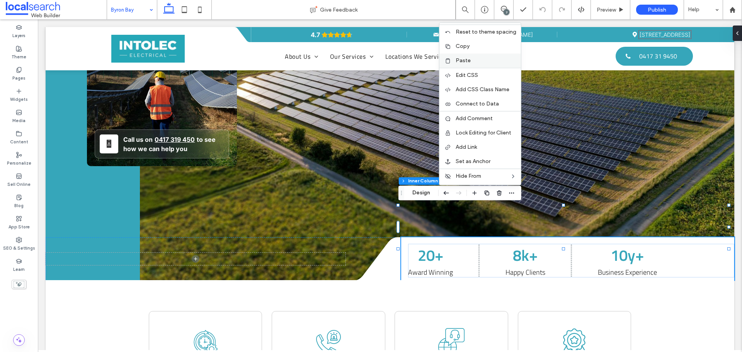
click at [473, 61] on label "Paste" at bounding box center [486, 60] width 61 height 7
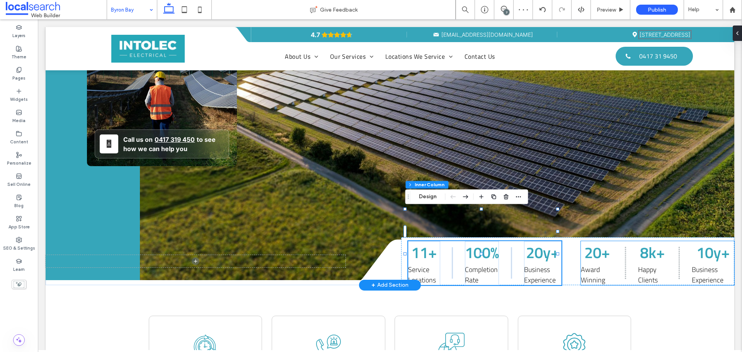
click at [628, 241] on div "20+ Award Winning 8k+ Happy Clients 10y+ Business Experience" at bounding box center [657, 263] width 153 height 44
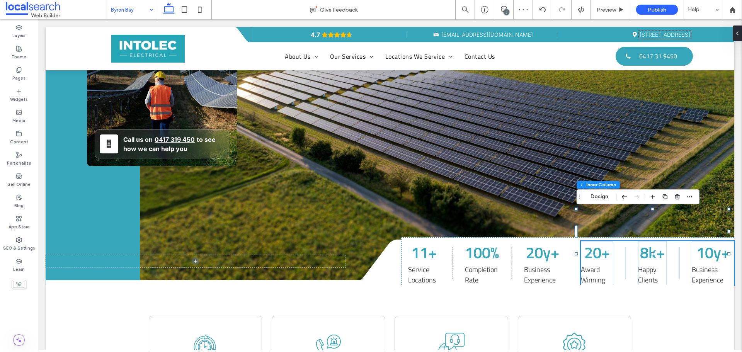
click at [678, 203] on div at bounding box center [677, 197] width 9 height 14
click at [679, 200] on icon "button" at bounding box center [677, 197] width 6 height 6
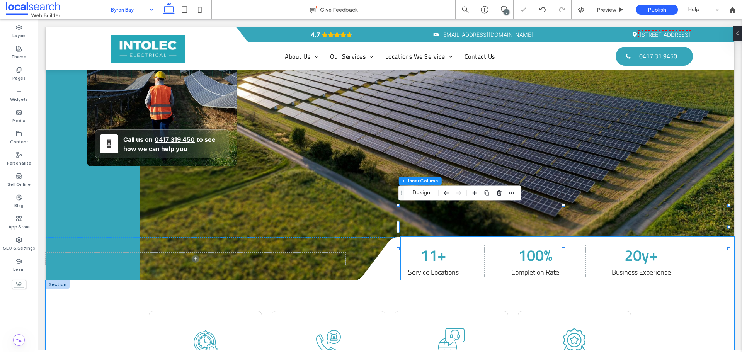
click at [692, 288] on div "Clock Icon Full-Service Offering Telephone Icon Emergency Availability Service …" at bounding box center [390, 337] width 689 height 115
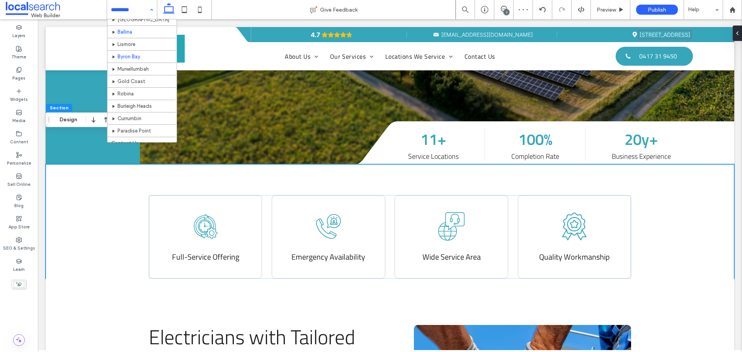
scroll to position [155, 0]
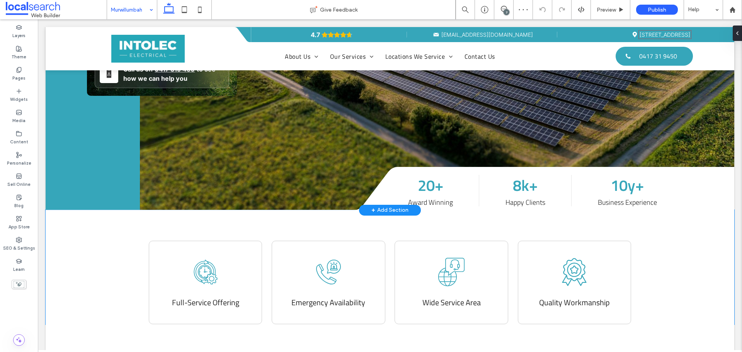
drag, startPoint x: 453, startPoint y: 199, endPoint x: 454, endPoint y: 195, distance: 4.9
click at [453, 199] on div "20+ Award Winning 8k+ Happy Clients 10y+ Business Experience" at bounding box center [571, 191] width 326 height 34
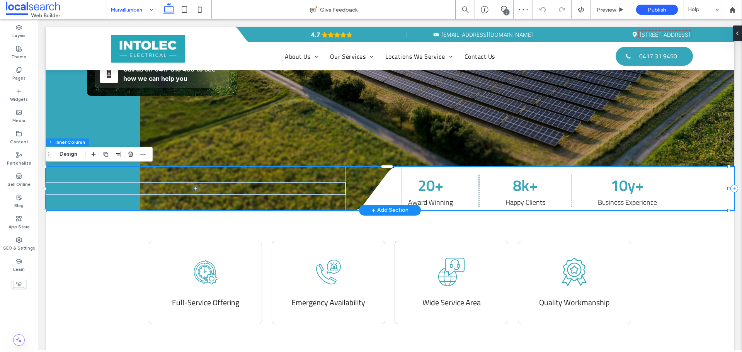
scroll to position [232, 0]
click at [458, 181] on div "20+ Award Winning 8k+ Happy Clients 10y+ Business Experience" at bounding box center [571, 191] width 326 height 34
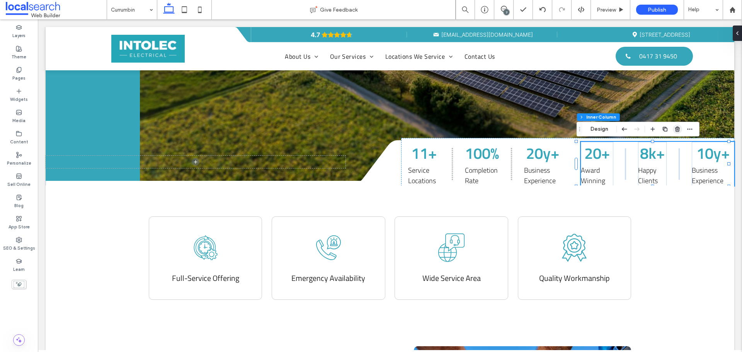
click at [678, 131] on use "button" at bounding box center [677, 128] width 5 height 5
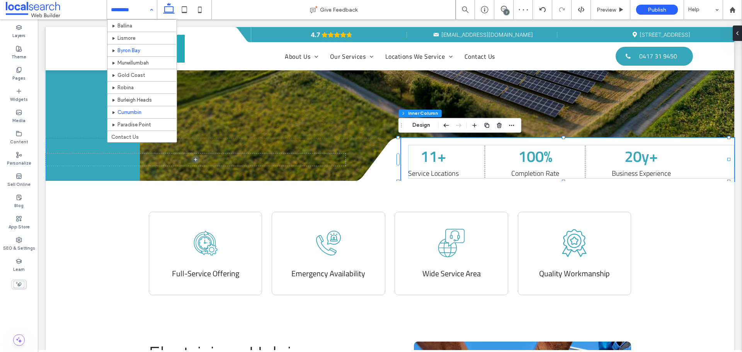
scroll to position [165, 0]
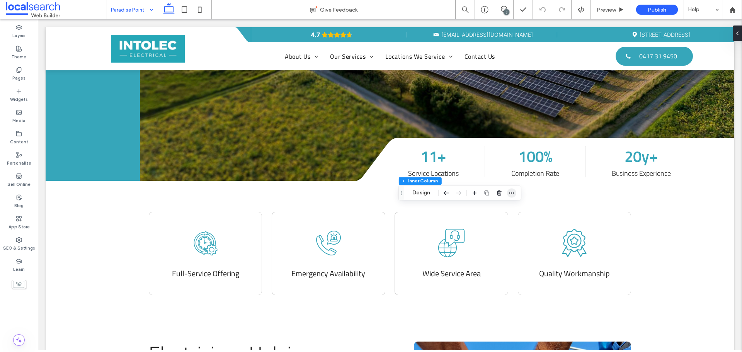
click at [512, 195] on icon "button" at bounding box center [512, 193] width 6 height 6
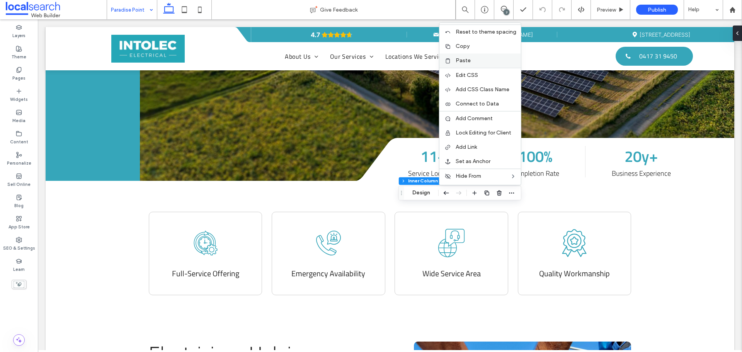
click at [490, 64] on div "Paste" at bounding box center [480, 60] width 82 height 14
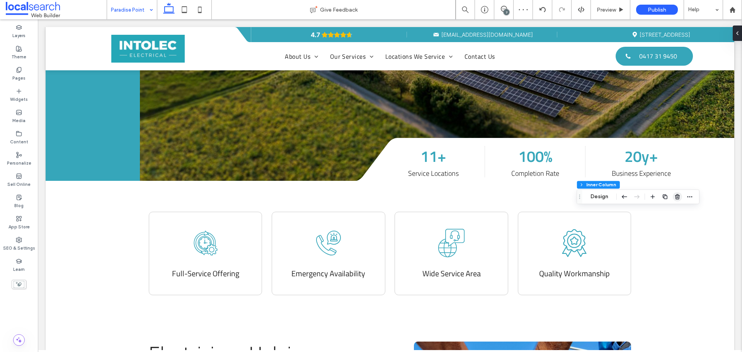
click at [677, 196] on use "button" at bounding box center [677, 196] width 5 height 5
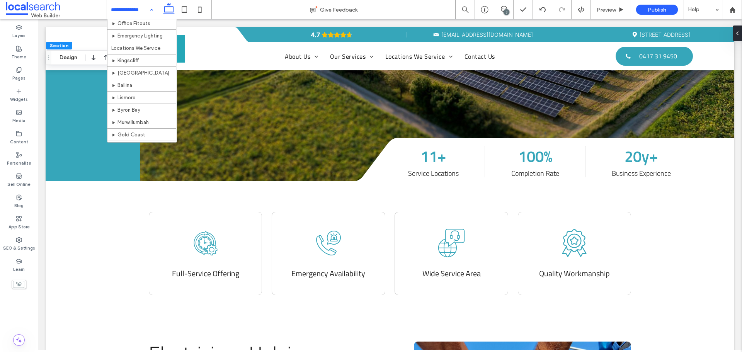
scroll to position [88, 0]
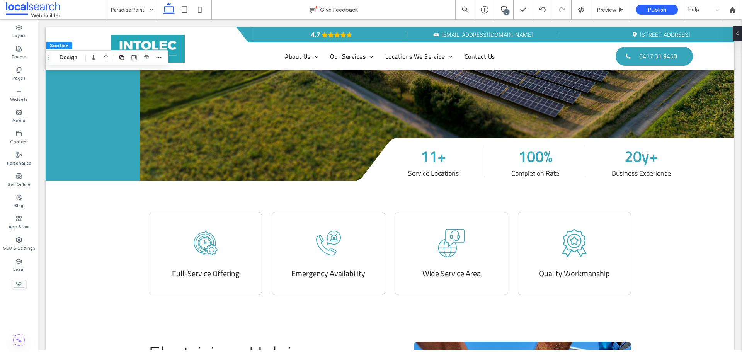
click at [504, 12] on div "7" at bounding box center [507, 12] width 6 height 6
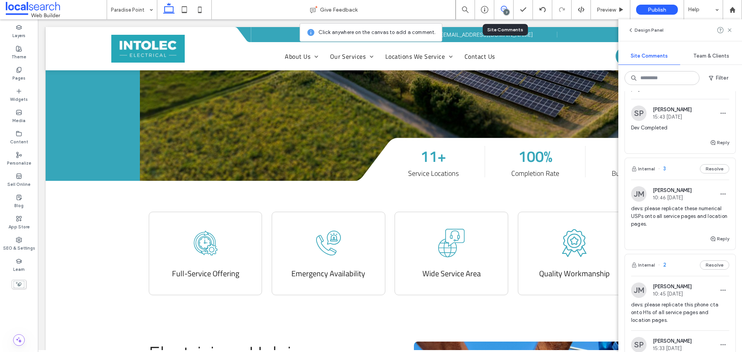
scroll to position [348, 0]
click at [710, 236] on span "button" at bounding box center [713, 239] width 7 height 9
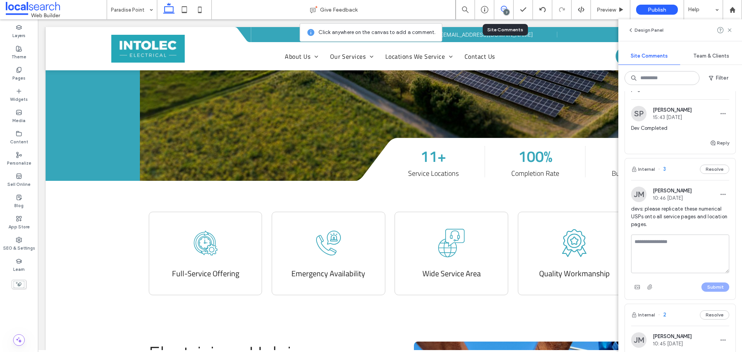
click at [700, 240] on textarea at bounding box center [680, 254] width 98 height 39
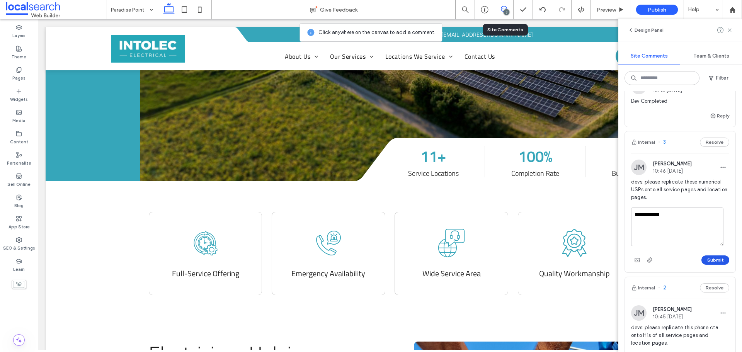
scroll to position [386, 0]
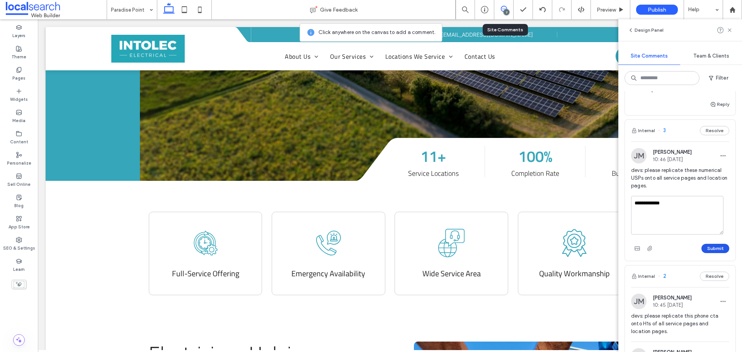
type textarea "**********"
click at [708, 250] on button "Submit" at bounding box center [715, 248] width 28 height 9
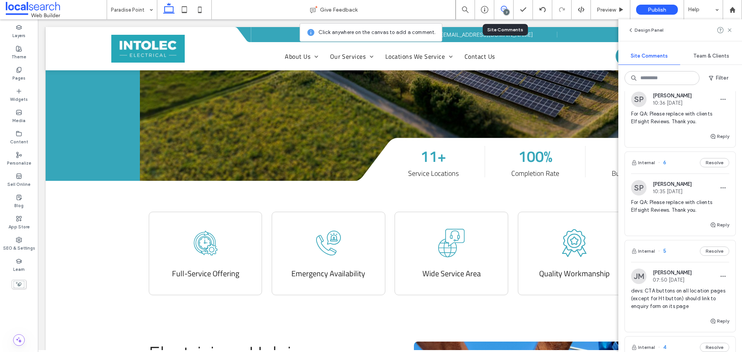
scroll to position [77, 0]
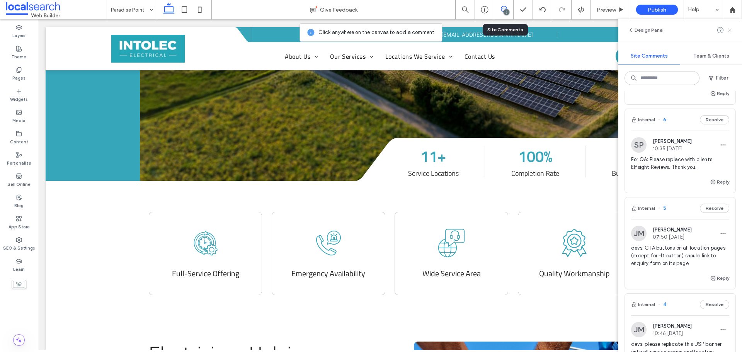
click at [731, 32] on icon at bounding box center [730, 30] width 6 height 6
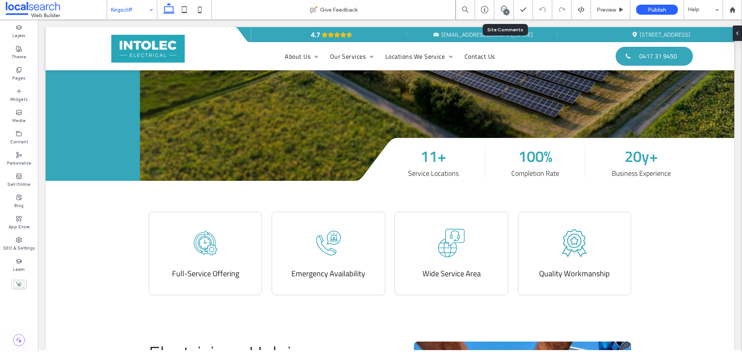
type input "**********"
type input "**"
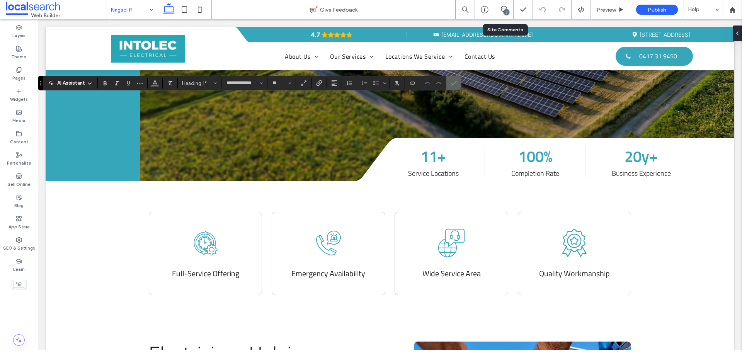
click at [457, 88] on label "Confirm" at bounding box center [454, 83] width 12 height 14
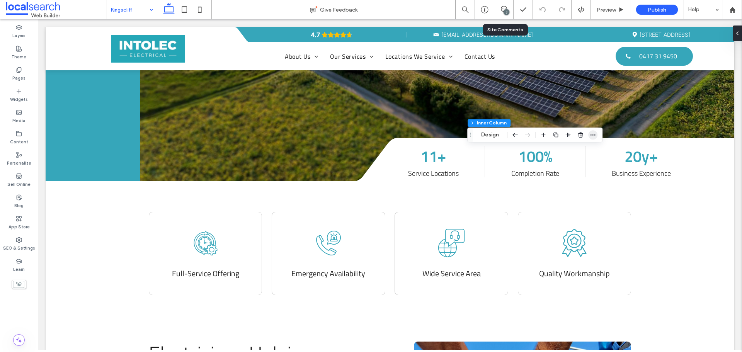
click at [597, 138] on span "button" at bounding box center [592, 134] width 9 height 9
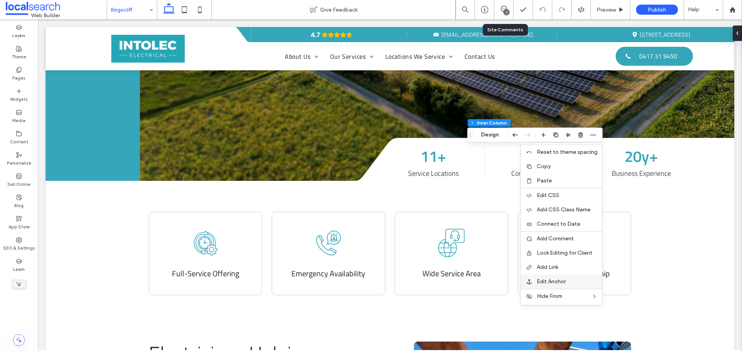
click at [546, 281] on span "Edit Anchor" at bounding box center [551, 281] width 29 height 7
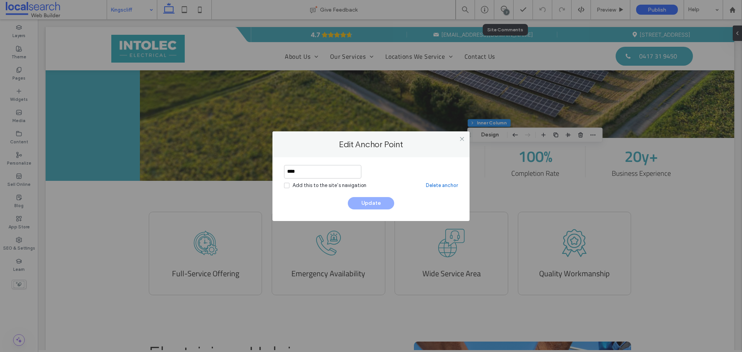
drag, startPoint x: 320, startPoint y: 170, endPoint x: 281, endPoint y: 168, distance: 39.1
click at [281, 168] on div "**** Add this to the site’s navigation Delete anchor Update" at bounding box center [370, 189] width 197 height 64
drag, startPoint x: 293, startPoint y: 171, endPoint x: 285, endPoint y: 173, distance: 7.6
click at [285, 173] on input "**********" at bounding box center [322, 172] width 77 height 14
click at [321, 170] on input "**********" at bounding box center [322, 172] width 77 height 14
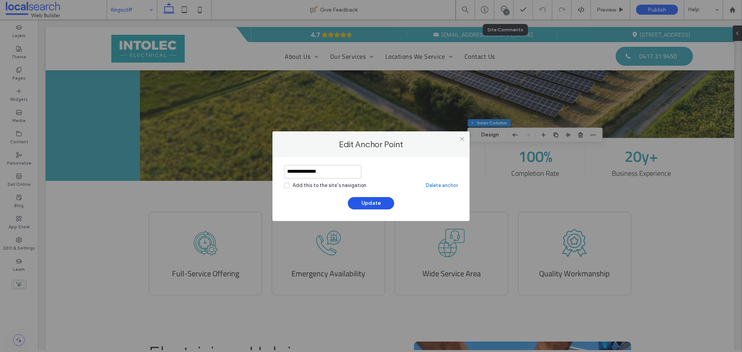
type input "**********"
click at [374, 201] on button "Update" at bounding box center [371, 203] width 46 height 12
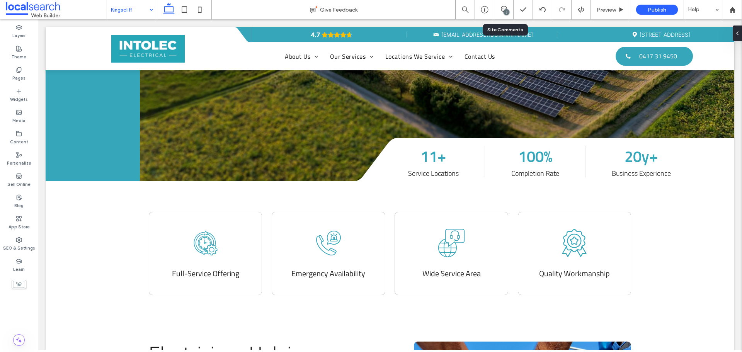
type input "*****"
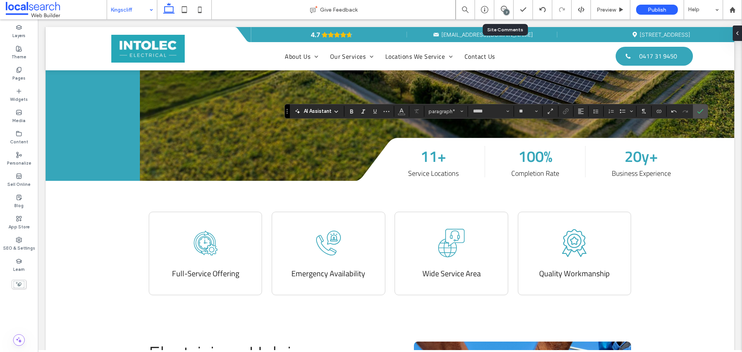
type input "**"
click at [698, 109] on icon "Confirm" at bounding box center [700, 111] width 6 height 6
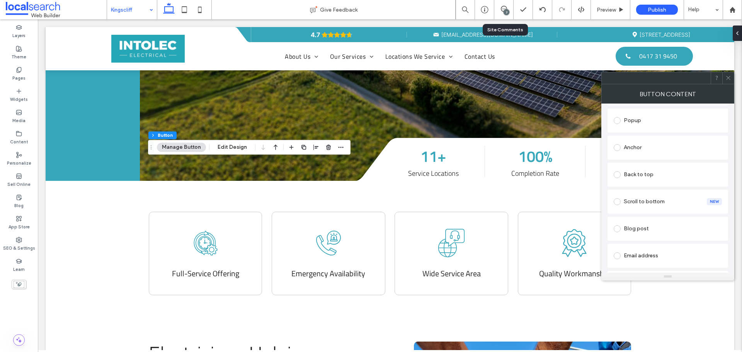
click at [665, 148] on div "Anchor" at bounding box center [668, 147] width 108 height 12
click at [728, 75] on icon at bounding box center [728, 78] width 6 height 6
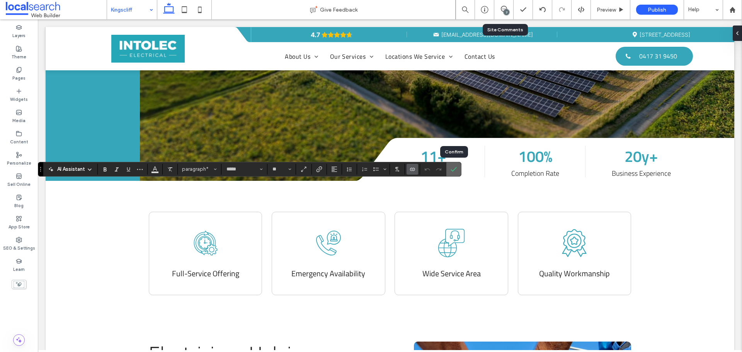
click at [451, 167] on icon "Confirm" at bounding box center [454, 169] width 6 height 6
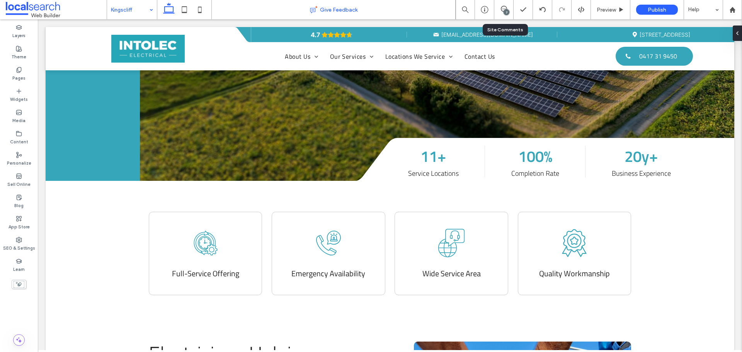
type input "*****"
type input "**"
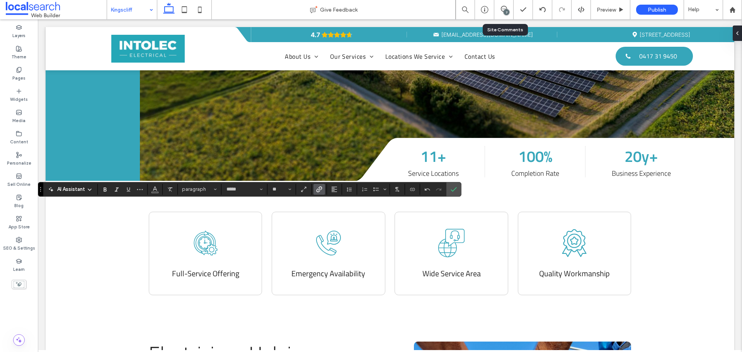
click at [321, 190] on use "Link" at bounding box center [320, 189] width 6 height 6
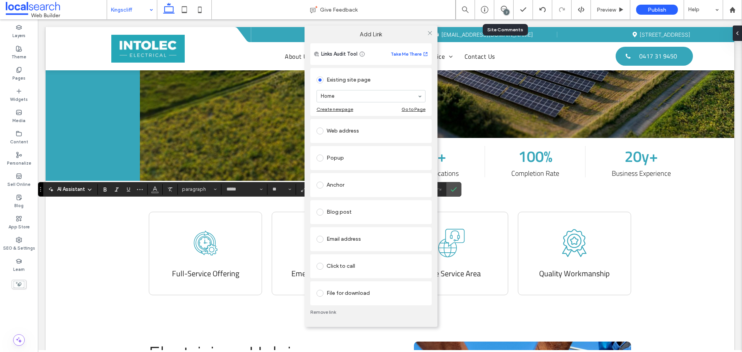
click at [334, 127] on div "Web address" at bounding box center [371, 131] width 109 height 12
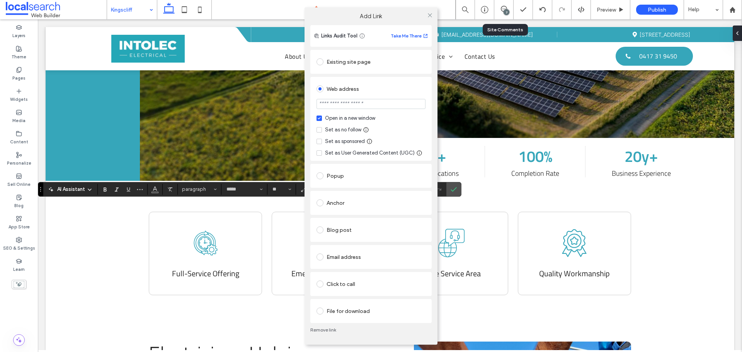
click at [344, 102] on input "url" at bounding box center [371, 104] width 109 height 10
paste input "**********"
type input "**********"
click at [329, 128] on div "Set as no follow" at bounding box center [343, 130] width 36 height 8
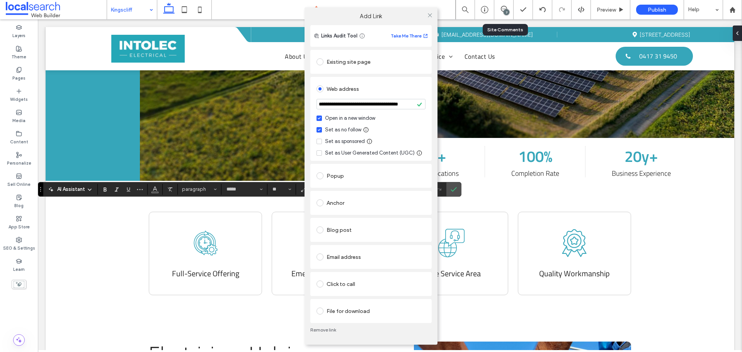
scroll to position [0, 0]
click at [431, 13] on icon at bounding box center [430, 15] width 6 height 6
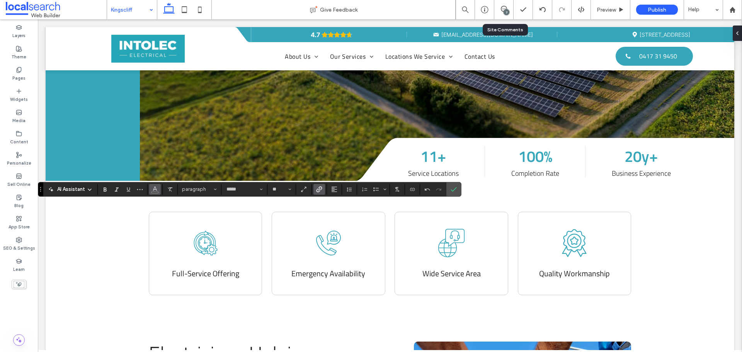
click at [156, 192] on span "Color" at bounding box center [155, 189] width 6 height 10
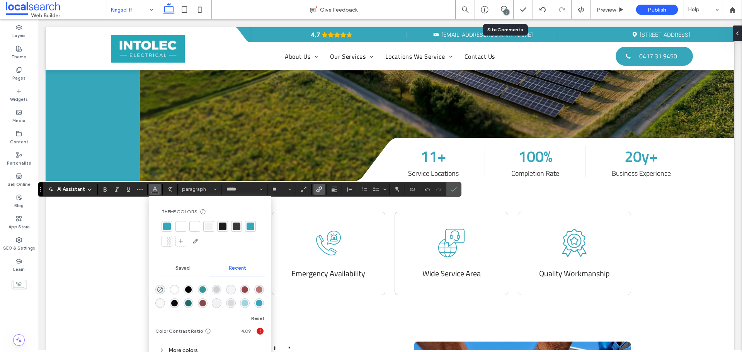
click at [175, 288] on div "rgba(255, 255, 255, 1)" at bounding box center [174, 289] width 7 height 7
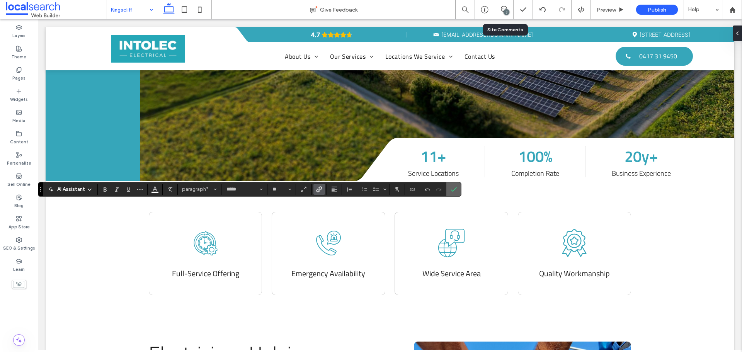
click at [459, 193] on label "Confirm" at bounding box center [454, 189] width 12 height 14
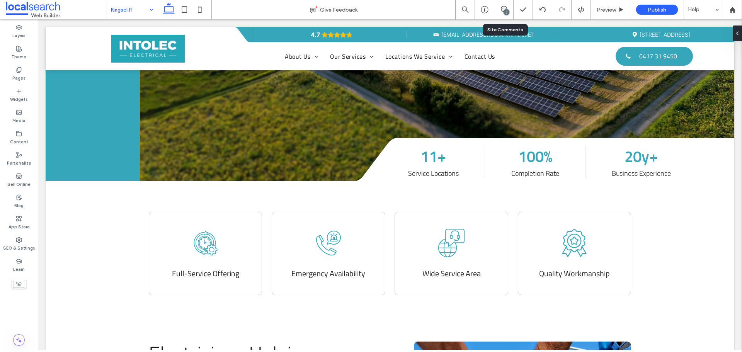
type input "*****"
type input "**"
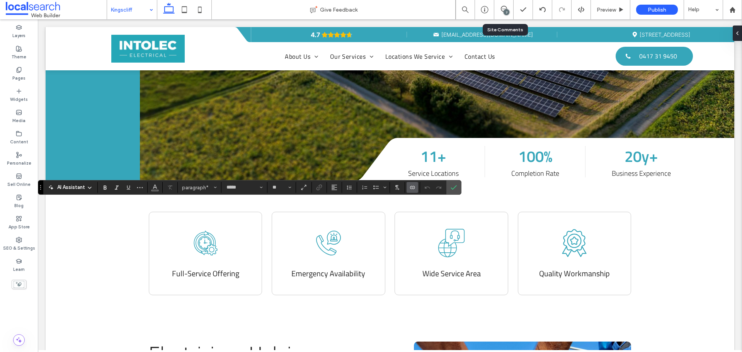
click at [409, 187] on icon "Connect To Data" at bounding box center [412, 187] width 6 height 6
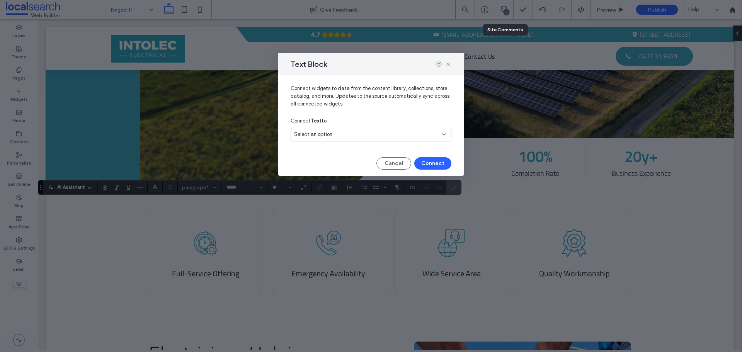
click at [358, 130] on div "Select an option" at bounding box center [371, 135] width 161 height 14
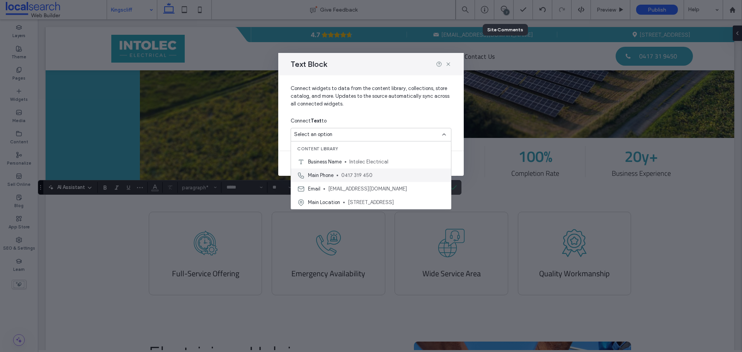
click at [355, 175] on span "0417 319 450" at bounding box center [393, 176] width 104 height 8
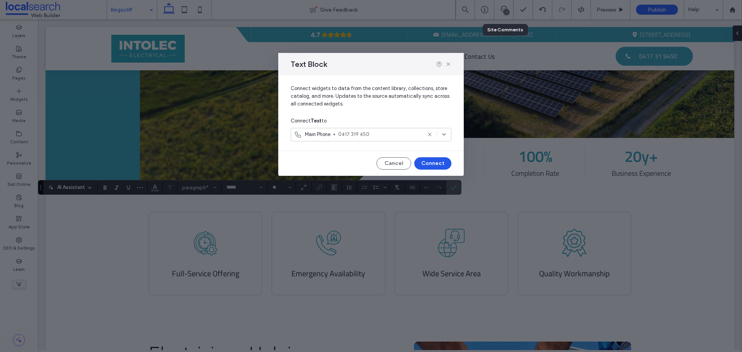
click at [427, 162] on button "Connect" at bounding box center [432, 163] width 37 height 12
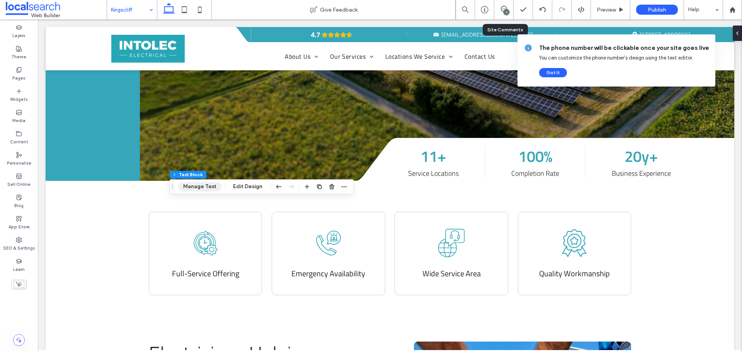
click at [196, 185] on button "Manage Text" at bounding box center [199, 186] width 43 height 9
type input "*****"
type input "**"
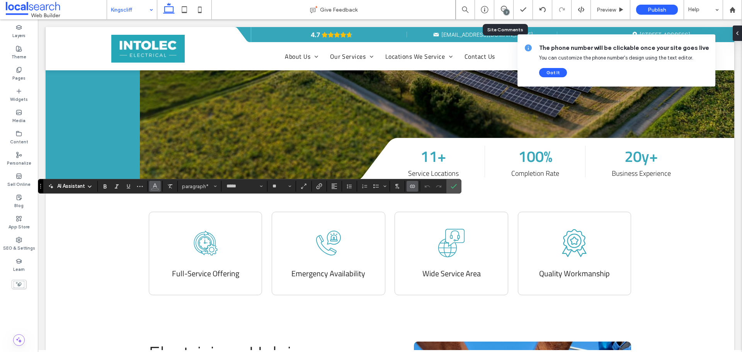
click at [158, 189] on button "Color" at bounding box center [155, 186] width 12 height 11
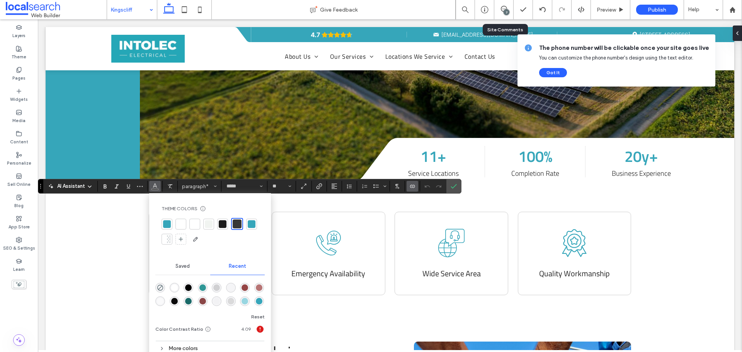
click at [172, 290] on div "rgba(255, 255, 255, 1)" at bounding box center [174, 287] width 7 height 7
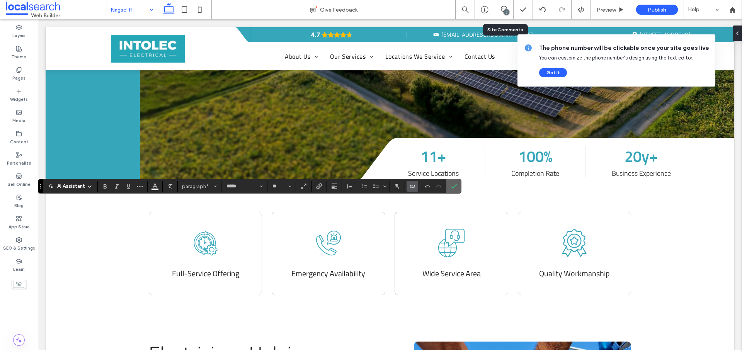
click at [453, 186] on icon "Confirm" at bounding box center [454, 186] width 6 height 6
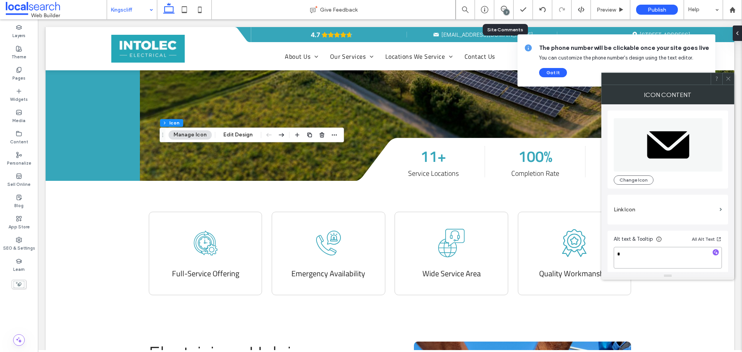
click at [642, 262] on textarea "*" at bounding box center [668, 258] width 108 height 22
click at [640, 255] on textarea "****" at bounding box center [668, 258] width 108 height 22
type textarea "*********"
click at [618, 230] on div "m Change Icon Link Icon Alt text & Tooltip All Alt Text *********" at bounding box center [668, 189] width 121 height 171
click at [731, 78] on div at bounding box center [728, 79] width 12 height 12
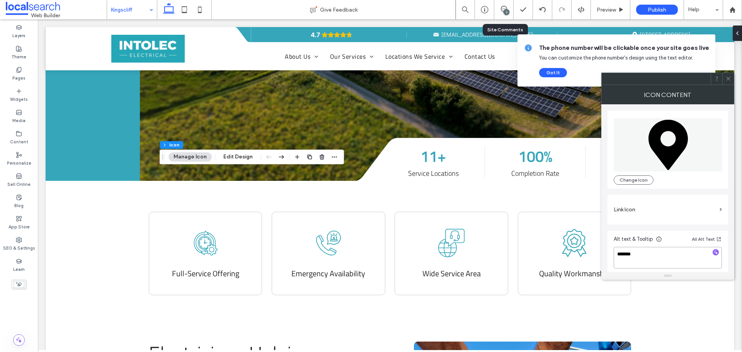
type textarea "********"
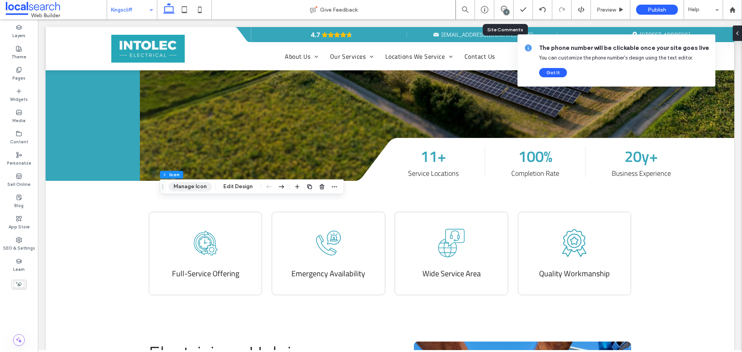
click at [200, 184] on button "Manage Icon" at bounding box center [189, 186] width 43 height 9
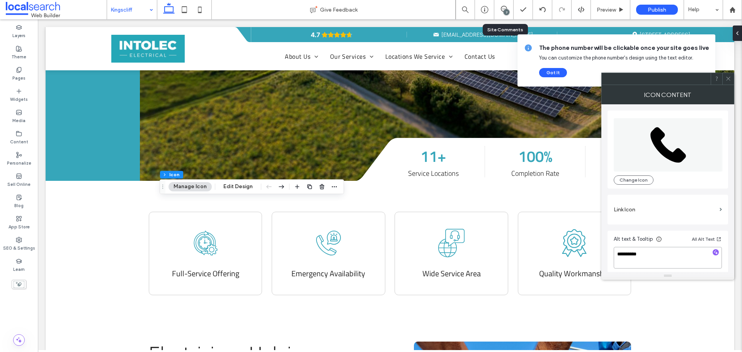
click at [652, 255] on textarea "**********" at bounding box center [668, 258] width 108 height 22
drag, startPoint x: 652, startPoint y: 255, endPoint x: 602, endPoint y: 256, distance: 50.2
click at [602, 256] on div "**********" at bounding box center [667, 188] width 133 height 168
click at [729, 78] on use at bounding box center [728, 79] width 4 height 4
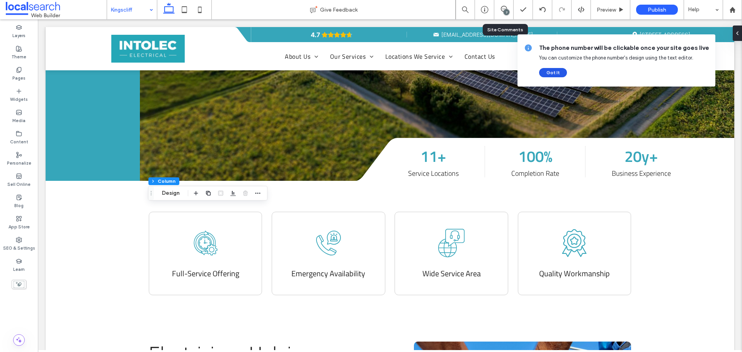
click at [550, 74] on button "Got It" at bounding box center [553, 72] width 28 height 9
